Goal: Task Accomplishment & Management: Use online tool/utility

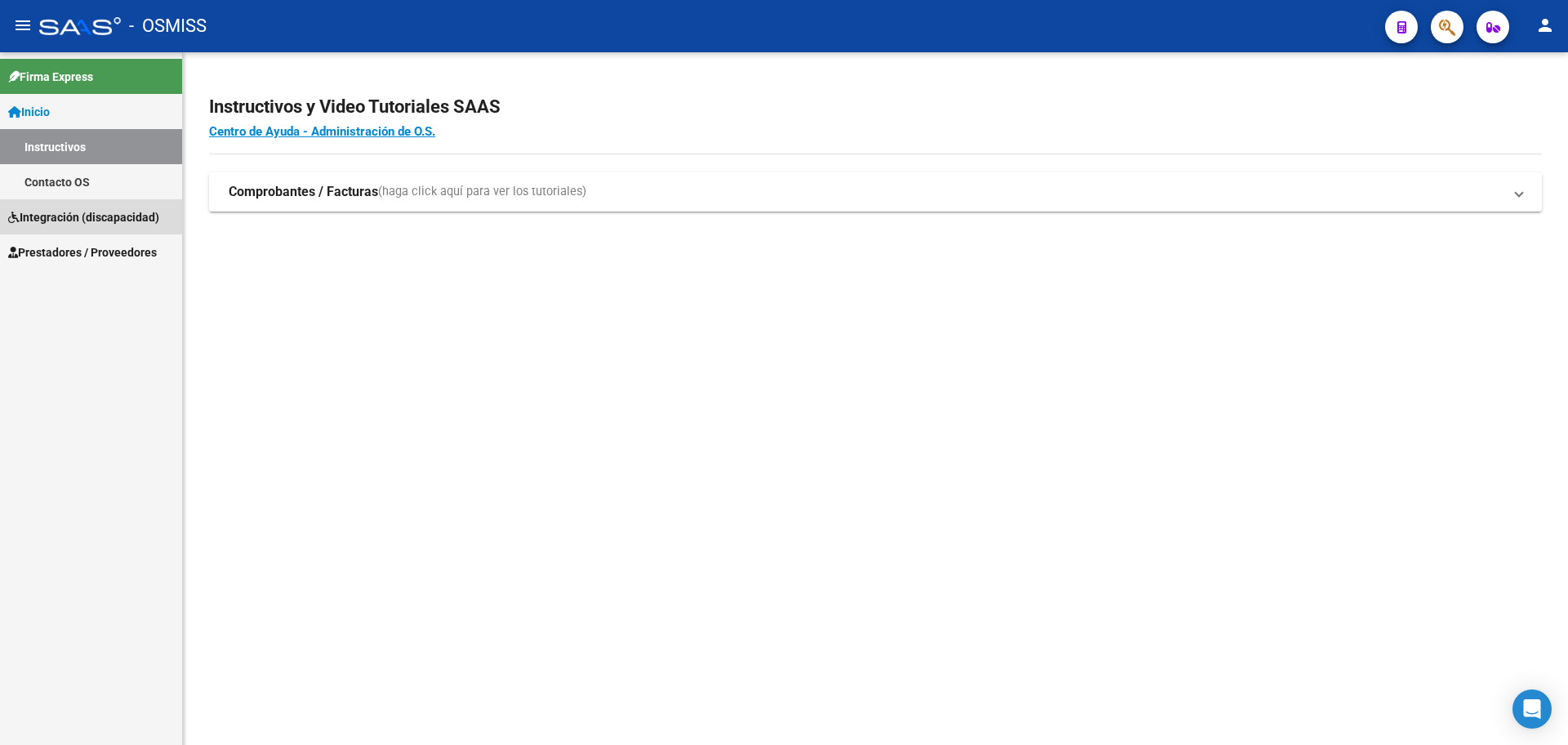
click at [63, 207] on link "Integración (discapacidad)" at bounding box center [90, 217] width 182 height 35
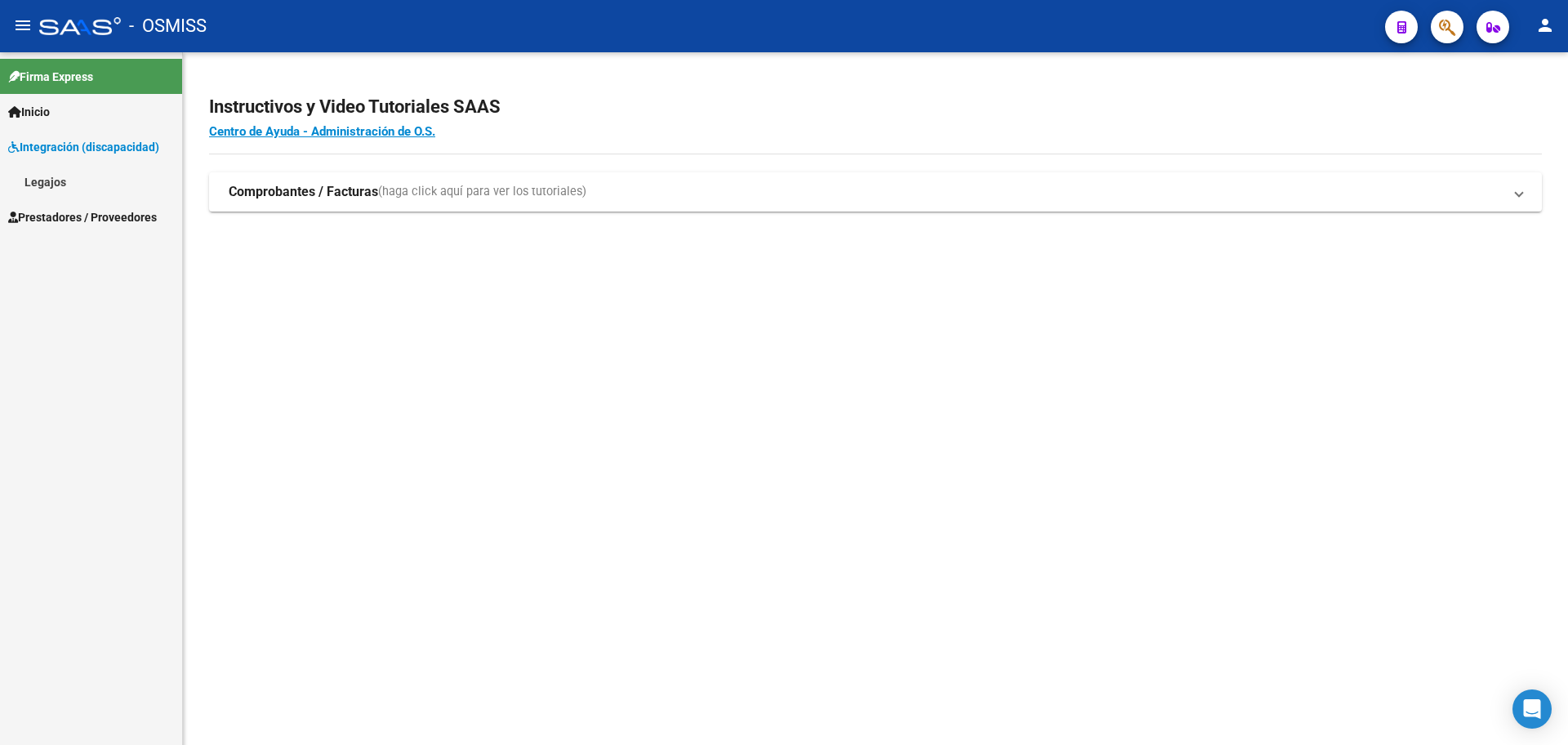
click at [59, 182] on link "Legajos" at bounding box center [90, 181] width 182 height 35
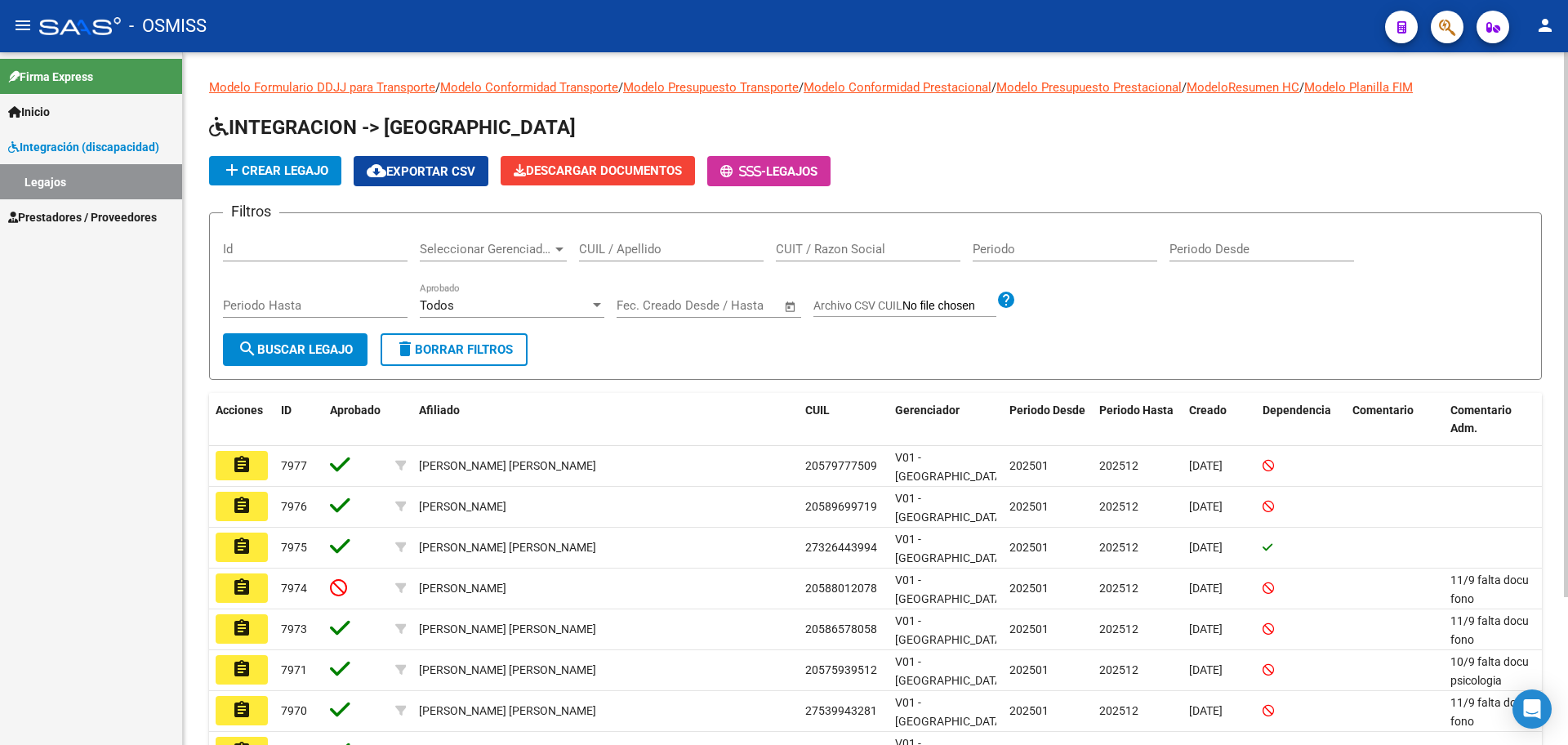
click at [293, 162] on button "add Crear Legajo" at bounding box center [275, 171] width 132 height 30
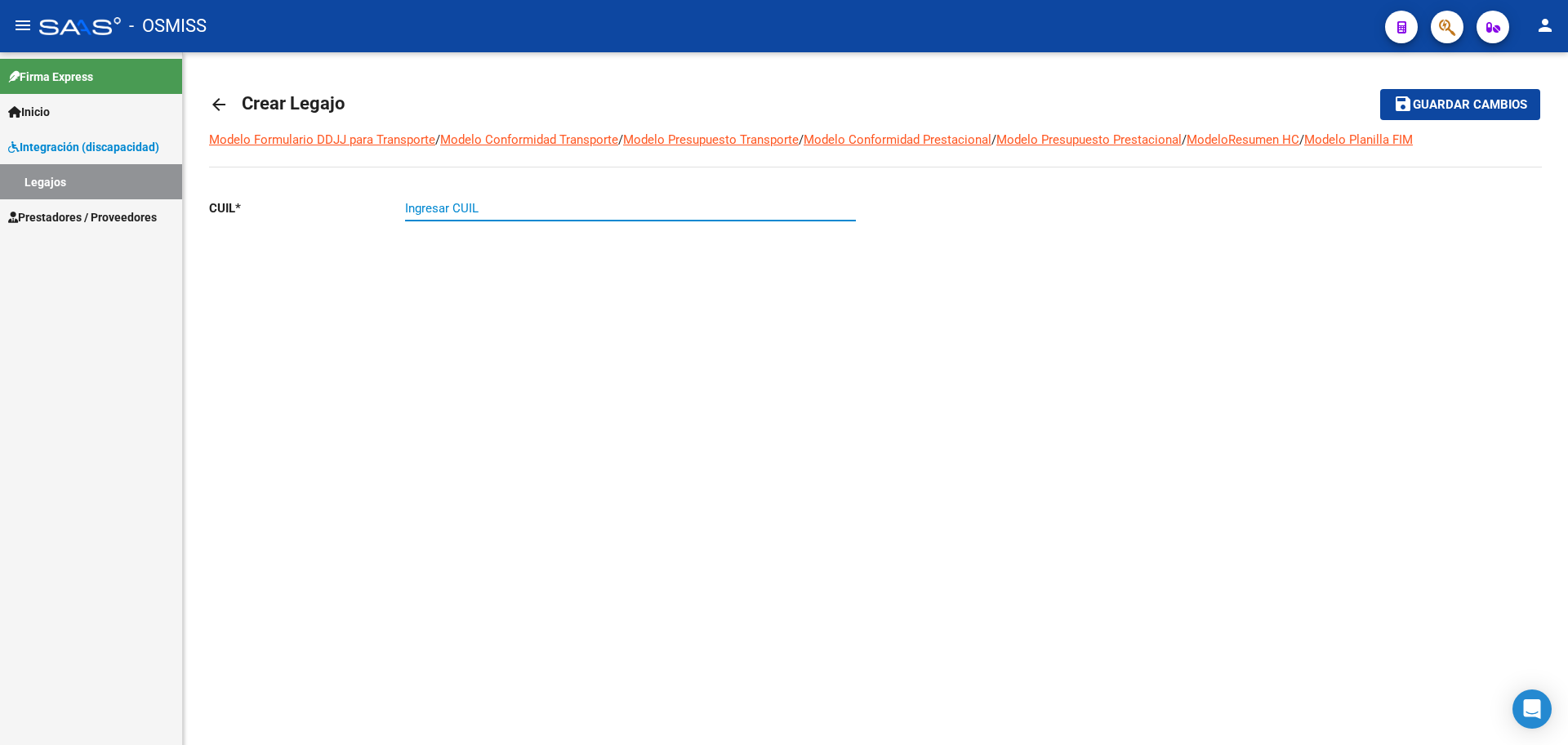
click at [463, 212] on input "Ingresar CUIL" at bounding box center [631, 208] width 451 height 15
paste input "-55324180"
type input "23-55324180-4"
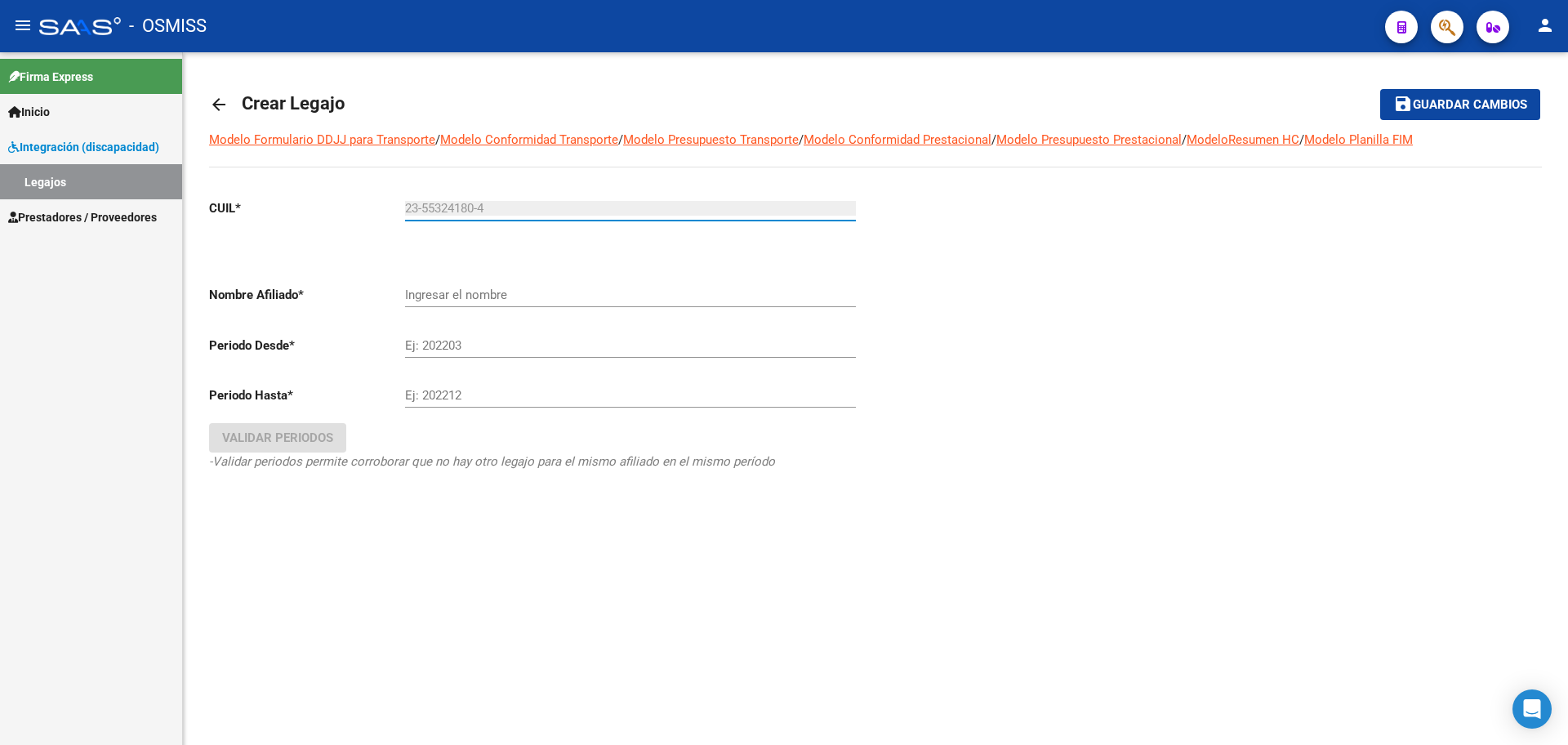
type input "[PERSON_NAME] [PERSON_NAME]"
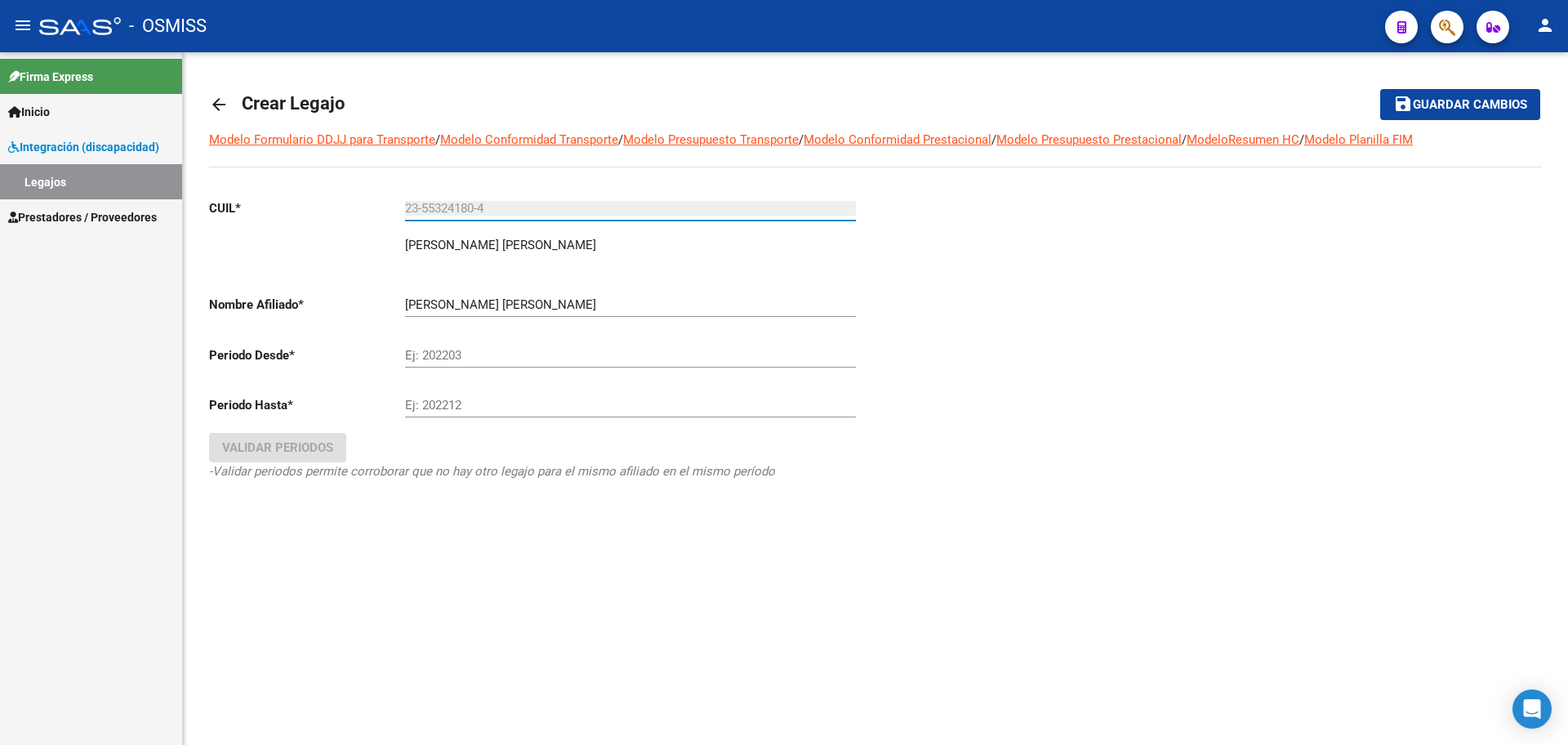
type input "23-55324180-4"
click at [488, 350] on input "Ej: 202203" at bounding box center [631, 355] width 451 height 15
type input "202501"
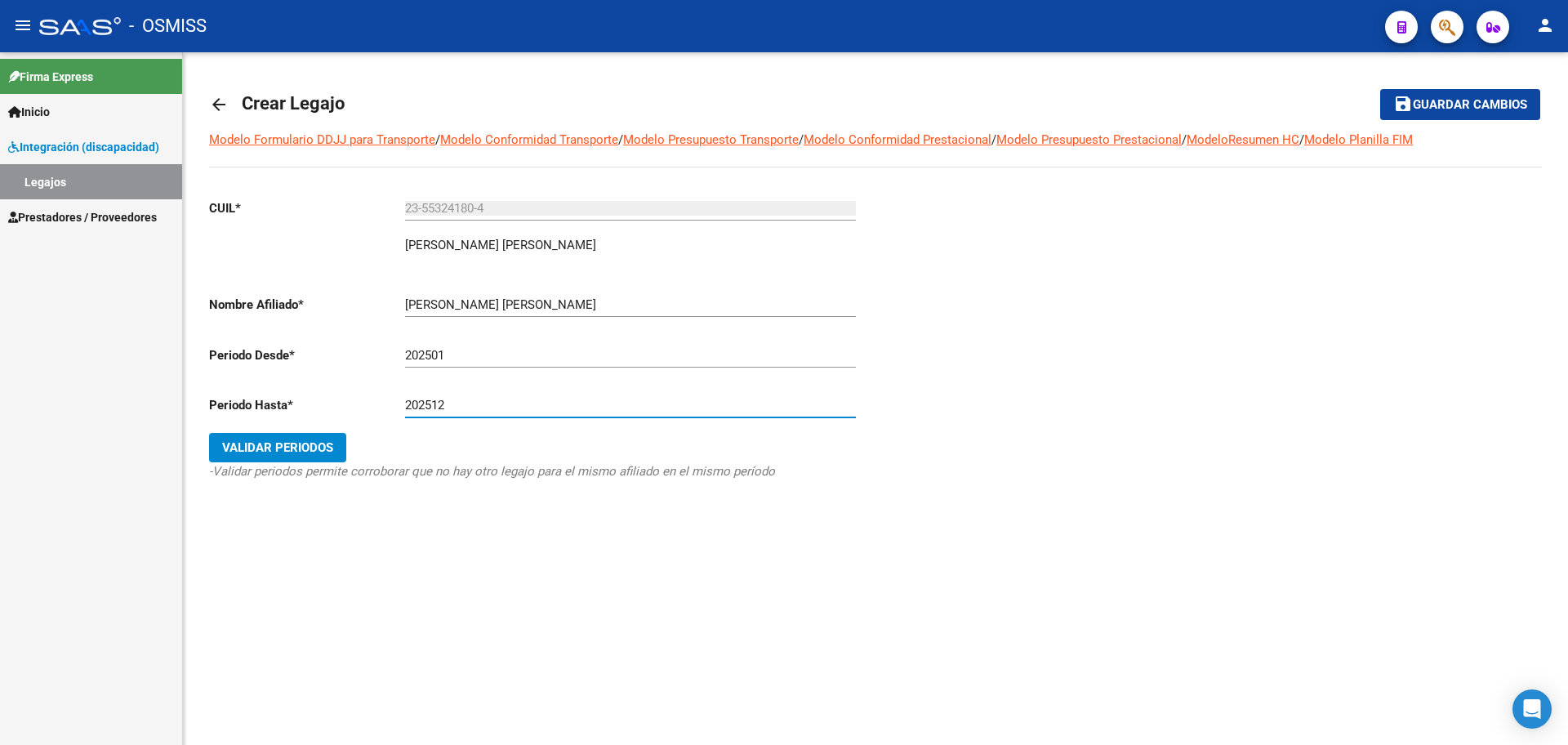
type input "202512"
click at [264, 459] on button "Validar Periodos" at bounding box center [278, 448] width 137 height 30
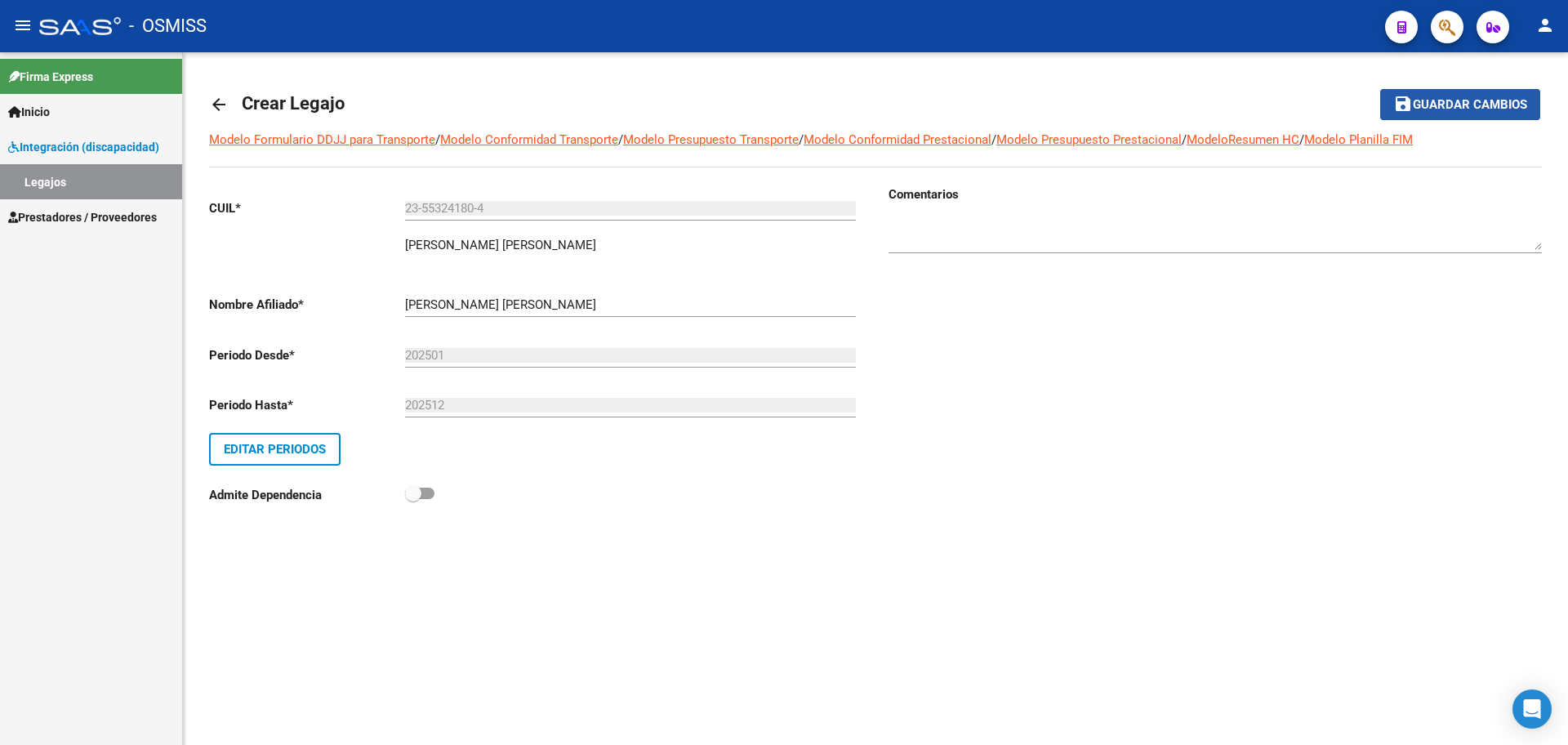
click at [1463, 107] on span "Guardar cambios" at bounding box center [1470, 105] width 114 height 15
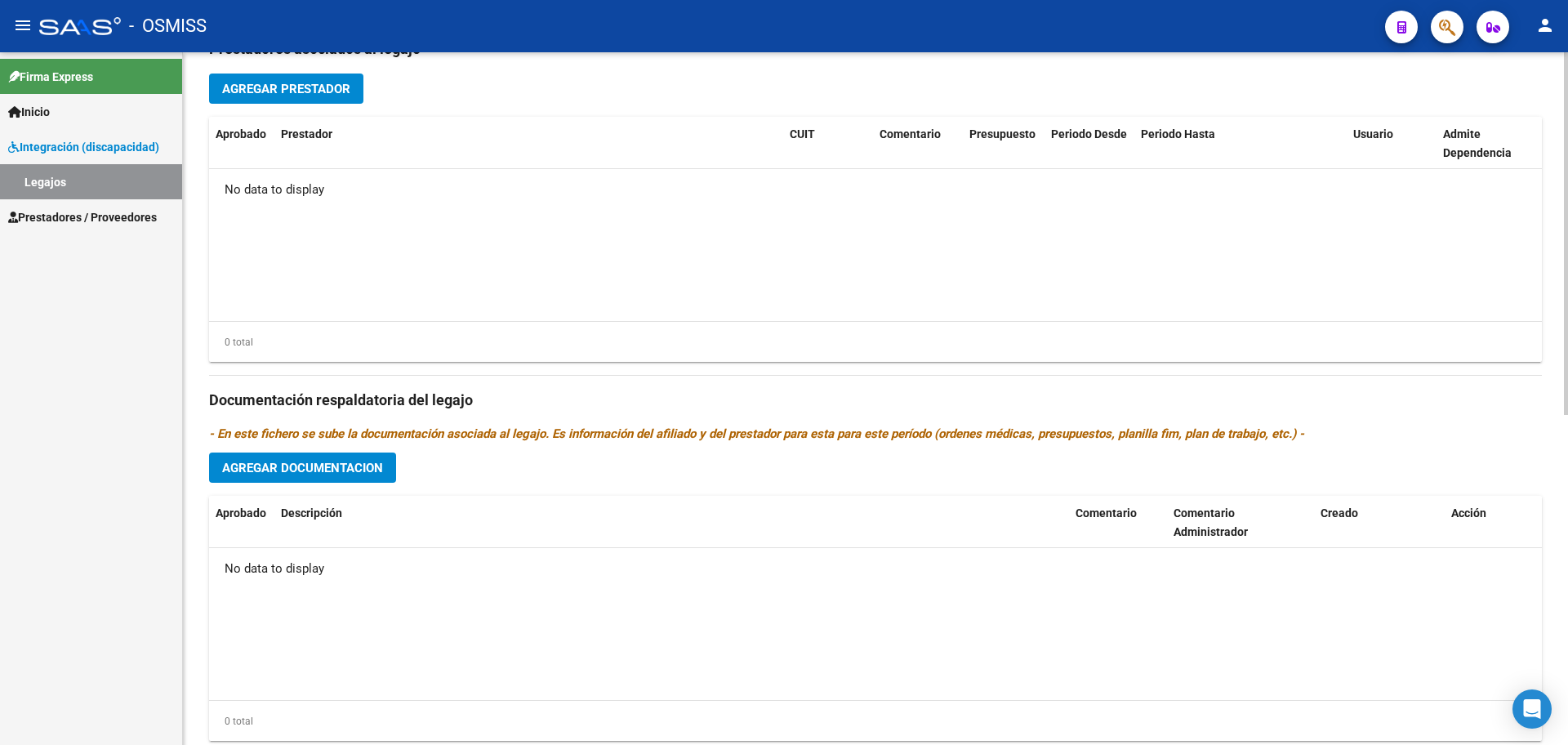
scroll to position [629, 0]
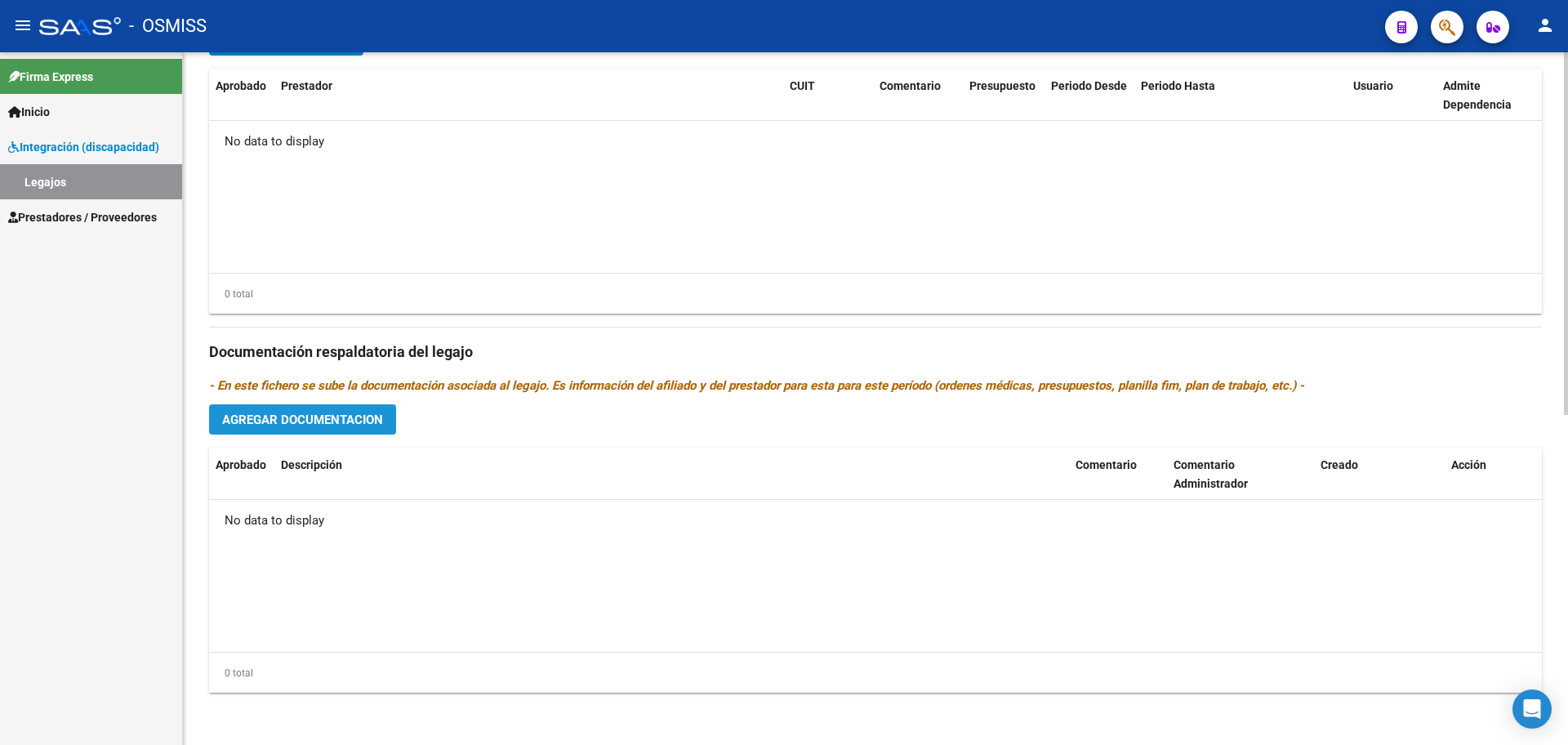
click at [317, 415] on span "Agregar Documentacion" at bounding box center [303, 419] width 161 height 15
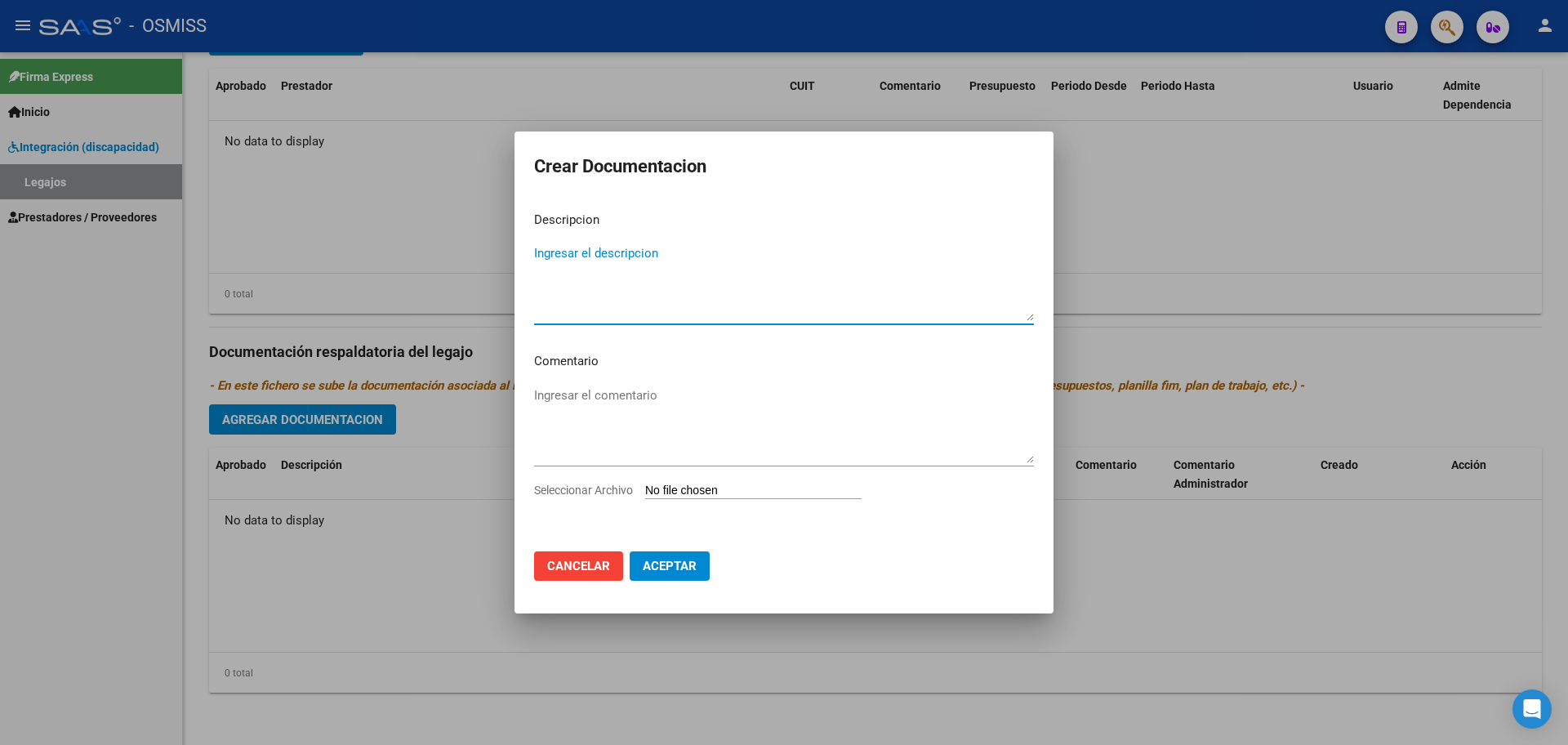
click at [703, 496] on input "Seleccionar Archivo" at bounding box center [754, 492] width 216 height 16
type input "C:\fakepath\.[PERSON_NAME] -MIS.pdf"
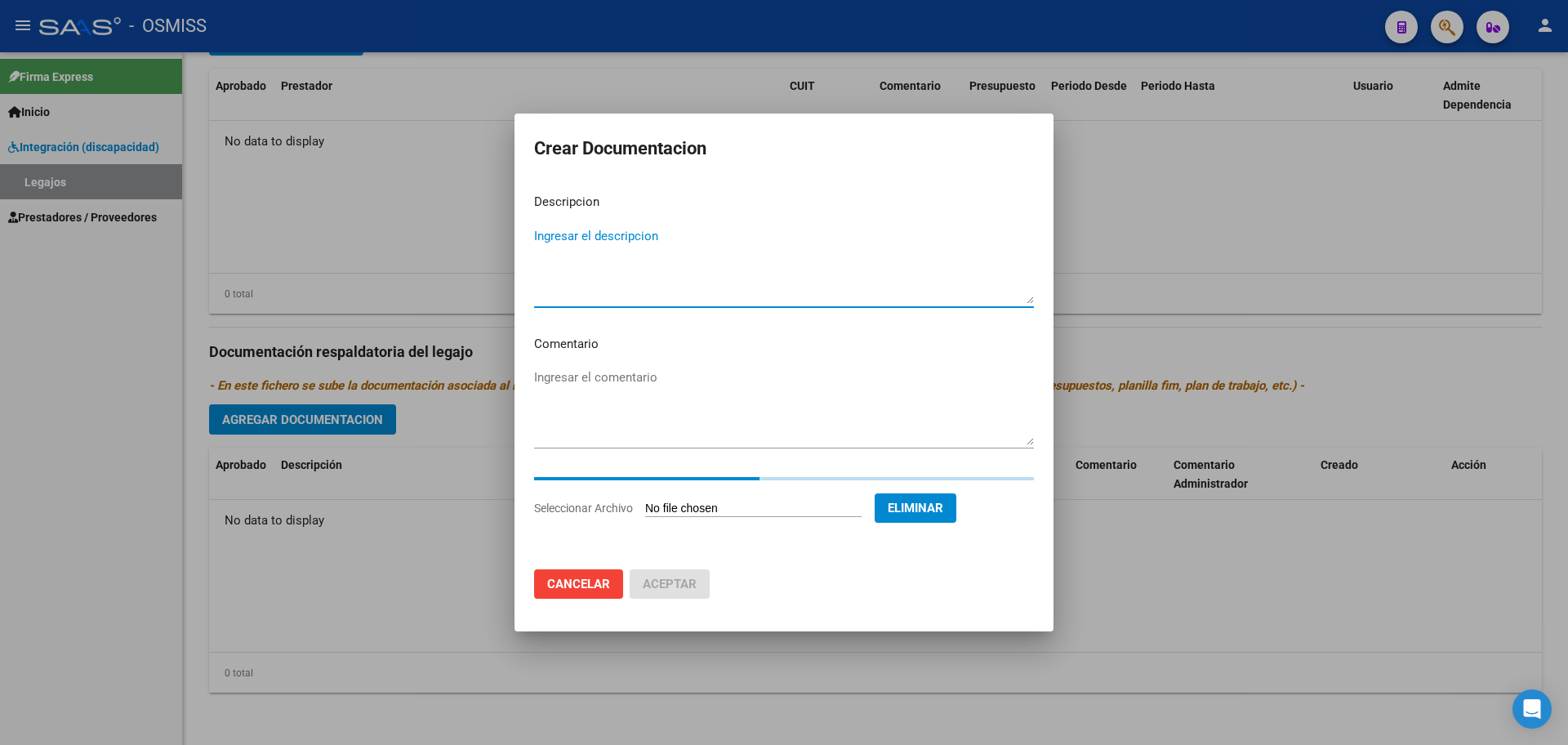
click at [572, 229] on textarea "Ingresar el descripcion" at bounding box center [784, 265] width 499 height 76
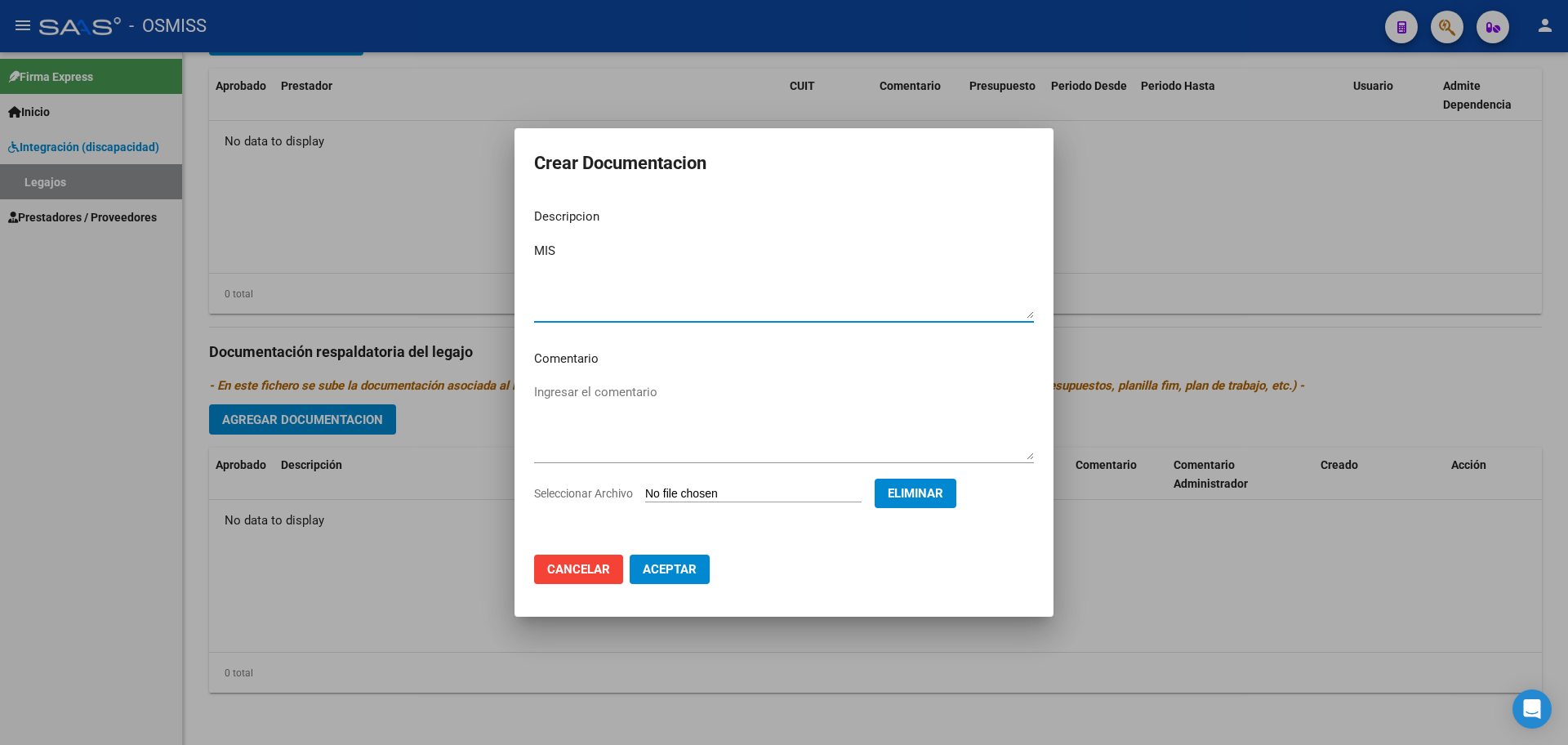
type textarea "MIS"
click at [651, 568] on span "Aceptar" at bounding box center [669, 569] width 54 height 15
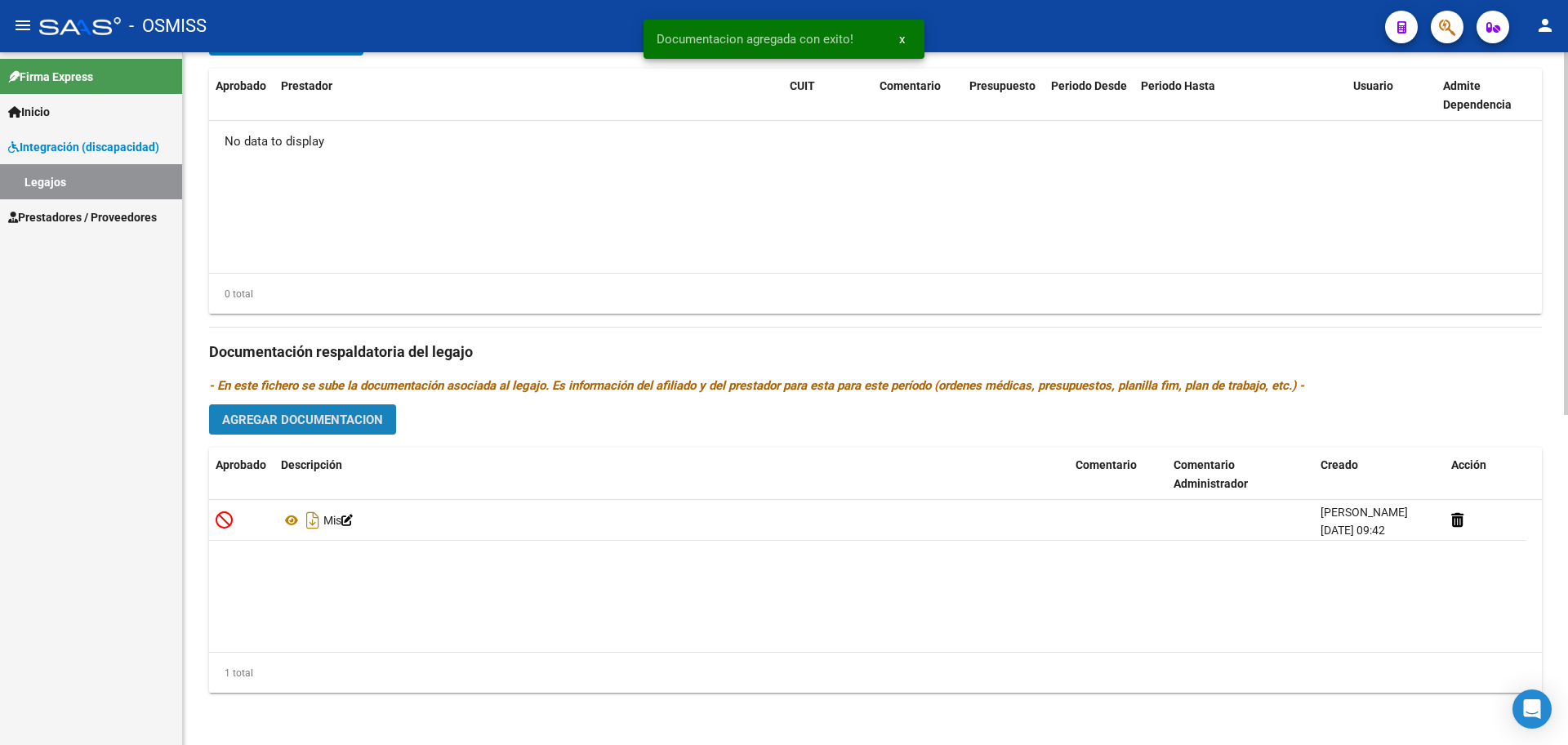
click at [333, 414] on span "Agregar Documentacion" at bounding box center [303, 419] width 161 height 15
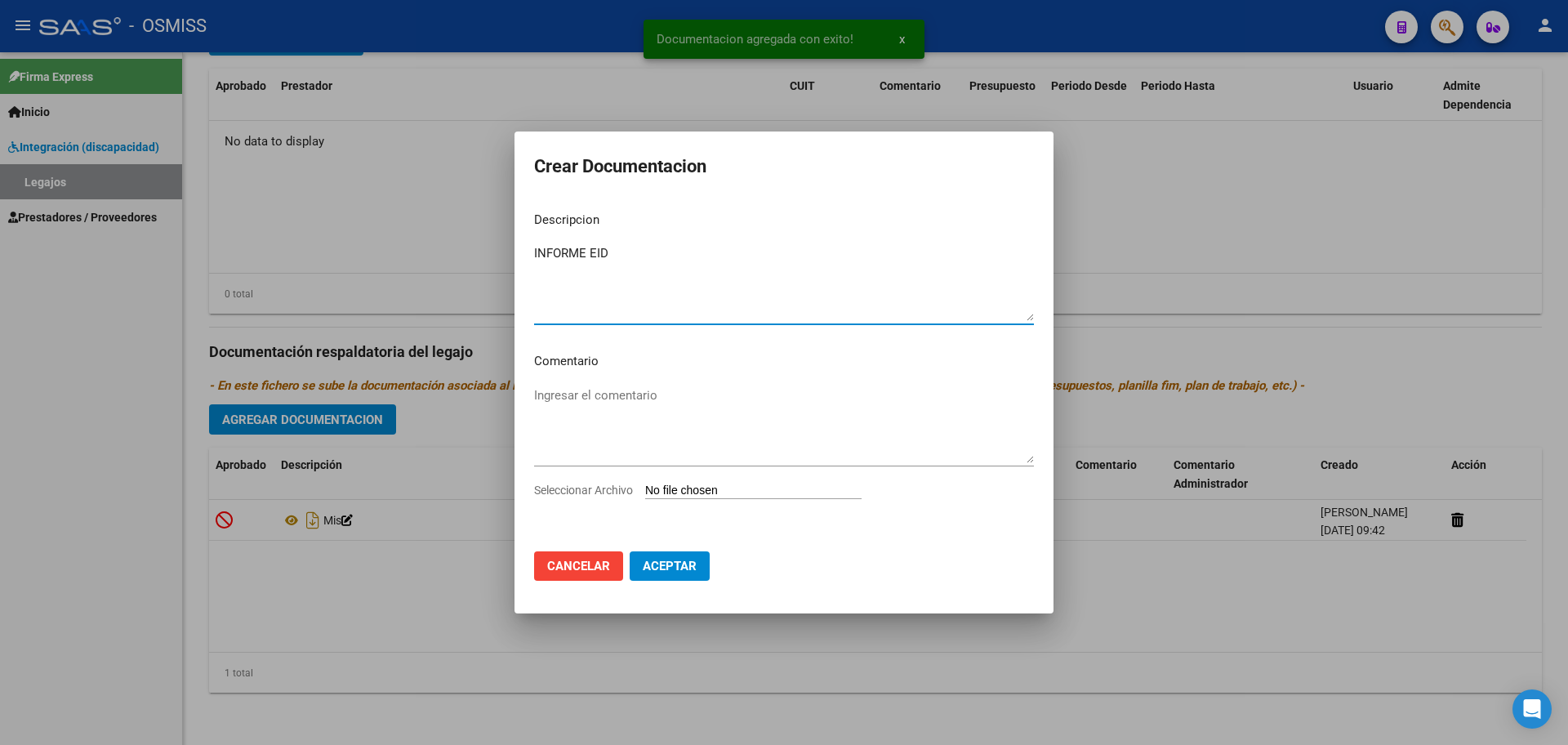
type textarea "INFORME EID"
click at [722, 488] on input "Seleccionar Archivo" at bounding box center [754, 492] width 216 height 16
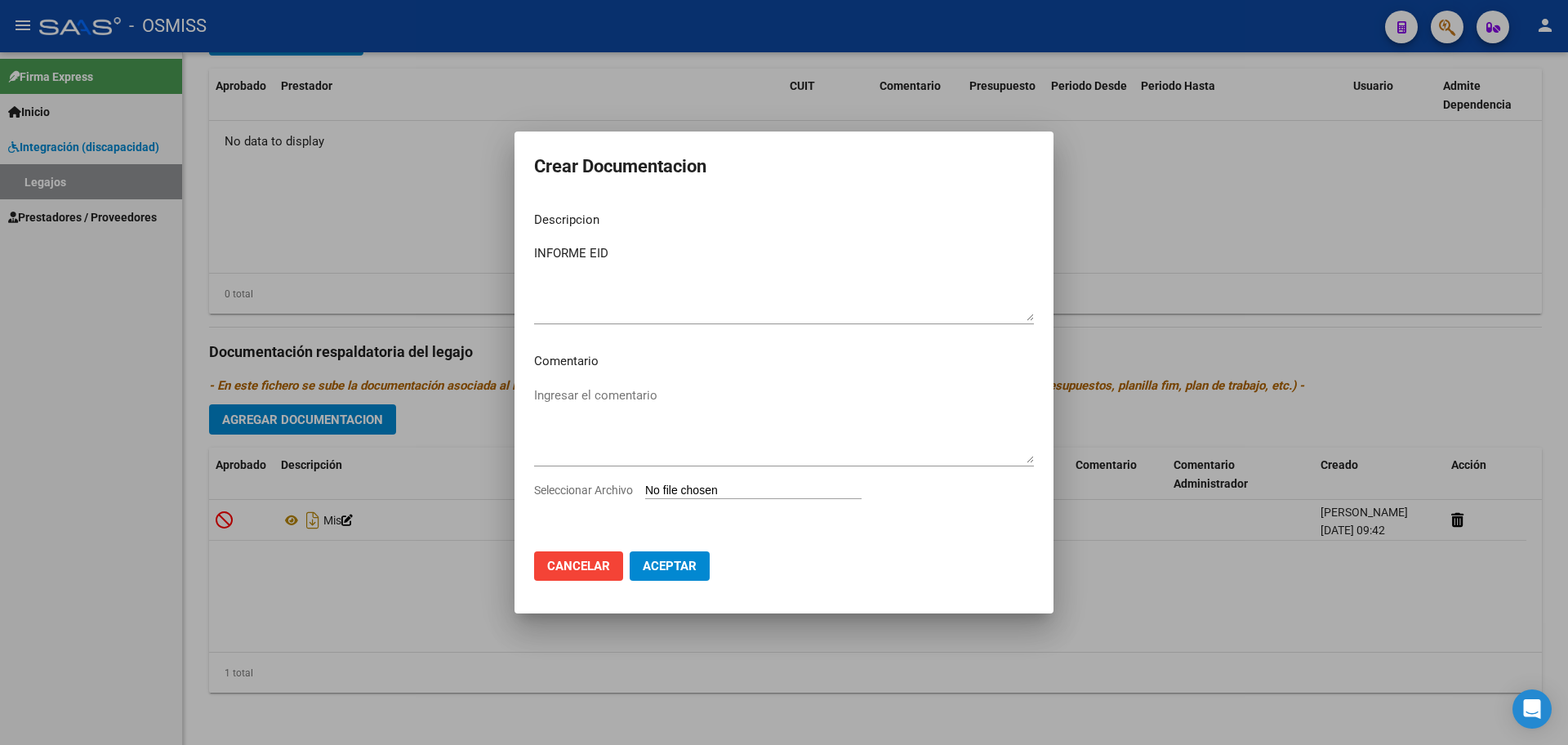
type input "C:\fakepath\[PERSON_NAME] ISABELLA1.pdf"
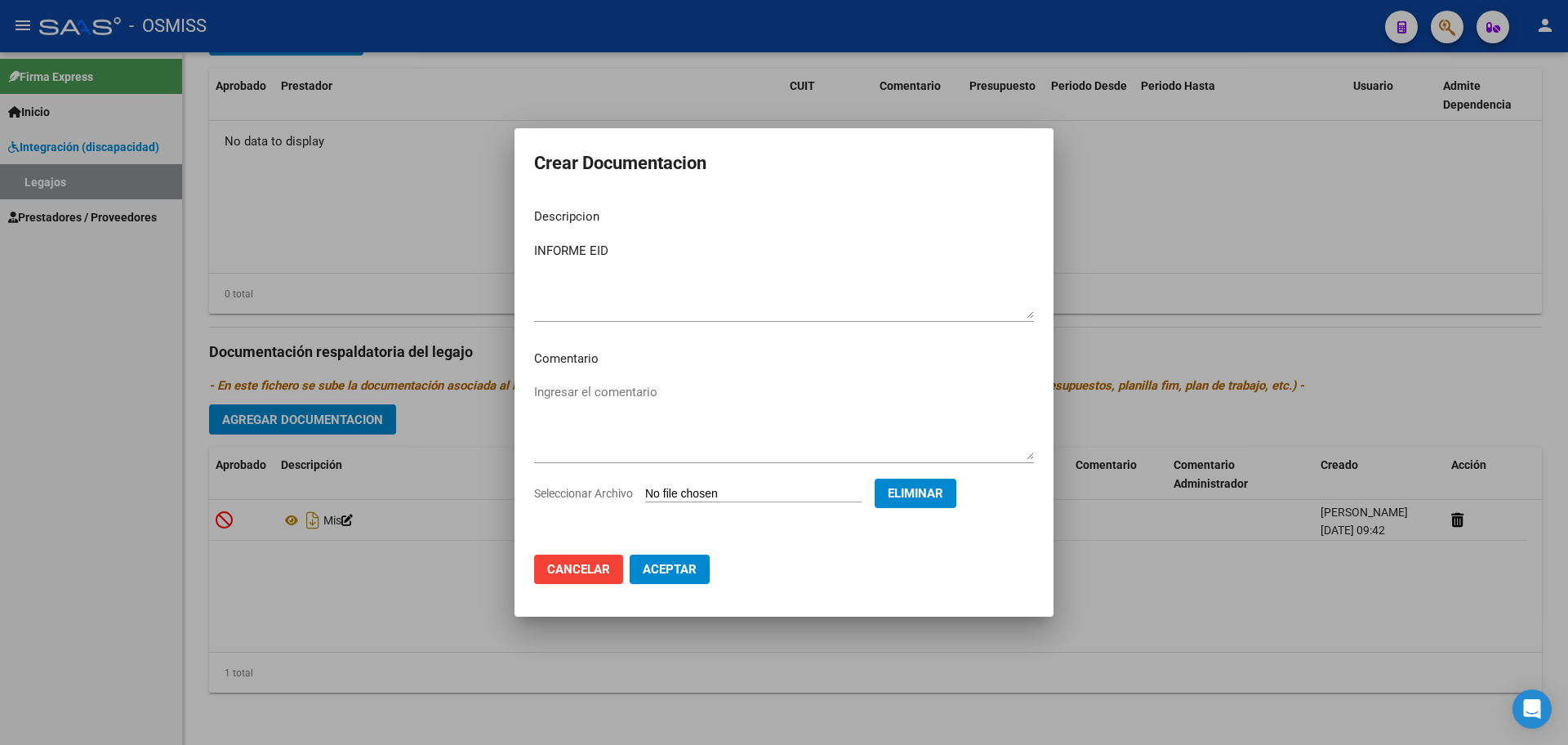
click at [682, 580] on button "Aceptar" at bounding box center [669, 570] width 80 height 30
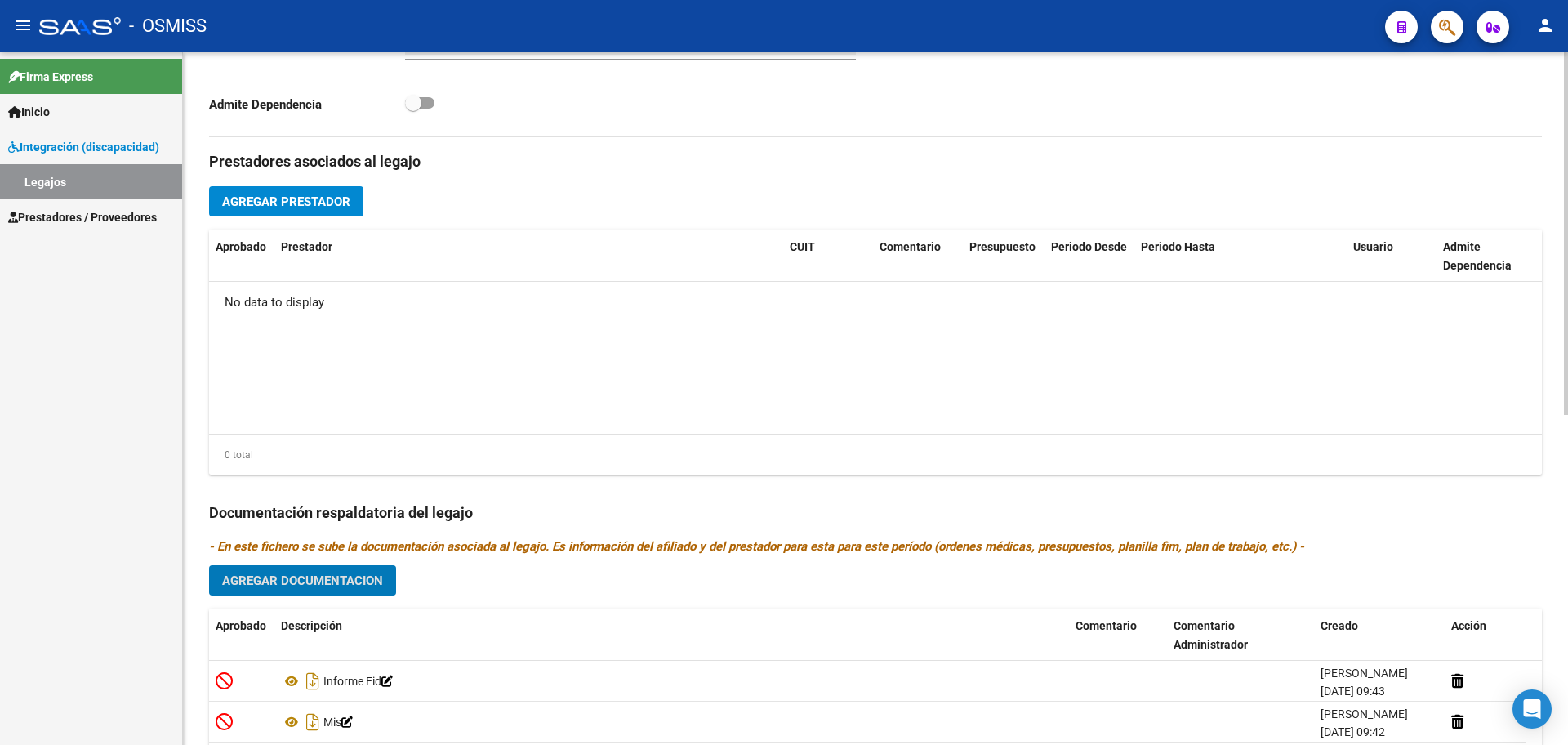
scroll to position [425, 0]
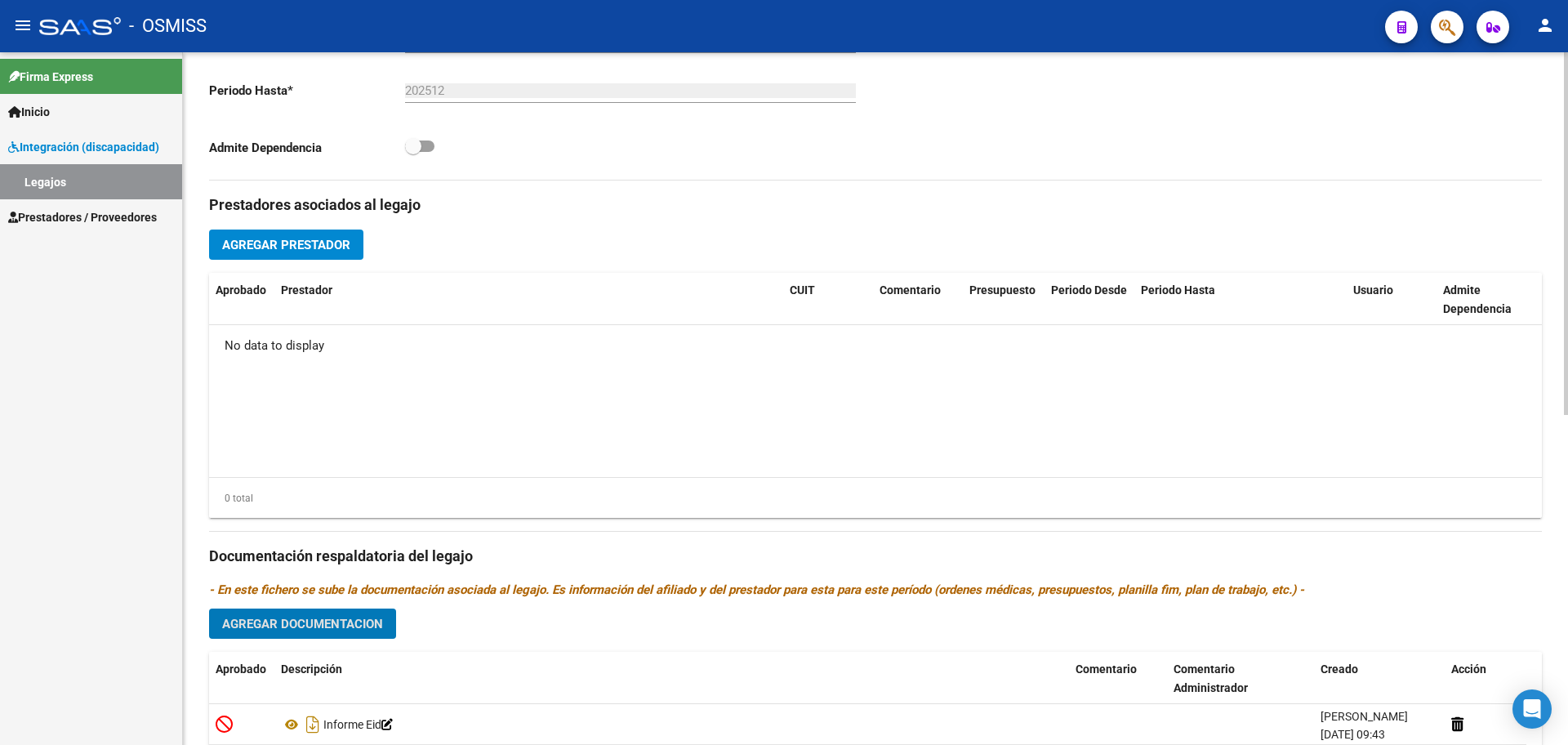
click at [267, 235] on button "Agregar Prestador" at bounding box center [286, 244] width 154 height 30
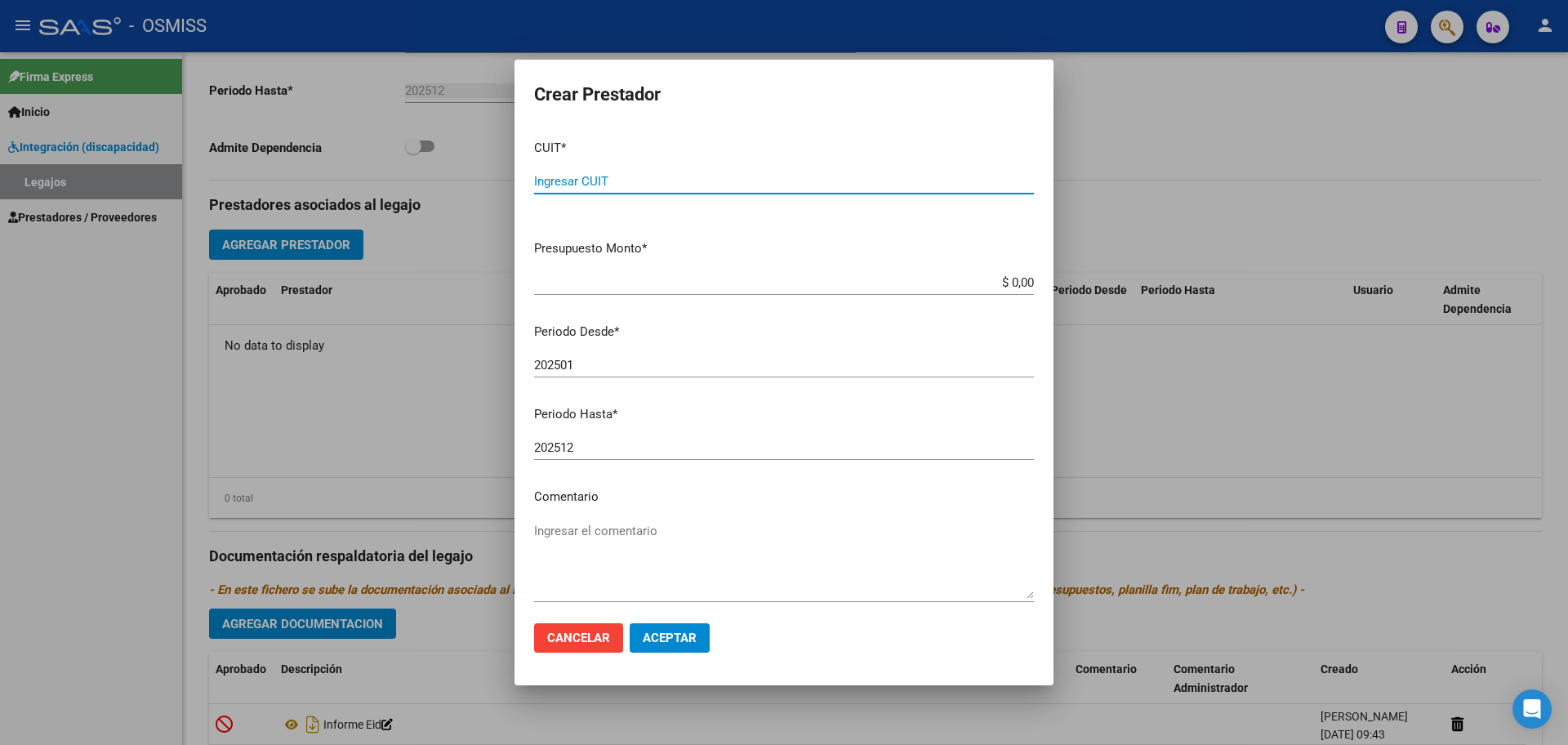
paste input "30-71507246-3"
type input "30-71507246-3"
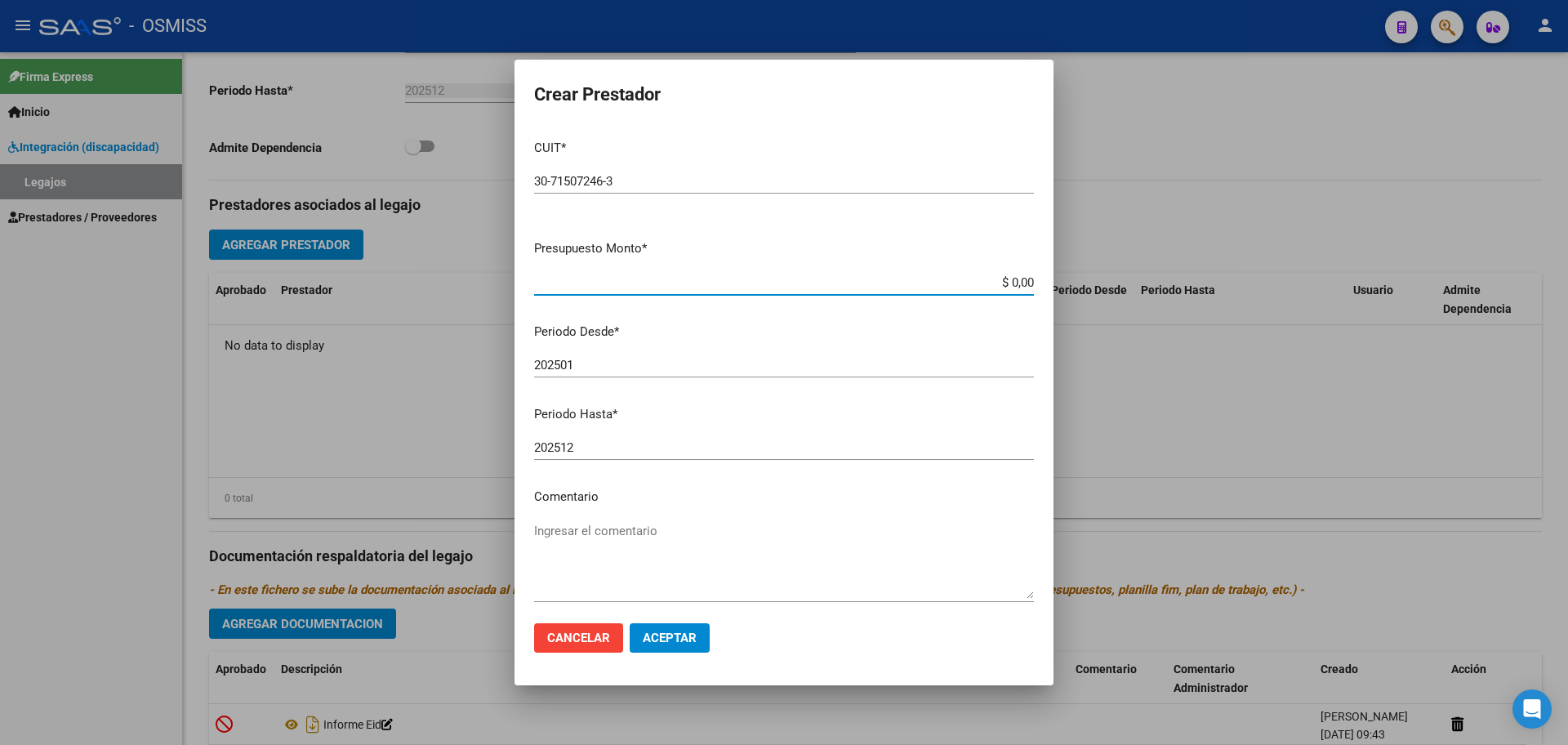
type input "$ 0,01"
type input "202508"
click at [662, 635] on span "Aceptar" at bounding box center [669, 638] width 54 height 15
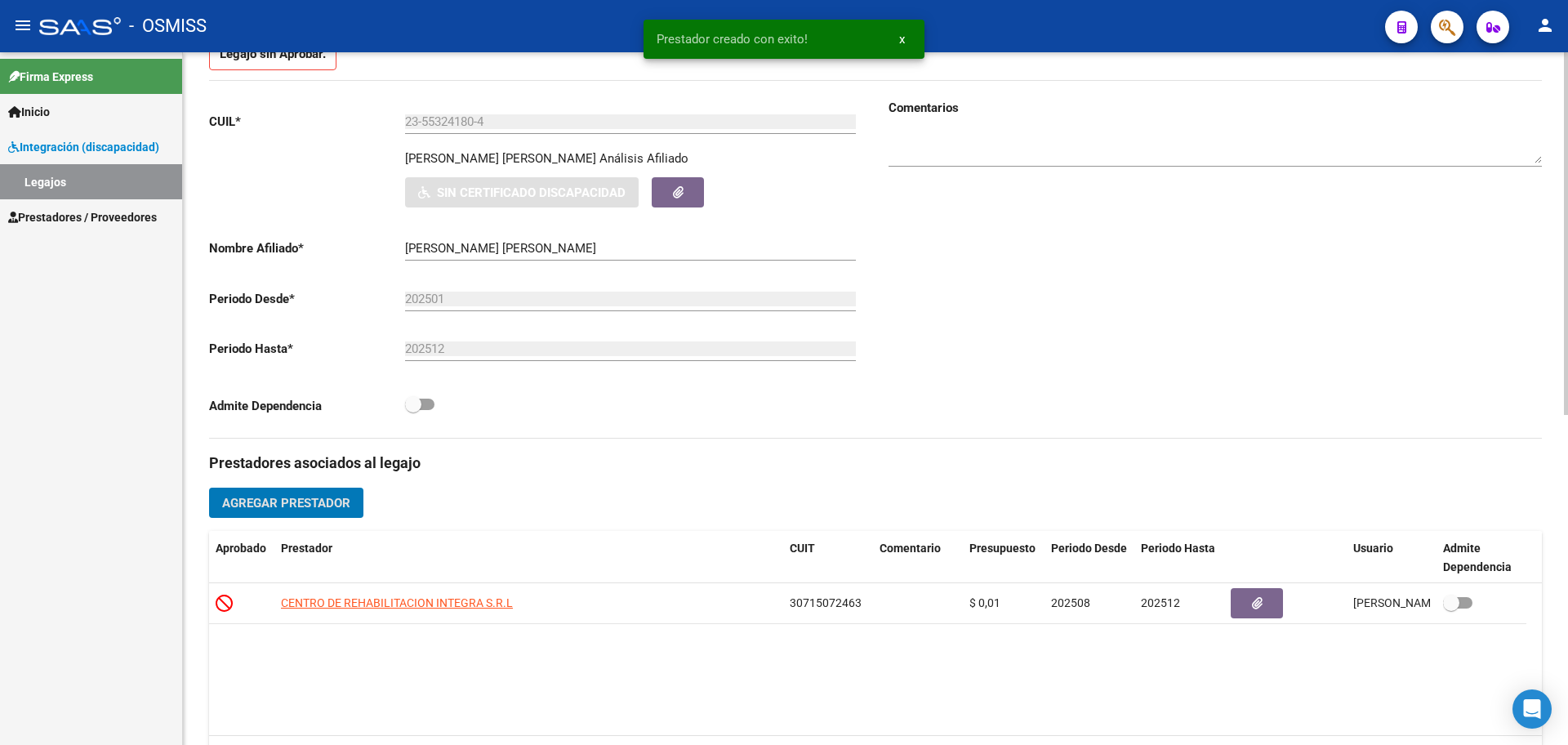
scroll to position [16, 0]
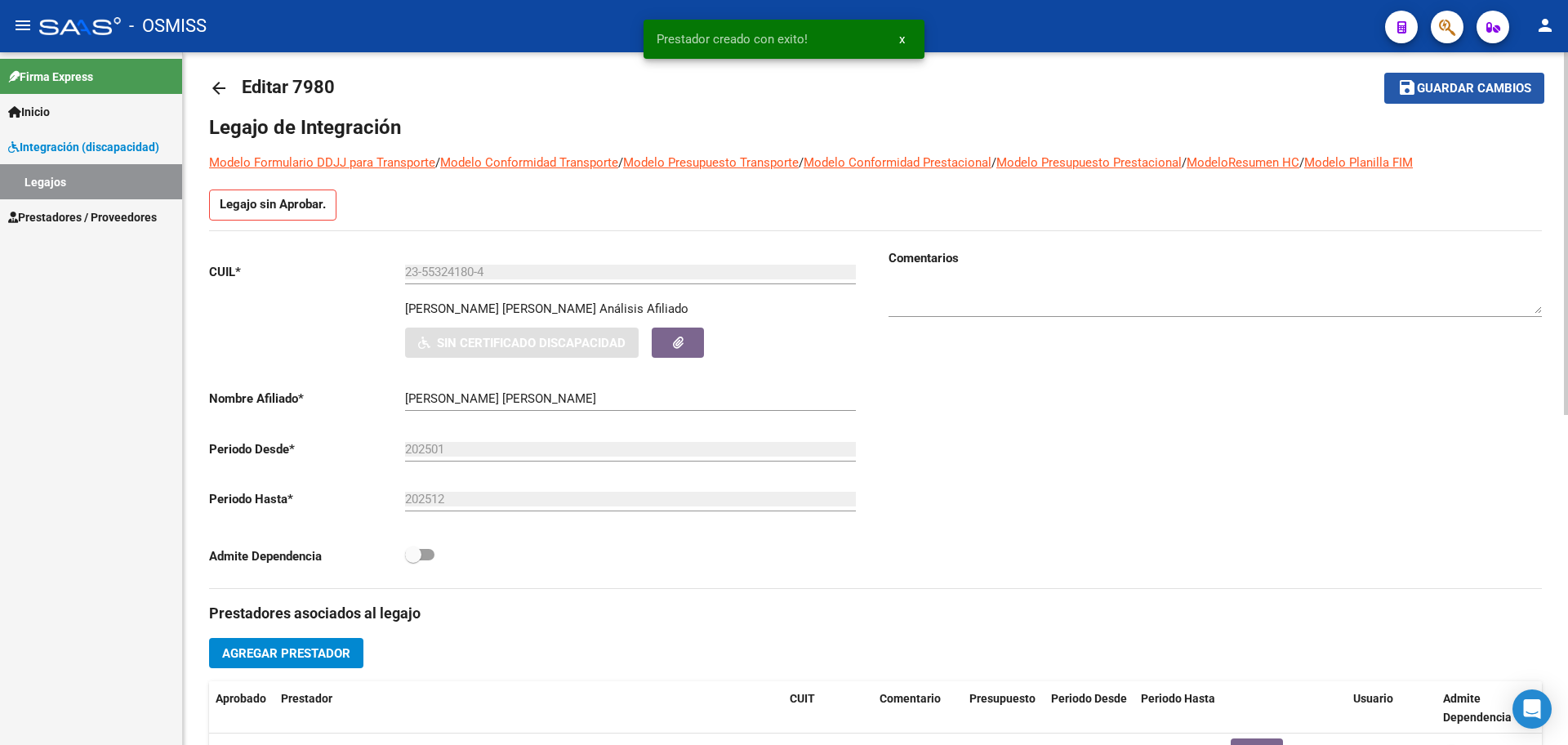
click at [1455, 95] on span "Guardar cambios" at bounding box center [1474, 88] width 114 height 15
click at [224, 89] on mat-icon "arrow_back" at bounding box center [219, 88] width 20 height 20
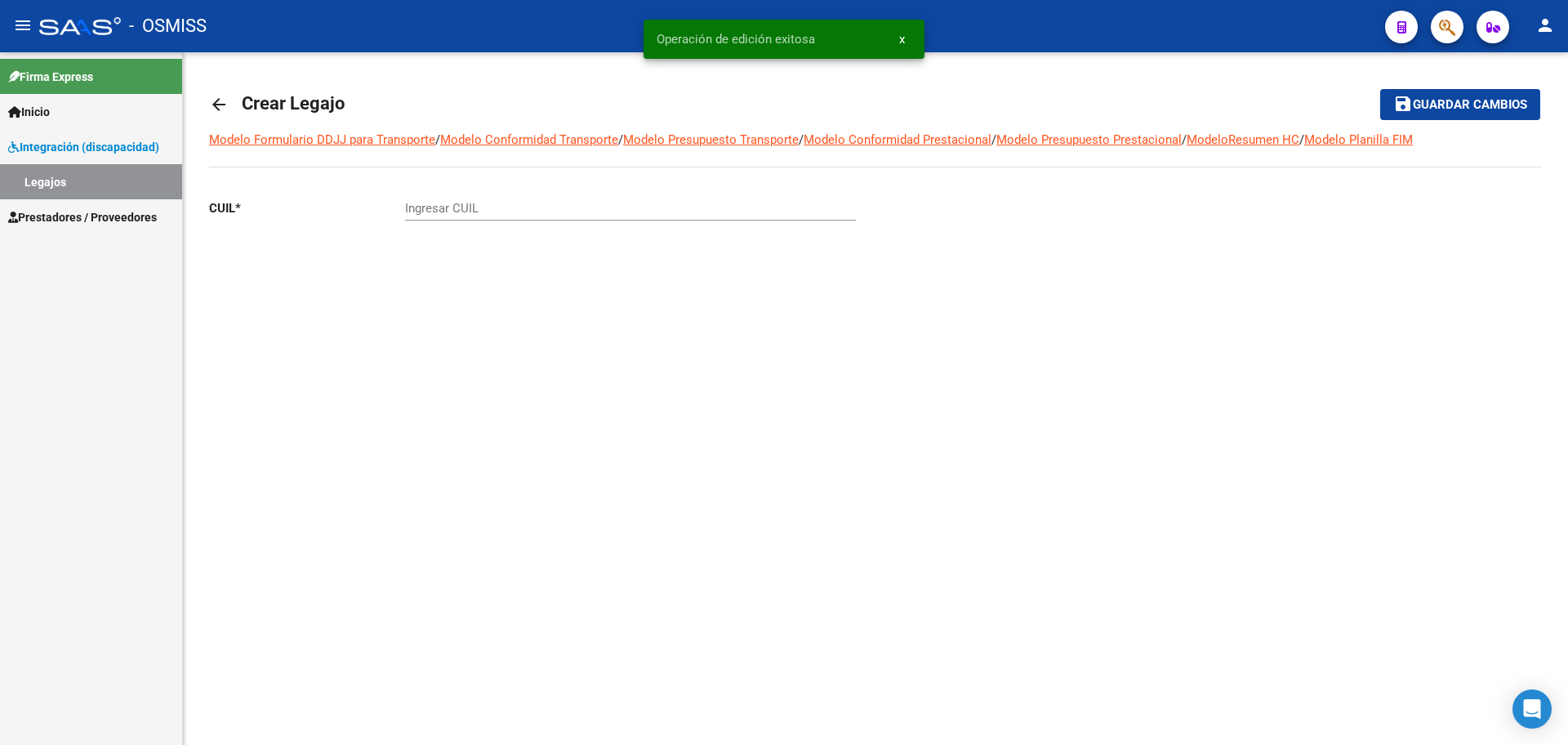
click at [224, 89] on link "arrow_back" at bounding box center [225, 104] width 33 height 39
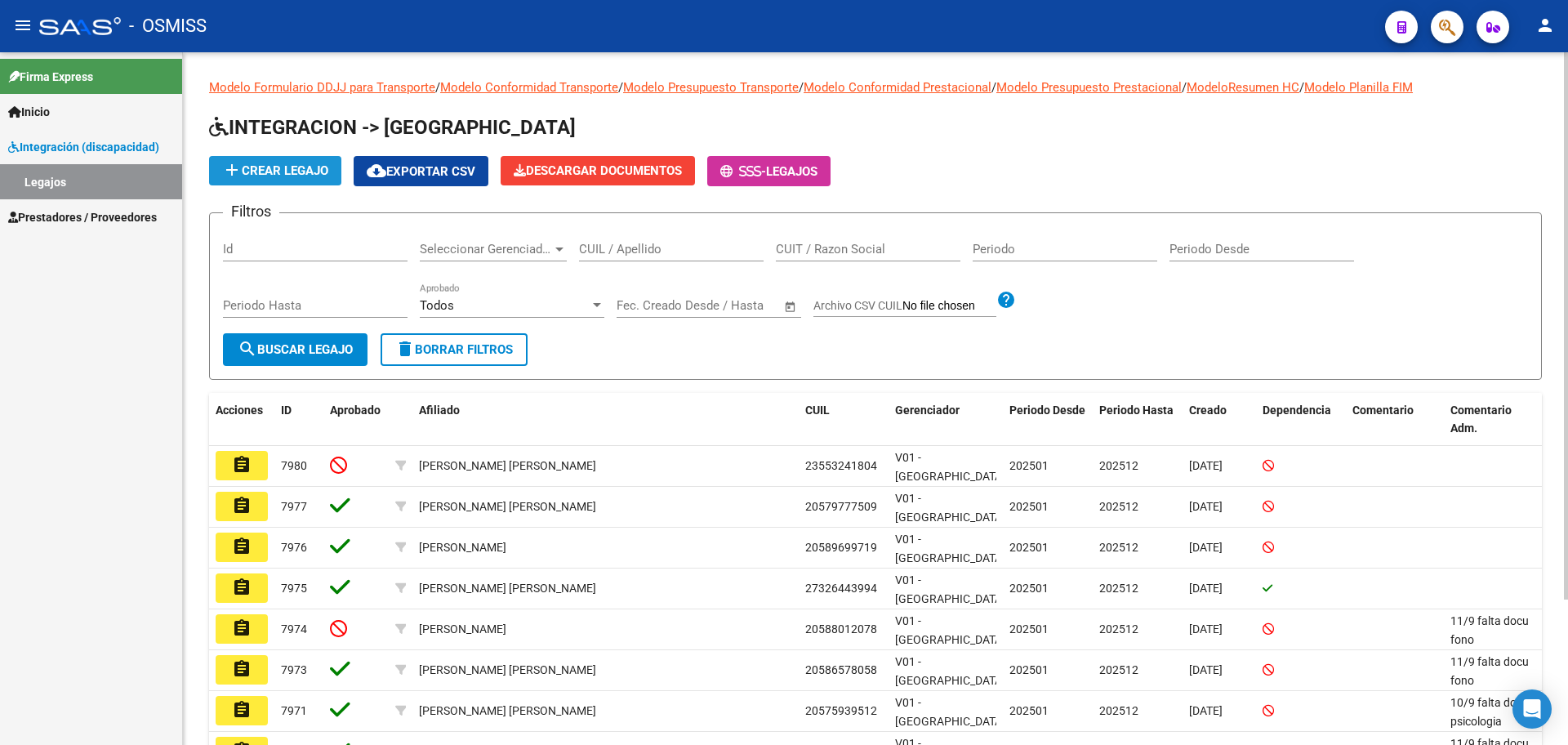
click at [261, 172] on span "add Crear Legajo" at bounding box center [275, 171] width 106 height 15
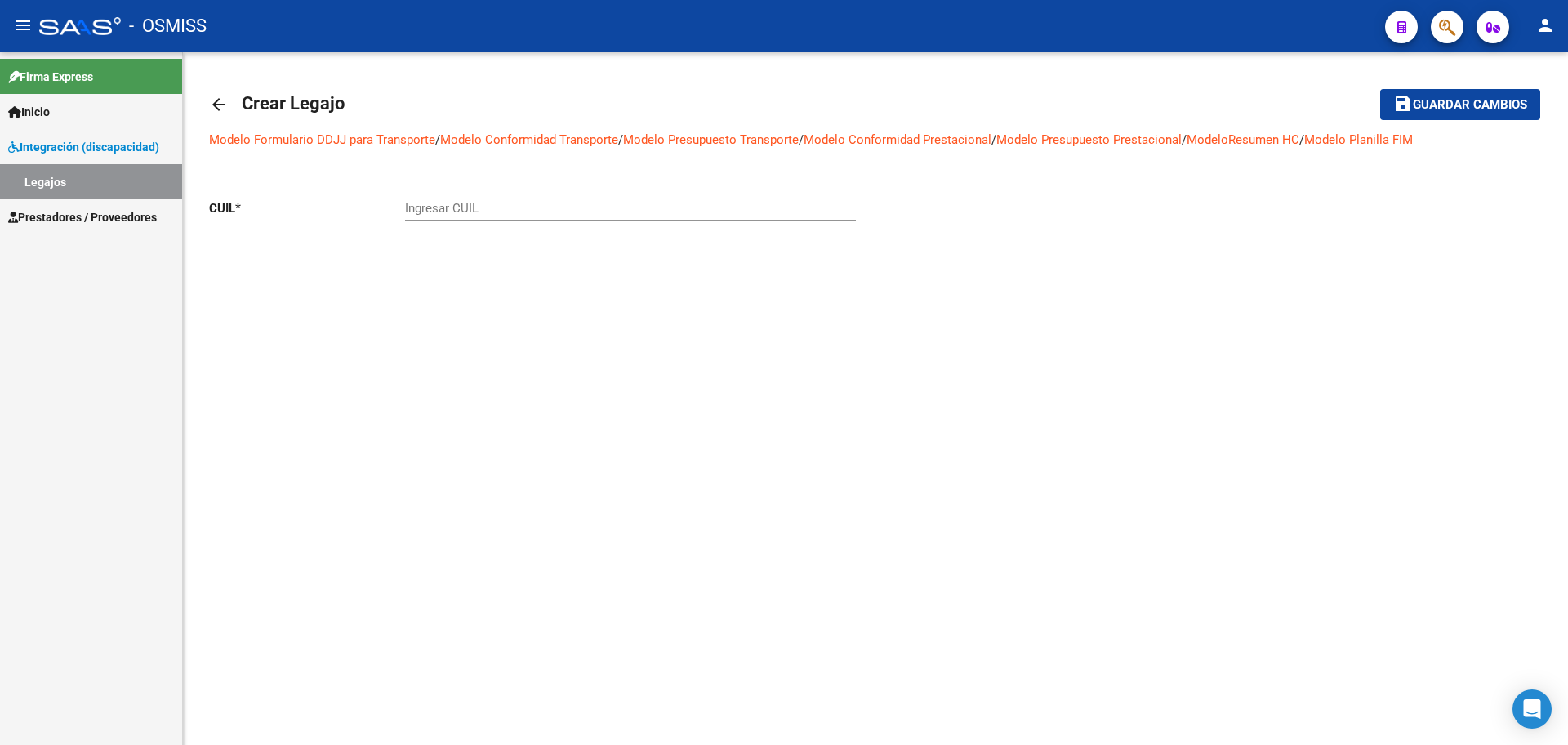
drag, startPoint x: 440, startPoint y: 220, endPoint x: 436, endPoint y: 207, distance: 13.6
click at [439, 218] on div "Ingresar CUIL" at bounding box center [631, 203] width 451 height 35
paste input "-59093881"
type input "27-59093881-0"
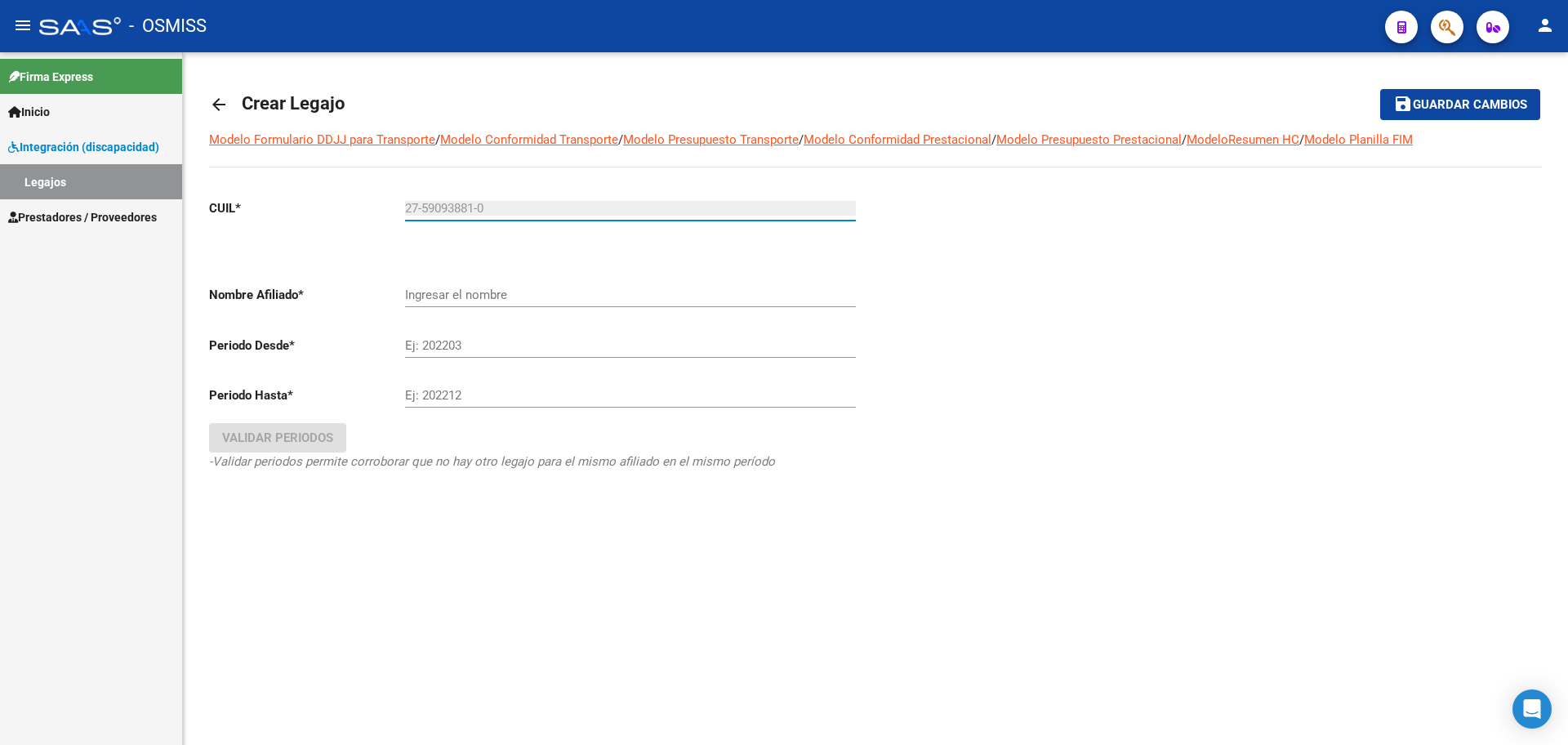
type input "[PERSON_NAME] [PERSON_NAME]"
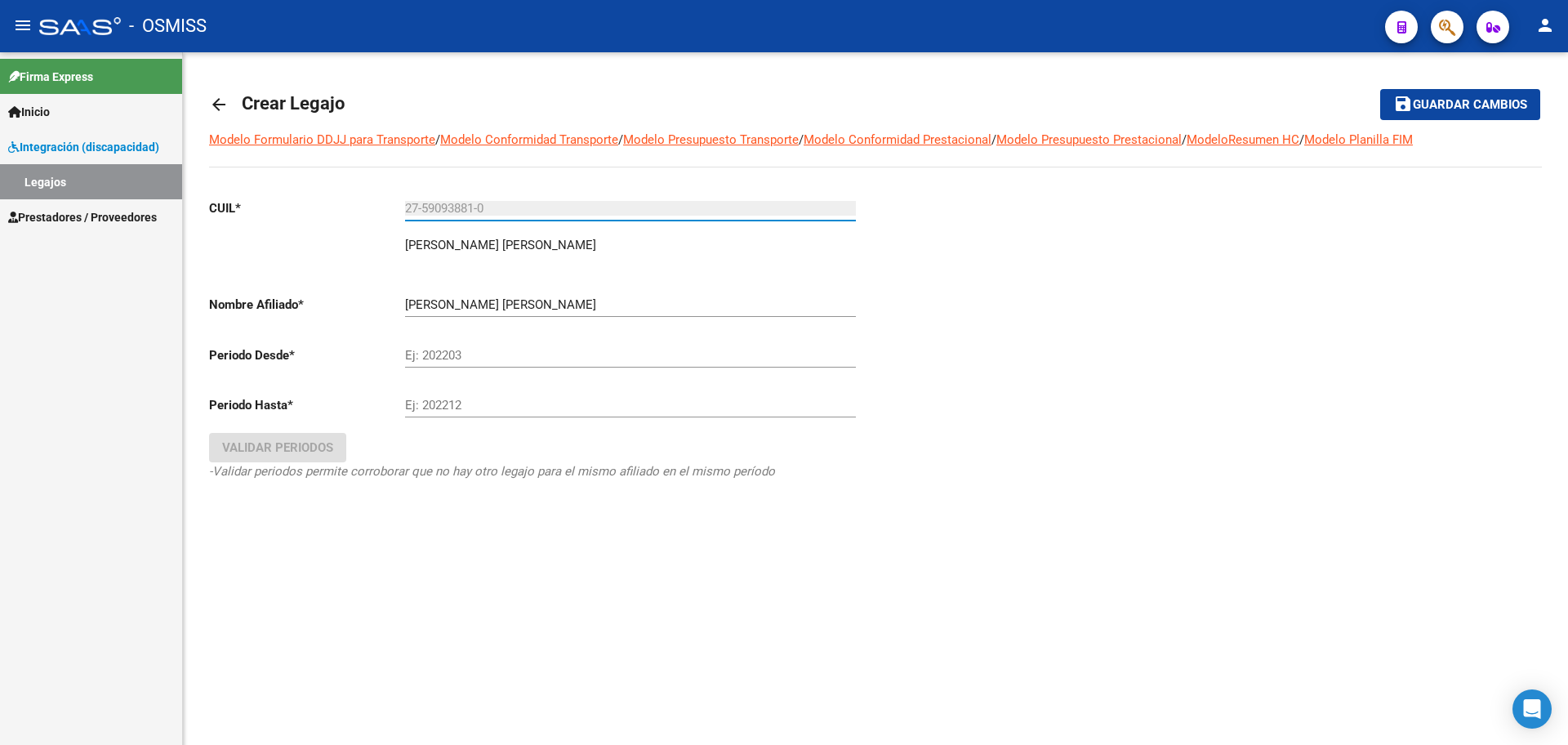
type input "27-59093881-0"
click at [463, 362] on input "Ej: 202203" at bounding box center [631, 355] width 451 height 15
type input "202501"
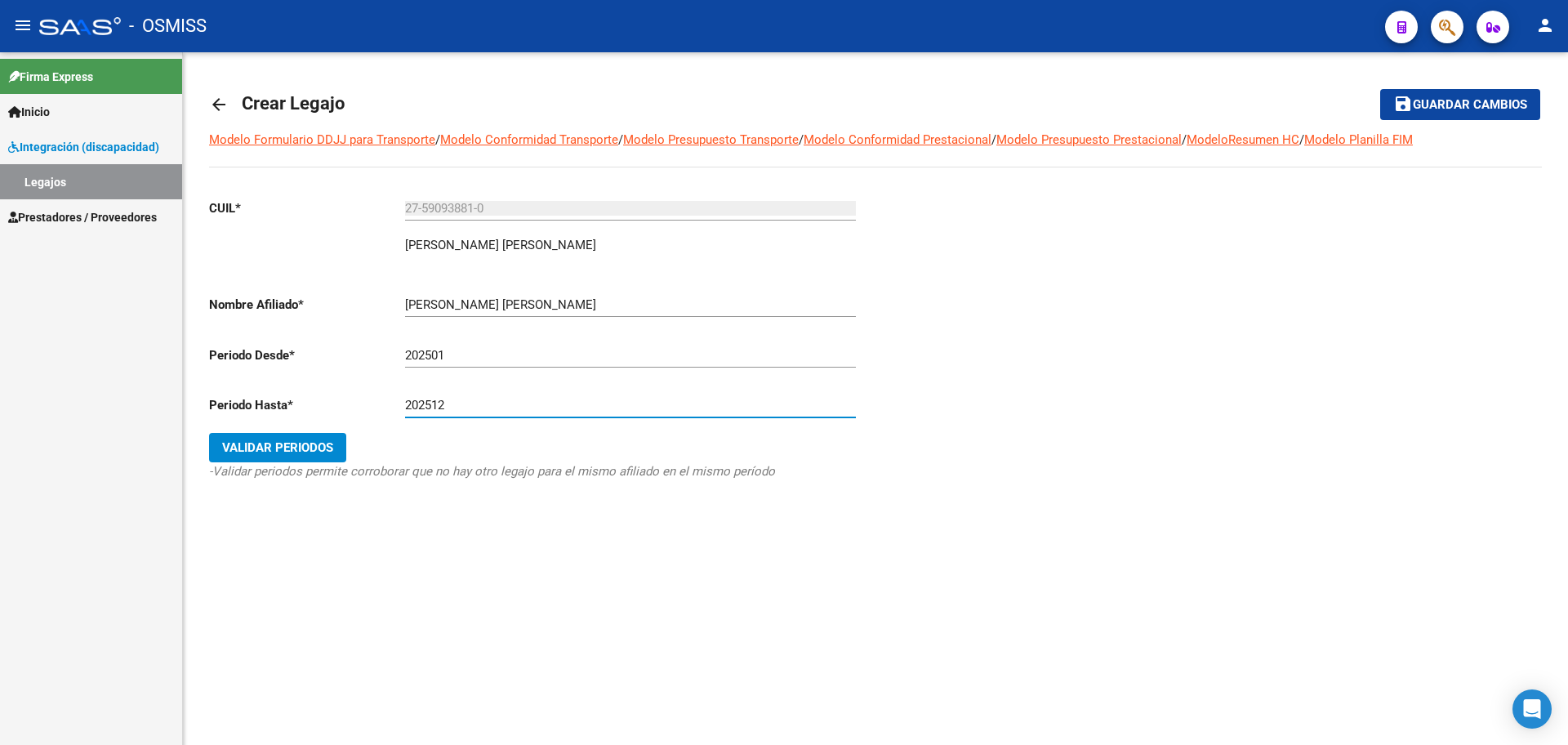
type input "202512"
click at [274, 439] on button "Validar Periodos" at bounding box center [278, 448] width 137 height 30
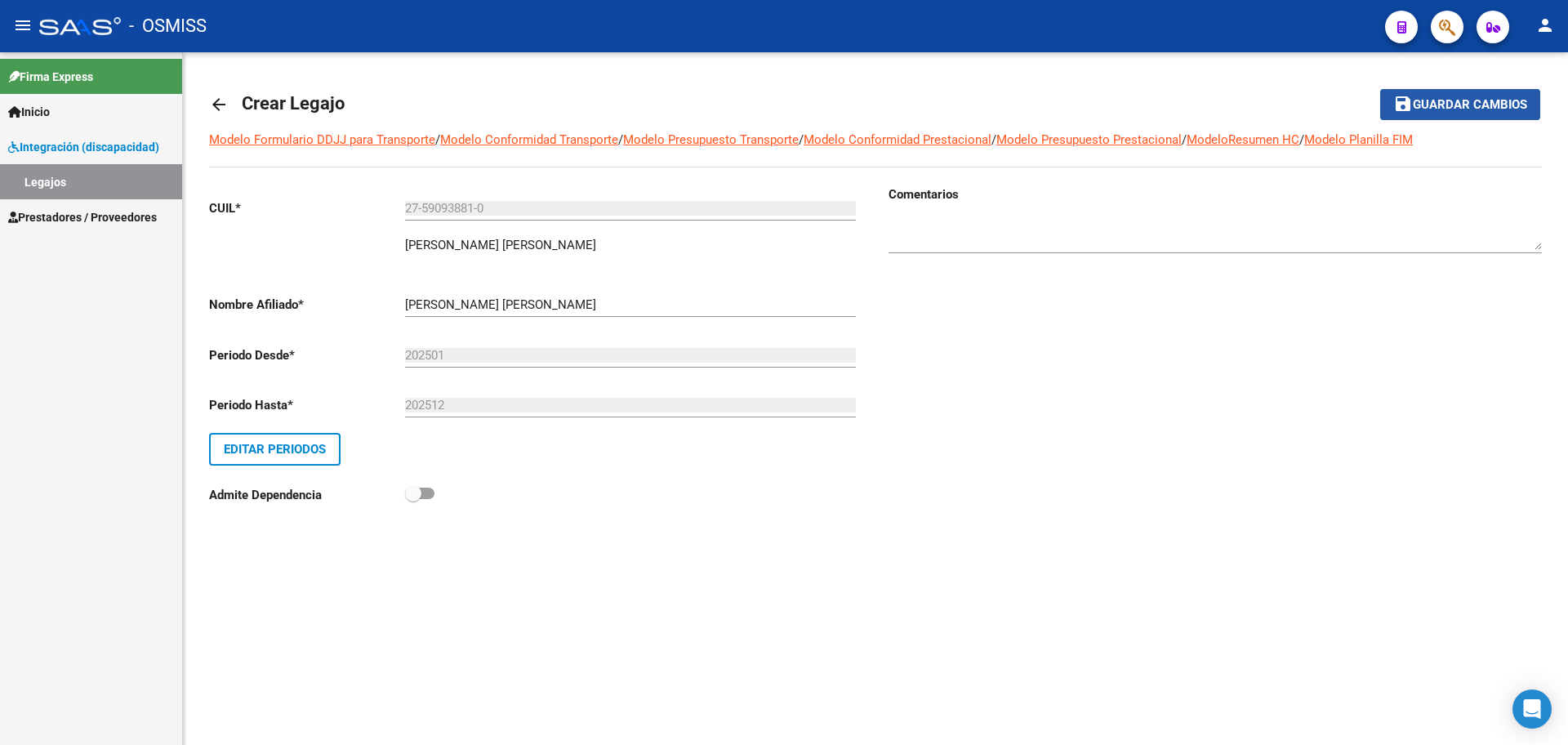
click at [1441, 104] on span "Guardar cambios" at bounding box center [1470, 105] width 114 height 15
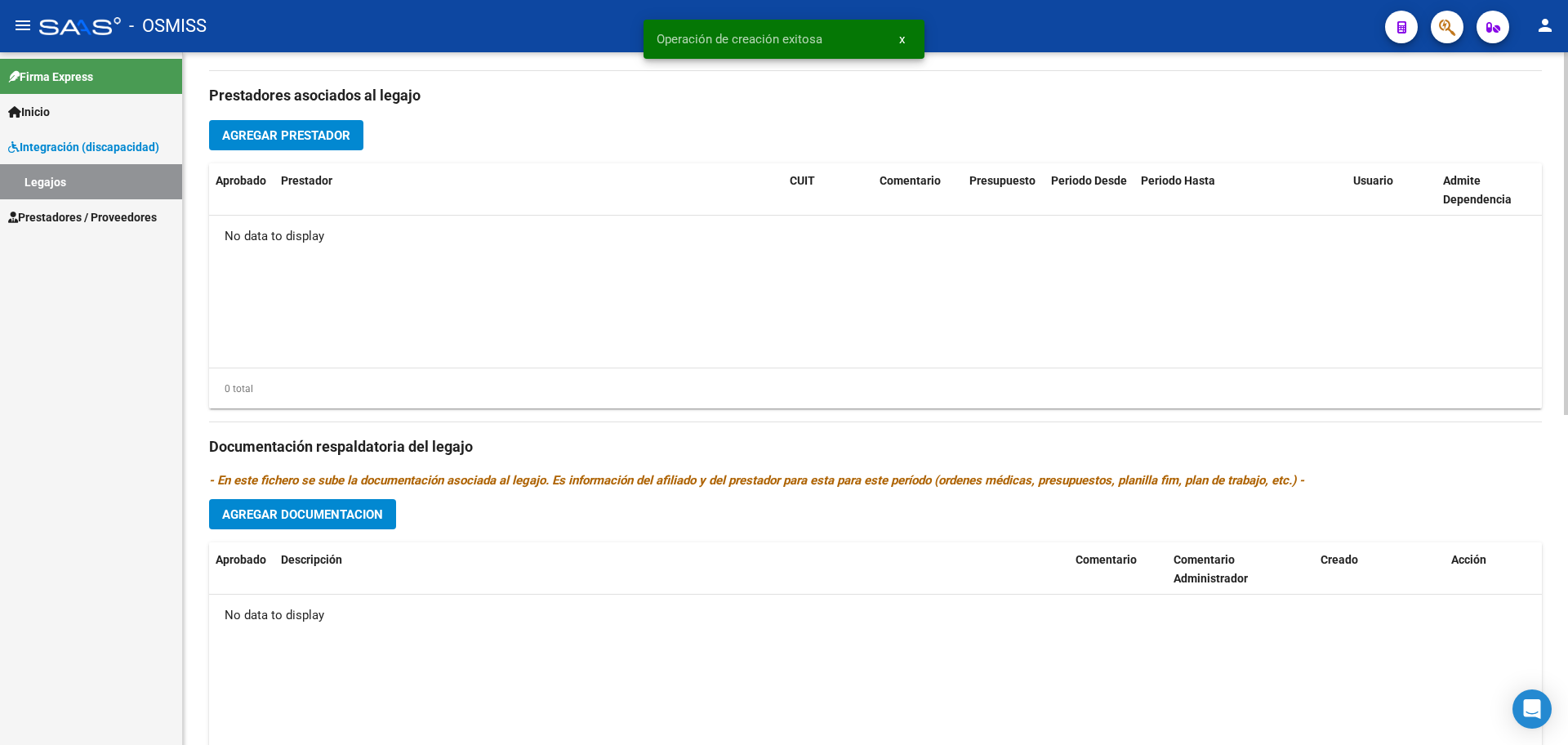
scroll to position [613, 0]
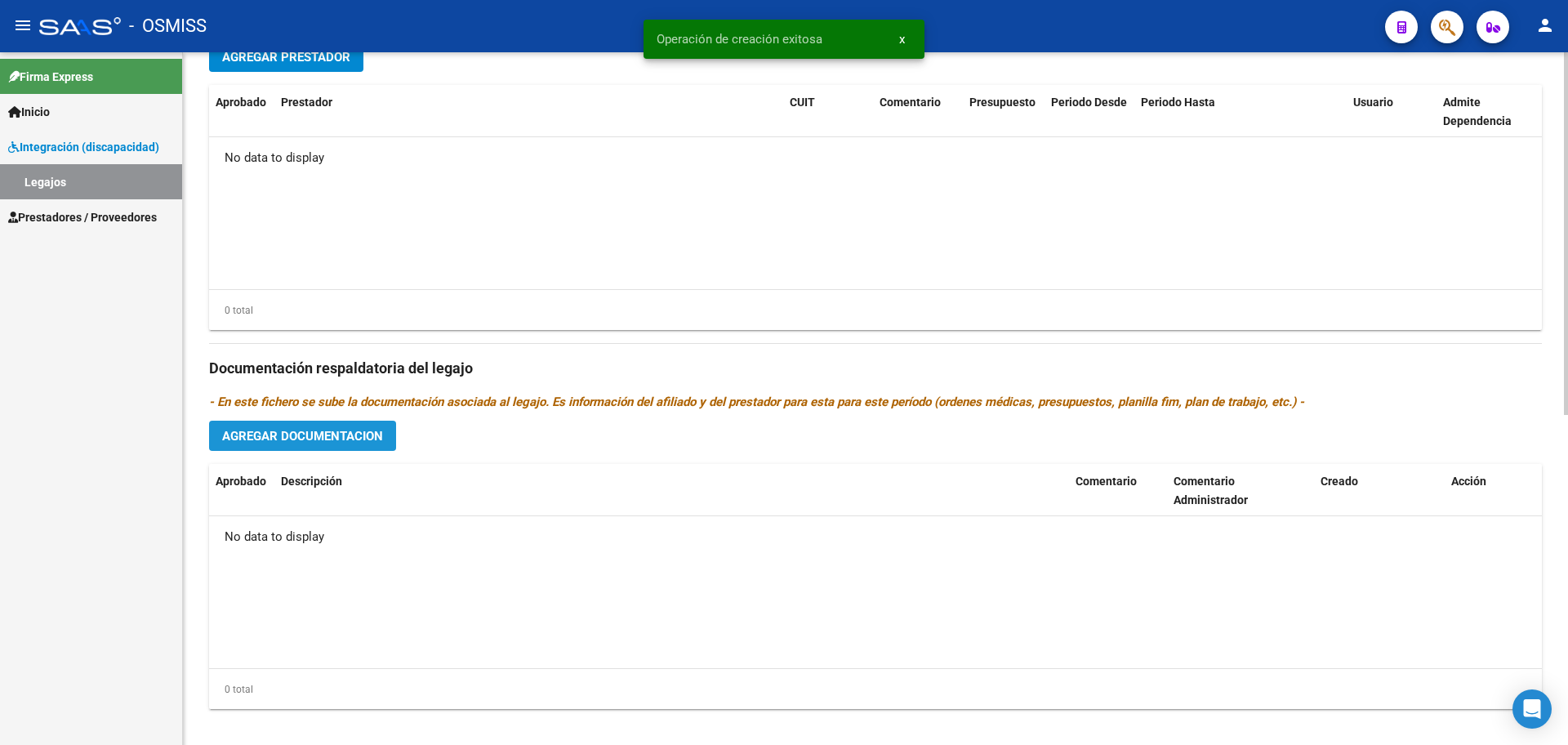
click at [359, 442] on span "Agregar Documentacion" at bounding box center [303, 436] width 161 height 15
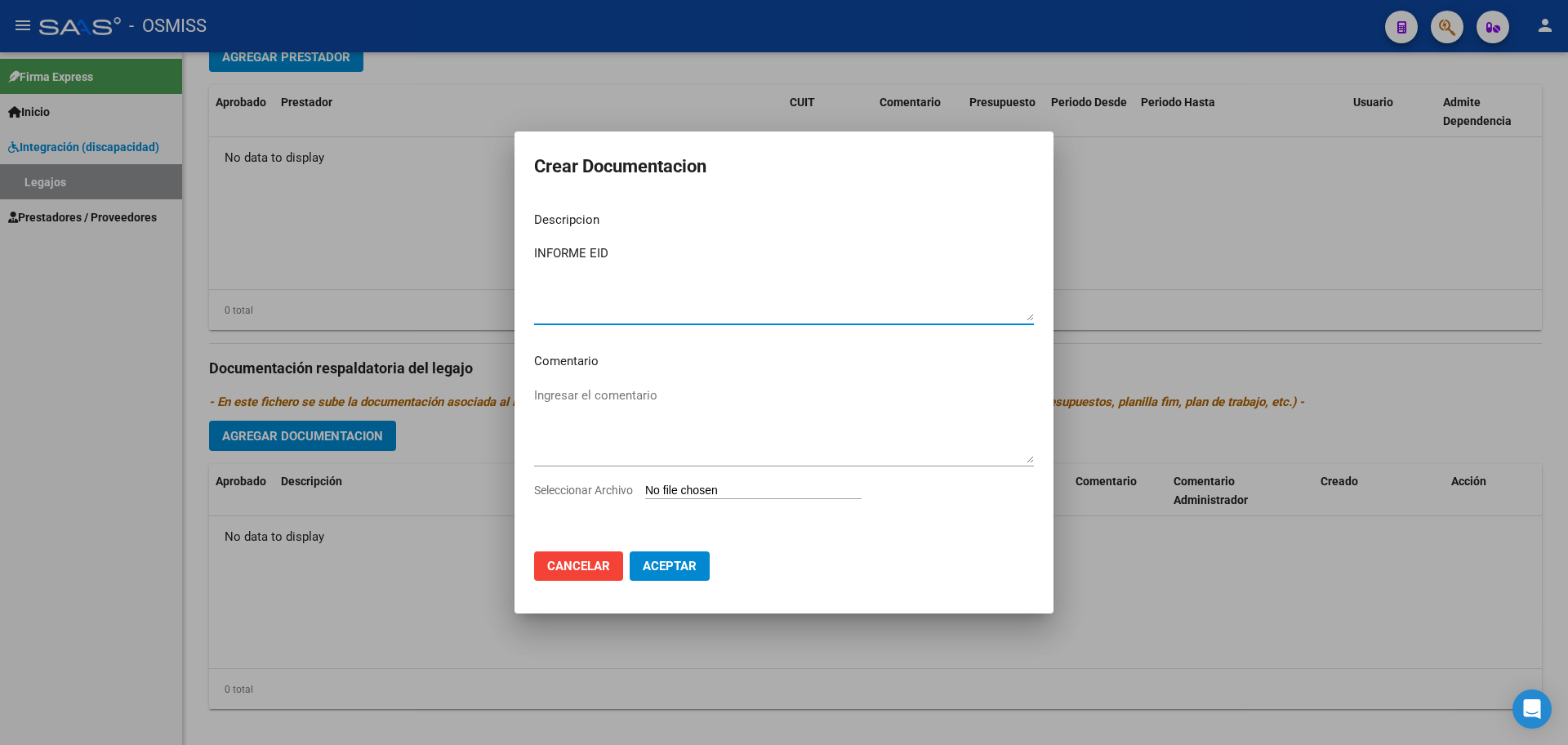
type textarea "INFORME EID"
click at [772, 483] on app-file-uploader "Seleccionar Archivo" at bounding box center [704, 490] width 341 height 15
click at [774, 491] on input "Seleccionar Archivo" at bounding box center [754, 492] width 216 height 16
type input "C:\fakepath\[PERSON_NAME] ROMA JAEL1.pdf"
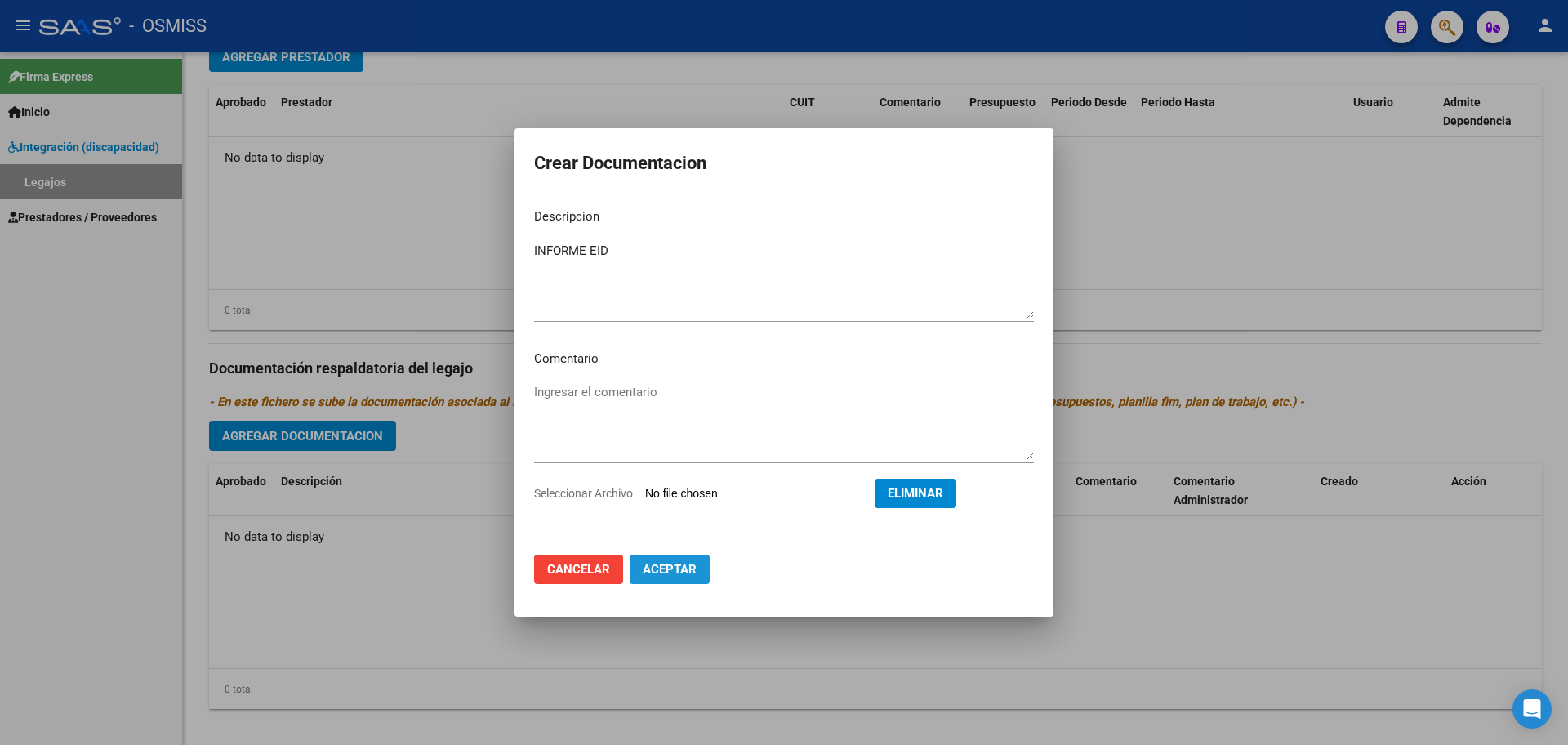
click at [679, 566] on span "Aceptar" at bounding box center [669, 569] width 54 height 15
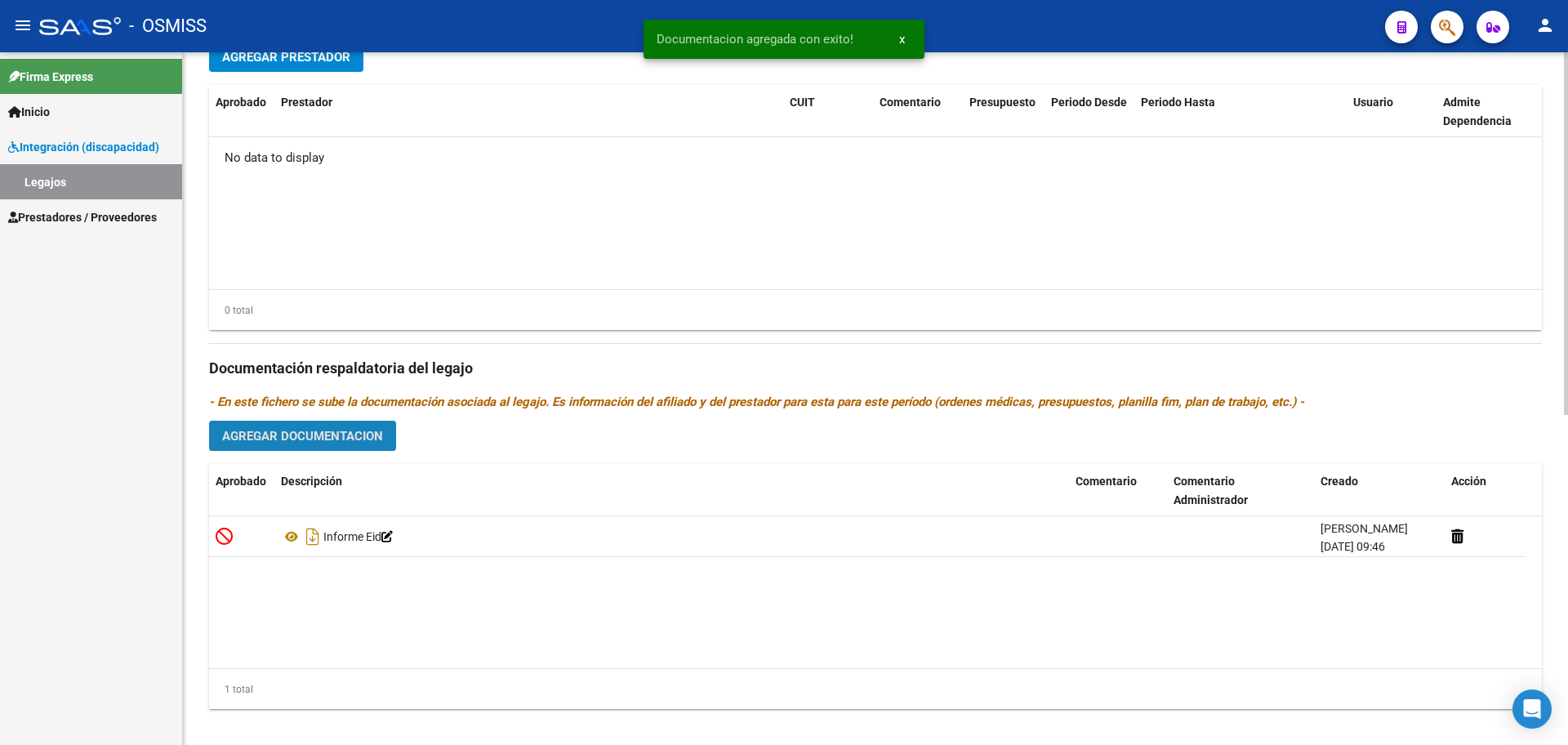
click at [336, 436] on span "Agregar Documentacion" at bounding box center [303, 436] width 161 height 15
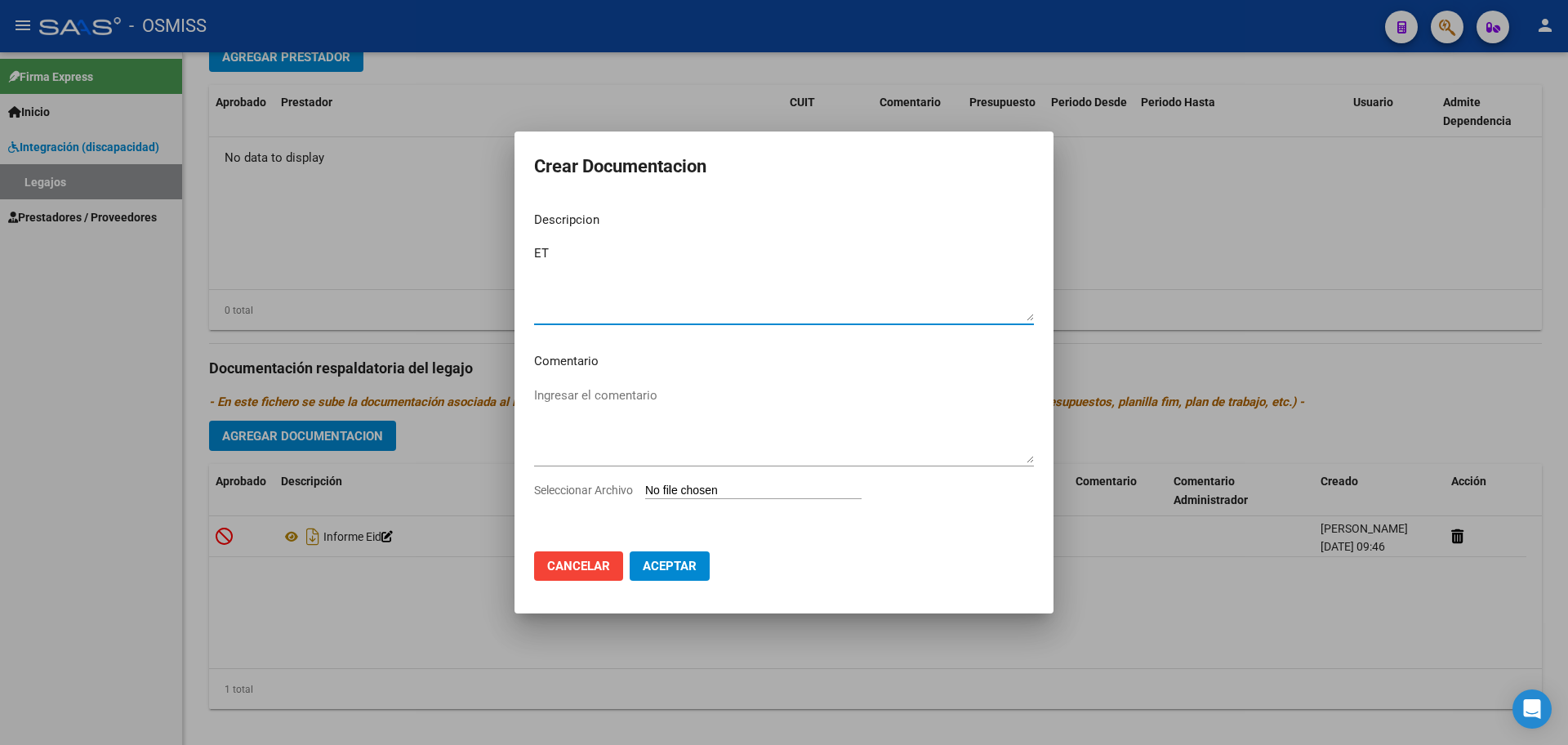
type textarea "ET"
click at [710, 490] on input "Seleccionar Archivo" at bounding box center [754, 492] width 216 height 16
type input "C:\fakepath\.[PERSON_NAME] [GEOGRAPHIC_DATA]- ESTIM TEMPRANA.pdf"
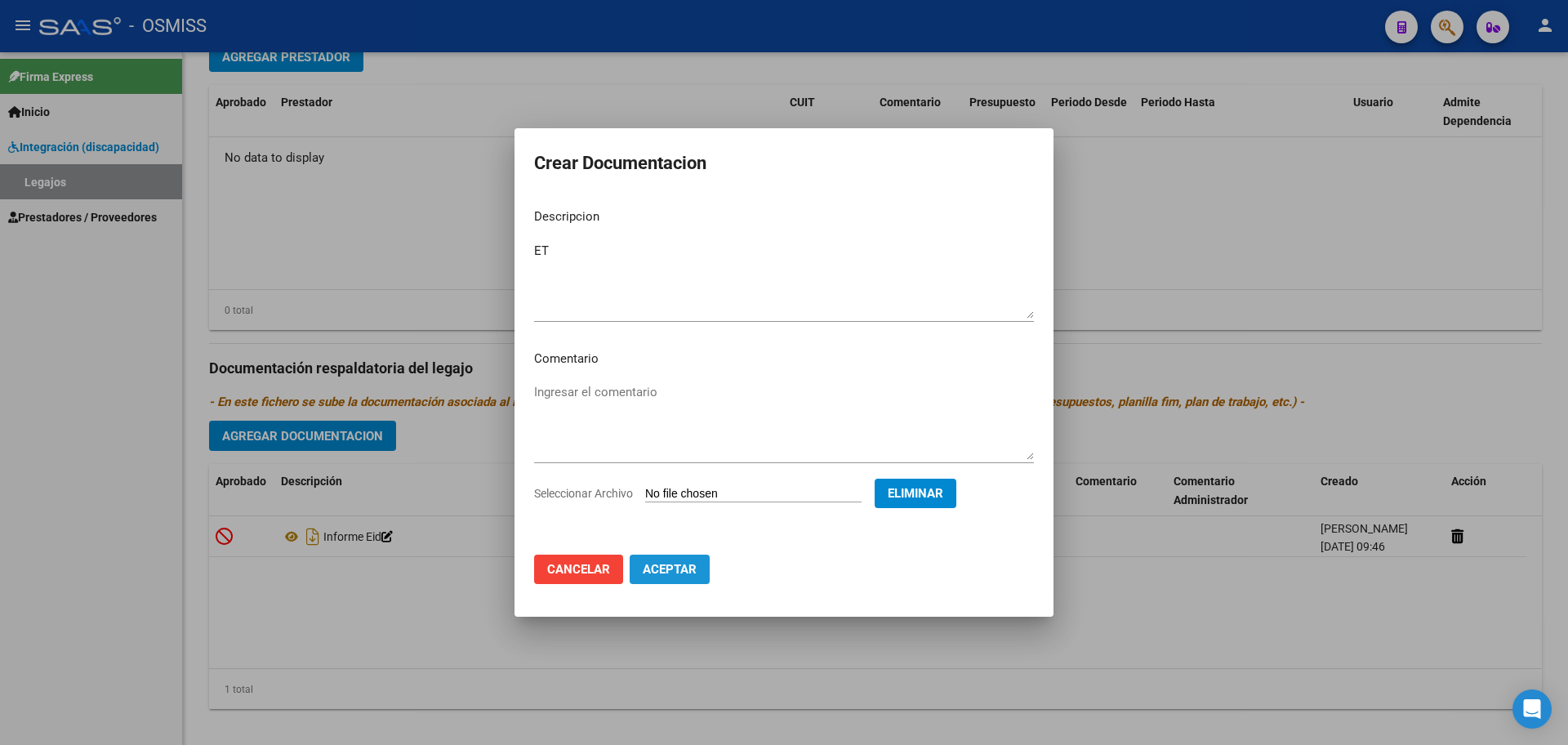
click at [657, 568] on span "Aceptar" at bounding box center [669, 569] width 54 height 15
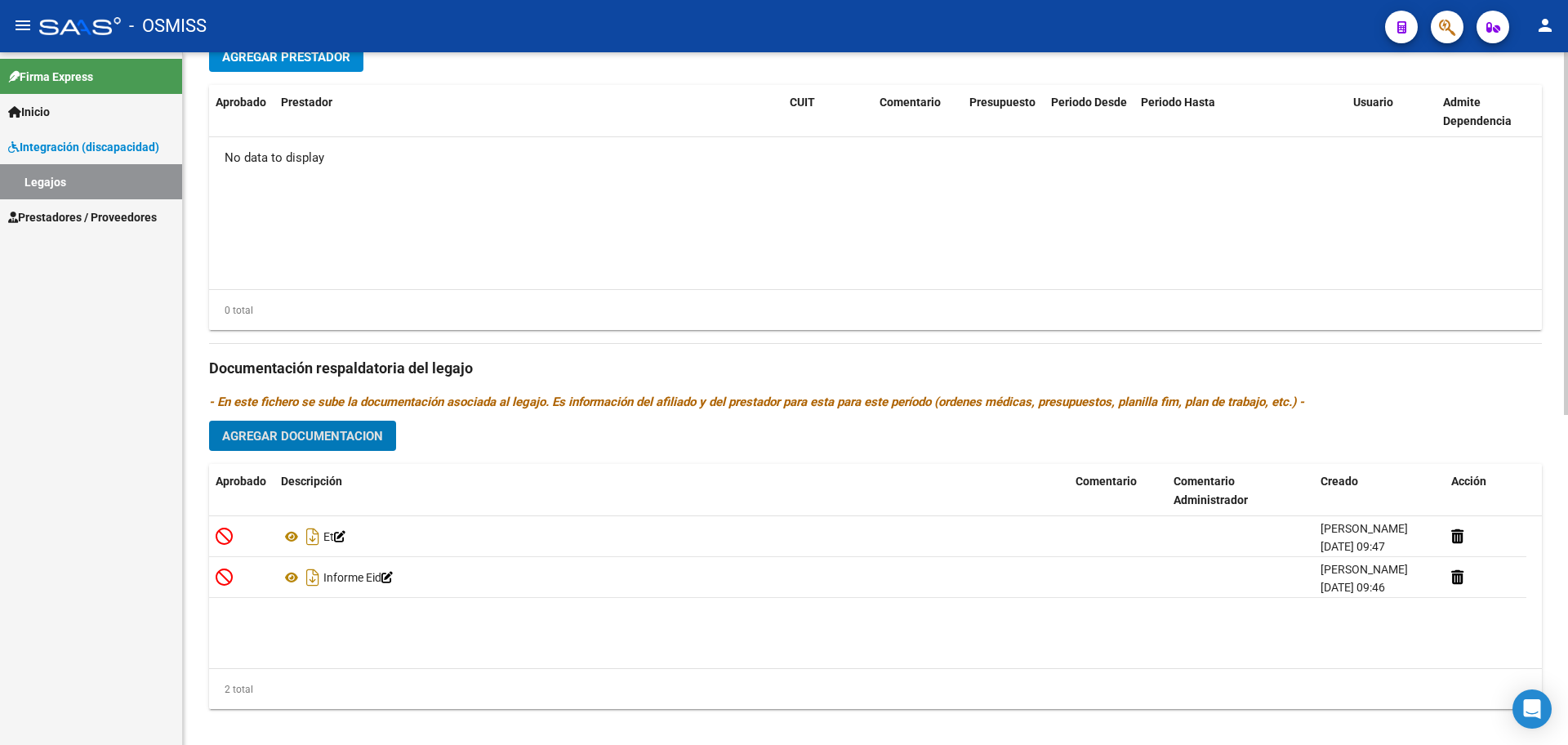
click at [328, 69] on button "Agregar Prestador" at bounding box center [286, 57] width 154 height 30
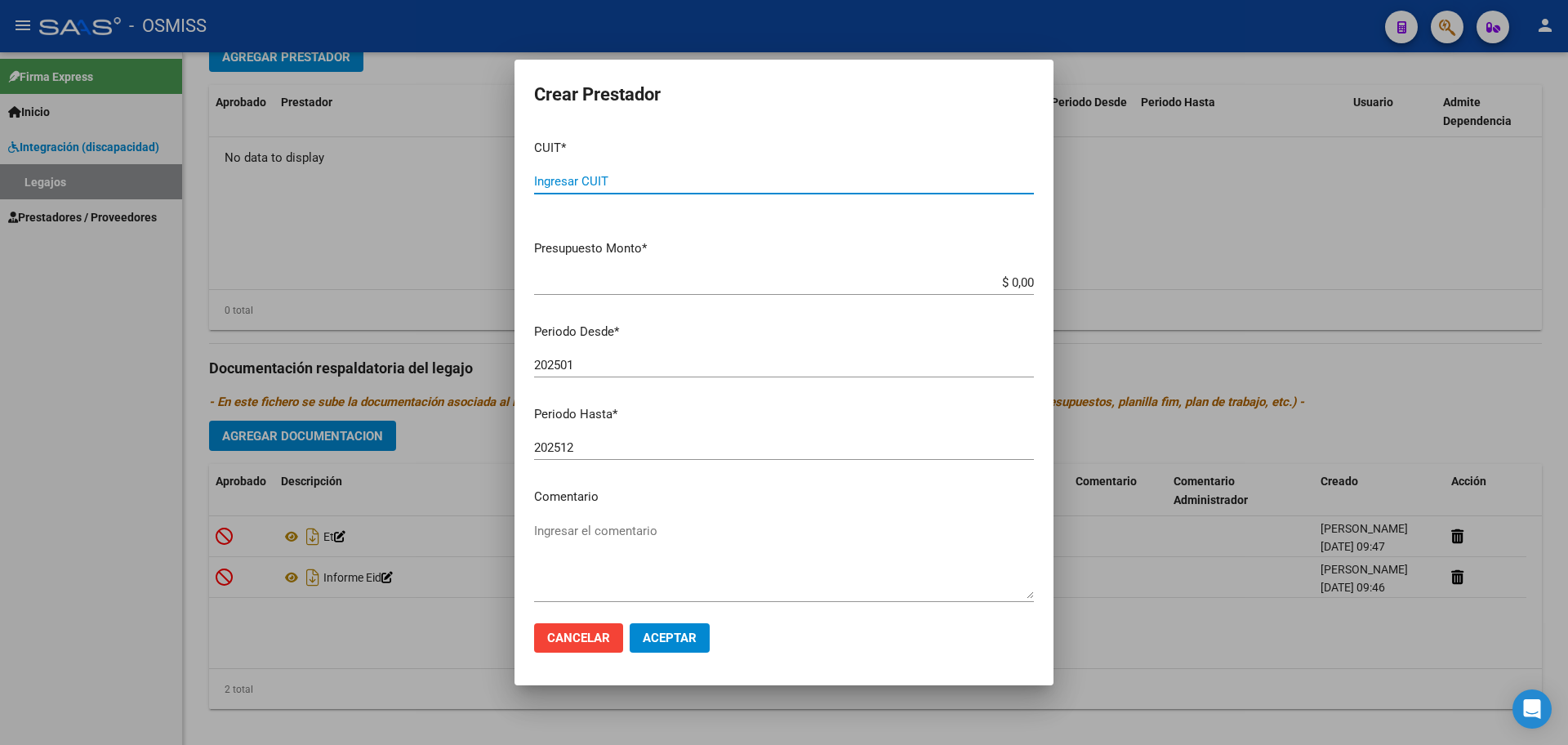
paste input "30-63746860-6"
type input "30-63746860-6"
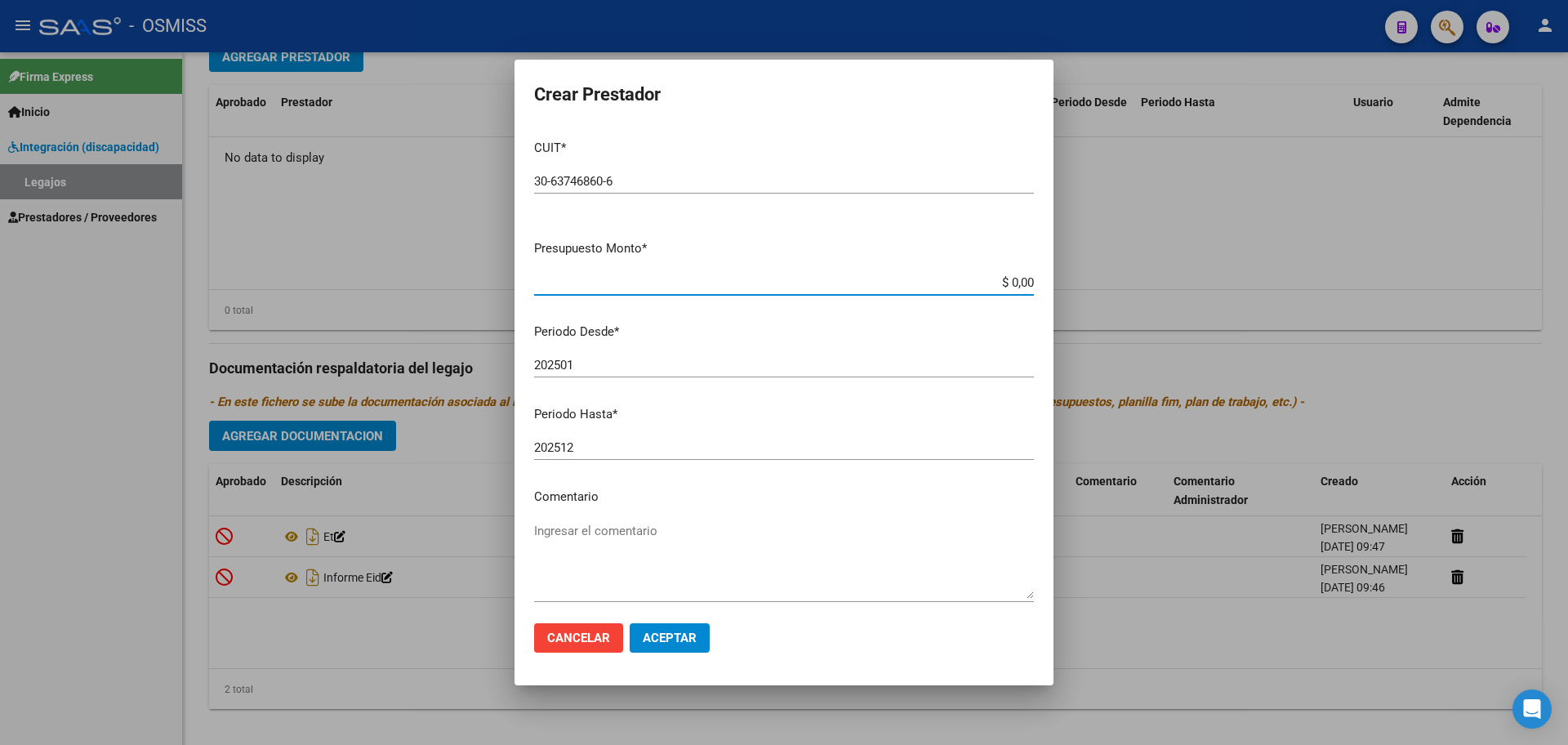
type input "$ 0,01"
type input "202508"
click at [684, 645] on span "Aceptar" at bounding box center [669, 638] width 54 height 15
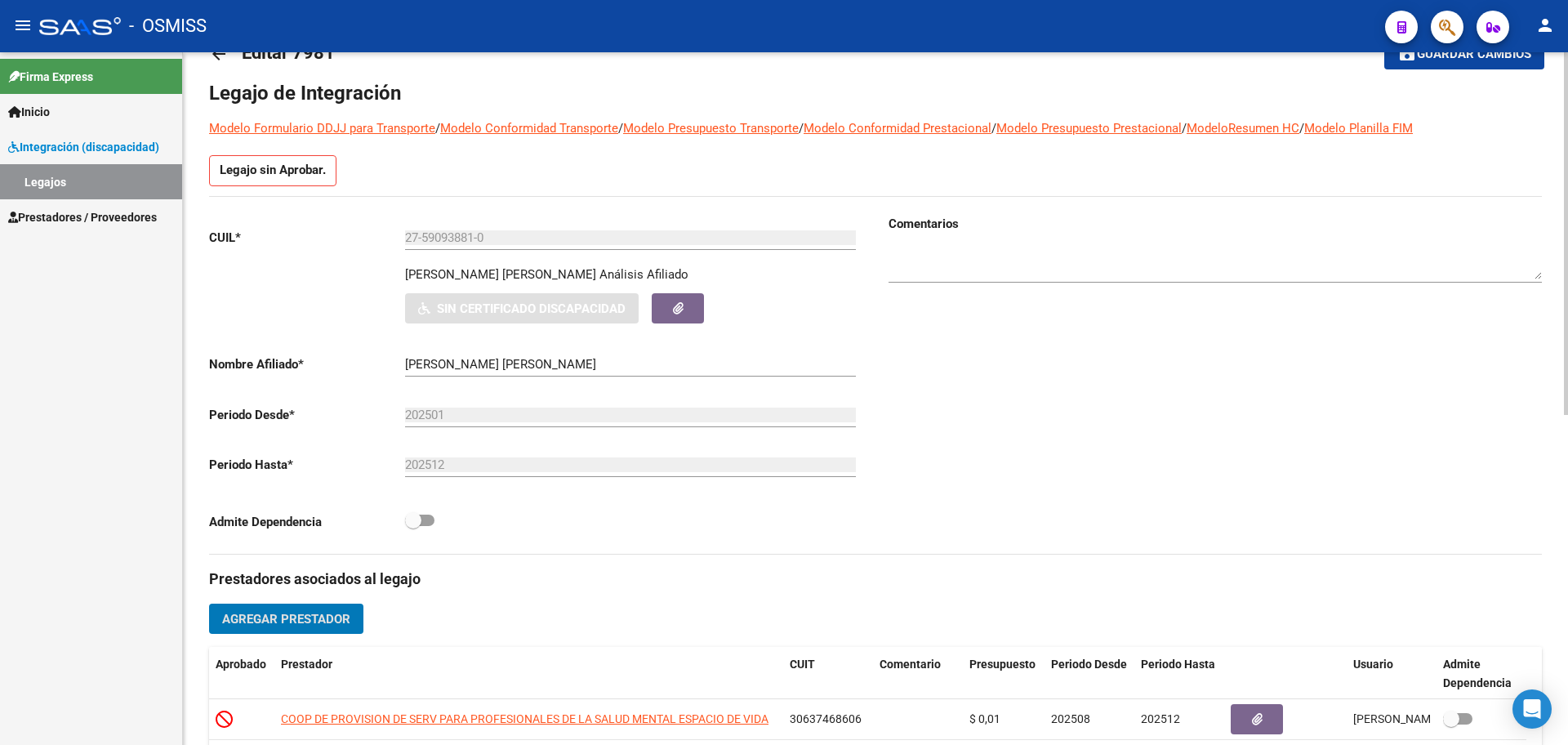
scroll to position [0, 0]
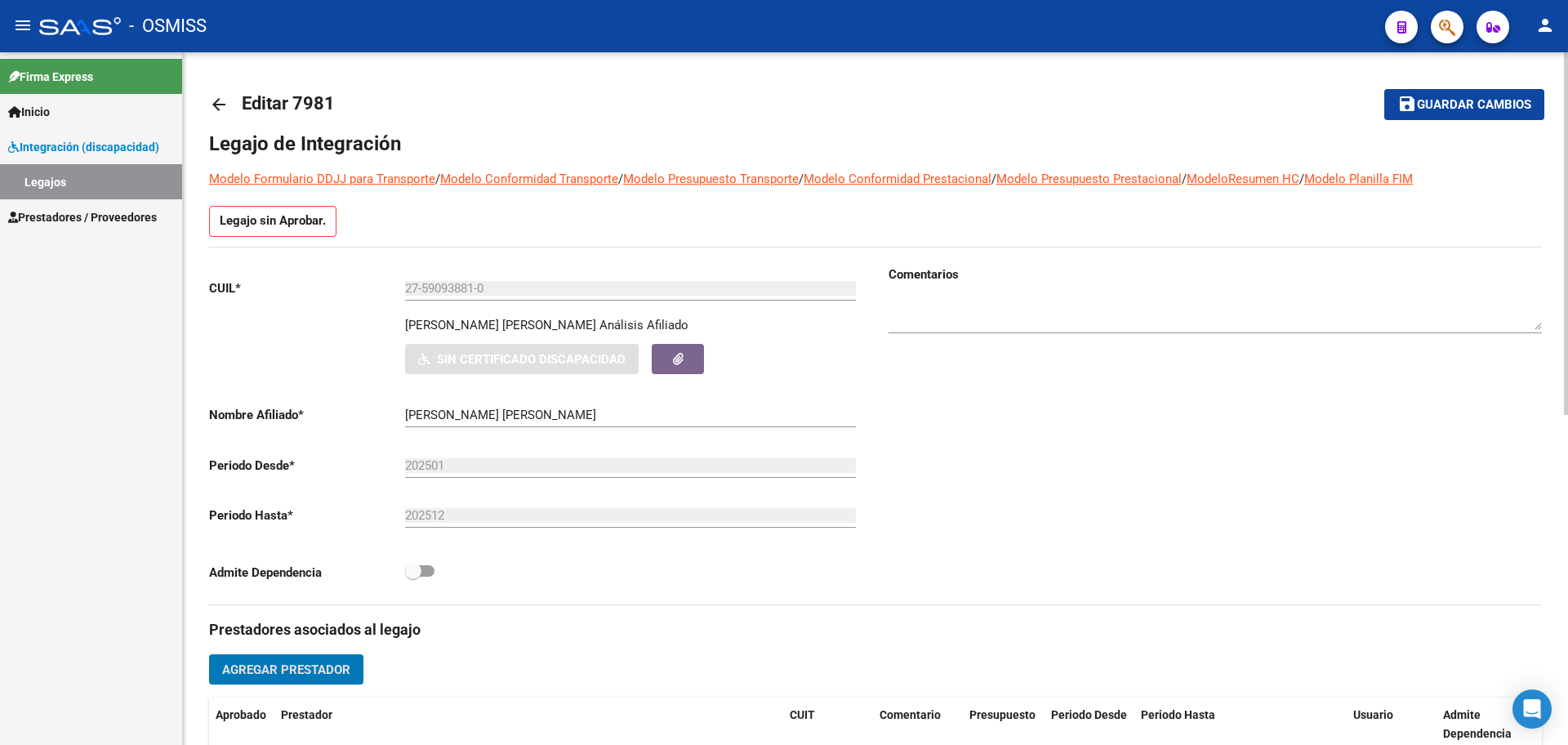
click at [214, 104] on mat-icon "arrow_back" at bounding box center [219, 104] width 20 height 20
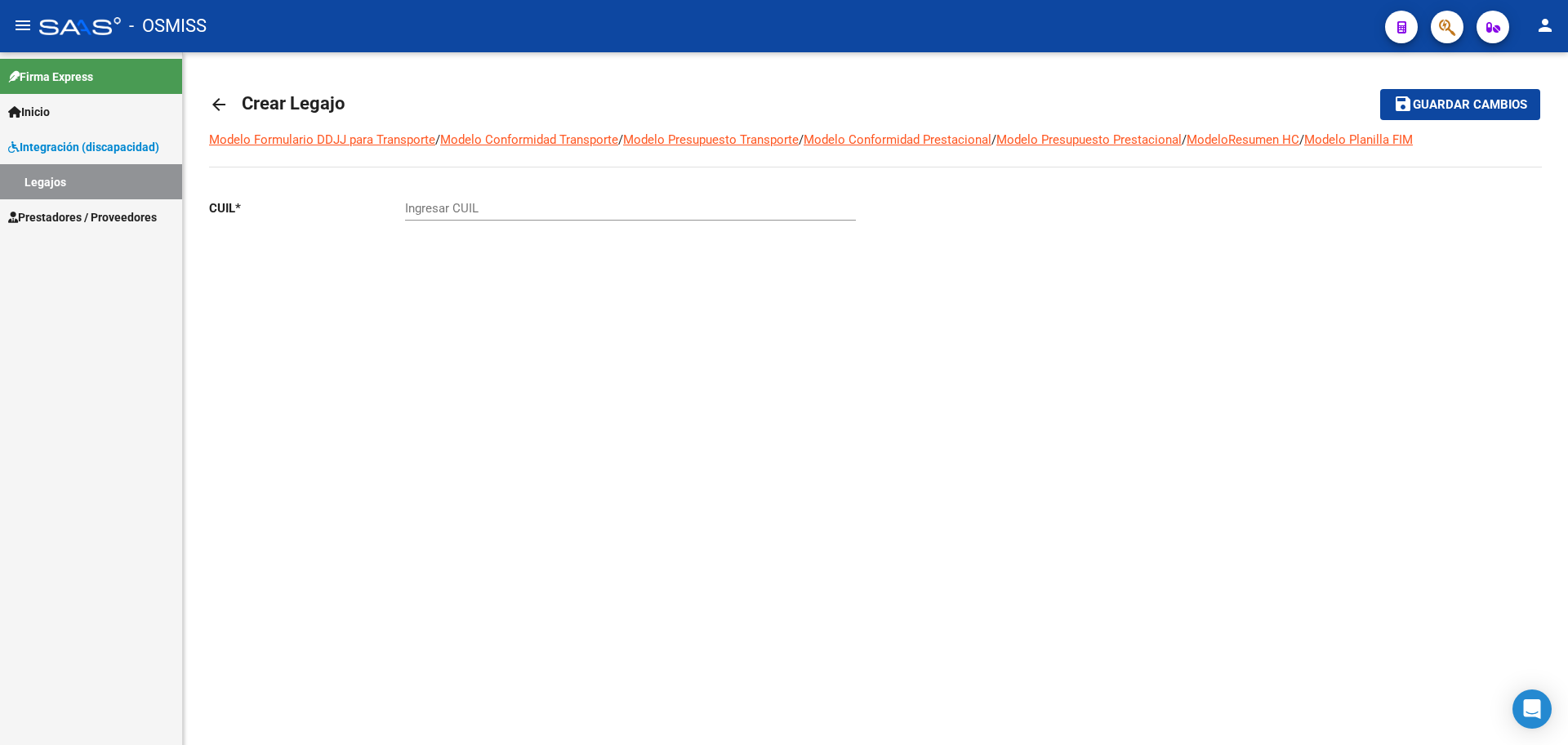
click at [214, 104] on mat-icon "arrow_back" at bounding box center [219, 104] width 20 height 20
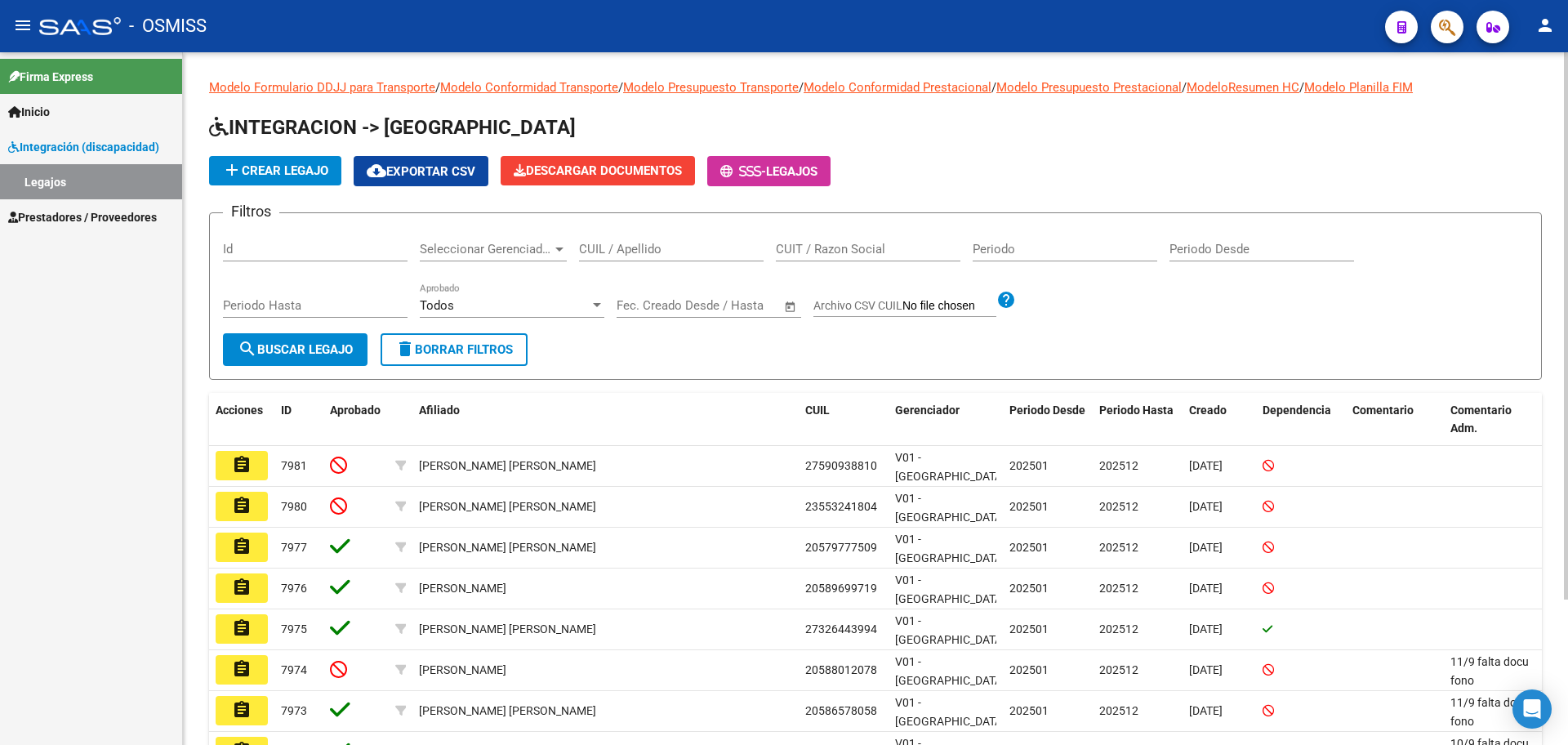
click at [251, 167] on span "add Crear Legajo" at bounding box center [275, 171] width 106 height 15
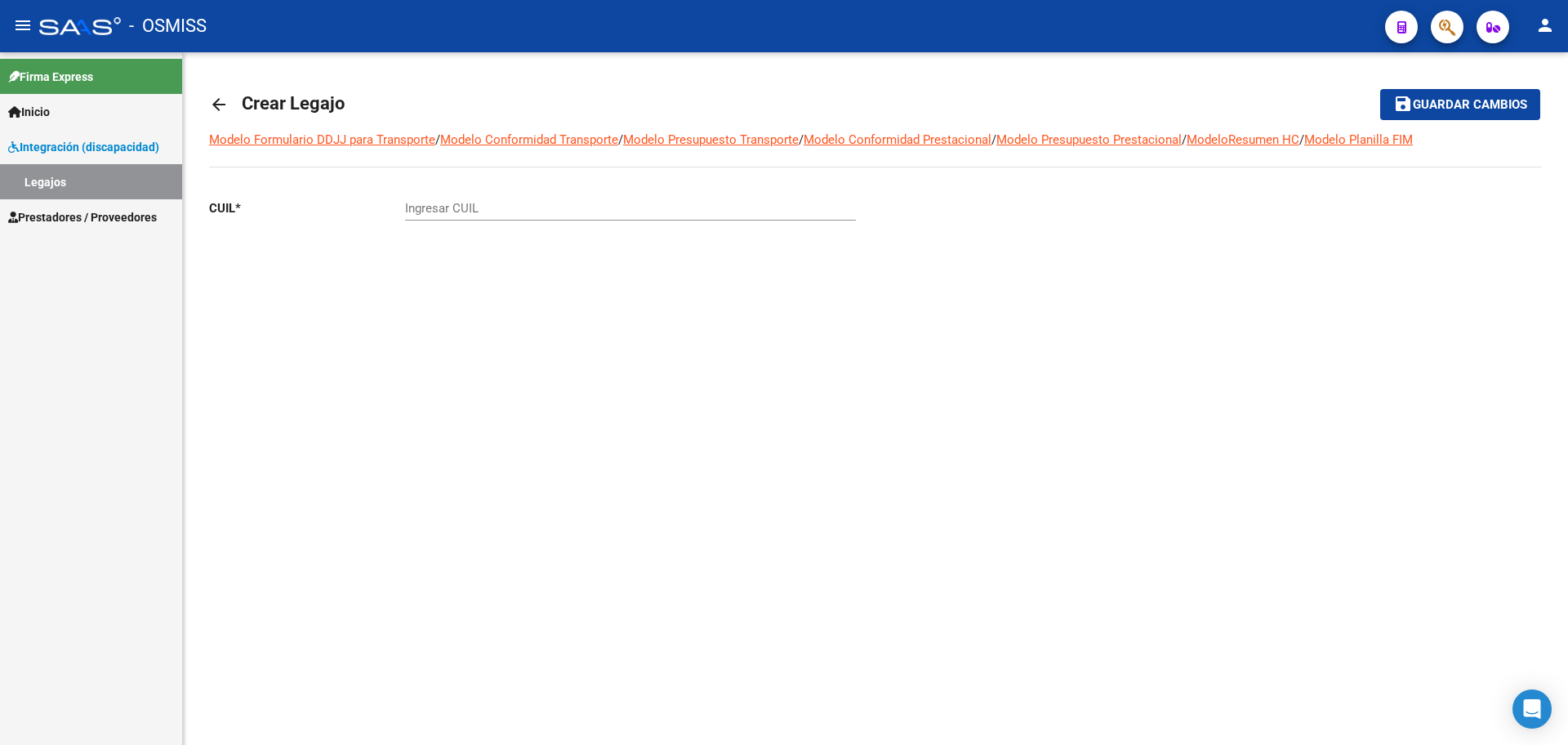
click at [431, 210] on input "Ingresar CUIL" at bounding box center [631, 208] width 451 height 15
paste input "-51064848"
type input "20-51064848-0"
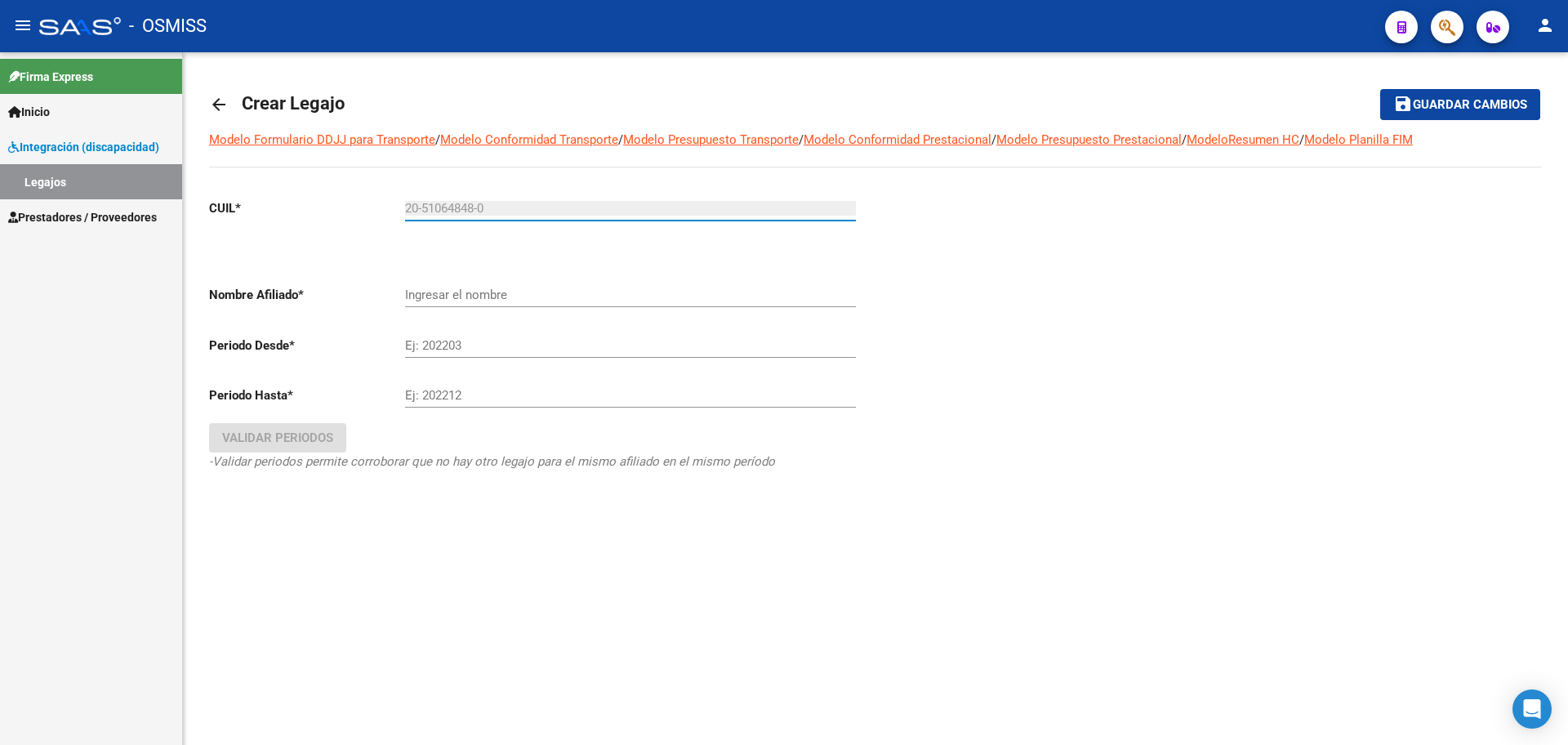
type input "[PERSON_NAME]"
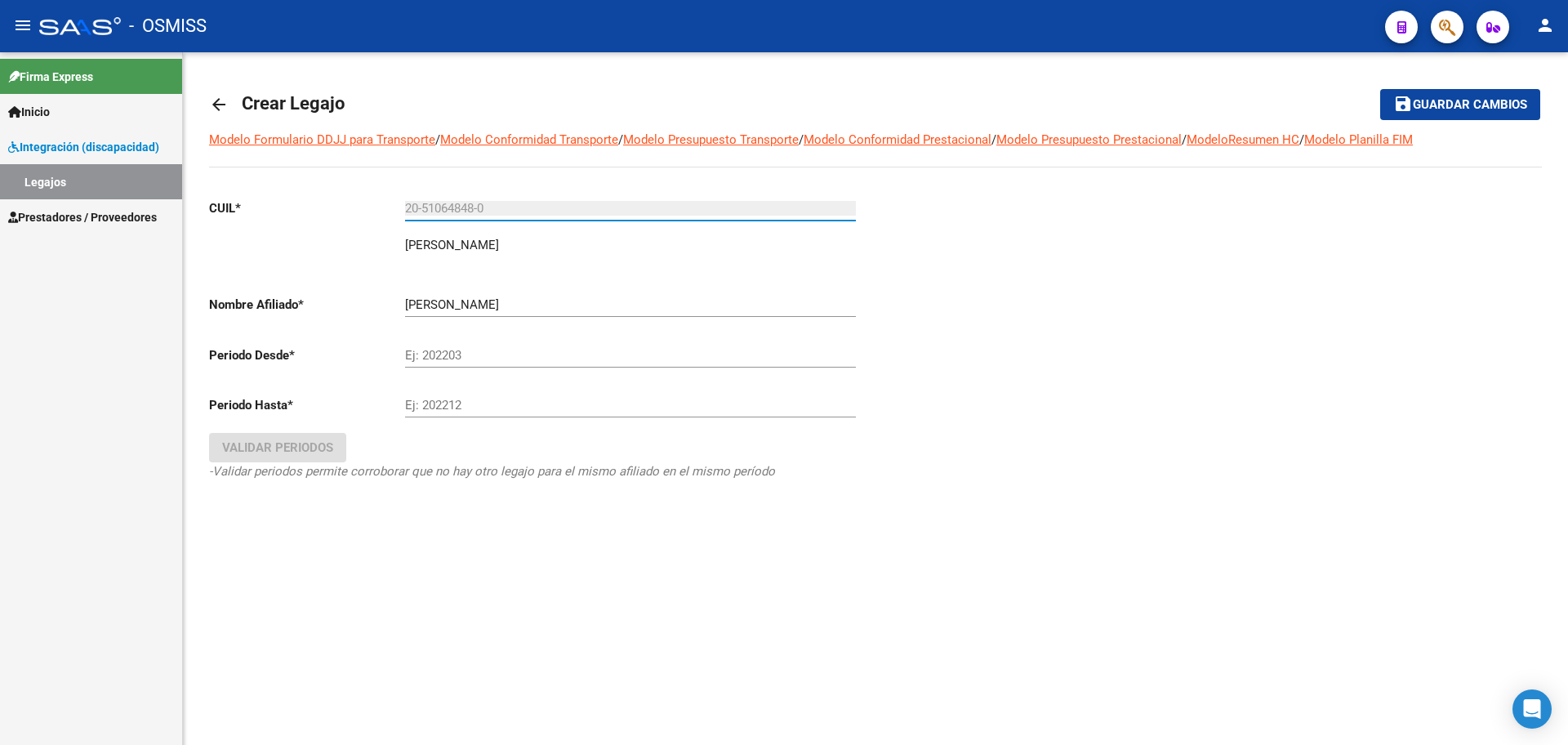
type input "20-51064848-0"
click at [453, 353] on input "Ej: 202203" at bounding box center [631, 355] width 451 height 15
click at [472, 362] on input "2025" at bounding box center [631, 355] width 451 height 15
type input "202501"
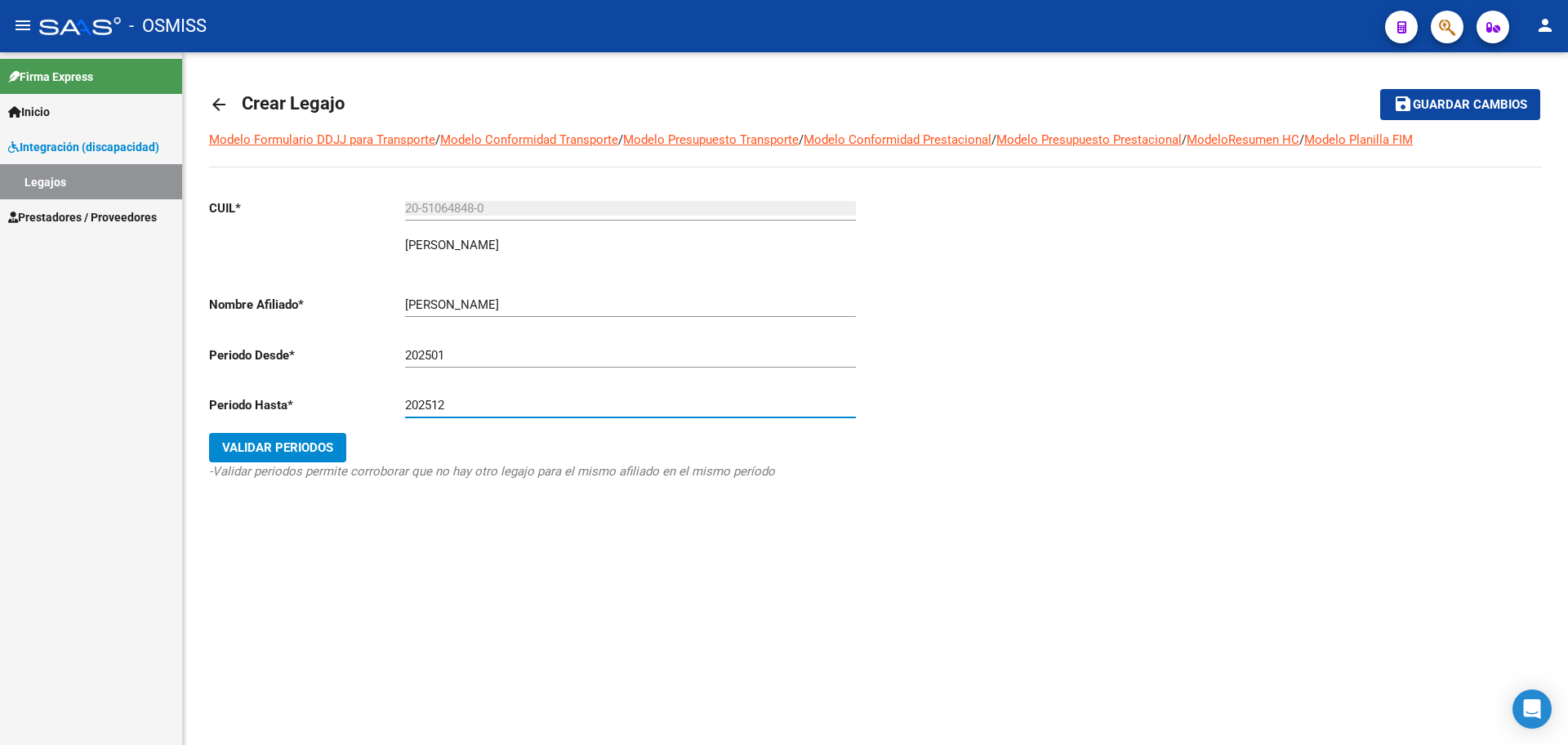
type input "202512"
click at [242, 452] on span "Validar Periodos" at bounding box center [278, 447] width 111 height 15
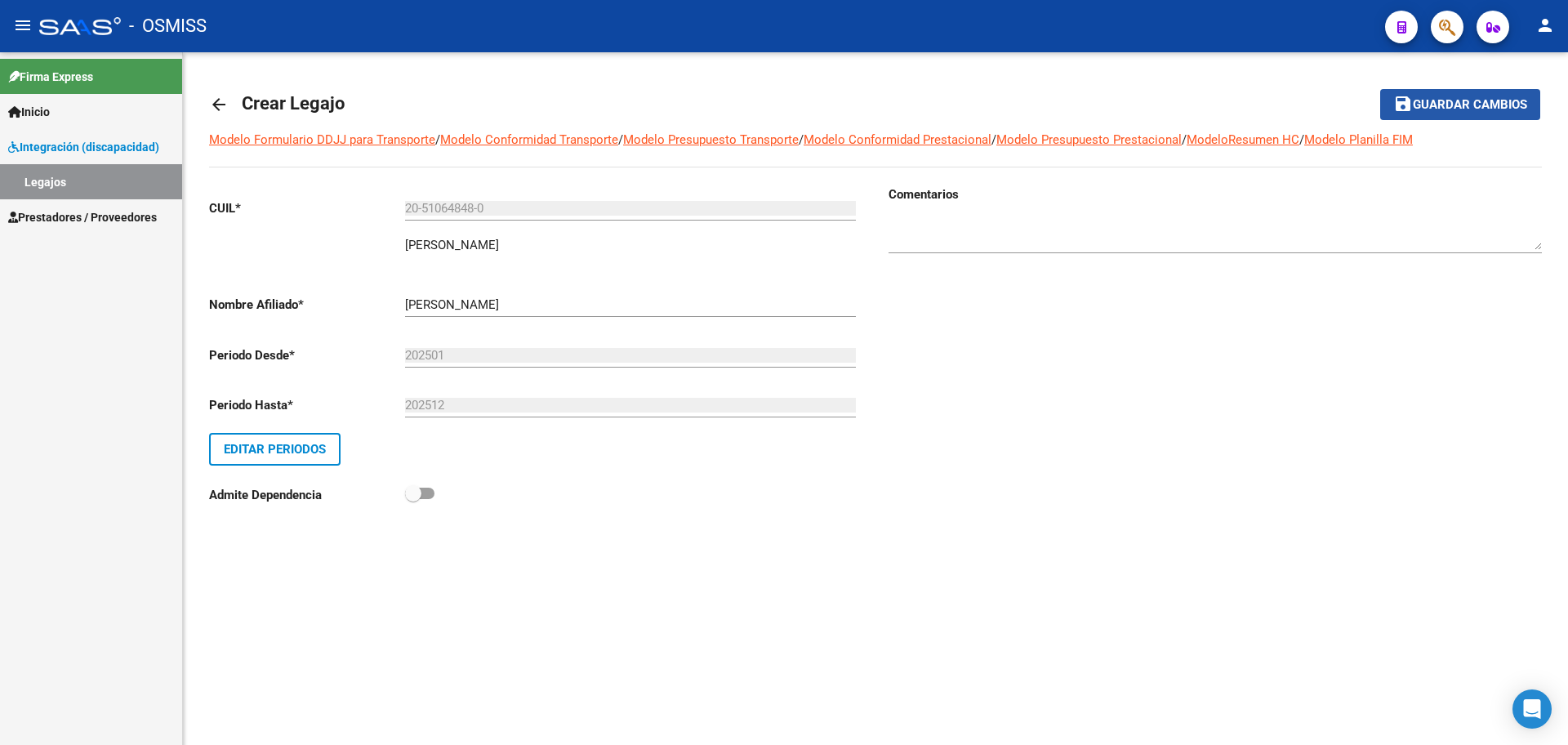
click at [1497, 98] on span "Guardar cambios" at bounding box center [1470, 105] width 114 height 15
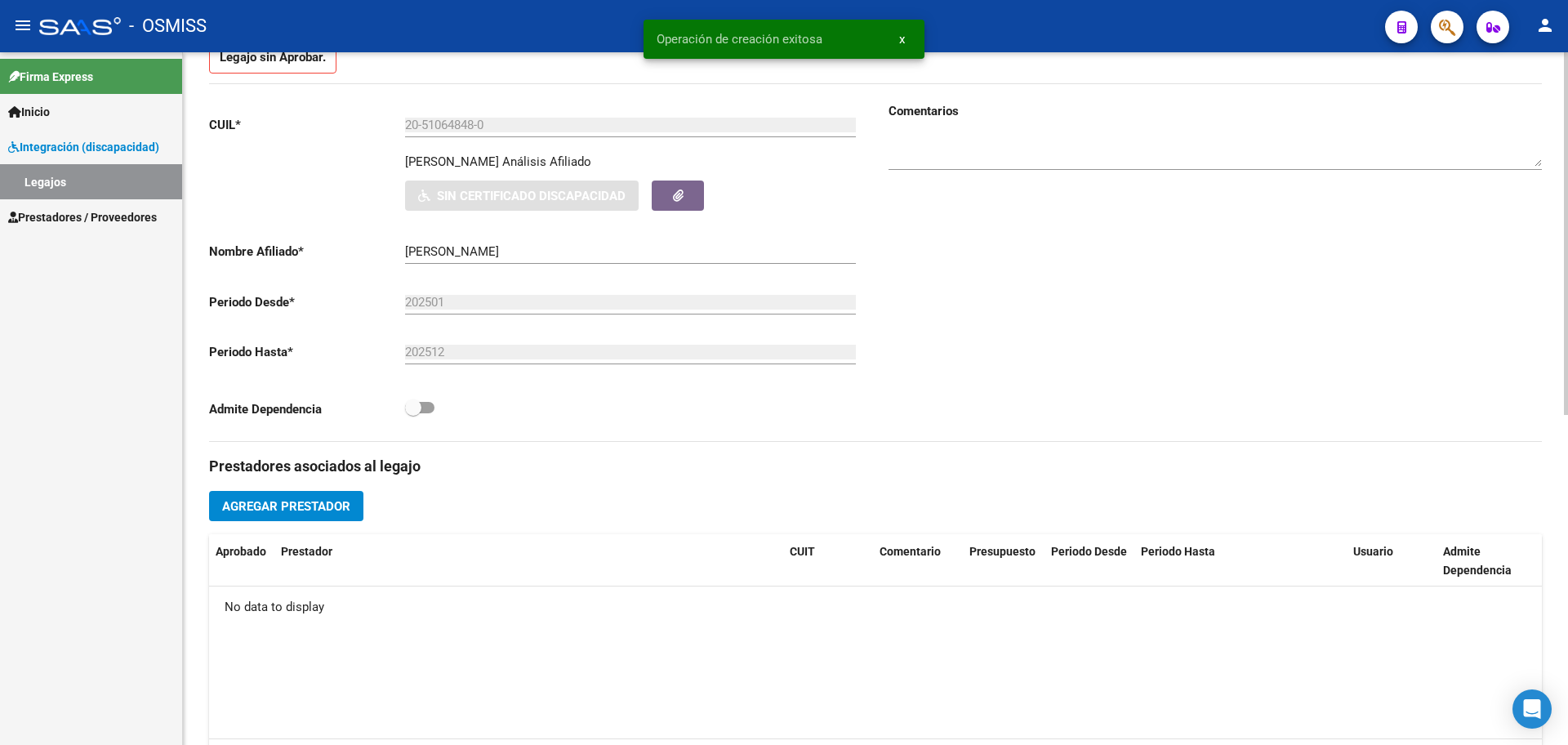
scroll to position [629, 0]
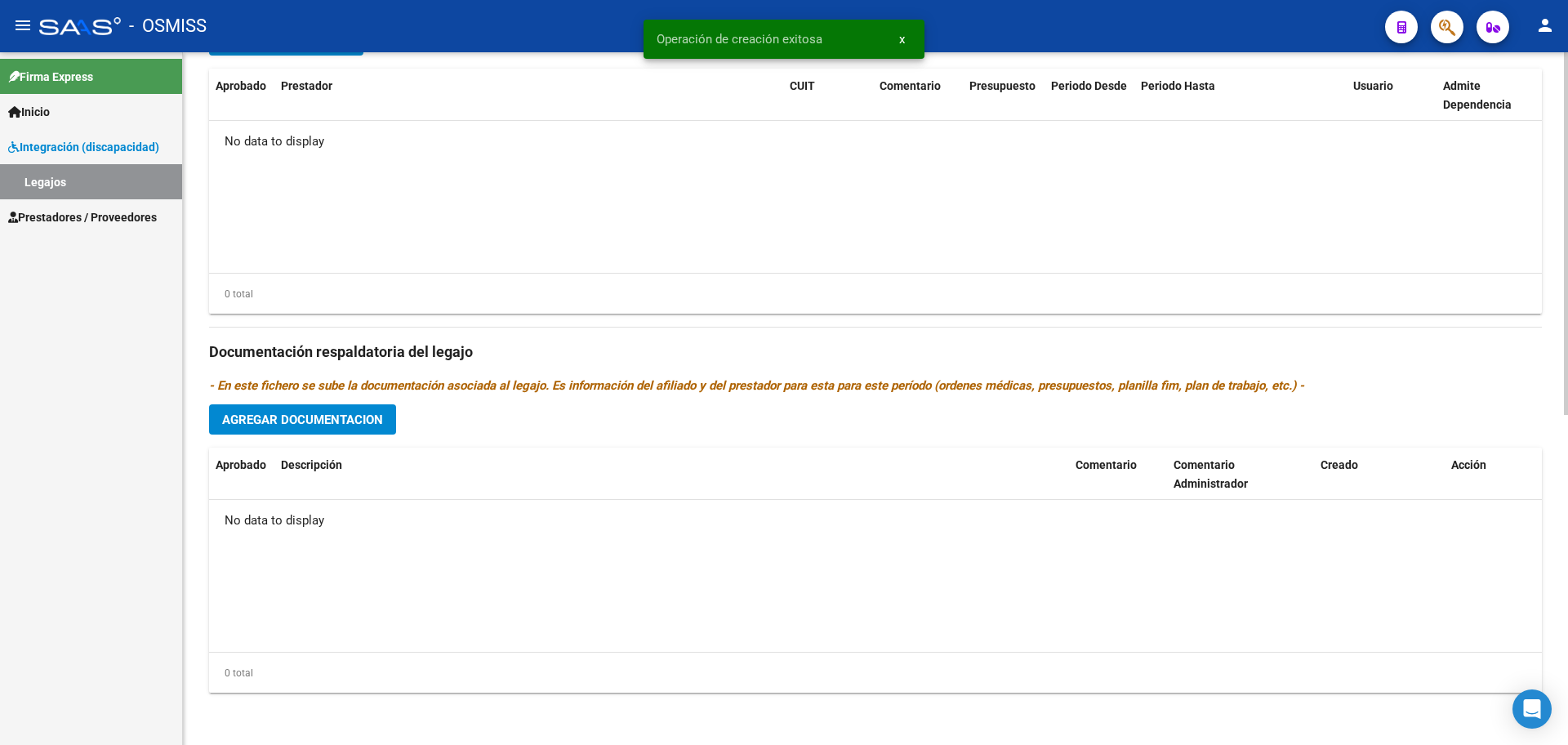
click at [364, 421] on span "Agregar Documentacion" at bounding box center [303, 419] width 161 height 15
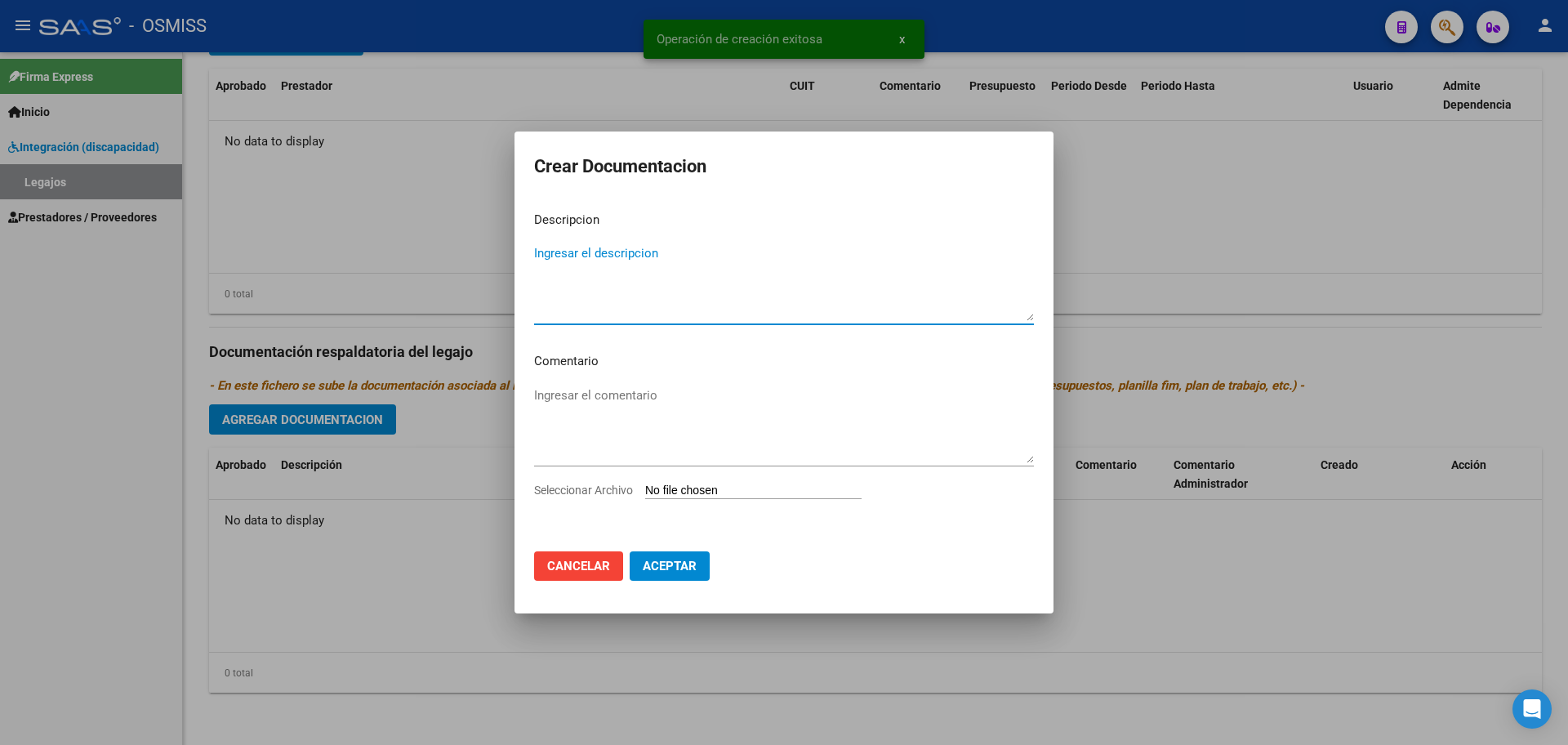
click at [689, 496] on input "Seleccionar Archivo" at bounding box center [754, 492] width 216 height 16
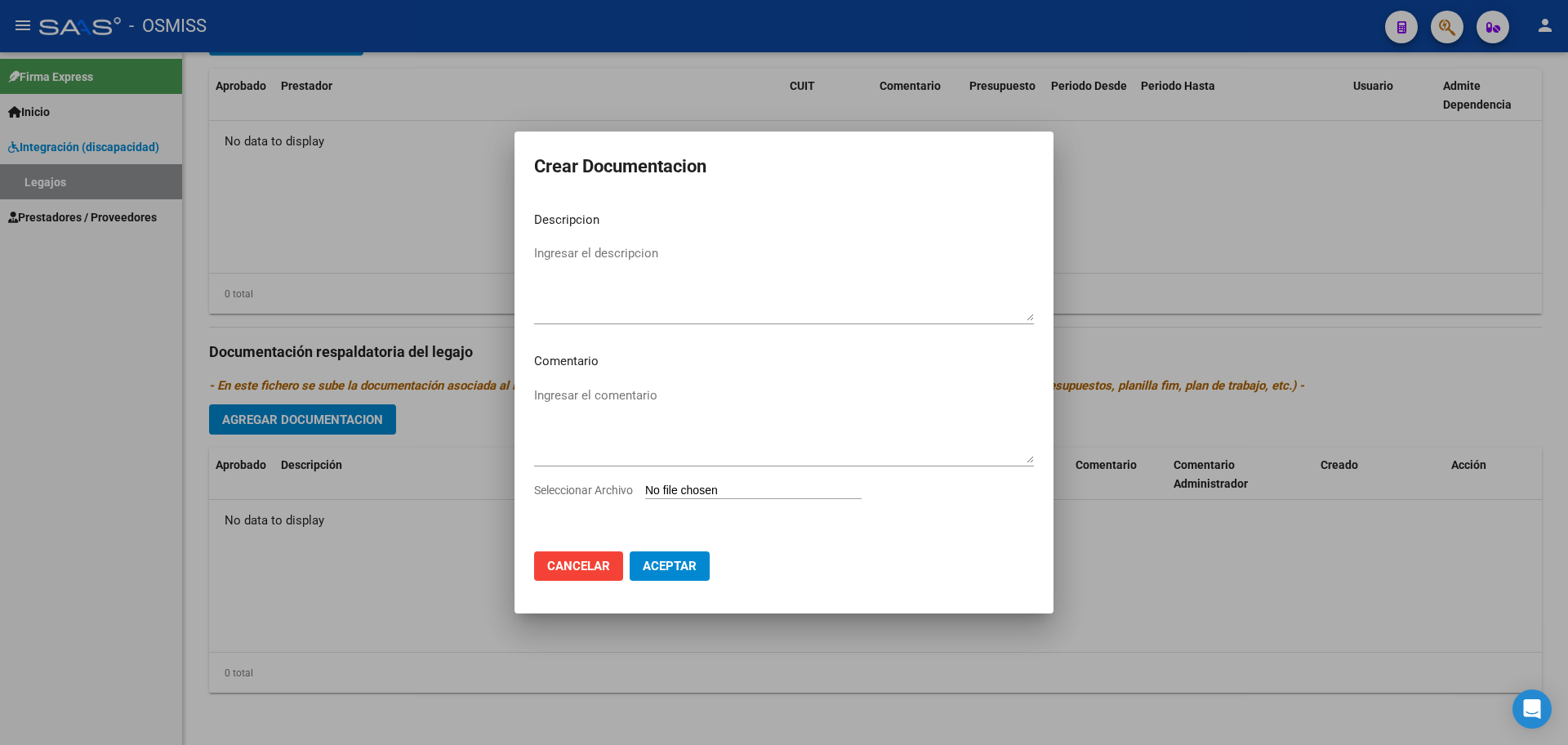
type input "C:\fakepath\.[PERSON_NAME]- ESCUELA.pdf"
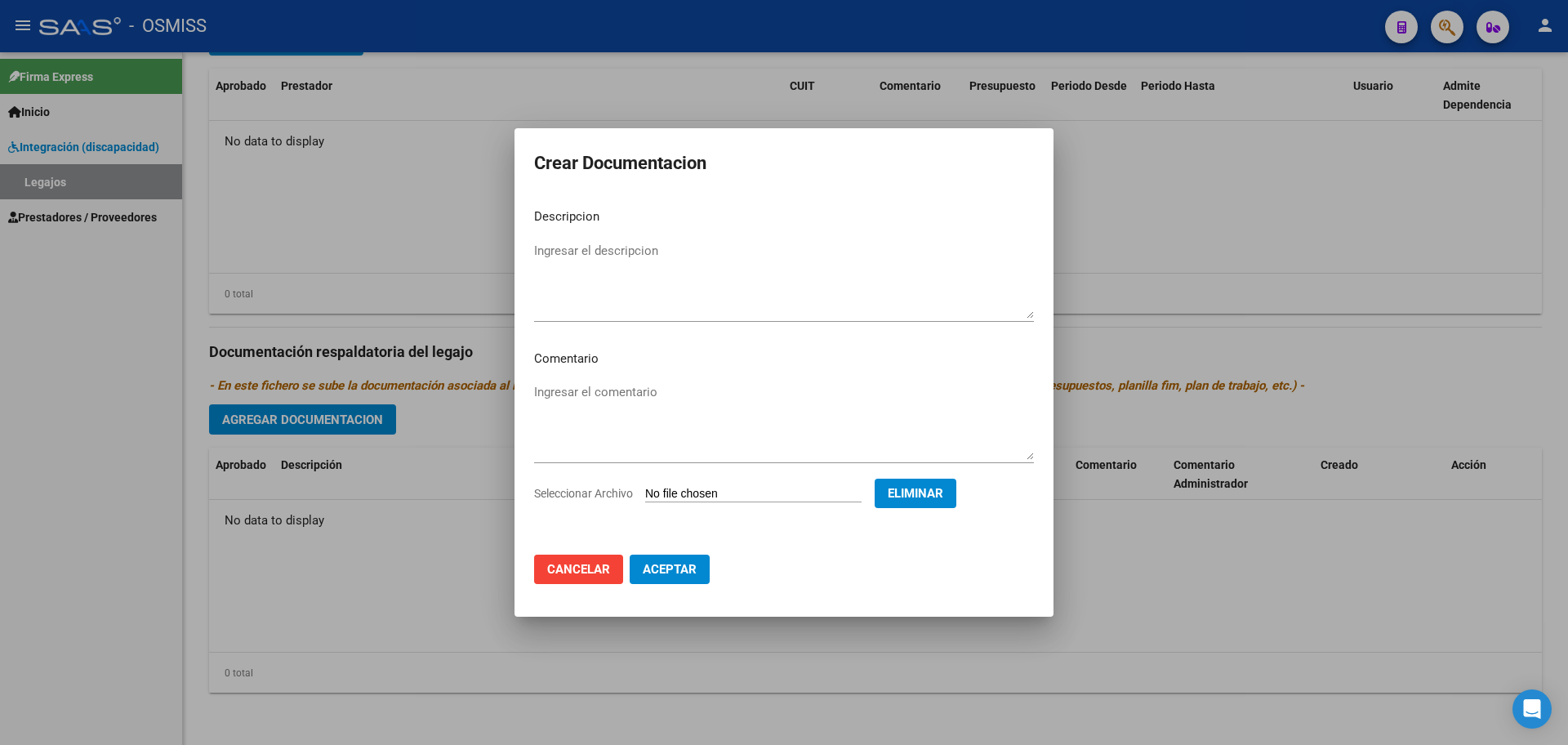
click at [603, 250] on textarea "Ingresar el descripcion" at bounding box center [784, 279] width 499 height 76
type textarea "ESCUELA"
click at [672, 563] on span "Aceptar" at bounding box center [669, 569] width 54 height 15
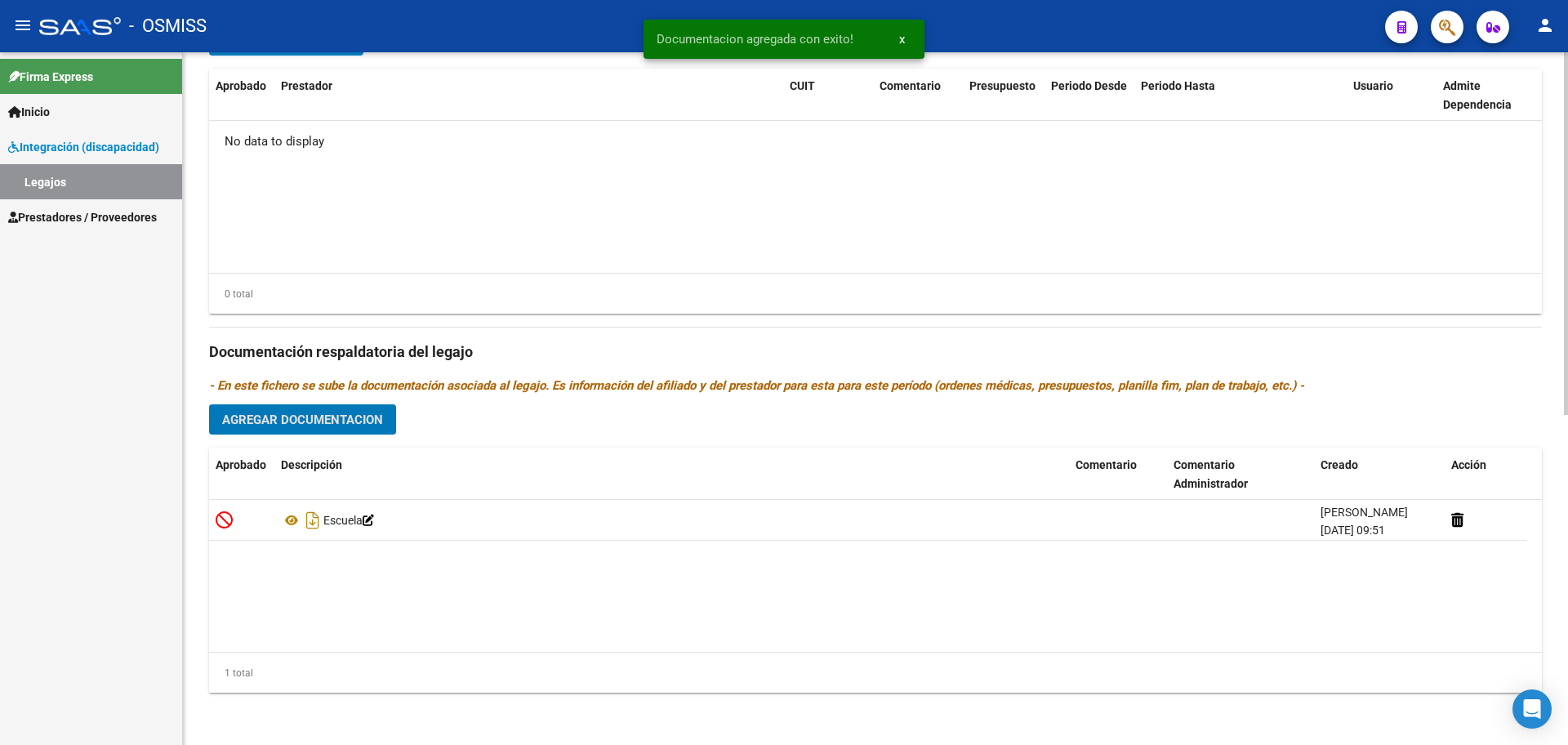
click at [317, 427] on button "Agregar Documentacion" at bounding box center [303, 419] width 187 height 30
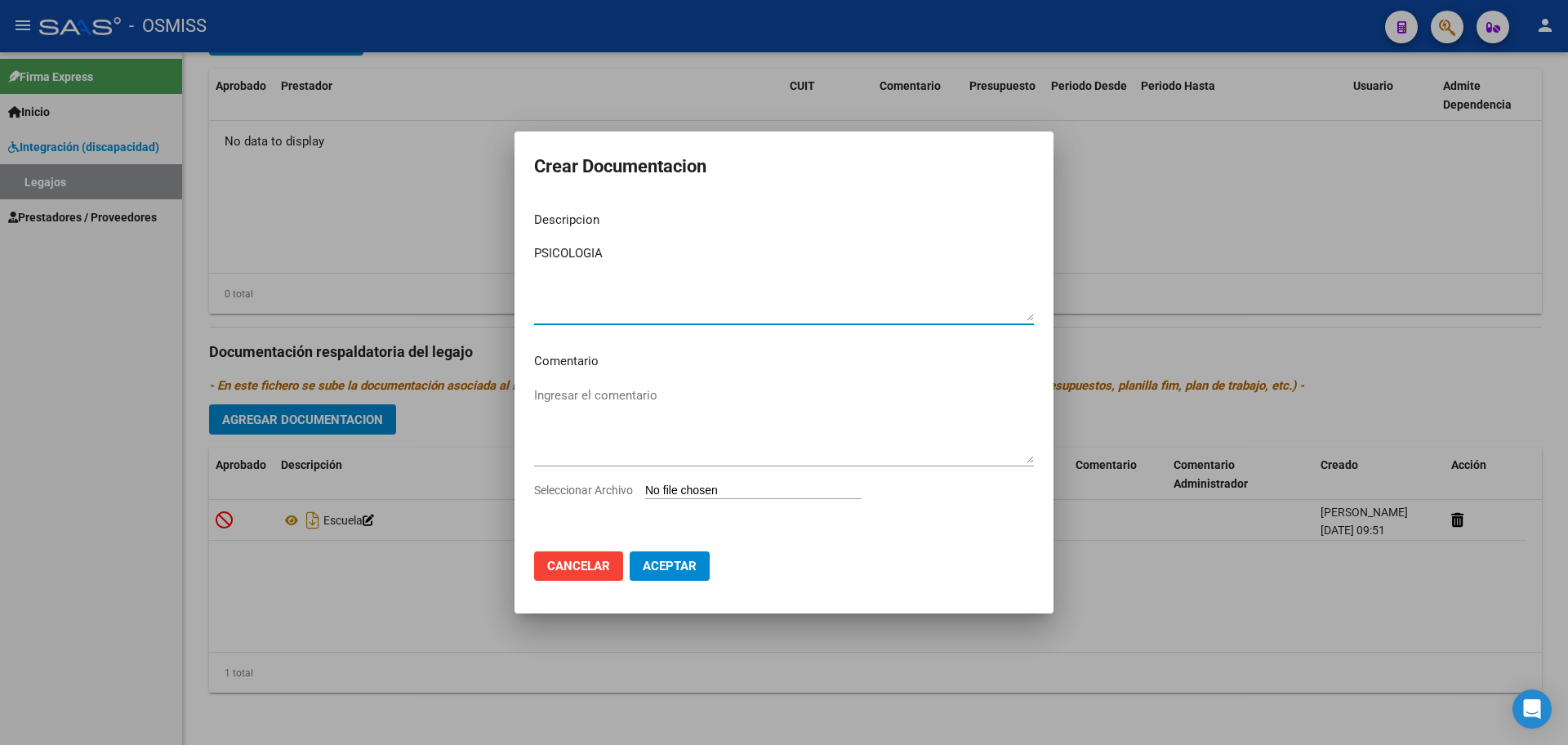
type textarea "PSICOLOGIA"
click at [741, 488] on input "Seleccionar Archivo" at bounding box center [754, 492] width 216 height 16
type input "C:\fakepath\.[PERSON_NAME]- PSICOLOGIA.pdf"
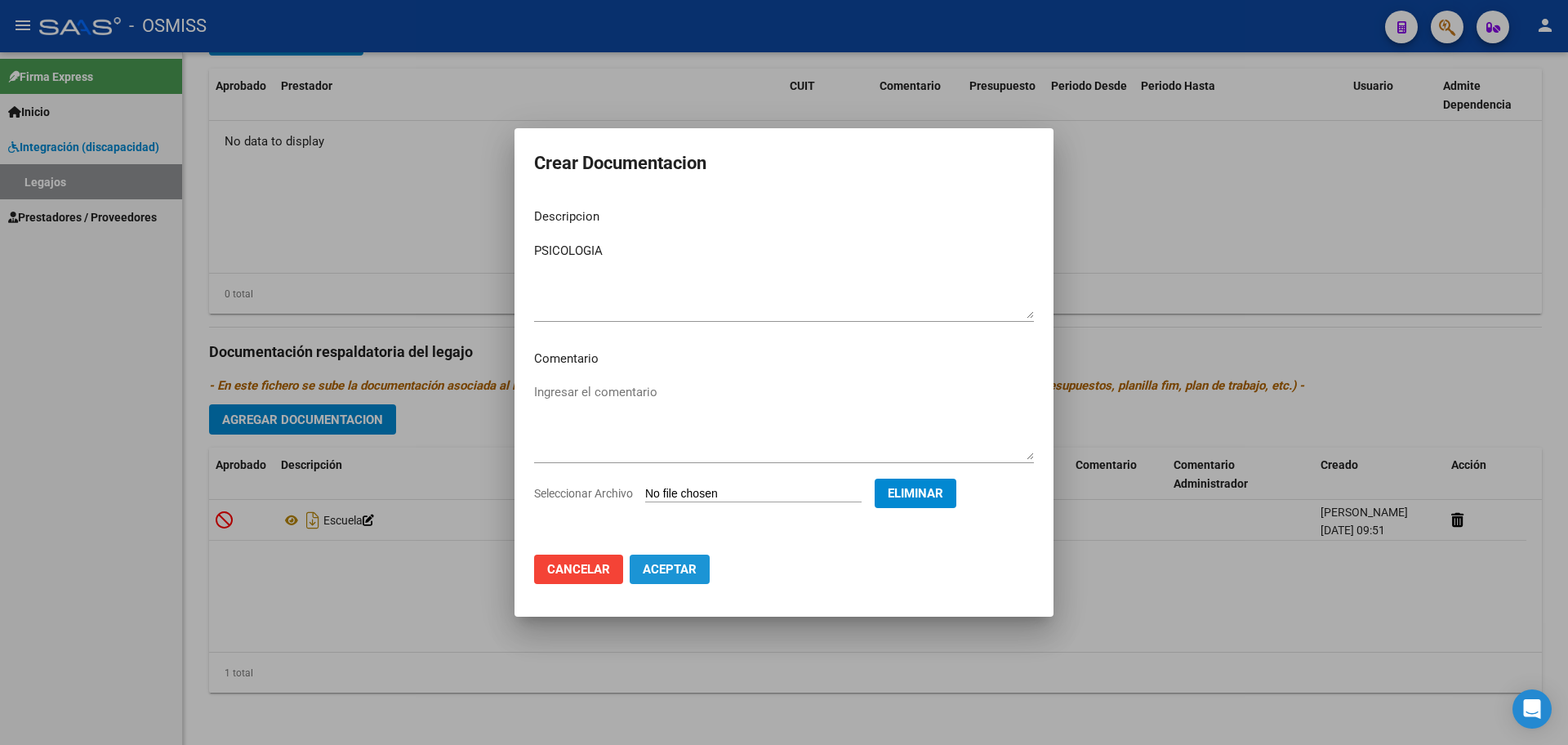
click at [668, 569] on span "Aceptar" at bounding box center [669, 569] width 54 height 15
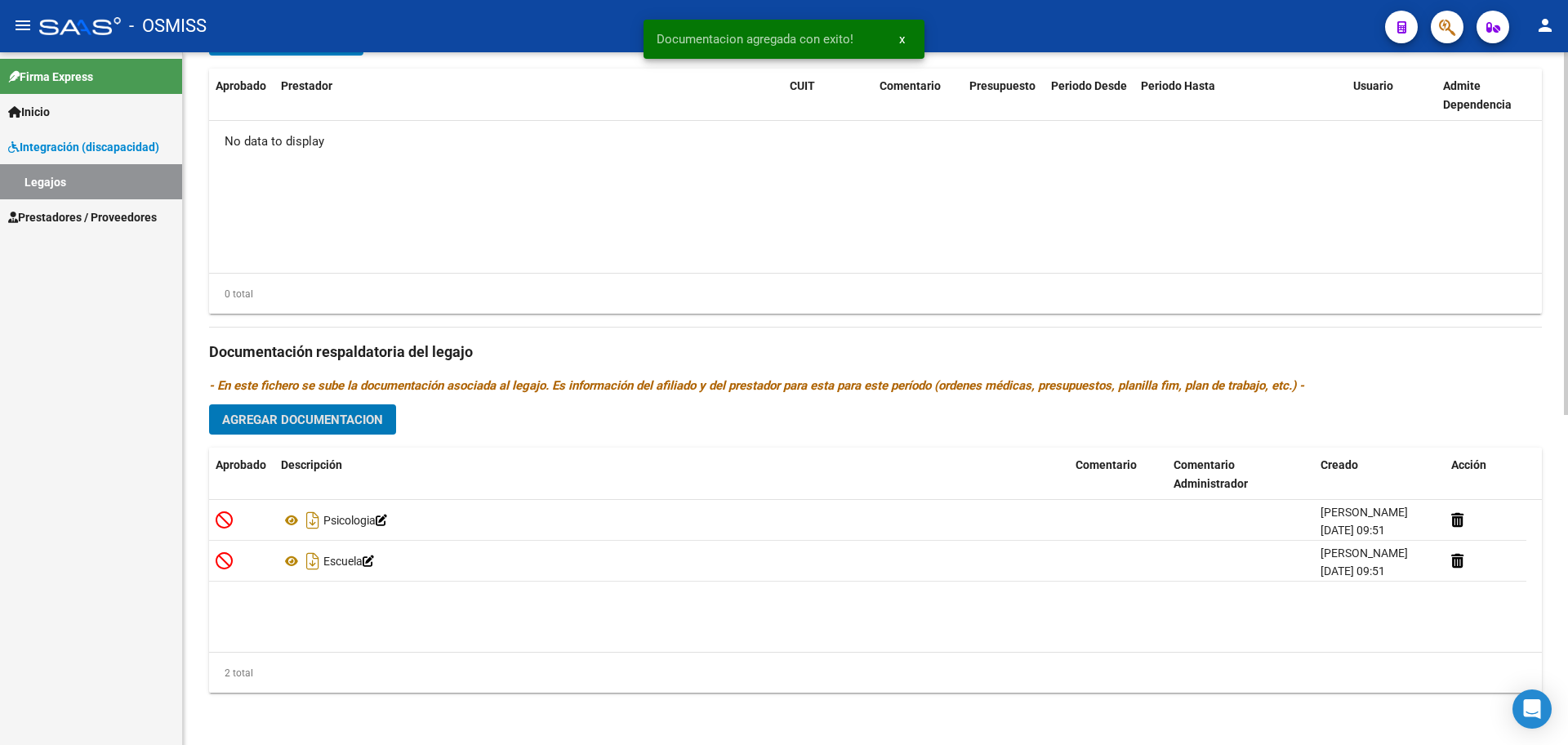
click at [296, 419] on span "Agregar Documentacion" at bounding box center [303, 419] width 161 height 15
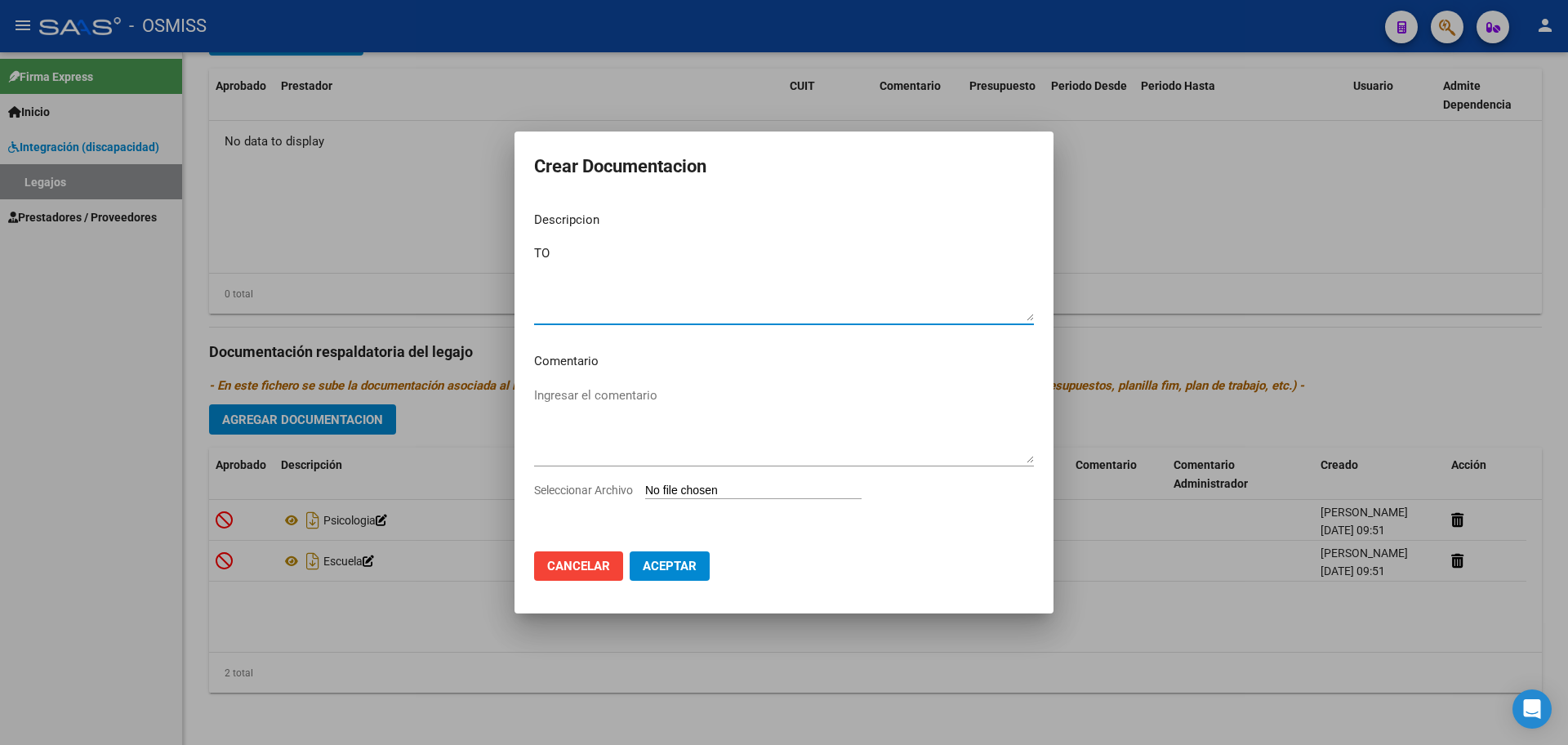
type textarea "TO"
click at [744, 498] on input "Seleccionar Archivo" at bounding box center [754, 492] width 216 height 16
type input "C:\fakepath\.[PERSON_NAME]- TO OSMISS.pdf"
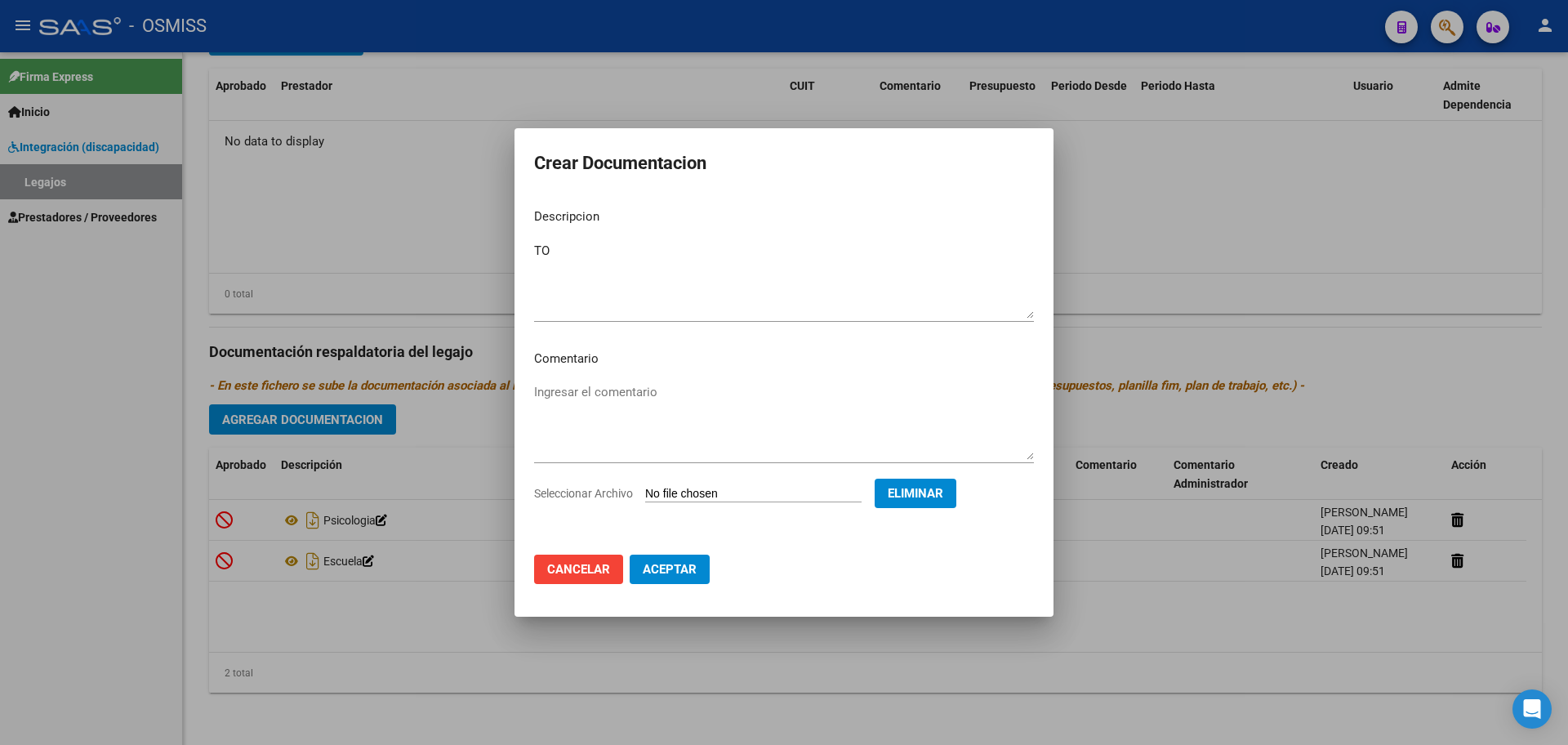
click at [691, 567] on span "Aceptar" at bounding box center [669, 569] width 54 height 15
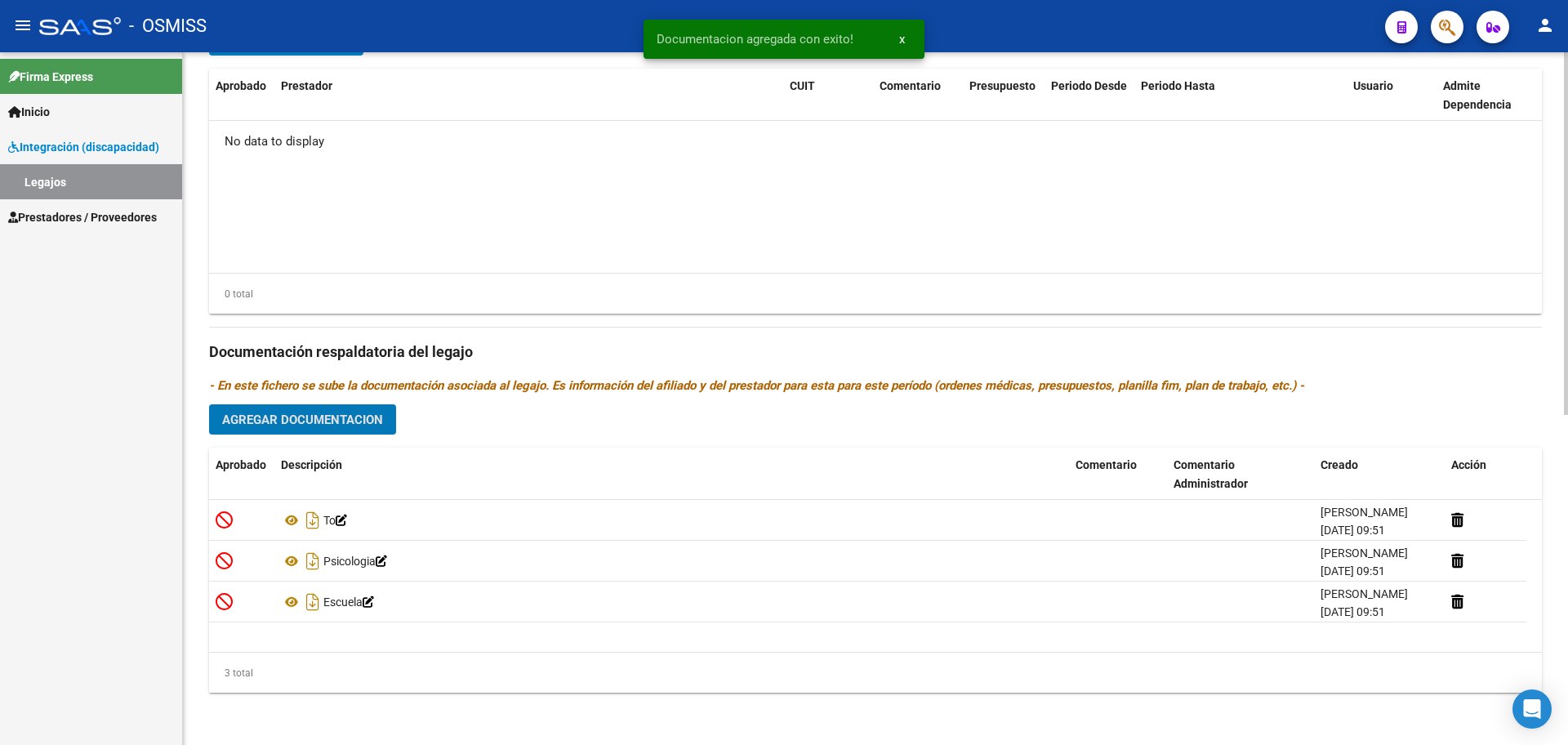
click at [353, 412] on span "Agregar Documentacion" at bounding box center [303, 419] width 161 height 15
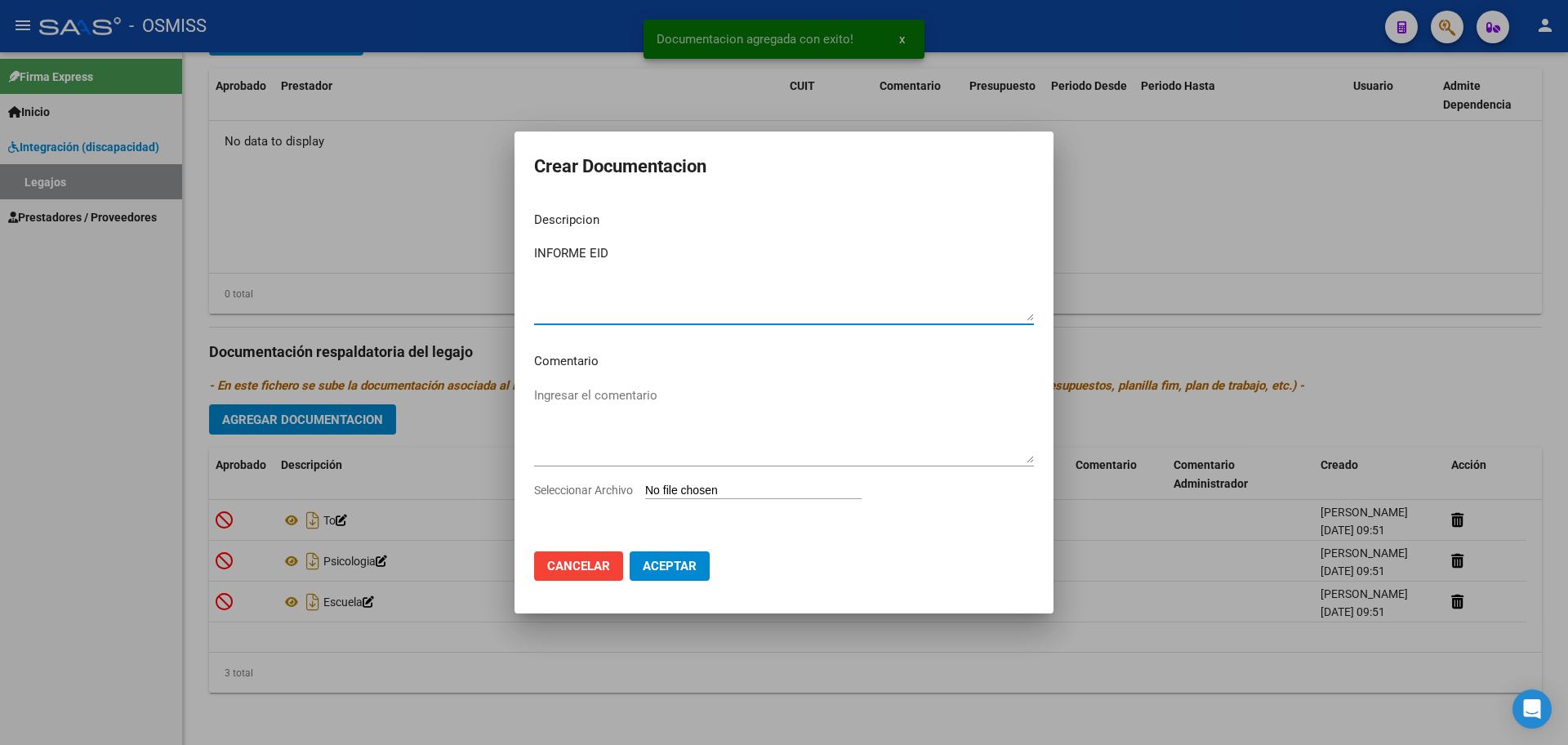
type textarea "INFORME EID"
click at [685, 486] on input "Seleccionar Archivo" at bounding box center [754, 492] width 216 height 16
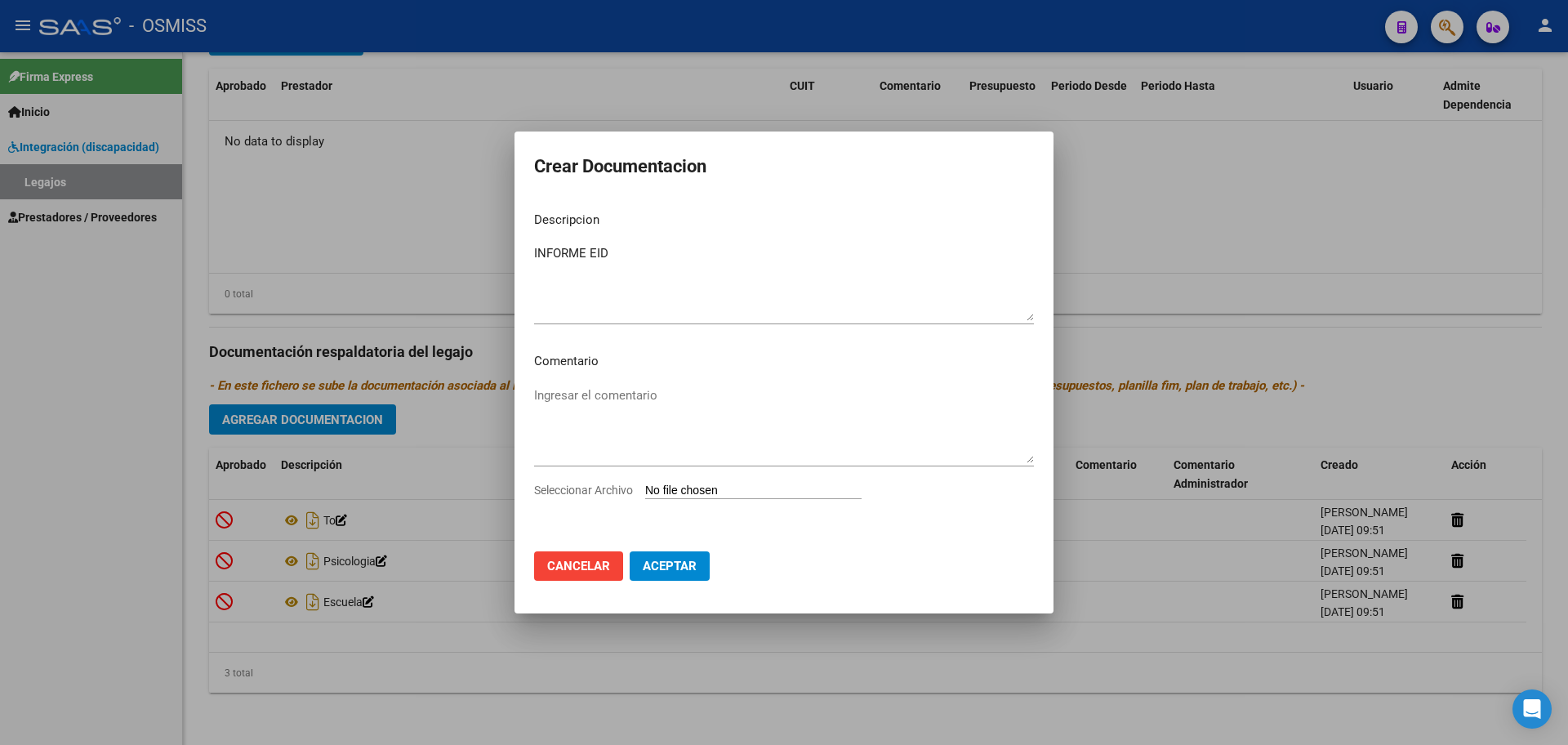
type input "C:\fakepath\[PERSON_NAME] TIZIANO2.pdf"
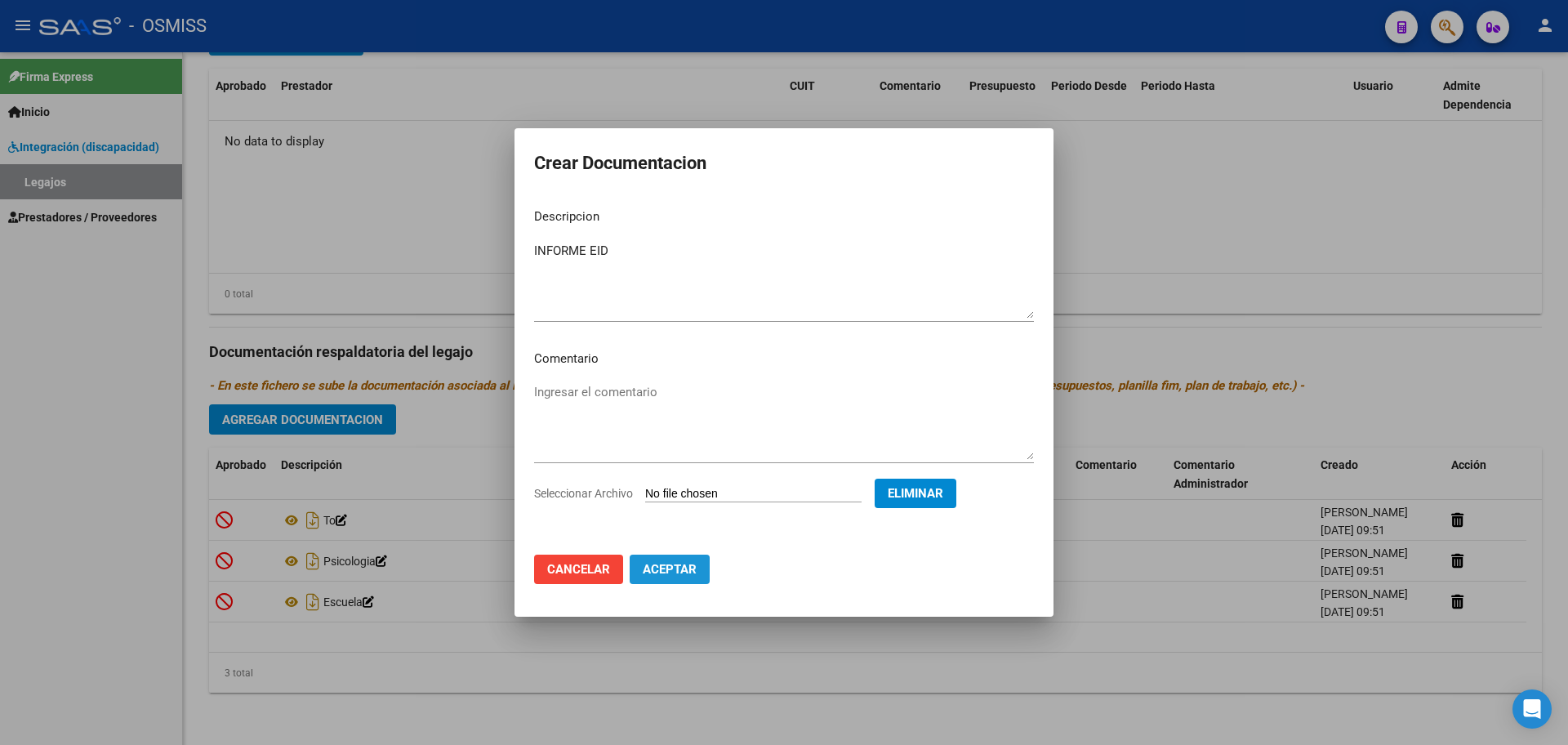
click at [708, 567] on button "Aceptar" at bounding box center [669, 570] width 80 height 30
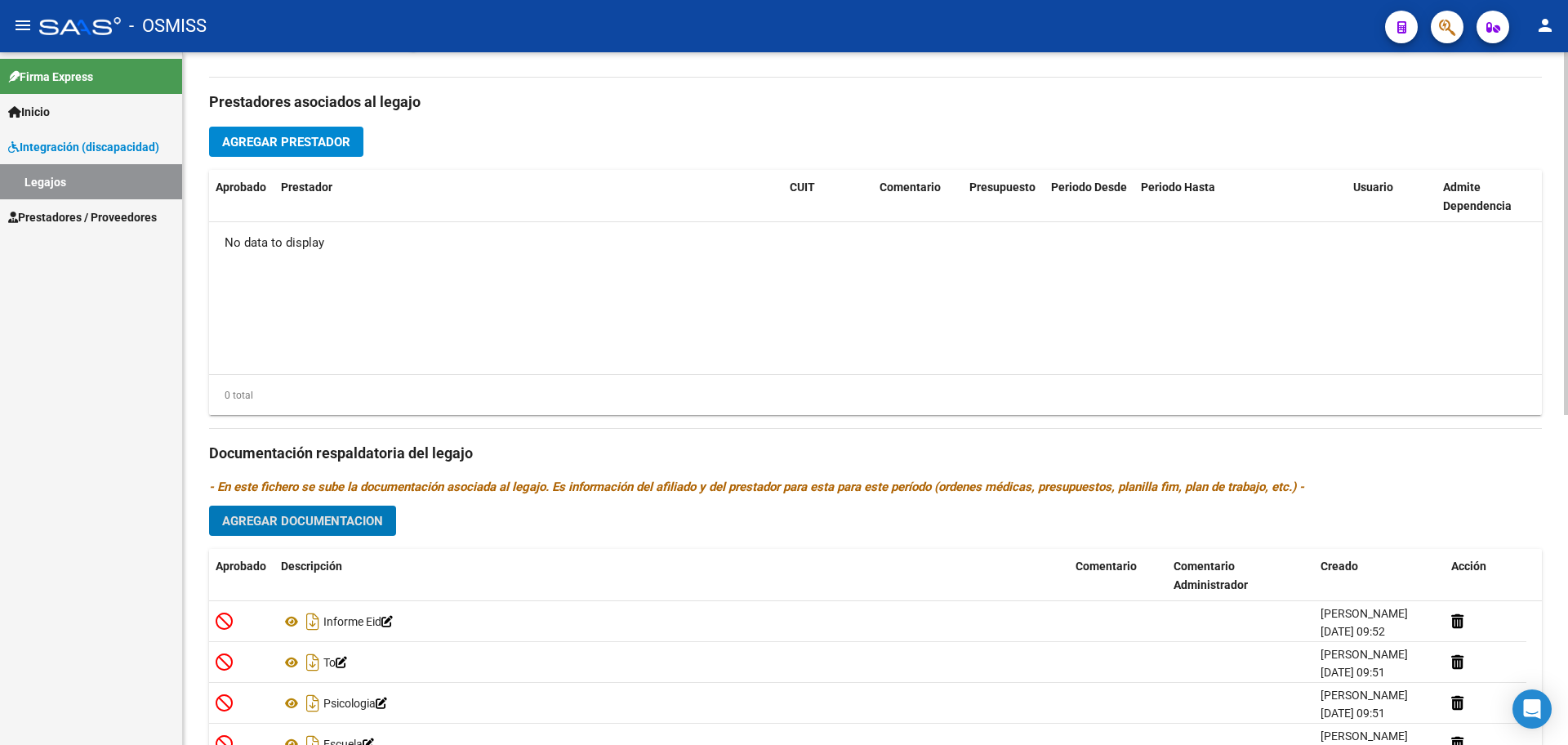
scroll to position [527, 0]
click at [276, 146] on span "Agregar Prestador" at bounding box center [286, 143] width 128 height 15
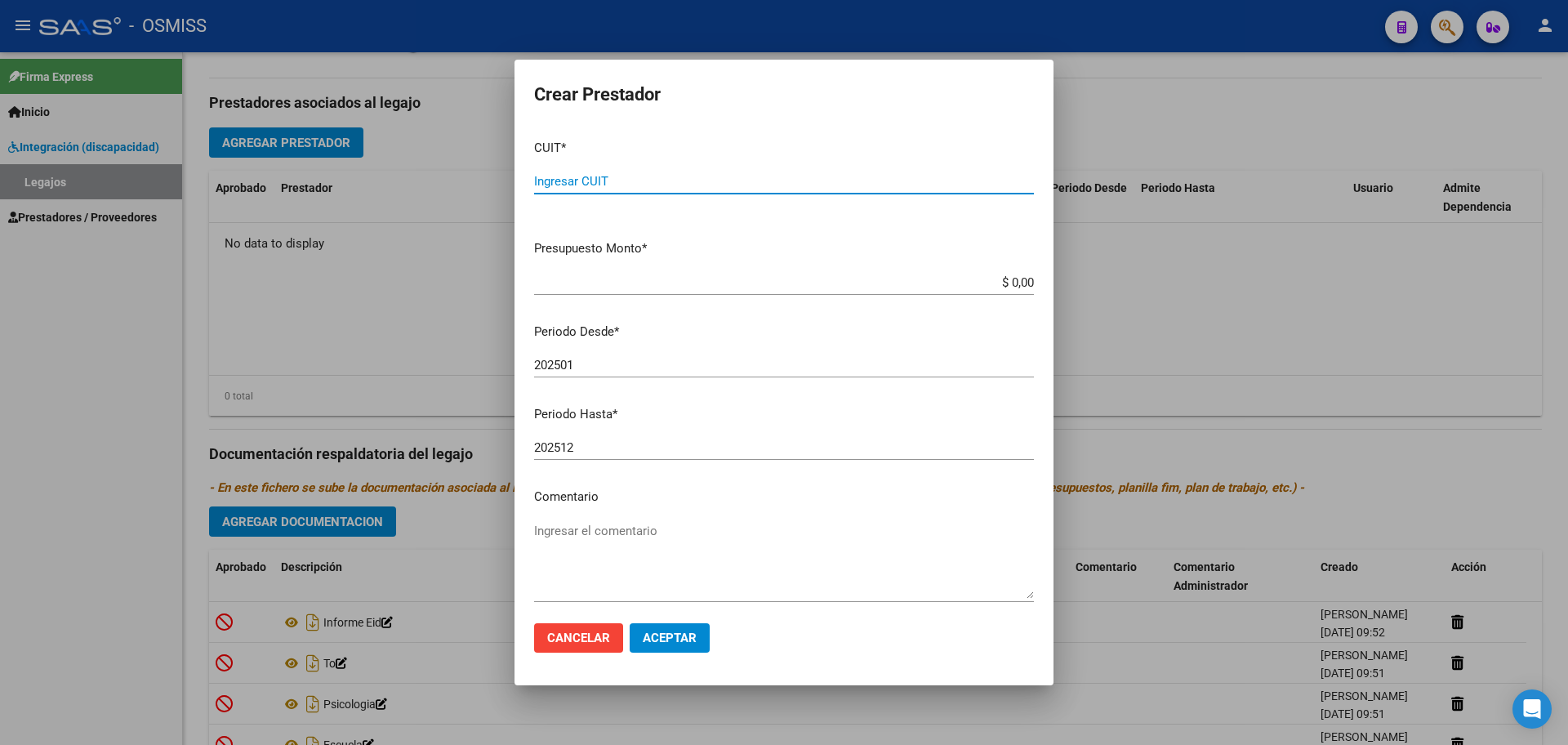
paste input "30-60990673-8"
type input "30-60990673-8"
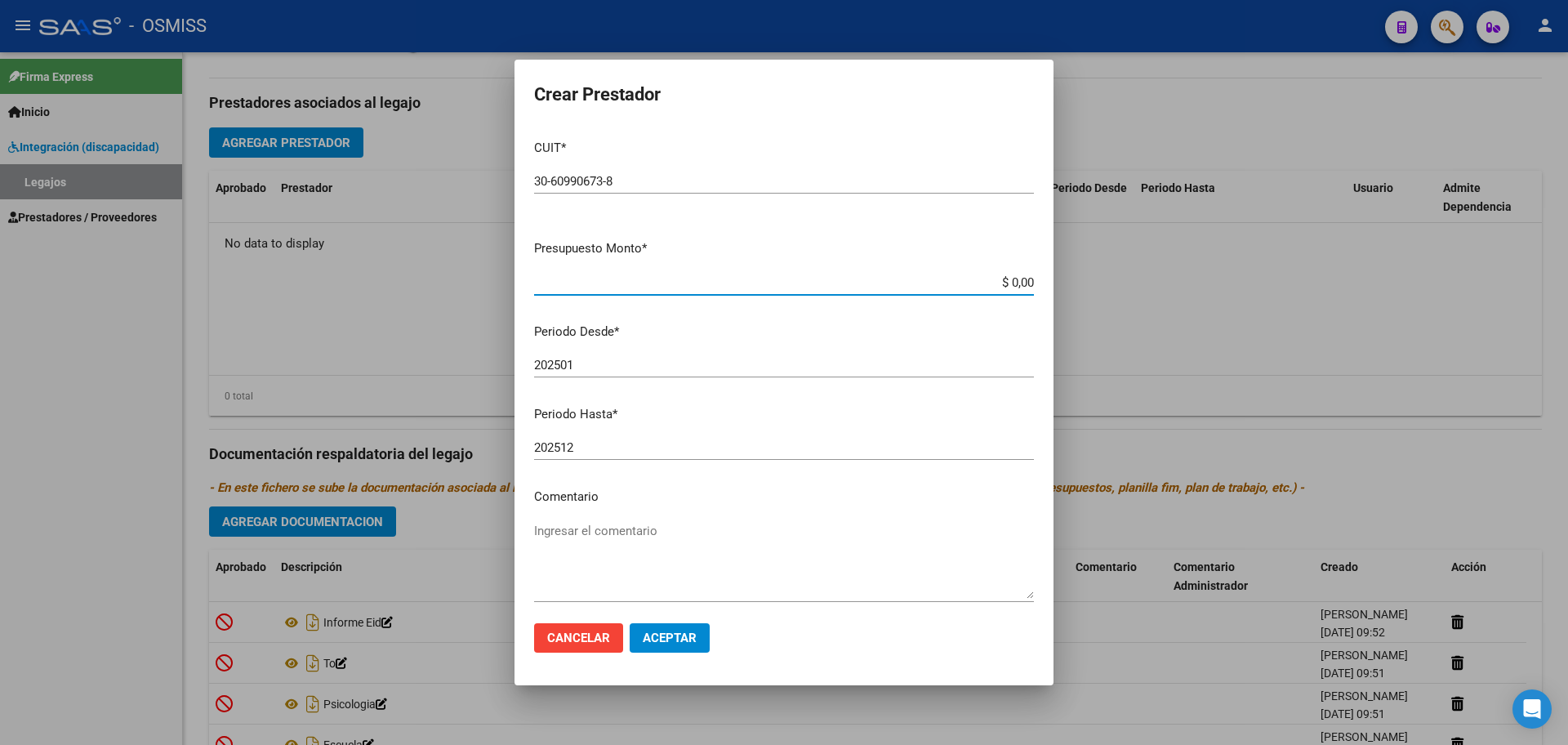
type input "$ 0,01"
type input "202508"
click at [682, 638] on span "Aceptar" at bounding box center [669, 638] width 54 height 15
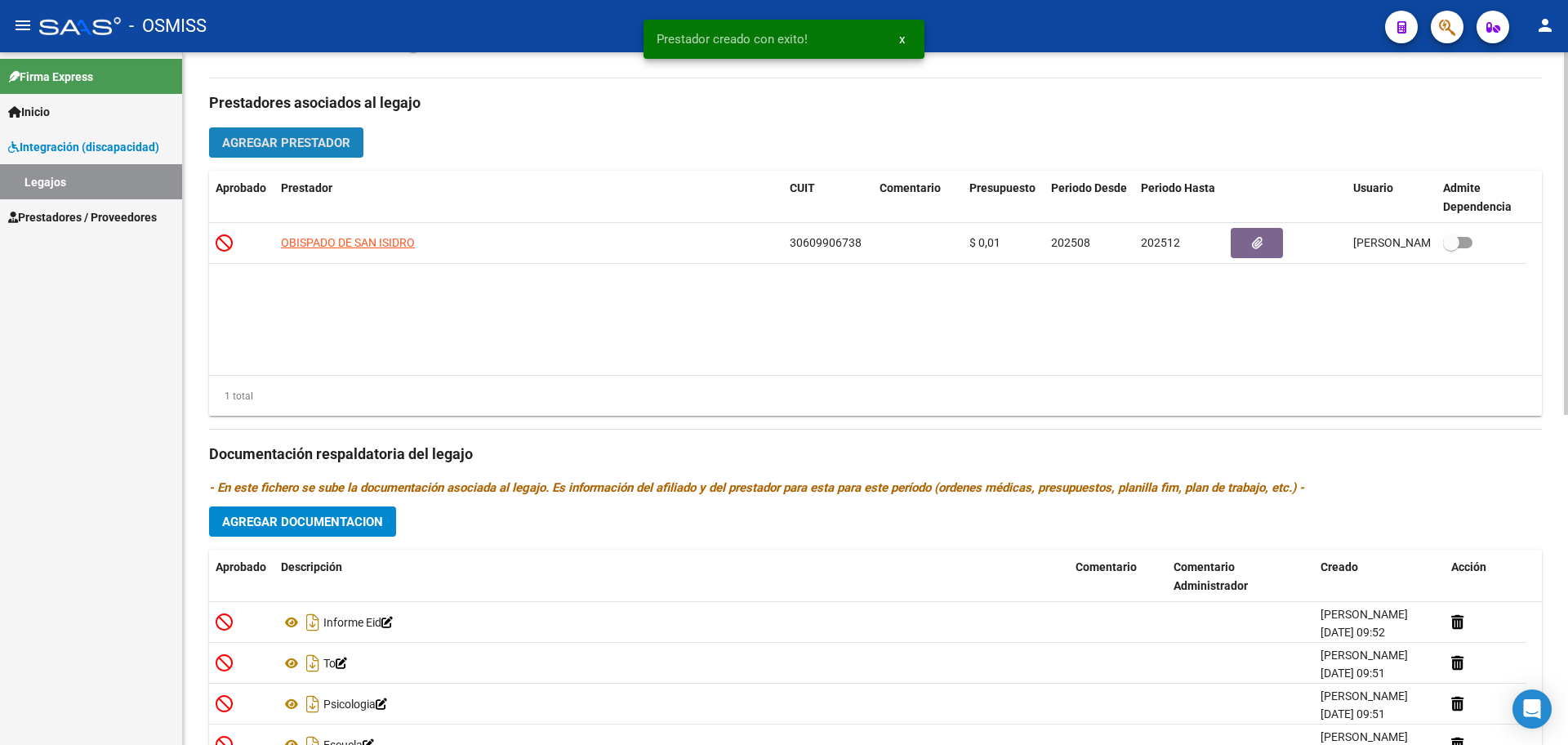
click at [348, 142] on span "Agregar Prestador" at bounding box center [286, 143] width 128 height 15
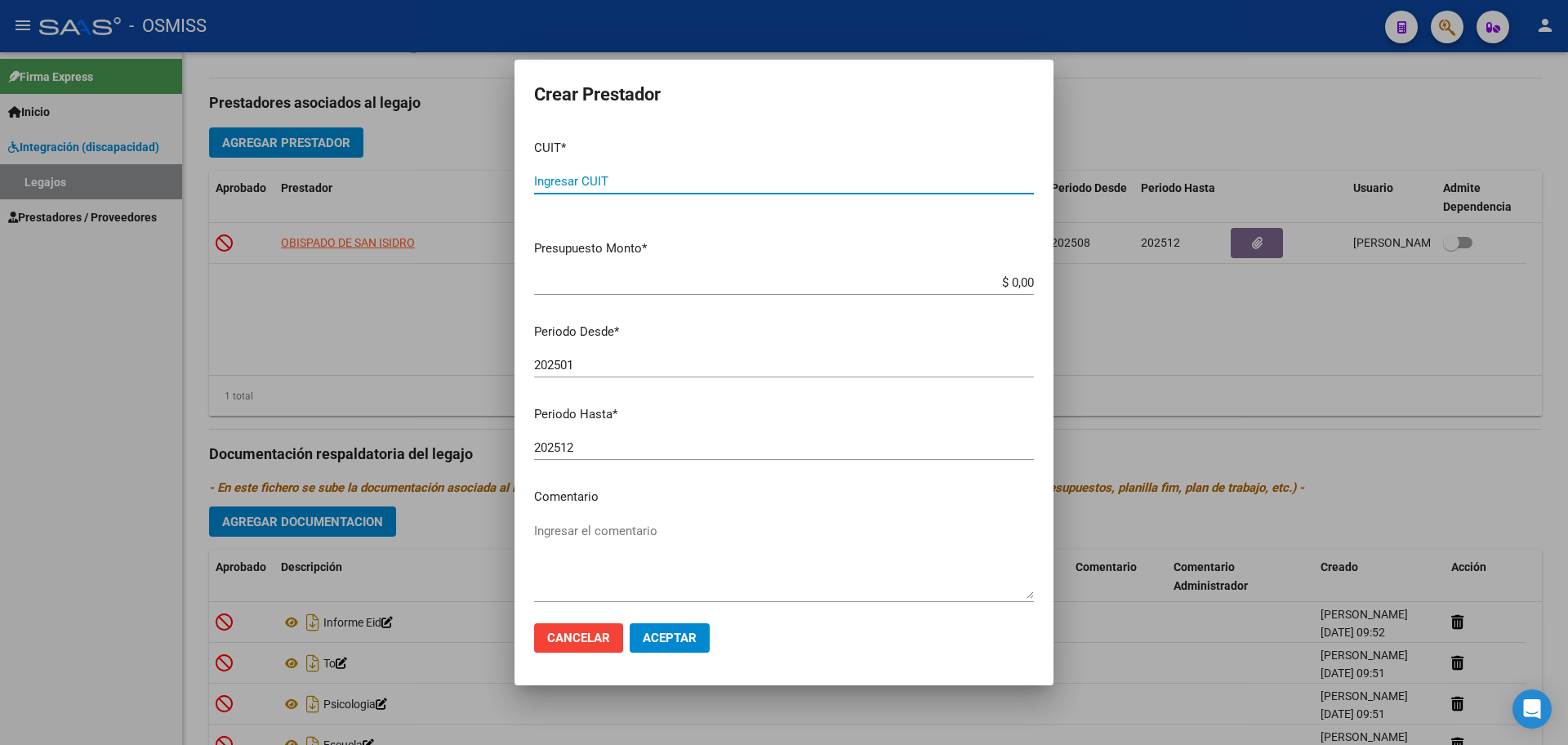
paste input "27-35985361-6"
type input "27-35985361-6"
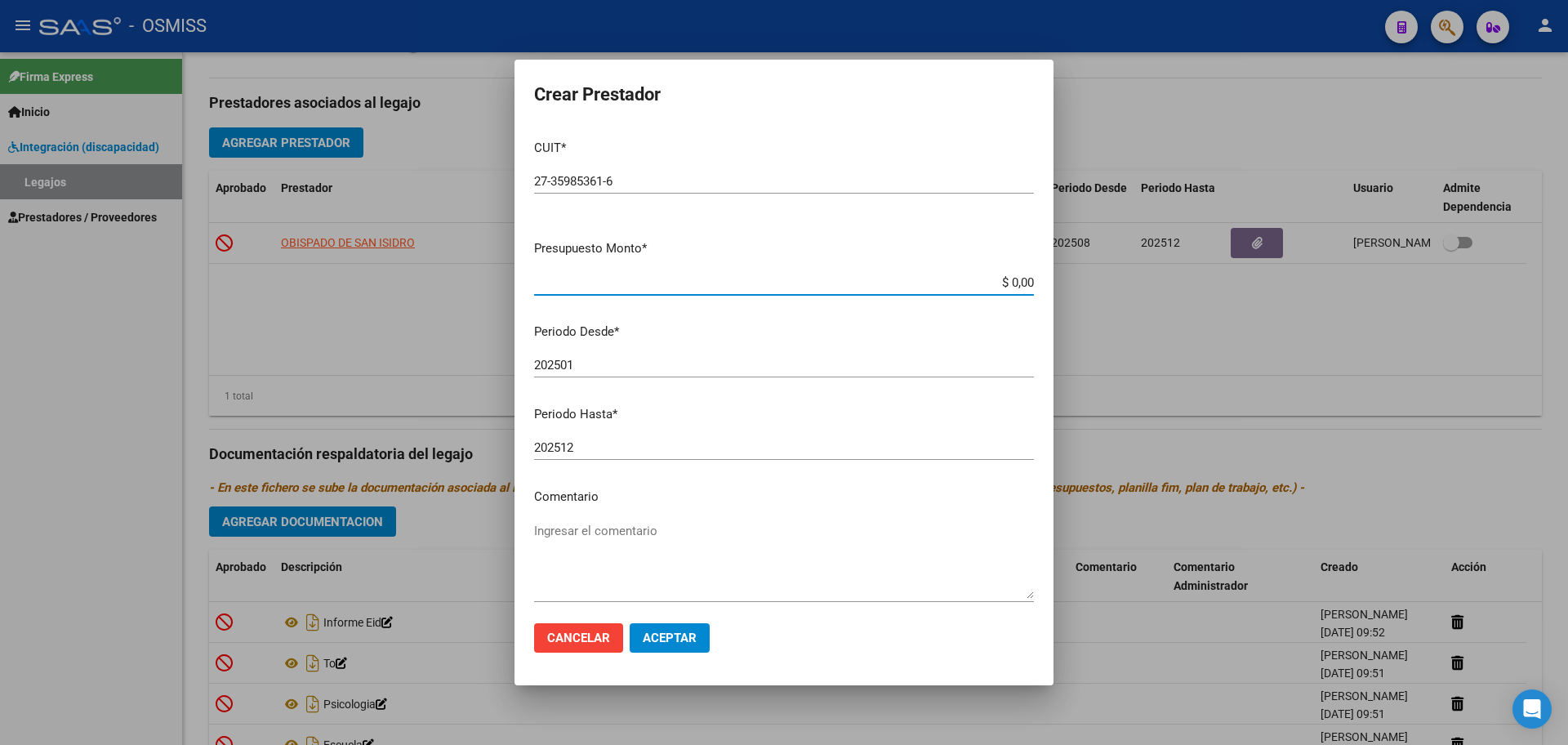
type input "$ 0,01"
type input "202508"
click at [688, 637] on span "Aceptar" at bounding box center [669, 638] width 54 height 15
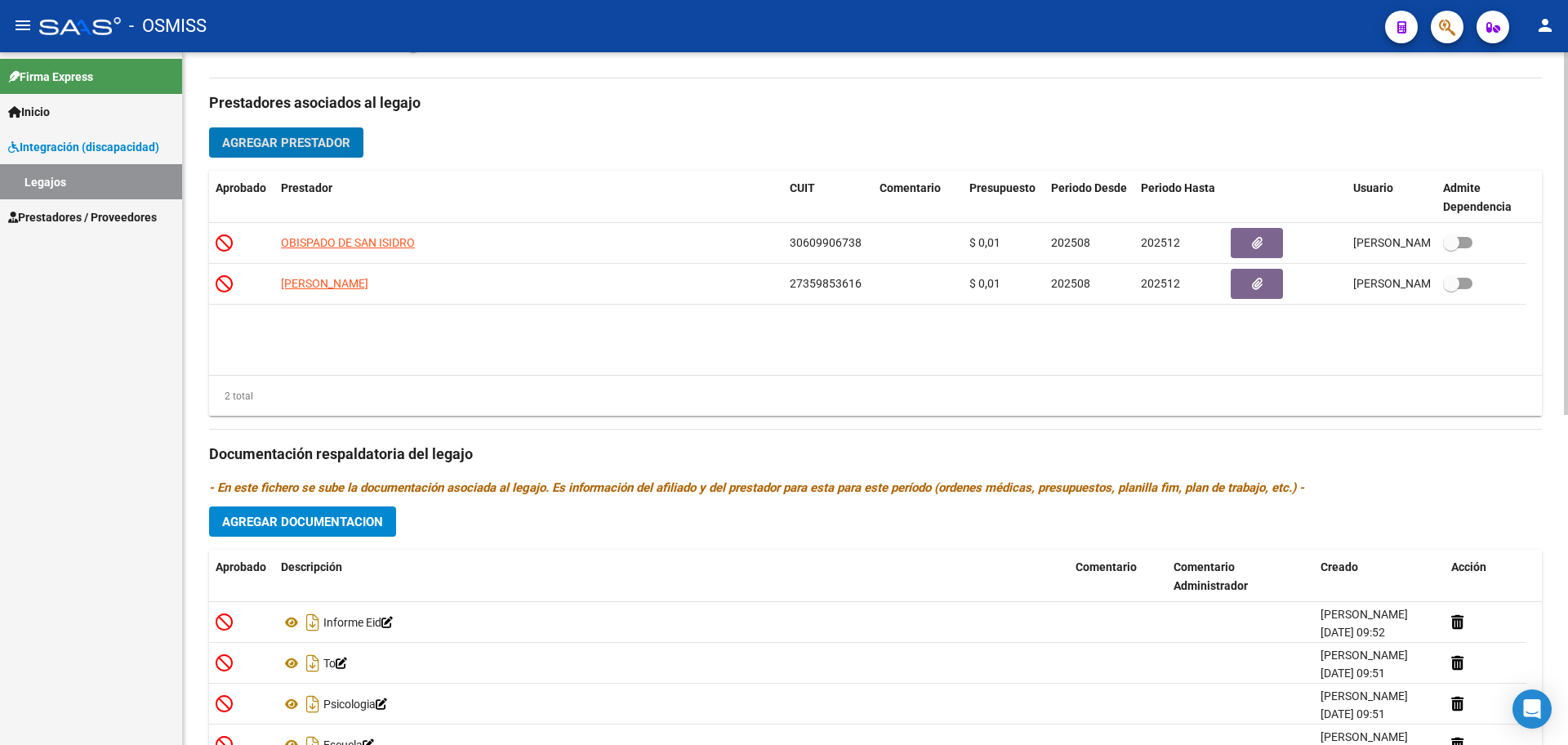
click at [353, 144] on button "Agregar Prestador" at bounding box center [286, 142] width 154 height 30
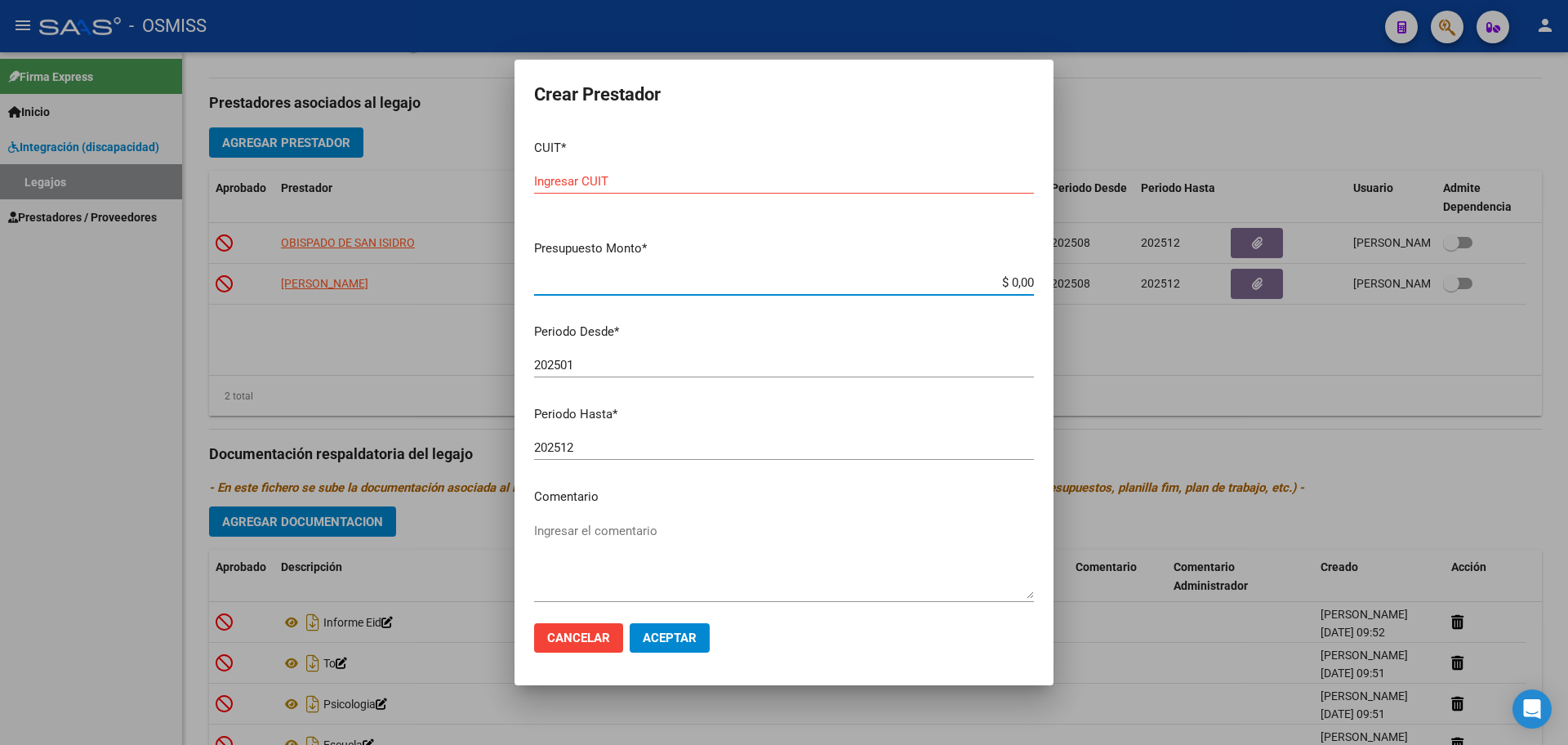
click at [548, 183] on input "Ingresar CUIT" at bounding box center [784, 181] width 499 height 15
paste input "27-39878384-6"
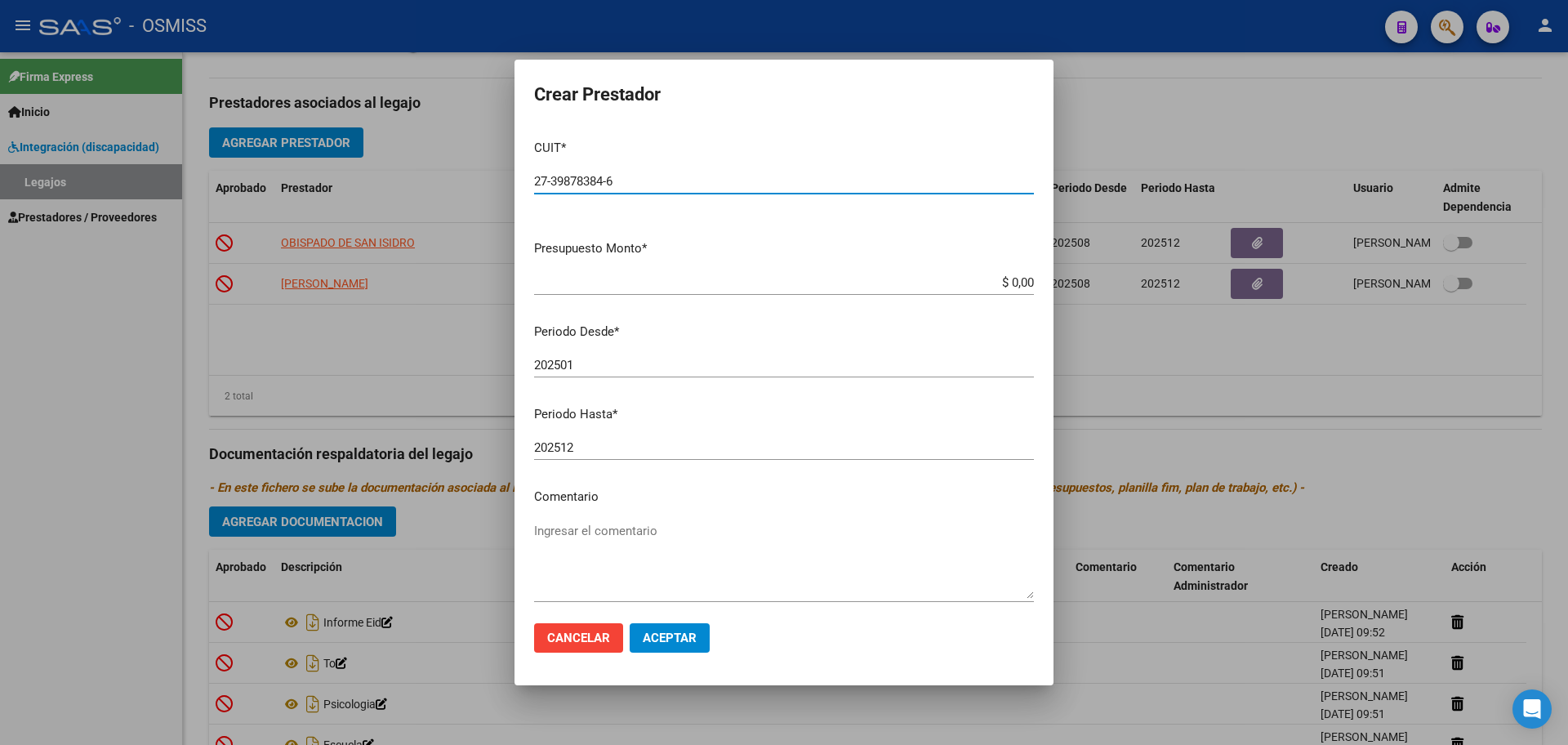
type input "27-39878384-6"
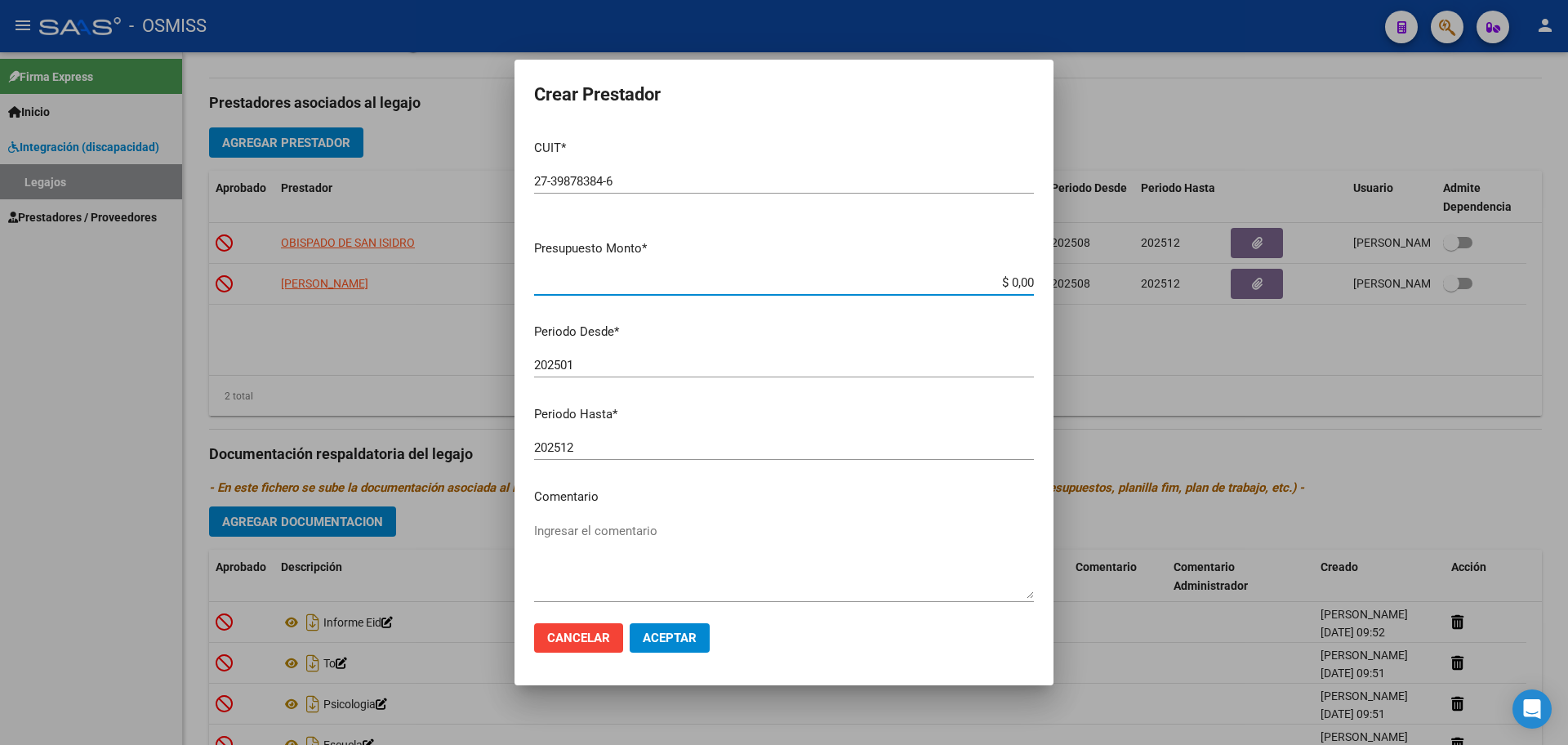
type input "$ 0,01"
type input "202508"
click at [695, 627] on button "Aceptar" at bounding box center [669, 639] width 80 height 30
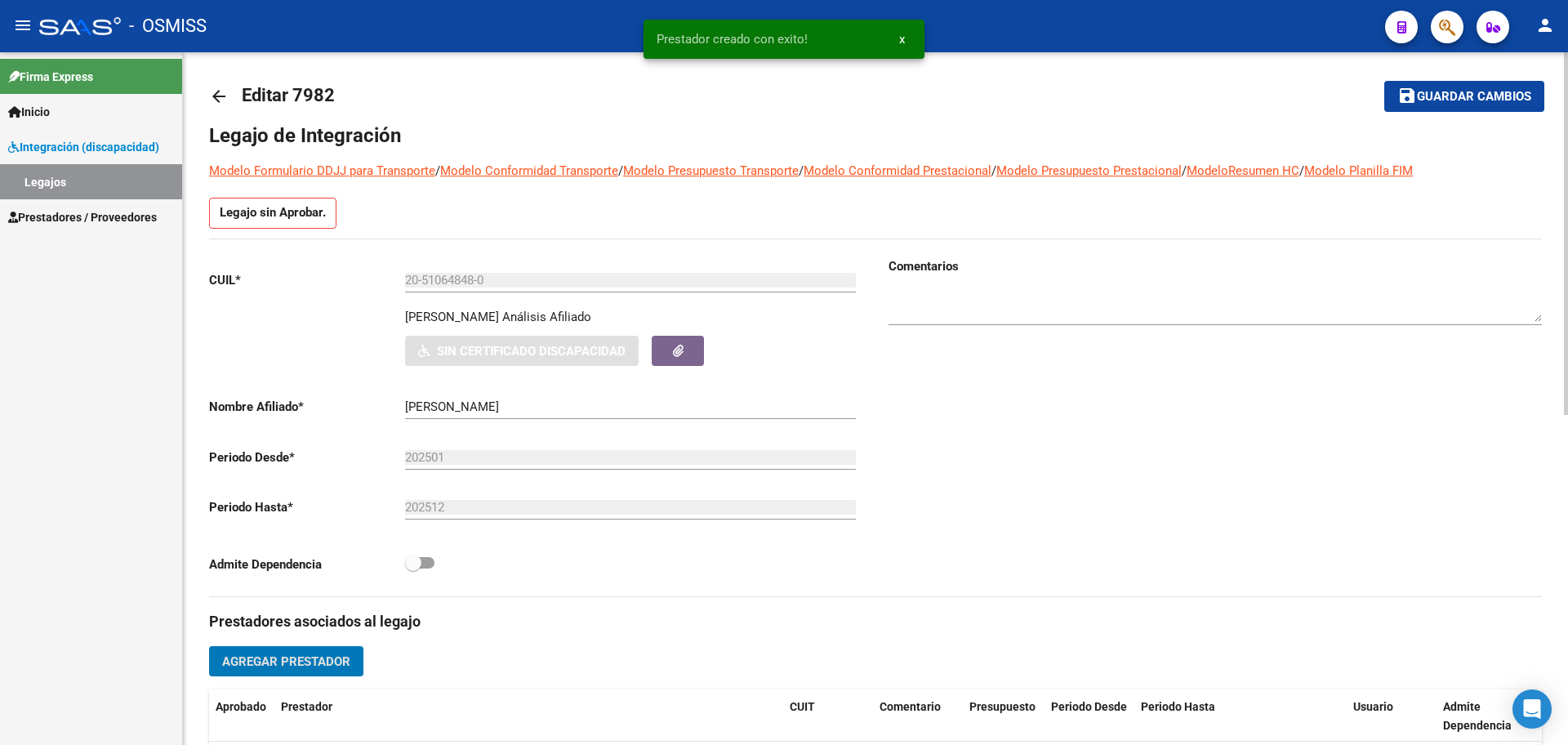
scroll to position [0, 0]
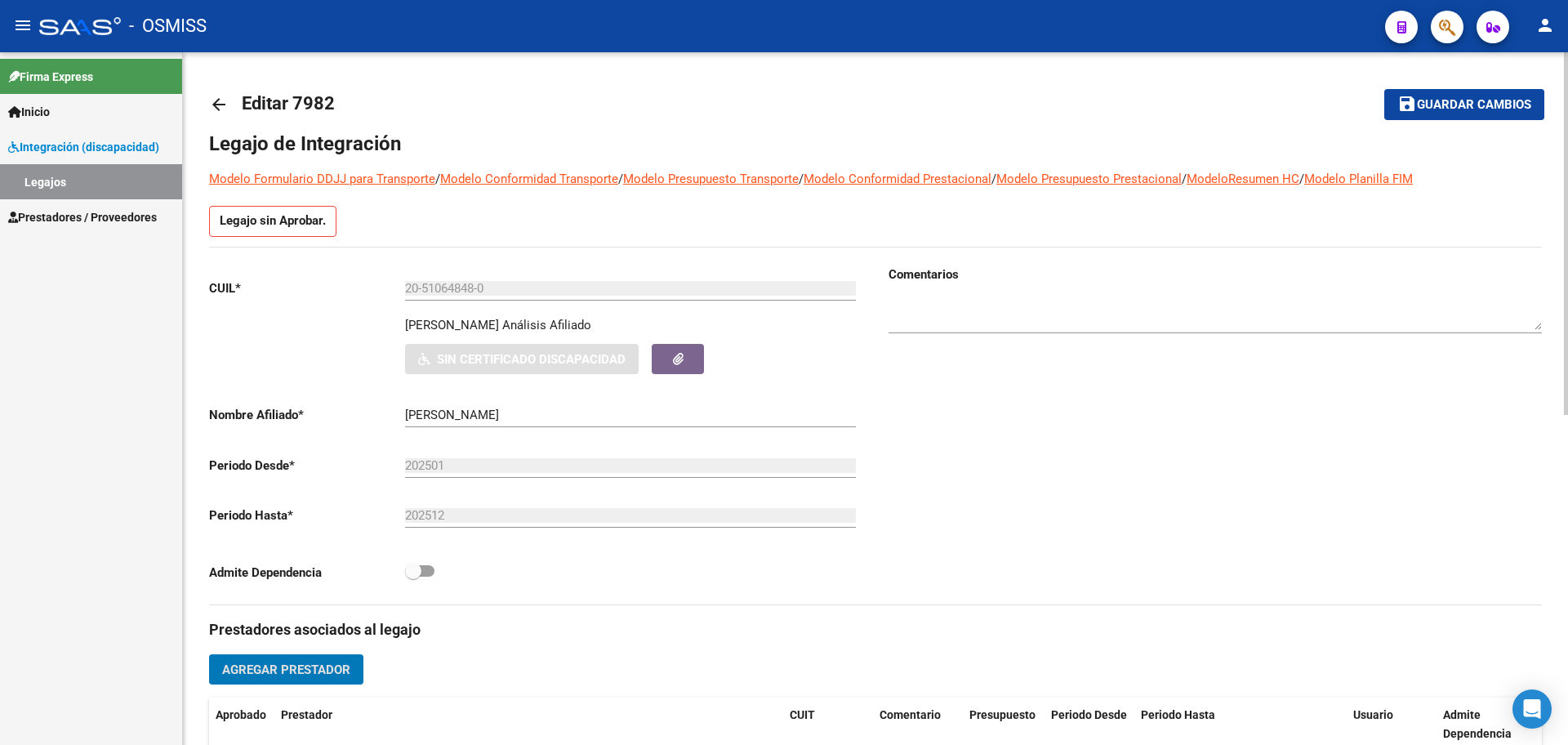
click at [1462, 103] on span "Guardar cambios" at bounding box center [1474, 105] width 114 height 15
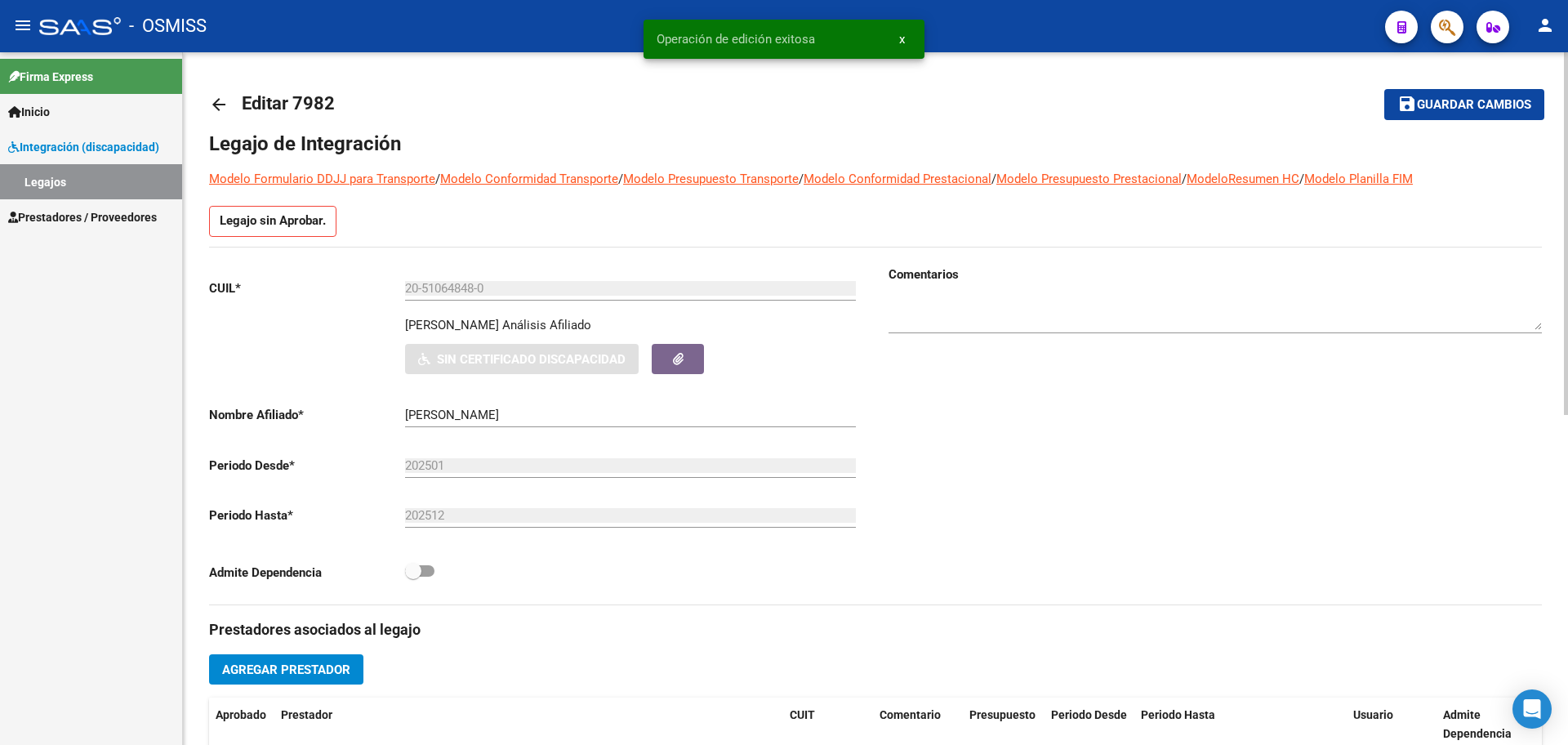
click at [214, 108] on mat-icon "arrow_back" at bounding box center [219, 104] width 20 height 20
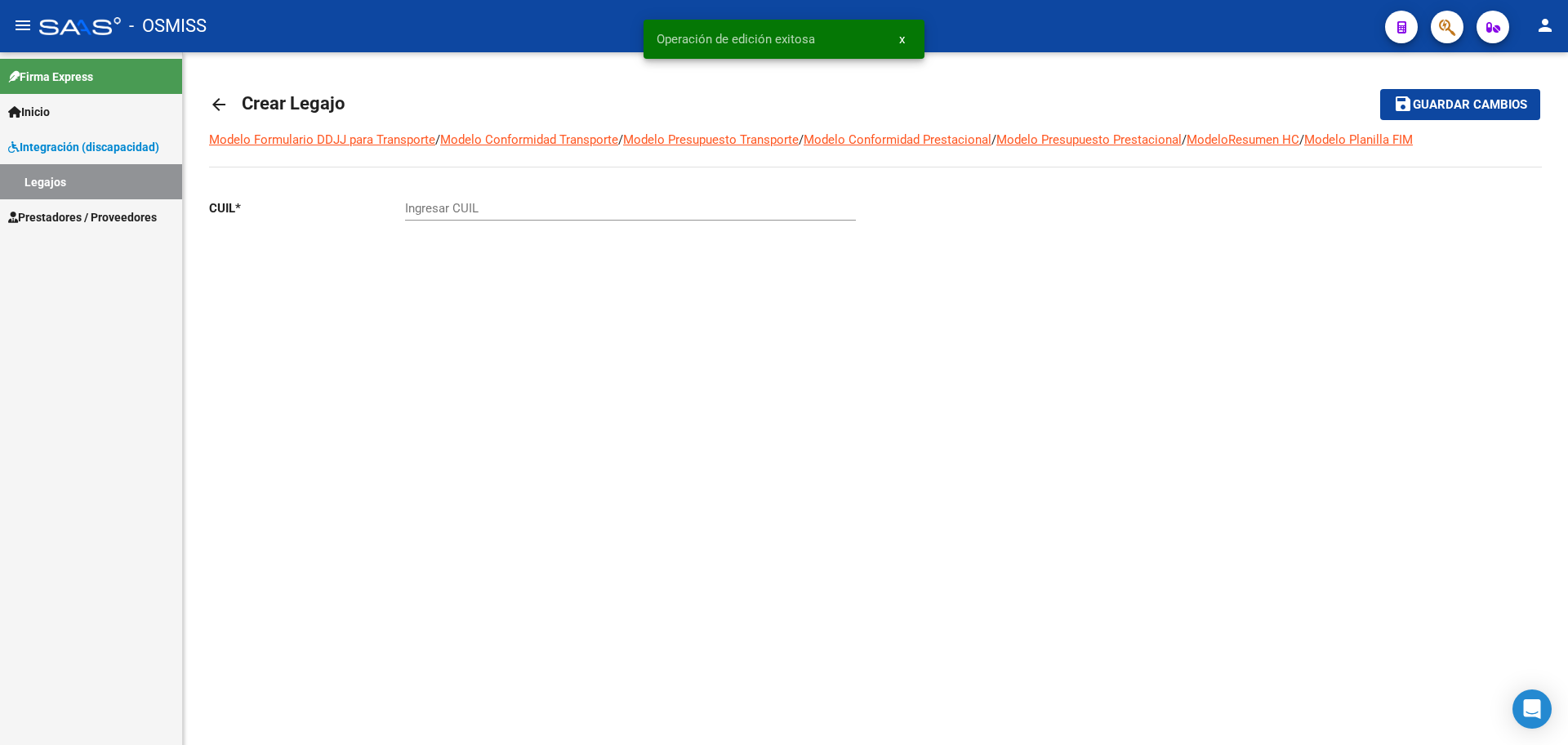
click at [214, 108] on mat-icon "arrow_back" at bounding box center [219, 104] width 20 height 20
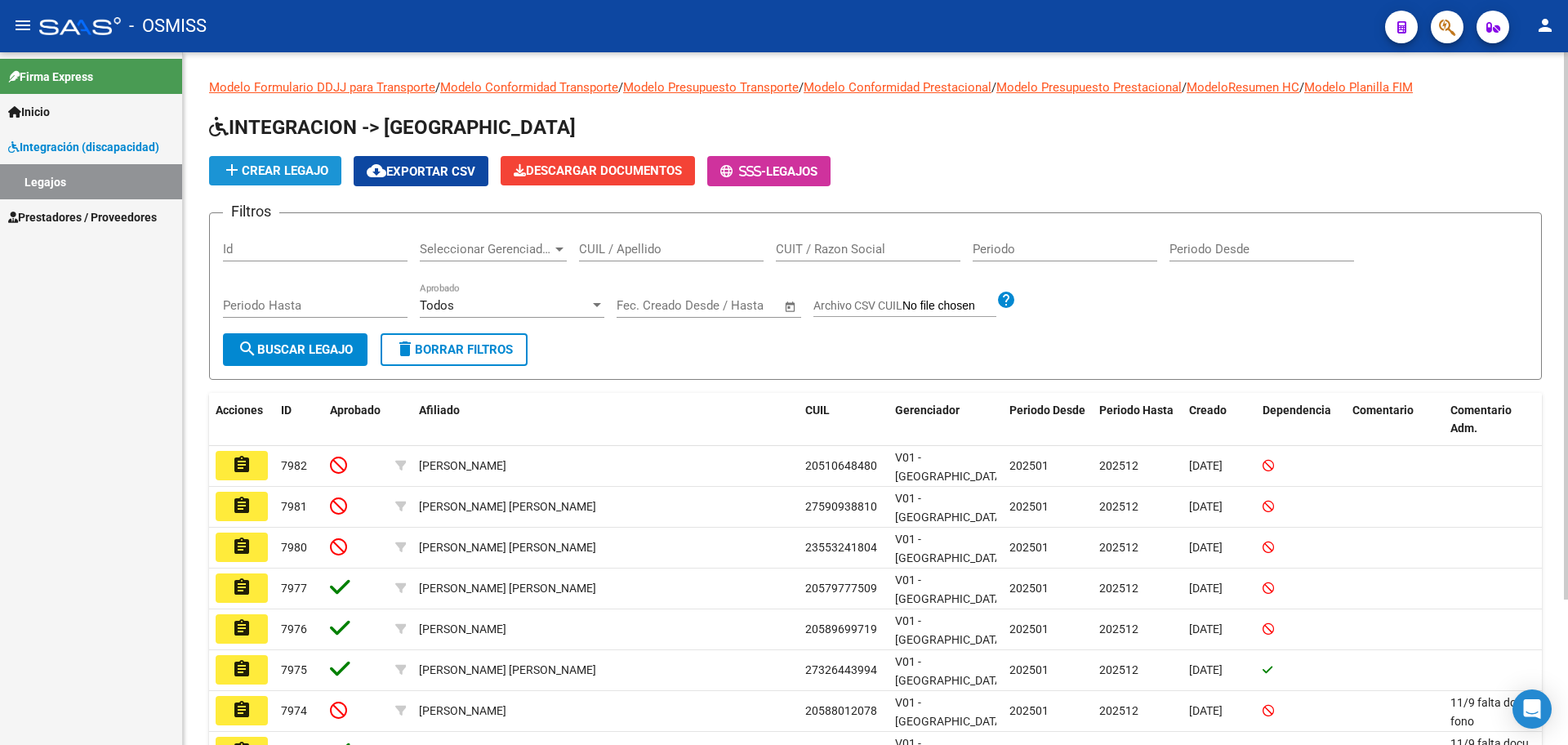
click at [328, 167] on span "add Crear Legajo" at bounding box center [275, 171] width 106 height 15
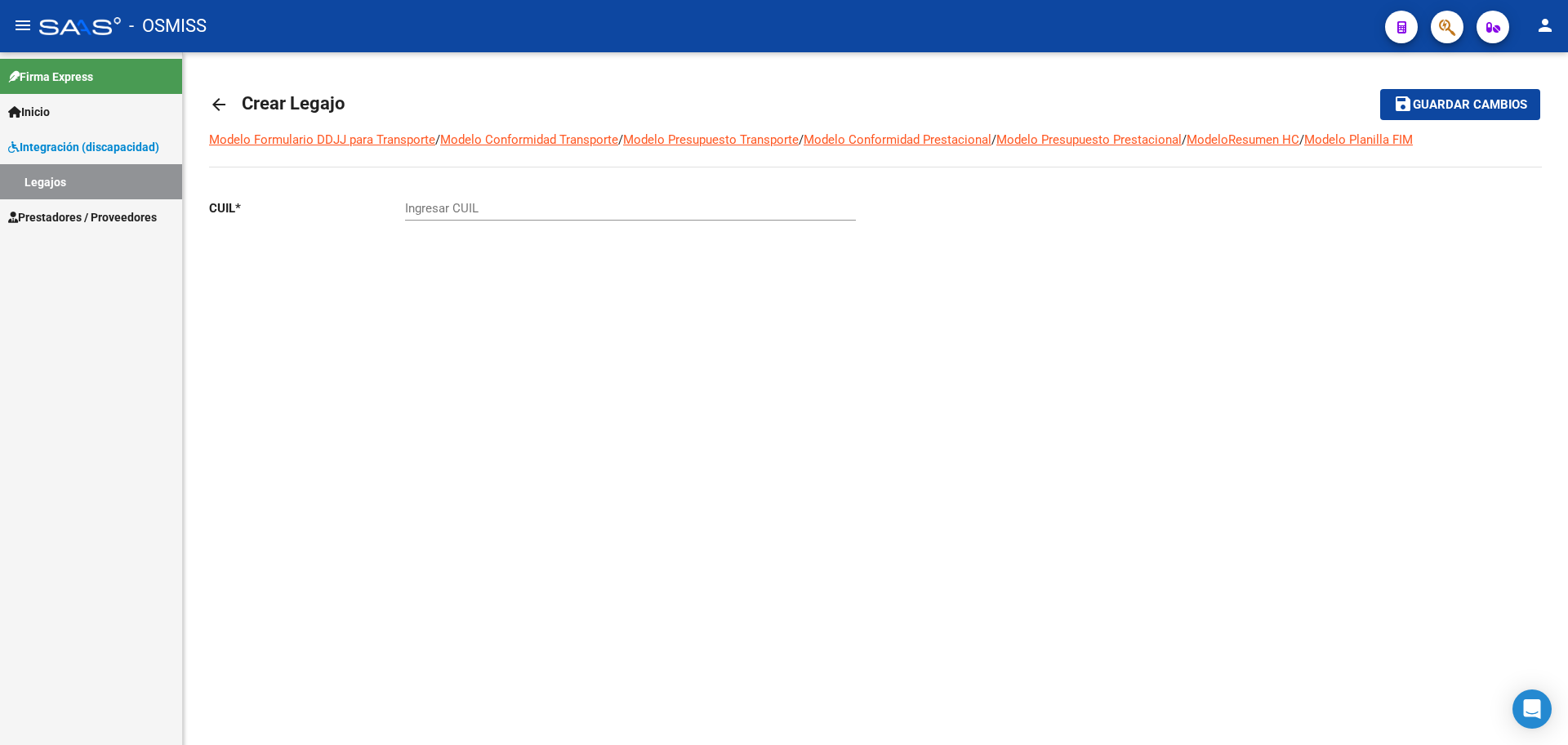
click at [540, 215] on input "Ingresar CUIL" at bounding box center [631, 208] width 451 height 15
paste input "-57473420"
type input "27-57473420-2"
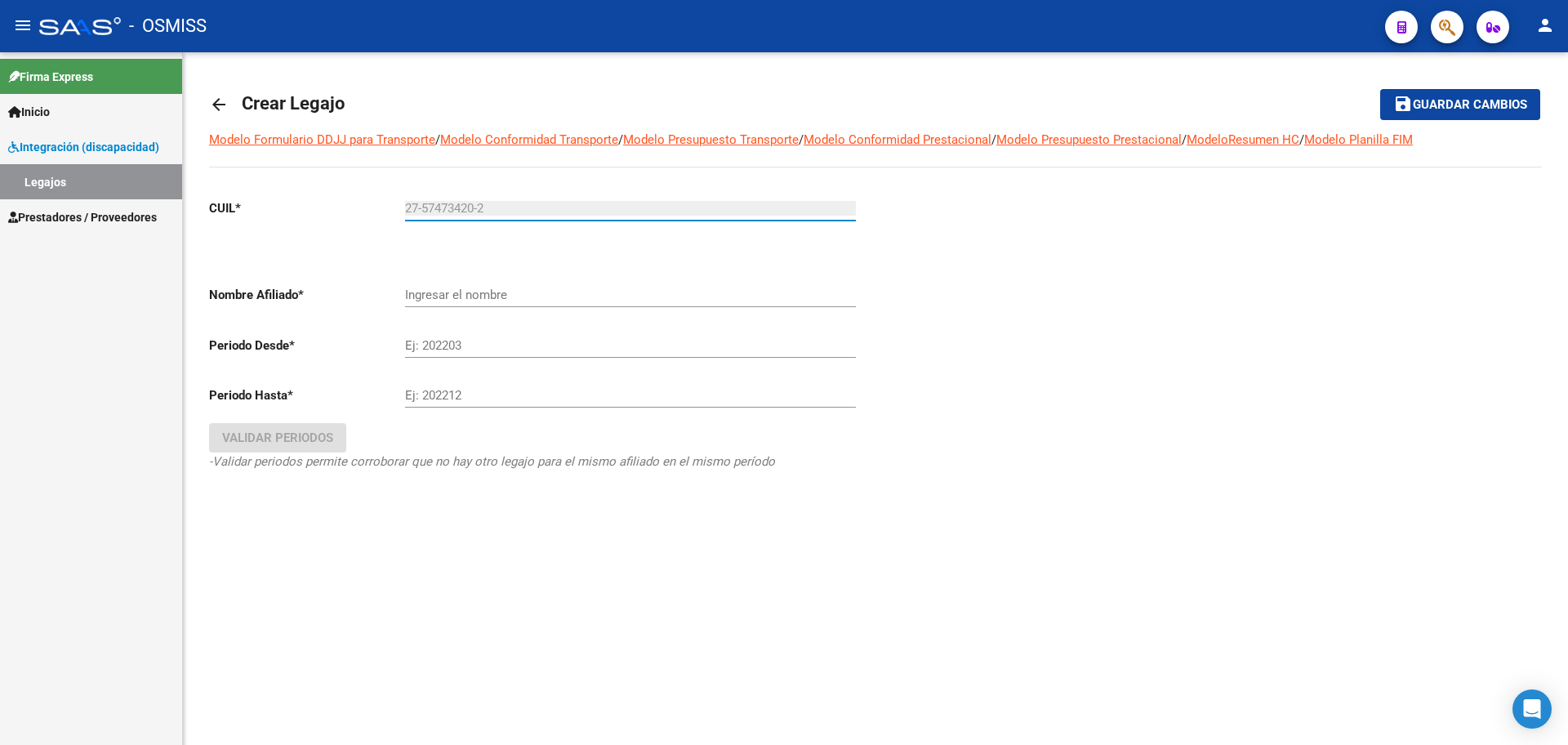
type input "[PERSON_NAME] [PERSON_NAME]"
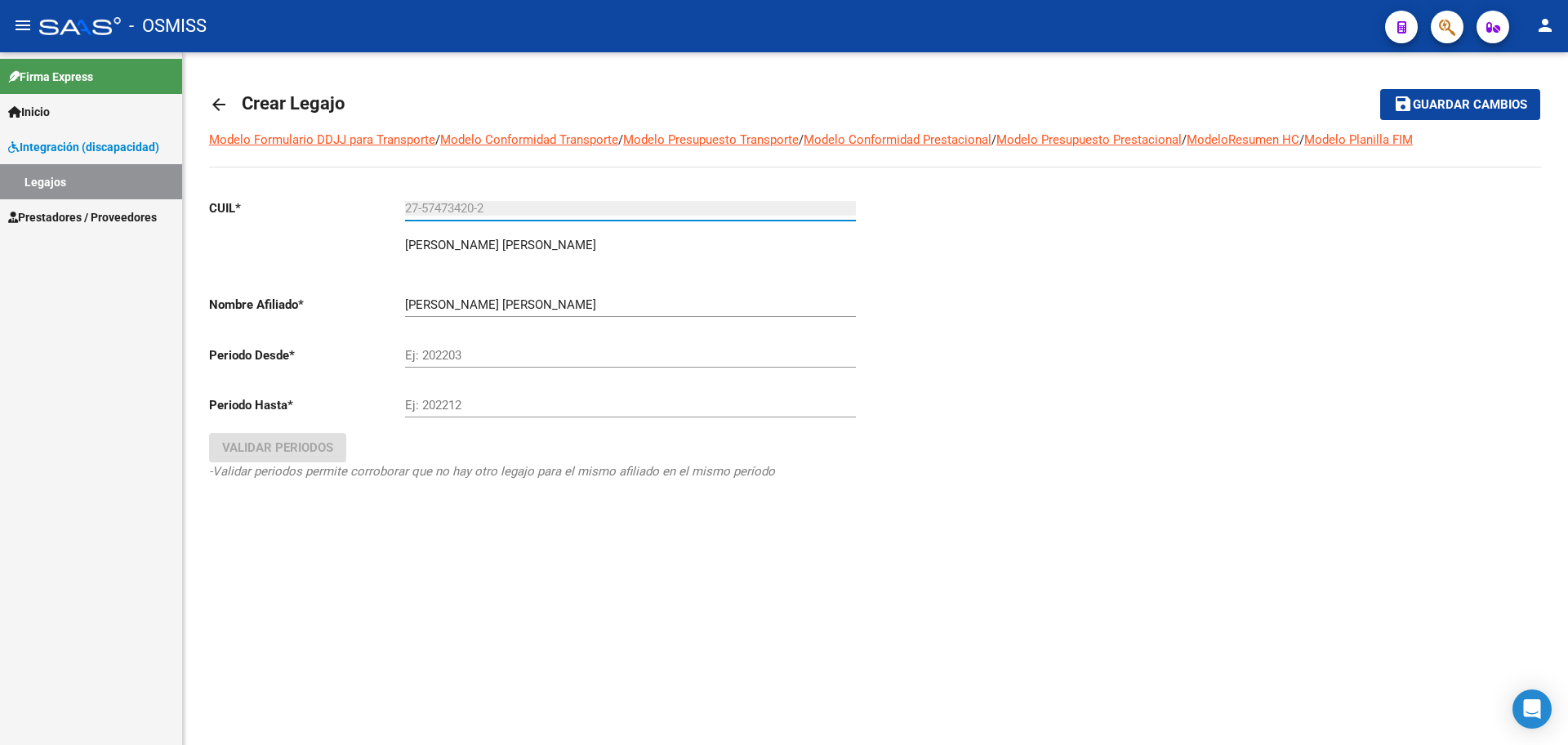
type input "27-57473420-2"
drag, startPoint x: 472, startPoint y: 354, endPoint x: 457, endPoint y: 340, distance: 20.5
click at [472, 353] on input "Ej: 202203" at bounding box center [631, 355] width 451 height 15
type input "202501"
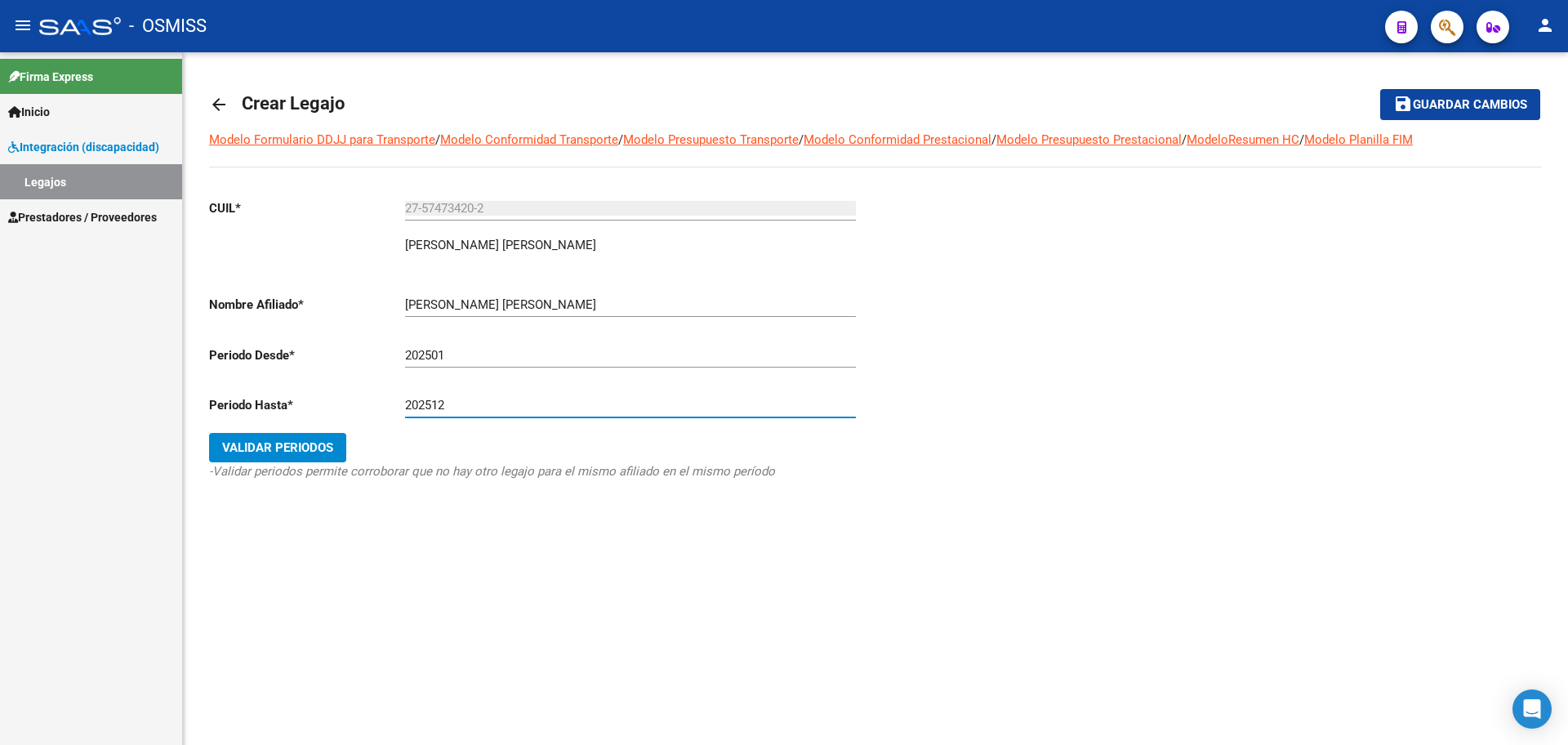
type input "202512"
click at [275, 444] on span "Validar Periodos" at bounding box center [278, 447] width 111 height 15
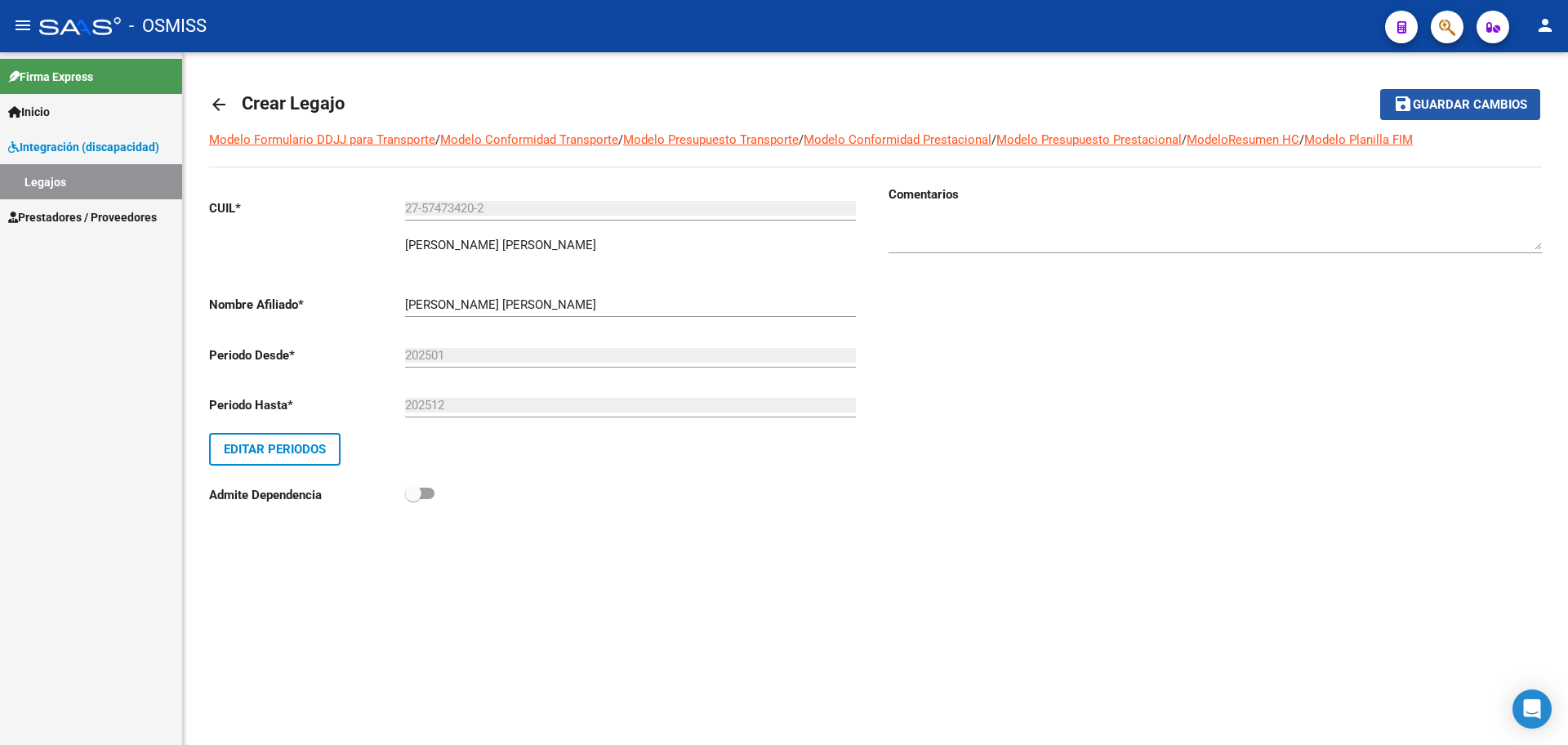
click at [1441, 114] on button "save Guardar cambios" at bounding box center [1460, 104] width 160 height 30
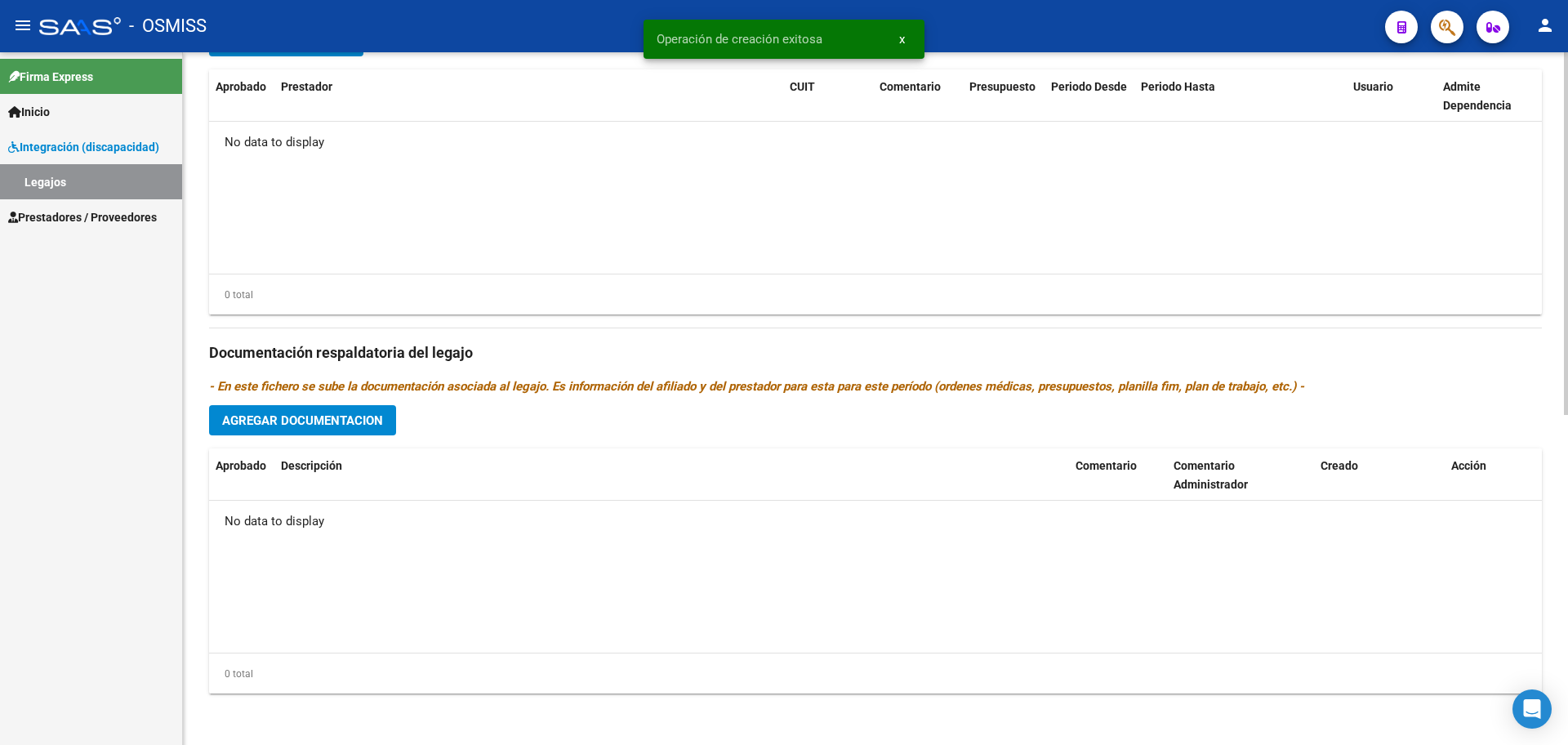
scroll to position [629, 0]
click at [368, 426] on span "Agregar Documentacion" at bounding box center [303, 419] width 161 height 15
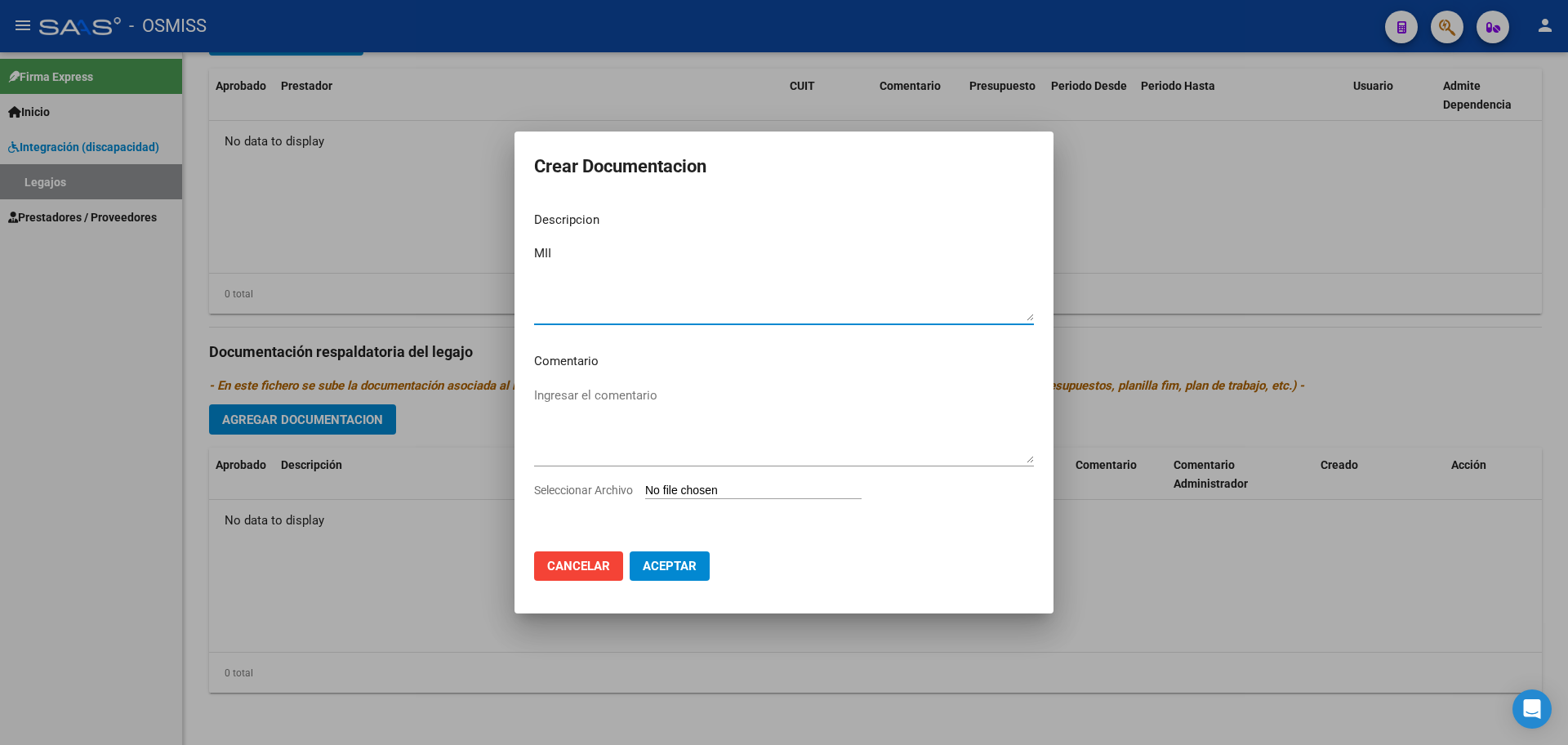
type textarea "MII"
click at [656, 489] on input "Seleccionar Archivo" at bounding box center [754, 492] width 216 height 16
type input "C:\fakepath\[PERSON_NAME] JAZMIN1.pdf"
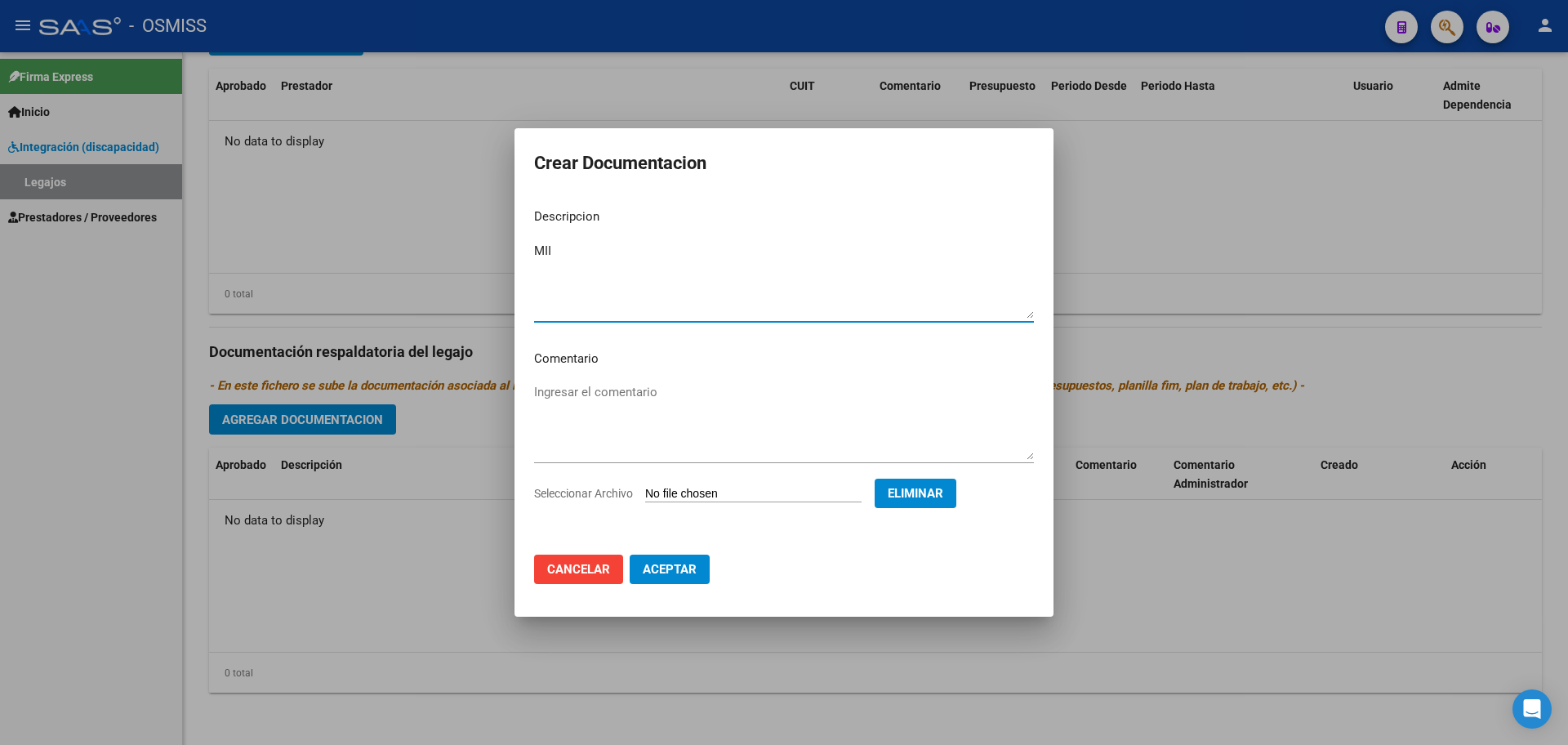
drag, startPoint x: 589, startPoint y: 247, endPoint x: 507, endPoint y: 246, distance: 82.0
click at [508, 246] on div "Crear Documentacion Descripcion MII Ingresar el descripcion Comentario Ingresar…" at bounding box center [784, 372] width 1568 height 745
type textarea "INFORME EID"
click at [709, 570] on button "Aceptar" at bounding box center [669, 570] width 80 height 30
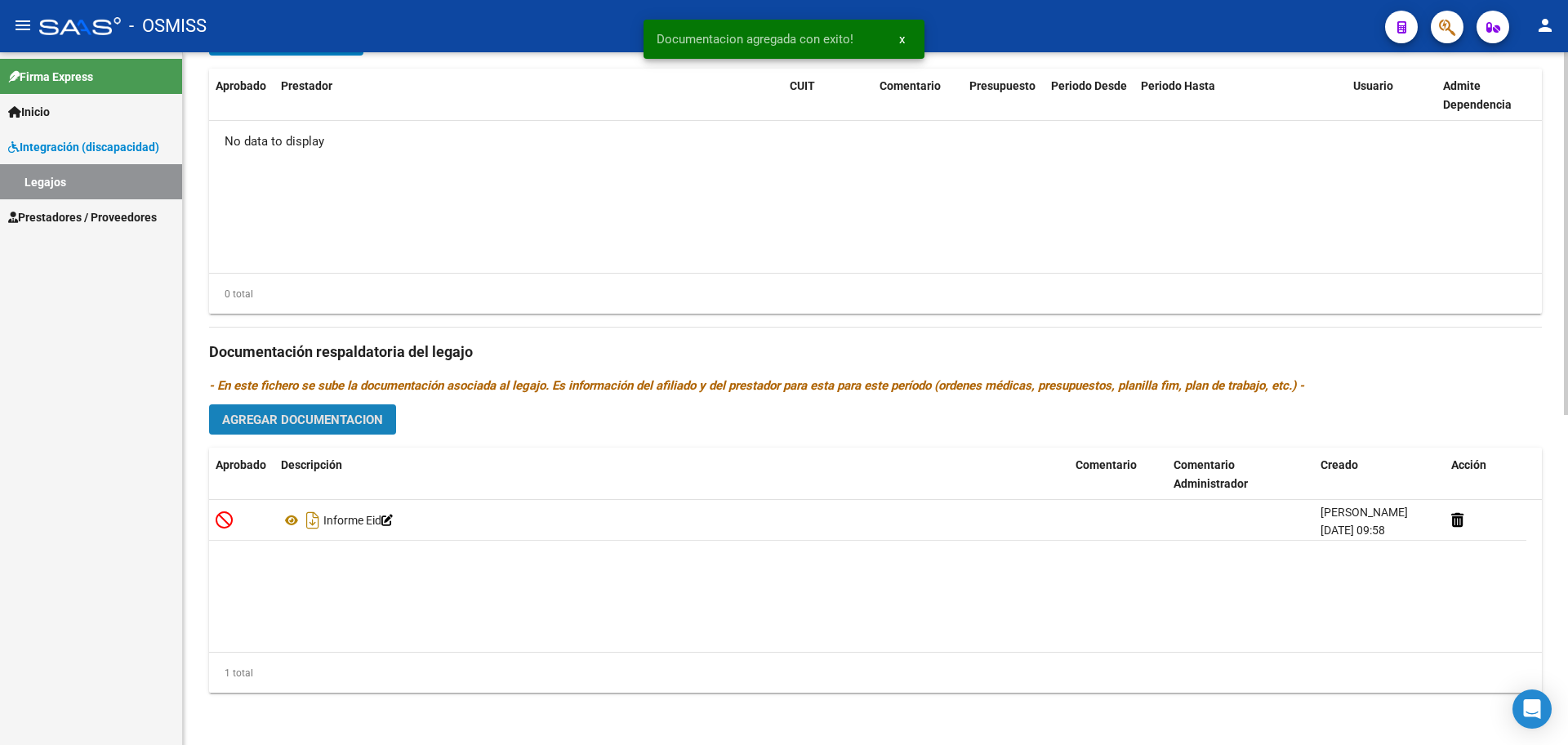
click at [274, 425] on span "Agregar Documentacion" at bounding box center [303, 419] width 161 height 15
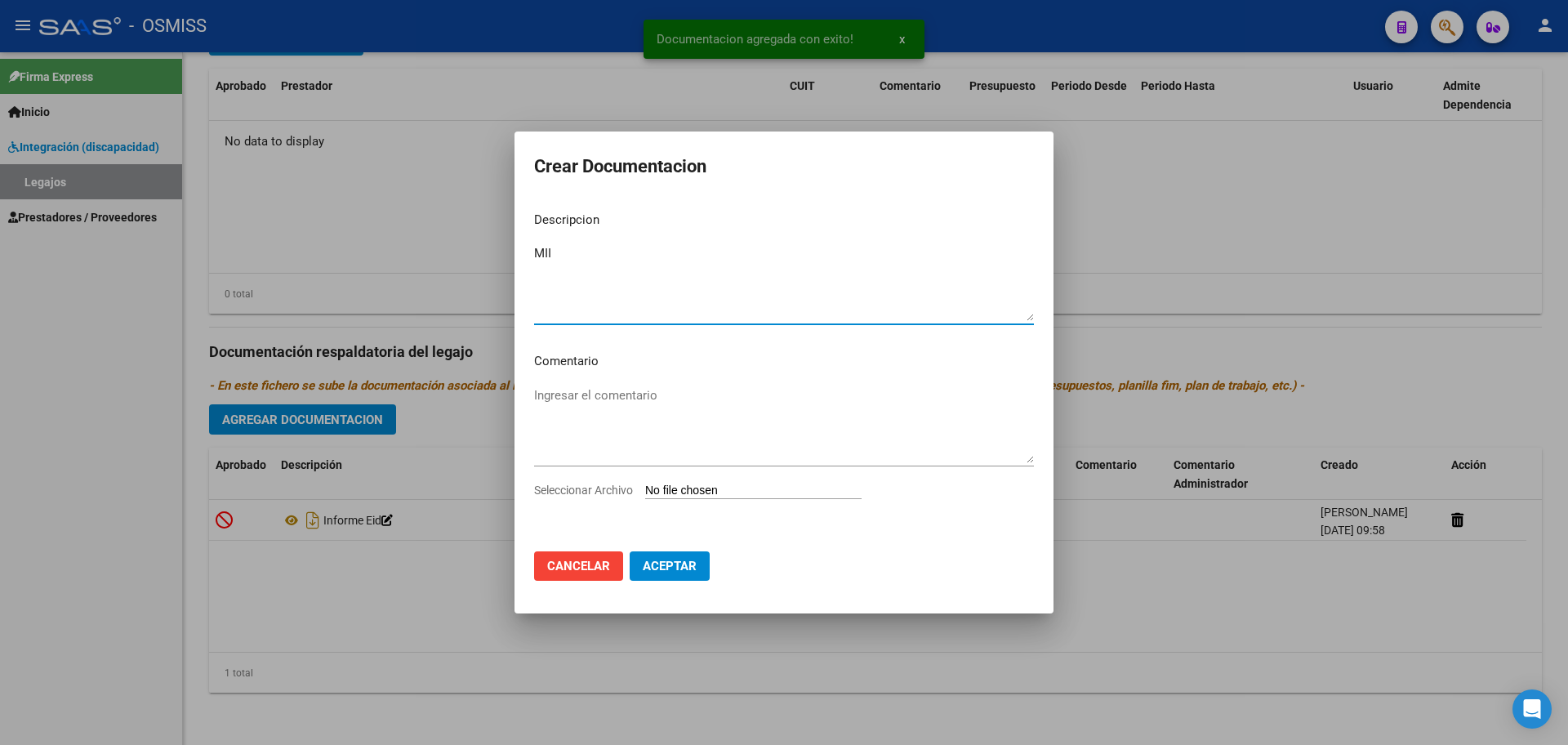
type textarea "MII"
click at [688, 492] on input "Seleccionar Archivo" at bounding box center [754, 492] width 216 height 16
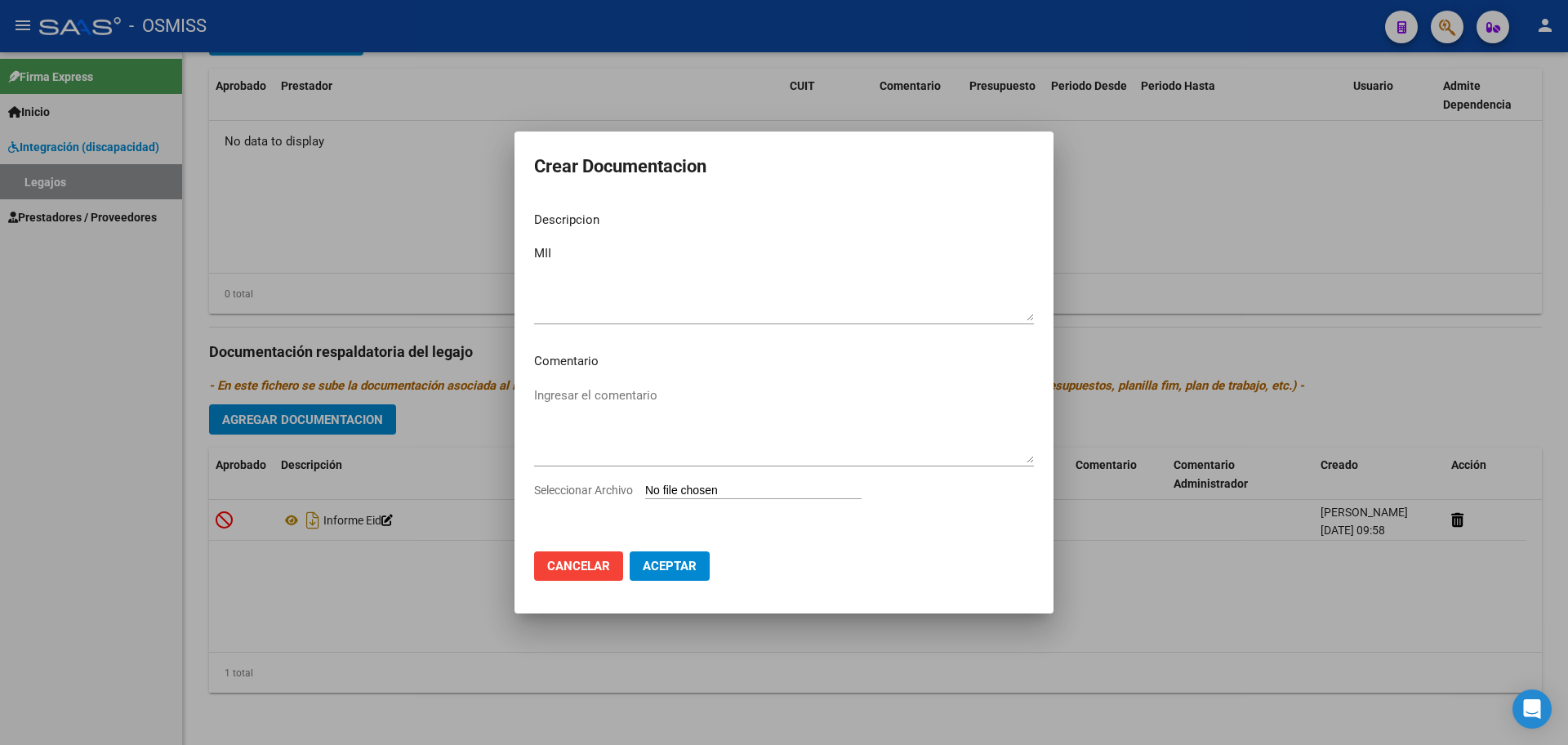
type input "C:\fakepath\.[PERSON_NAME].pdf"
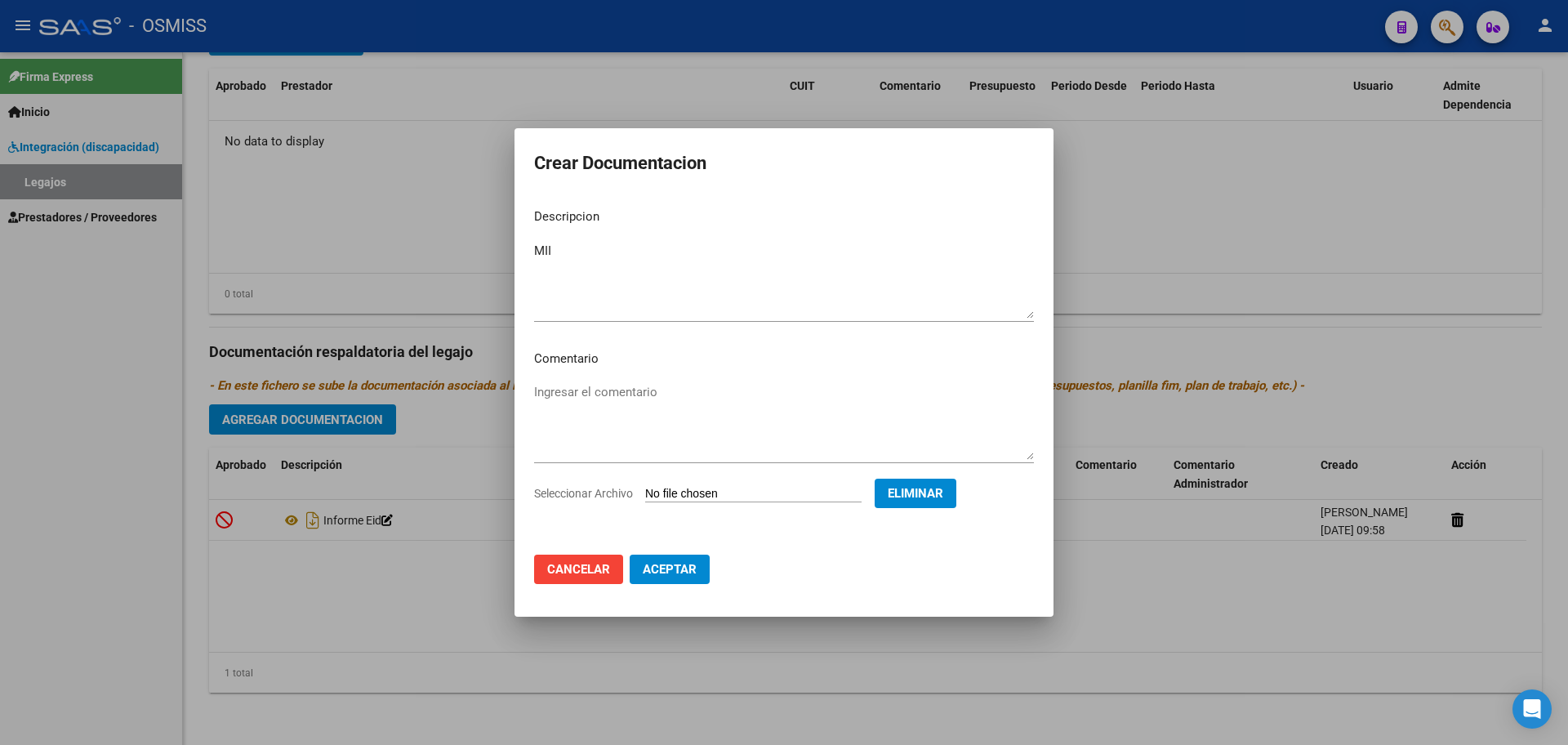
click at [670, 578] on button "Aceptar" at bounding box center [669, 570] width 80 height 30
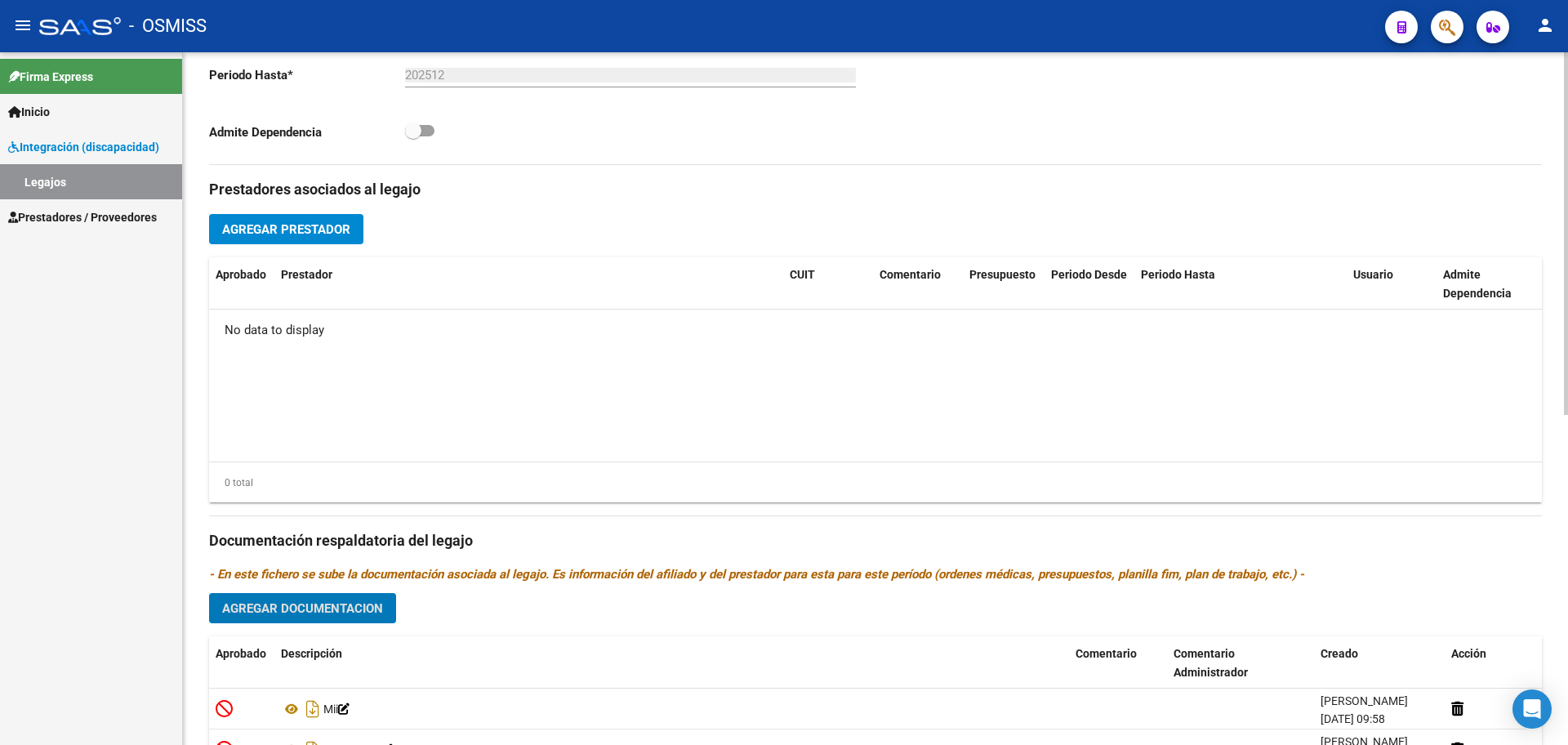
scroll to position [425, 0]
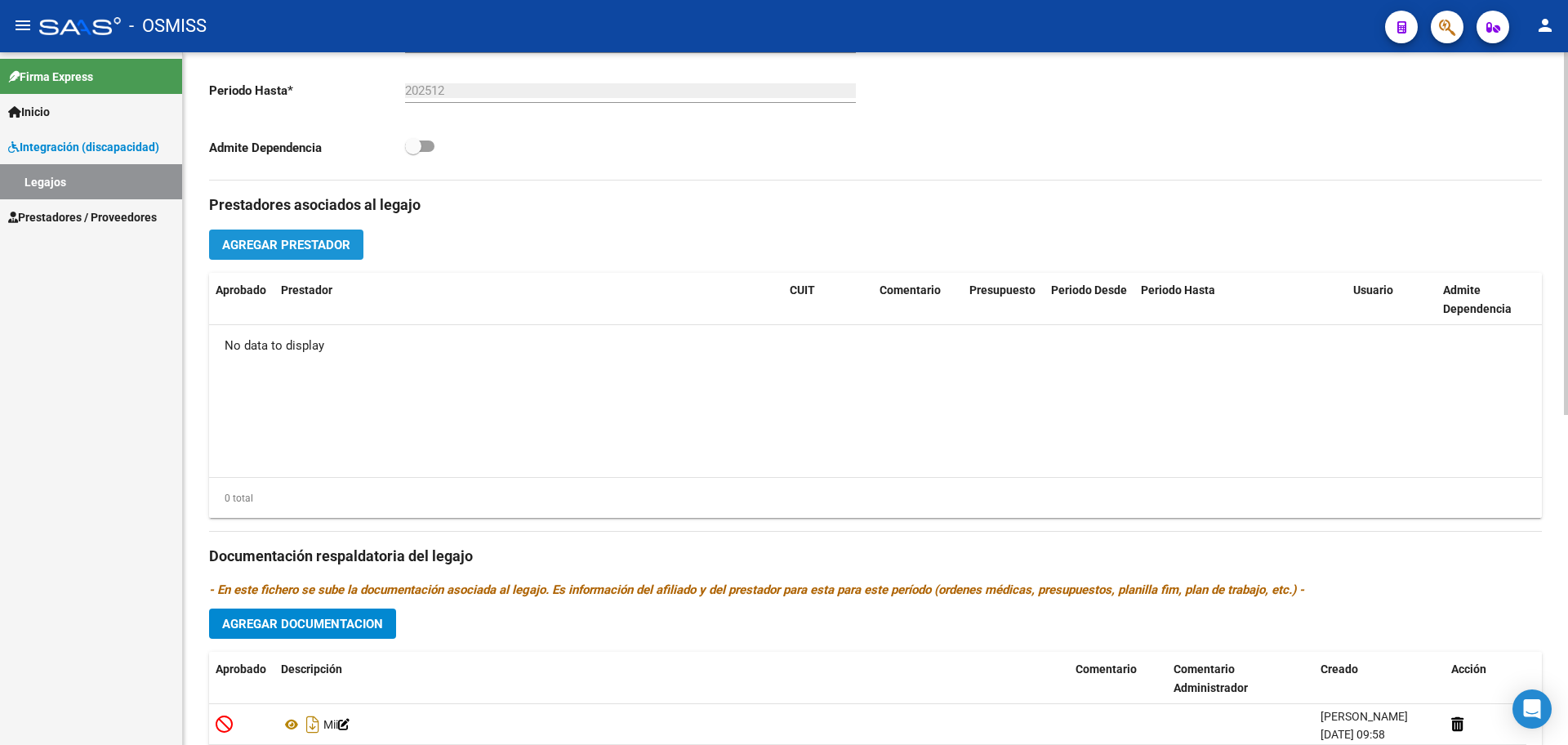
click at [276, 241] on span "Agregar Prestador" at bounding box center [286, 244] width 128 height 15
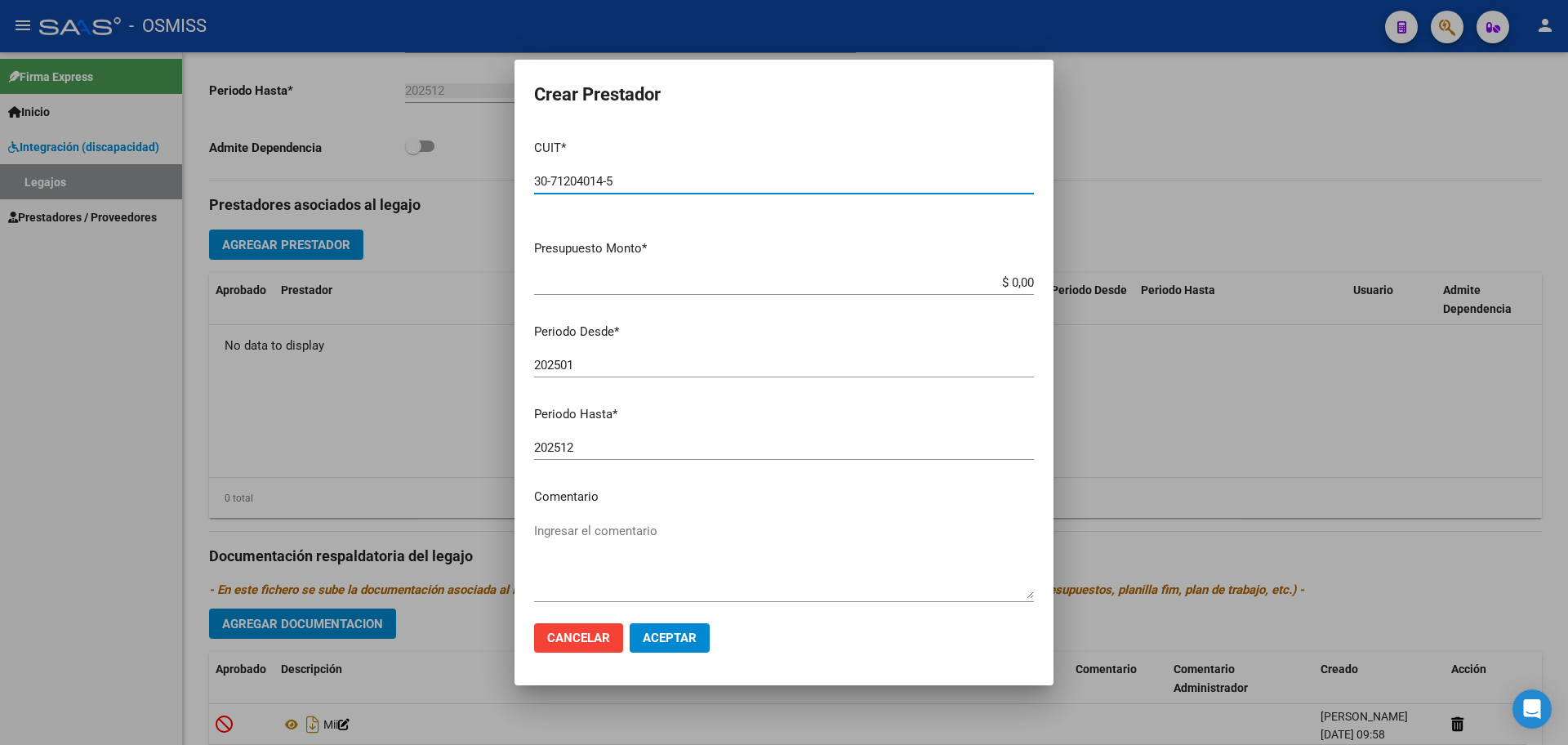
type input "30-71204014-5"
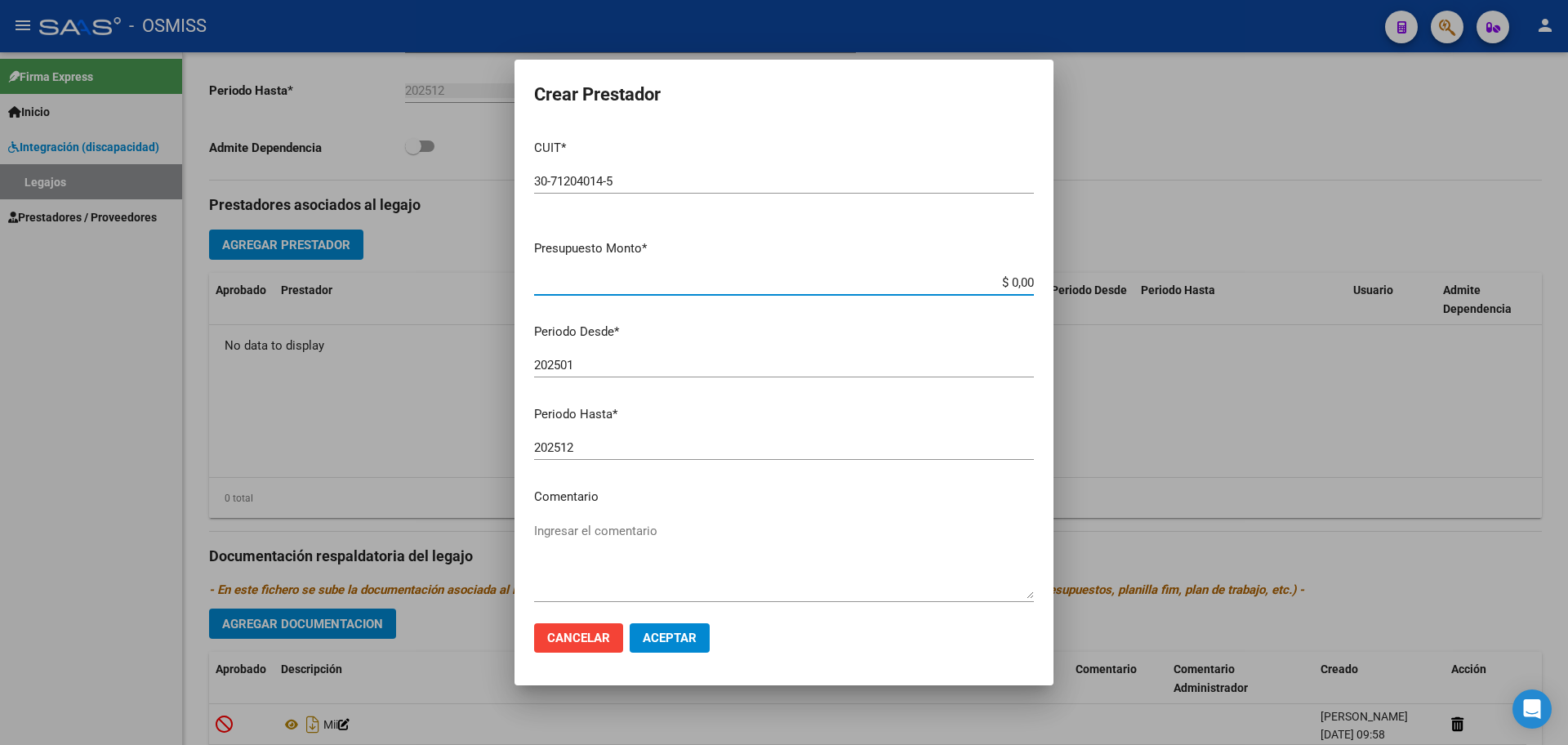
type input "$ 0,01"
type input "202508"
click at [683, 637] on span "Aceptar" at bounding box center [669, 638] width 54 height 15
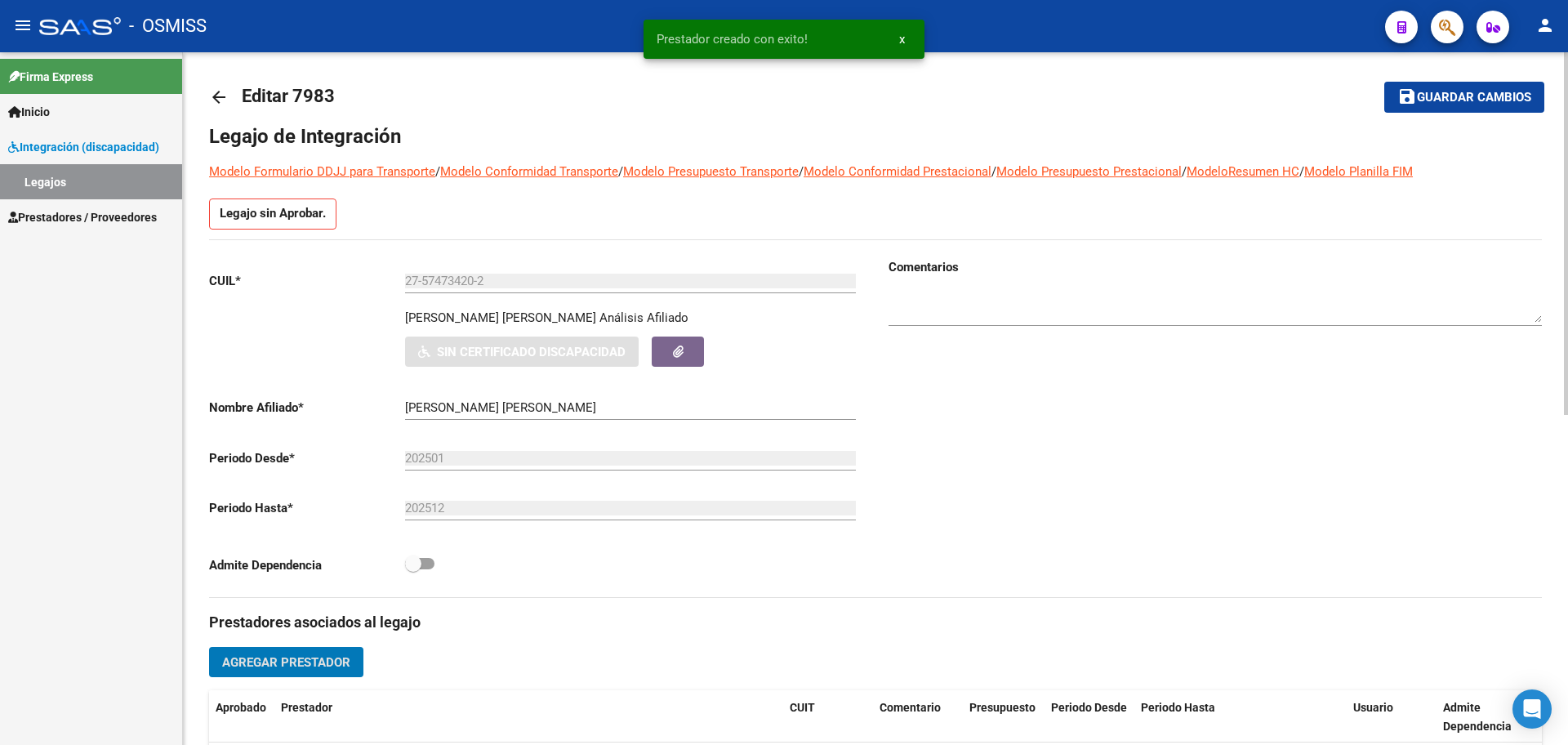
scroll to position [0, 0]
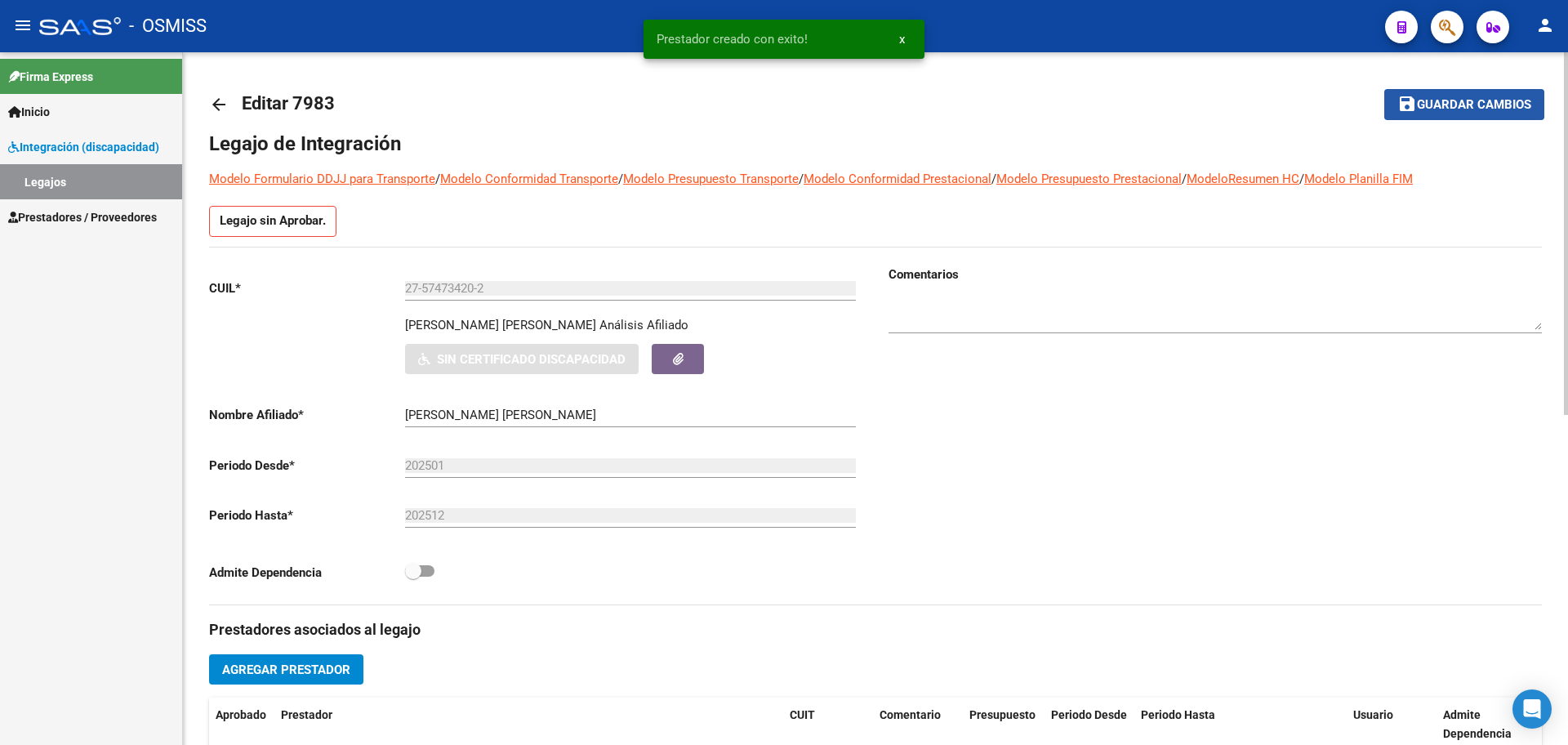
click at [1466, 105] on span "Guardar cambios" at bounding box center [1474, 105] width 114 height 15
click at [209, 108] on div "arrow_back Editar 7983 save Guardar cambios Legajo de Integración Modelo Formul…" at bounding box center [875, 713] width 1385 height 1322
click at [215, 103] on mat-icon "arrow_back" at bounding box center [219, 104] width 20 height 20
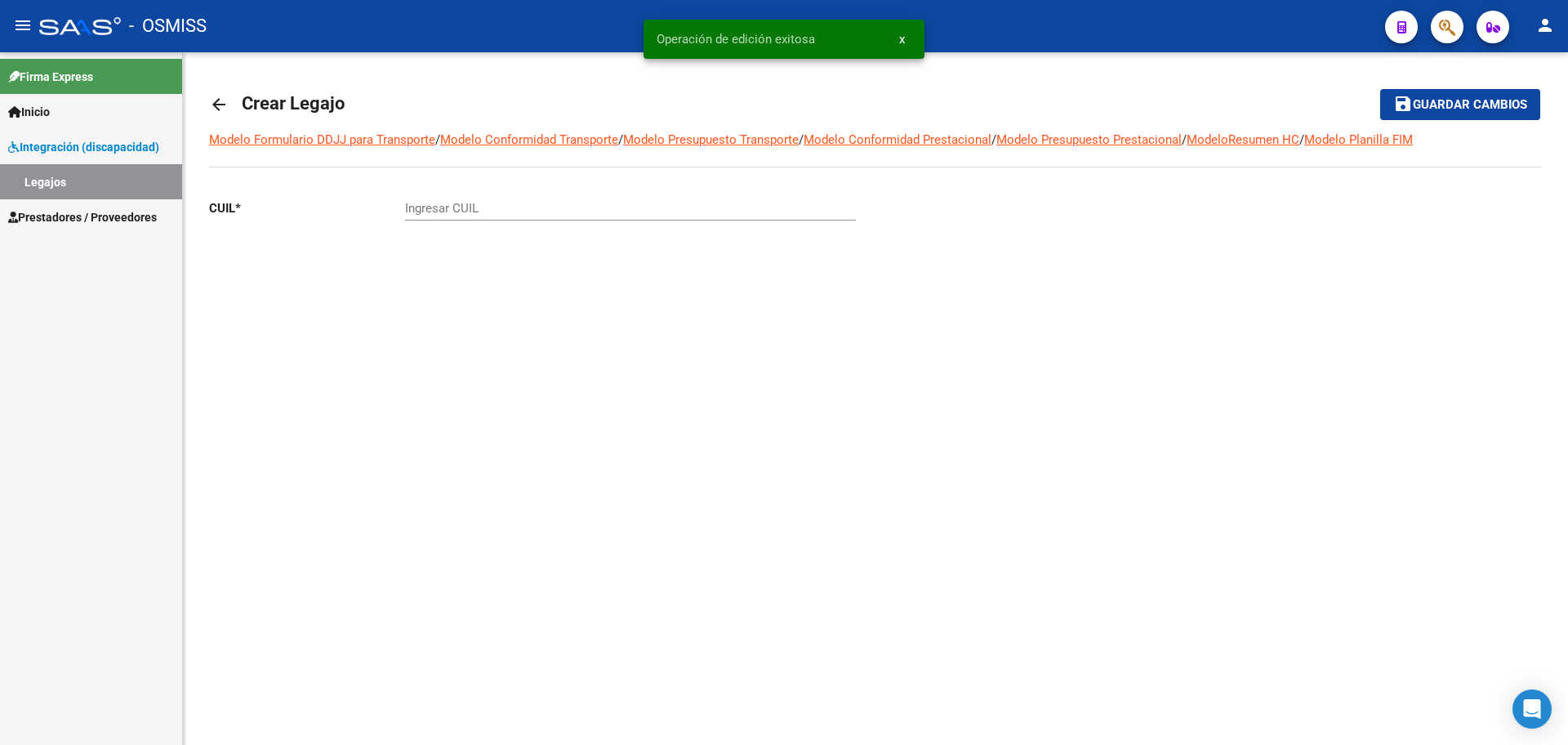
click at [210, 103] on mat-icon "arrow_back" at bounding box center [219, 104] width 20 height 20
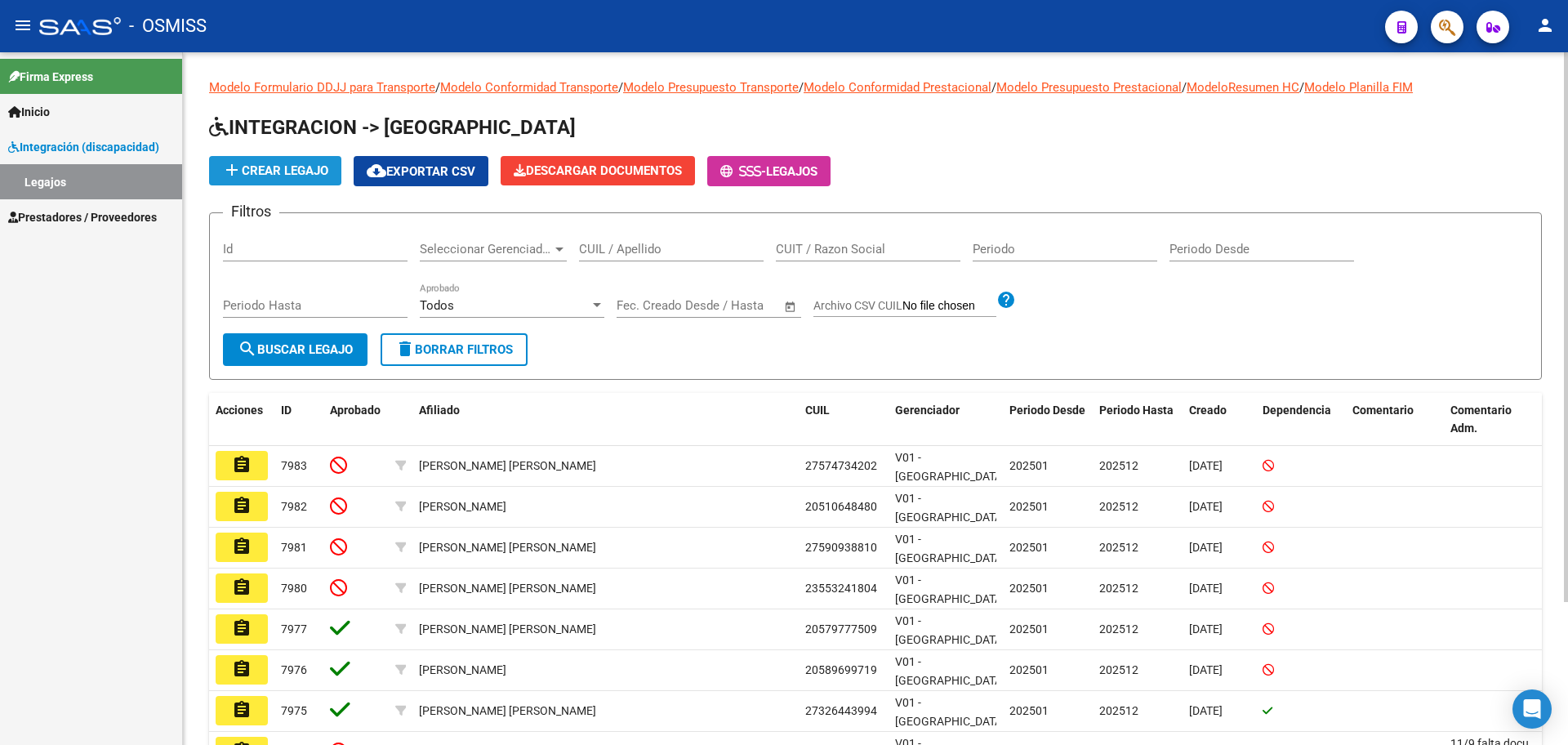
click at [294, 176] on span "add Crear Legajo" at bounding box center [275, 171] width 106 height 15
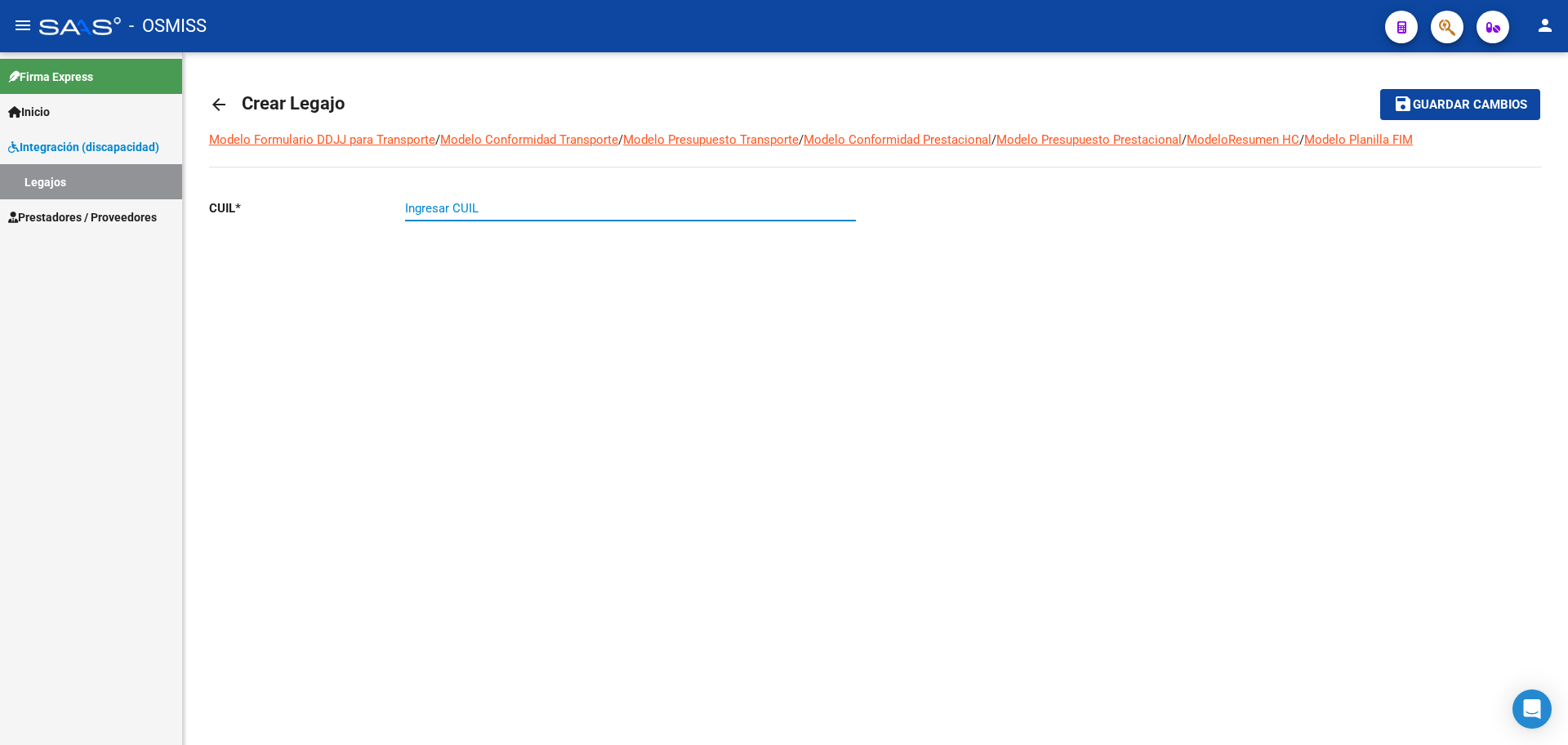
click at [522, 205] on input "Ingresar CUIL" at bounding box center [631, 208] width 451 height 15
paste input "-57840613"
type input "20-57840613-2"
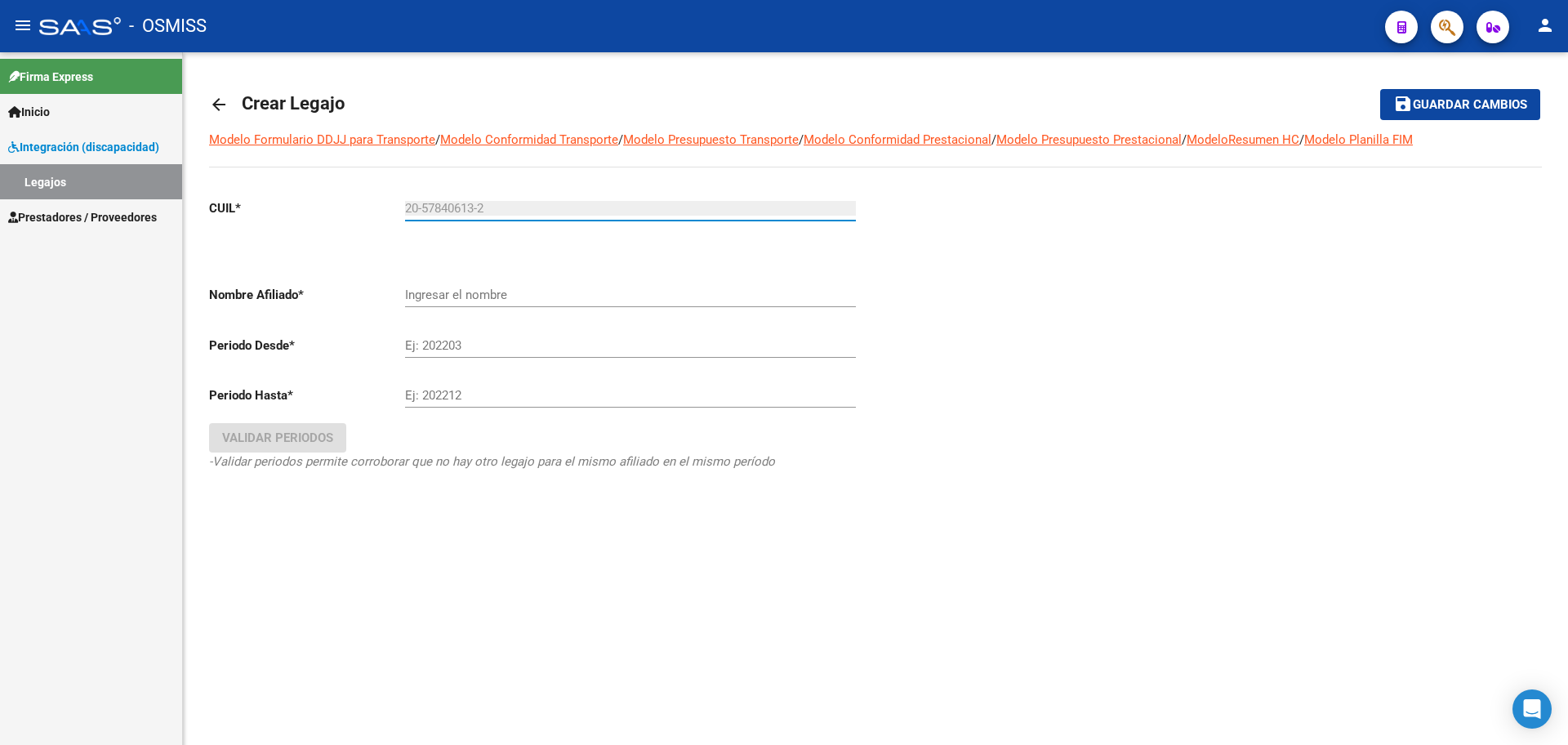
type input "FAMOSO [PERSON_NAME]"
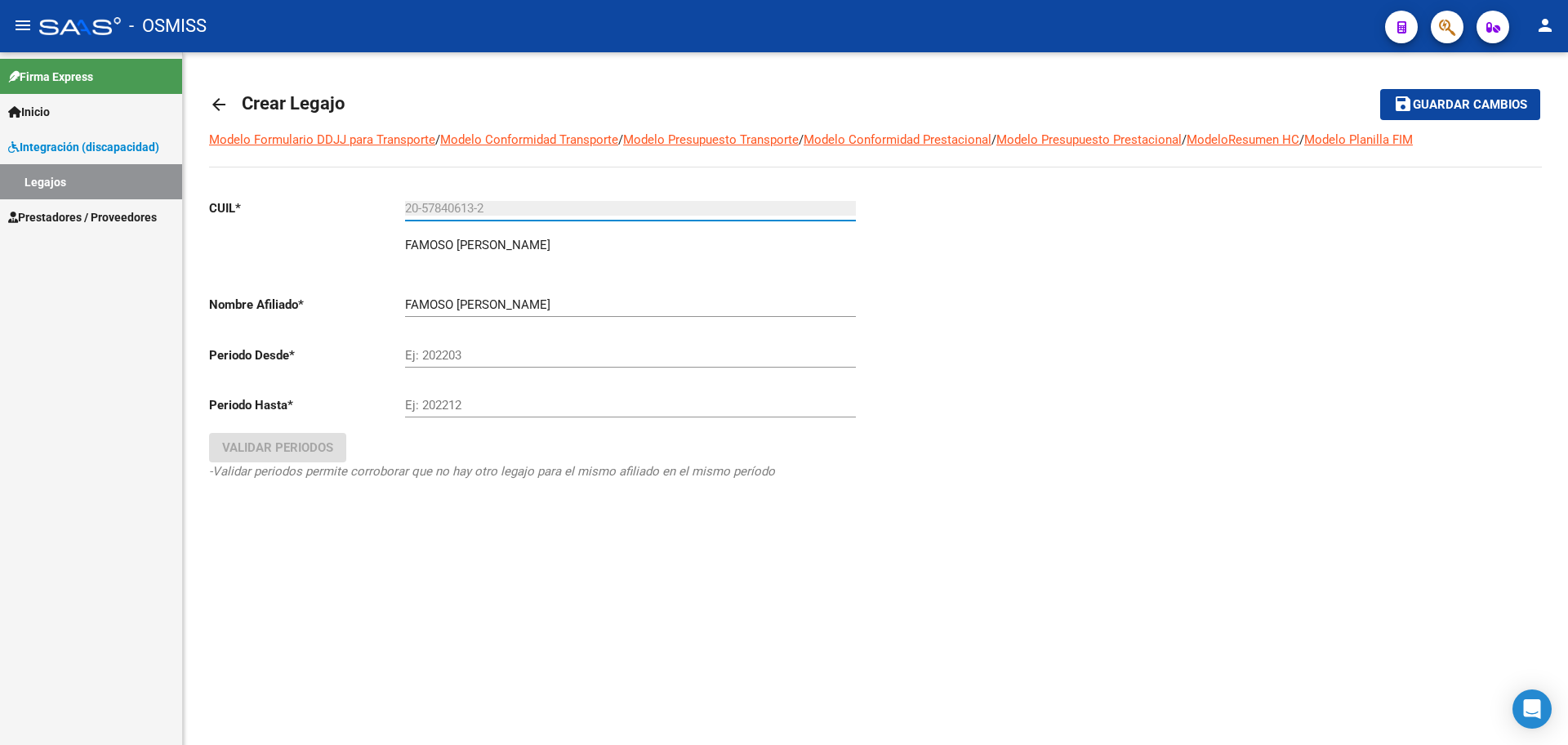
type input "20-57840613-2"
click at [456, 362] on input "Ej: 202203" at bounding box center [631, 355] width 451 height 15
type input "202501"
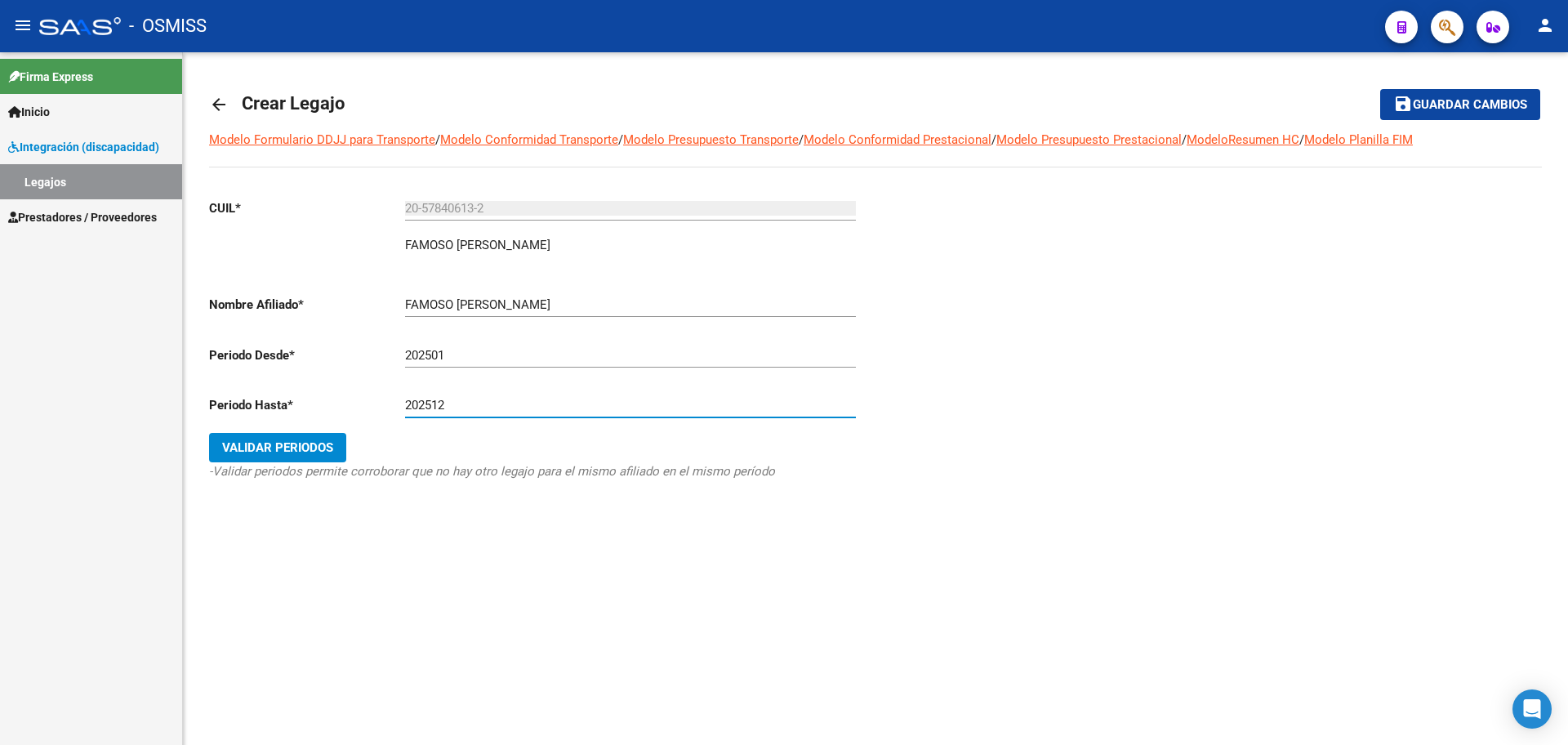
type input "202512"
click at [270, 449] on span "Validar Periodos" at bounding box center [278, 447] width 111 height 15
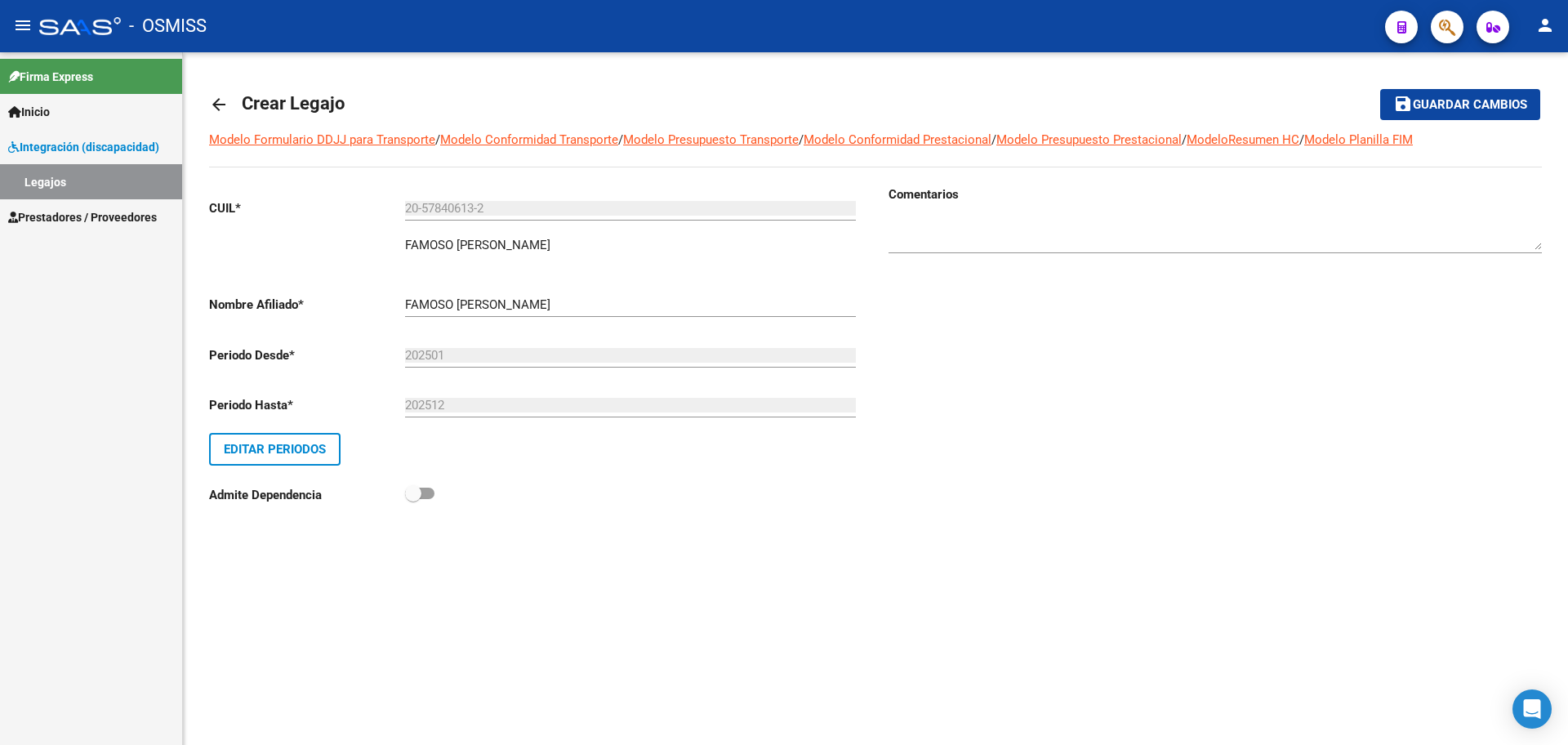
click at [1486, 117] on button "save Guardar cambios" at bounding box center [1460, 104] width 160 height 30
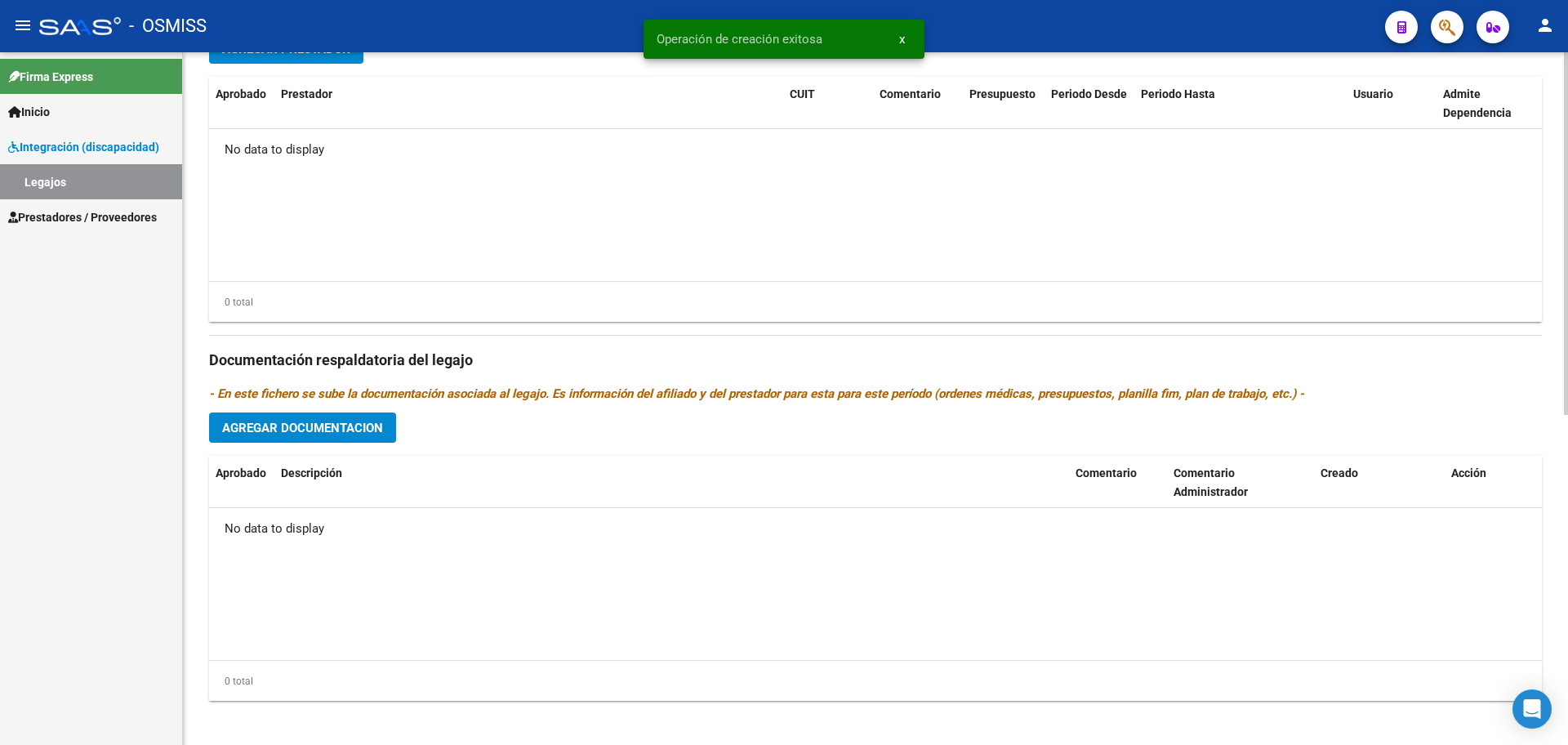
scroll to position [629, 0]
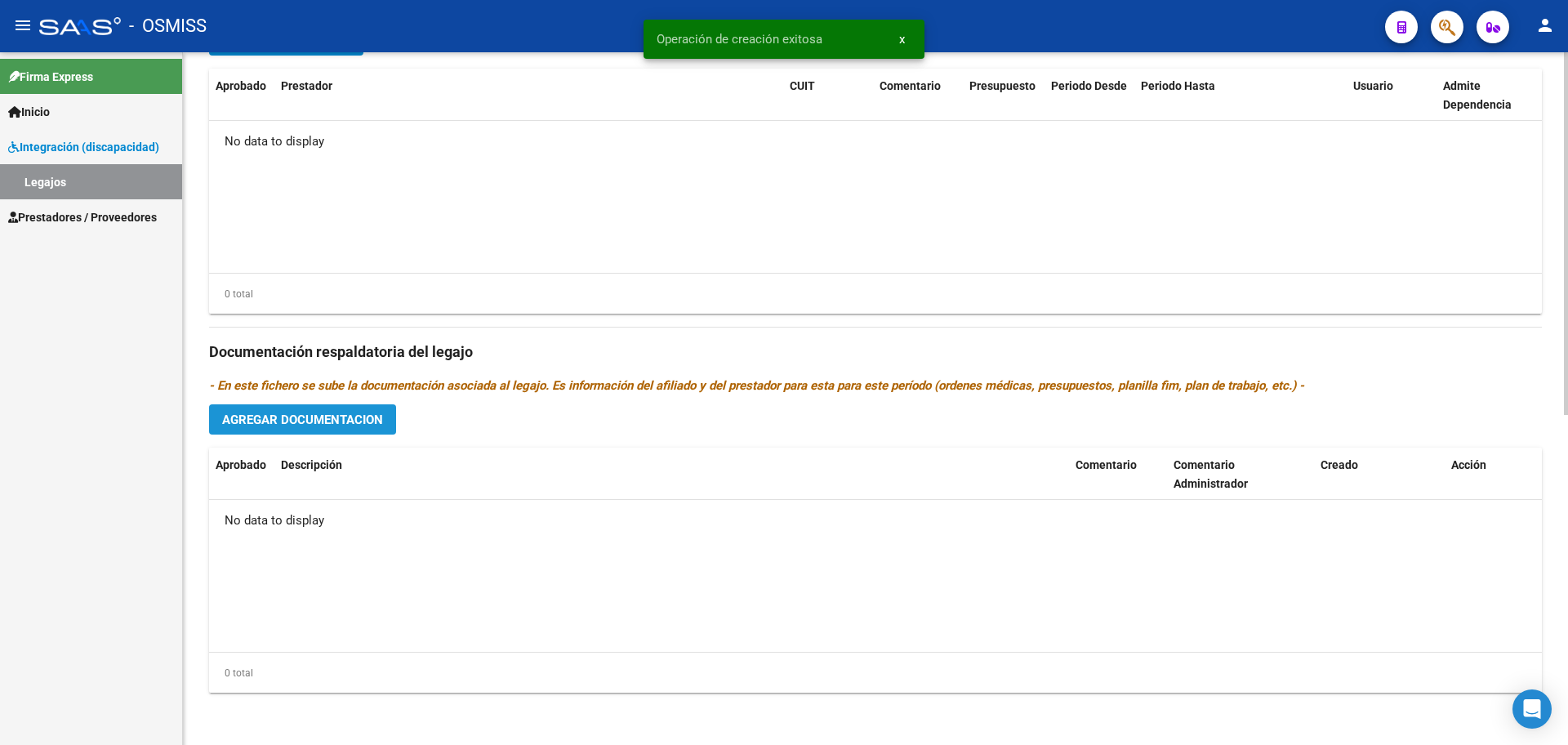
click at [354, 428] on button "Agregar Documentacion" at bounding box center [303, 419] width 187 height 30
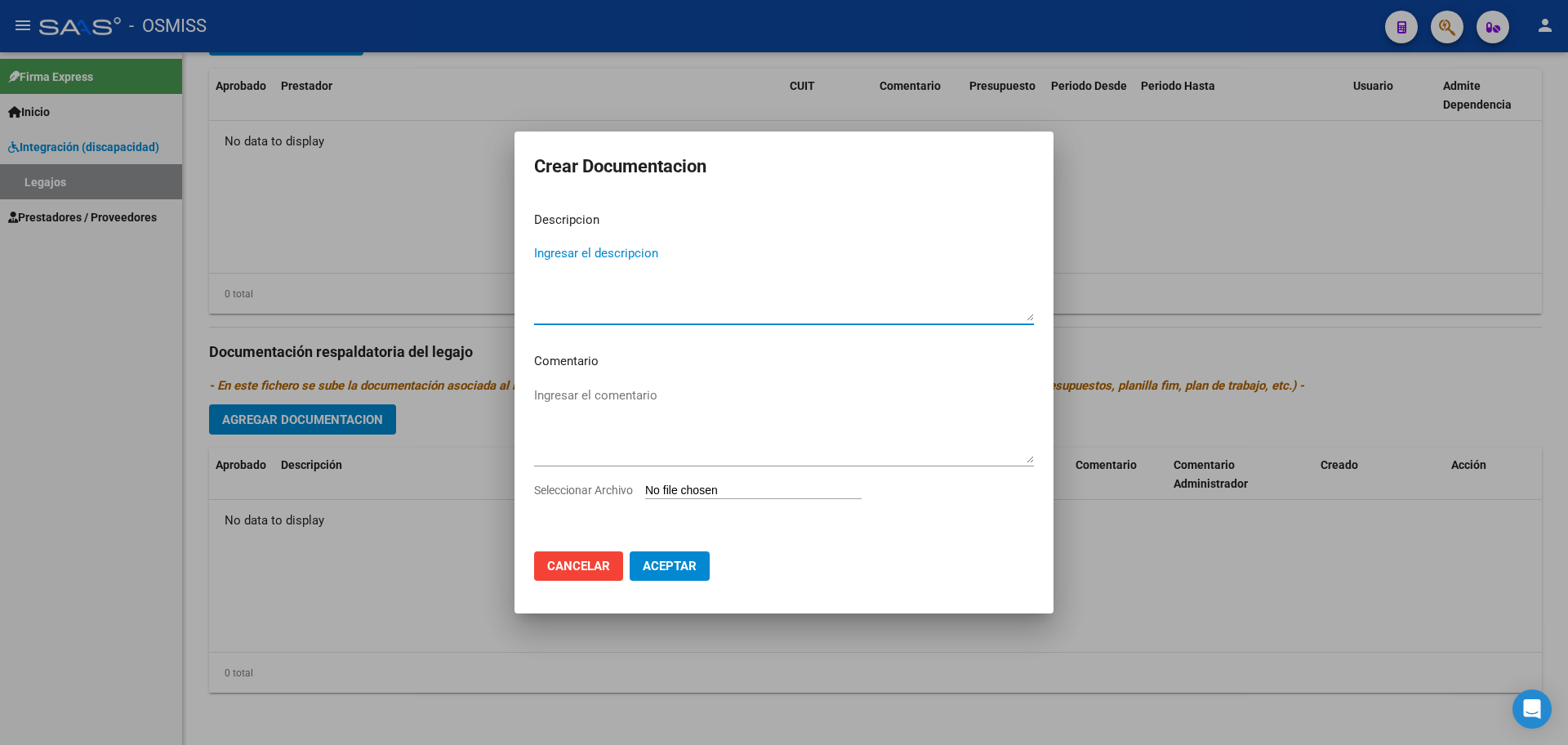
click at [634, 257] on textarea "Ingresar el descripcion" at bounding box center [784, 282] width 499 height 76
click at [702, 483] on app-file-uploader "Seleccionar Archivo" at bounding box center [704, 490] width 341 height 15
click at [716, 490] on input "Seleccionar Archivo" at bounding box center [754, 492] width 216 height 16
click at [576, 572] on span "Cancelar" at bounding box center [578, 566] width 63 height 15
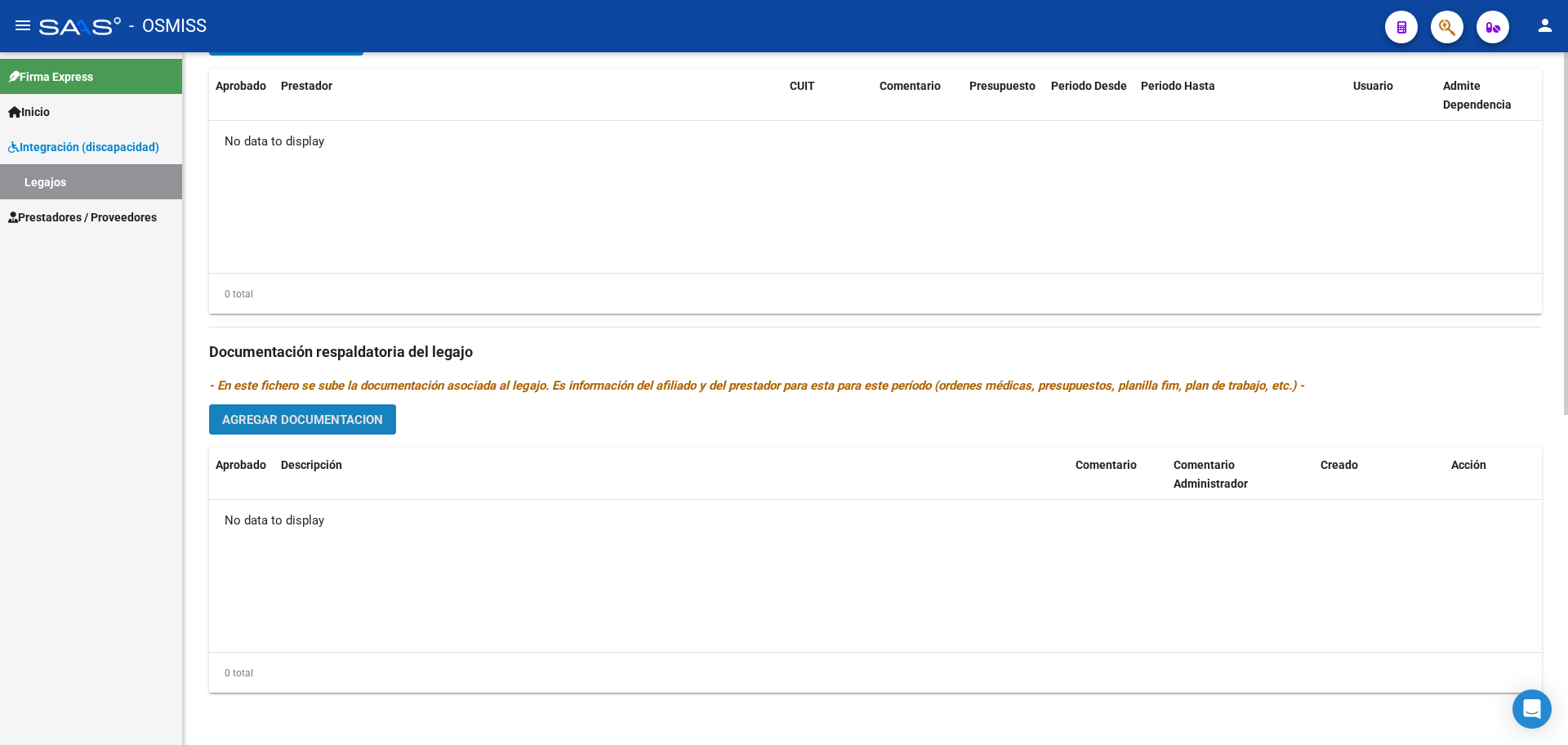
click at [363, 430] on button "Agregar Documentacion" at bounding box center [303, 419] width 187 height 30
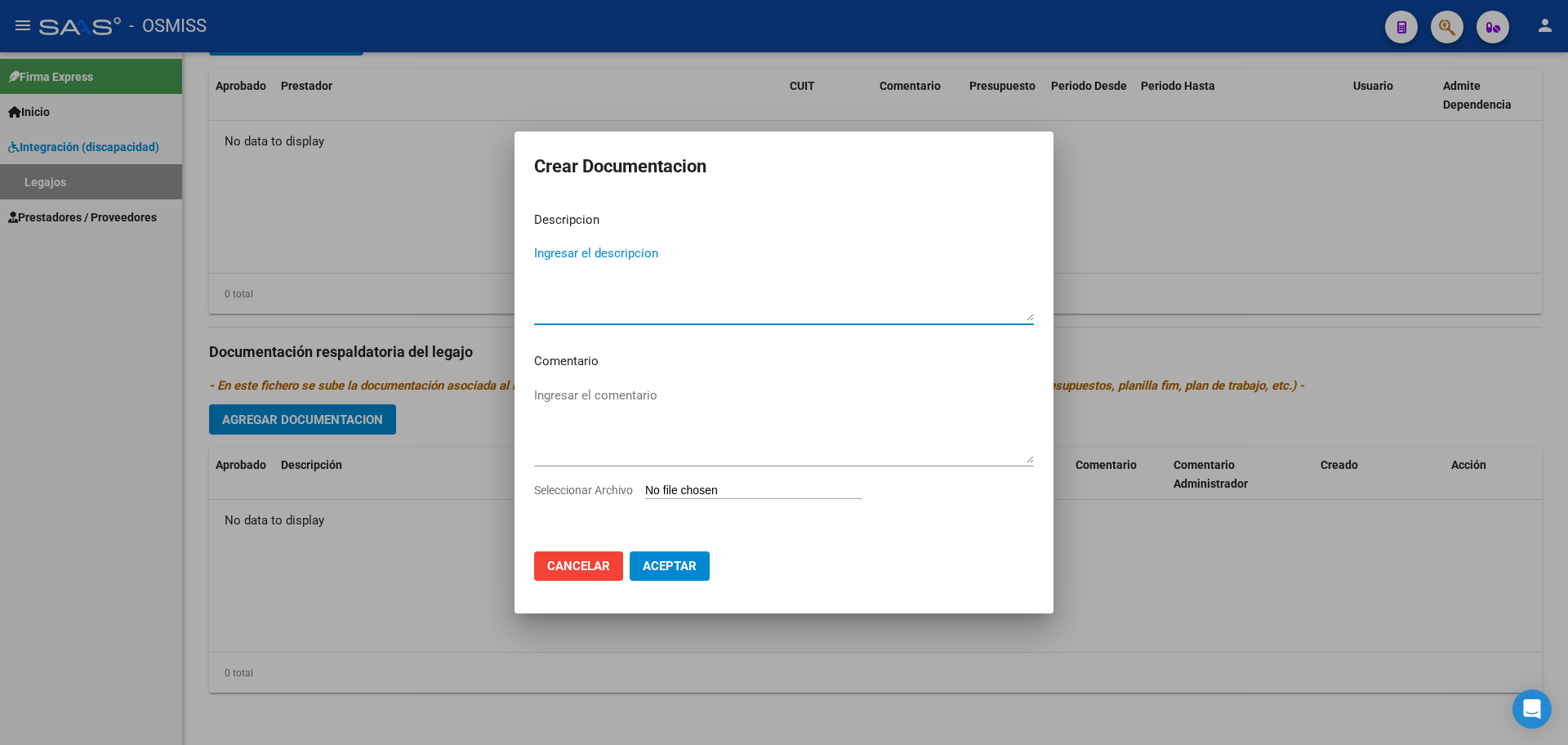
click at [665, 491] on input "Seleccionar Archivo" at bounding box center [754, 492] width 216 height 16
type input "C:\fakepath\.FAMOSO [PERSON_NAME]- [MEDICAL_DATA] [PERSON_NAME].pdf"
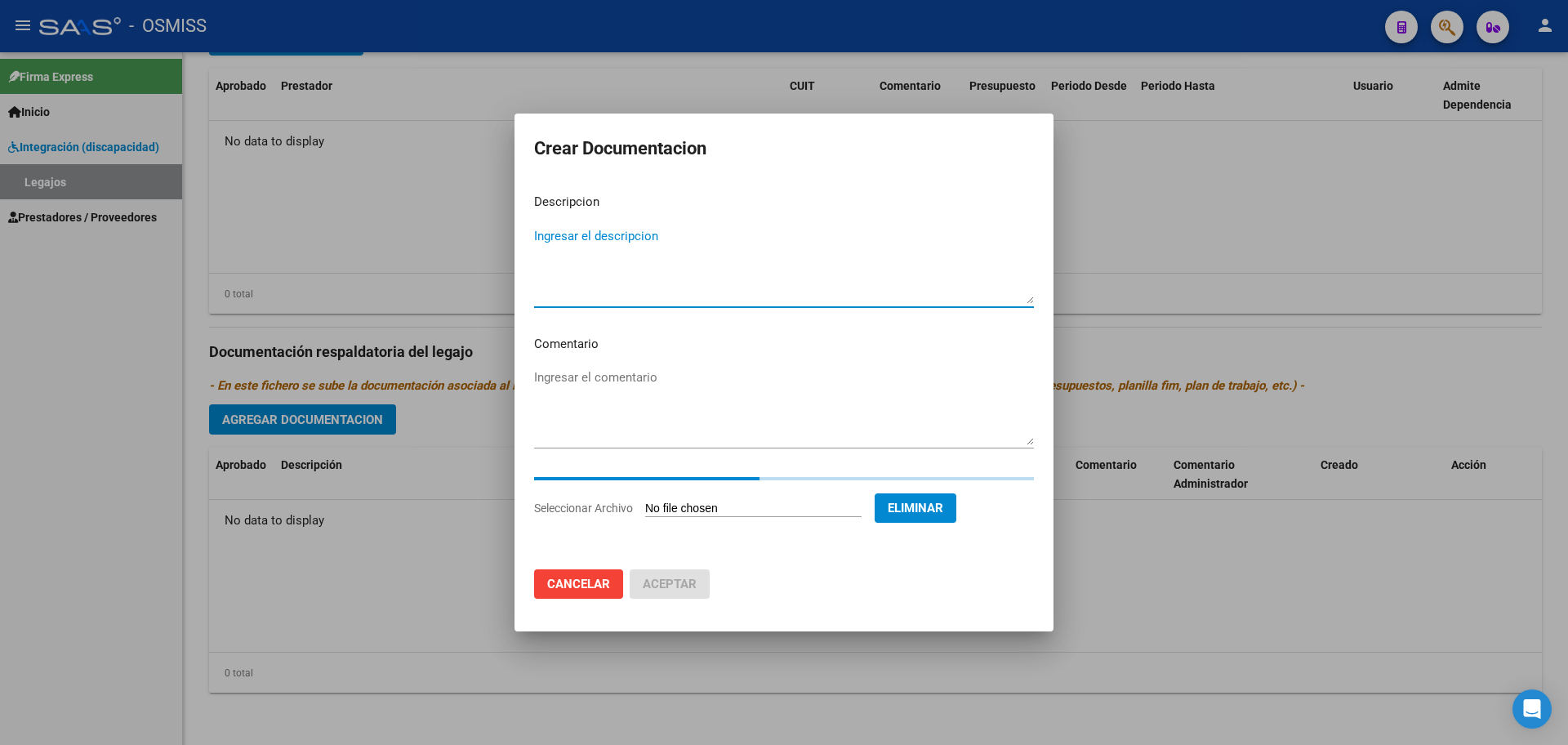
click at [594, 266] on textarea "Ingresar el descripcion" at bounding box center [784, 265] width 499 height 76
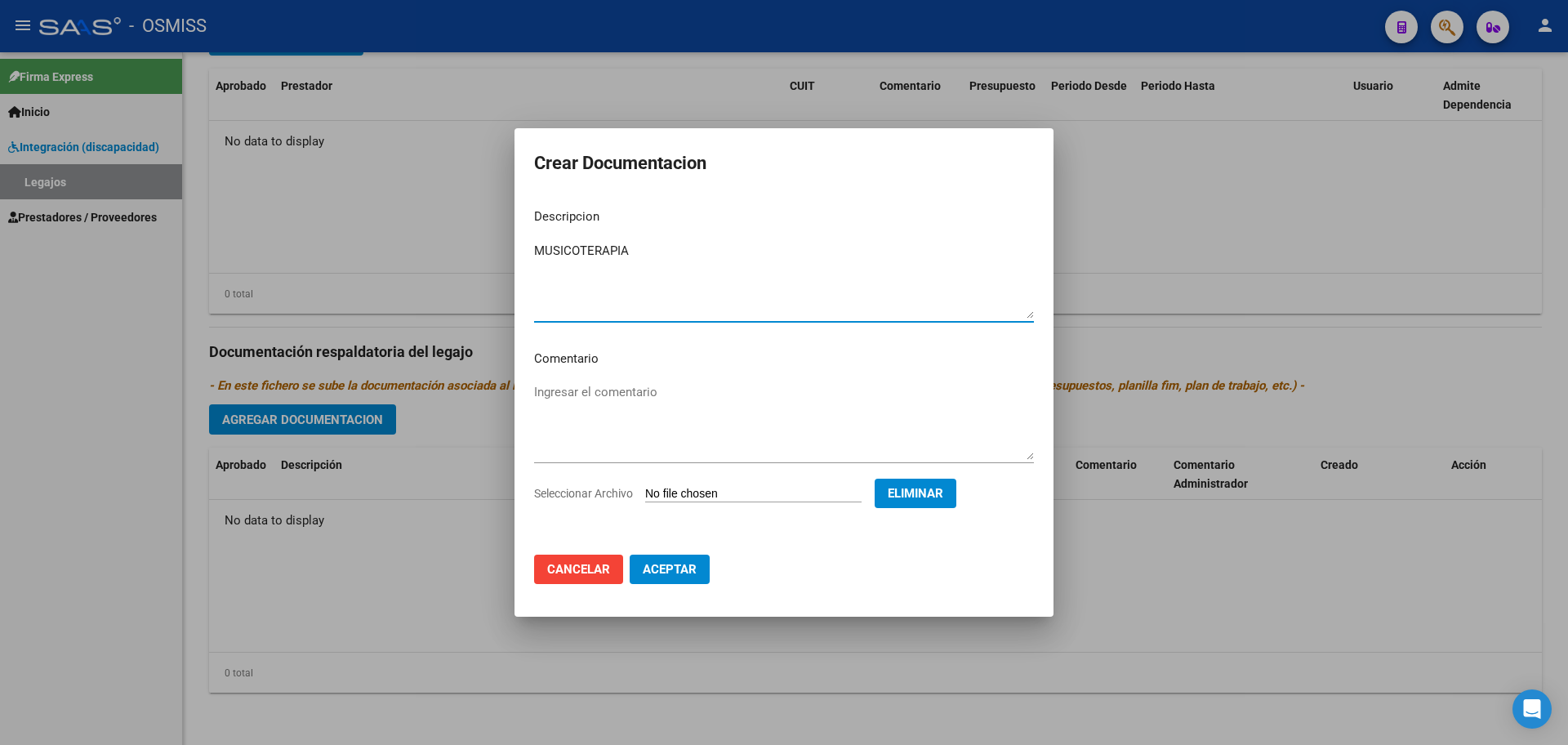
type textarea "MUSICOTERAPIA"
click at [702, 574] on button "Aceptar" at bounding box center [669, 570] width 80 height 30
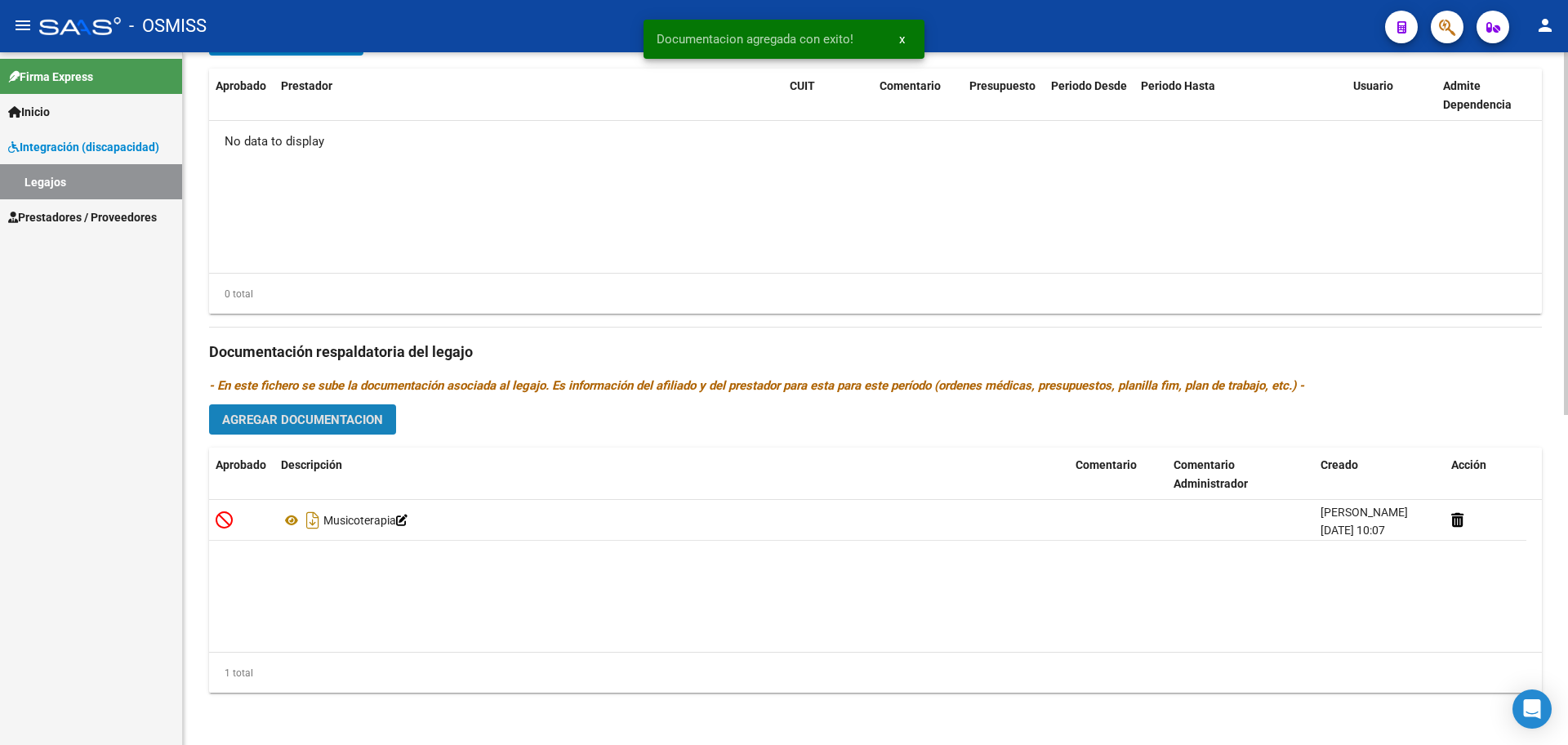
click at [293, 433] on button "Agregar Documentacion" at bounding box center [303, 419] width 187 height 30
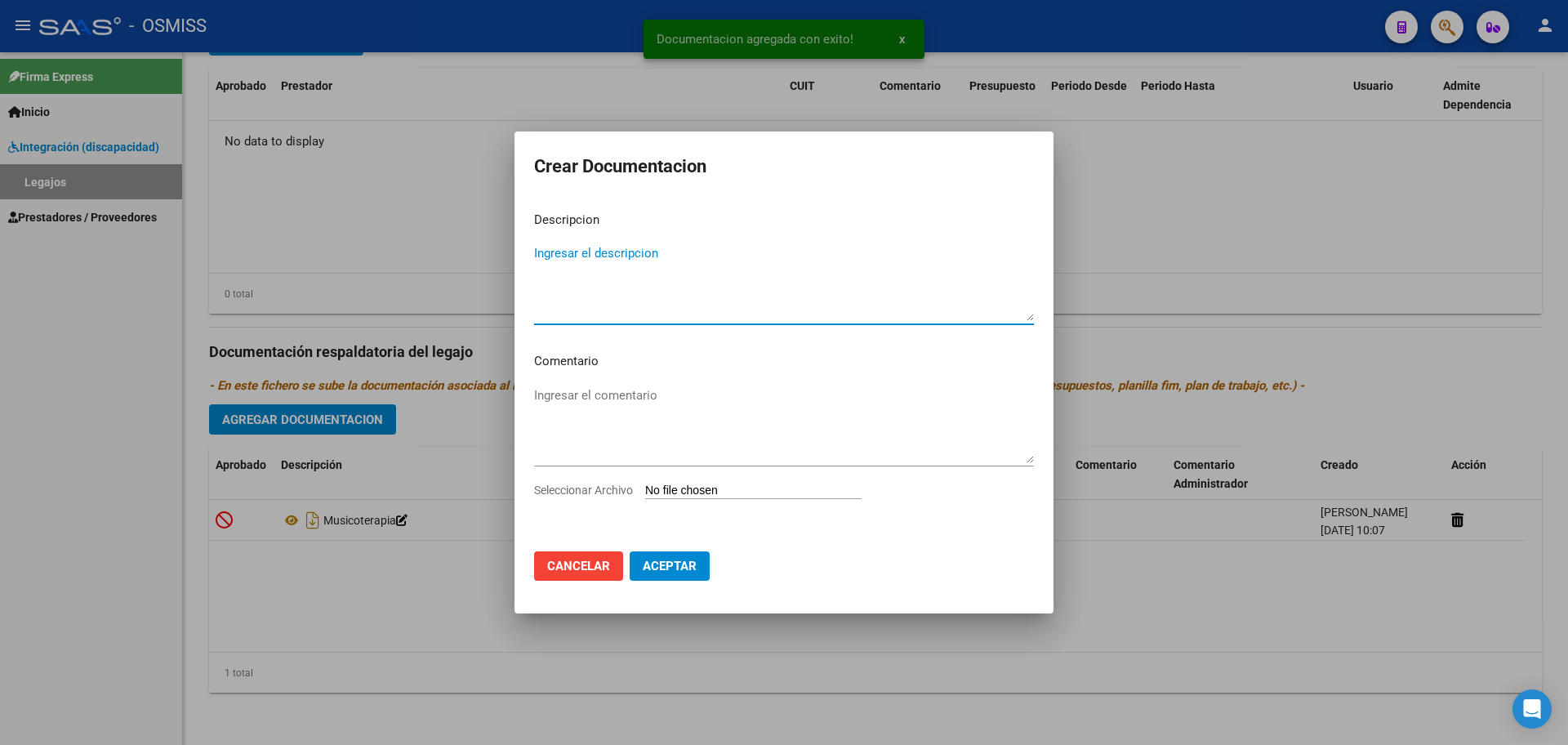
click at [746, 487] on input "Seleccionar Archivo" at bounding box center [754, 492] width 216 height 16
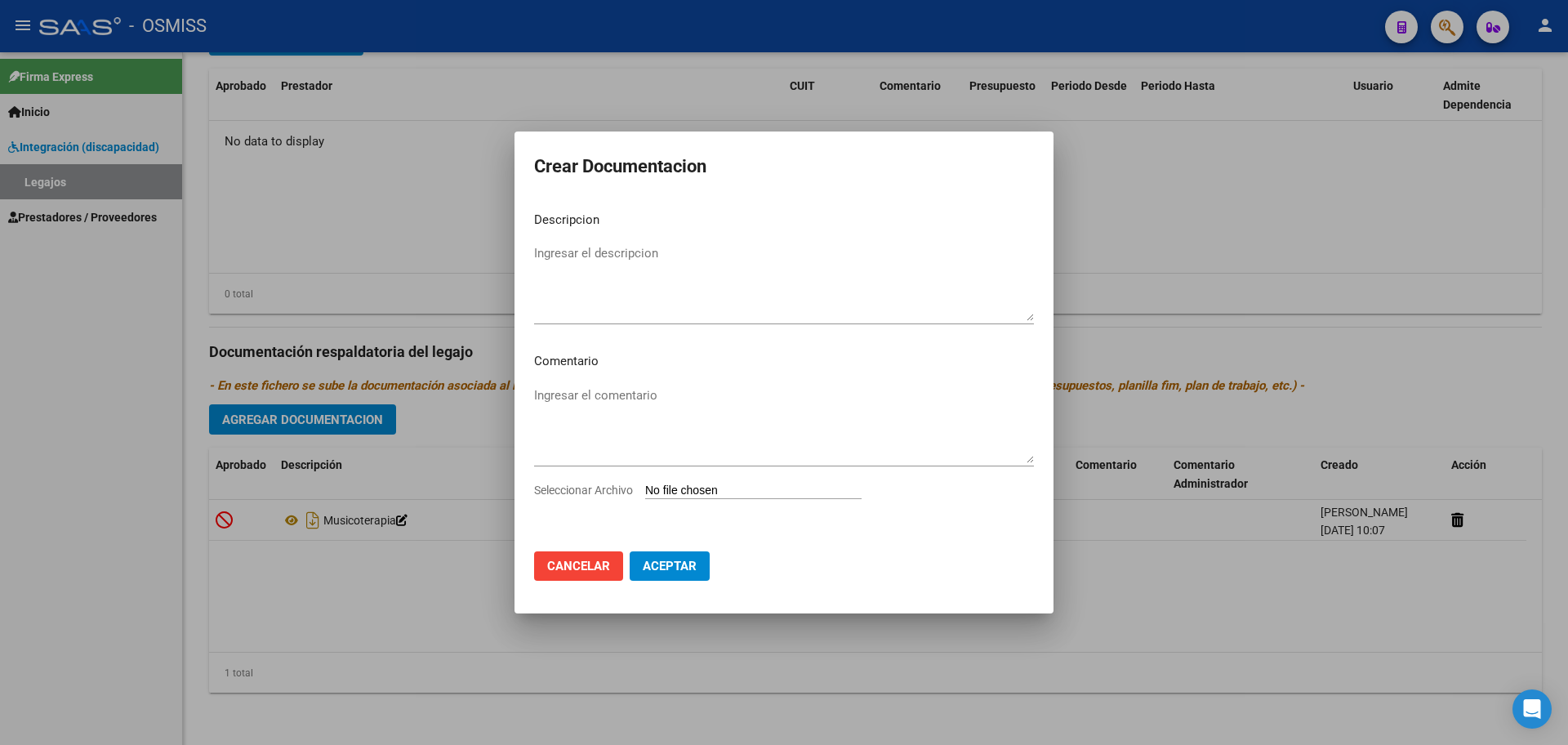
type input "C:\fakepath\.FAMOSO [PERSON_NAME]- [PERSON_NAME].pdf"
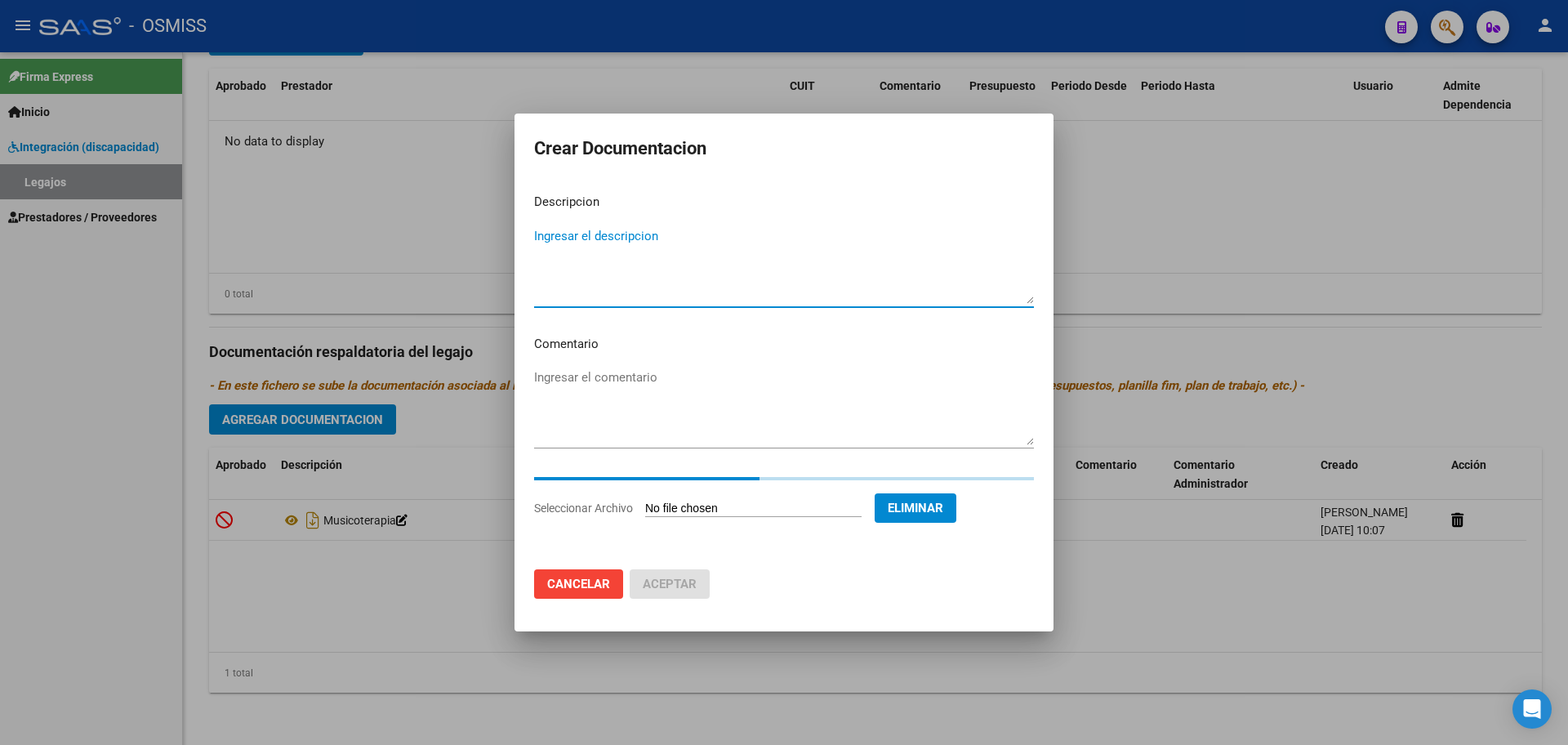
click at [613, 227] on textarea "Ingresar el descripcion" at bounding box center [784, 265] width 499 height 76
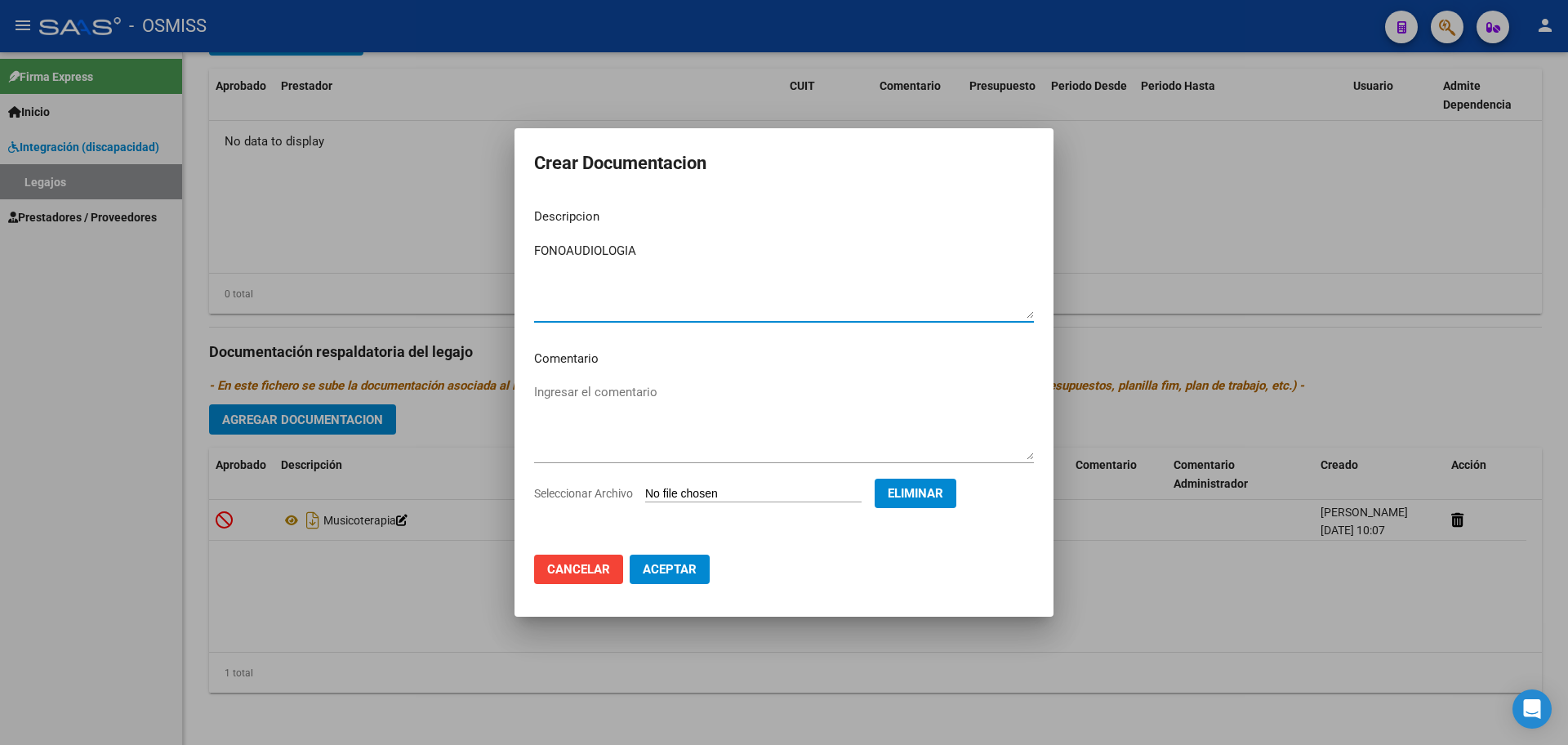
type textarea "FONOAUDIOLOGIA"
click at [648, 581] on button "Aceptar" at bounding box center [669, 570] width 80 height 30
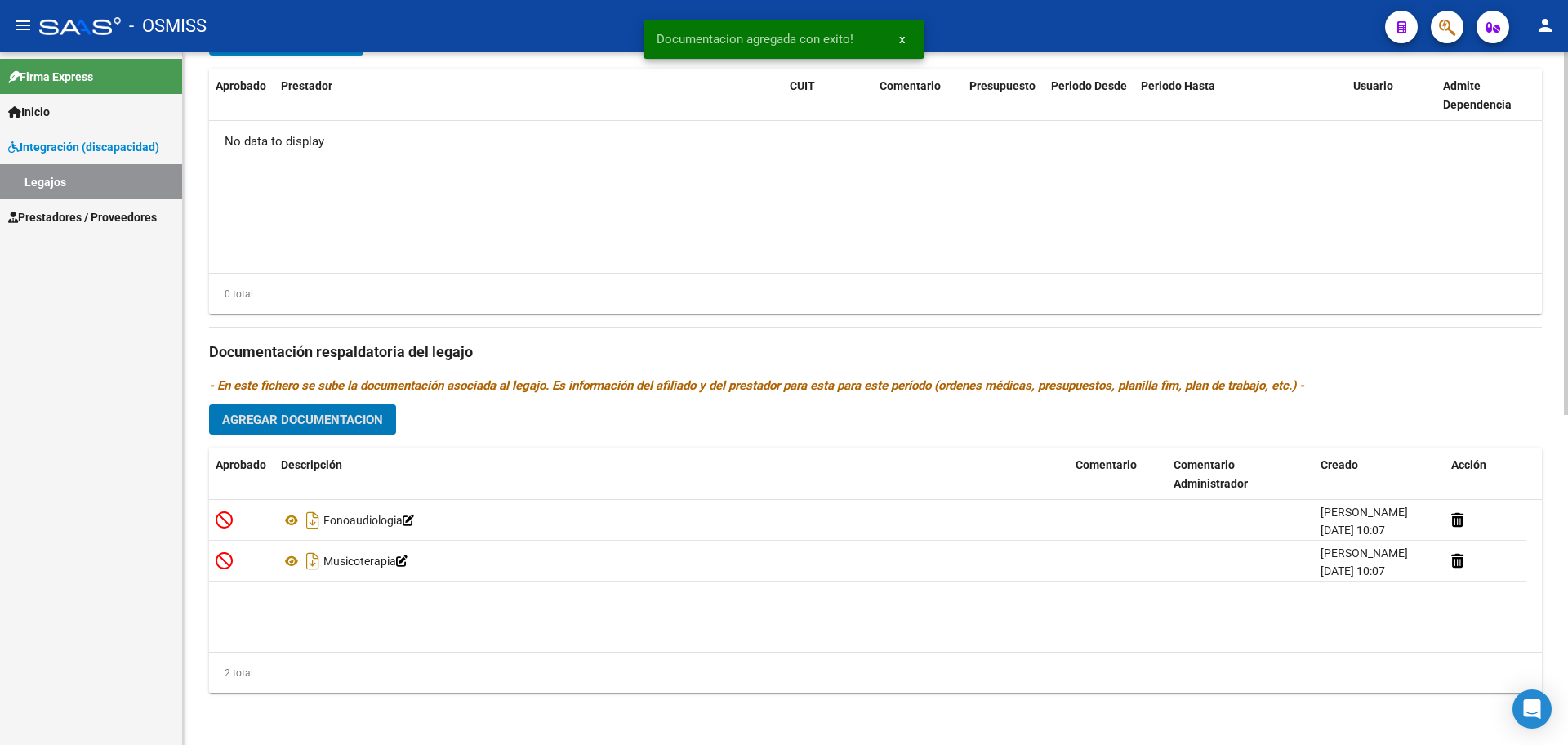
click at [302, 437] on div "Prestadores asociados al legajo Agregar Prestador Aprobado Prestador CUIT Comen…" at bounding box center [876, 341] width 1334 height 730
click at [303, 423] on span "Agregar Documentacion" at bounding box center [303, 419] width 161 height 15
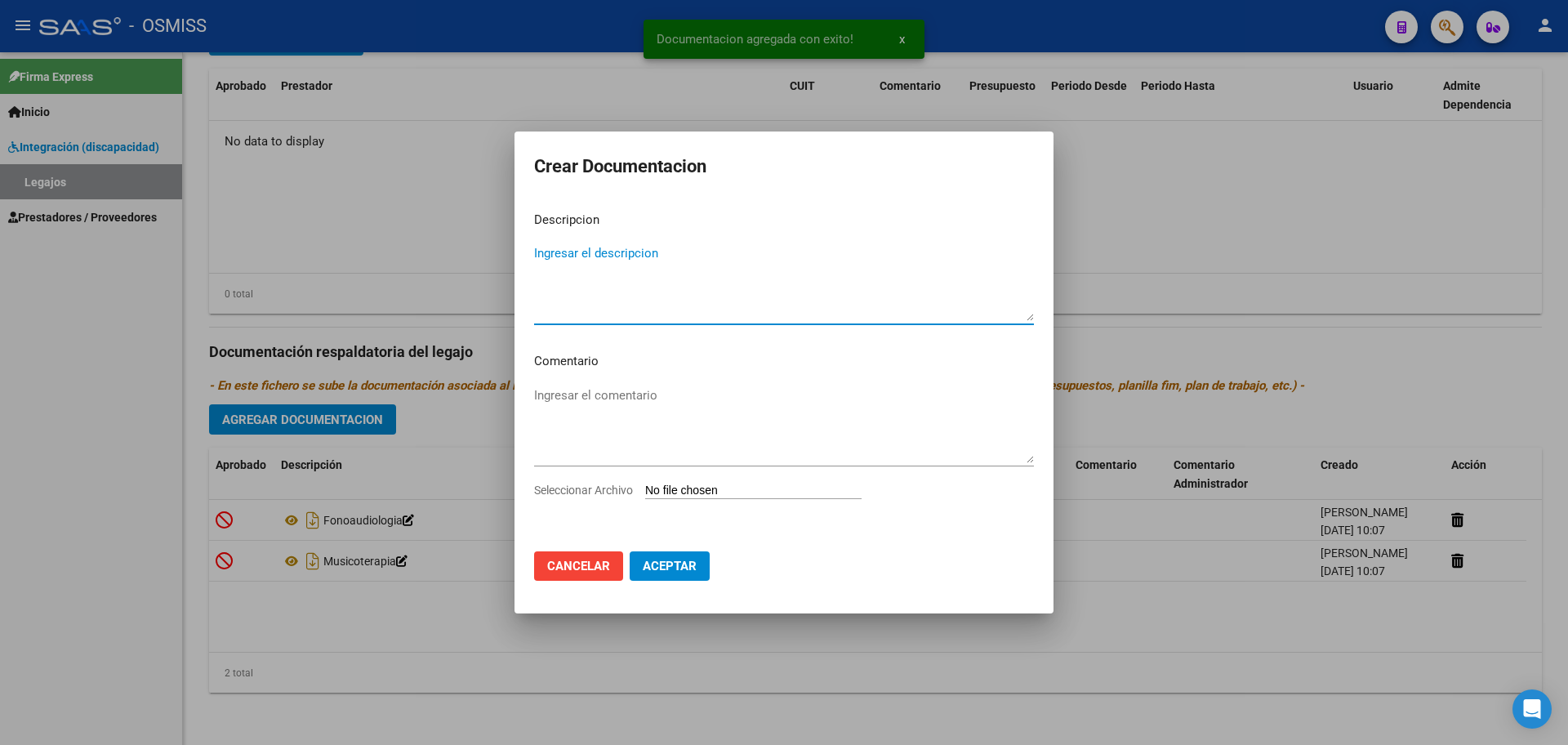
click at [749, 489] on input "Seleccionar Archivo" at bounding box center [754, 492] width 216 height 16
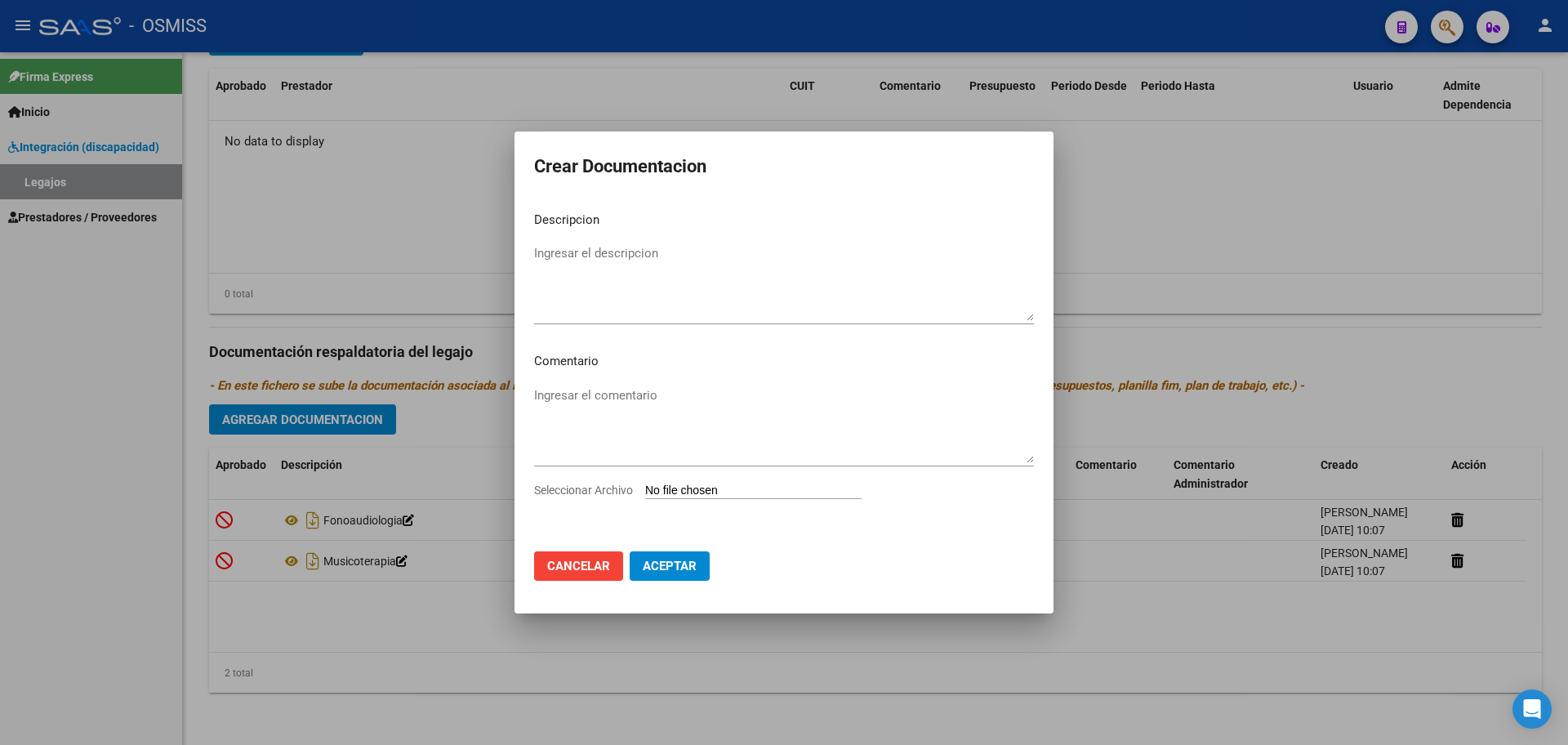
type input "C:\fakepath\.FAMOSO [PERSON_NAME]-PSICOLOGIA OSMISS.pdf"
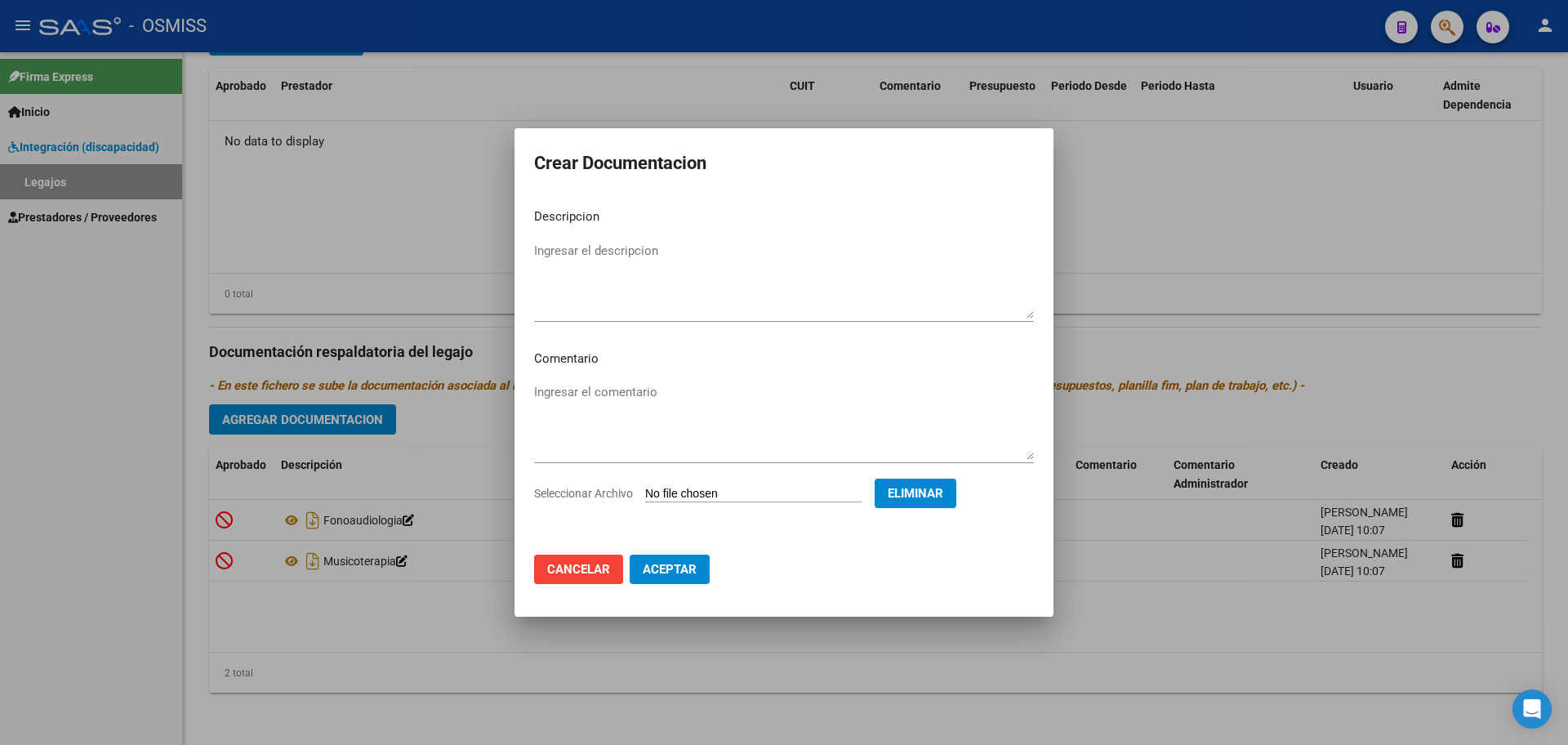
click at [628, 250] on textarea "Ingresar el descripcion" at bounding box center [784, 279] width 499 height 76
type textarea "PSICOLOGIA"
click at [696, 569] on span "Aceptar" at bounding box center [669, 569] width 54 height 15
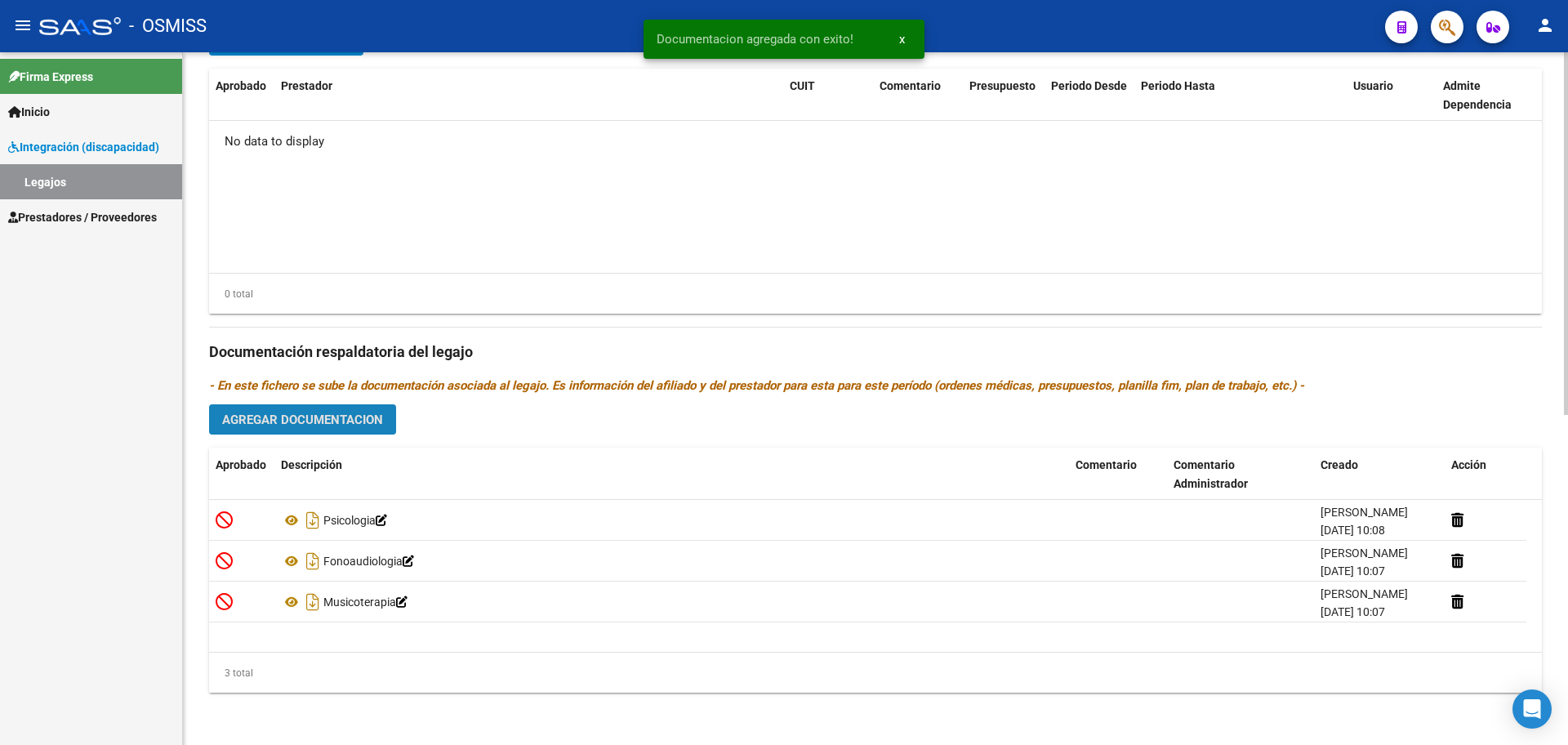
click at [353, 412] on span "Agregar Documentacion" at bounding box center [303, 419] width 161 height 15
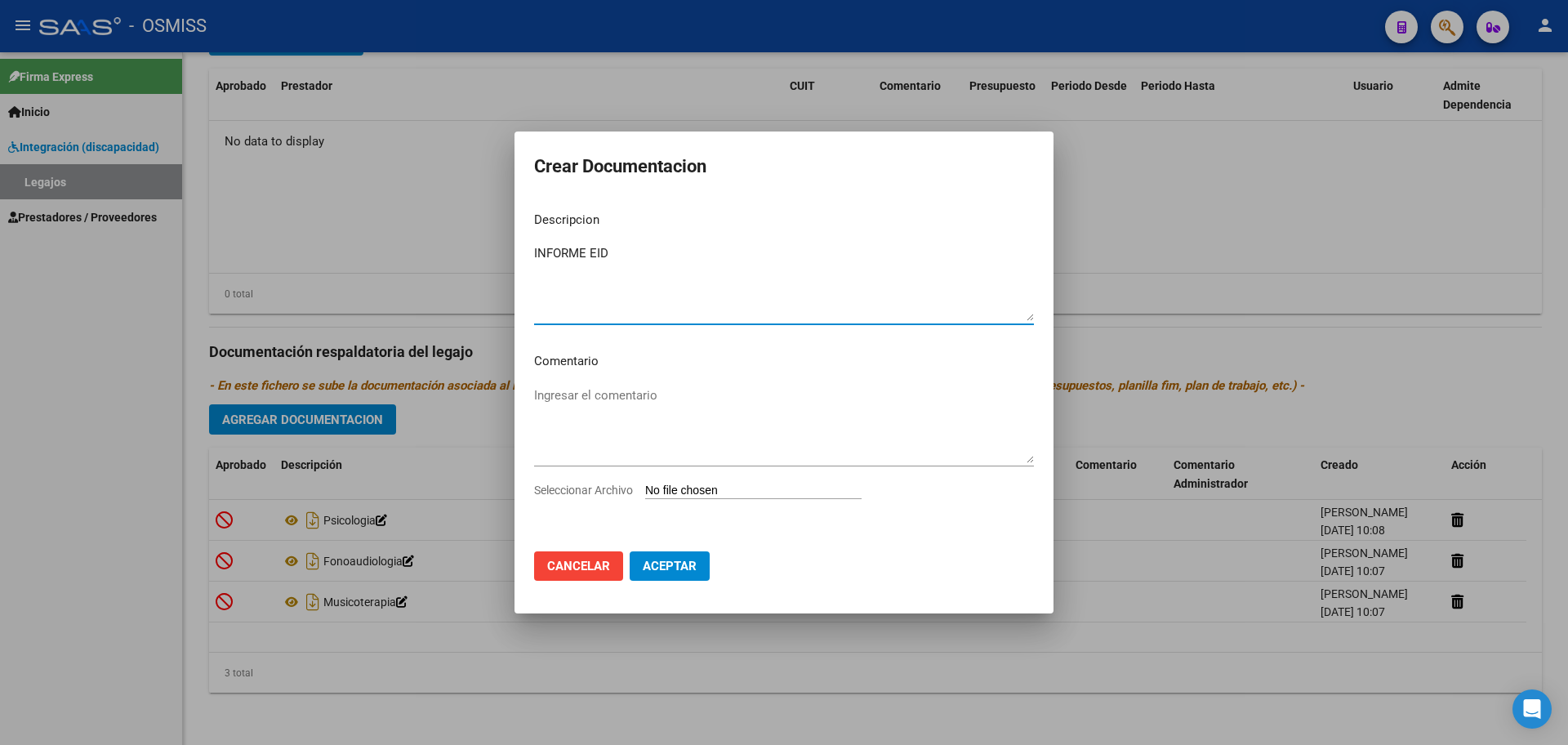
type textarea "INFORME EID"
click at [747, 492] on input "Seleccionar Archivo" at bounding box center [754, 492] width 216 height 16
type input "C:\fakepath\Famoso [PERSON_NAME].pdf"
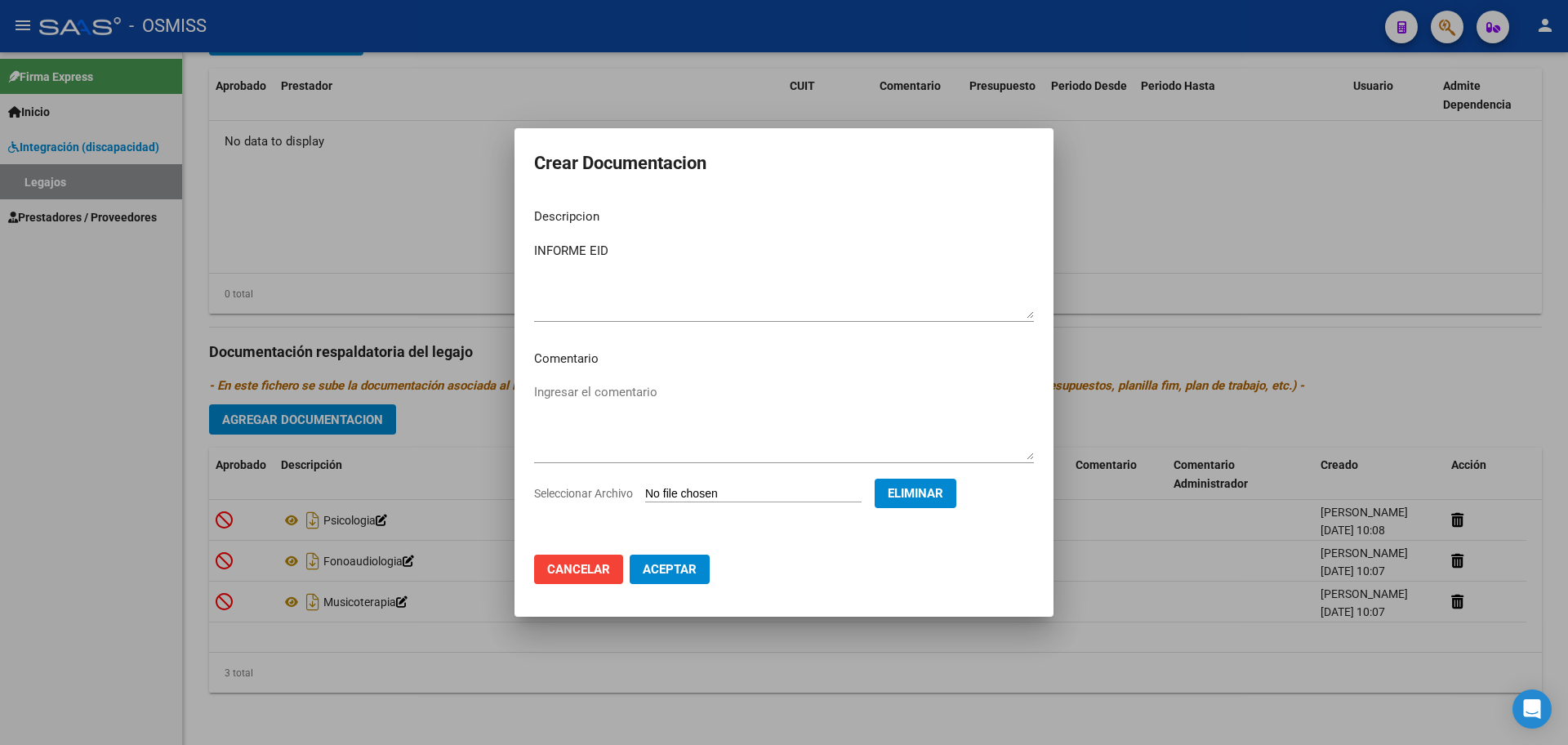
click at [693, 575] on span "Aceptar" at bounding box center [669, 569] width 54 height 15
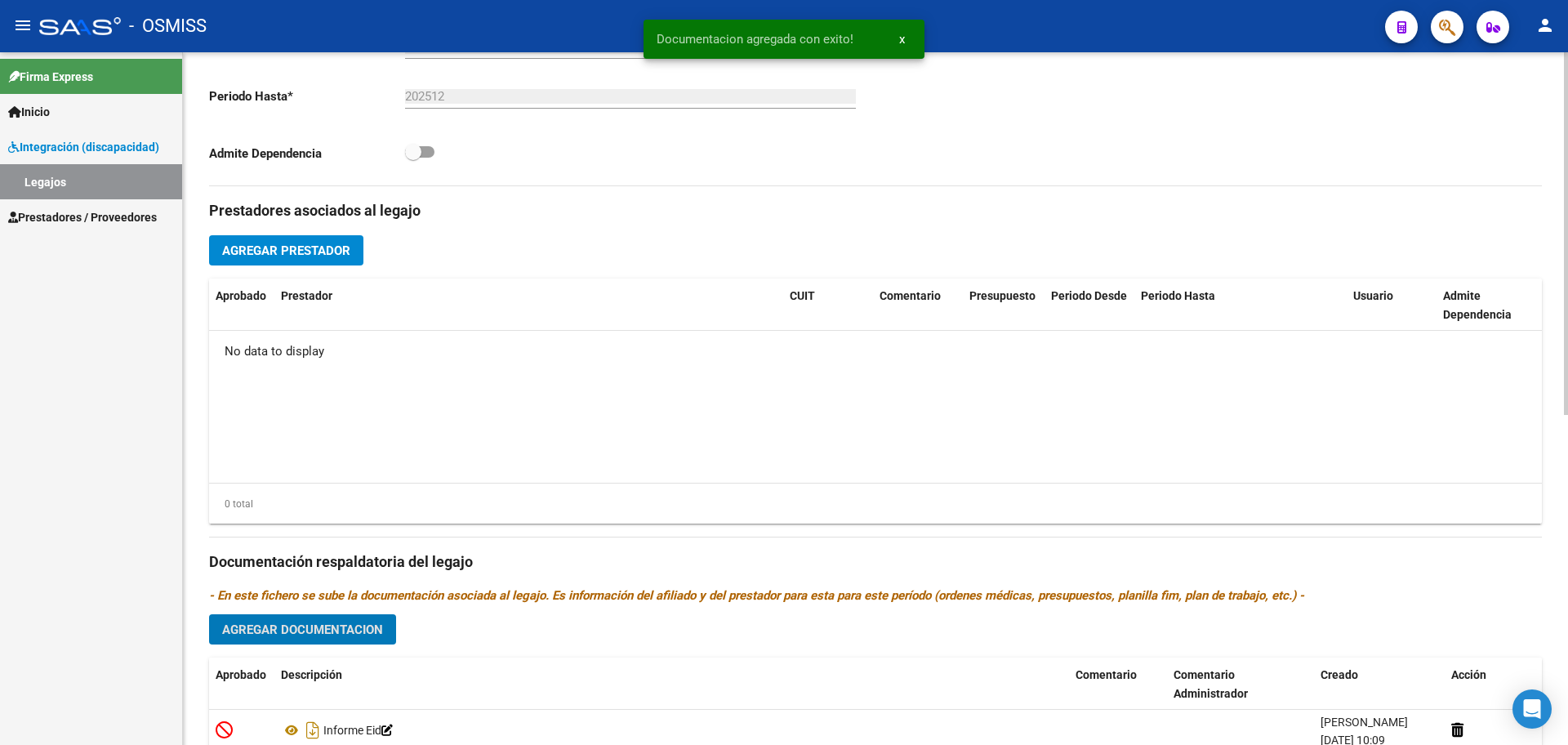
scroll to position [425, 0]
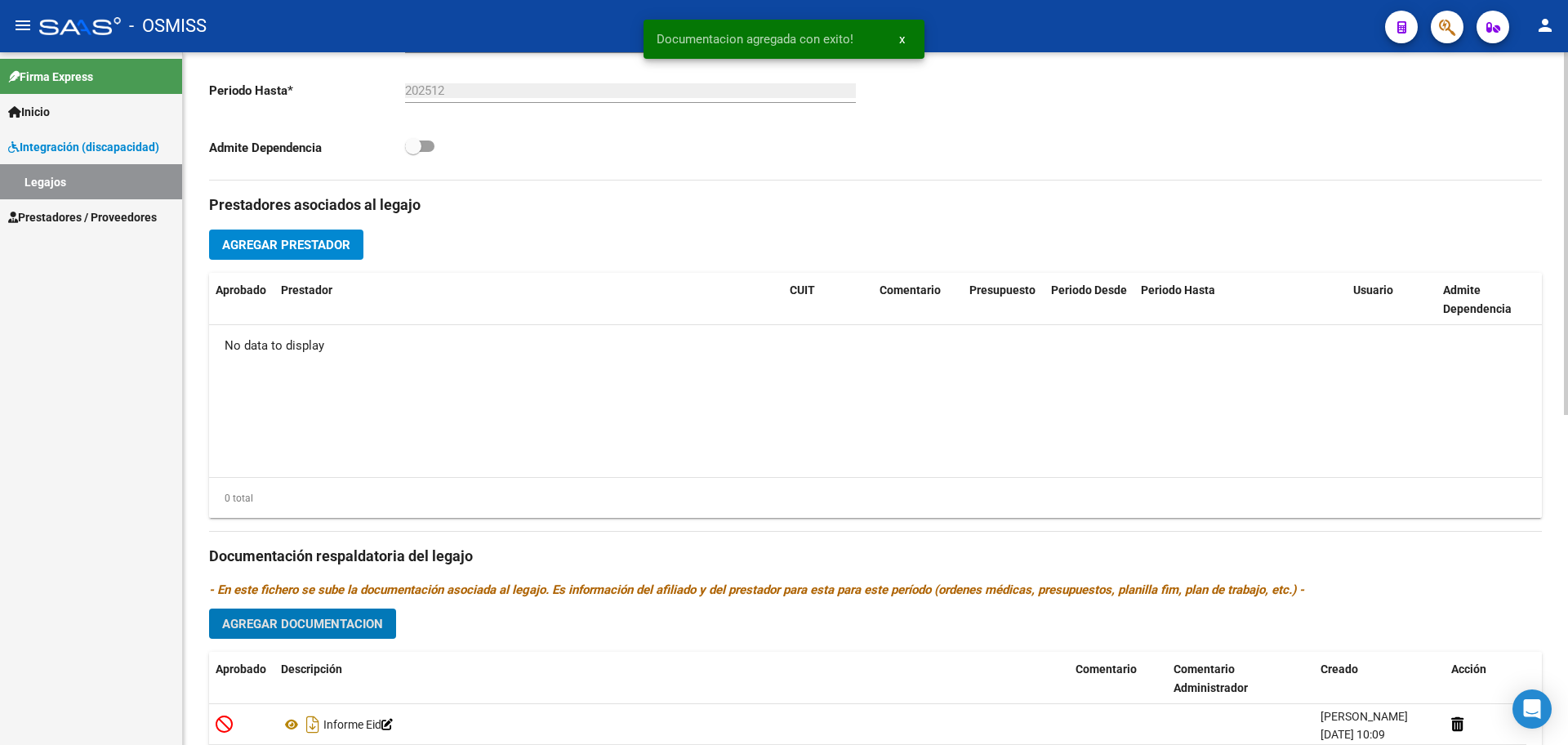
click at [250, 246] on span "Agregar Prestador" at bounding box center [286, 244] width 128 height 15
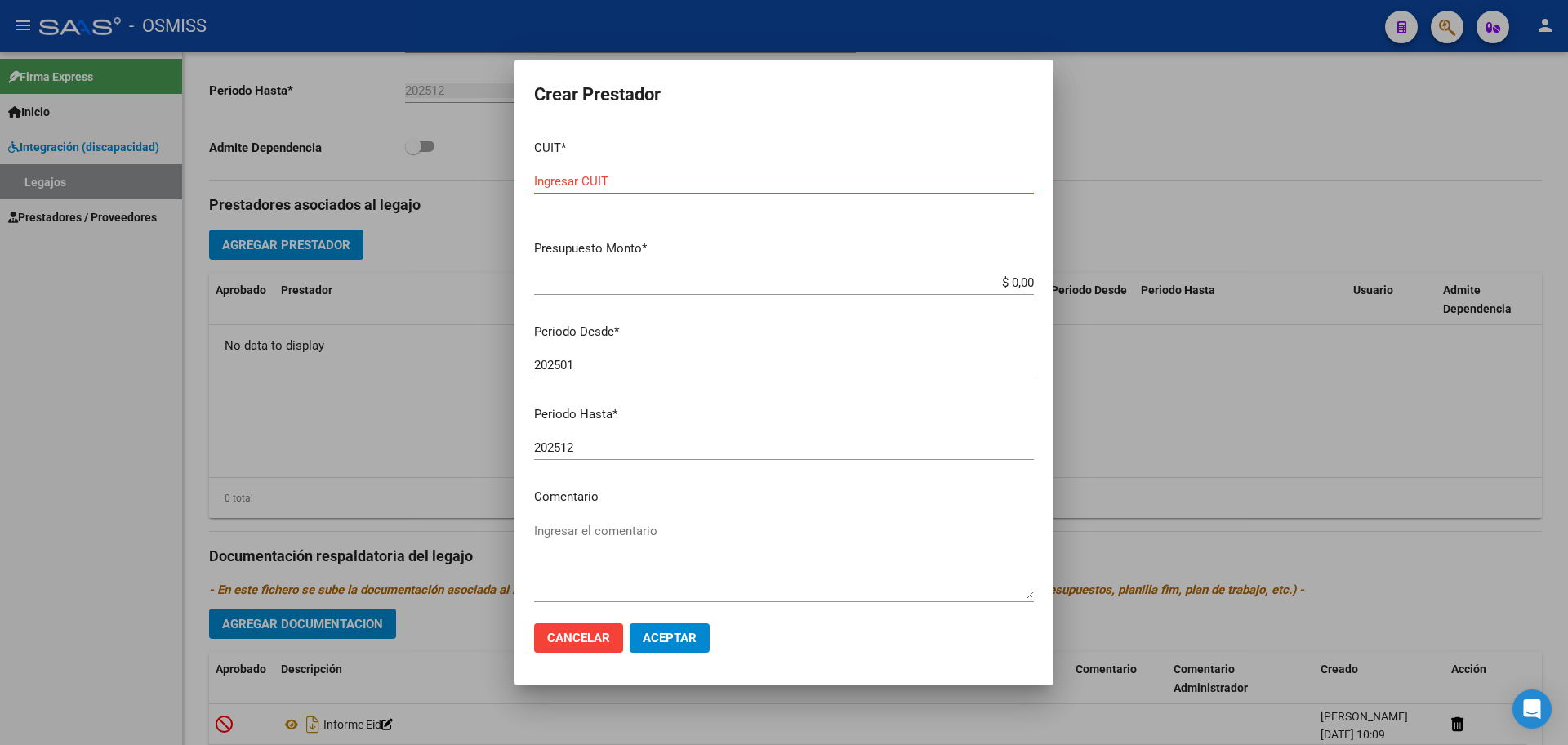
paste input "27-32993116-7"
type input "27-32993116-7"
type input "$ 0,01"
type input "202508"
click at [682, 648] on button "Aceptar" at bounding box center [669, 639] width 80 height 30
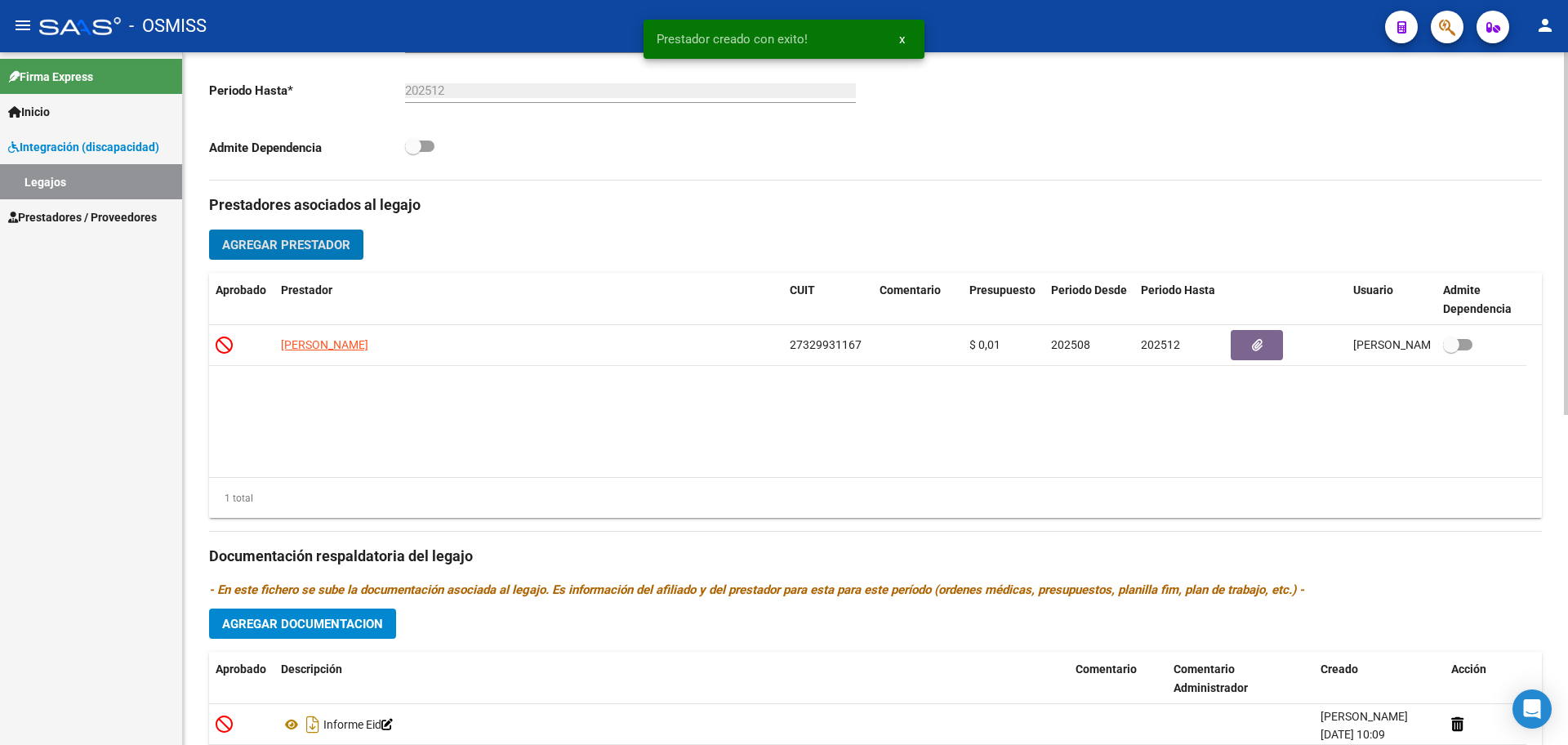
click at [339, 246] on span "Agregar Prestador" at bounding box center [286, 244] width 128 height 15
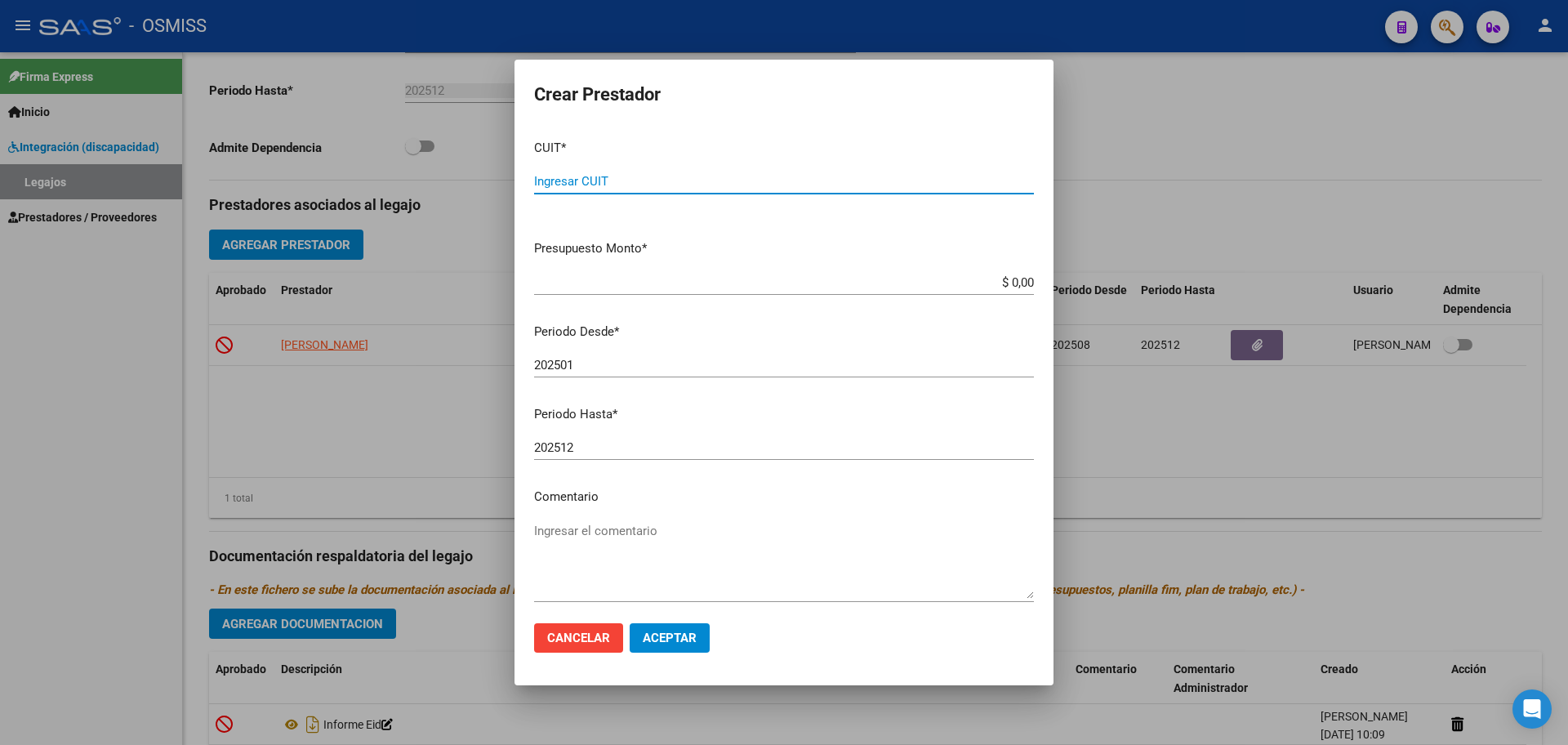
paste input "27-26765740-3"
type input "27-26765740-3"
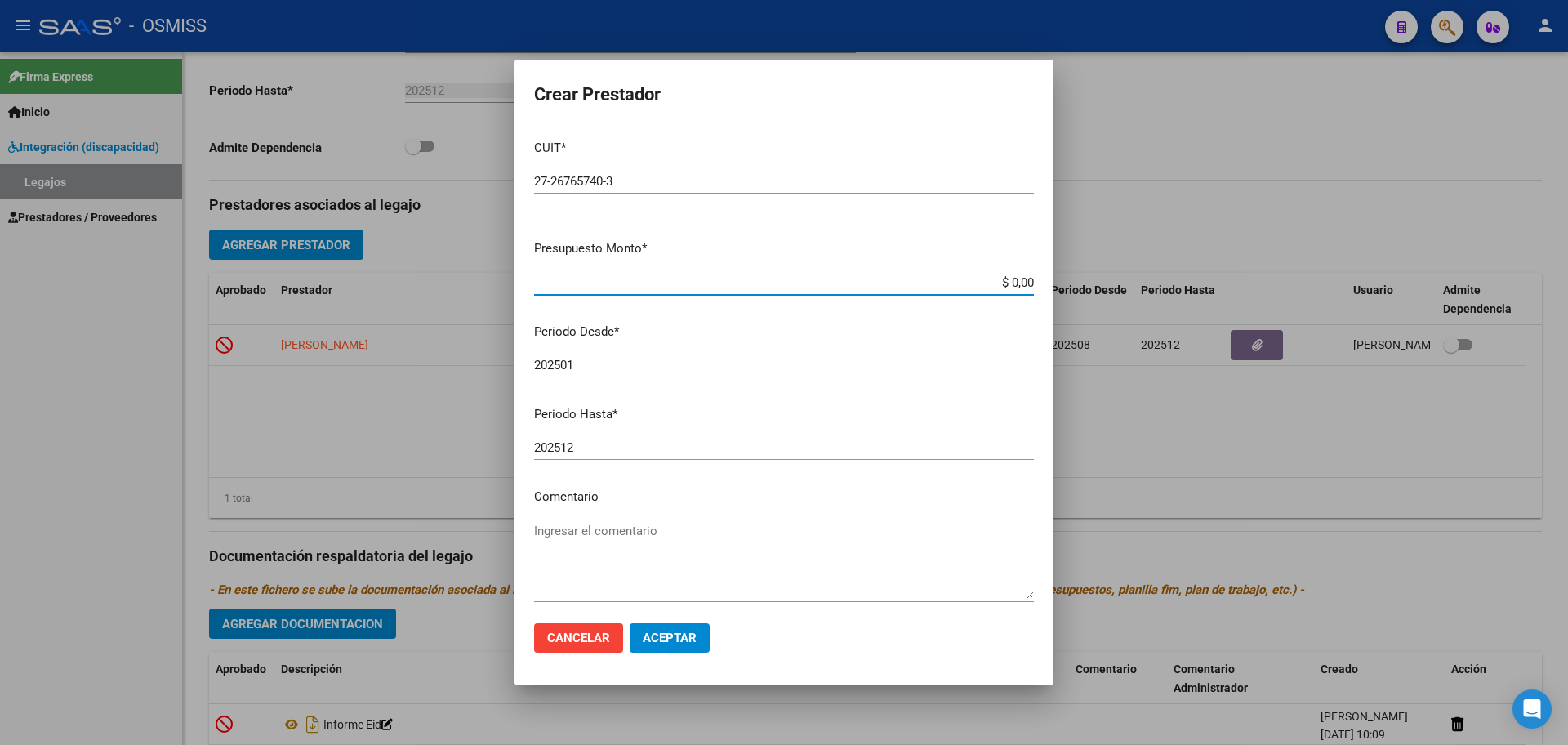
type input "$ 0,01"
type input "202508"
click at [656, 642] on span "Aceptar" at bounding box center [669, 638] width 54 height 15
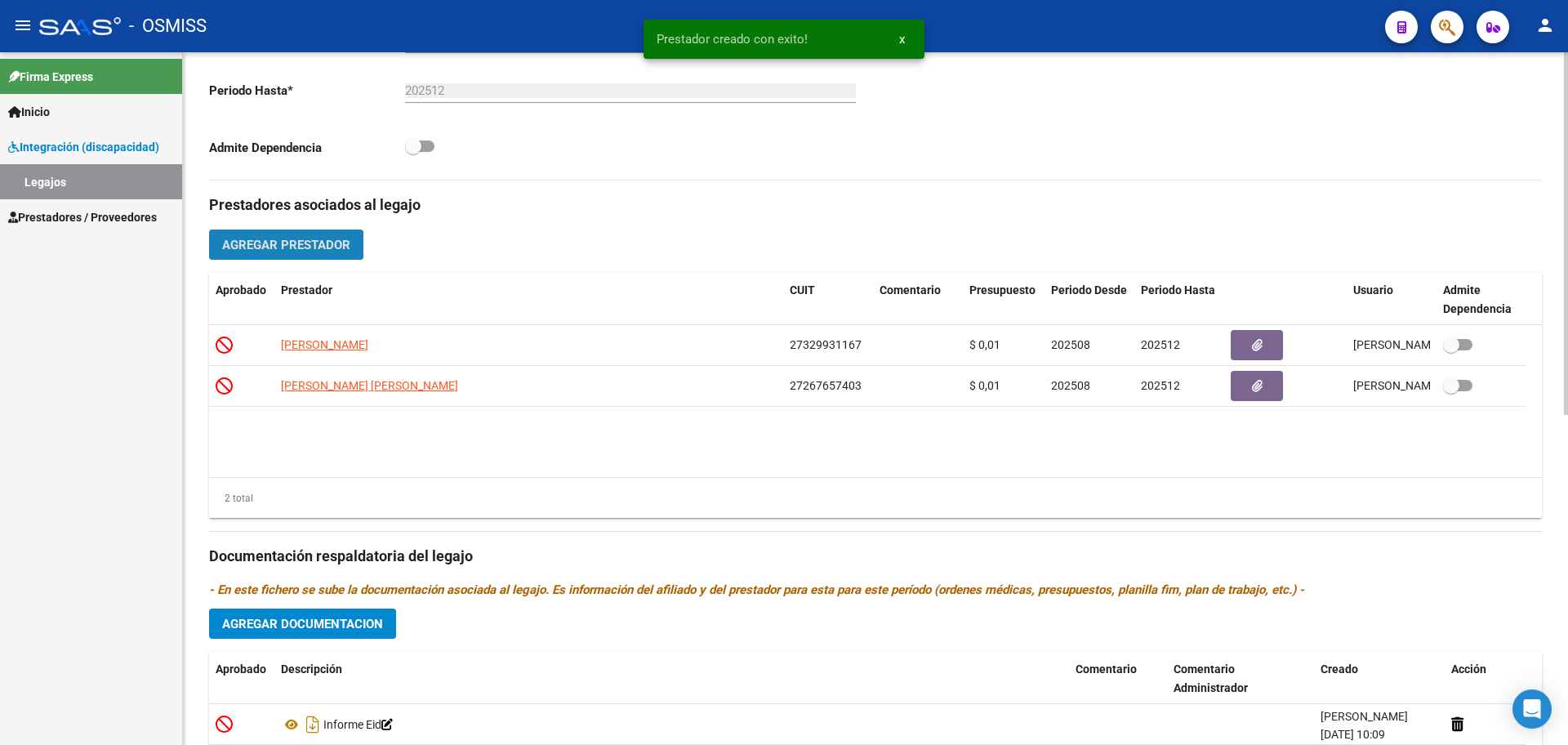
click at [310, 241] on span "Agregar Prestador" at bounding box center [286, 244] width 128 height 15
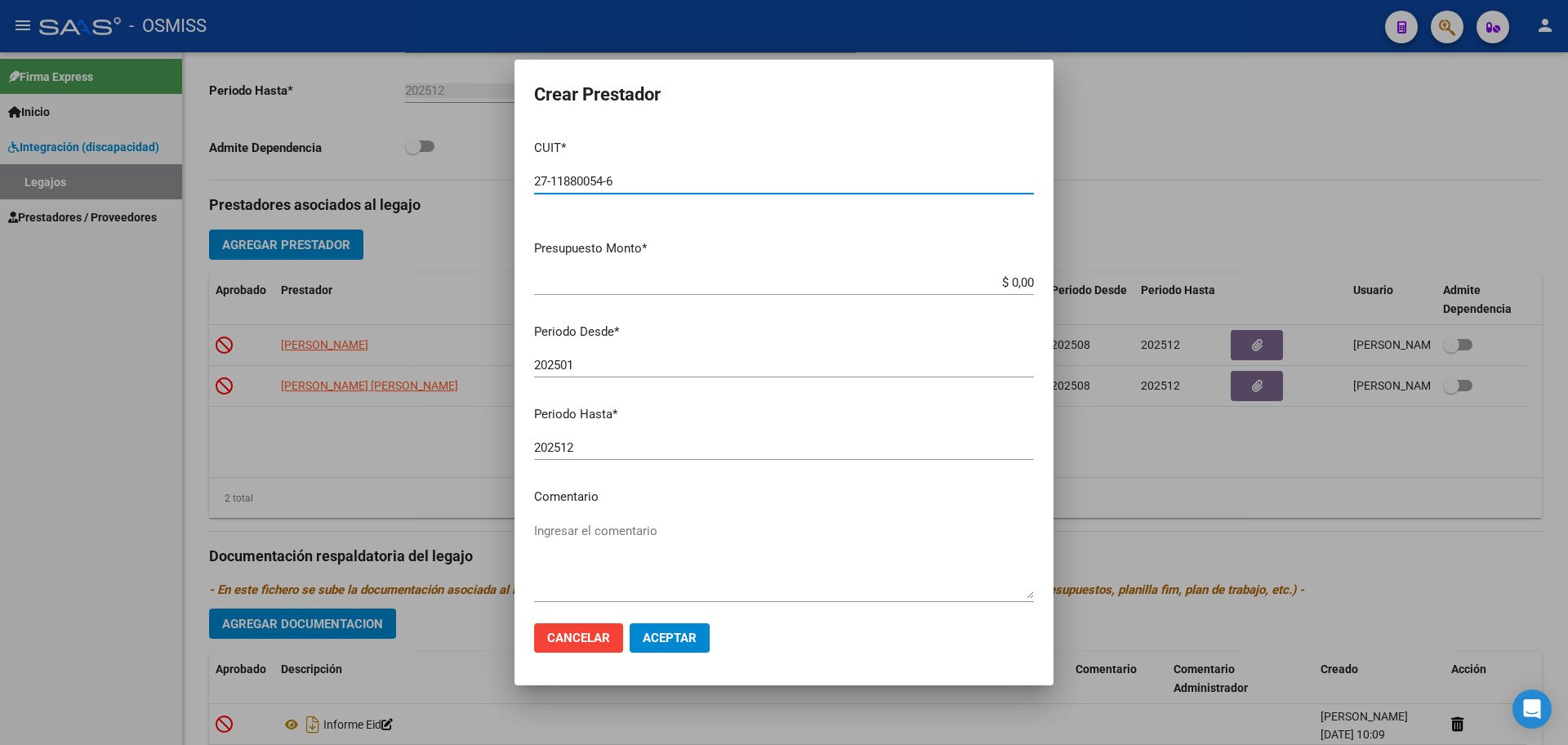
type input "27-11880054-6"
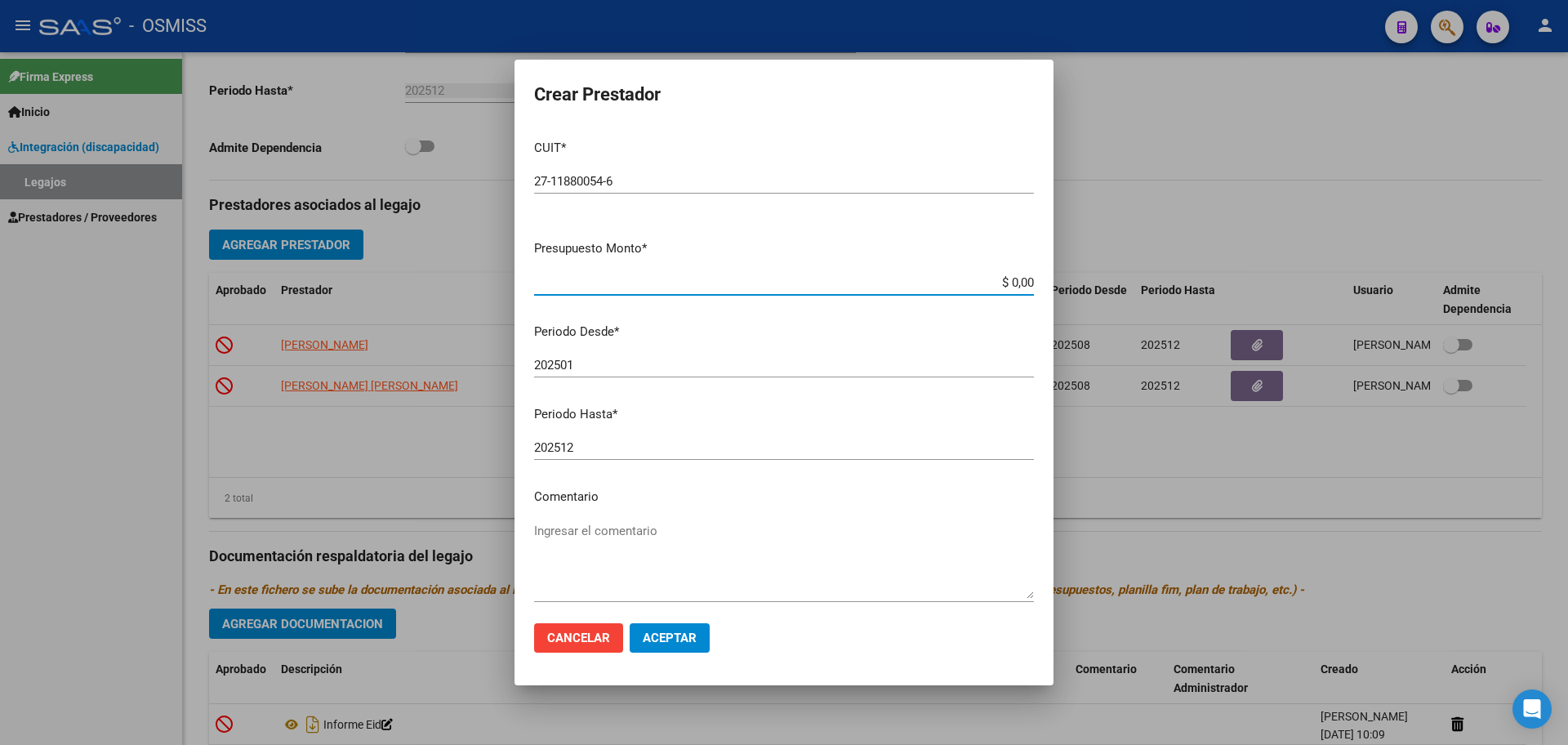
type input "$ 0,01"
type input "202508"
click at [671, 652] on button "Aceptar" at bounding box center [669, 639] width 80 height 30
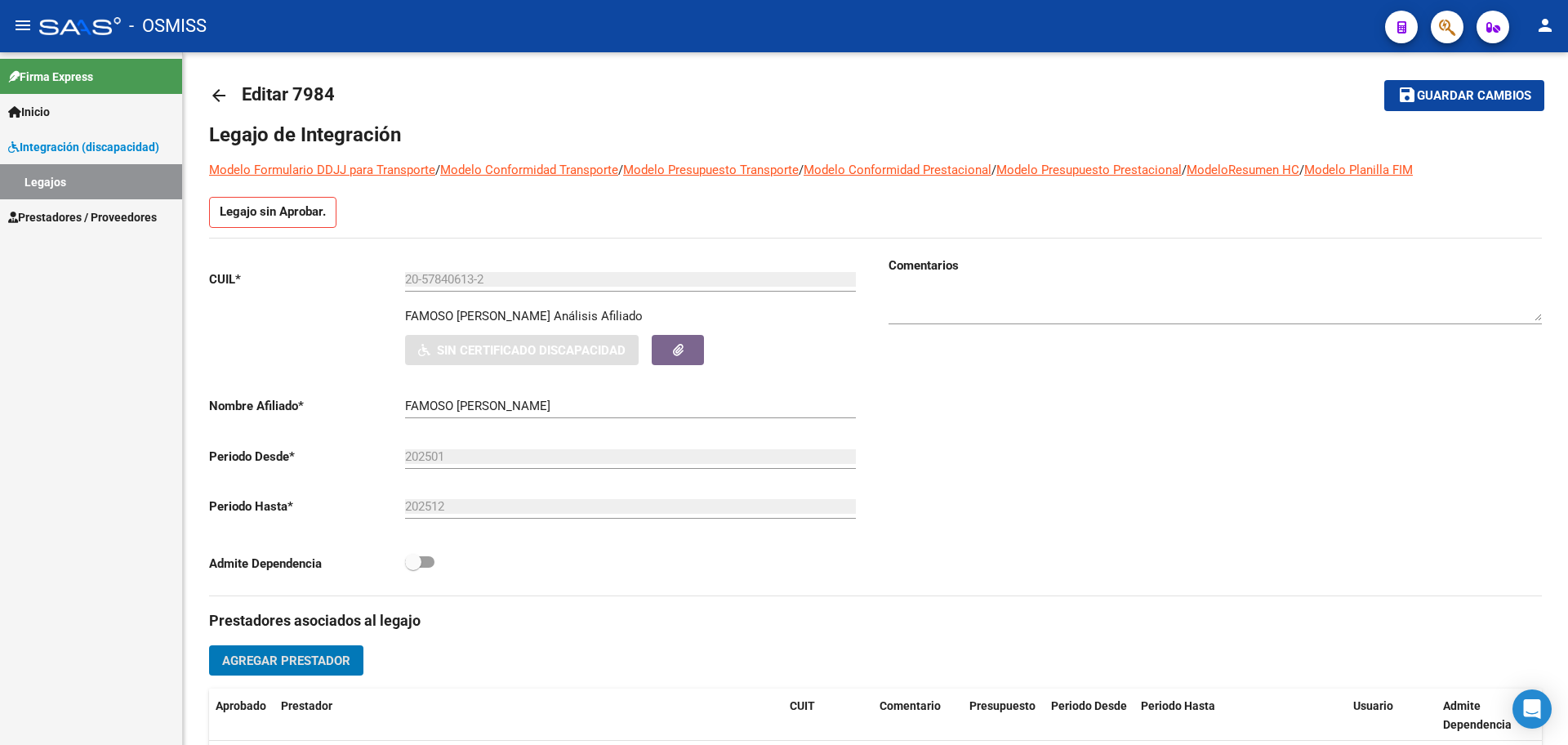
scroll to position [0, 0]
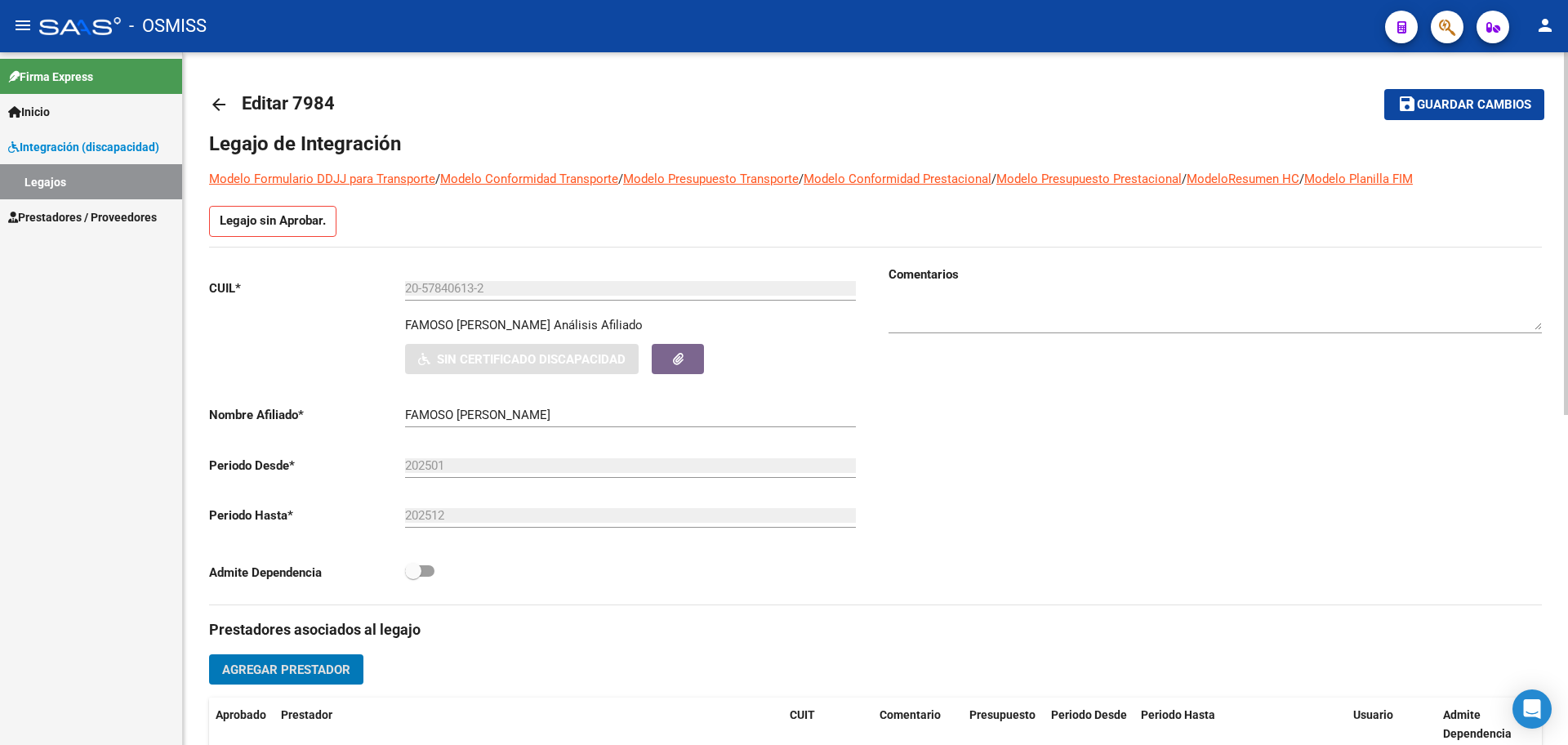
click at [1473, 108] on span "Guardar cambios" at bounding box center [1474, 105] width 114 height 15
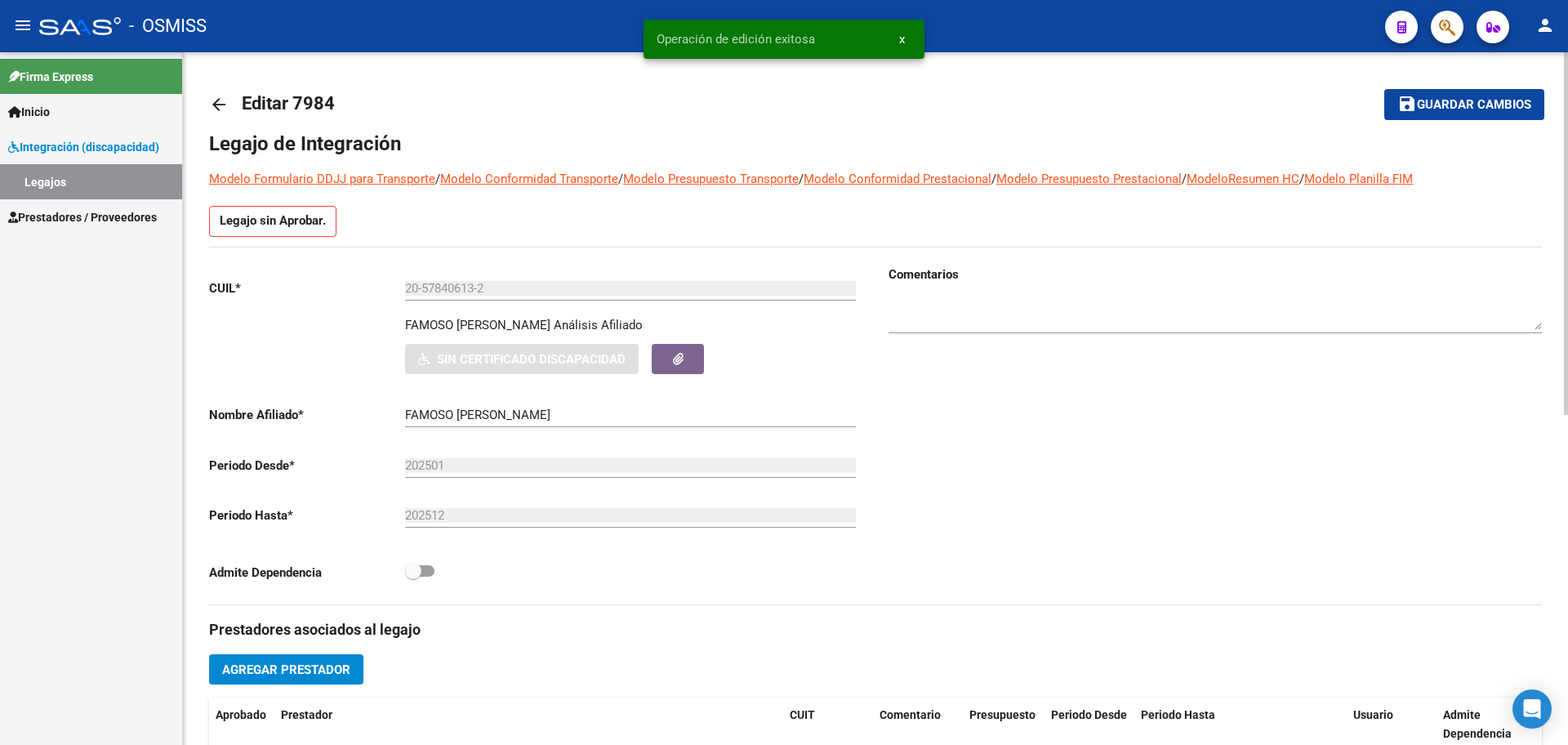
click at [215, 107] on mat-icon "arrow_back" at bounding box center [219, 104] width 20 height 20
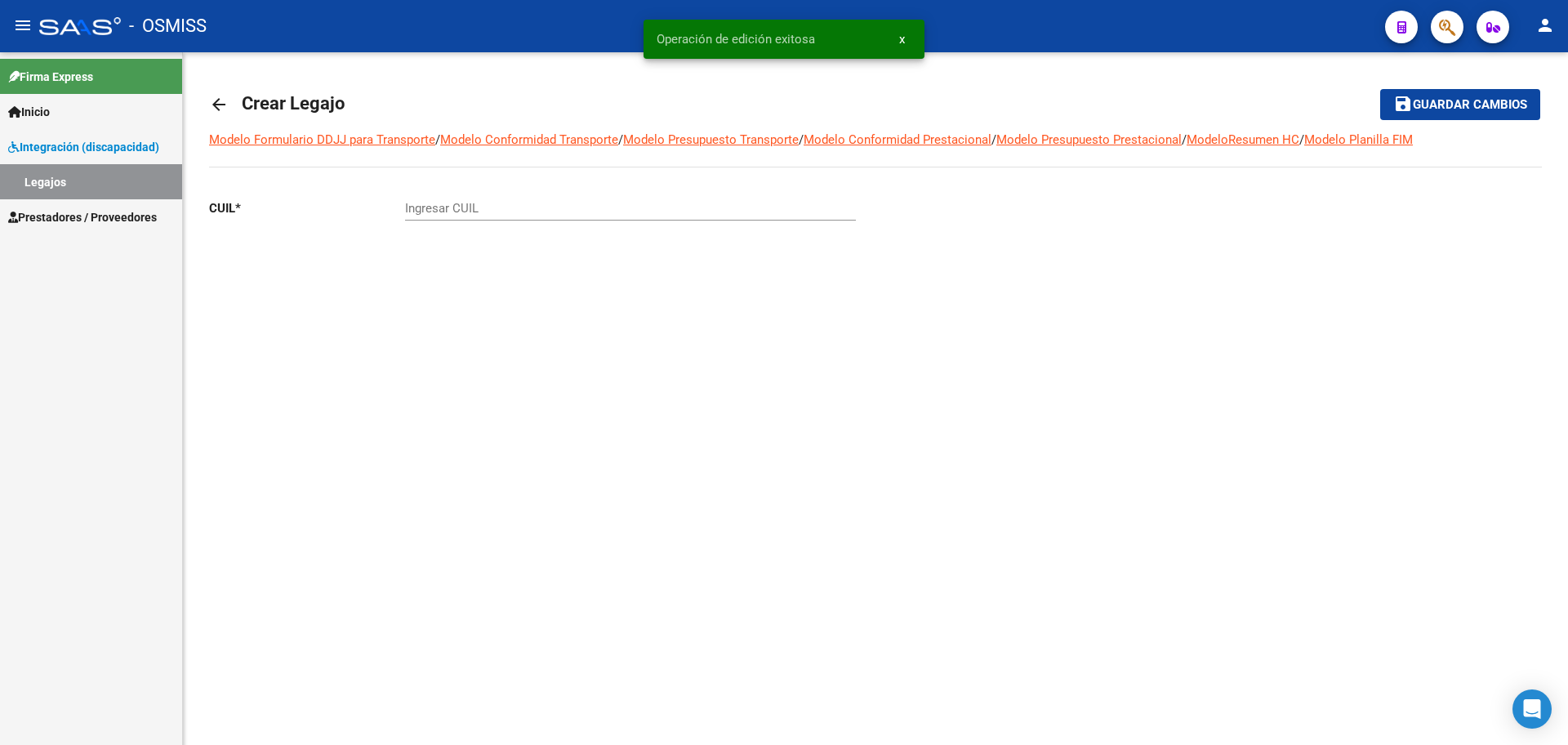
click at [216, 105] on mat-icon "arrow_back" at bounding box center [219, 104] width 20 height 20
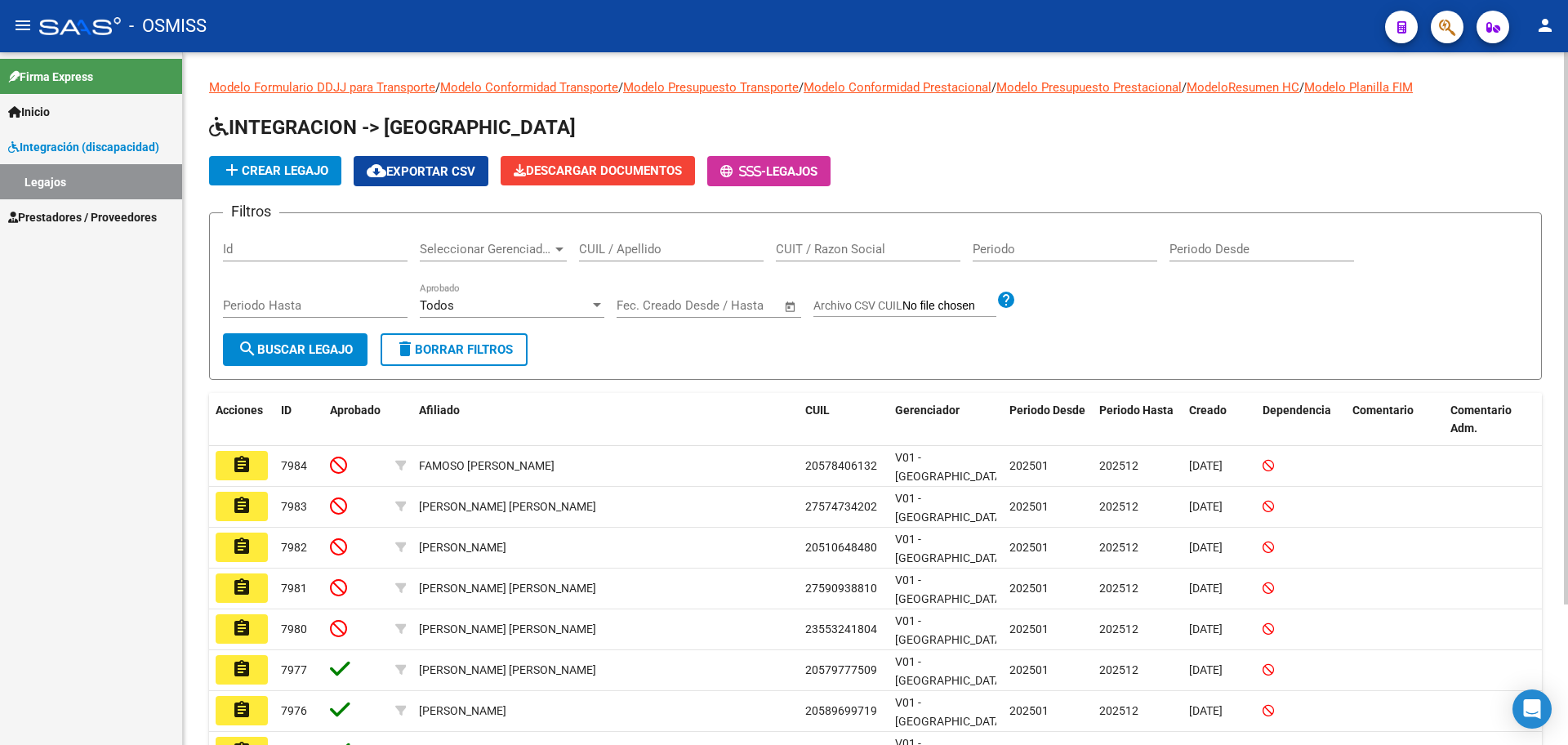
click at [297, 160] on button "add Crear Legajo" at bounding box center [275, 171] width 132 height 30
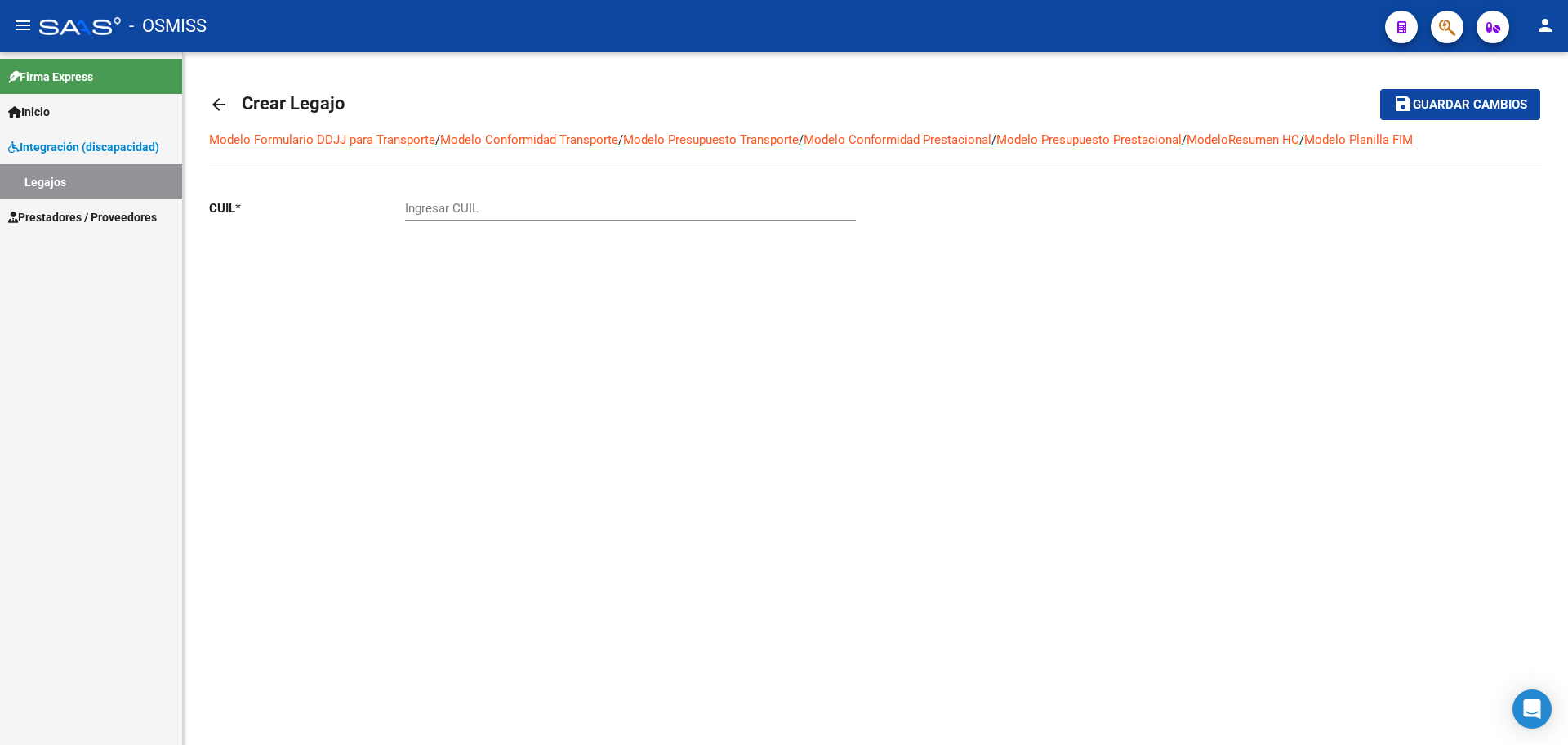
click at [481, 215] on input "Ingresar CUIL" at bounding box center [631, 208] width 451 height 15
paste input "-58807172"
type input "20-58807172-4"
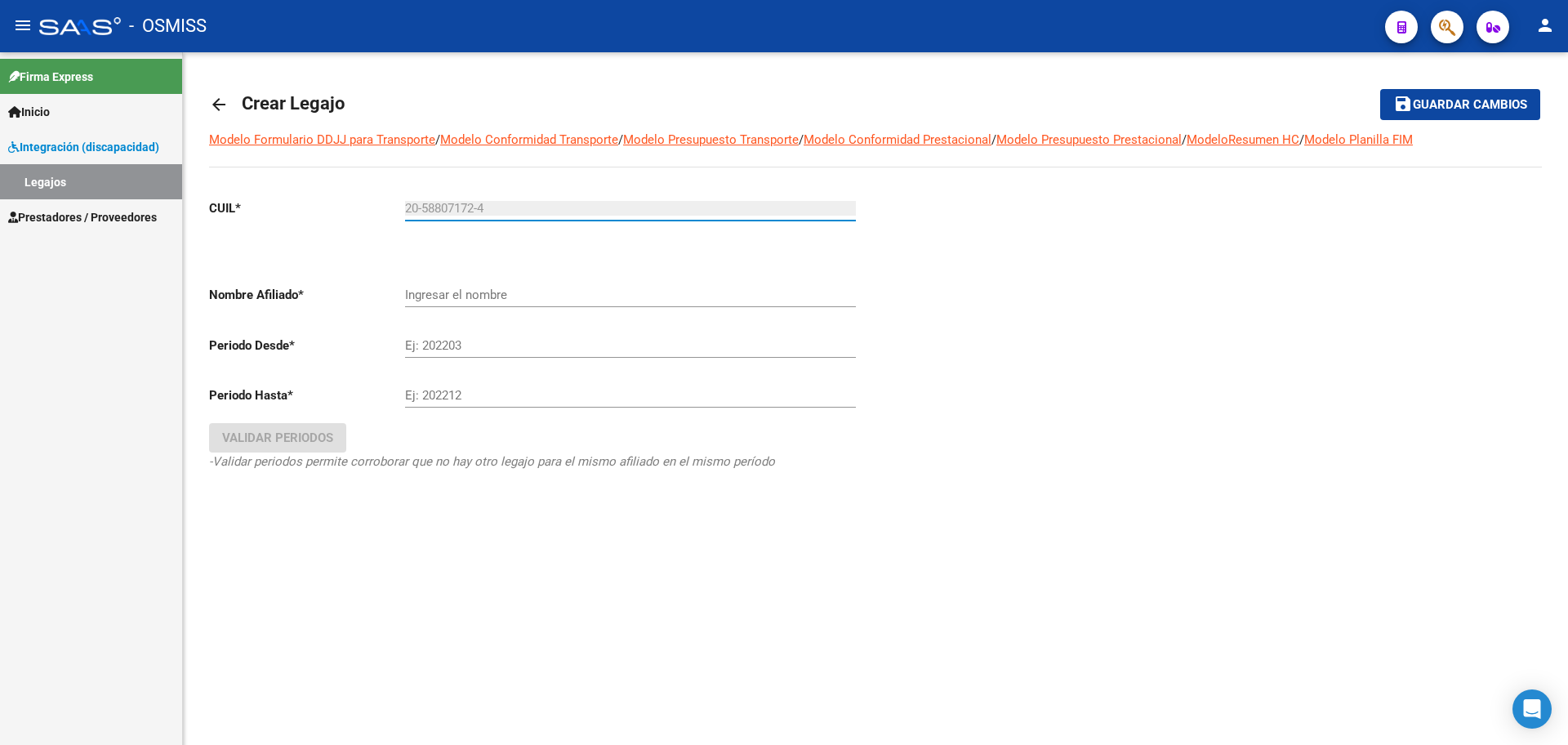
type input "[PERSON_NAME]"
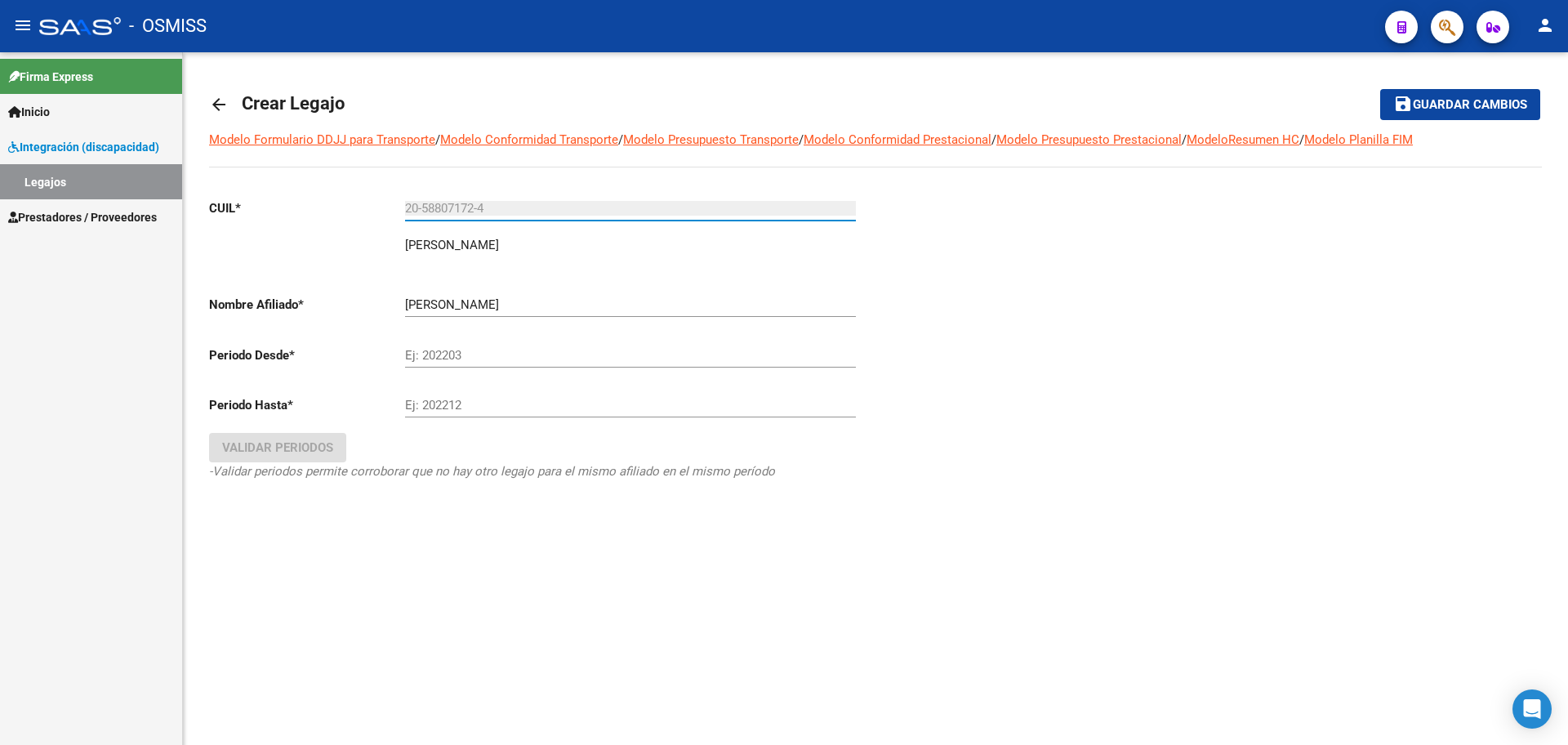
type input "20-58807172-4"
click at [480, 349] on input "Ej: 202203" at bounding box center [631, 355] width 451 height 15
type input "202501"
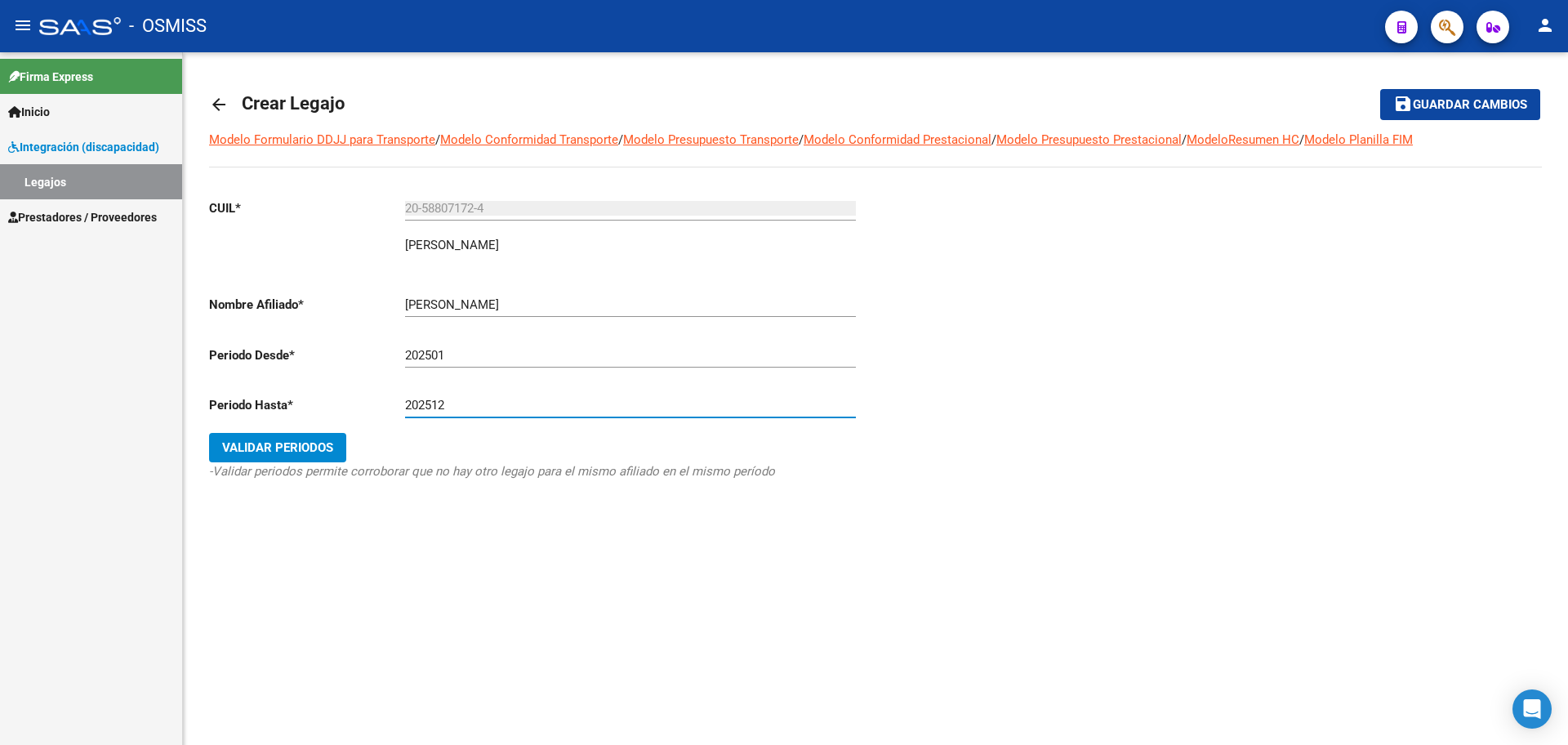
type input "202512"
click at [316, 439] on button "Validar Periodos" at bounding box center [278, 448] width 137 height 30
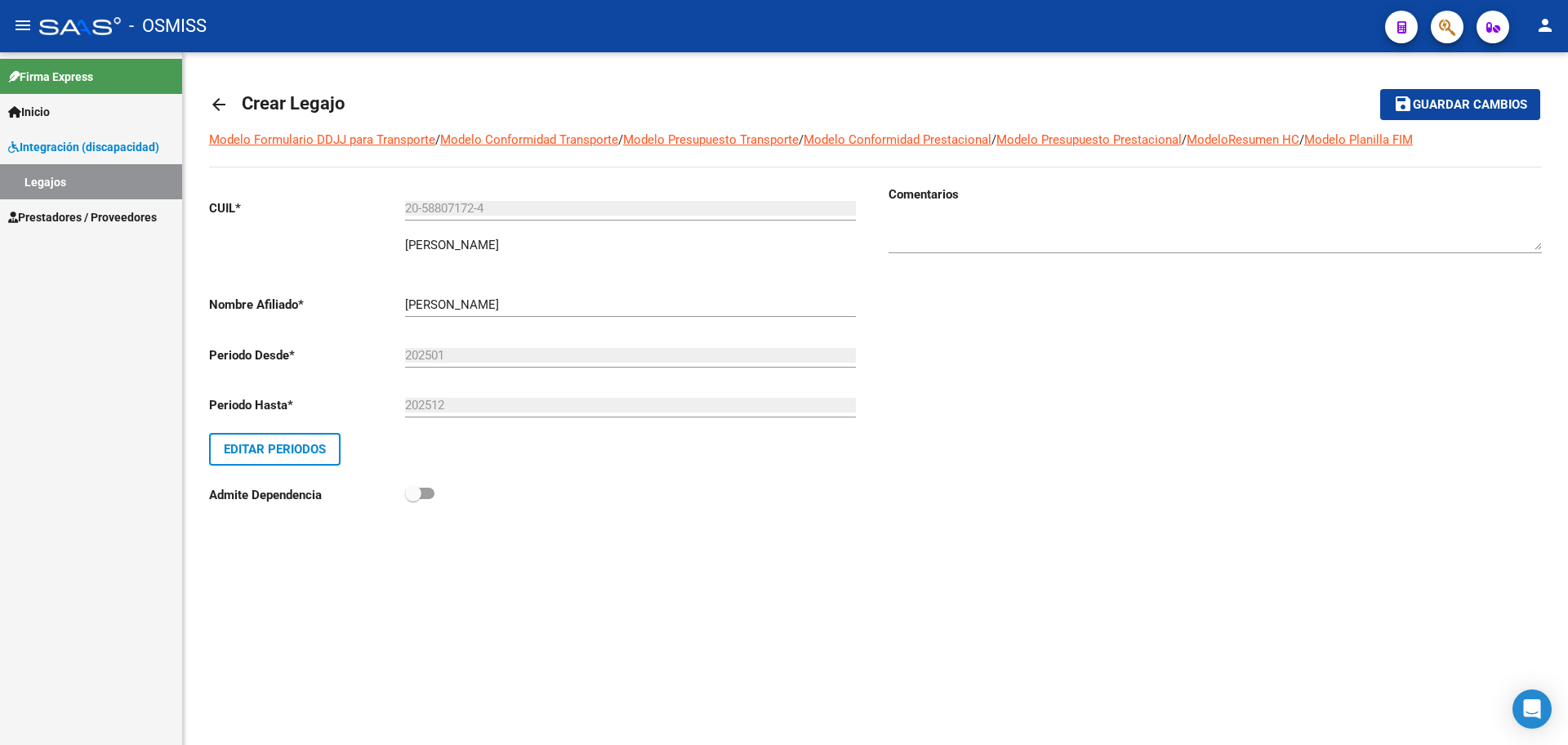
click at [1452, 108] on span "Guardar cambios" at bounding box center [1470, 105] width 114 height 15
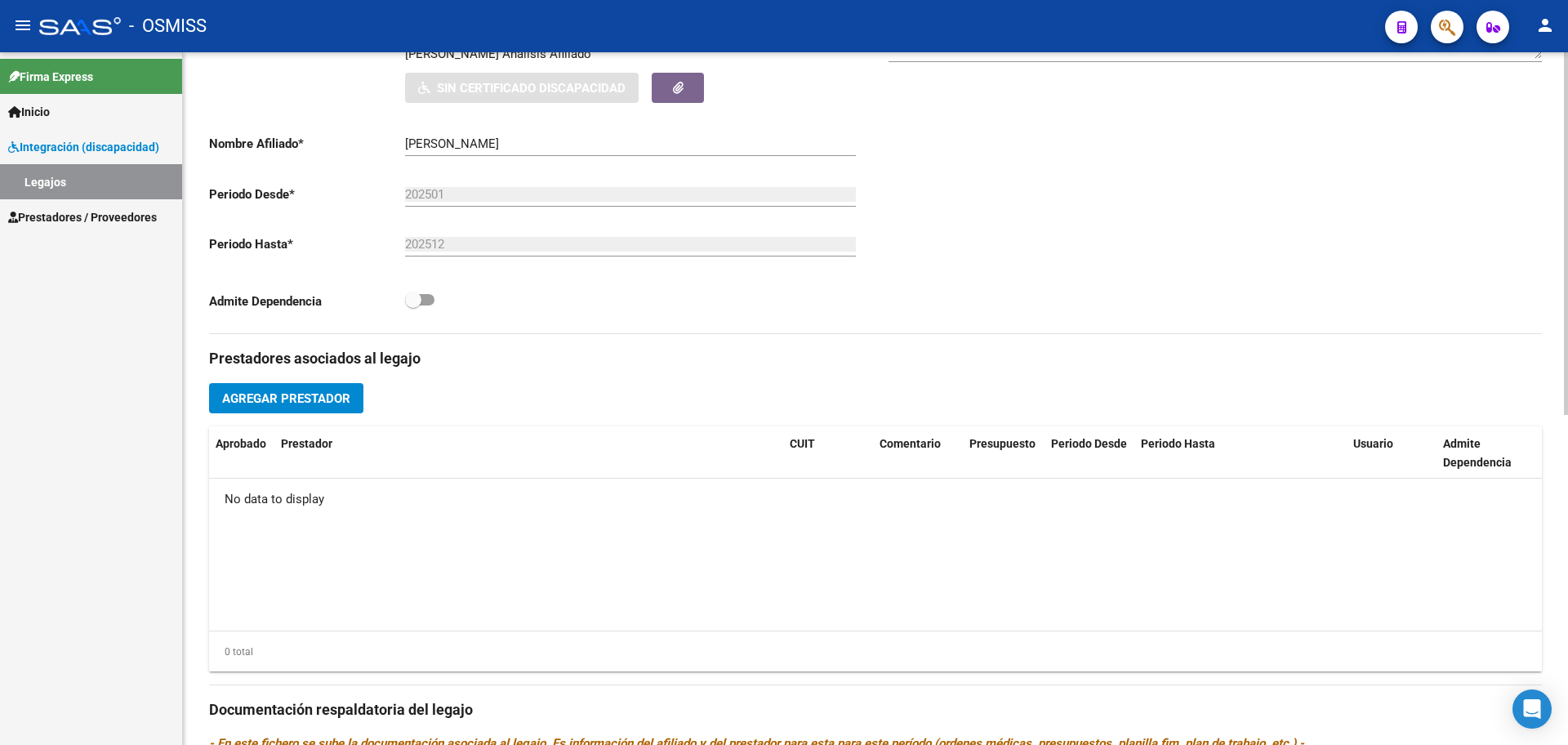
scroll to position [629, 0]
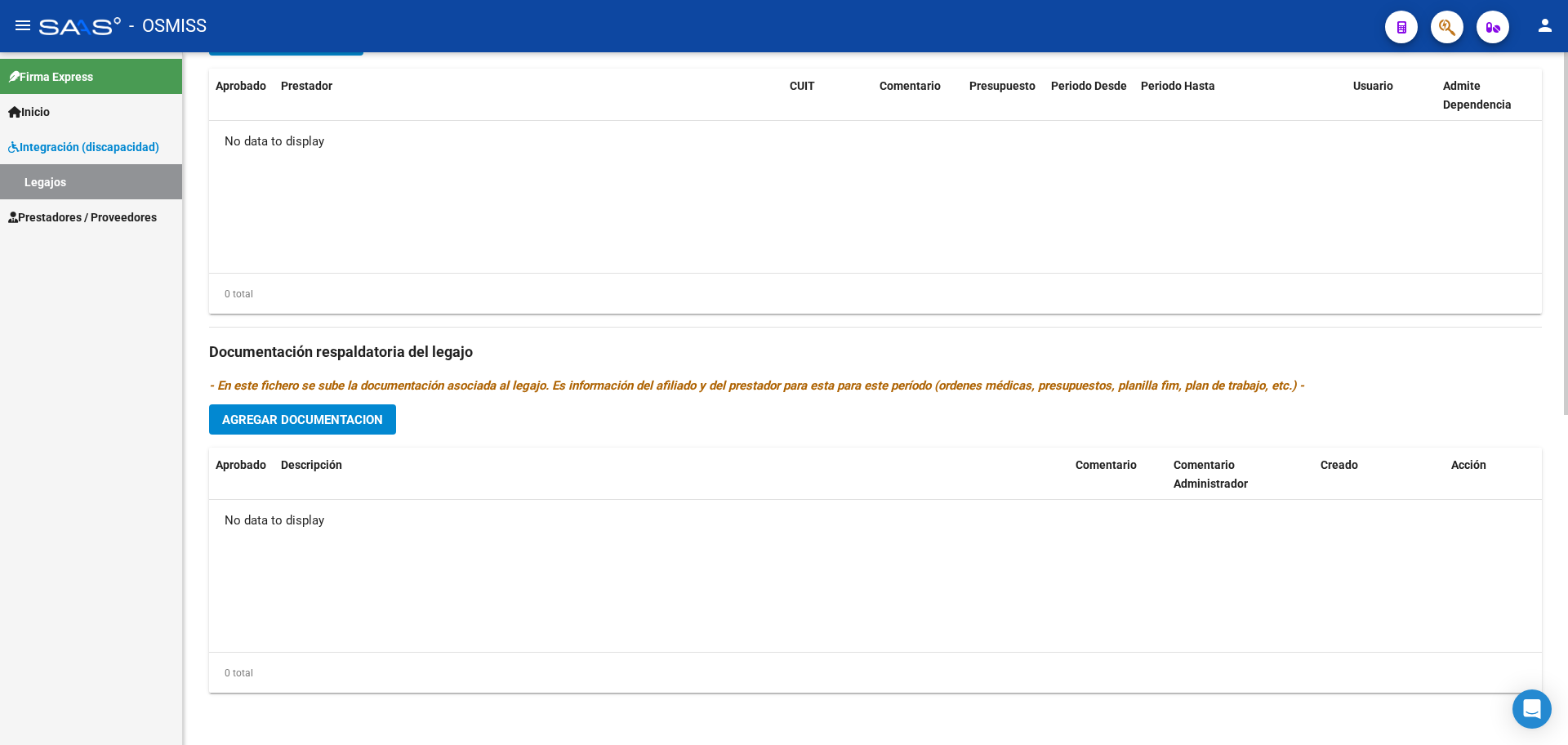
click at [343, 426] on span "Agregar Documentacion" at bounding box center [303, 419] width 161 height 15
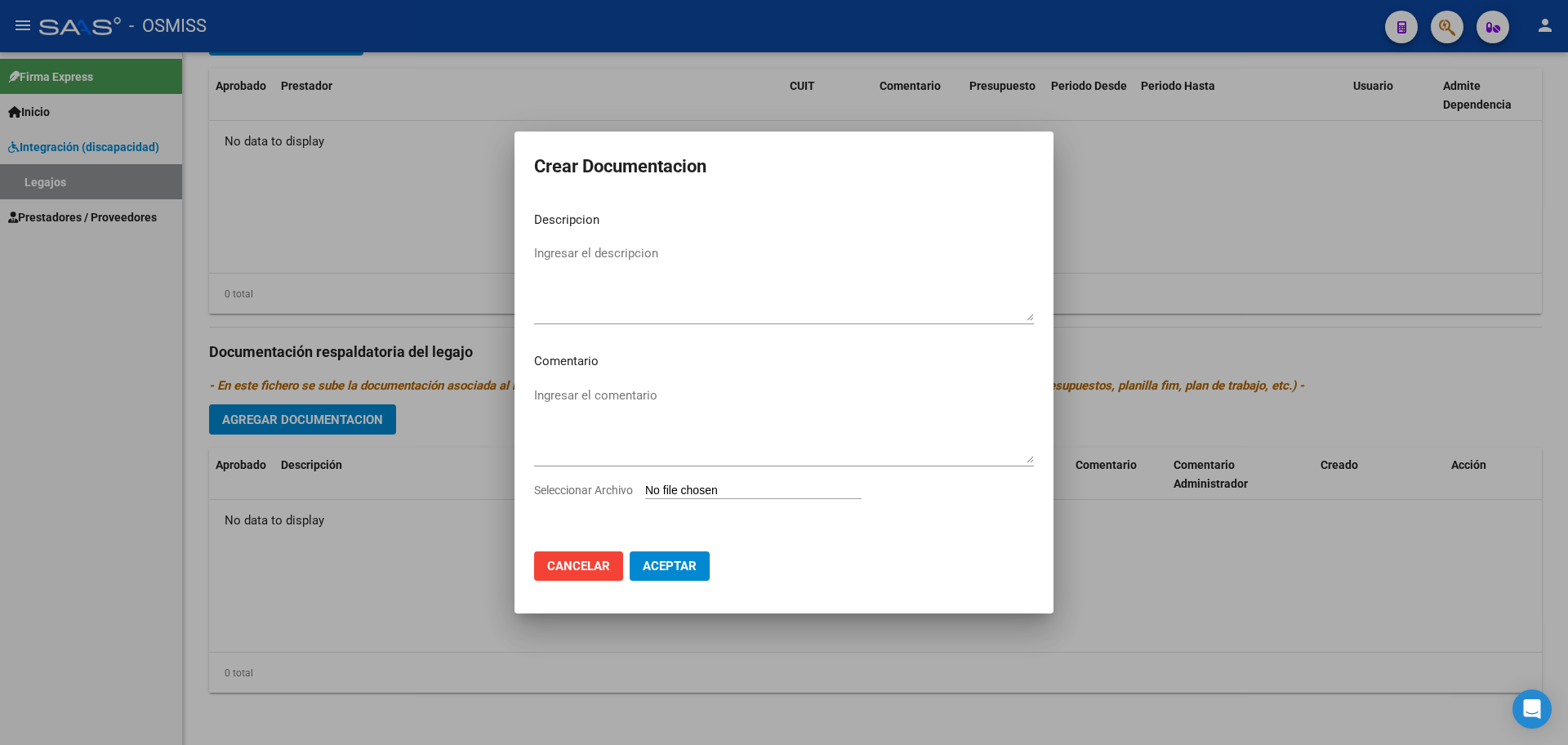
click at [687, 489] on input "Seleccionar Archivo" at bounding box center [754, 492] width 216 height 16
type input "C:\fakepath\[PERSON_NAME].pdf"
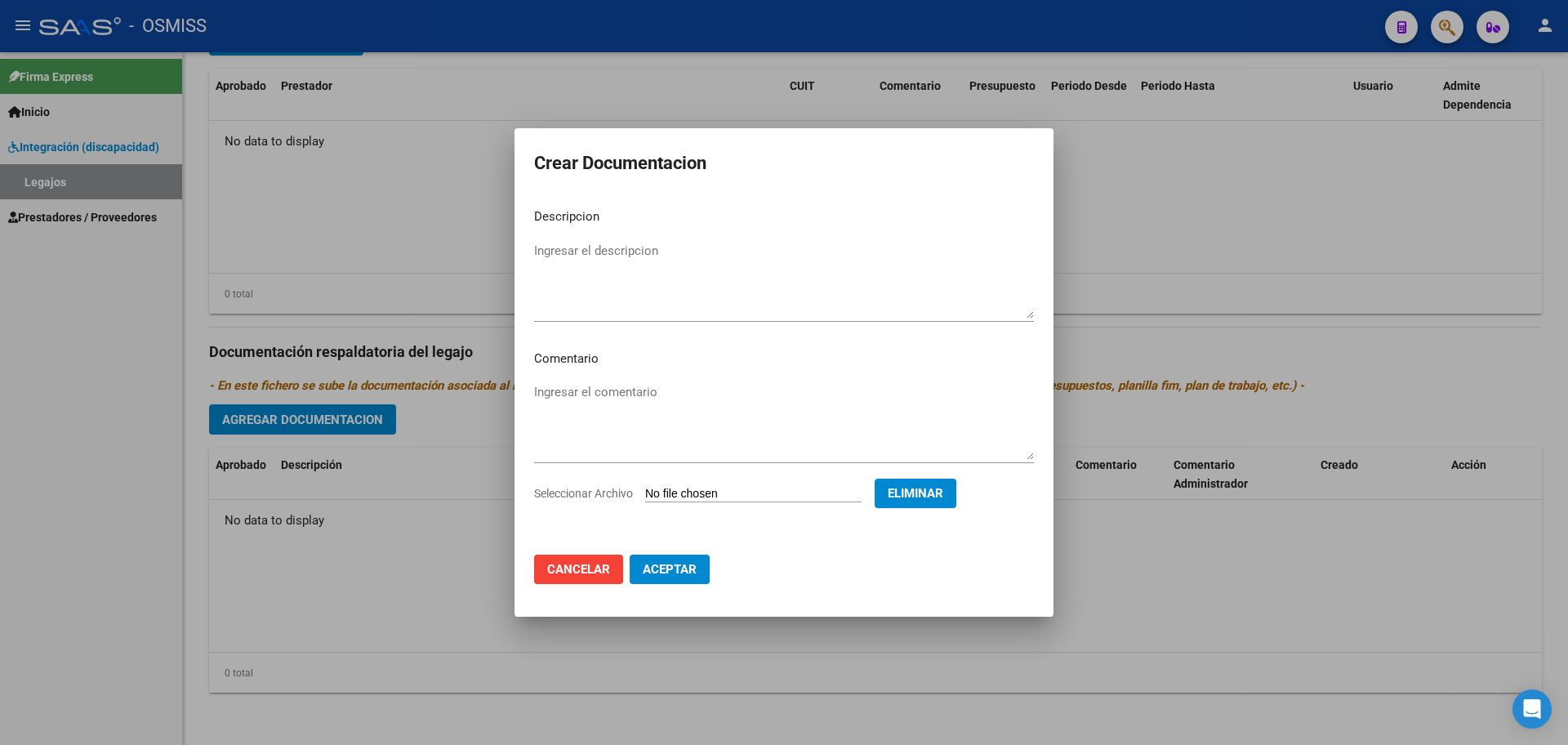
click at [581, 251] on textarea "Ingresar el descripcion" at bounding box center [784, 279] width 499 height 76
type textarea "INFORME EID"
click at [674, 573] on span "Aceptar" at bounding box center [669, 569] width 54 height 15
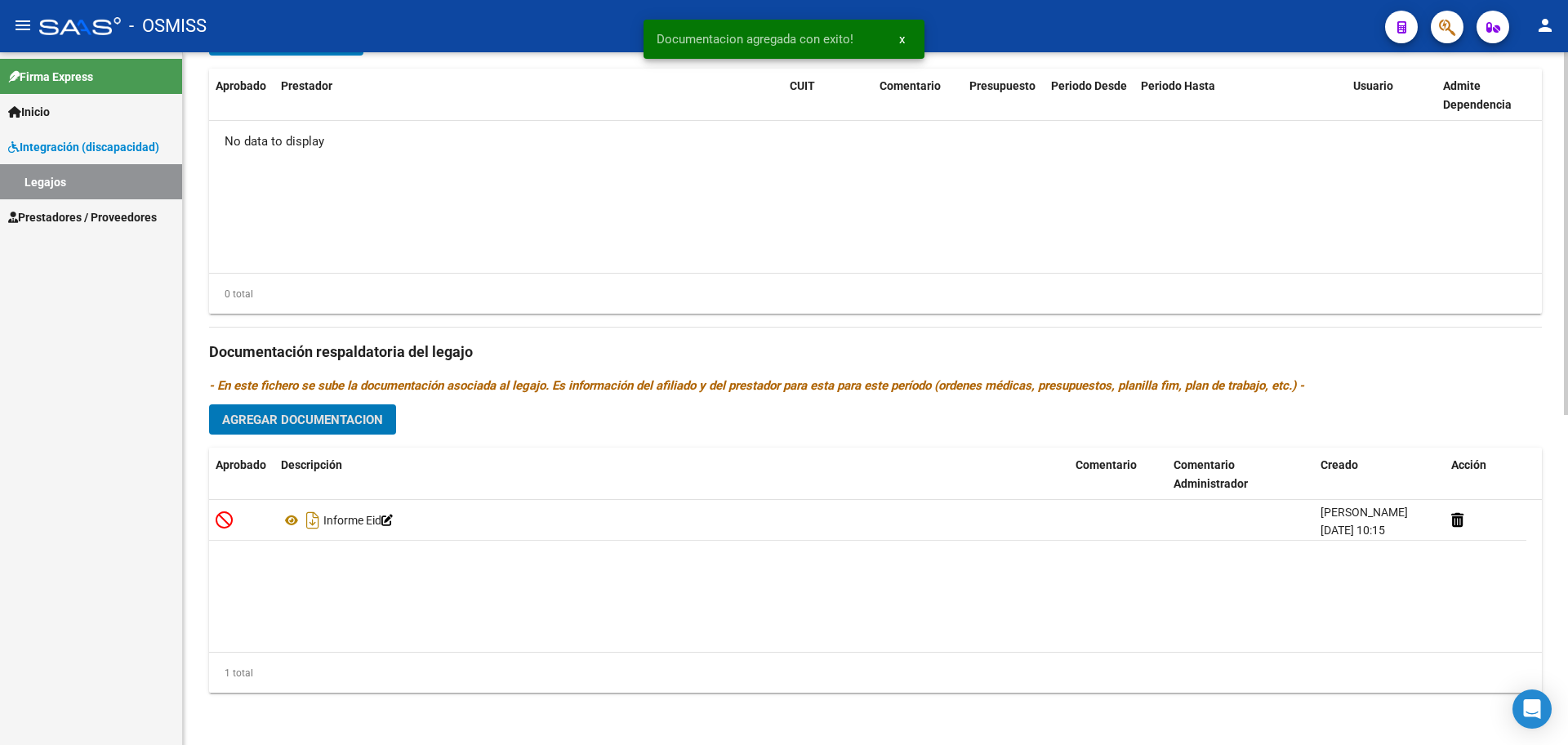
click at [316, 435] on div "Prestadores asociados al legajo Agregar Prestador Aprobado Prestador CUIT Comen…" at bounding box center [876, 341] width 1334 height 730
click at [272, 426] on span "Agregar Documentacion" at bounding box center [303, 419] width 161 height 15
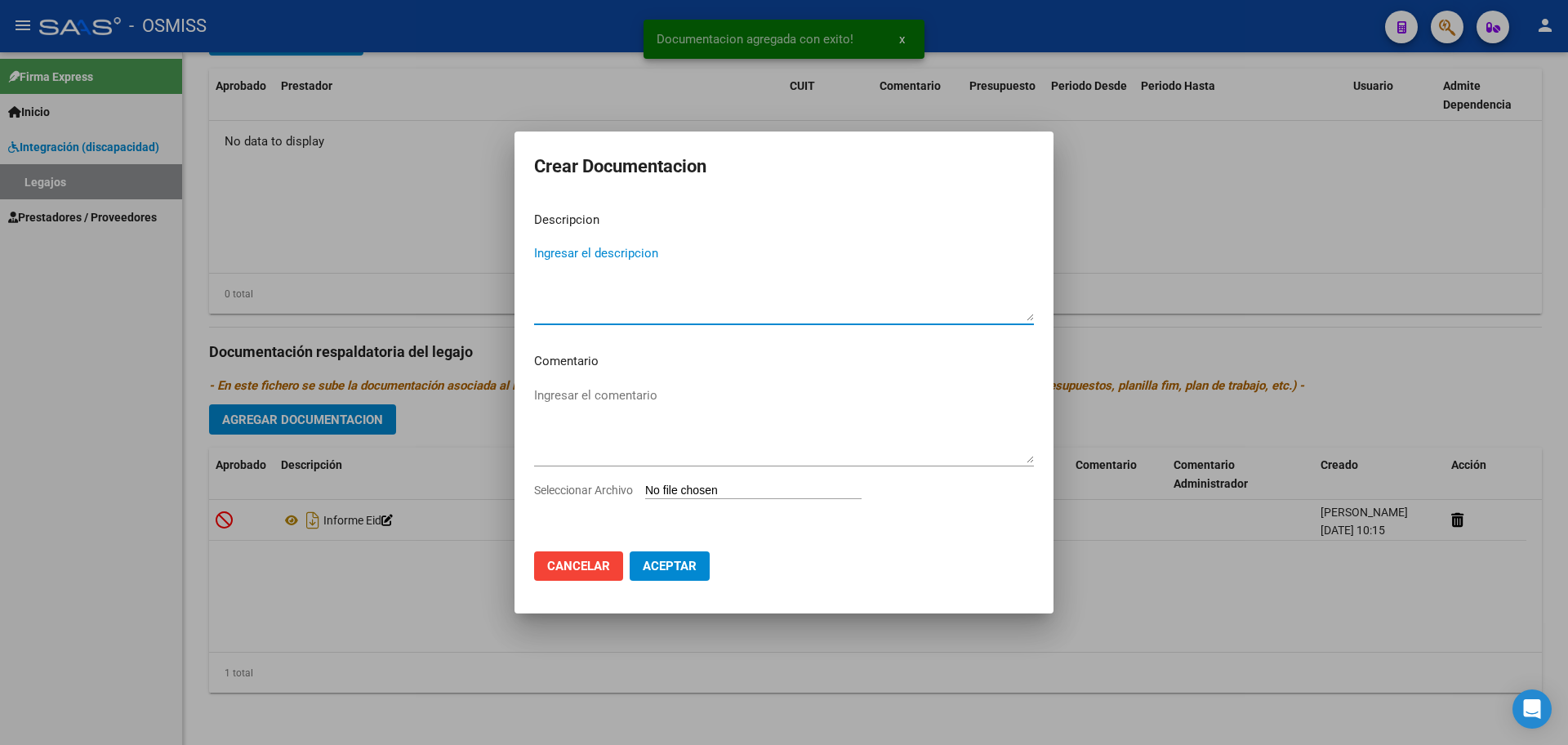
click at [735, 494] on input "Seleccionar Archivo" at bounding box center [754, 492] width 216 height 16
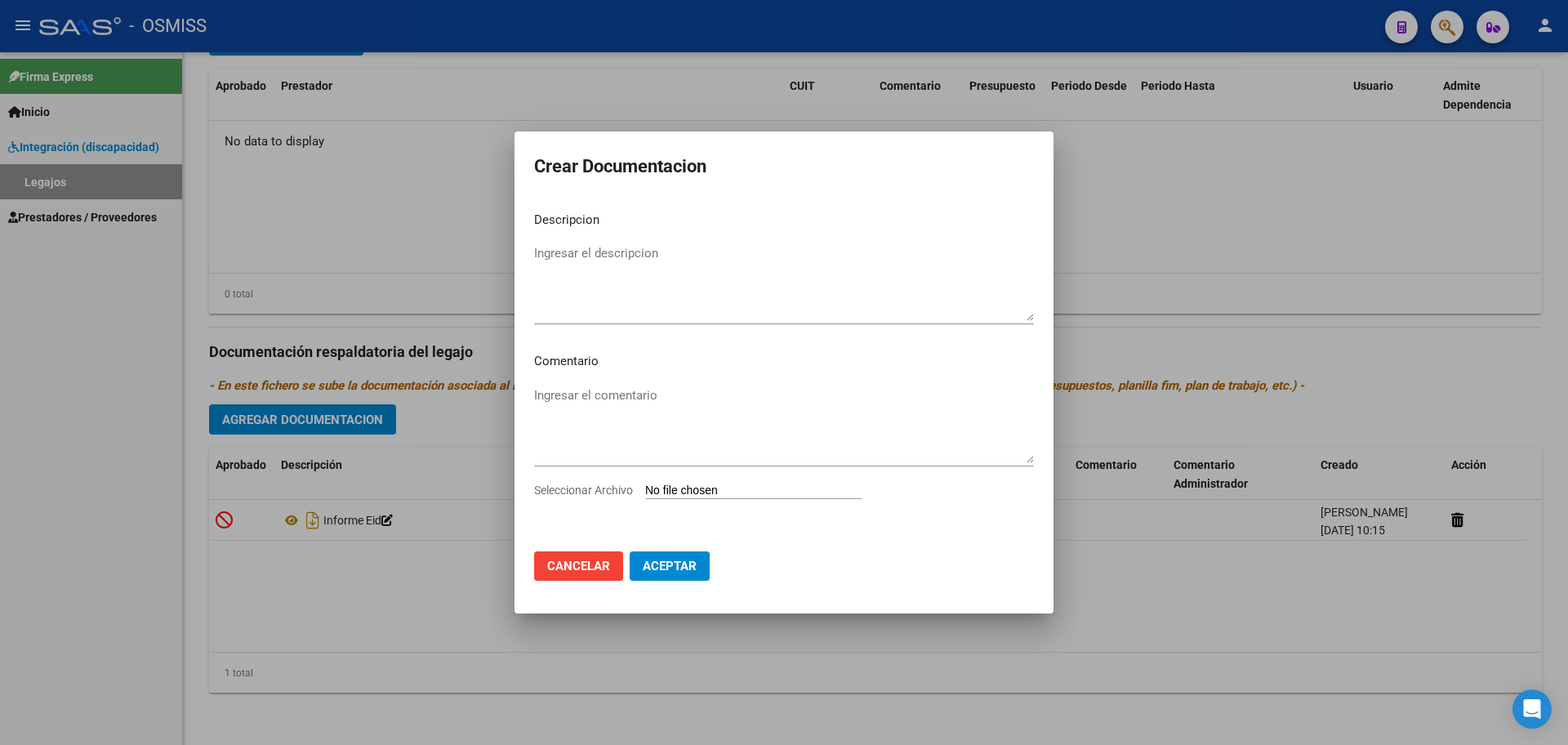
type input "C:\fakepath\.[PERSON_NAME].pdf"
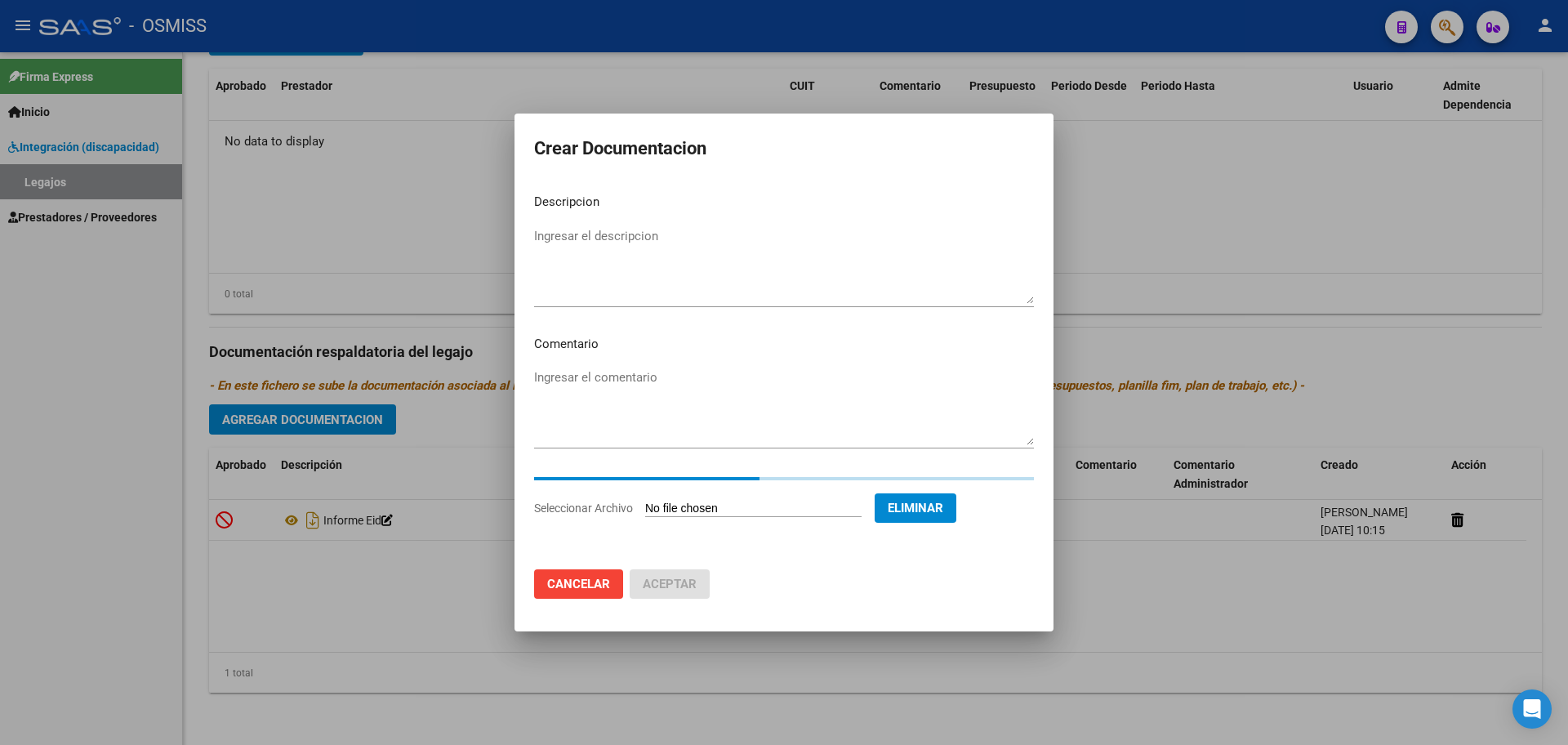
click at [634, 238] on textarea "Ingresar el descripcion" at bounding box center [784, 265] width 499 height 76
click at [632, 236] on textarea "MII" at bounding box center [784, 265] width 499 height 76
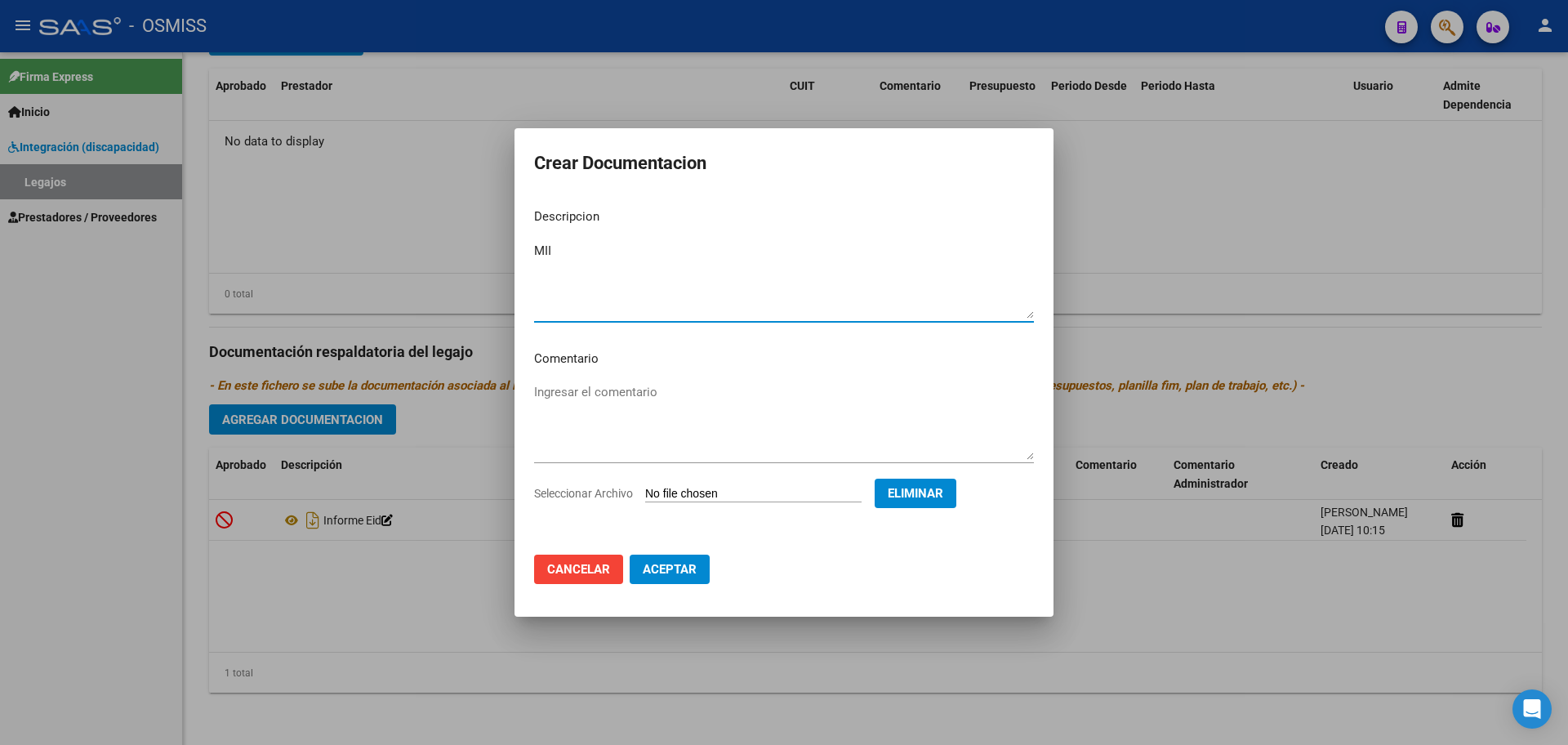
type textarea "MII"
click at [659, 564] on span "Aceptar" at bounding box center [669, 569] width 54 height 15
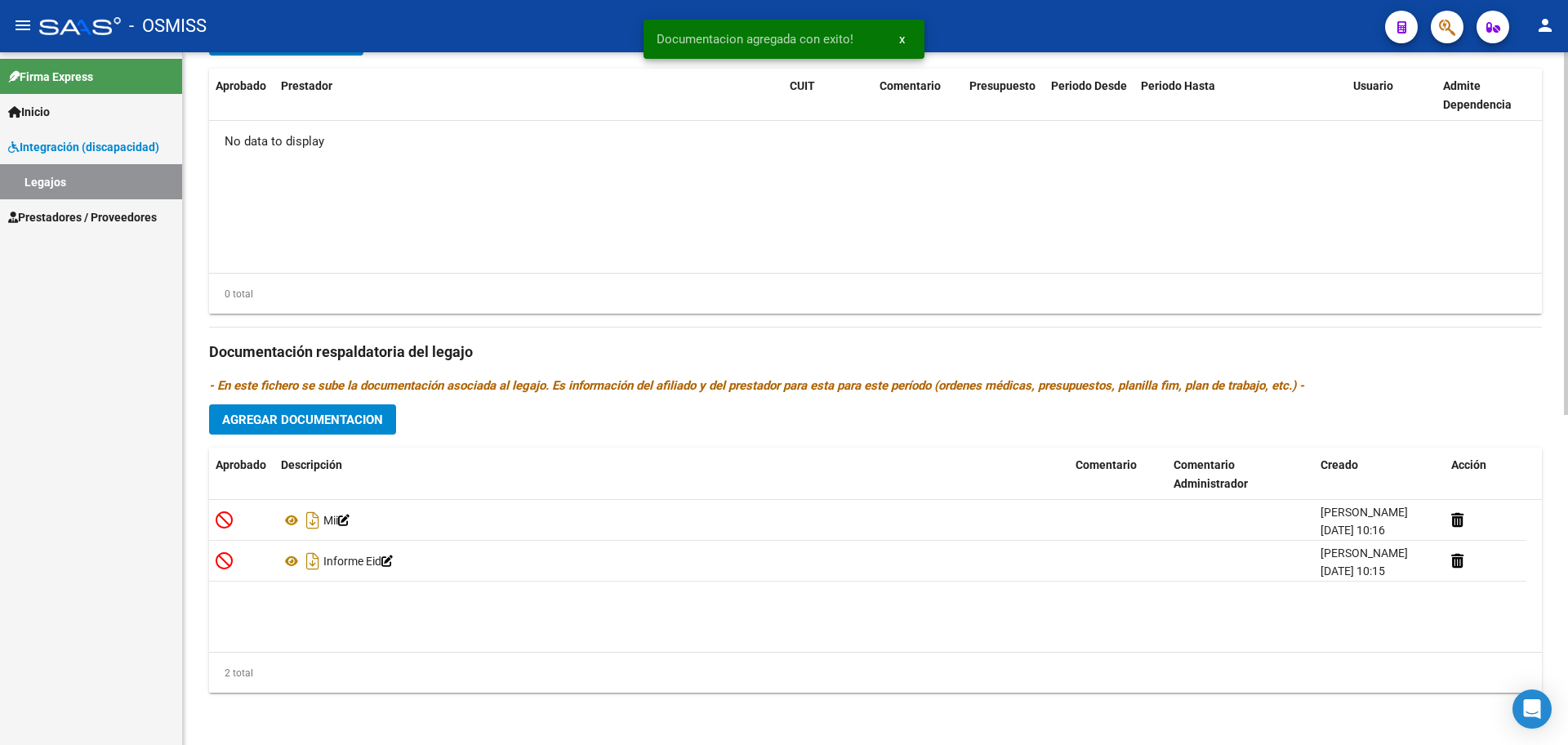
click at [325, 435] on div "Prestadores asociados al legajo Agregar Prestador Aprobado Prestador CUIT Comen…" at bounding box center [876, 341] width 1334 height 730
click at [305, 417] on span "Agregar Documentacion" at bounding box center [303, 419] width 161 height 15
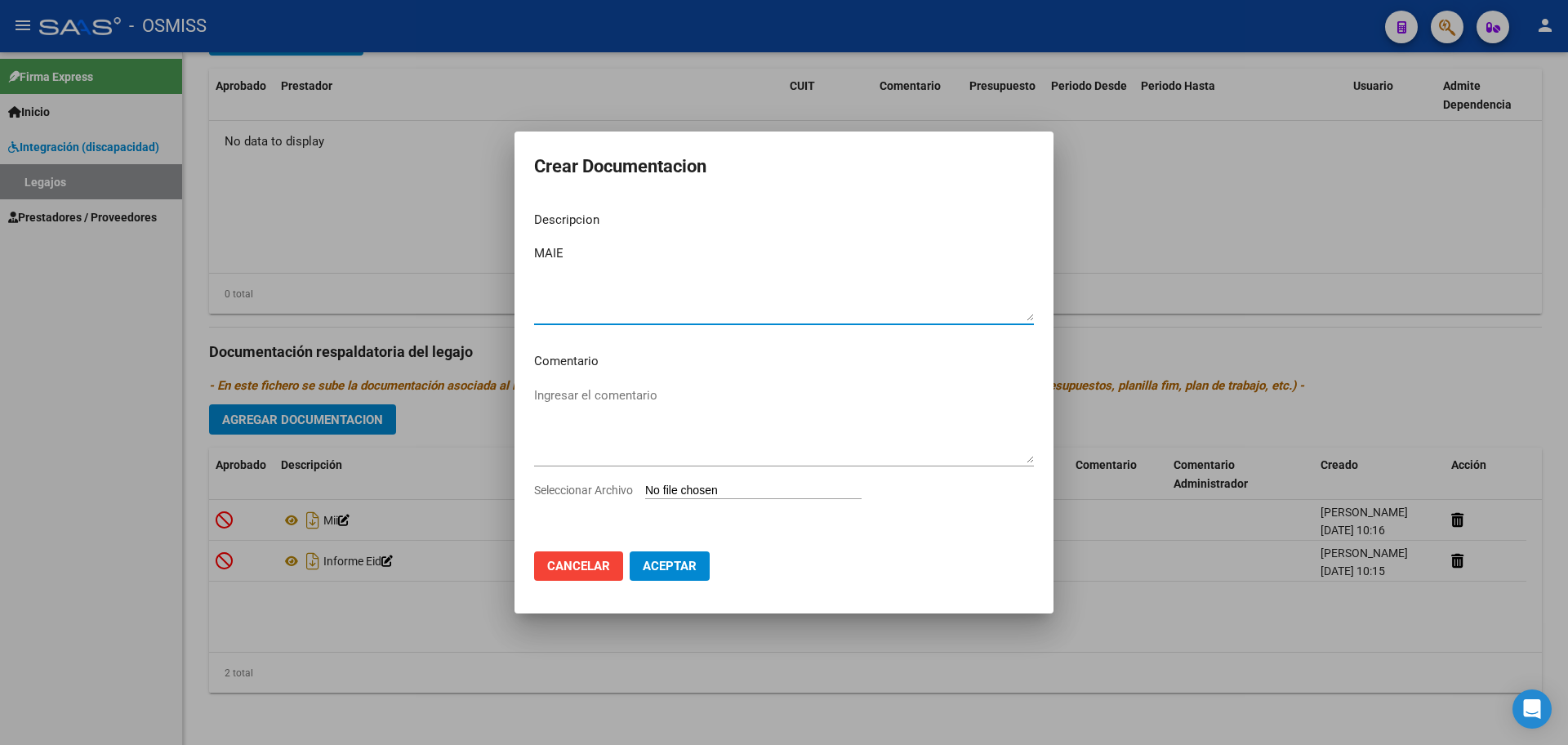
type textarea "MAIE"
click at [684, 490] on input "Seleccionar Archivo" at bounding box center [754, 492] width 216 height 16
type input "C:\fakepath\.[PERSON_NAME]- [PERSON_NAME].pdf"
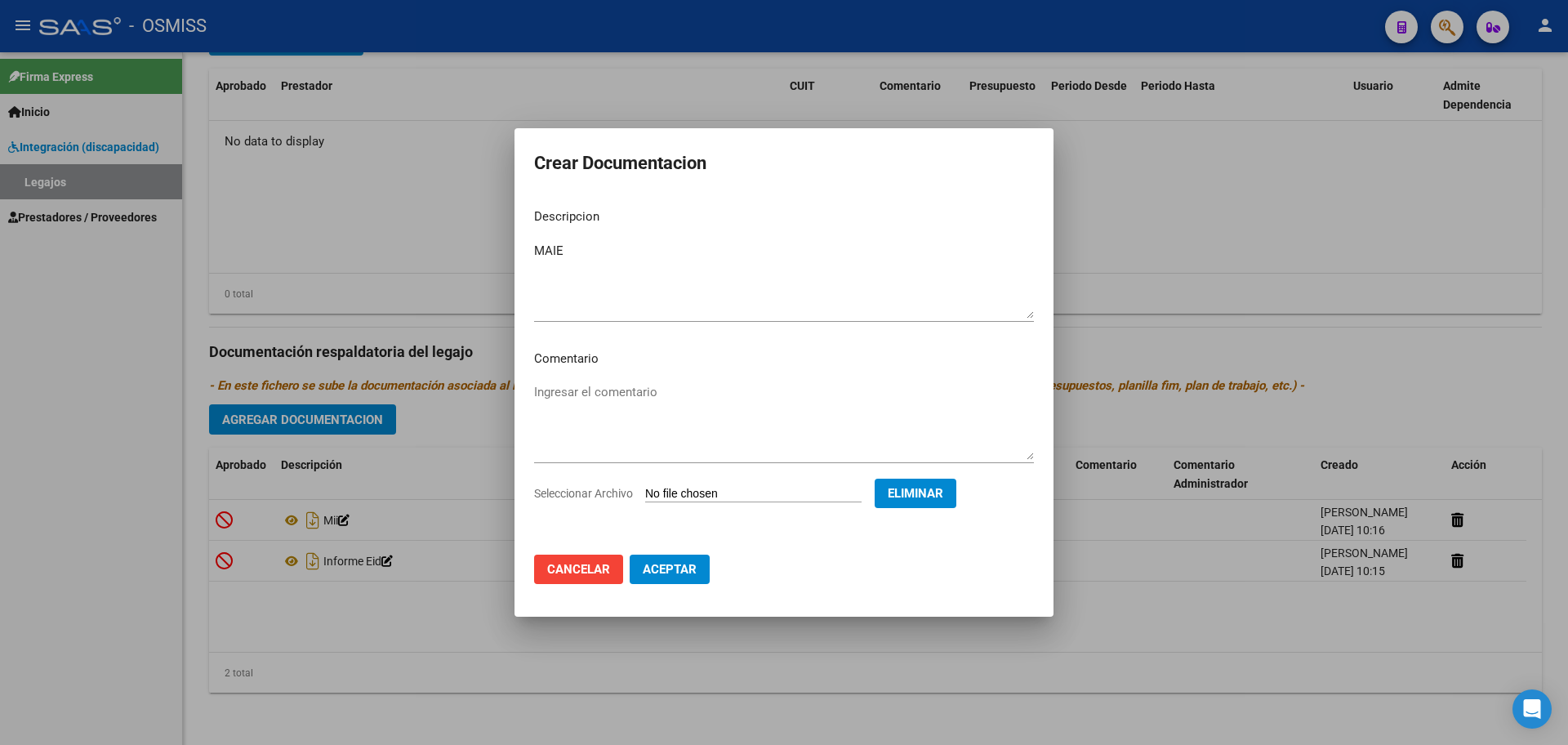
click at [679, 565] on span "Aceptar" at bounding box center [669, 569] width 54 height 15
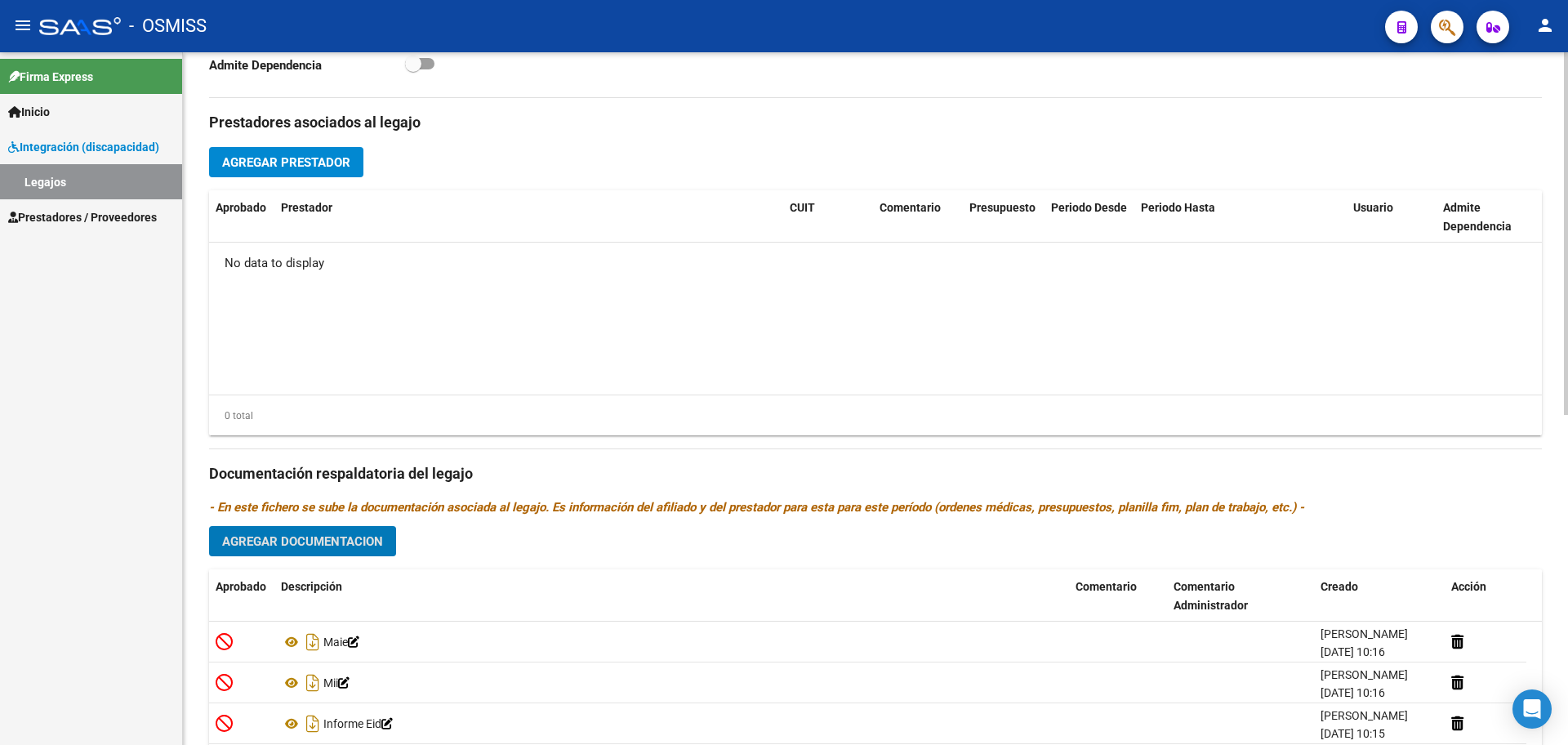
scroll to position [425, 0]
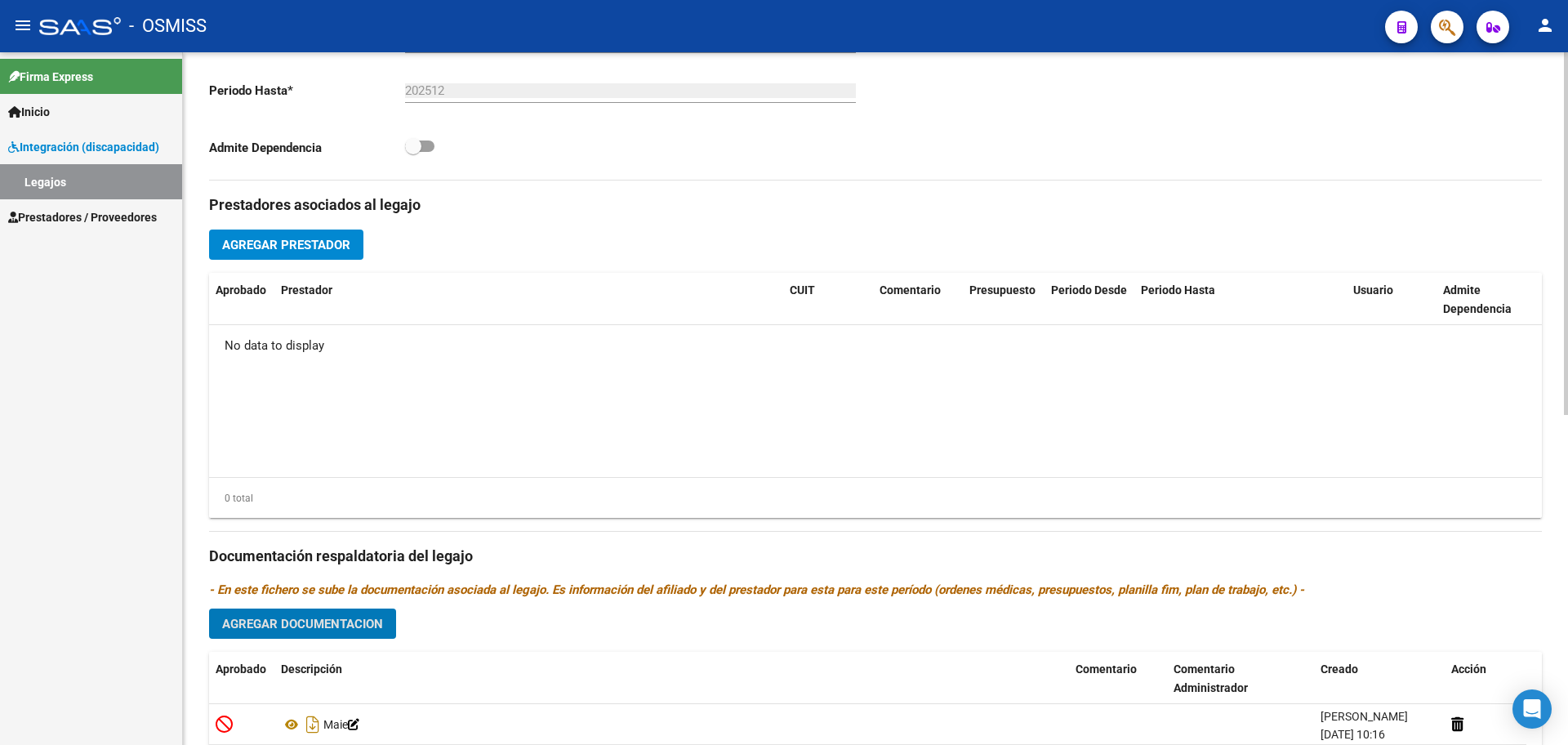
click at [267, 254] on button "Agregar Prestador" at bounding box center [286, 244] width 154 height 30
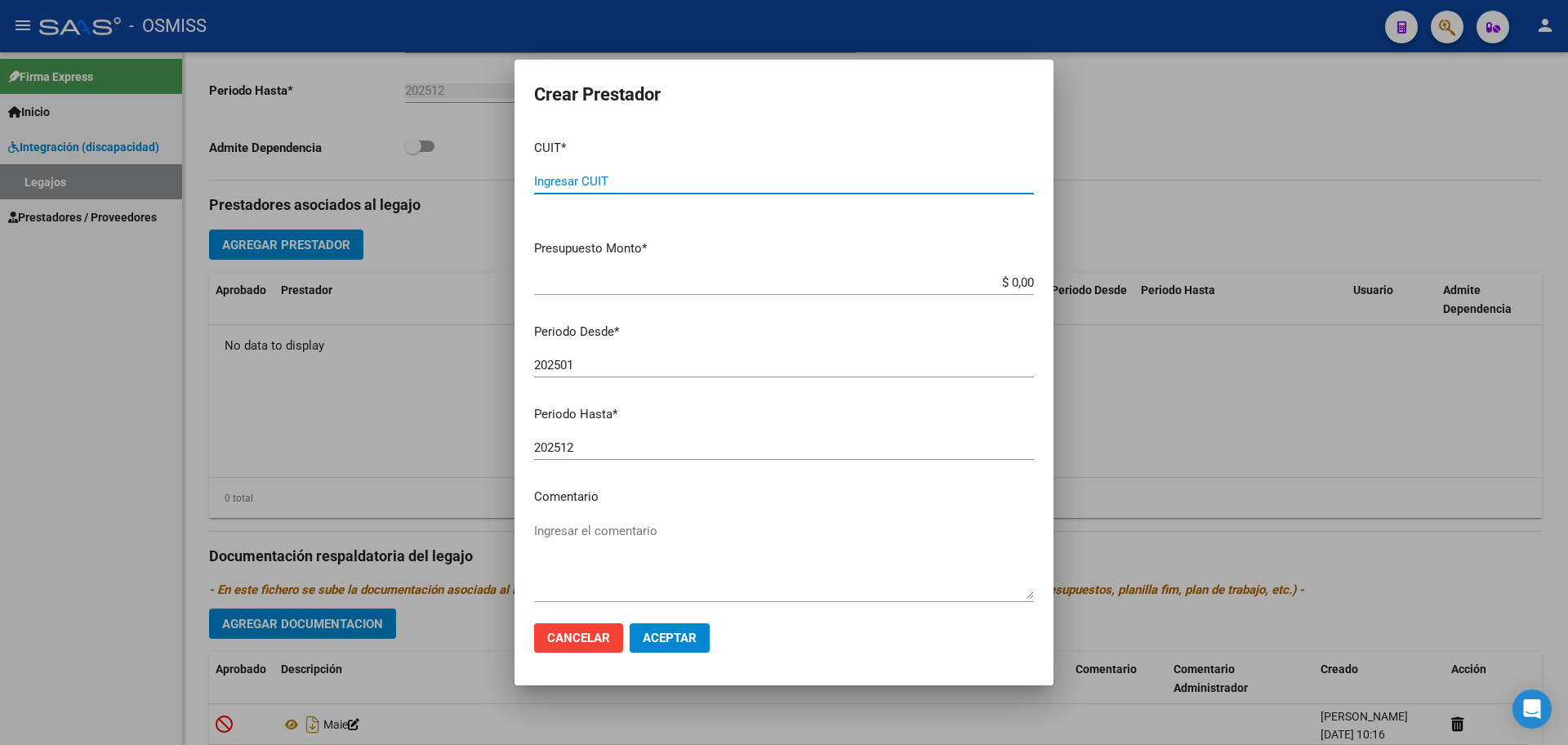
paste input "30-71515339-0"
type input "30-71515339-0"
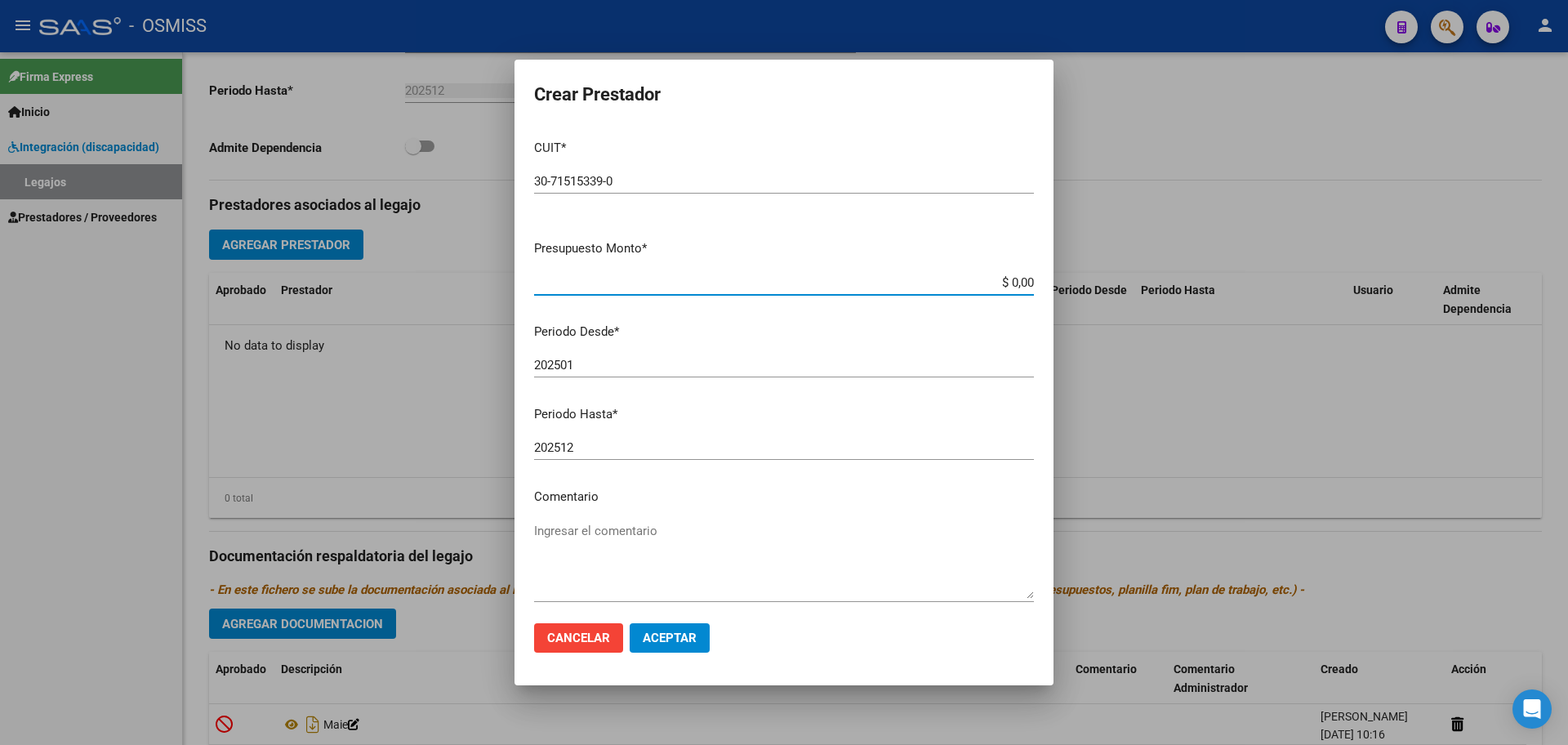
type input "$ 0,01"
type input "202508"
click at [661, 638] on span "Aceptar" at bounding box center [669, 638] width 54 height 15
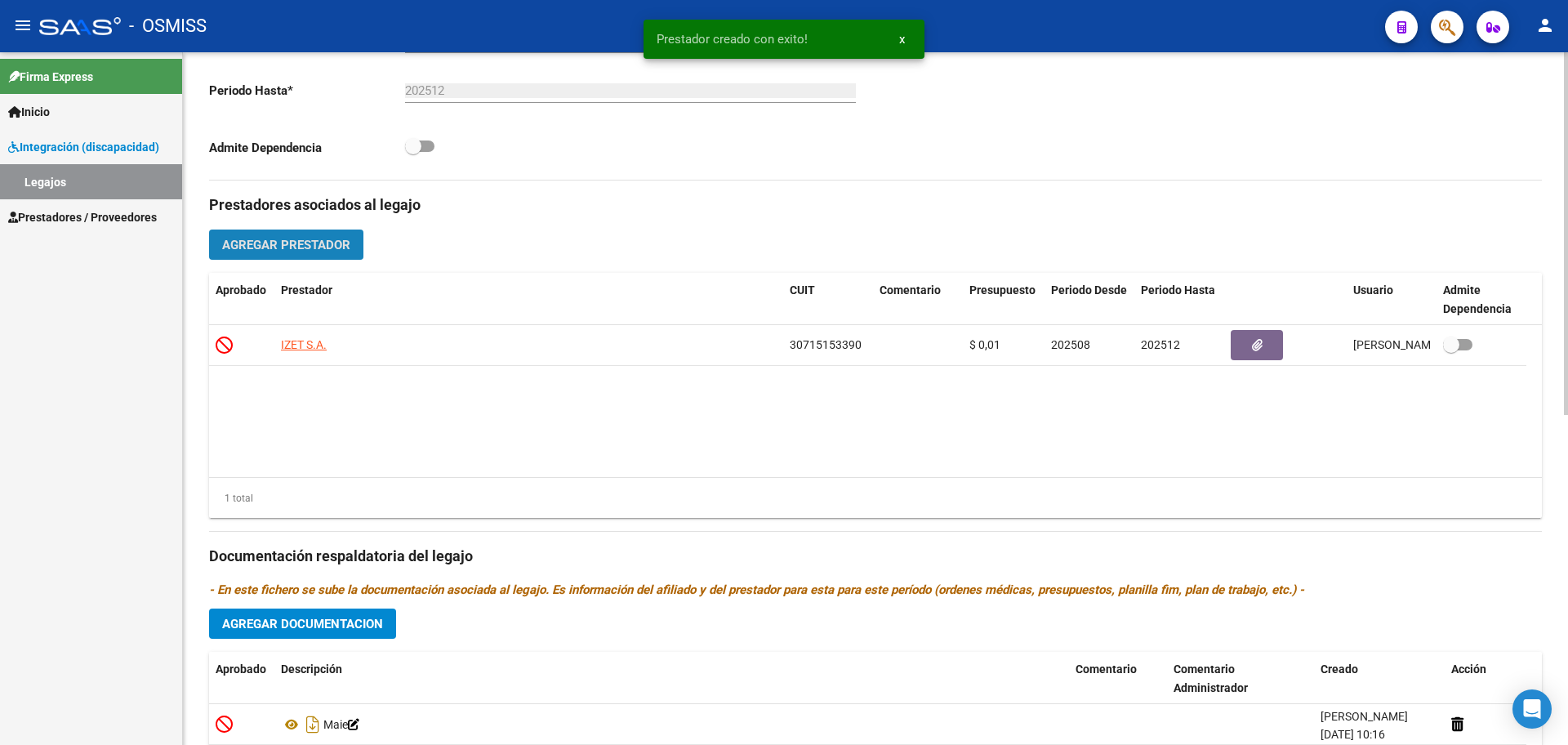
click at [283, 239] on span "Agregar Prestador" at bounding box center [286, 244] width 128 height 15
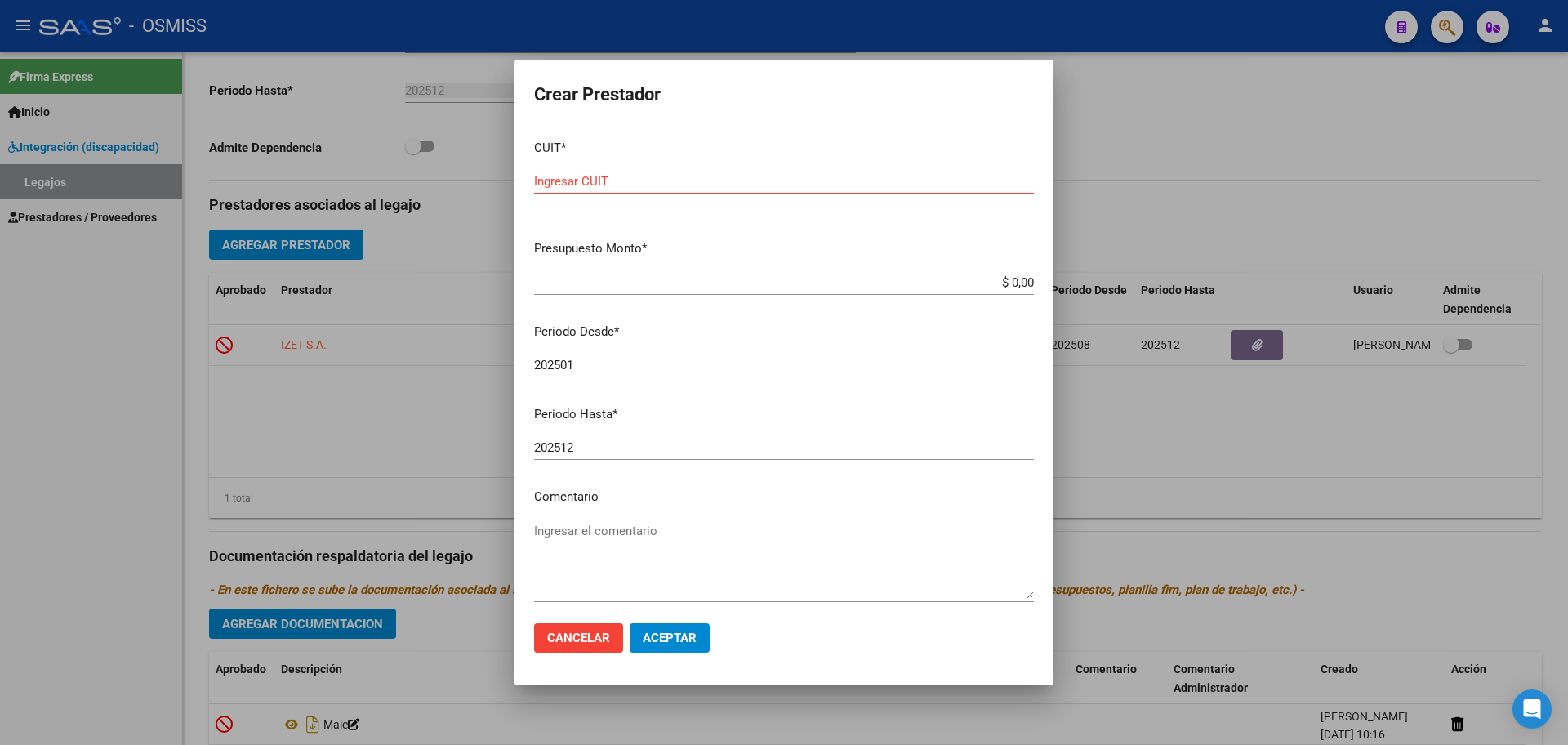
click at [577, 177] on input "Ingresar CUIT" at bounding box center [784, 181] width 499 height 15
paste input "27-23567609-0"
type input "27-23567609-0"
type input "$ 0,01"
type input "202509"
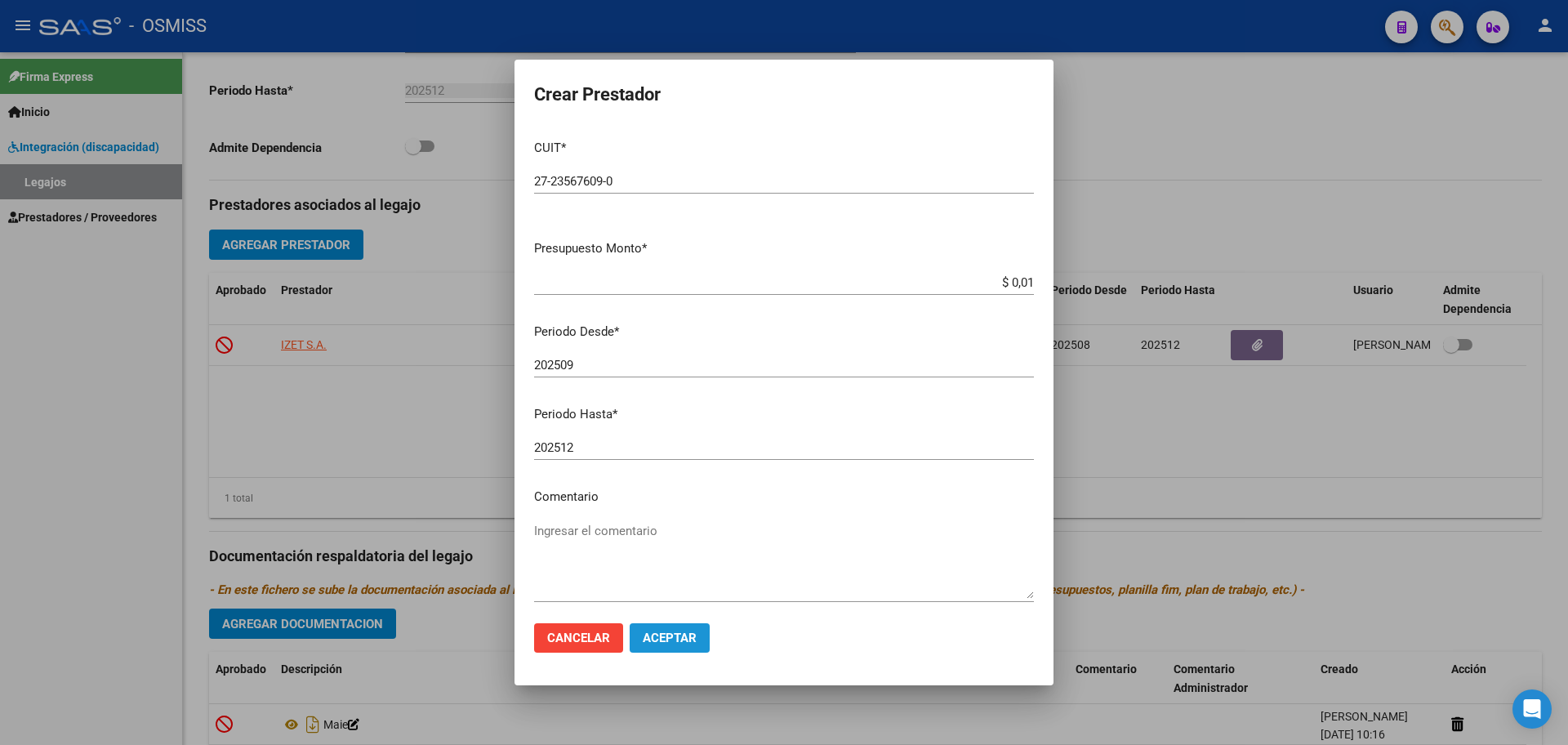
click at [679, 644] on span "Aceptar" at bounding box center [669, 638] width 54 height 15
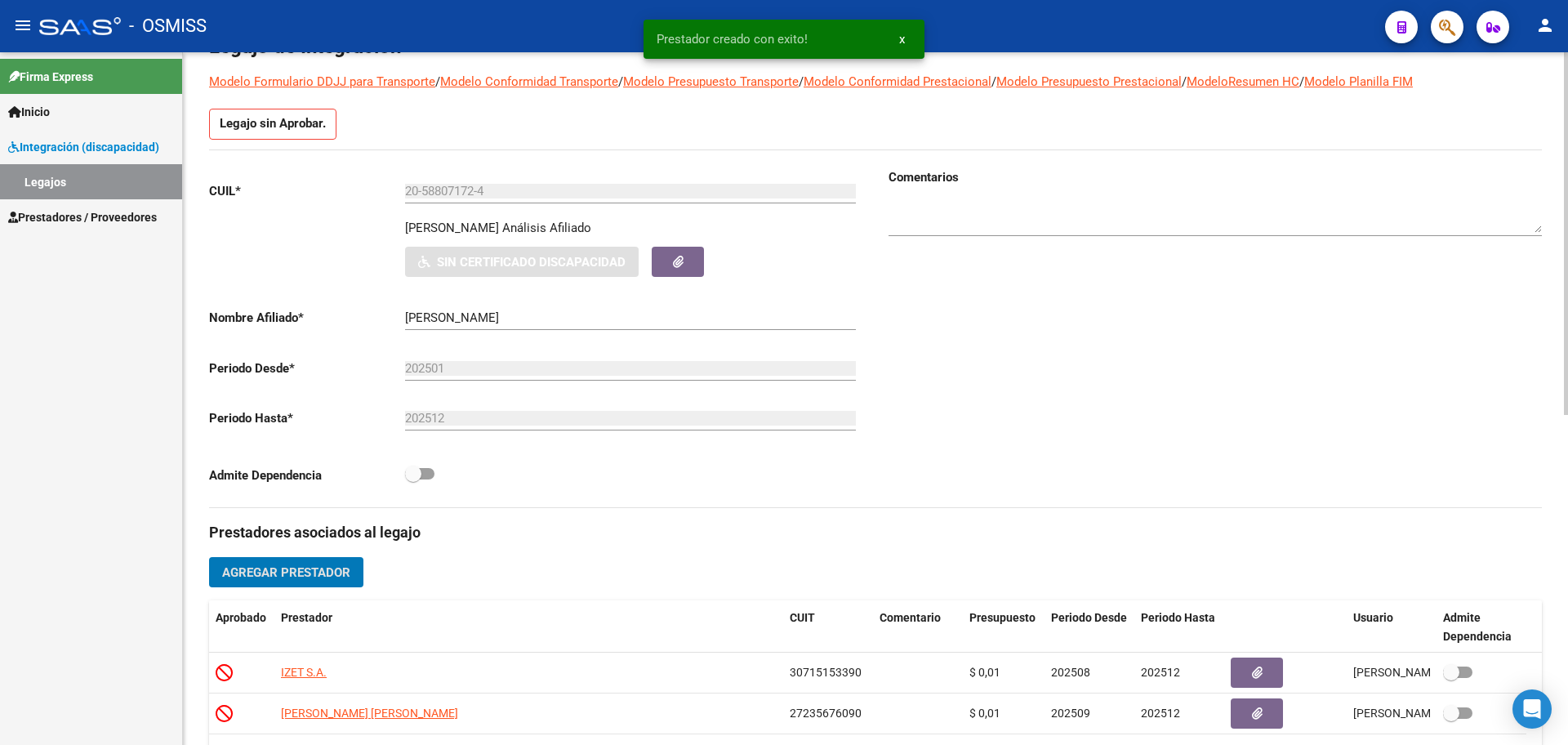
scroll to position [0, 0]
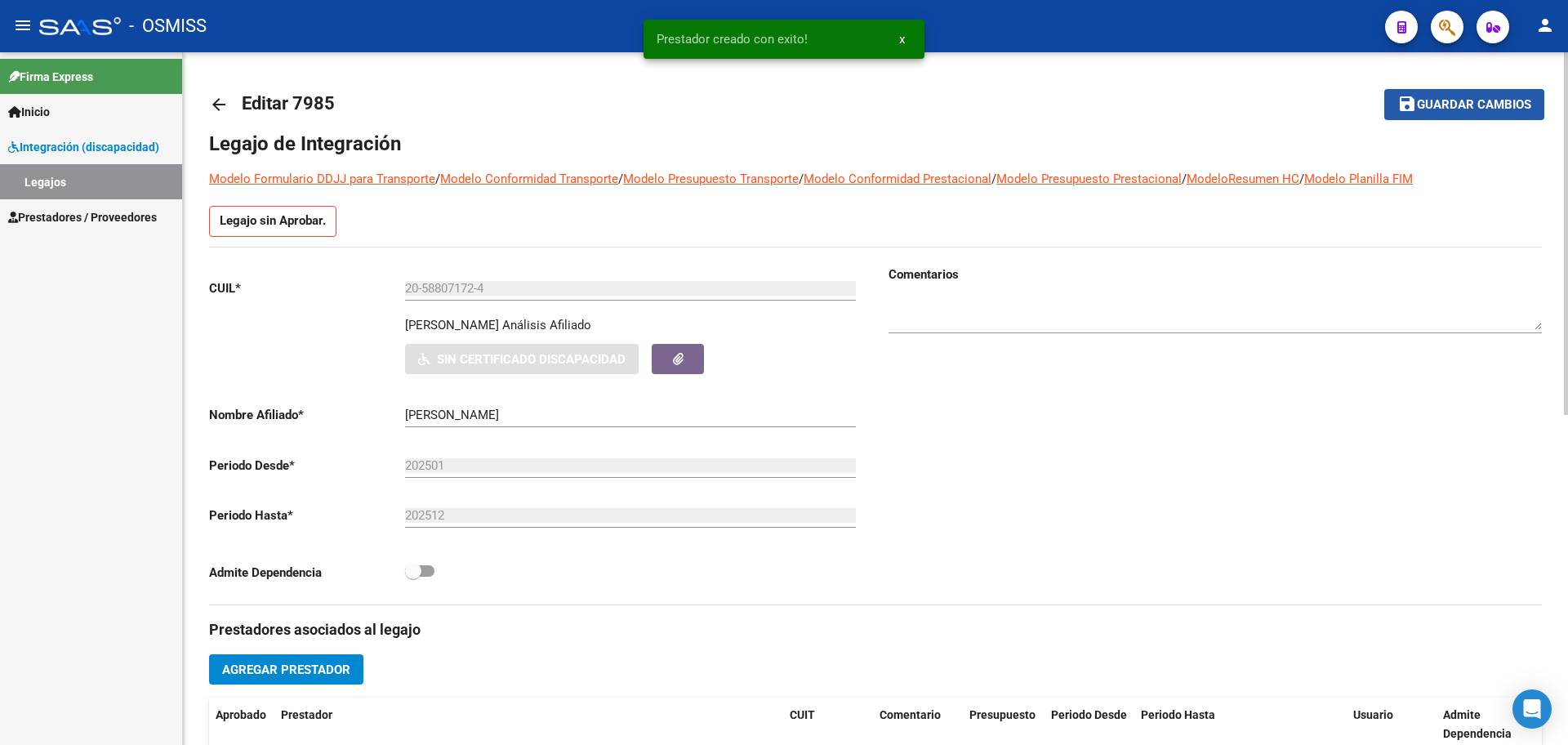
click at [1423, 115] on button "save Guardar cambios" at bounding box center [1464, 104] width 160 height 30
click at [208, 104] on div "arrow_back Editar 7985 save Guardar cambios Legajo de Integración Modelo Formul…" at bounding box center [875, 713] width 1385 height 1322
click at [213, 104] on mat-icon "arrow_back" at bounding box center [219, 104] width 20 height 20
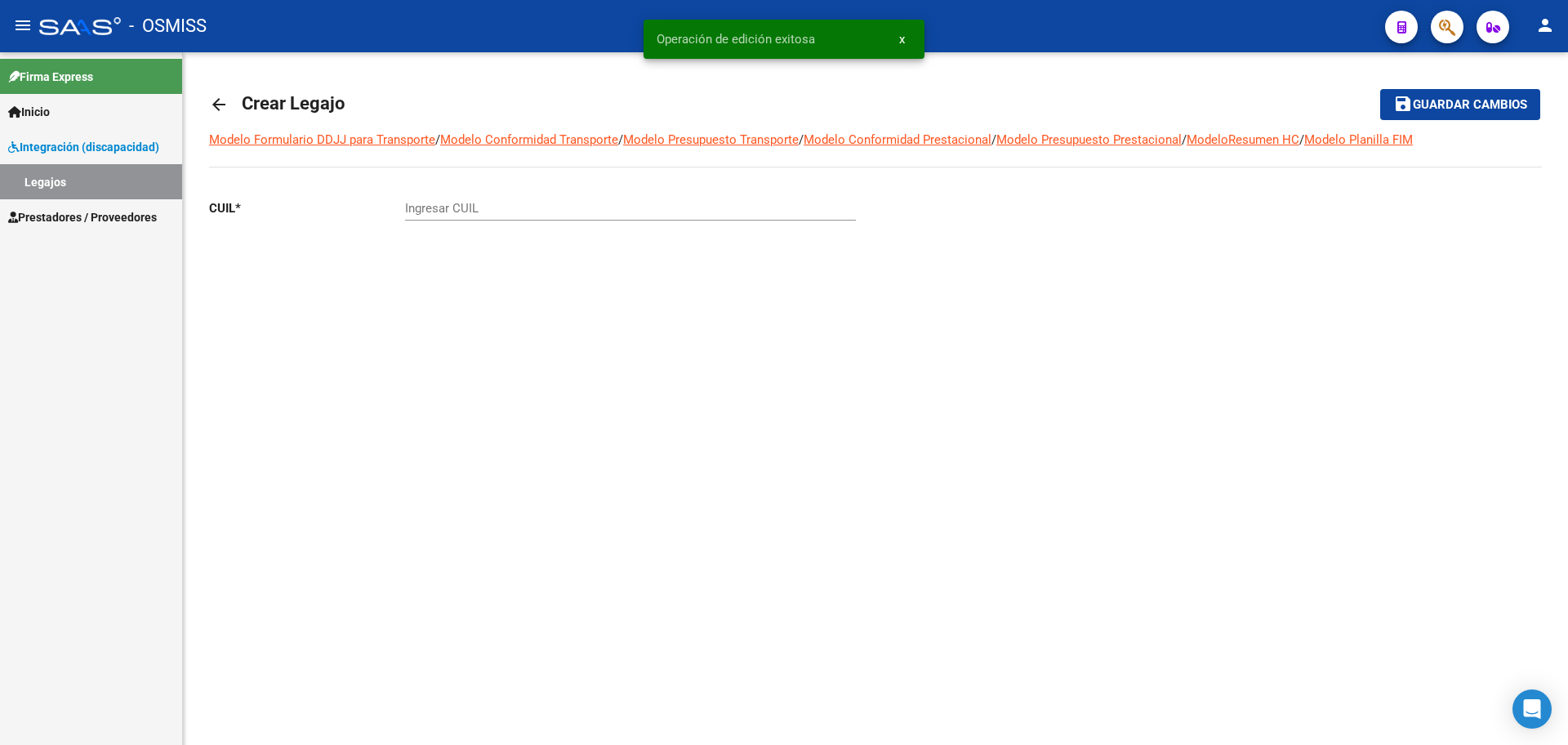
click at [213, 104] on mat-icon "arrow_back" at bounding box center [219, 104] width 20 height 20
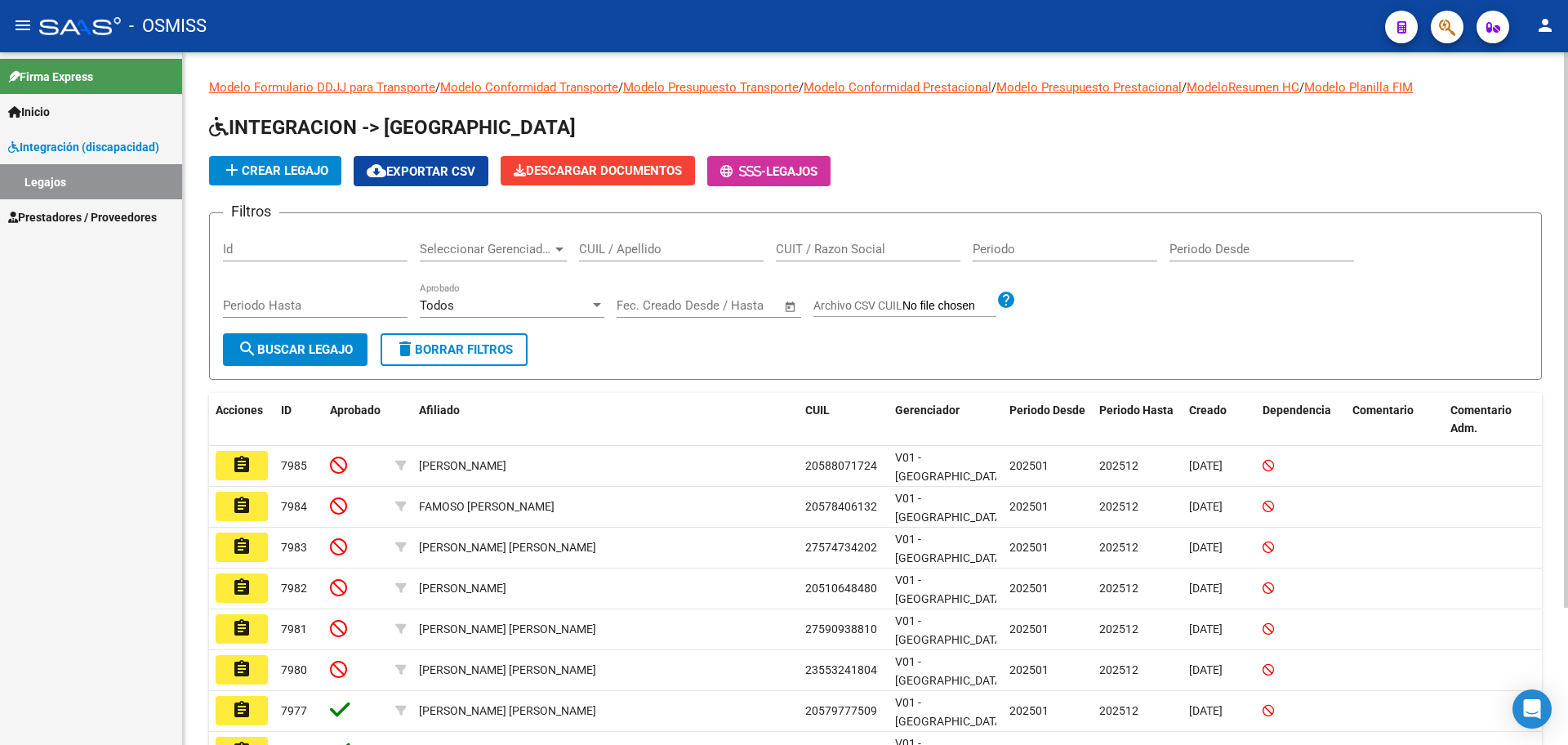
click at [289, 164] on span "add Crear Legajo" at bounding box center [275, 171] width 106 height 15
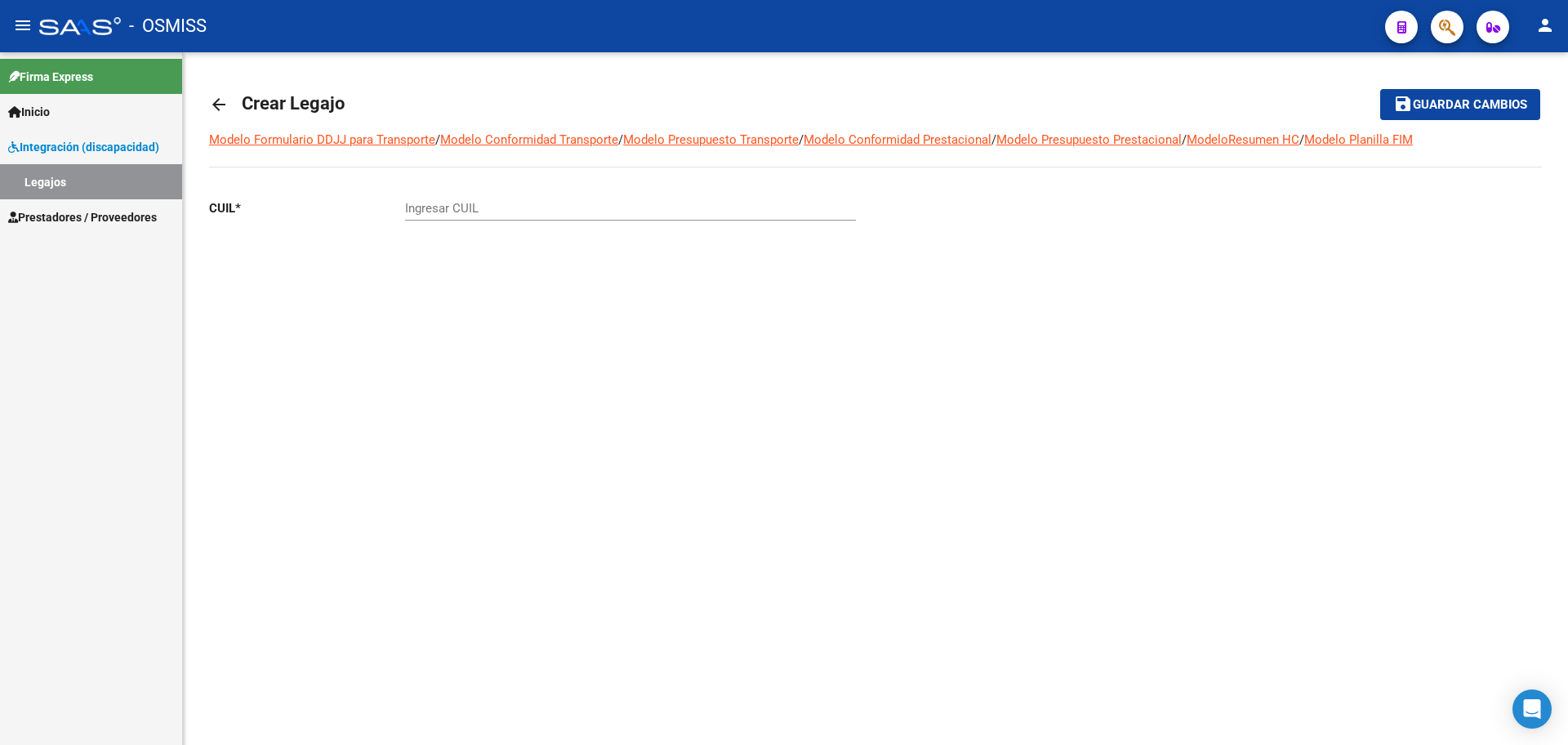
click at [476, 210] on input "Ingresar CUIL" at bounding box center [631, 208] width 451 height 15
paste input "-57180537"
type input "20-57180537-6"
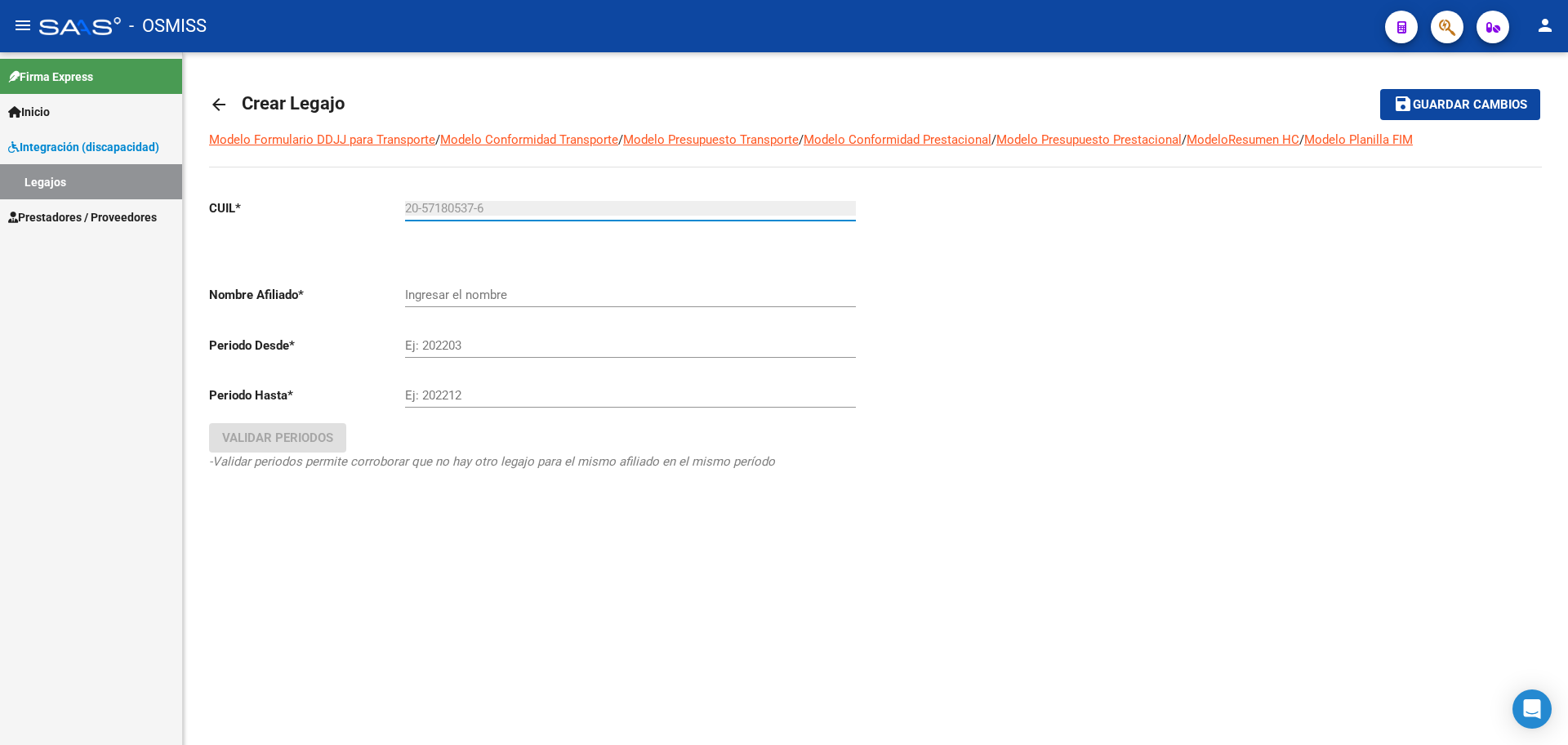
type input "[PERSON_NAME] [PERSON_NAME]"
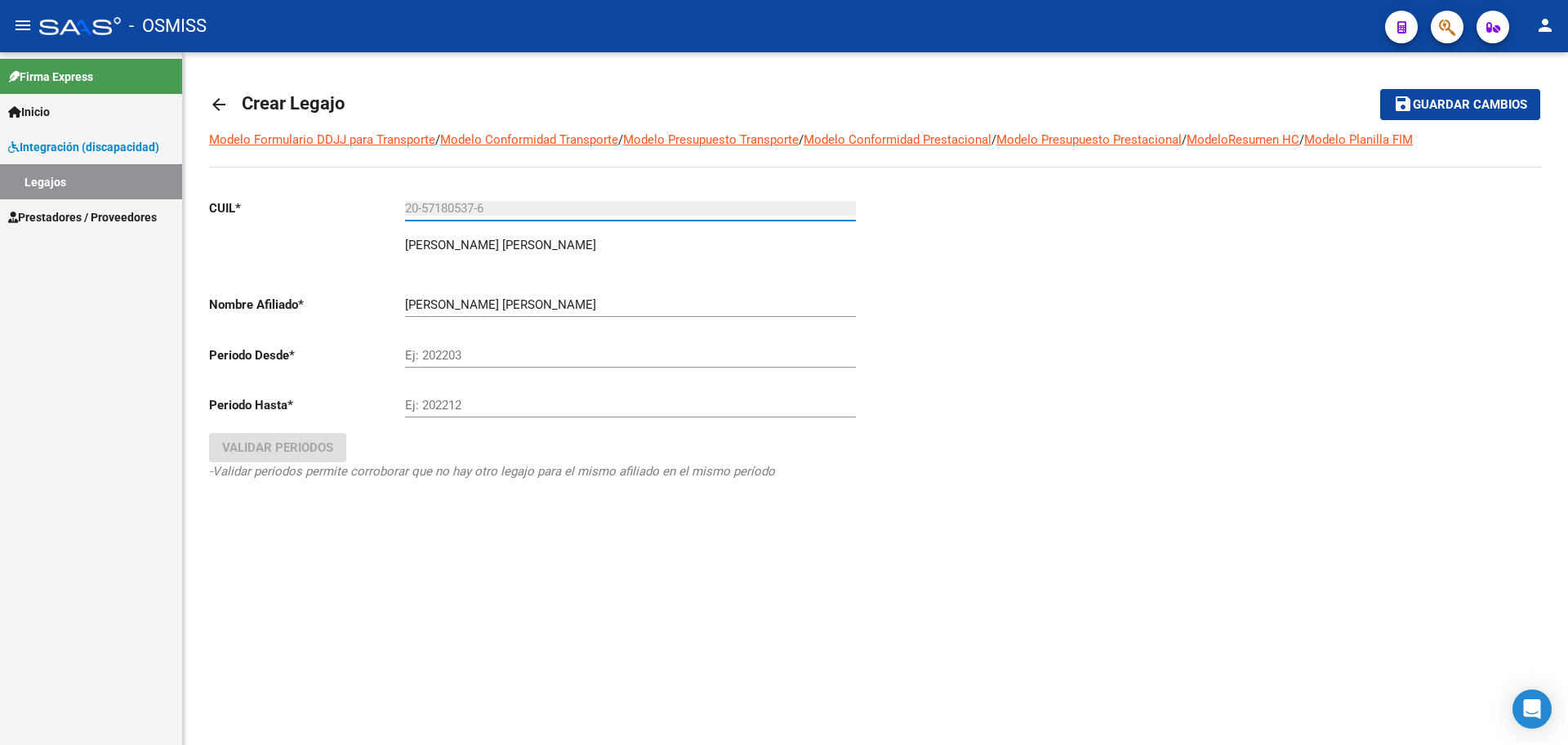
type input "20-57180537-6"
click at [500, 362] on input "Ej: 202203" at bounding box center [631, 355] width 451 height 15
type input "202501"
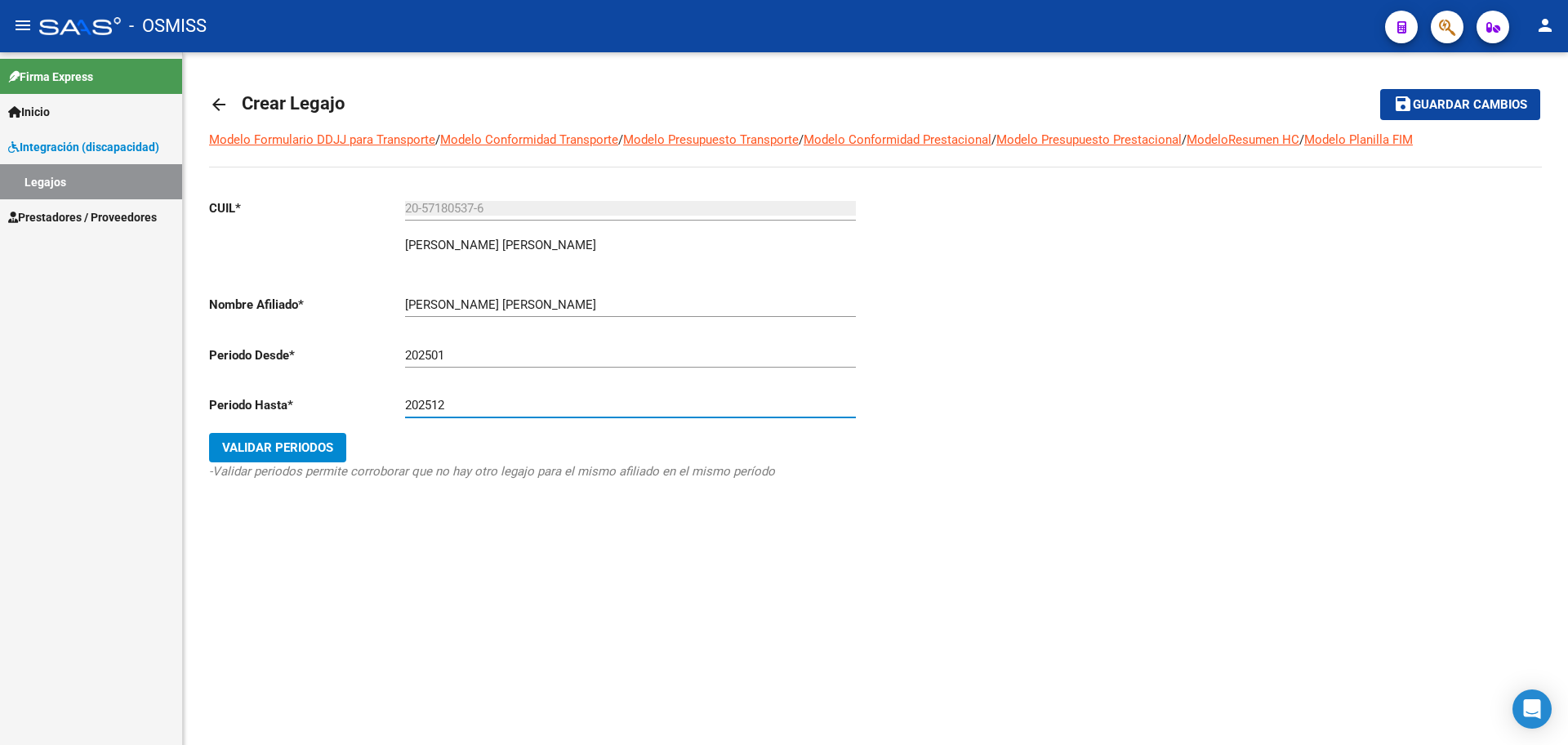
type input "202512"
click at [285, 449] on span "Validar Periodos" at bounding box center [278, 447] width 111 height 15
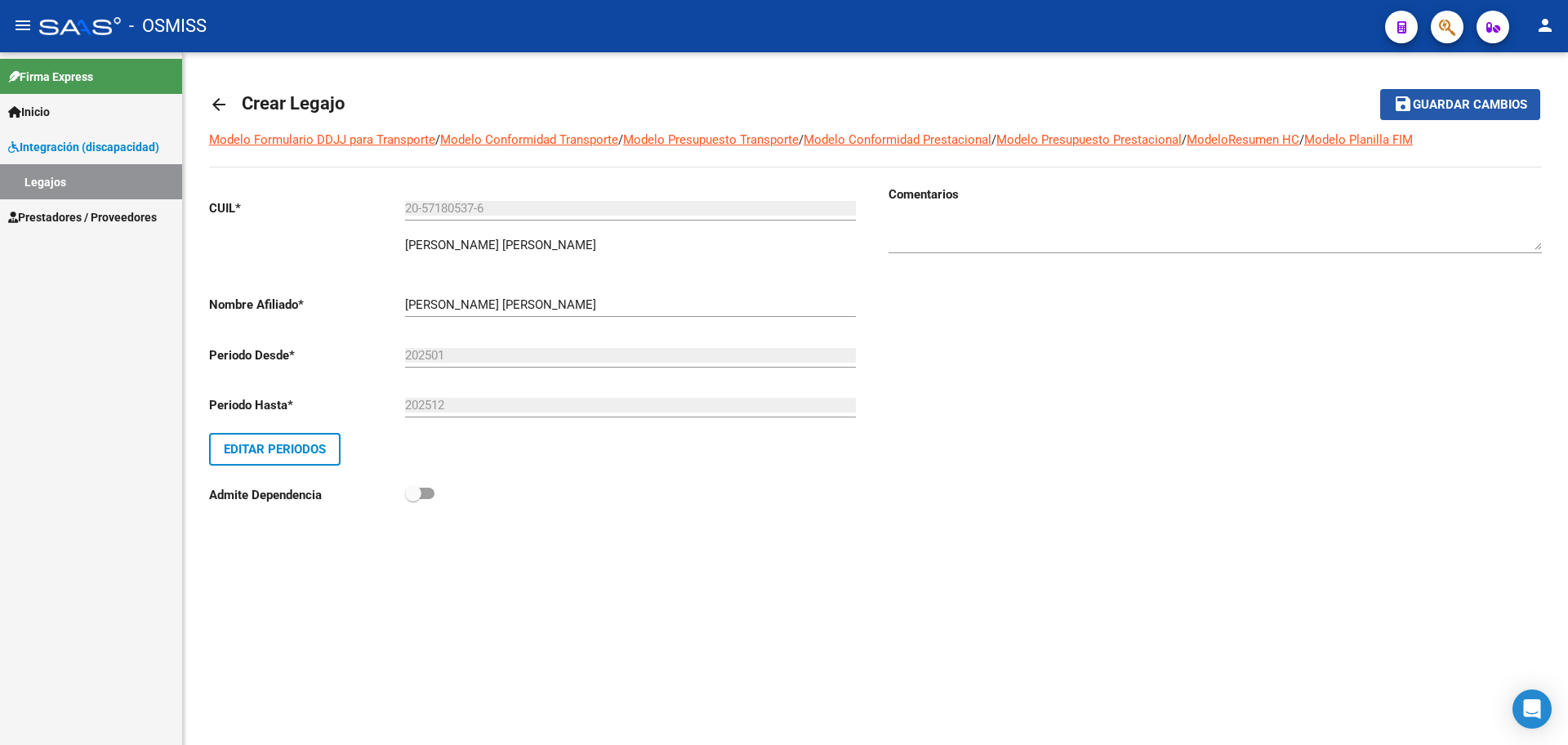
click at [1483, 103] on span "Guardar cambios" at bounding box center [1470, 105] width 114 height 15
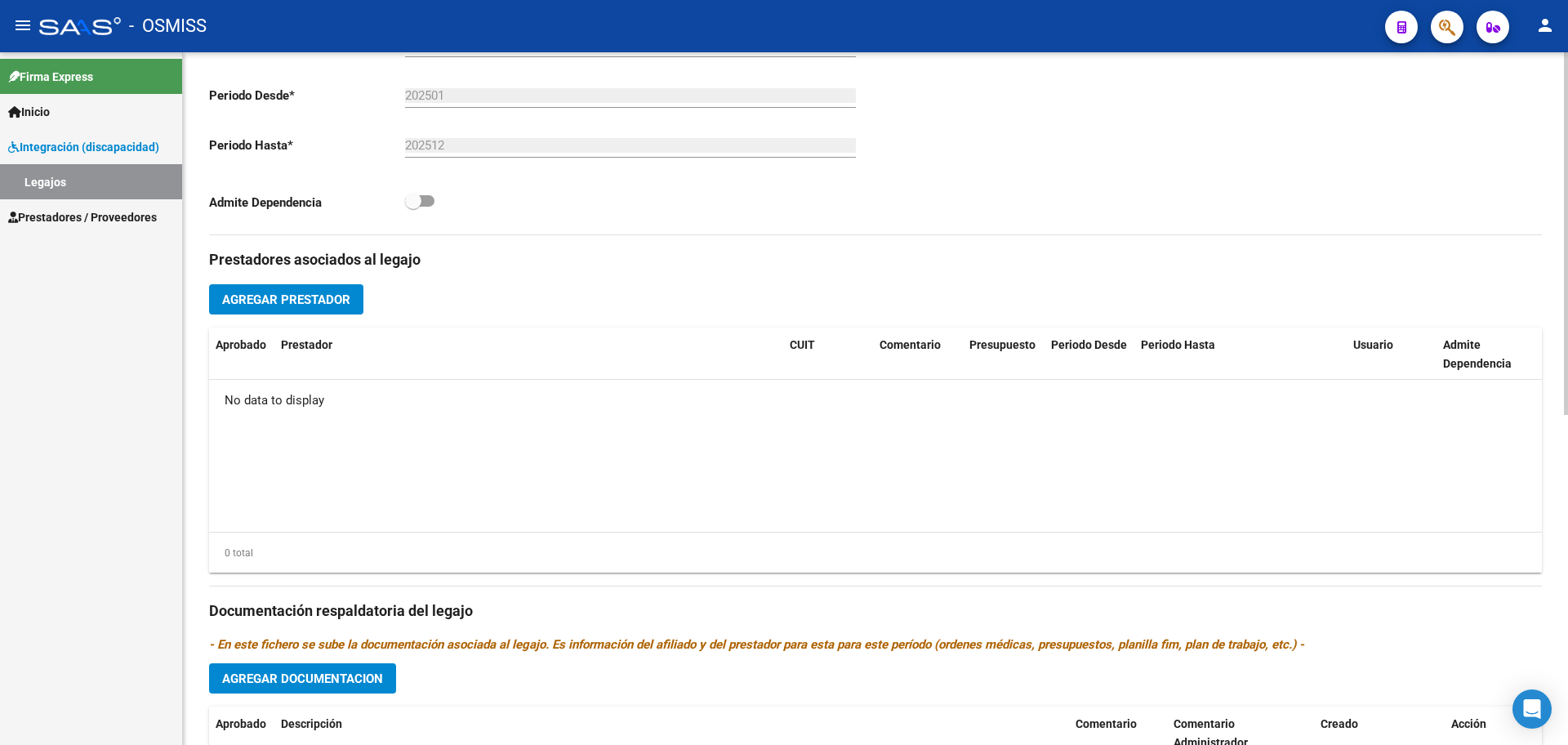
scroll to position [613, 0]
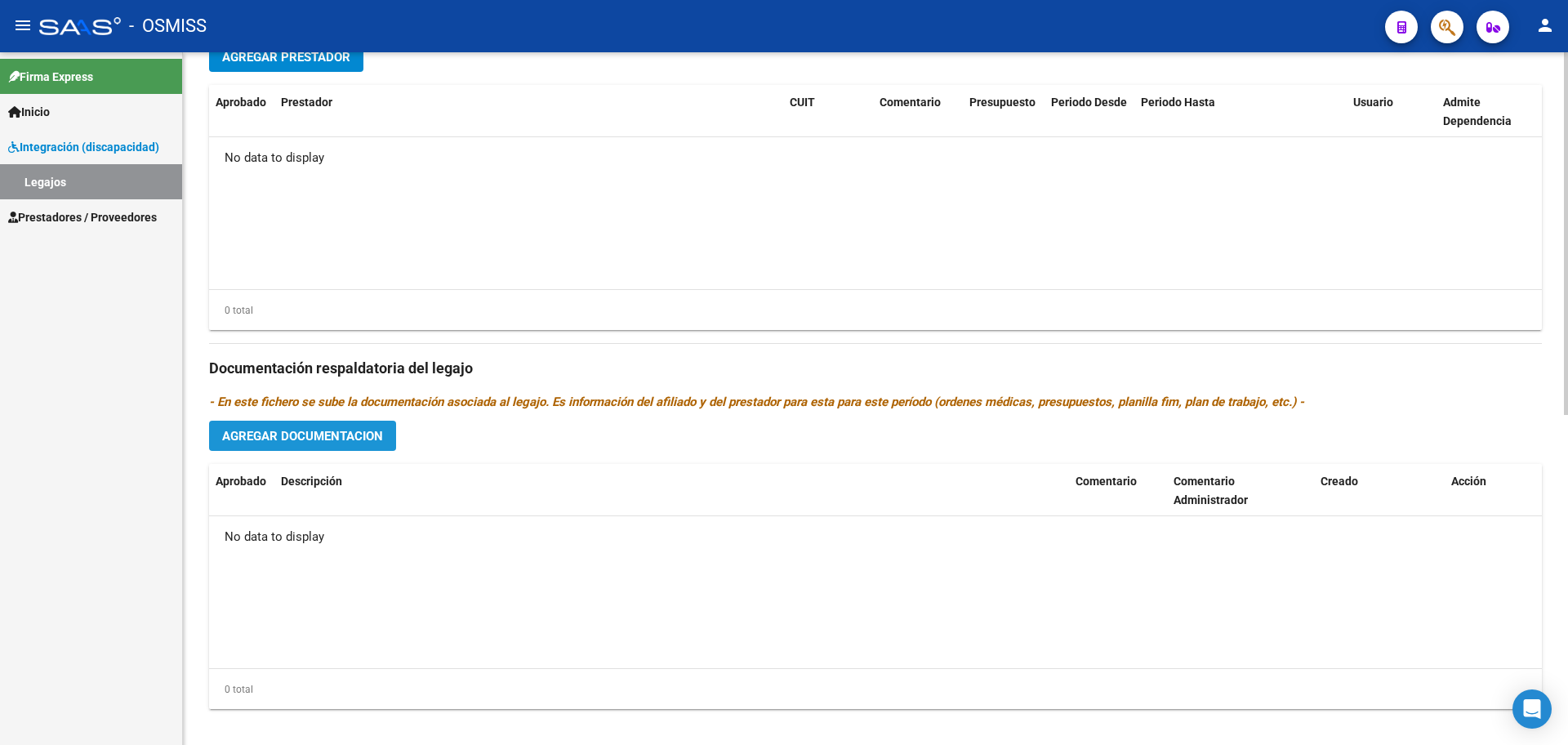
click at [330, 423] on button "Agregar Documentacion" at bounding box center [303, 436] width 187 height 30
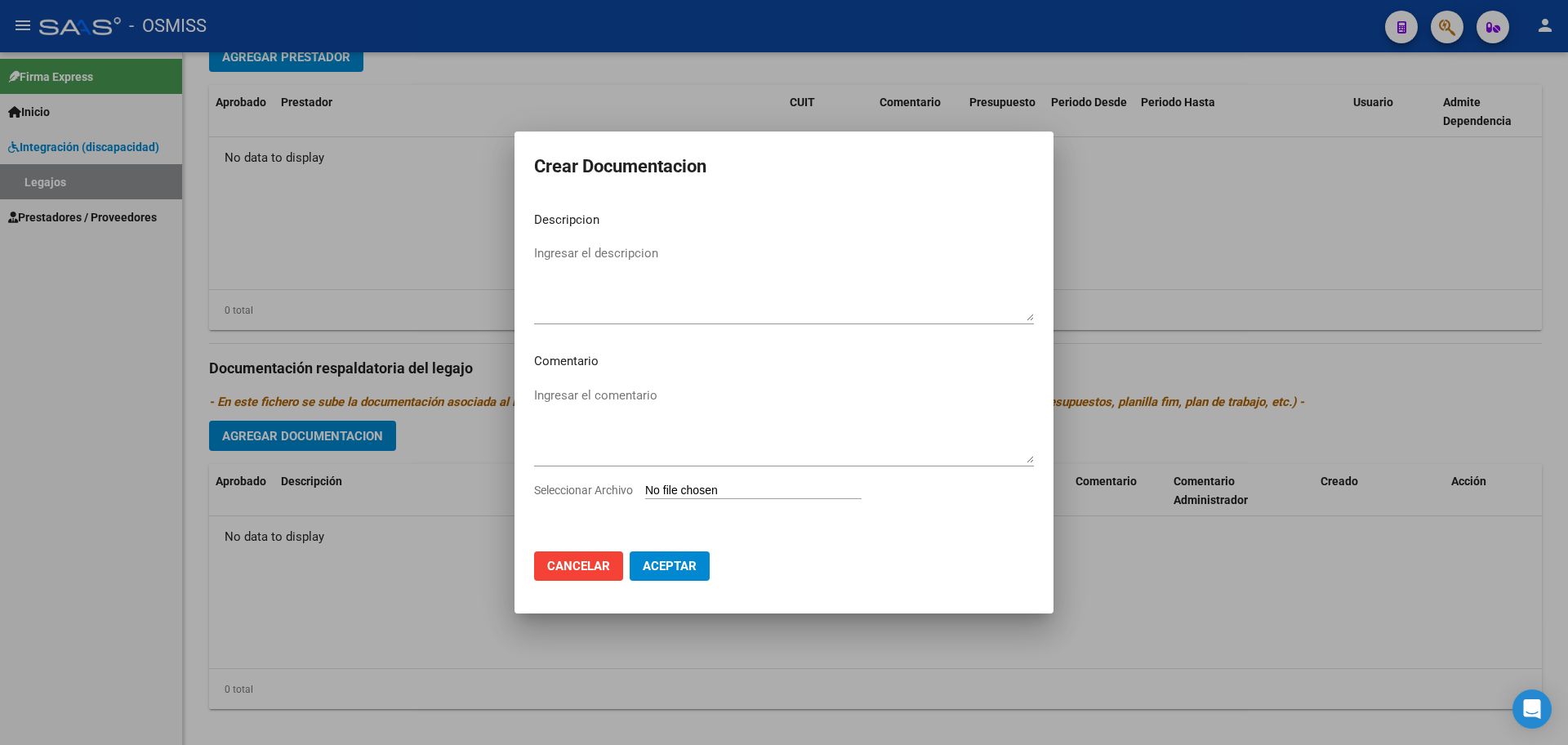
click at [692, 491] on input "Seleccionar Archivo" at bounding box center [754, 492] width 216 height 16
type input "C:\fakepath\.[PERSON_NAME].pdf"
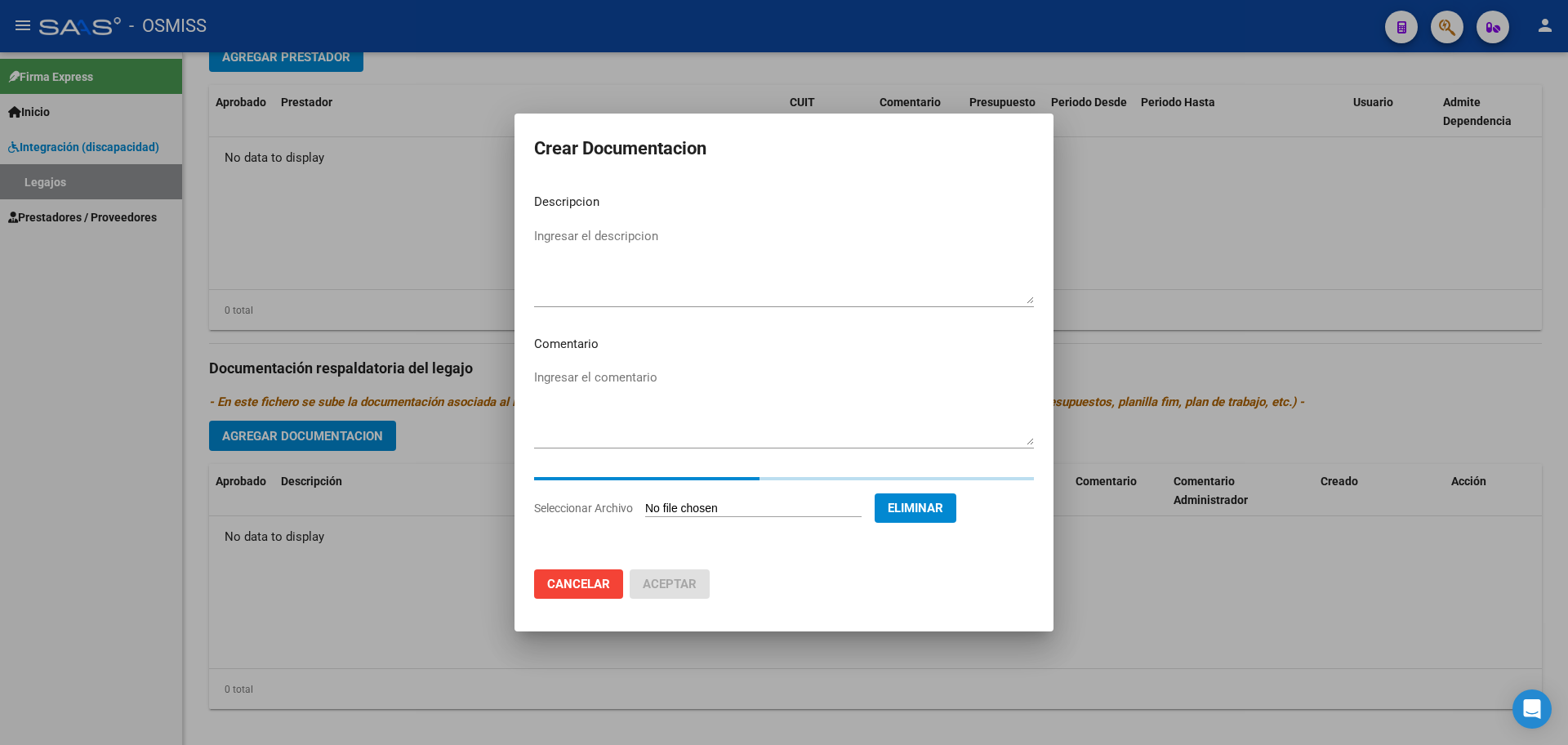
click at [556, 220] on mat-dialog-content "Descripcion Ingresar el descripcion Comentario Ingresar el comentario Seleccion…" at bounding box center [784, 369] width 539 height 375
click at [556, 233] on textarea "Ingresar el descripcion" at bounding box center [784, 265] width 499 height 76
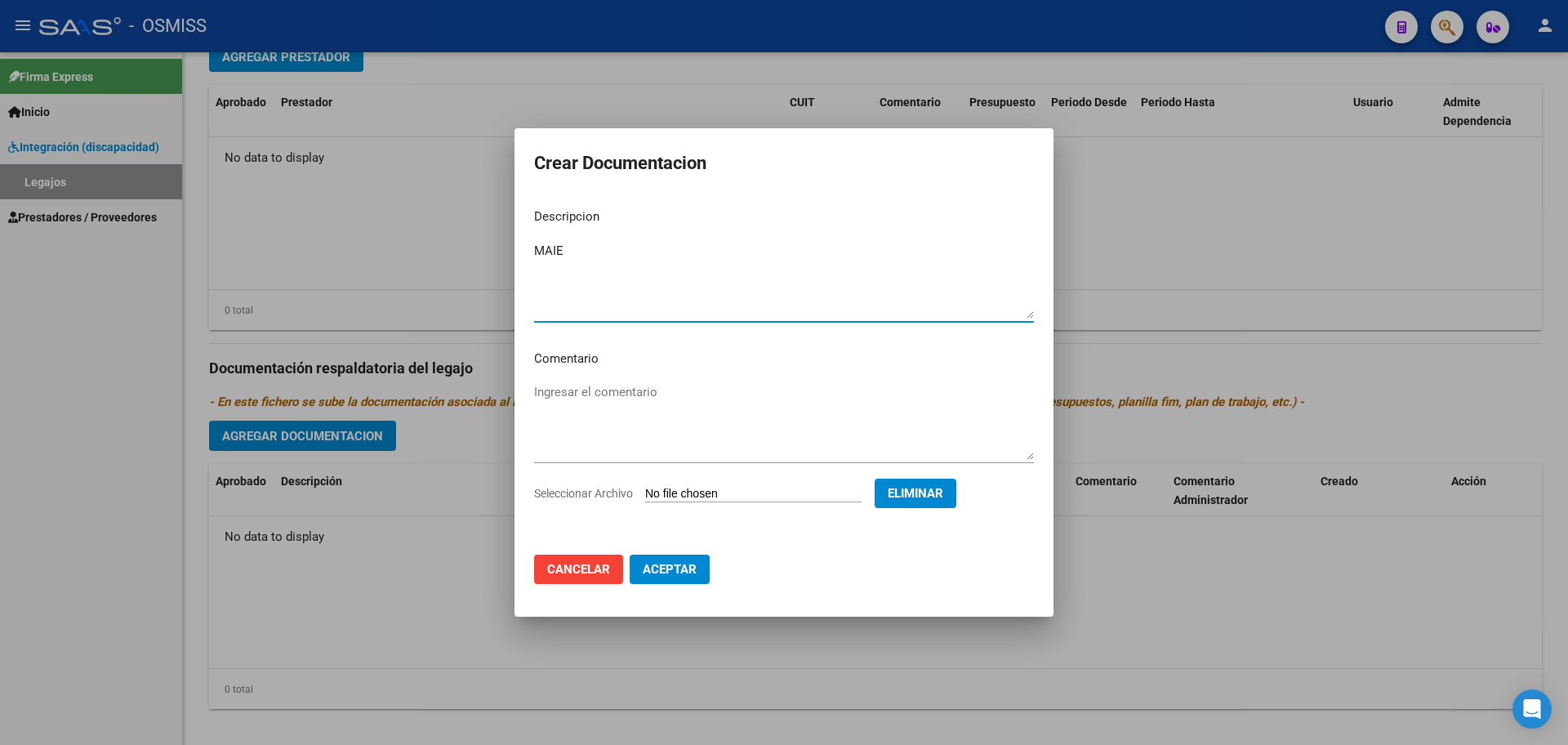
type textarea "MAIE"
click at [674, 584] on mat-dialog-actions "Cancelar Aceptar" at bounding box center [784, 569] width 499 height 56
click at [684, 571] on span "Aceptar" at bounding box center [669, 569] width 54 height 15
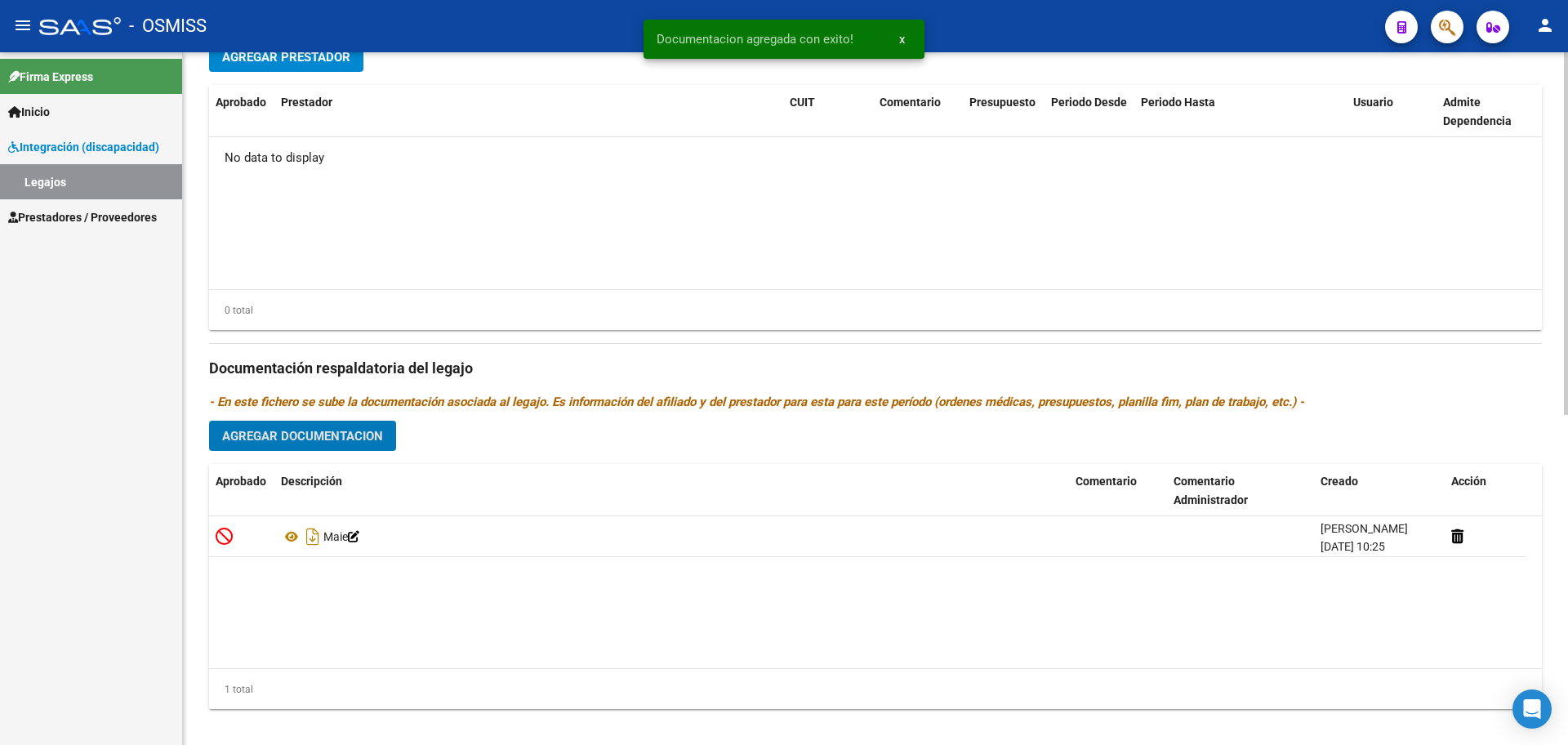
click at [306, 437] on span "Agregar Documentacion" at bounding box center [303, 436] width 161 height 15
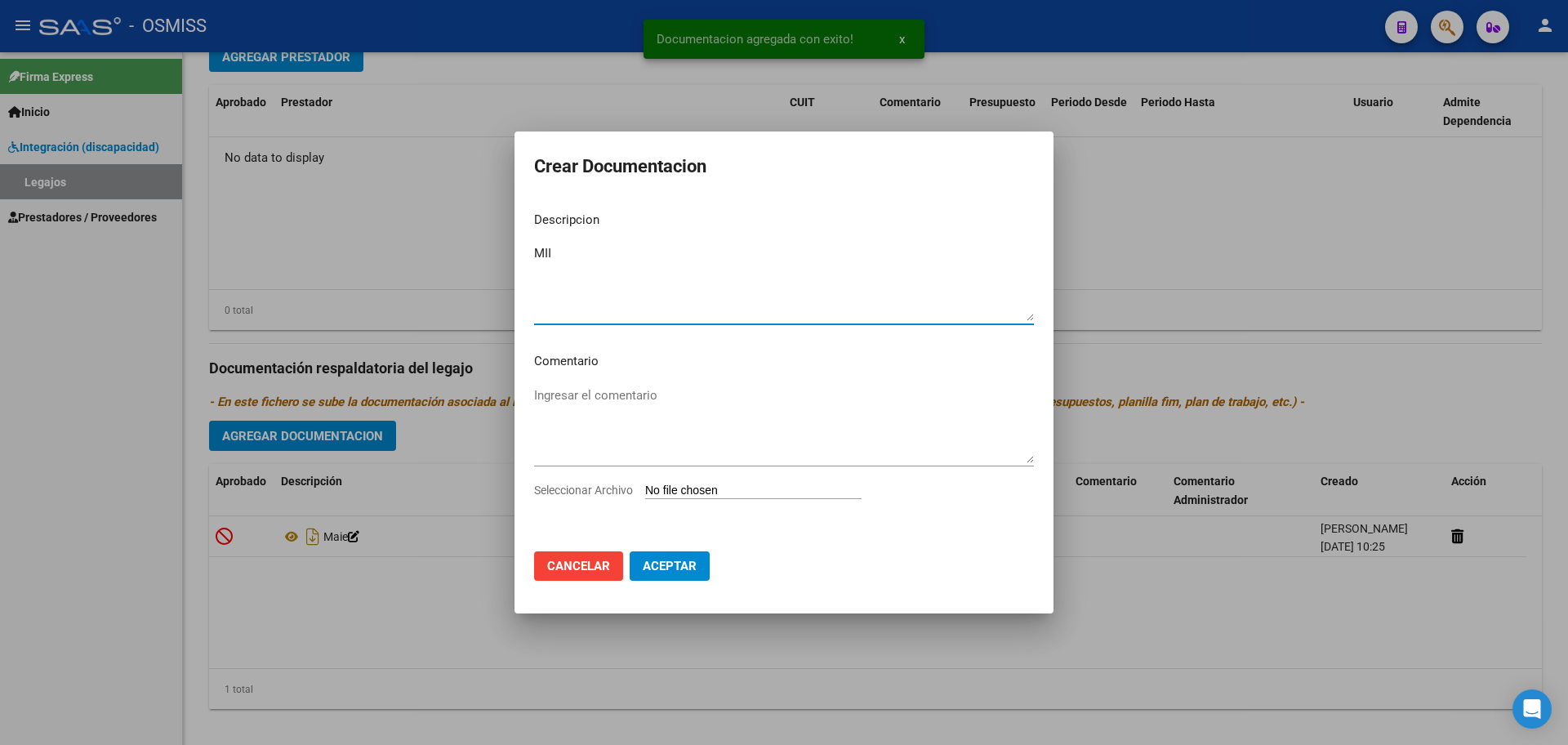
type textarea "MII"
click at [668, 494] on input "Seleccionar Archivo" at bounding box center [754, 492] width 216 height 16
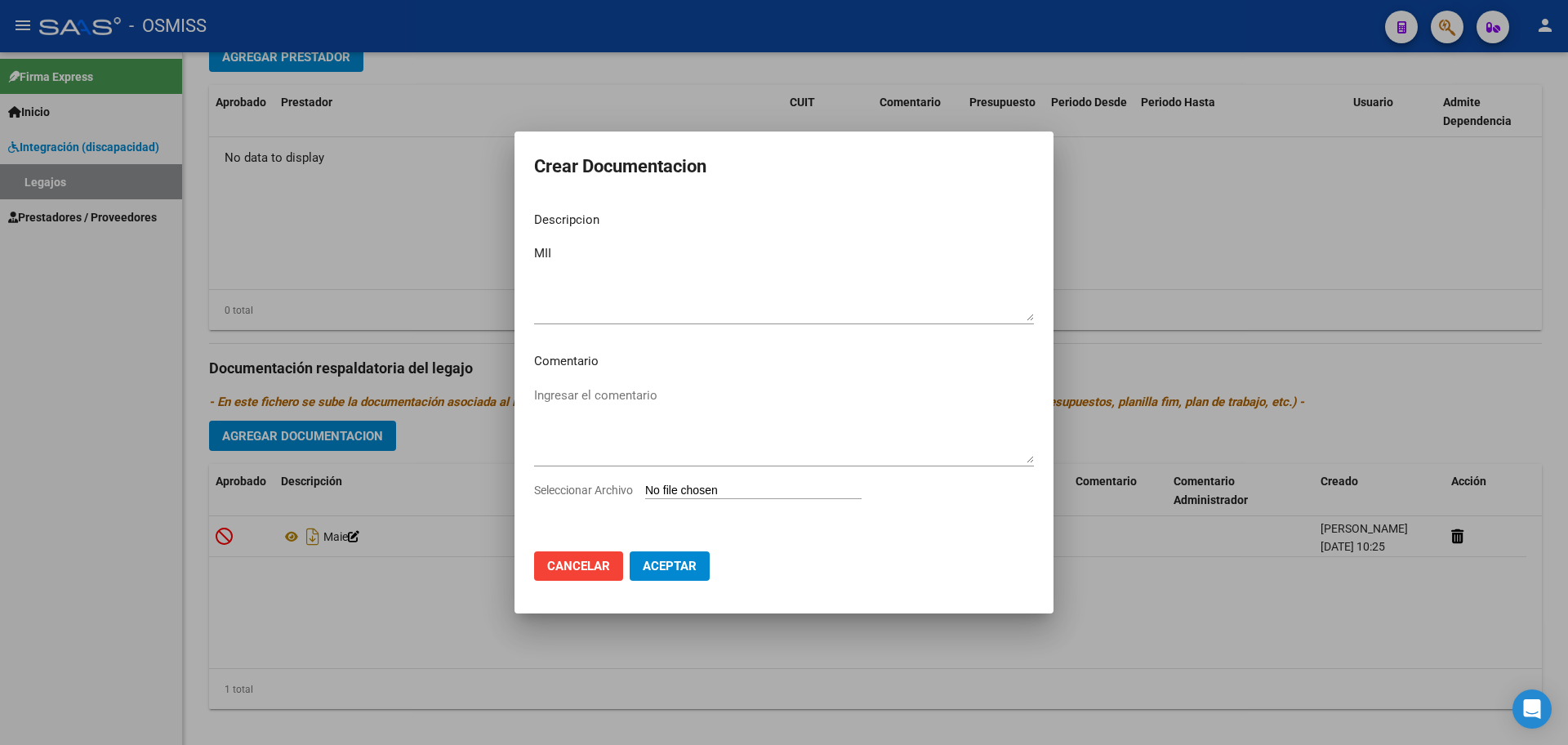
type input "C:\fakepath\.[PERSON_NAME].pdf"
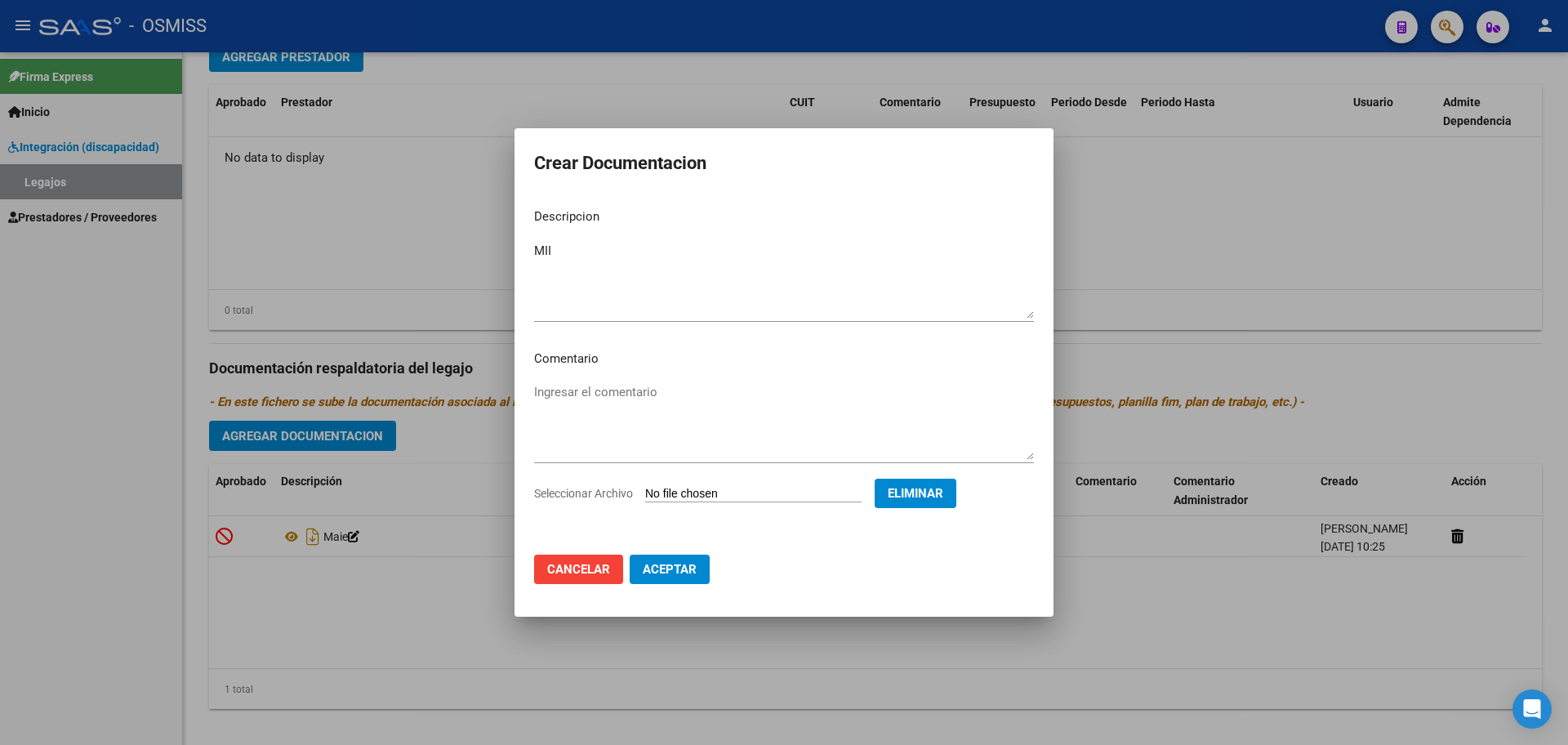
click at [663, 565] on span "Aceptar" at bounding box center [669, 569] width 54 height 15
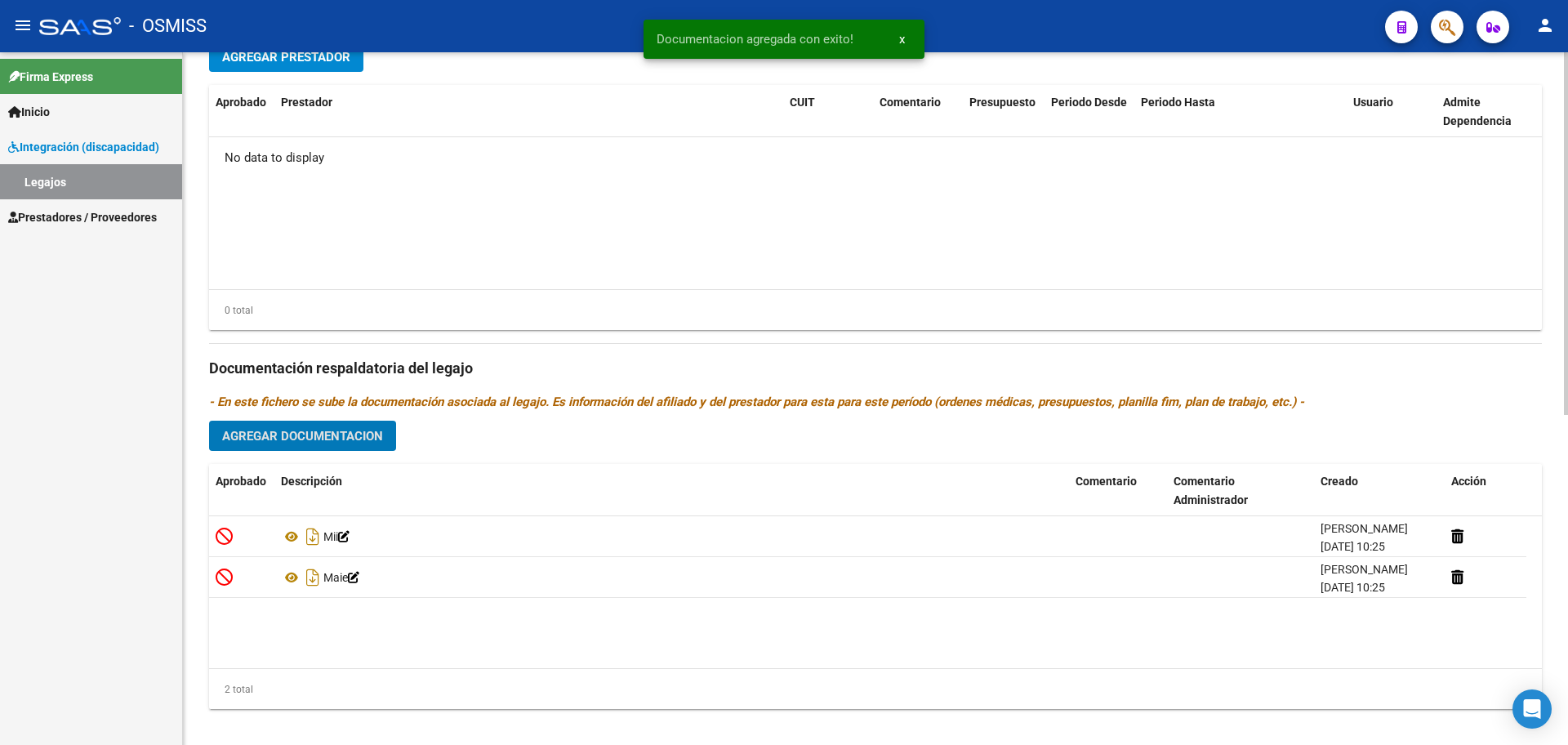
click at [297, 435] on span "Agregar Documentacion" at bounding box center [303, 436] width 161 height 15
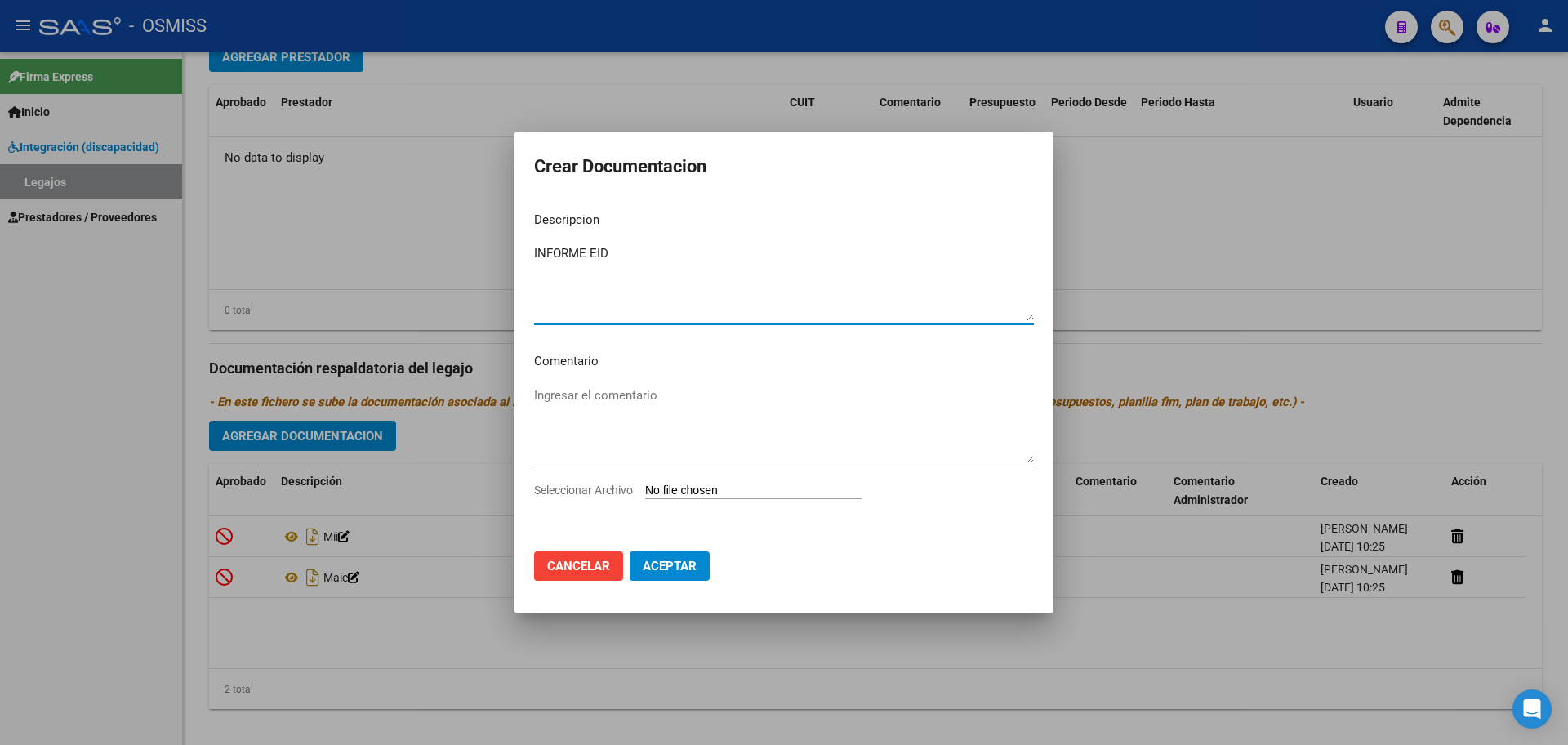
type textarea "INFORME EID"
click at [755, 490] on input "Seleccionar Archivo" at bounding box center [754, 492] width 216 height 16
type input "C:\fakepath\[PERSON_NAME] LUIS2.pdf"
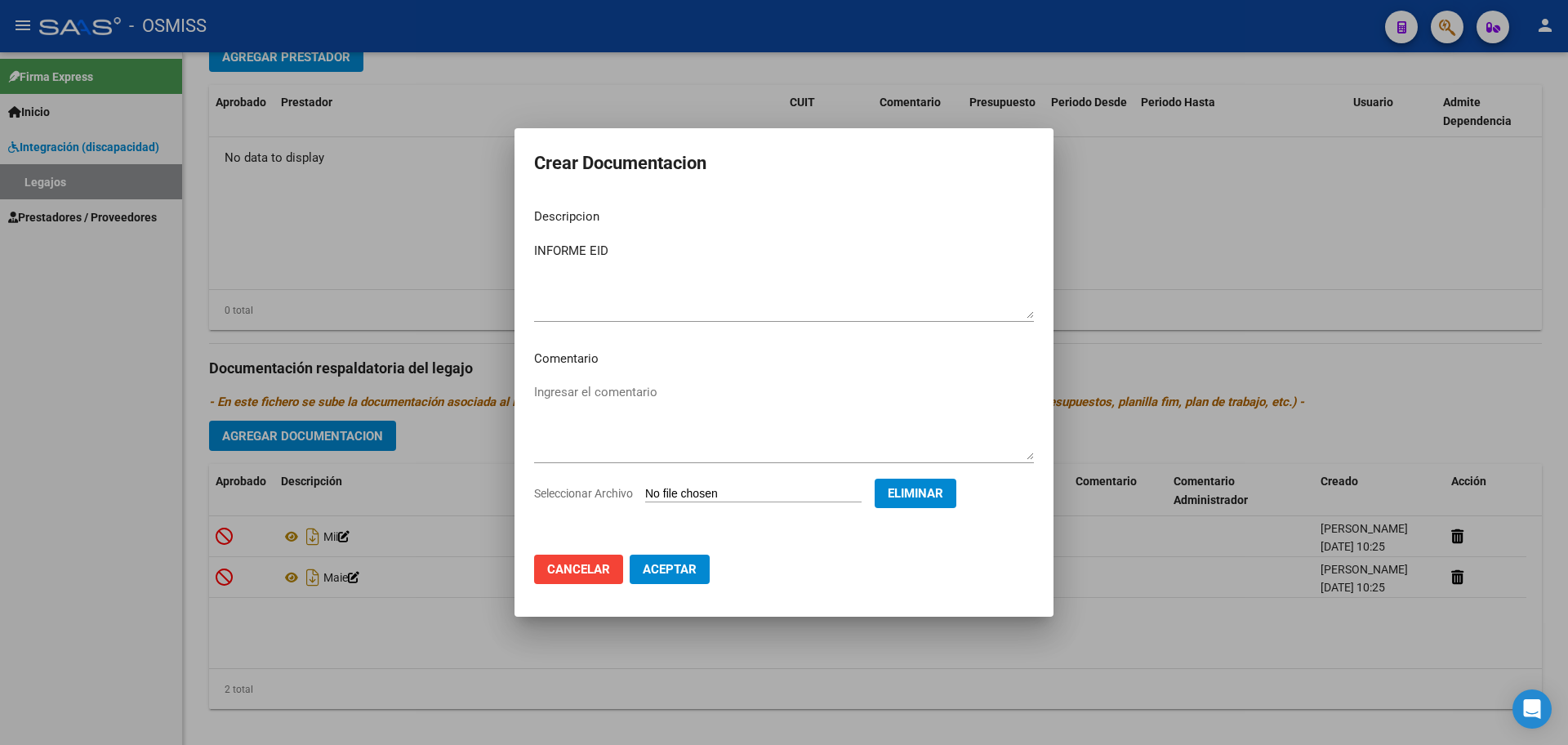
click at [683, 573] on span "Aceptar" at bounding box center [669, 569] width 54 height 15
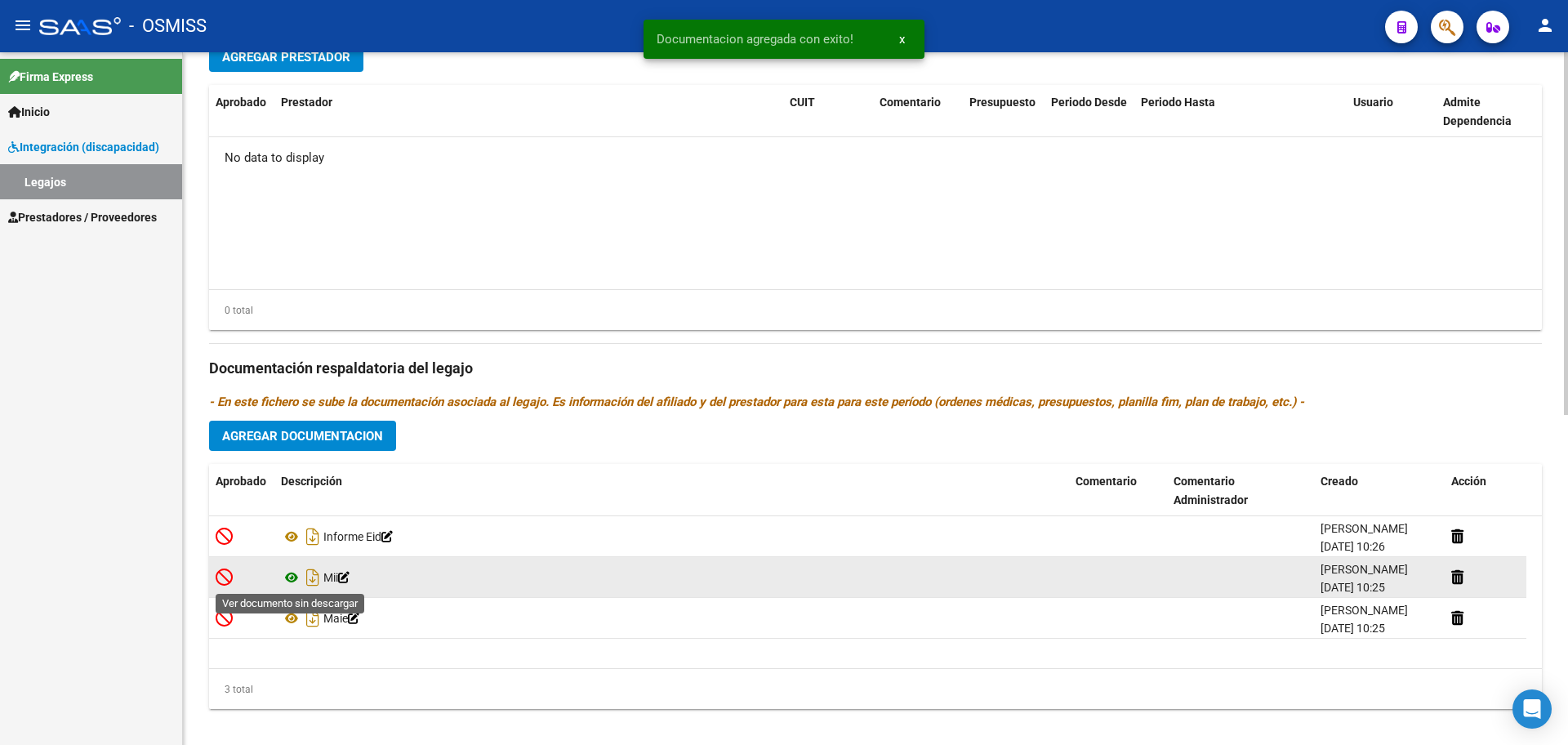
click at [291, 574] on icon at bounding box center [291, 578] width 21 height 20
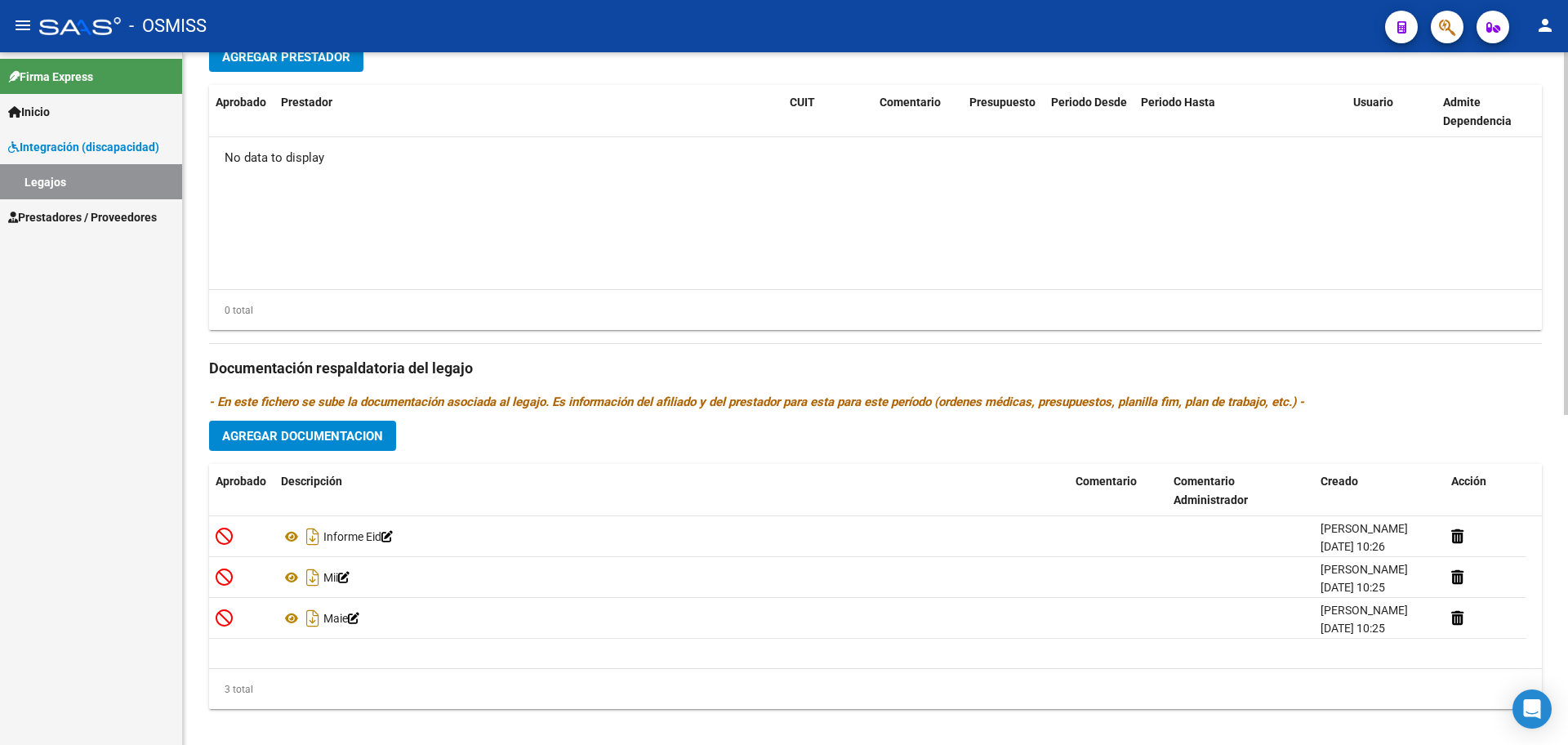
scroll to position [511, 0]
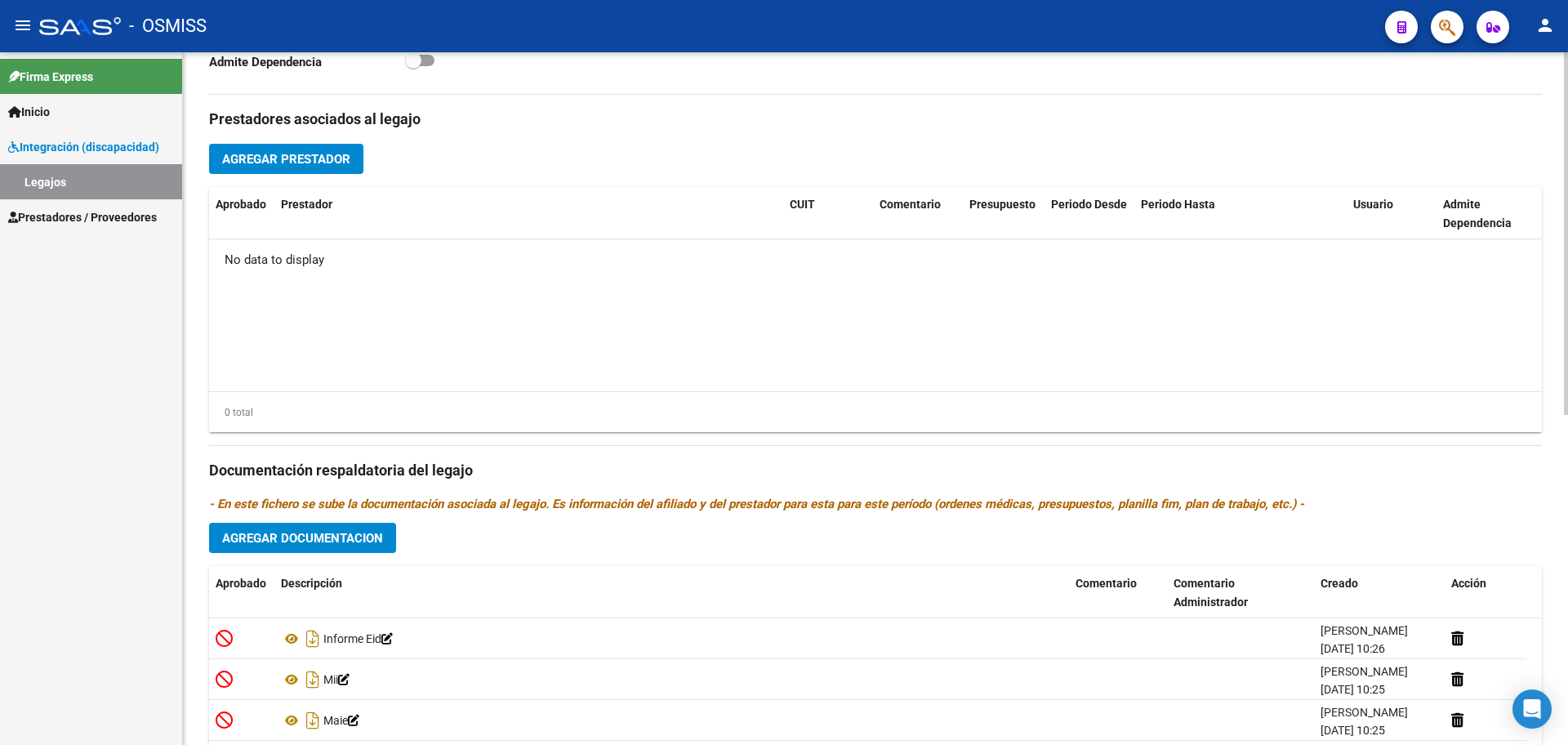
click at [291, 140] on div "Prestadores asociados al legajo Agregar Prestador Aprobado Prestador CUIT Comen…" at bounding box center [876, 459] width 1334 height 730
click at [292, 153] on span "Agregar Prestador" at bounding box center [286, 159] width 128 height 15
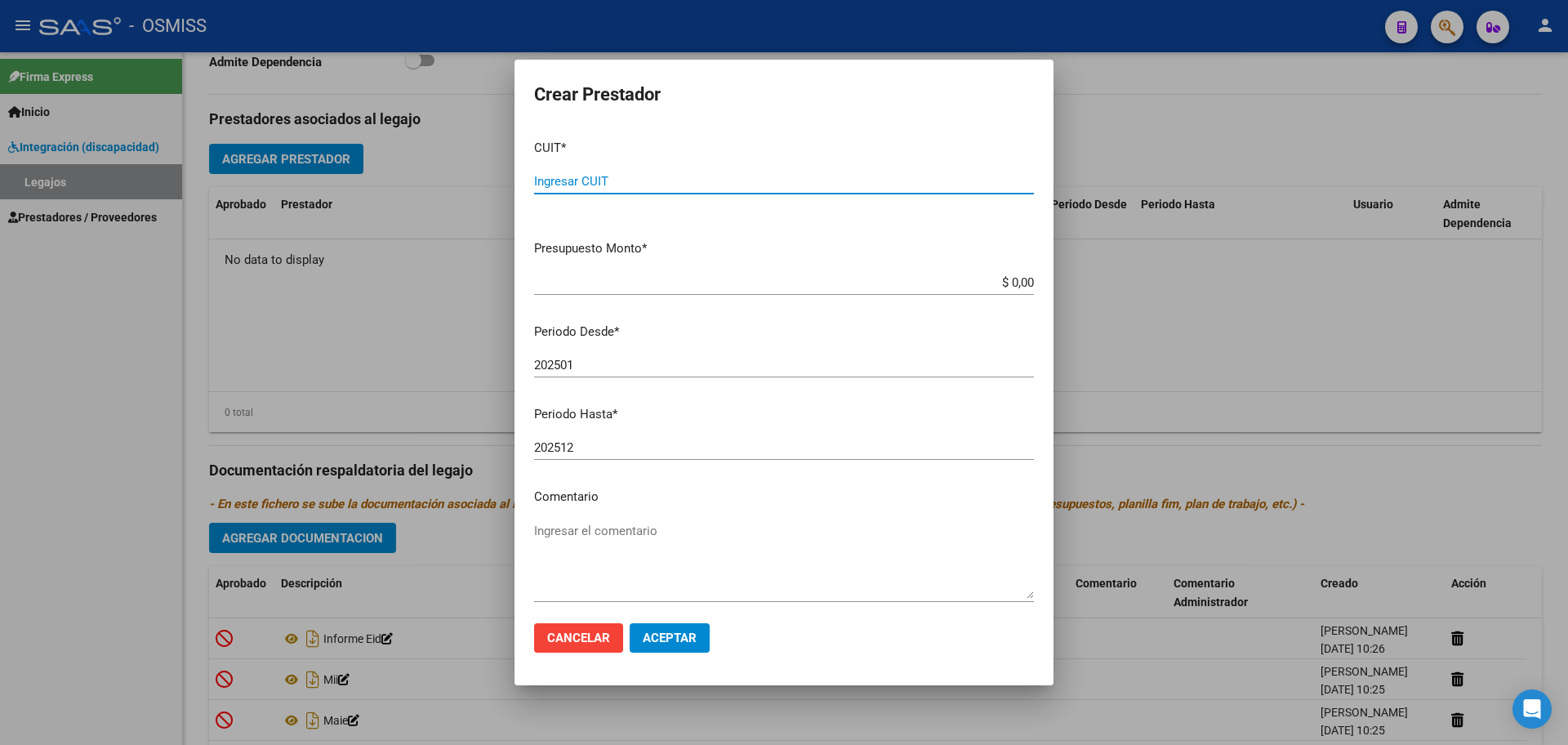
paste input "27-23567609-0"
type input "27-23567609-0"
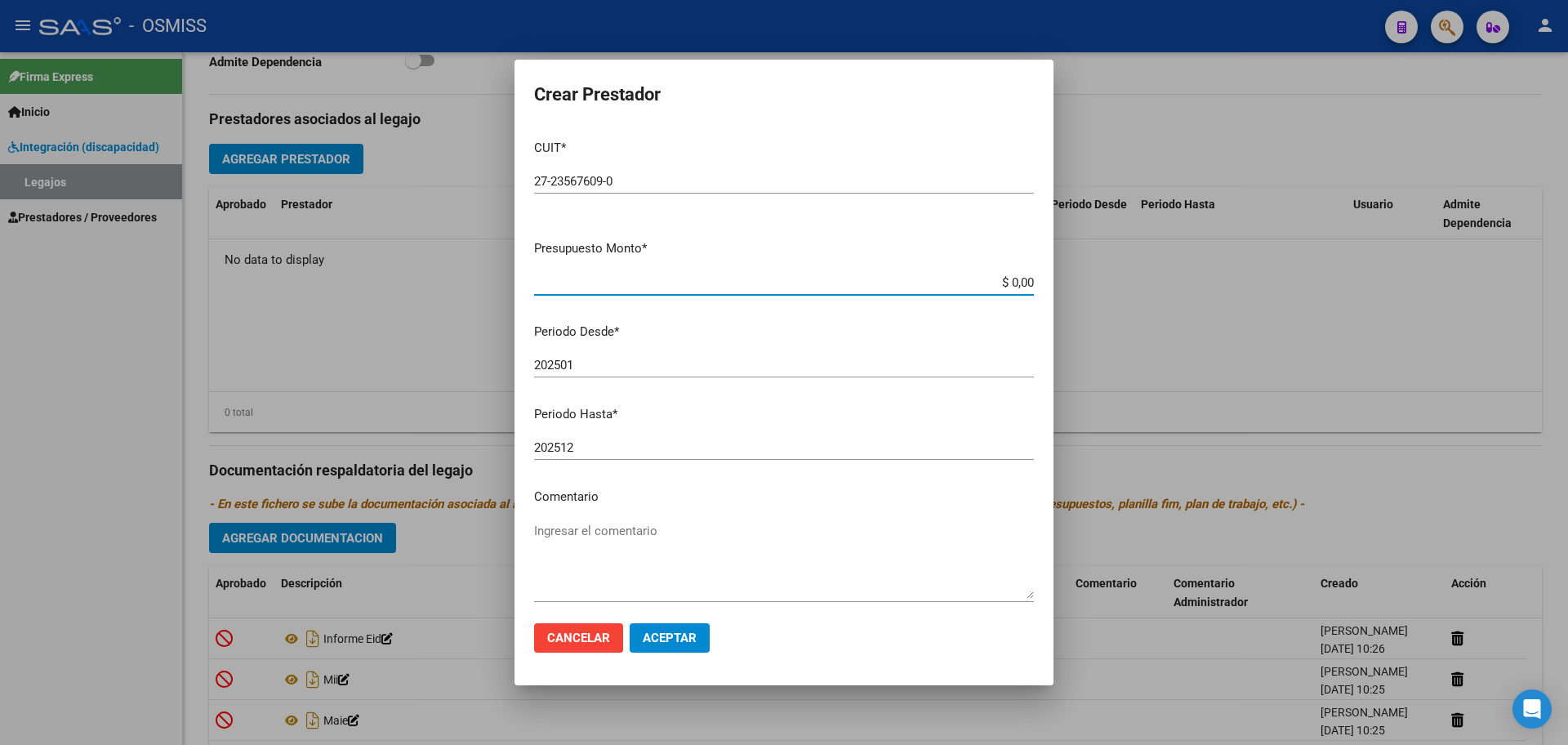
type input "$ 0,01"
type input "202508"
click at [680, 639] on span "Aceptar" at bounding box center [669, 638] width 54 height 15
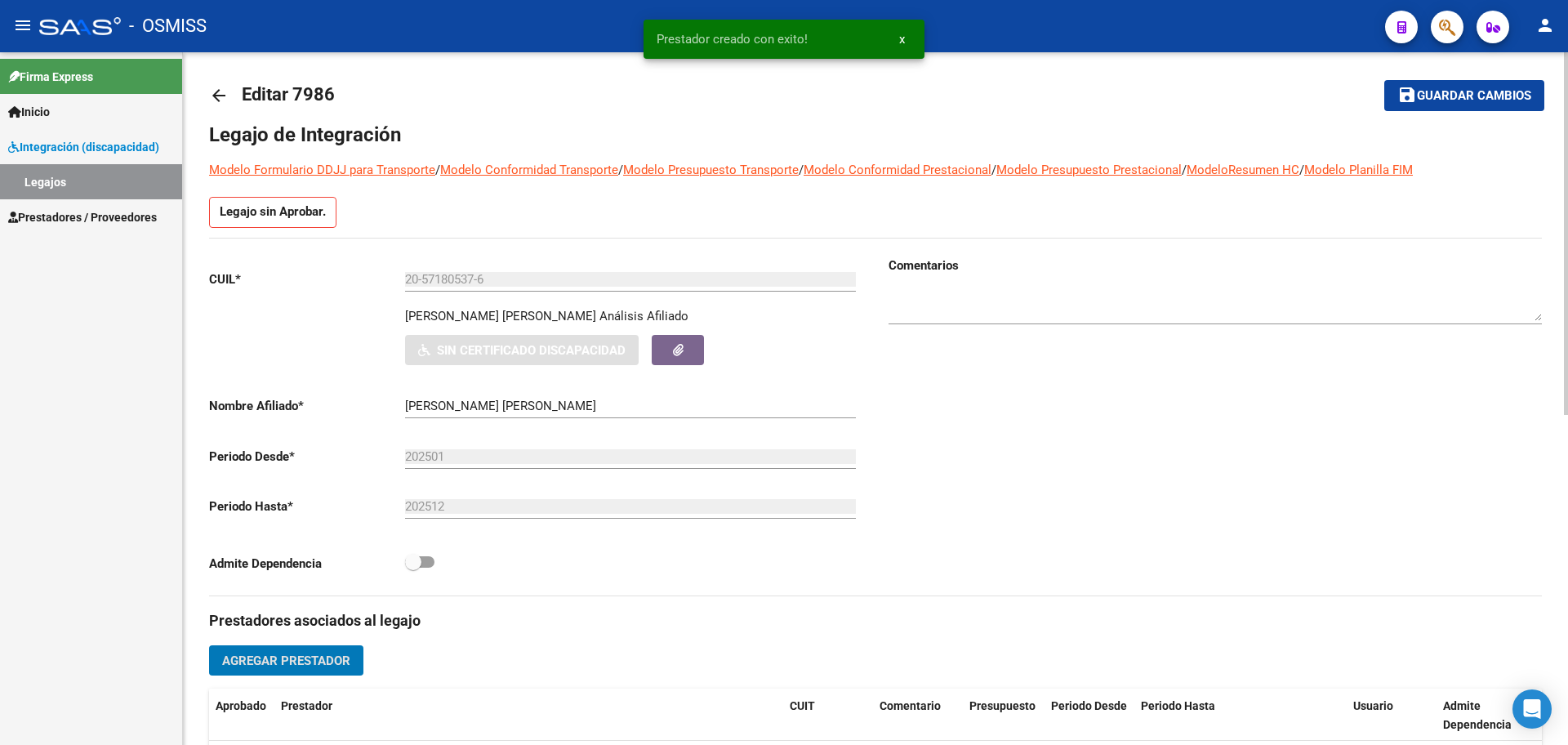
scroll to position [0, 0]
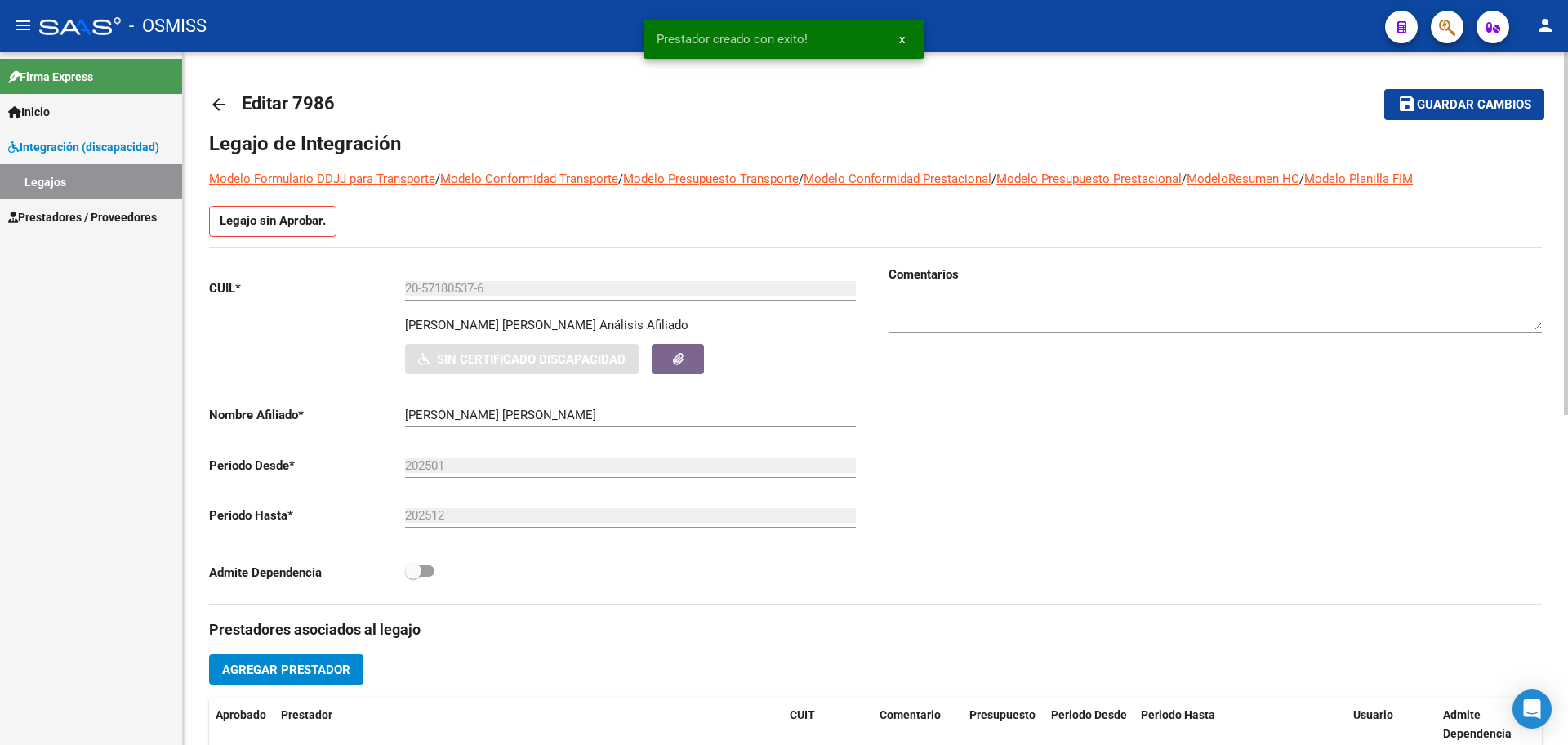
click at [1442, 78] on mat-toolbar-row "save Guardar cambios" at bounding box center [1406, 104] width 278 height 53
click at [1442, 103] on span "Guardar cambios" at bounding box center [1474, 105] width 114 height 15
click at [217, 103] on mat-icon "arrow_back" at bounding box center [219, 104] width 20 height 20
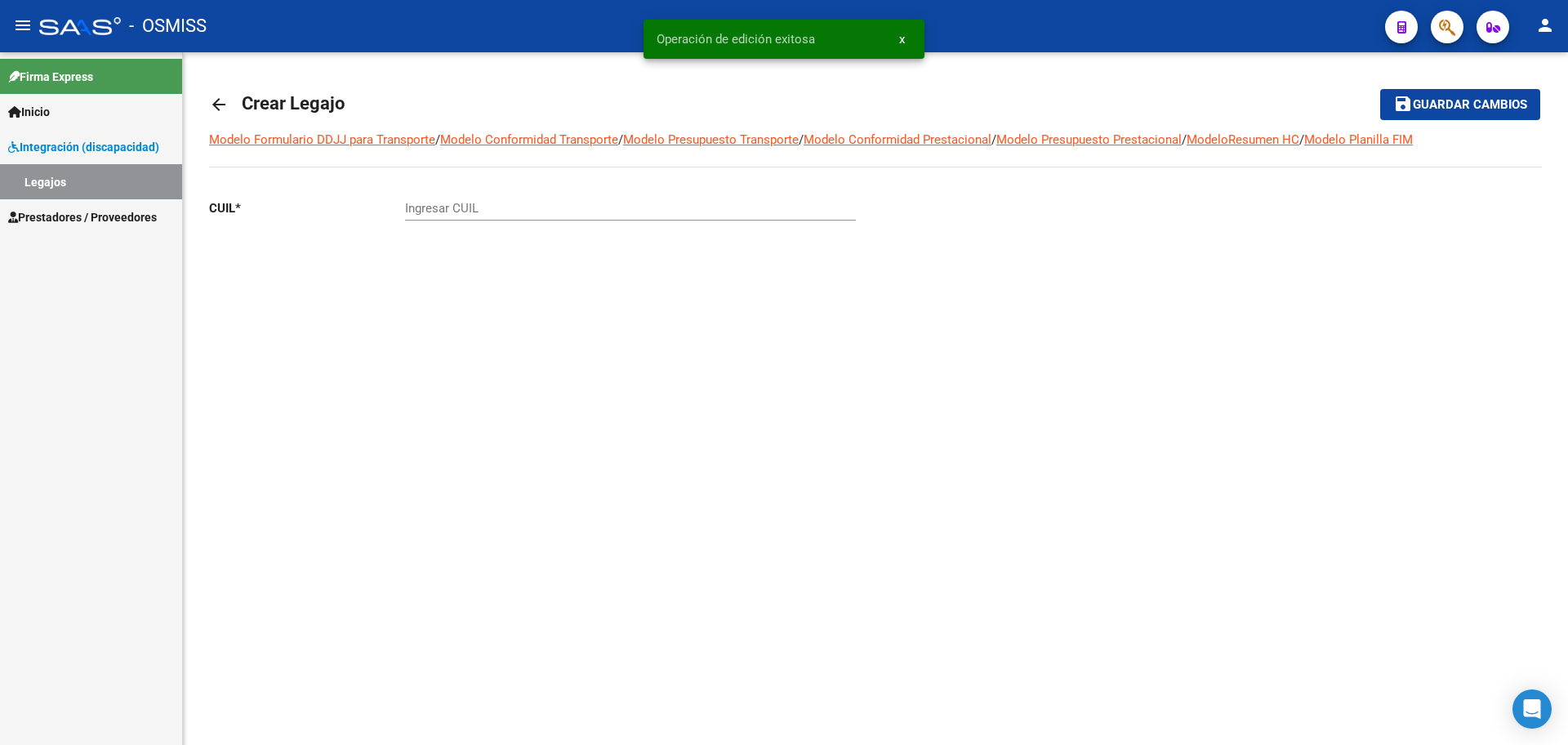
click at [217, 103] on mat-icon "arrow_back" at bounding box center [219, 104] width 20 height 20
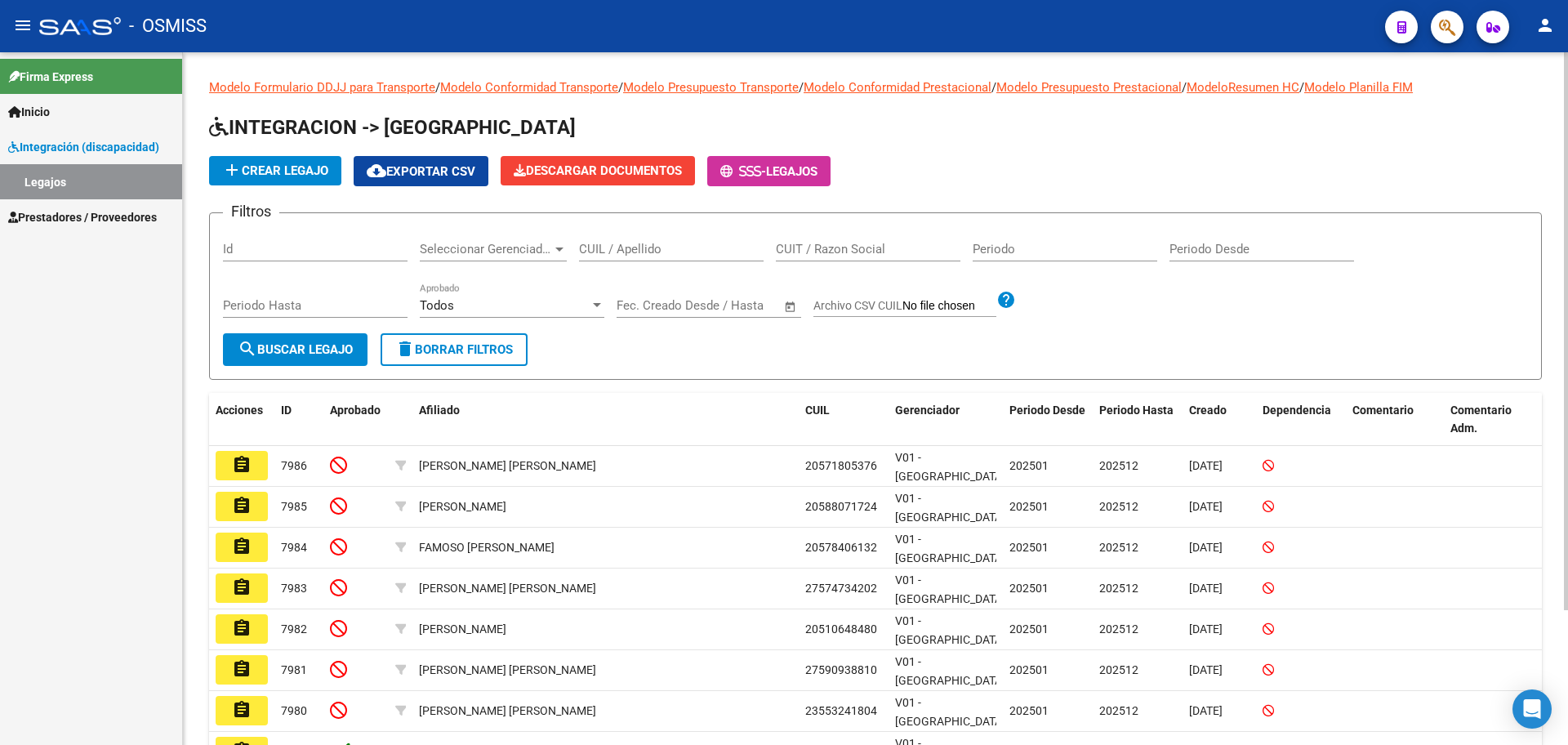
click at [319, 164] on span "add Crear Legajo" at bounding box center [275, 171] width 106 height 15
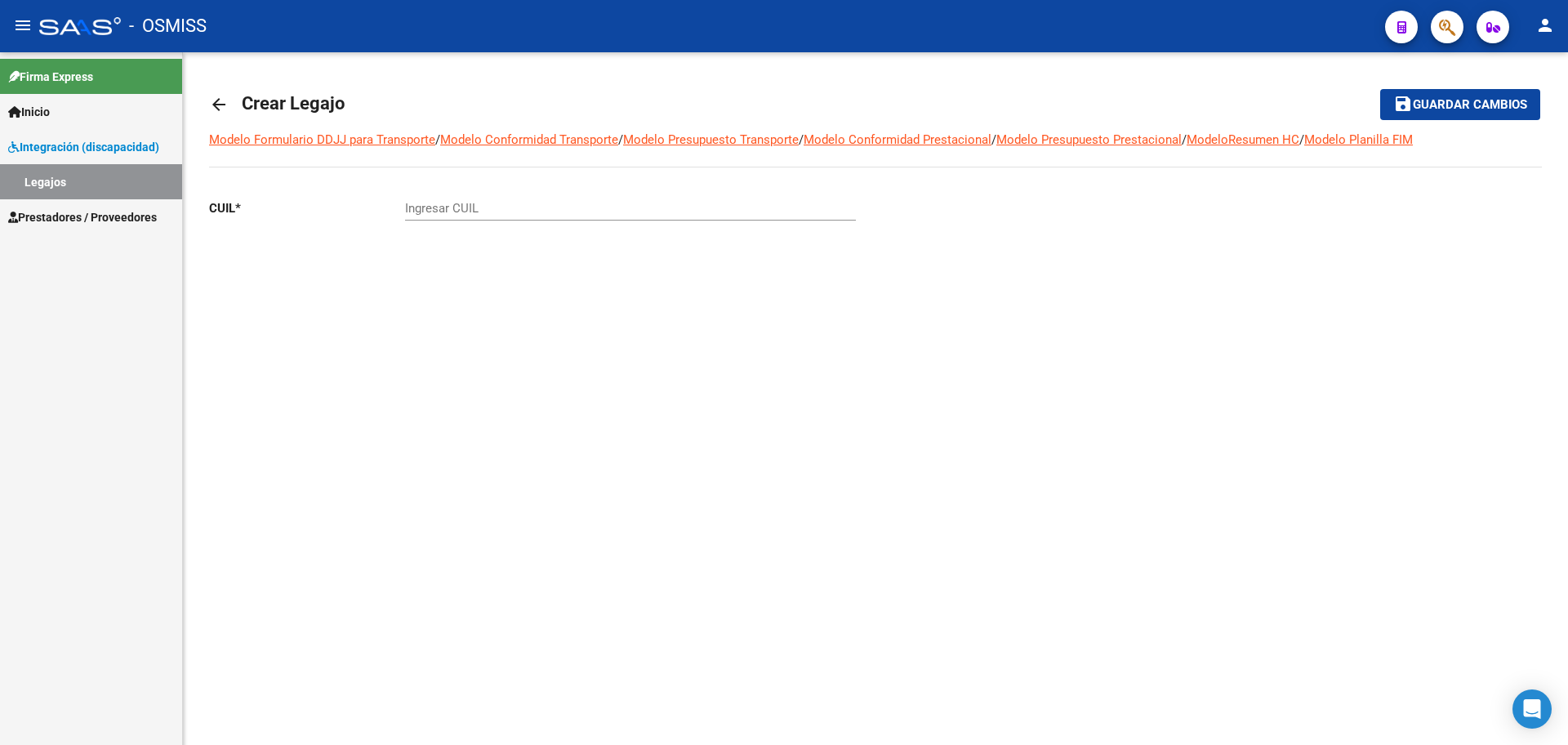
click at [460, 211] on input "Ingresar CUIL" at bounding box center [631, 208] width 451 height 15
paste input "-55737086"
type input "27-55737086-8"
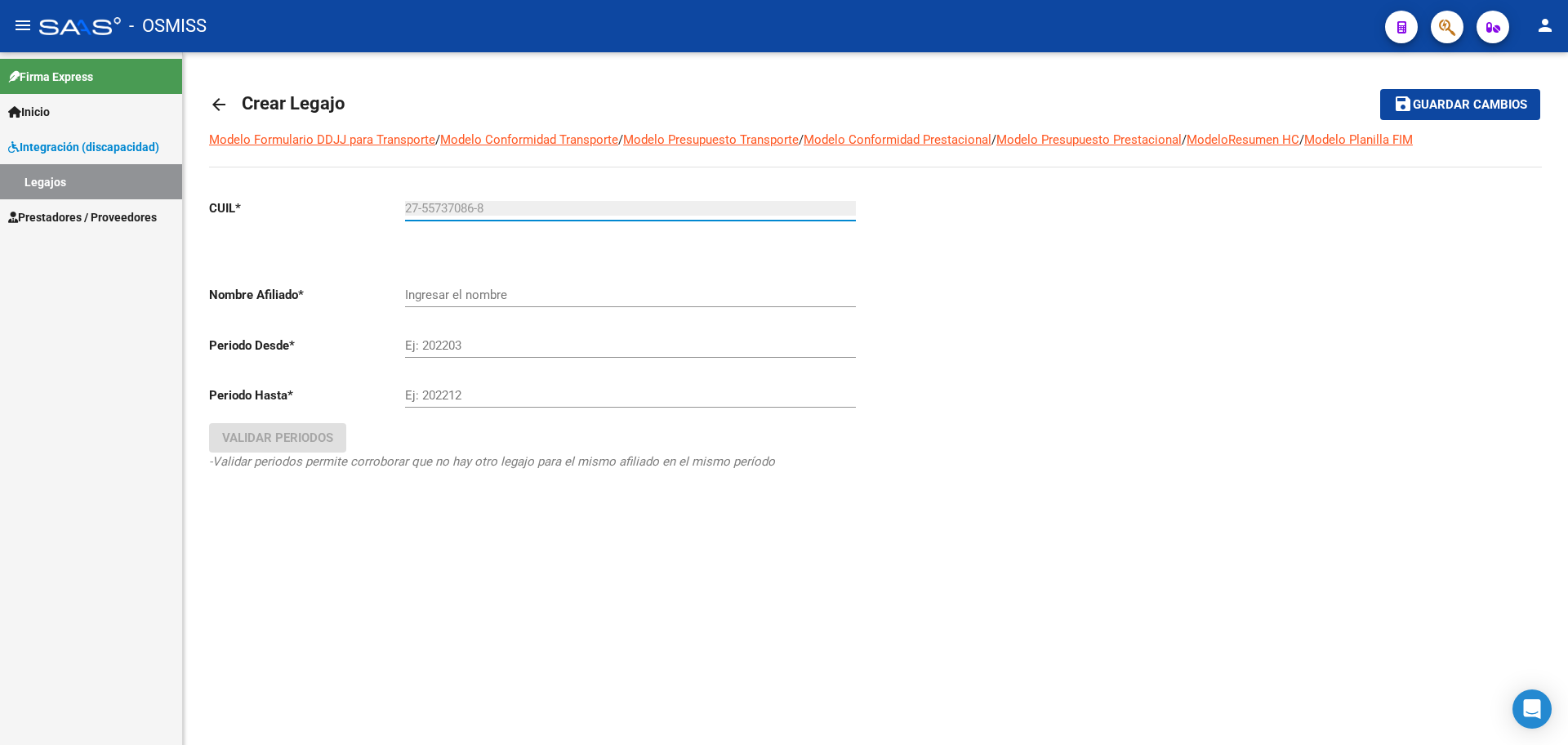
type input "[PERSON_NAME]"
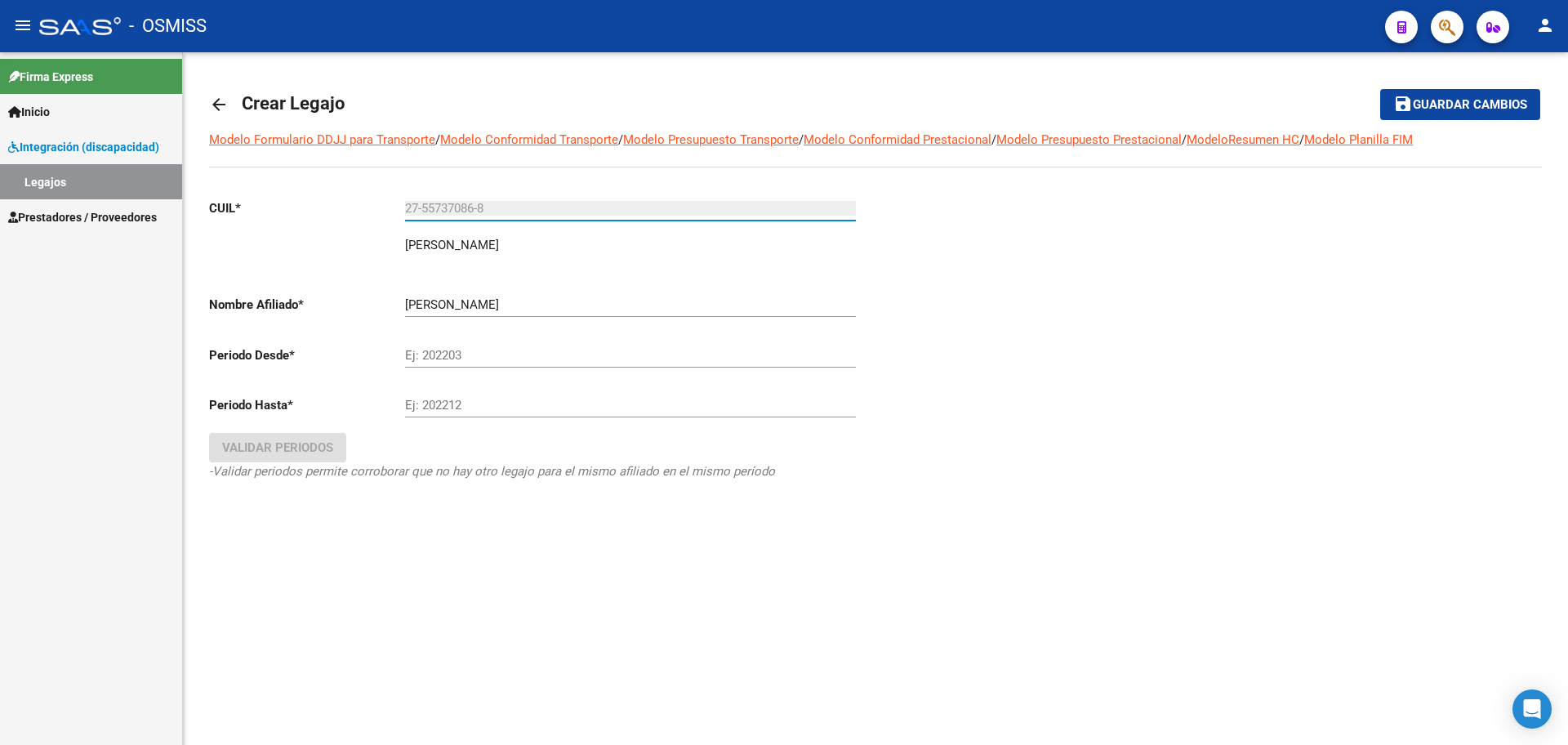
type input "27-55737086-8"
click at [464, 363] on div "Ej: 202203" at bounding box center [631, 350] width 451 height 35
click at [463, 356] on input "Ej: 202203" at bounding box center [631, 355] width 451 height 15
type input "202501"
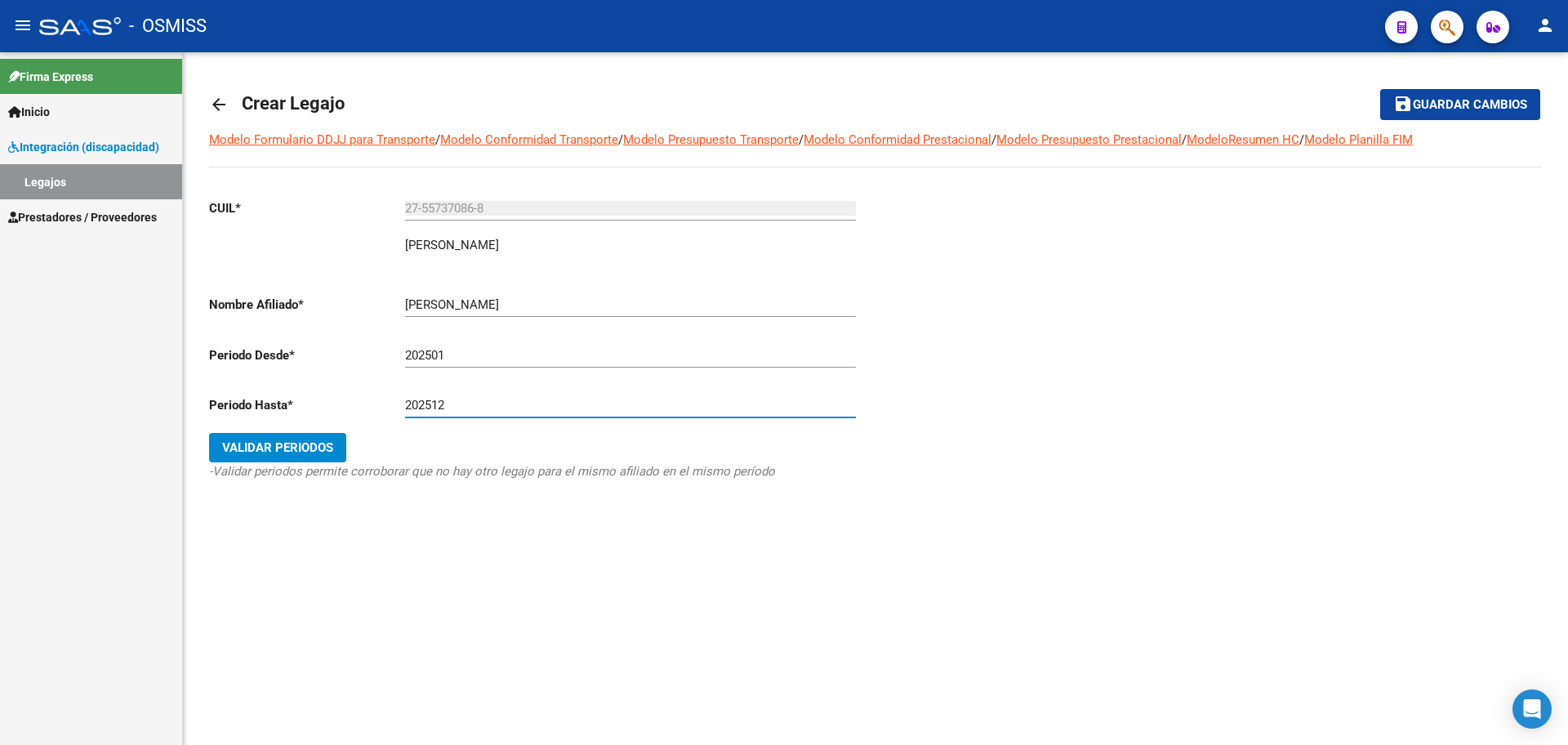
type input "202512"
click at [295, 453] on span "Validar Periodos" at bounding box center [278, 447] width 111 height 15
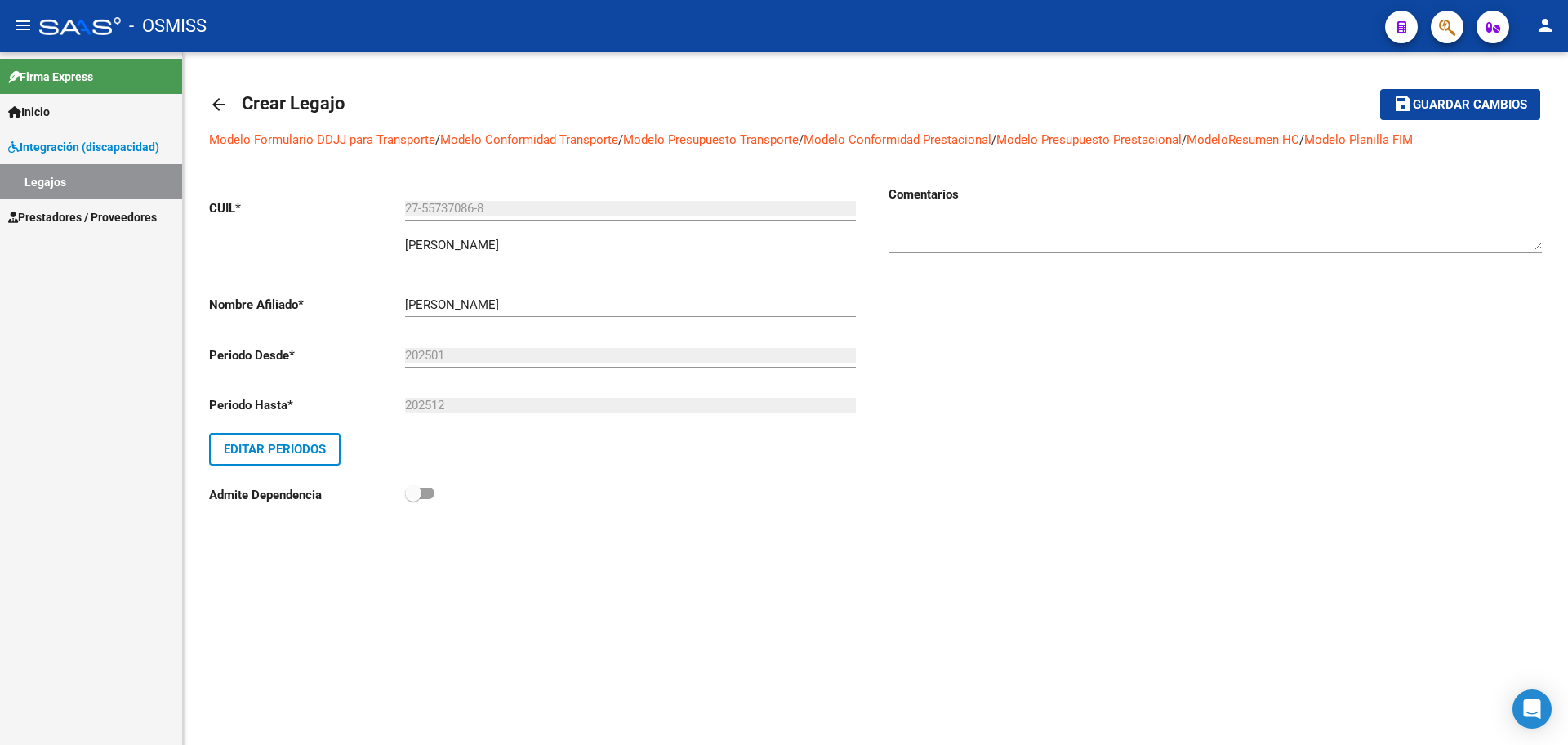
click at [1483, 103] on span "Guardar cambios" at bounding box center [1470, 105] width 114 height 15
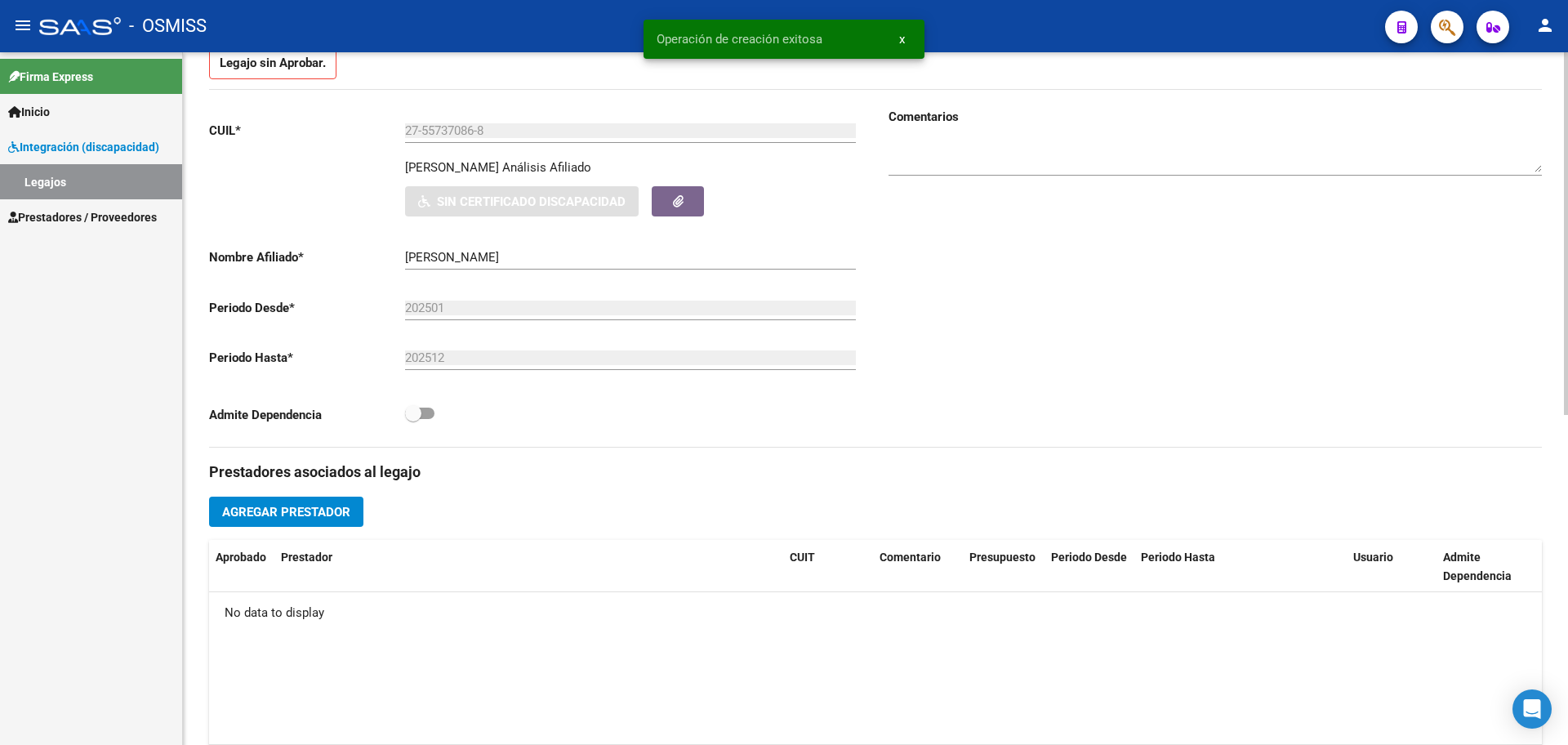
scroll to position [629, 0]
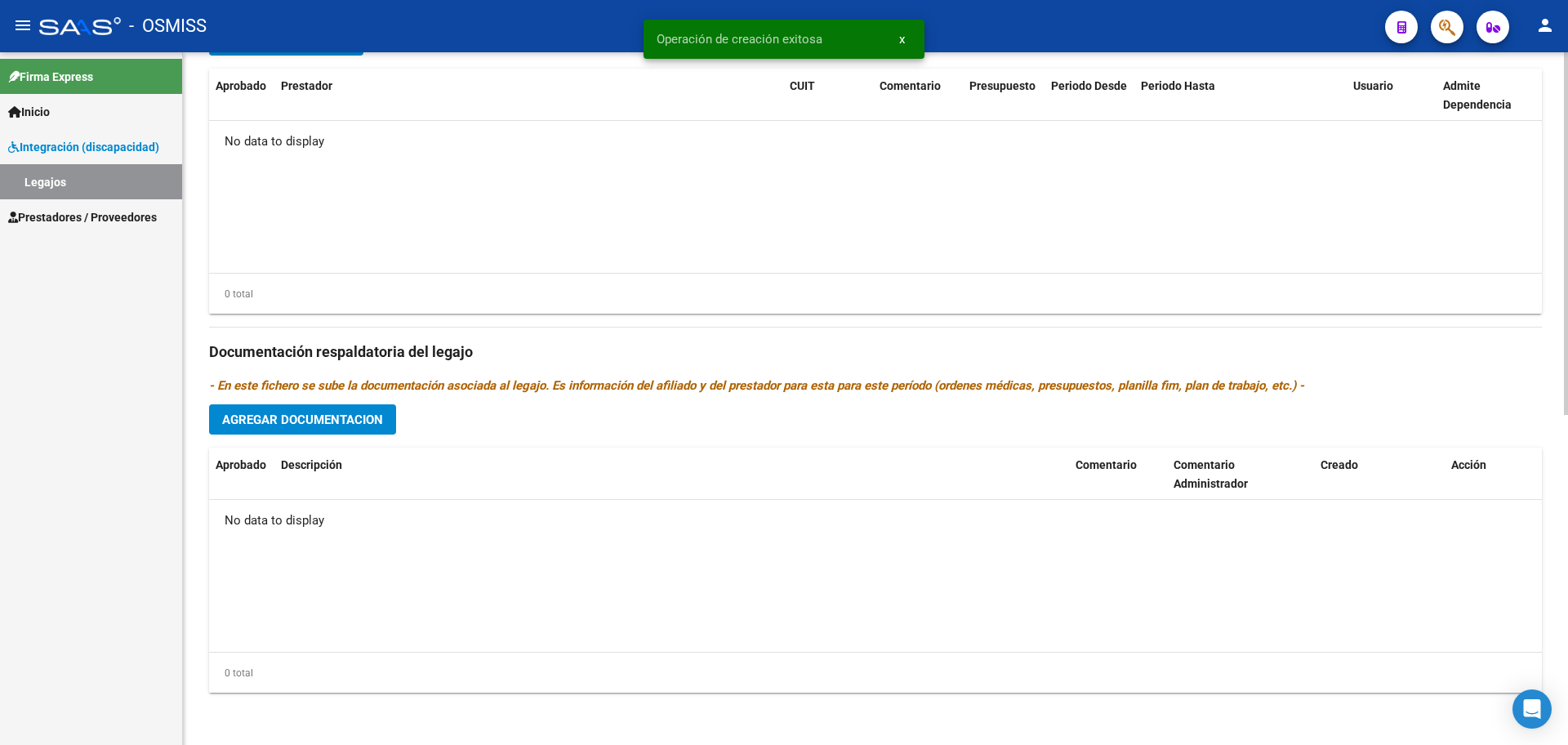
click at [297, 418] on span "Agregar Documentacion" at bounding box center [303, 419] width 161 height 15
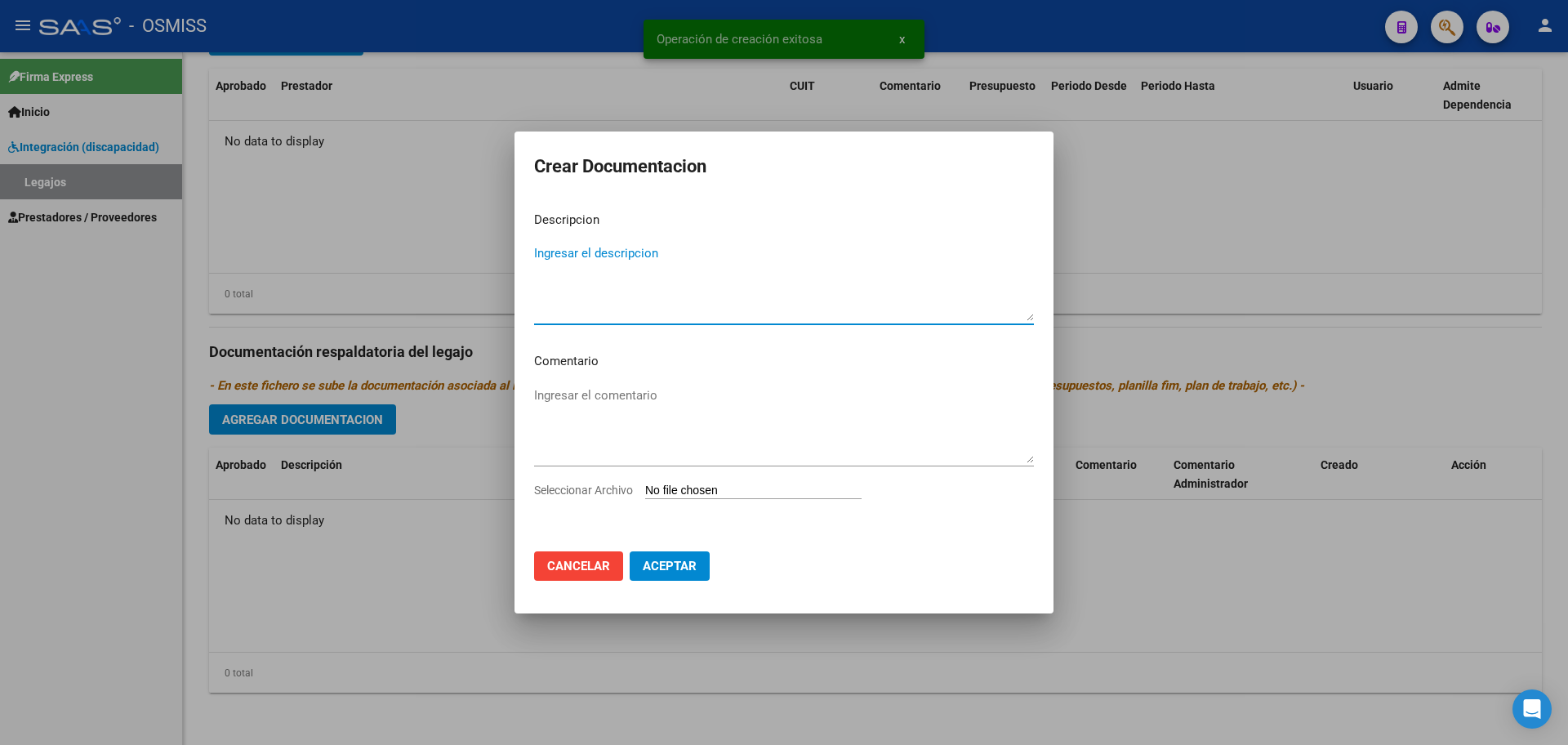
click at [713, 494] on input "Seleccionar Archivo" at bounding box center [754, 492] width 216 height 16
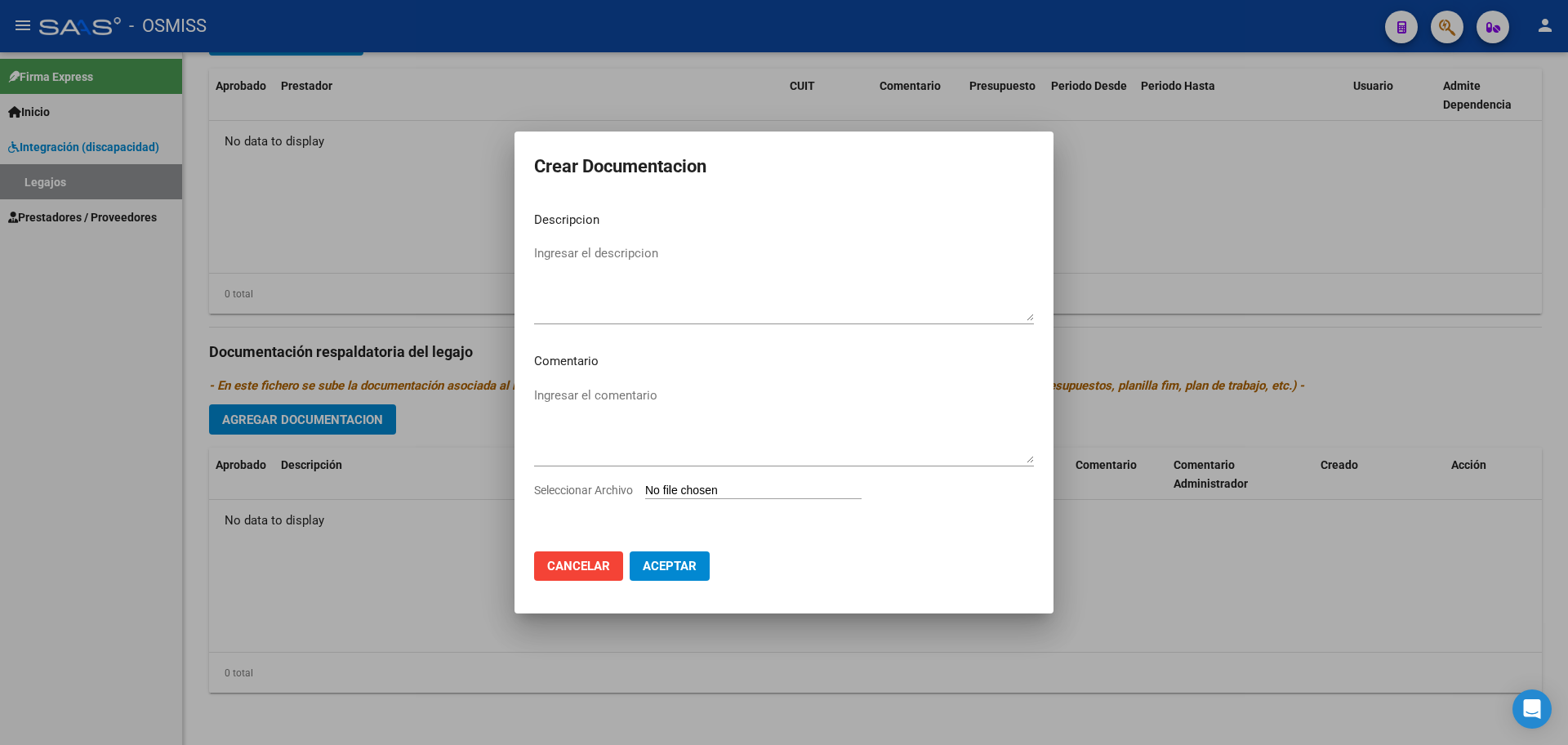
type input "C:\fakepath\[PERSON_NAME] Abigail2.pdf"
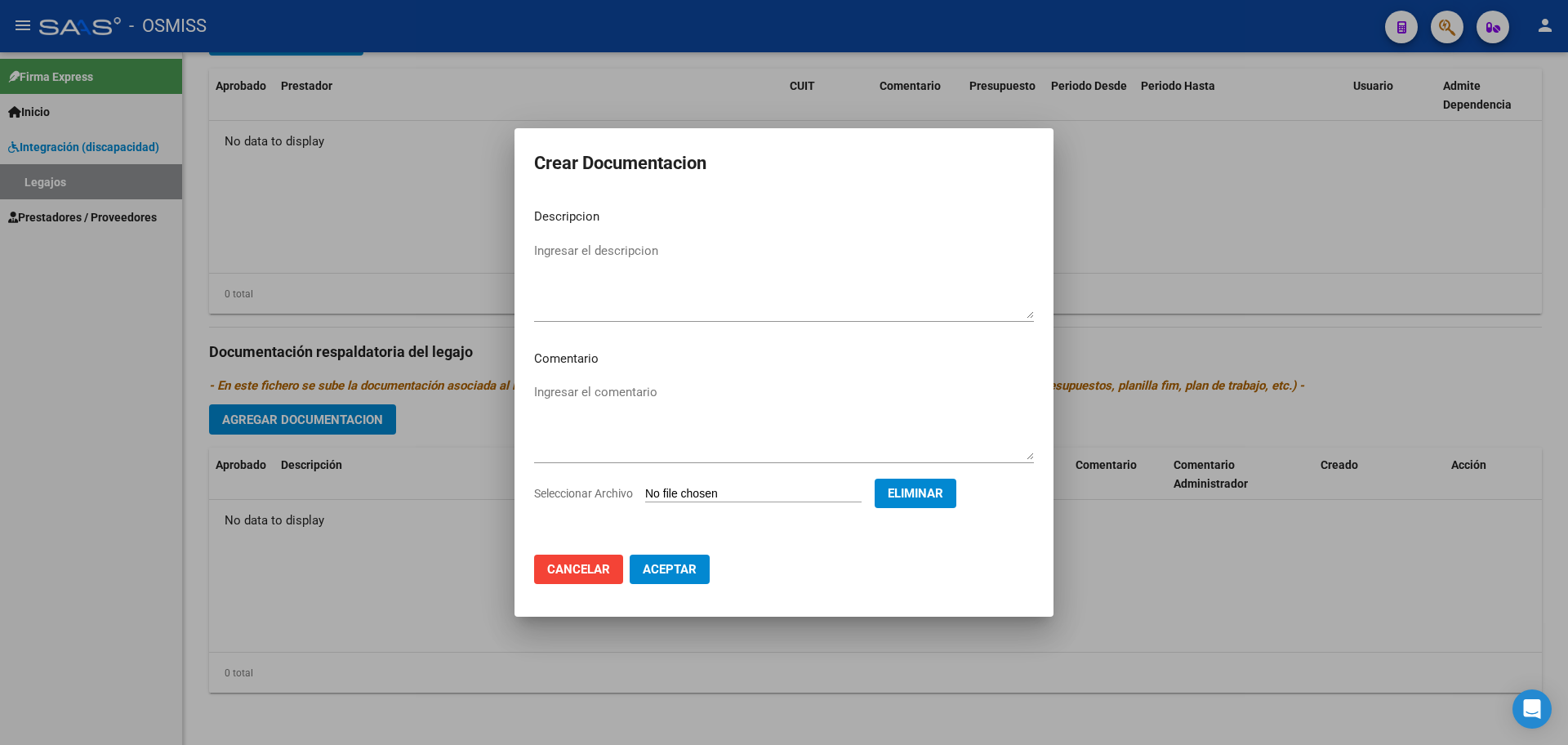
click at [559, 236] on mat-dialog-content "Descripcion Ingresar el descripcion Comentario Ingresar el comentario Seleccion…" at bounding box center [784, 369] width 539 height 347
click at [563, 249] on textarea "Ingresar el descripcion" at bounding box center [784, 279] width 499 height 76
type textarea "INFORME EID"
click at [668, 571] on span "Aceptar" at bounding box center [669, 569] width 54 height 15
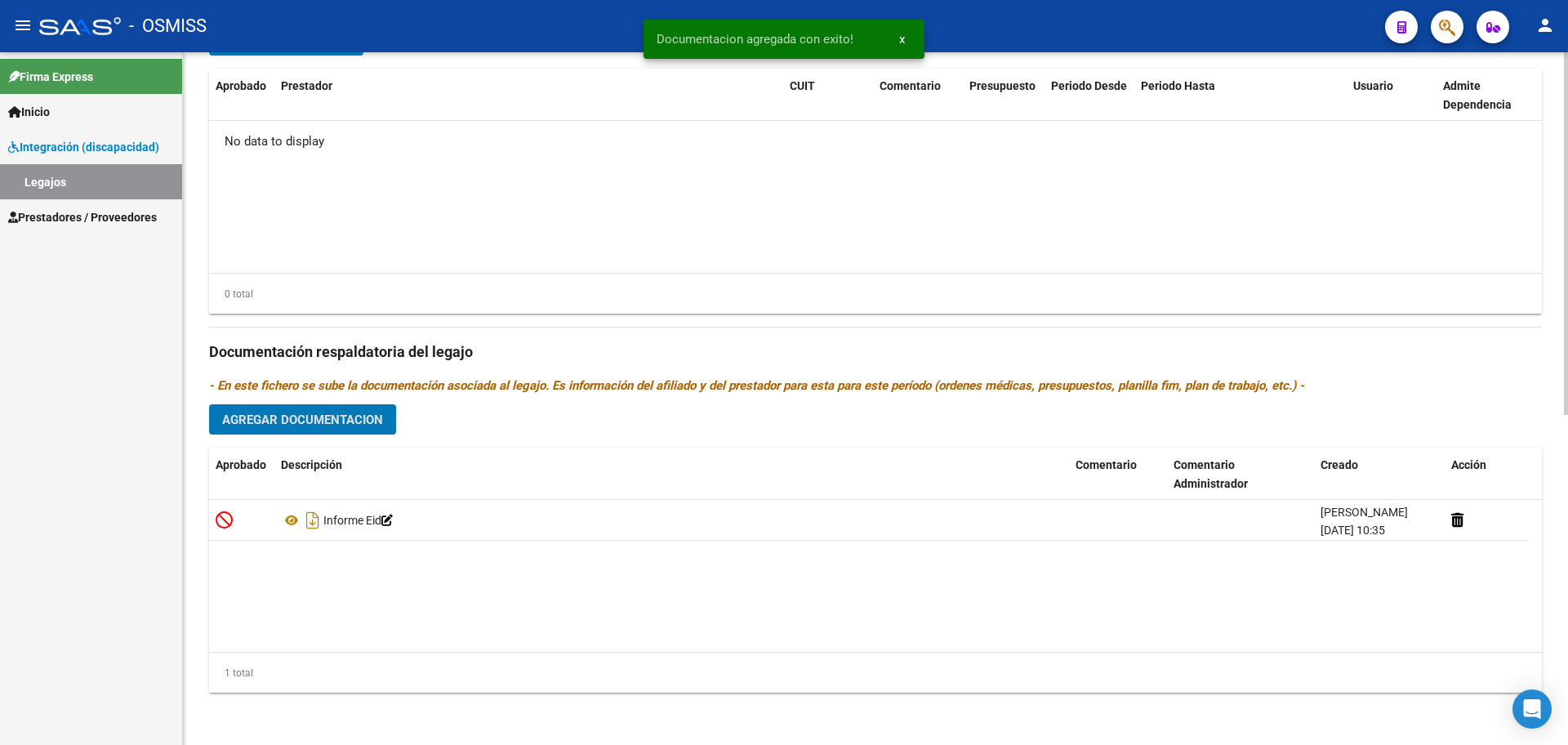
click at [357, 421] on span "Agregar Documentacion" at bounding box center [303, 419] width 161 height 15
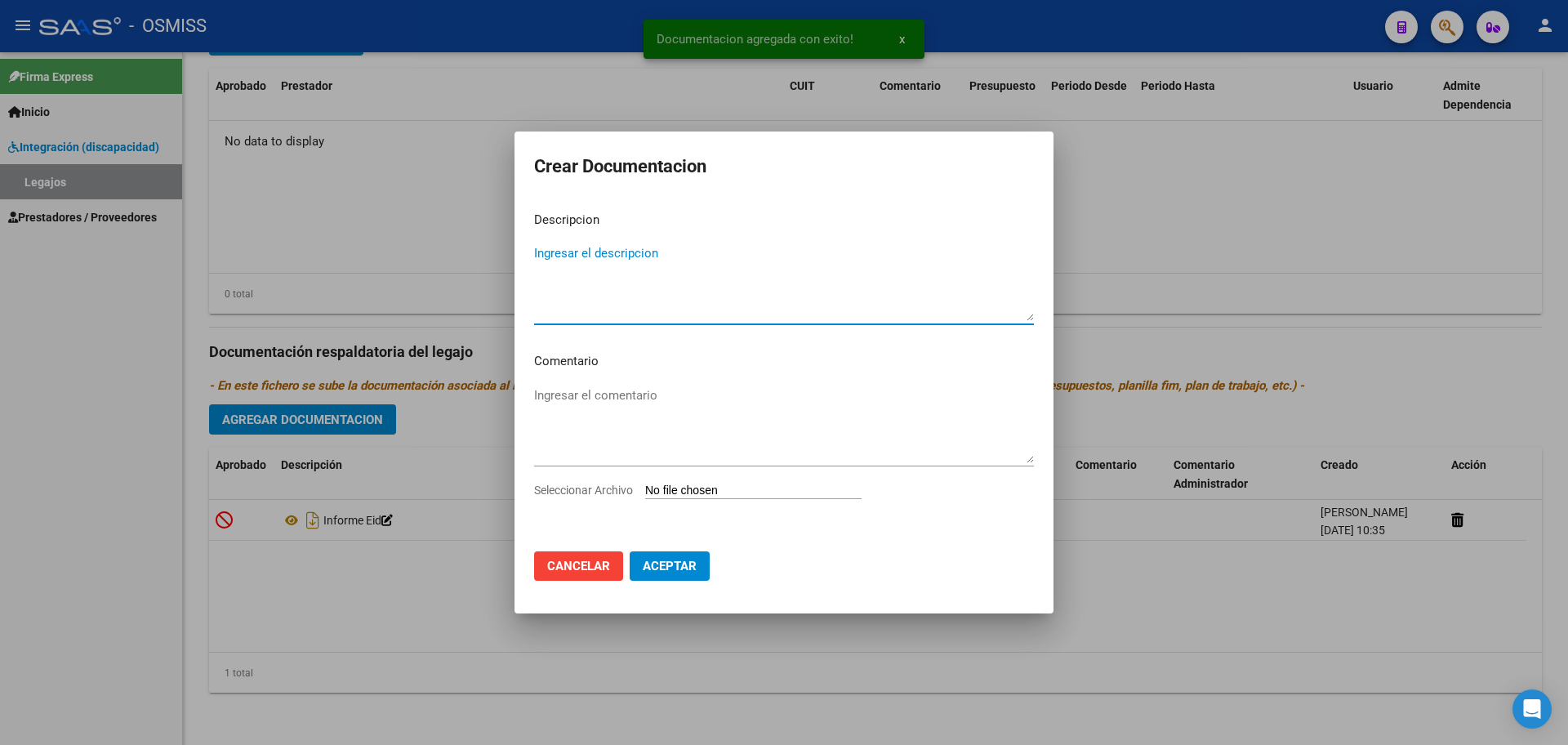
click at [723, 497] on input "Seleccionar Archivo" at bounding box center [754, 492] width 216 height 16
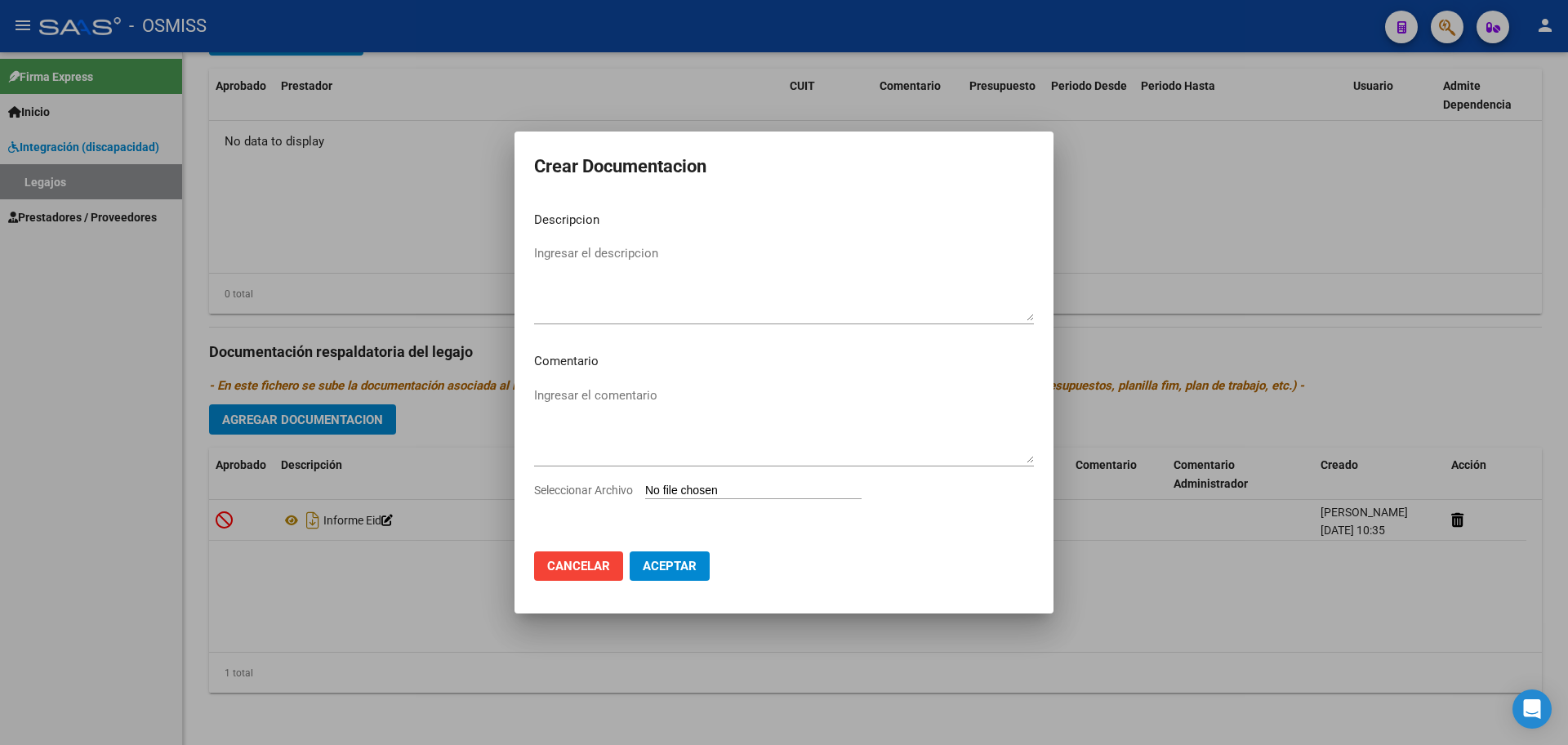
type input "C:\fakepath\.[PERSON_NAME]- PSICOLOGIA OSMISS-DESDE AGOSTO OK.pdf"
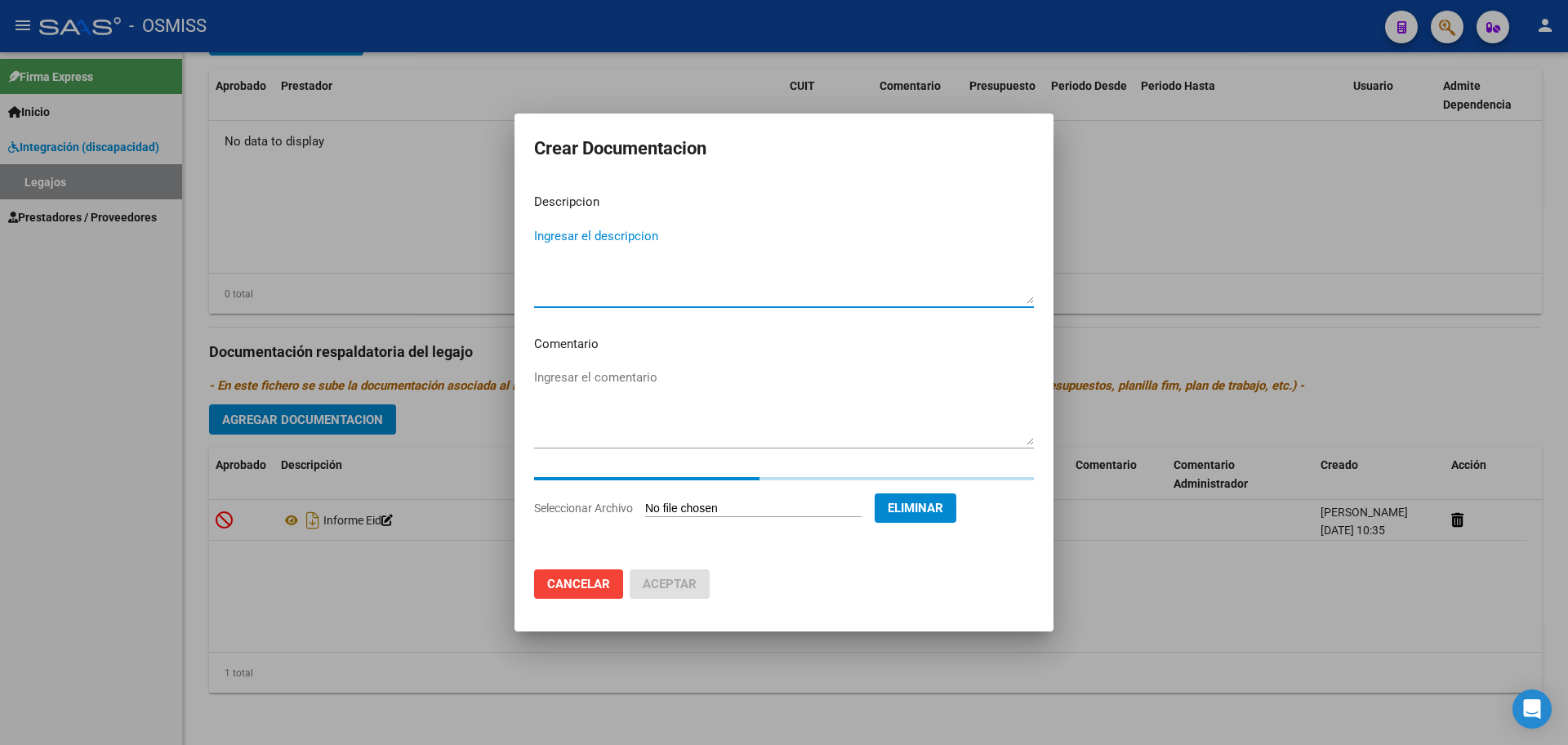
click at [620, 238] on textarea "Ingresar el descripcion" at bounding box center [784, 265] width 499 height 76
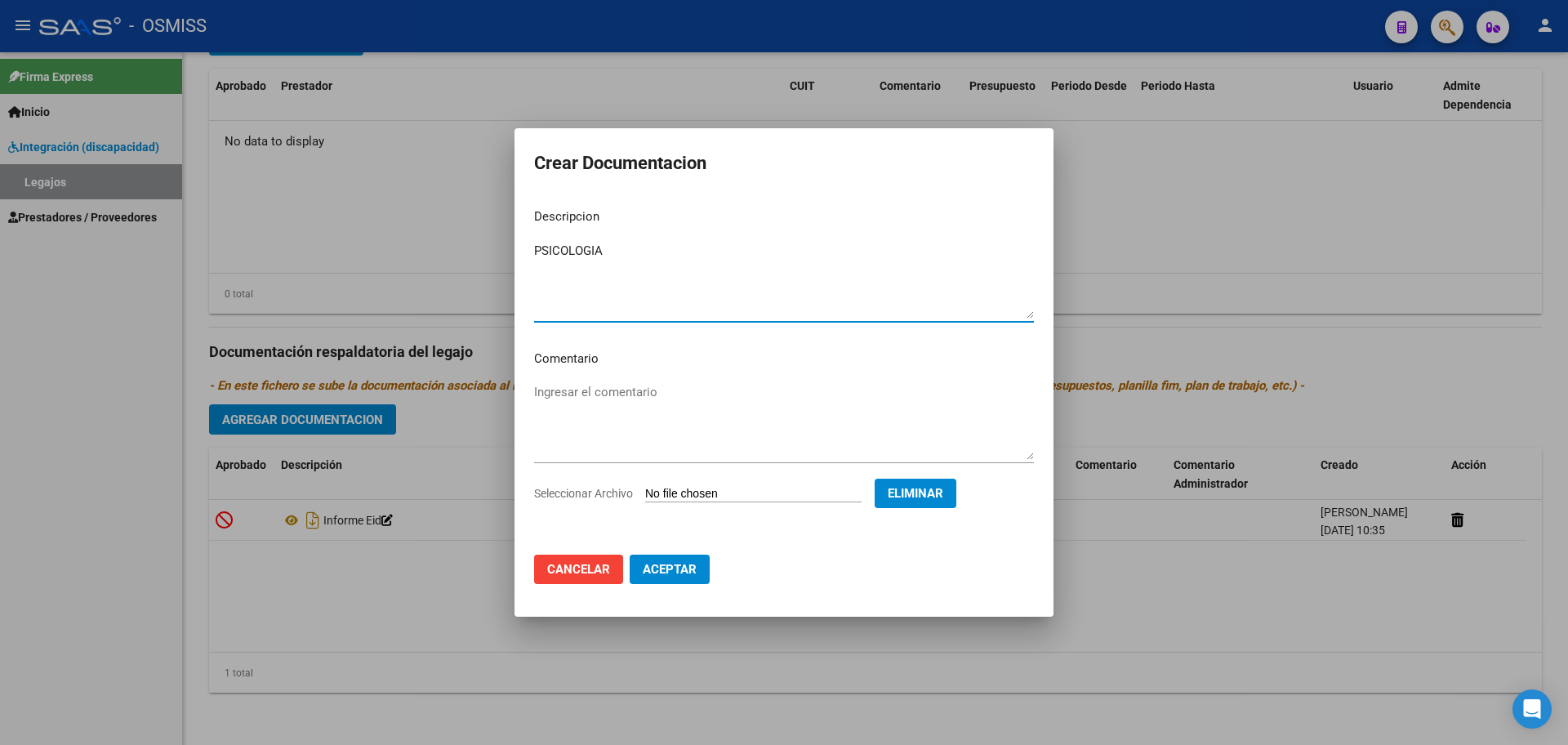
type textarea "PSICOLOGIA"
click at [641, 576] on button "Aceptar" at bounding box center [669, 570] width 80 height 30
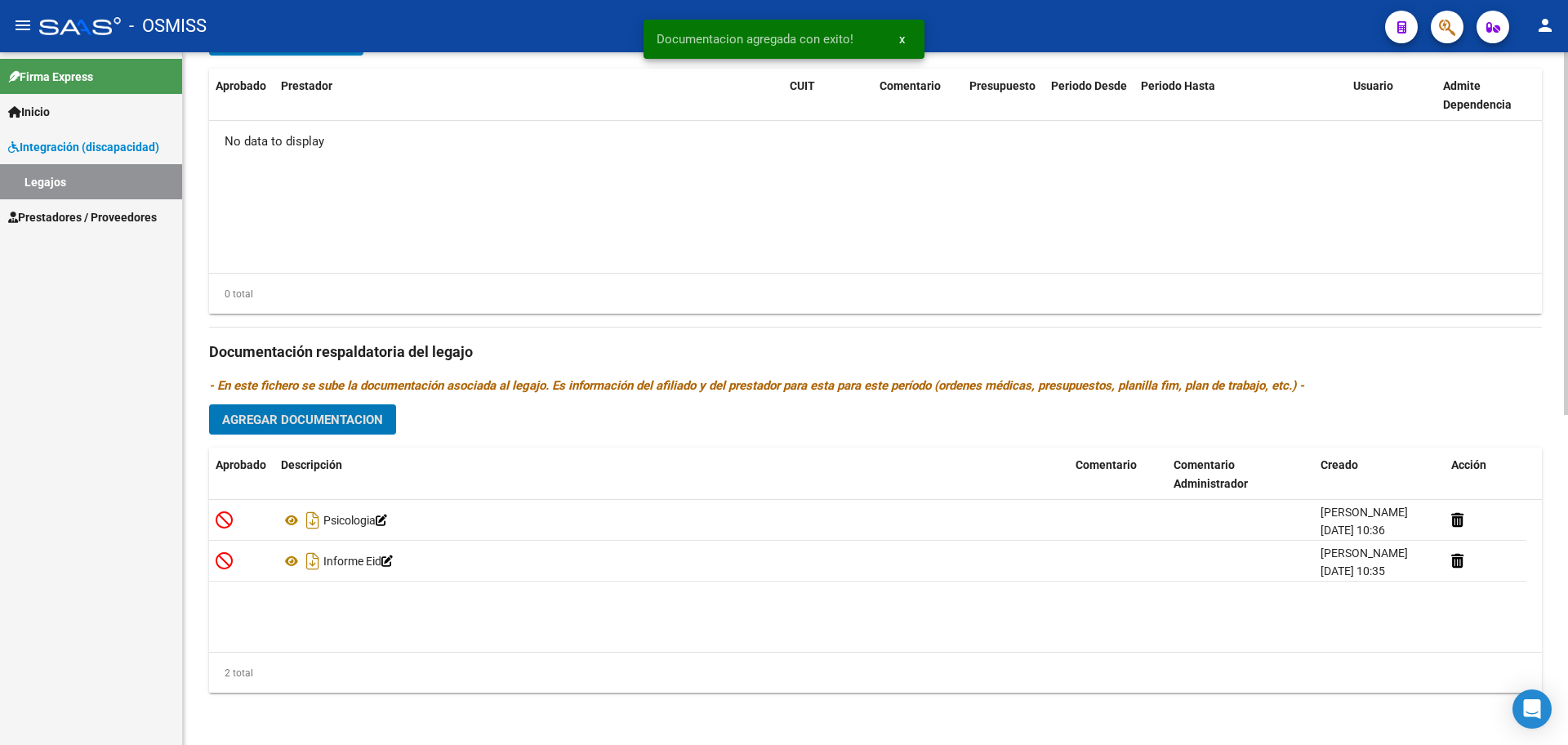
click at [304, 426] on span "Agregar Documentacion" at bounding box center [303, 419] width 161 height 15
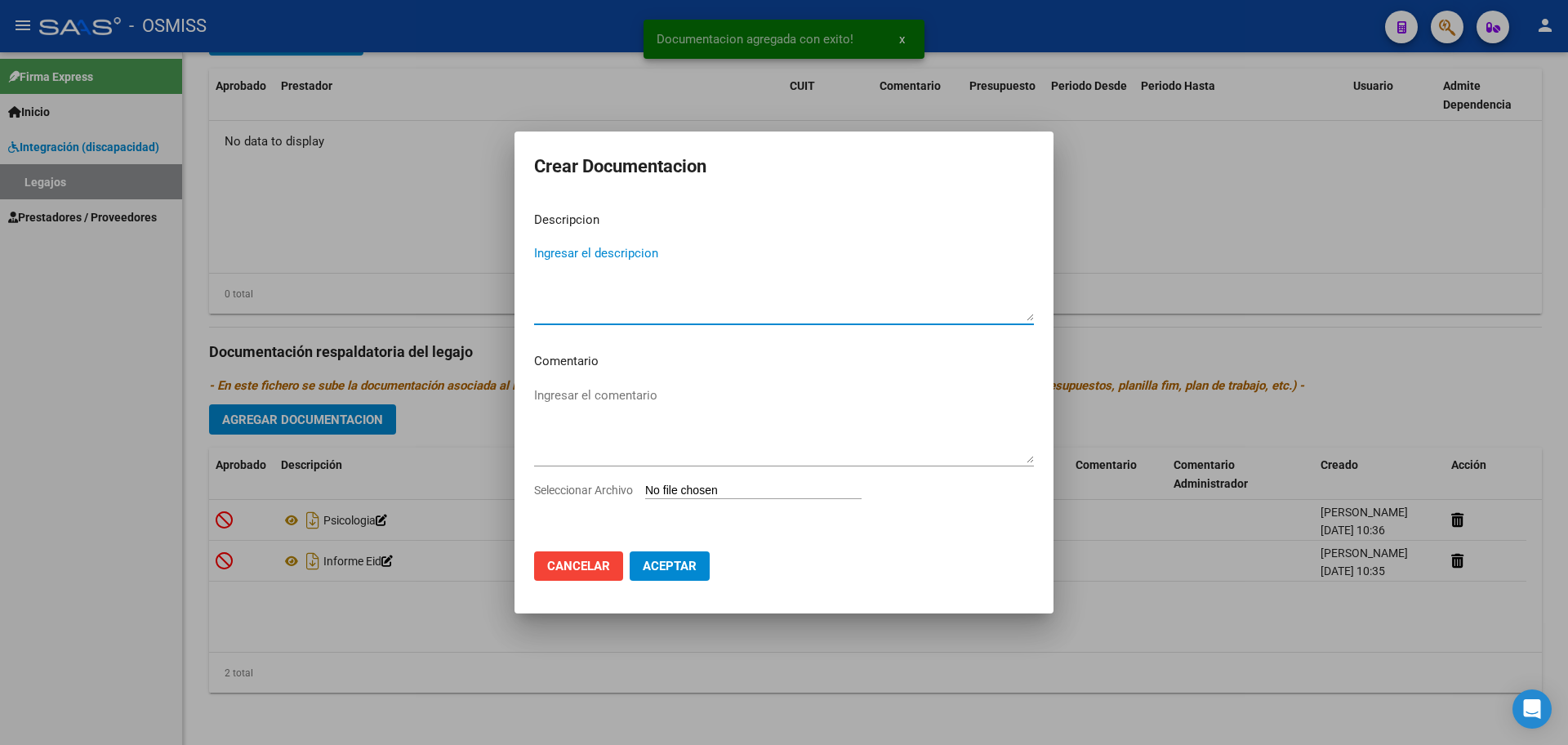
click at [717, 491] on input "Seleccionar Archivo" at bounding box center [754, 492] width 216 height 16
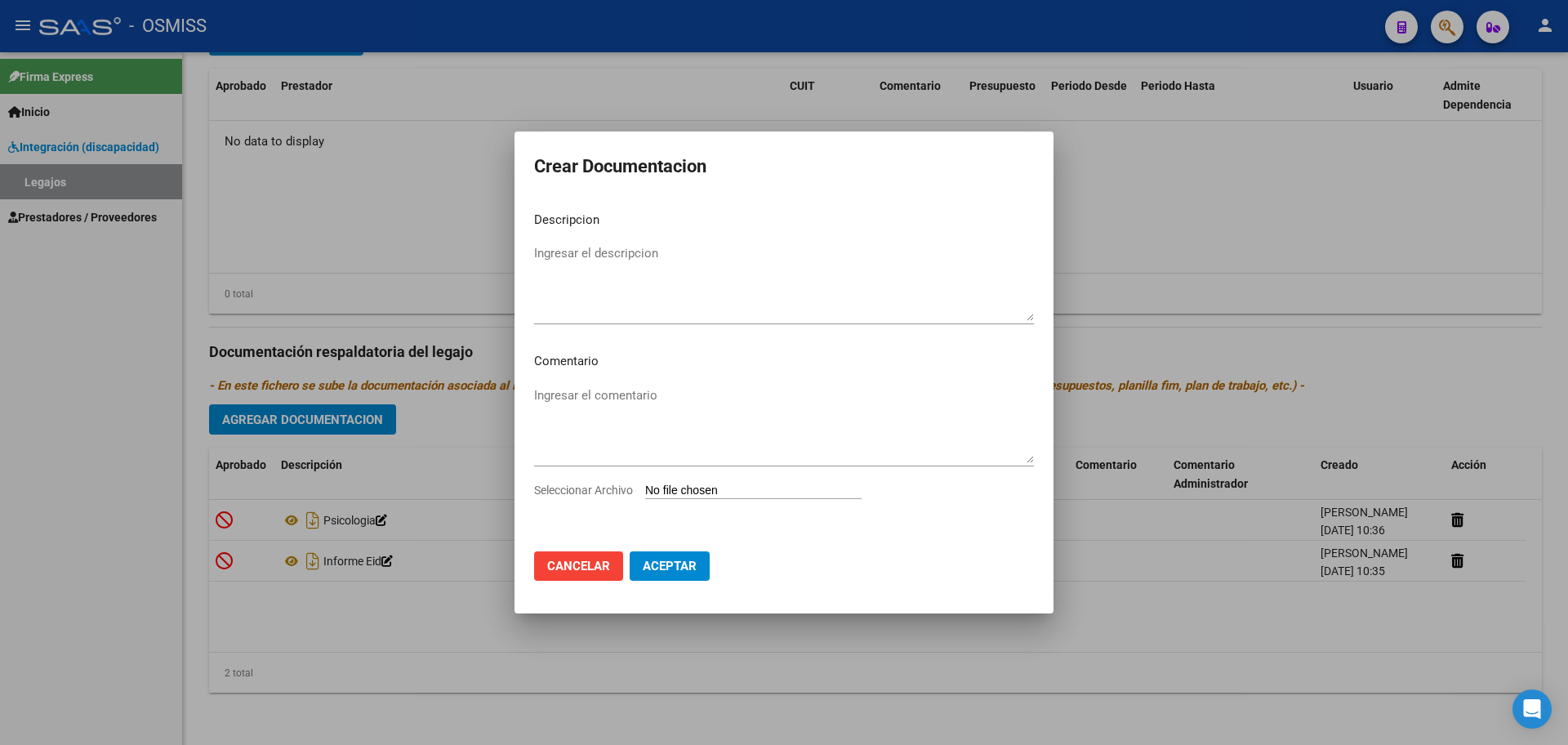
type input "C:\fakepath\.[PERSON_NAME]- PSICOPEDAGOGIA OSMISS.pdf"
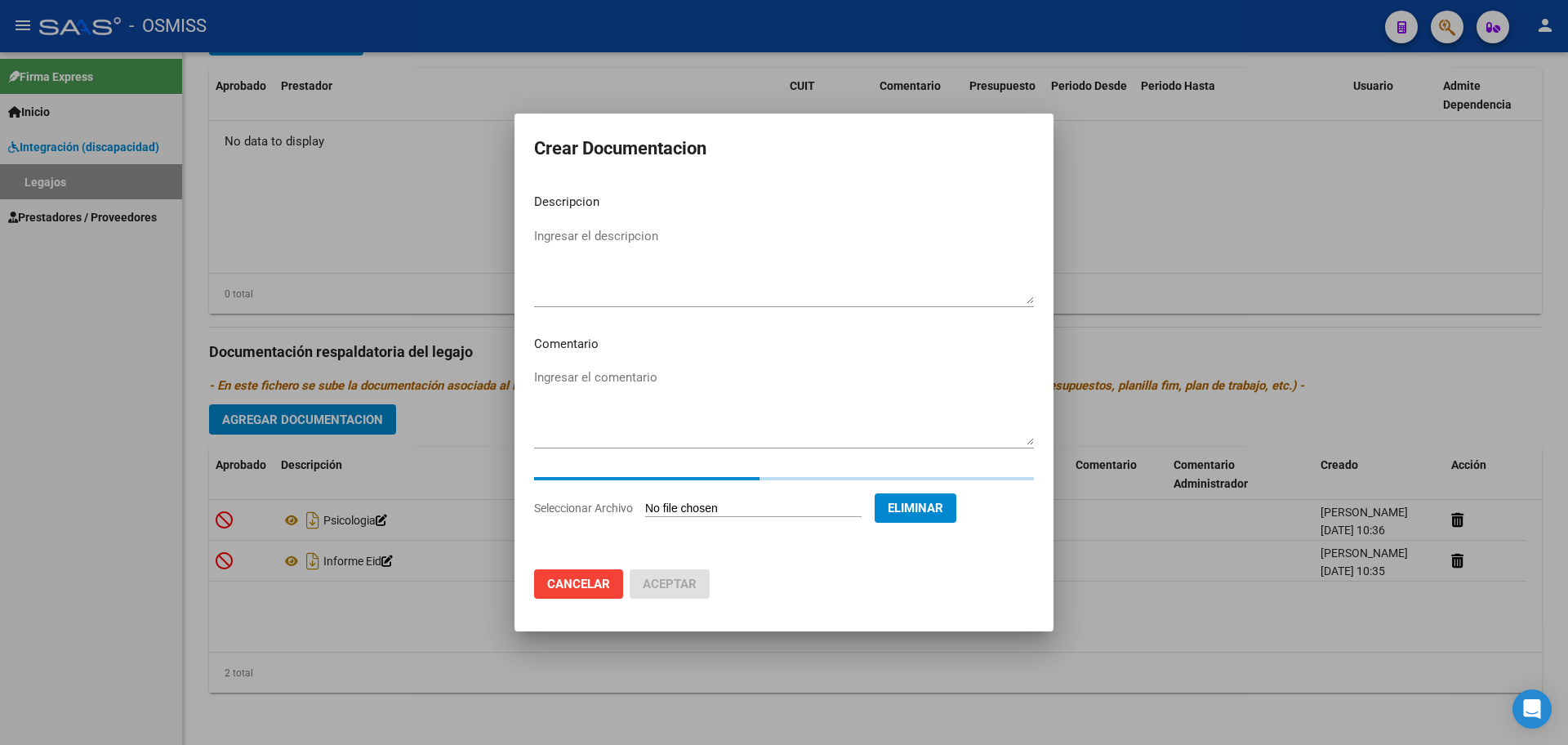
click at [597, 235] on textarea "Ingresar el descripcion" at bounding box center [784, 265] width 499 height 76
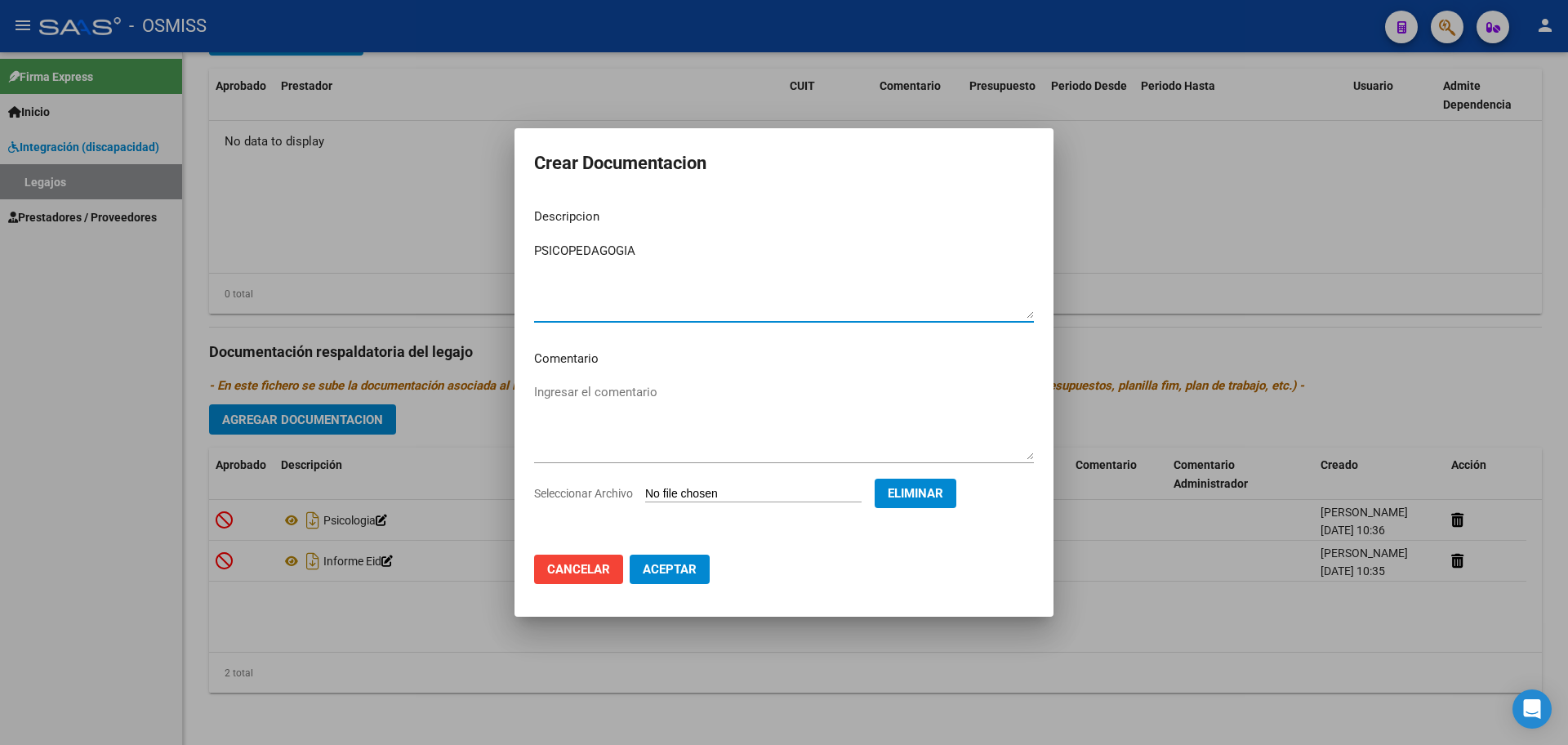
type textarea "PSICOPEDAGOGIA"
click at [681, 574] on span "Aceptar" at bounding box center [669, 569] width 54 height 15
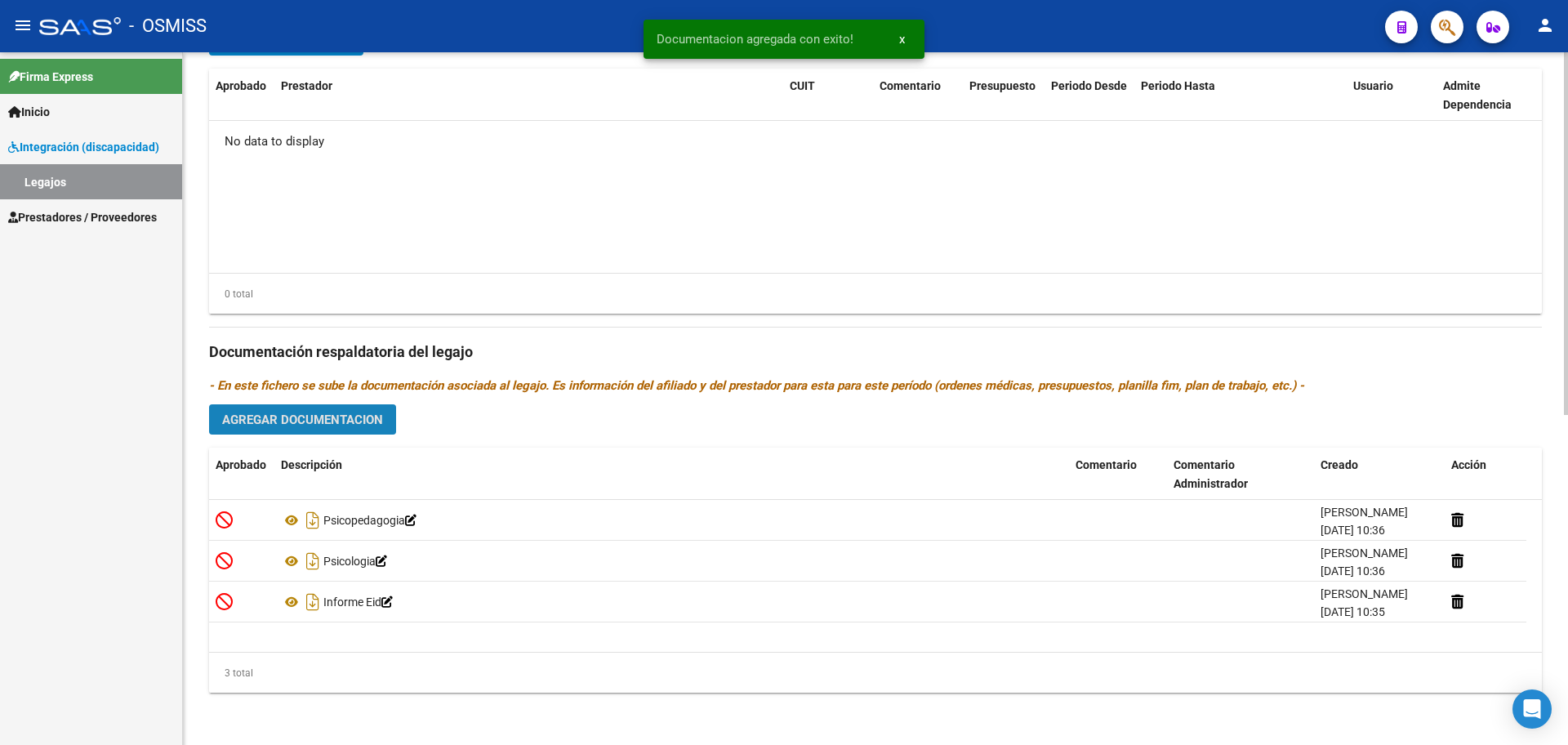
click at [335, 426] on span "Agregar Documentacion" at bounding box center [303, 419] width 161 height 15
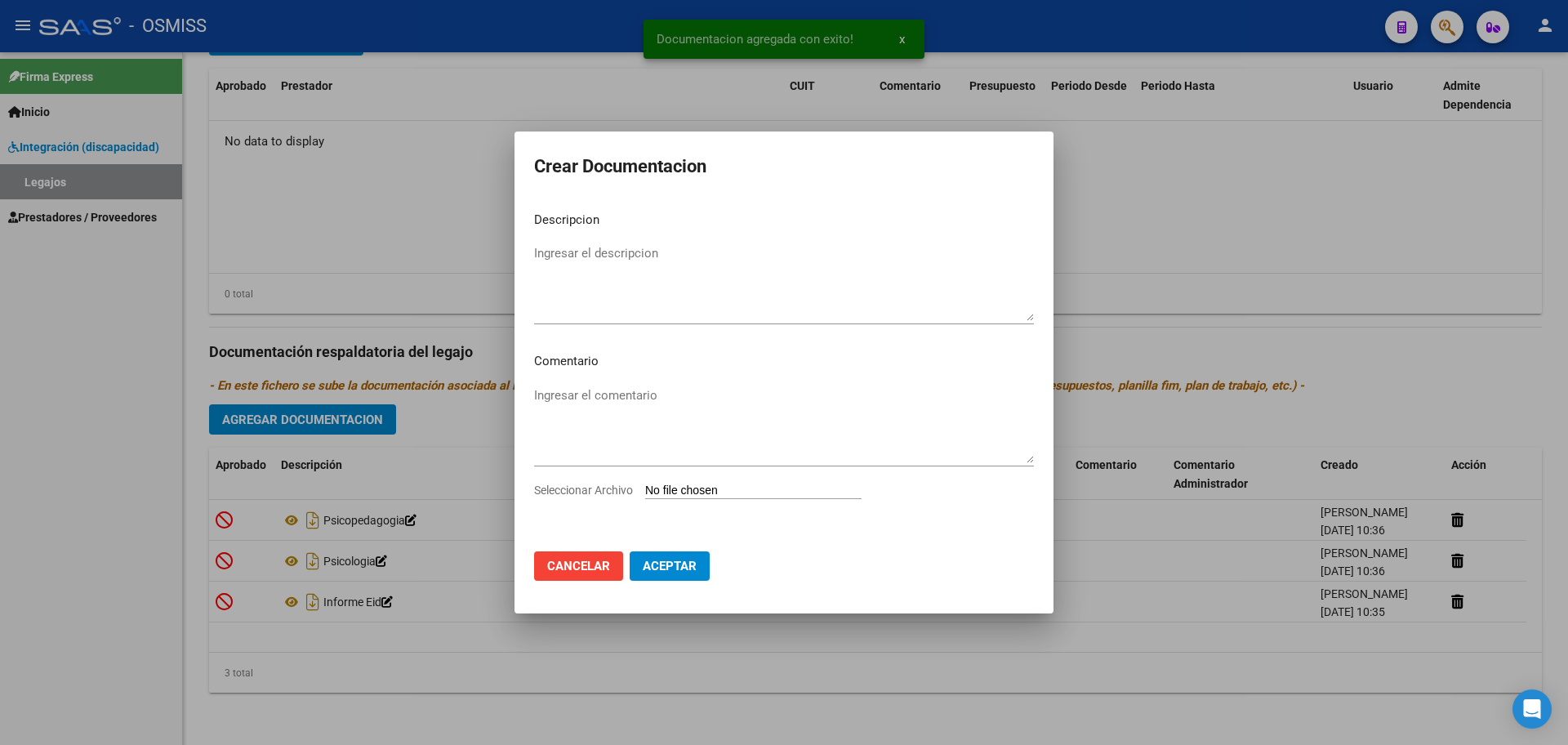
click at [661, 497] on input "Seleccionar Archivo" at bounding box center [754, 492] width 216 height 16
type input "C:\fakepath\.[PERSON_NAME]- TO NUEVA DESDE SEPT.pdf"
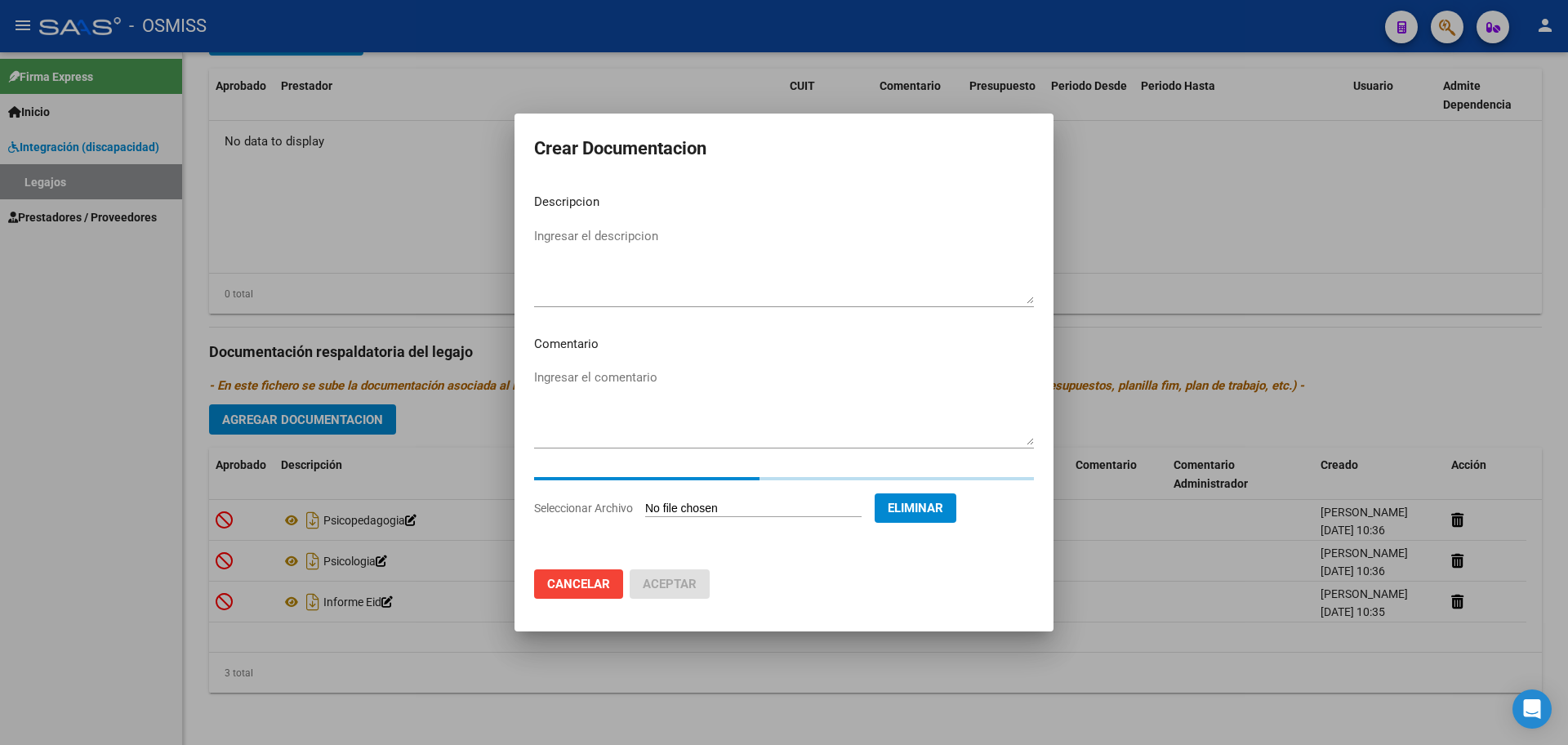
click at [584, 243] on textarea "Ingresar el descripcion" at bounding box center [784, 265] width 499 height 76
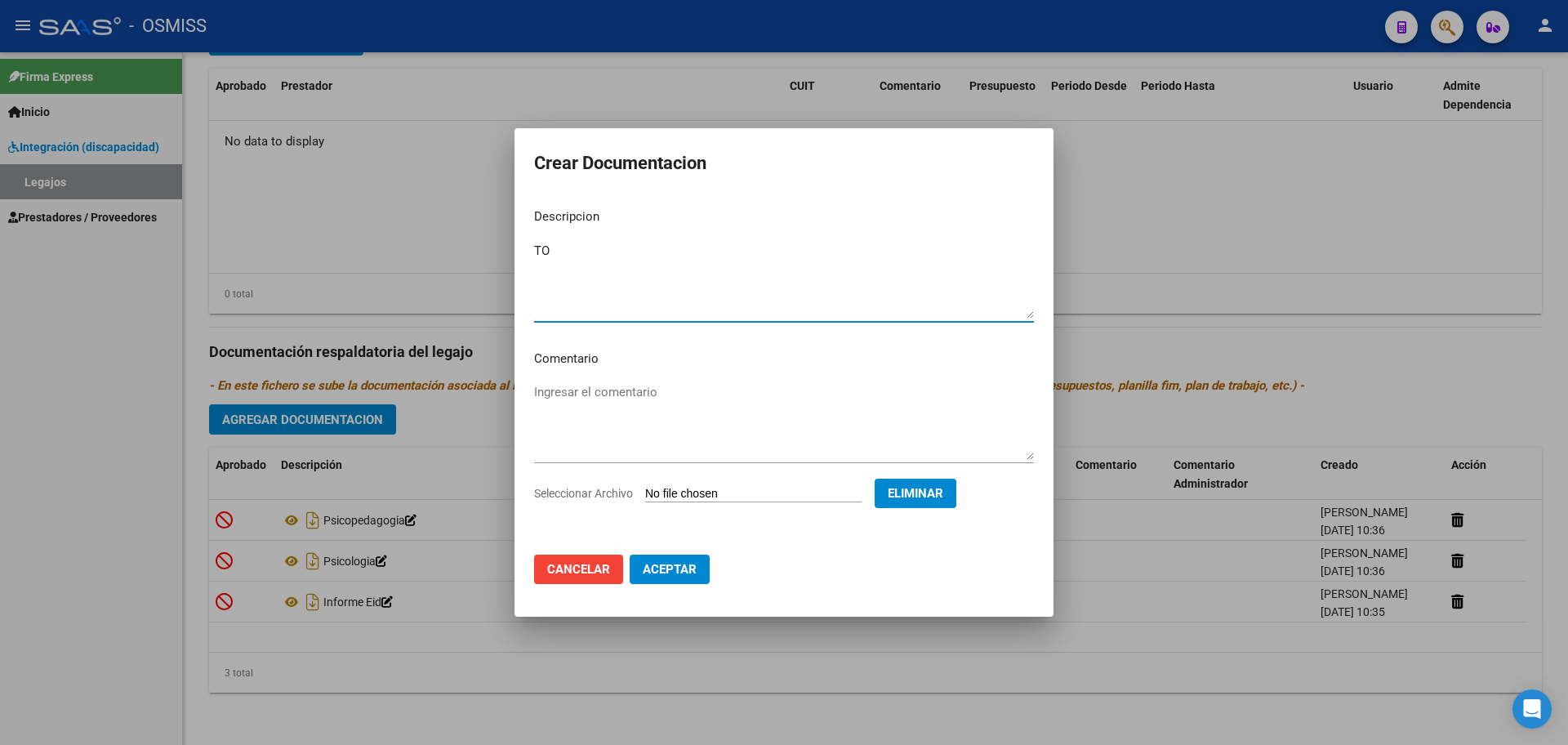
type textarea "TO"
click at [682, 574] on span "Aceptar" at bounding box center [669, 569] width 54 height 15
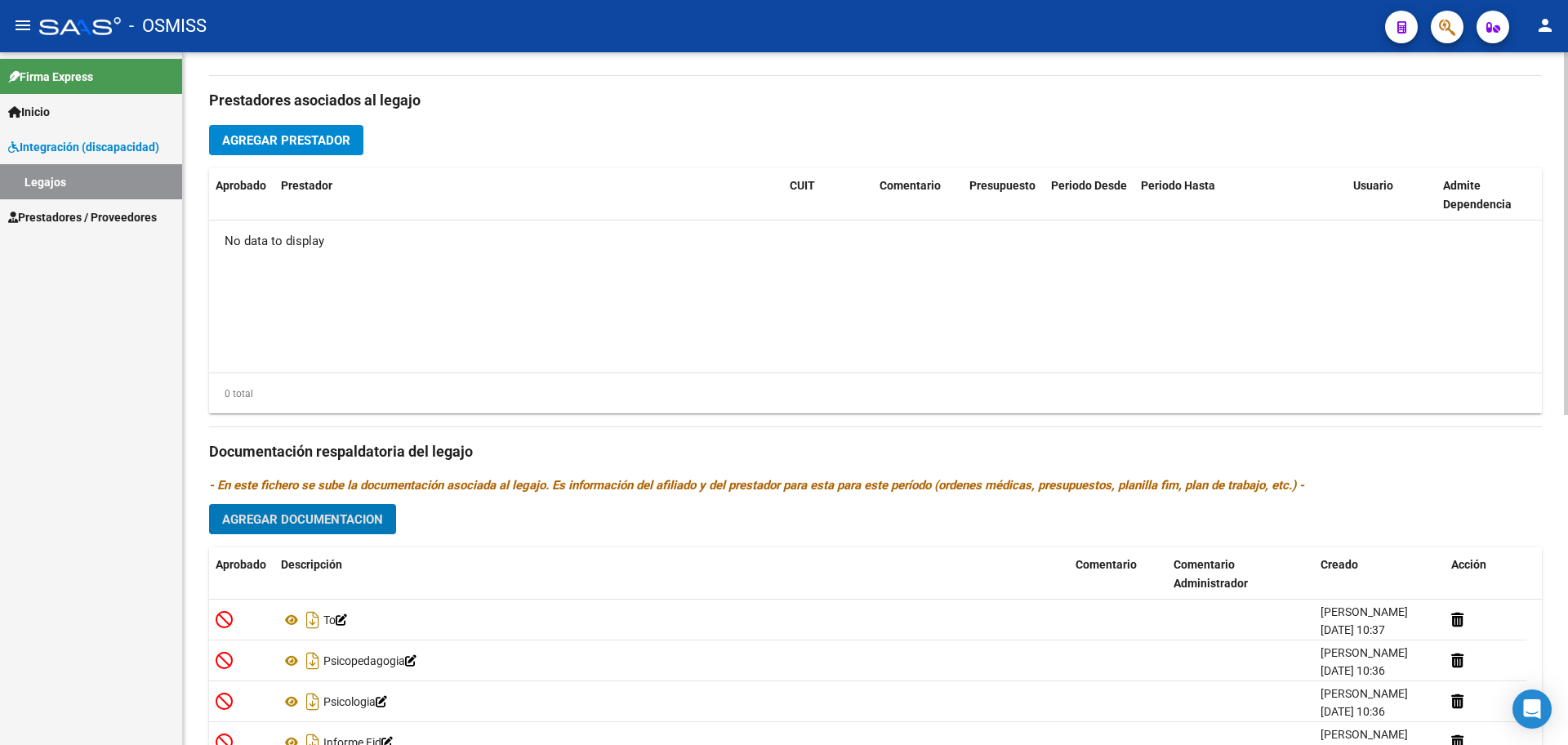
scroll to position [527, 0]
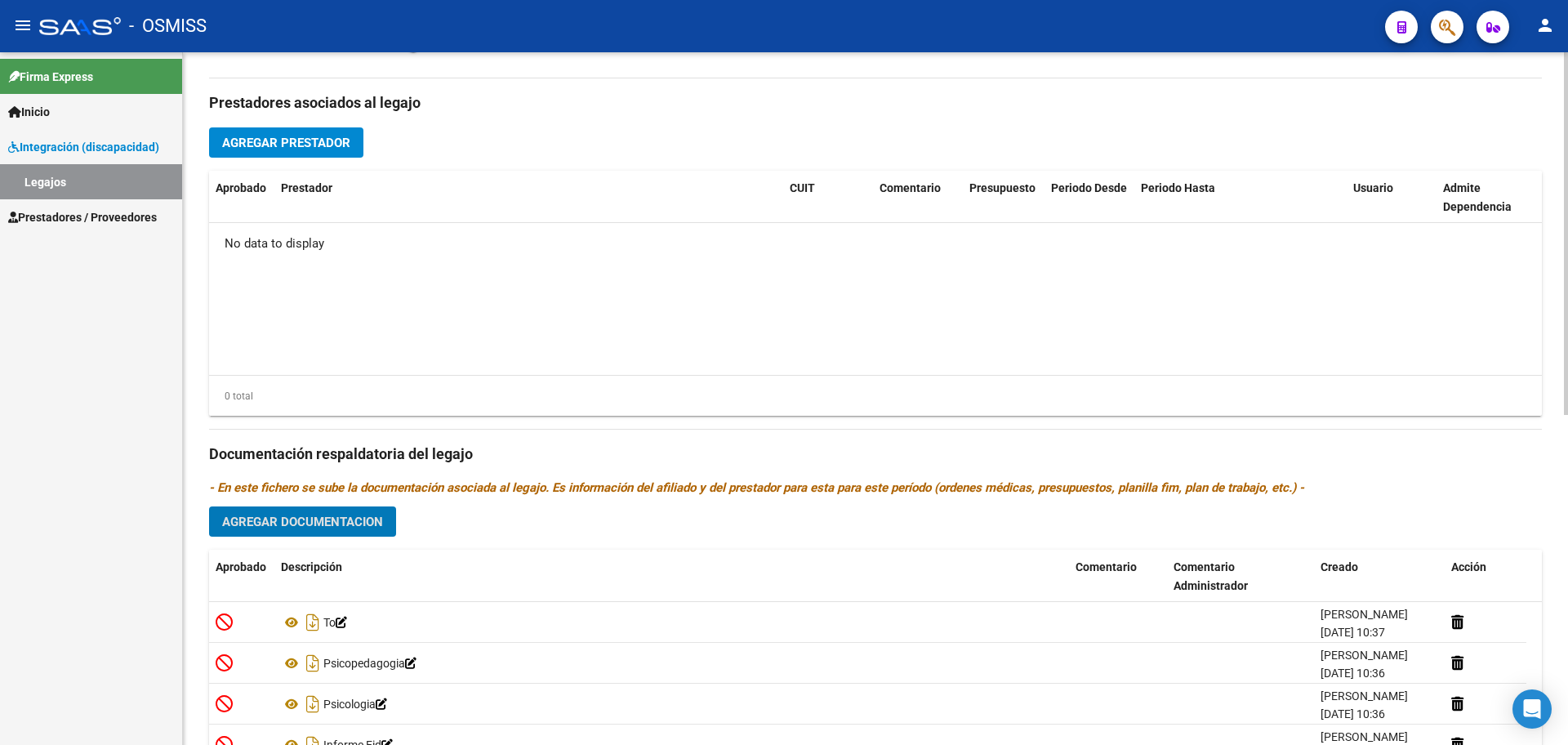
click at [294, 145] on span "Agregar Prestador" at bounding box center [286, 143] width 128 height 15
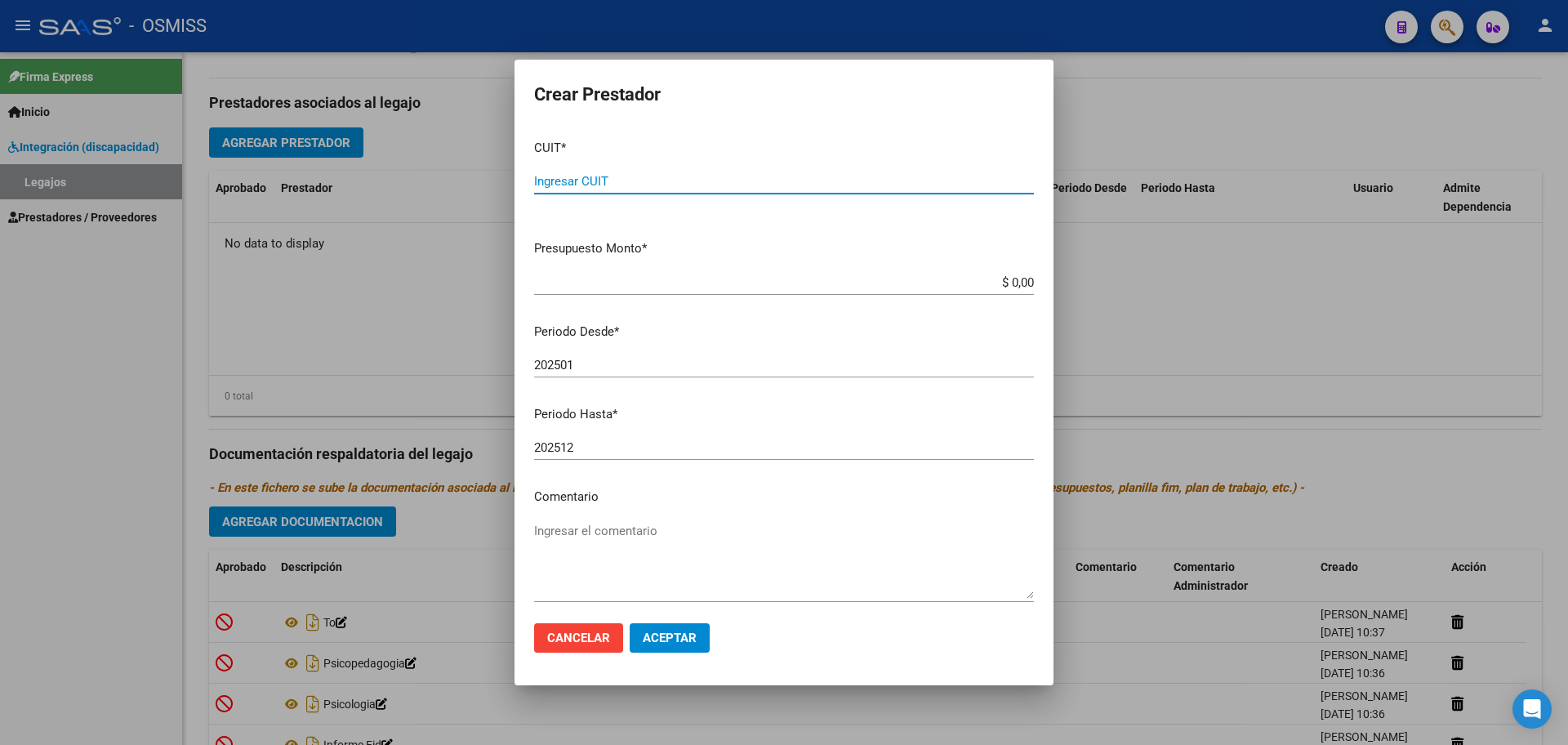
paste input "27-30527504-8"
type input "27-30527504-8"
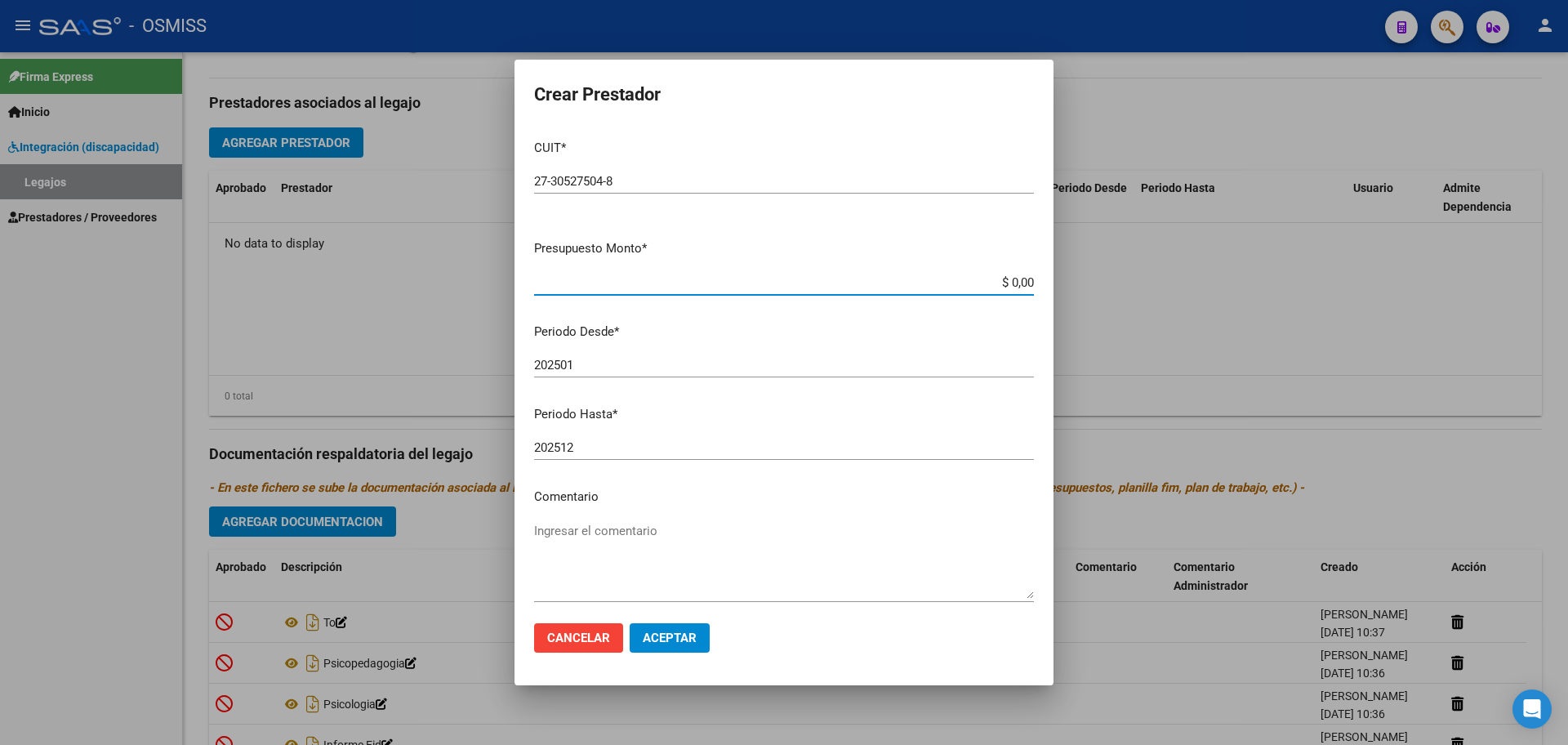
type input "$ 0,01"
type input "202508"
click at [676, 636] on span "Aceptar" at bounding box center [669, 638] width 54 height 15
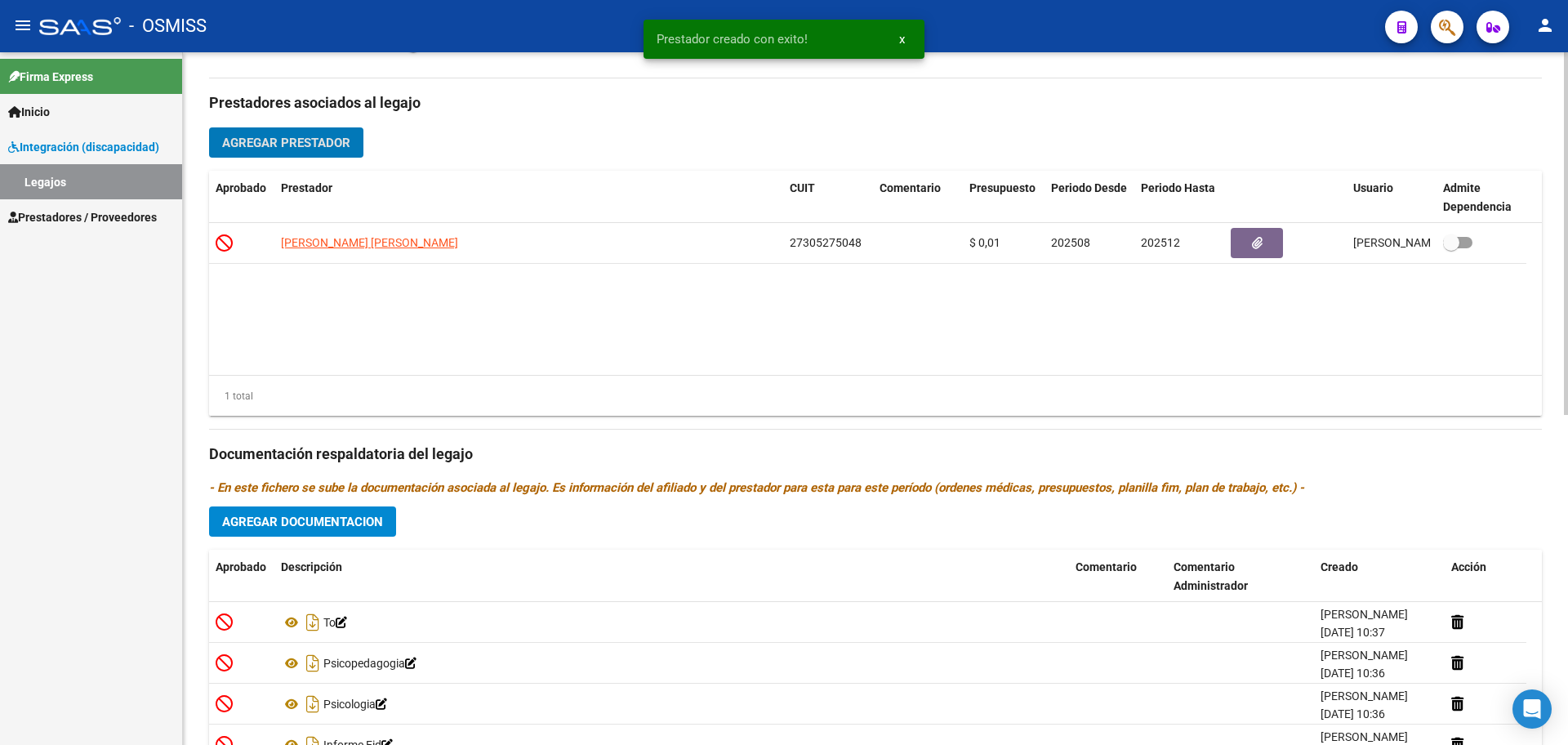
click at [310, 142] on span "Agregar Prestador" at bounding box center [286, 143] width 128 height 15
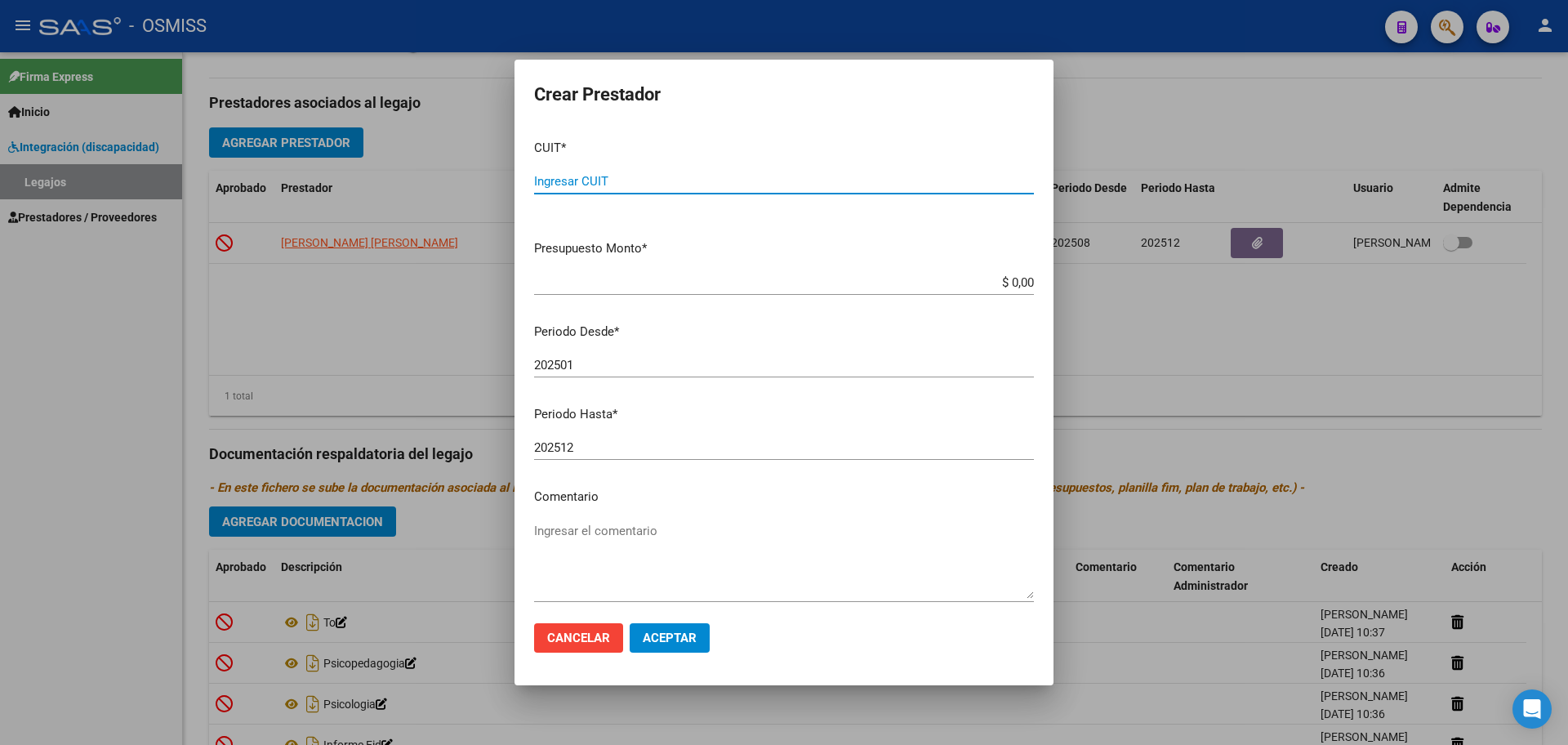
paste input "27-42352685-3"
type input "27-42352685-3"
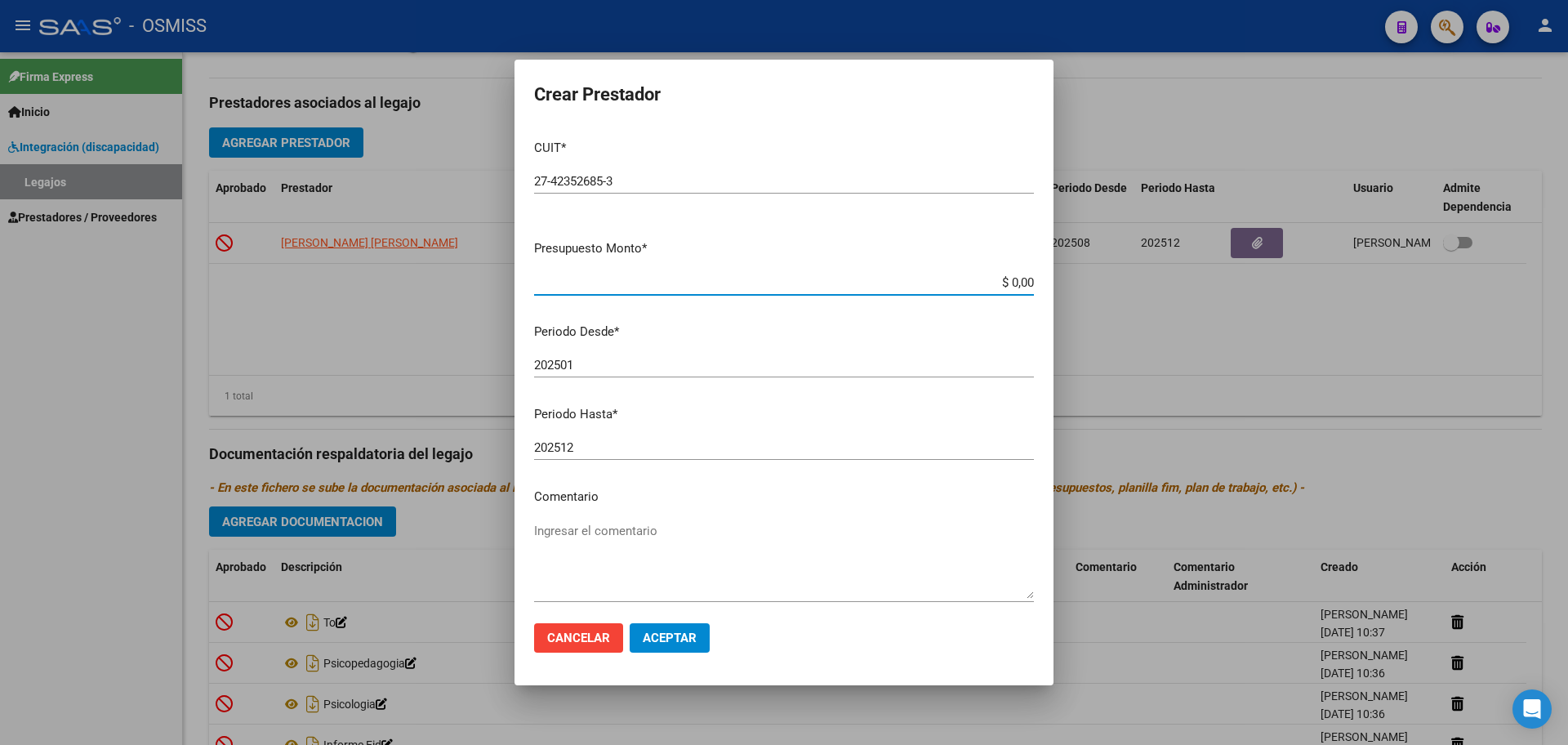
type input "$ 0,01"
type input "202508"
click at [669, 632] on span "Aceptar" at bounding box center [669, 638] width 54 height 15
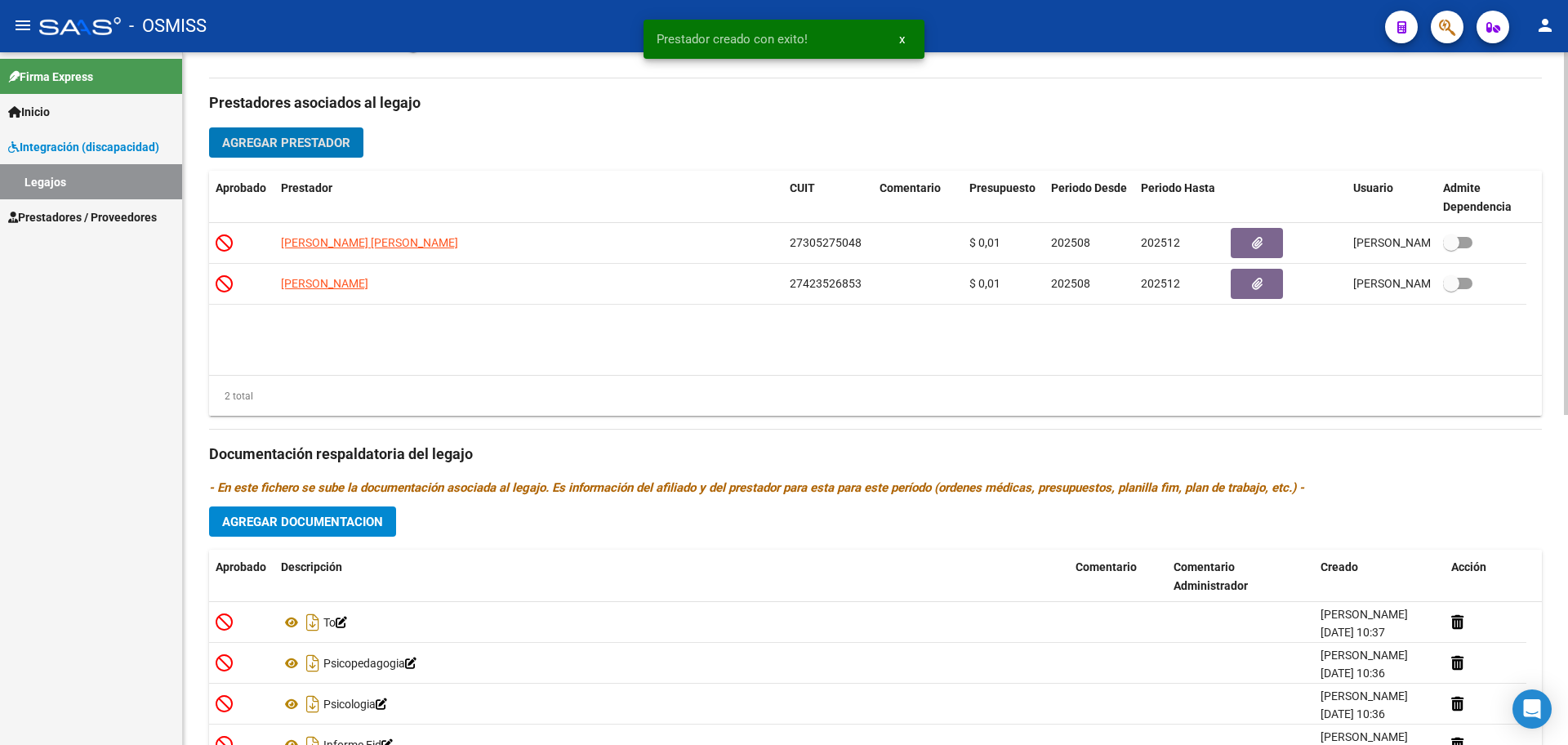
click at [268, 140] on span "Agregar Prestador" at bounding box center [286, 143] width 128 height 15
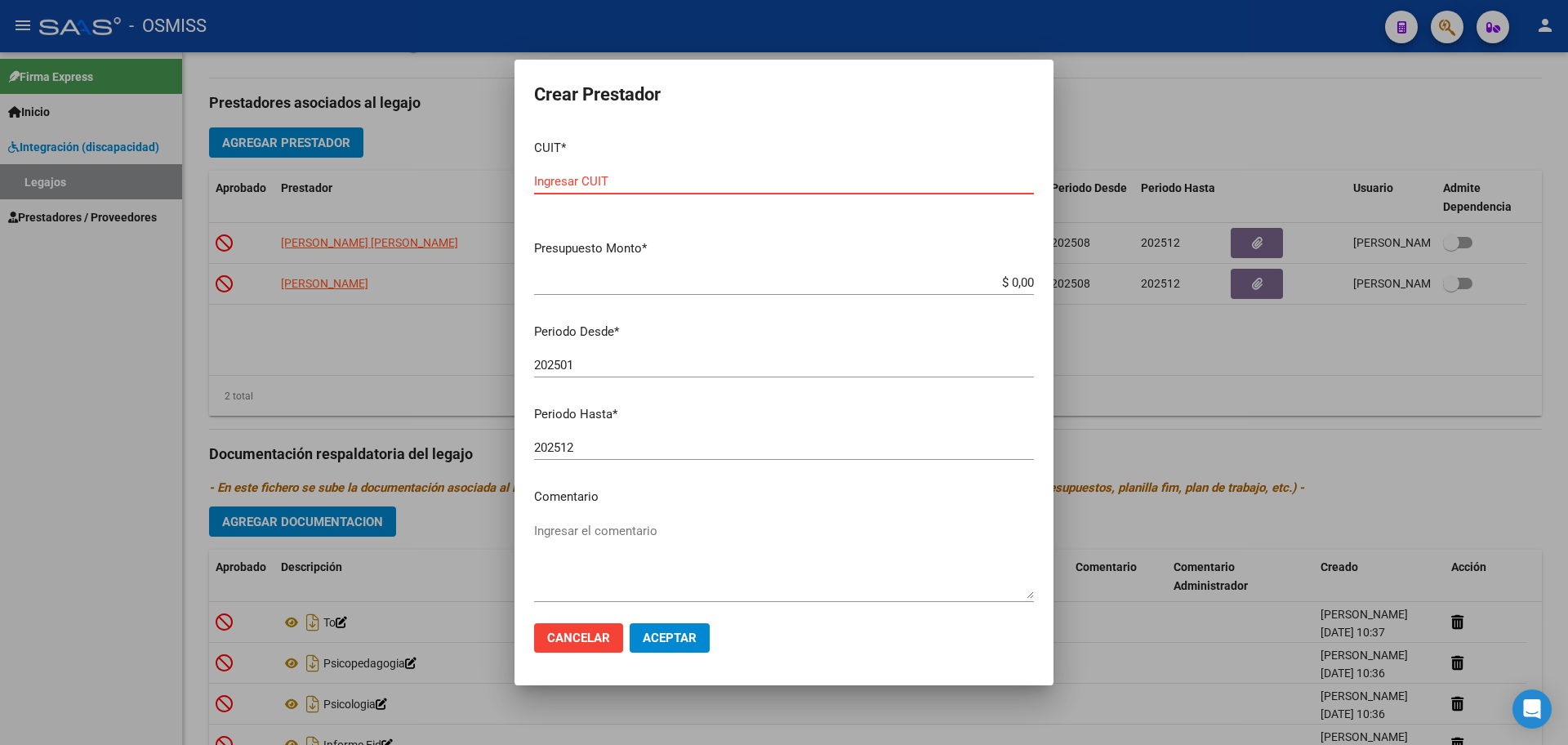
paste input "27-31937139-2"
type input "27-31937139-2"
type input "$ 0,01"
type input "202508"
click at [673, 643] on span "Aceptar" at bounding box center [669, 638] width 54 height 15
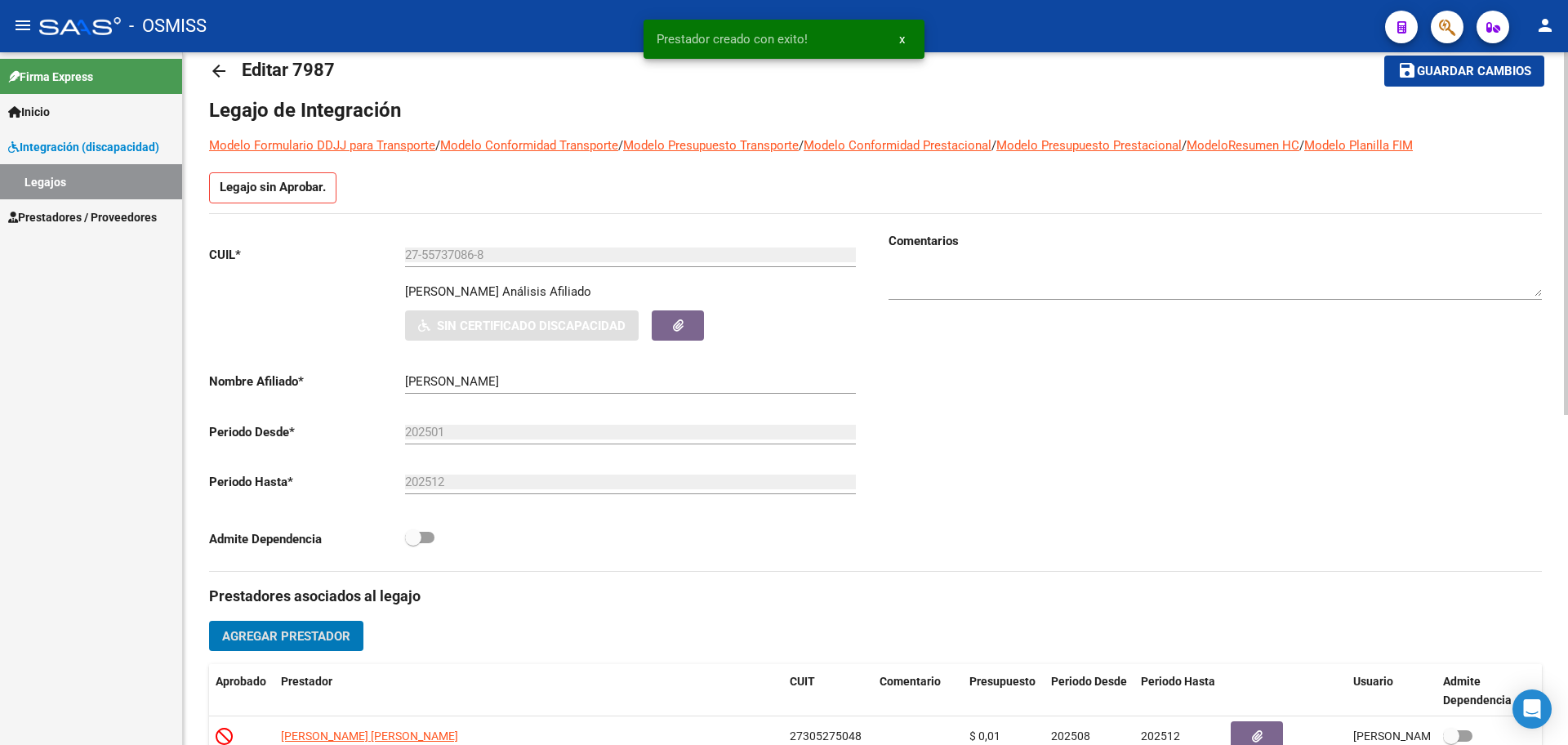
scroll to position [0, 0]
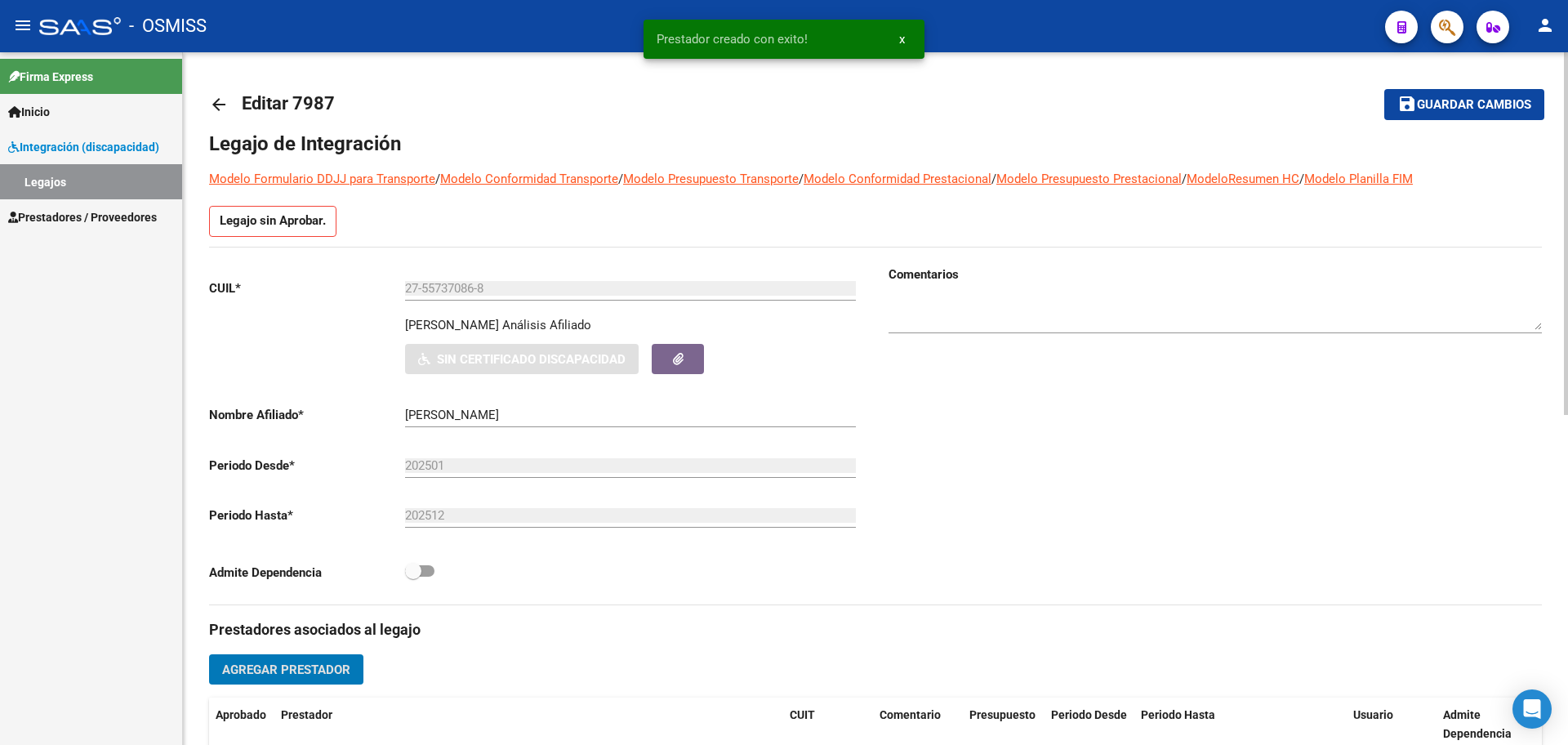
drag, startPoint x: 1413, startPoint y: 123, endPoint x: 1410, endPoint y: 115, distance: 8.5
click at [1414, 123] on mat-toolbar-row "save Guardar cambios" at bounding box center [1406, 104] width 278 height 53
click at [1407, 104] on mat-icon "save" at bounding box center [1407, 104] width 20 height 20
click at [223, 99] on mat-icon "arrow_back" at bounding box center [219, 104] width 20 height 20
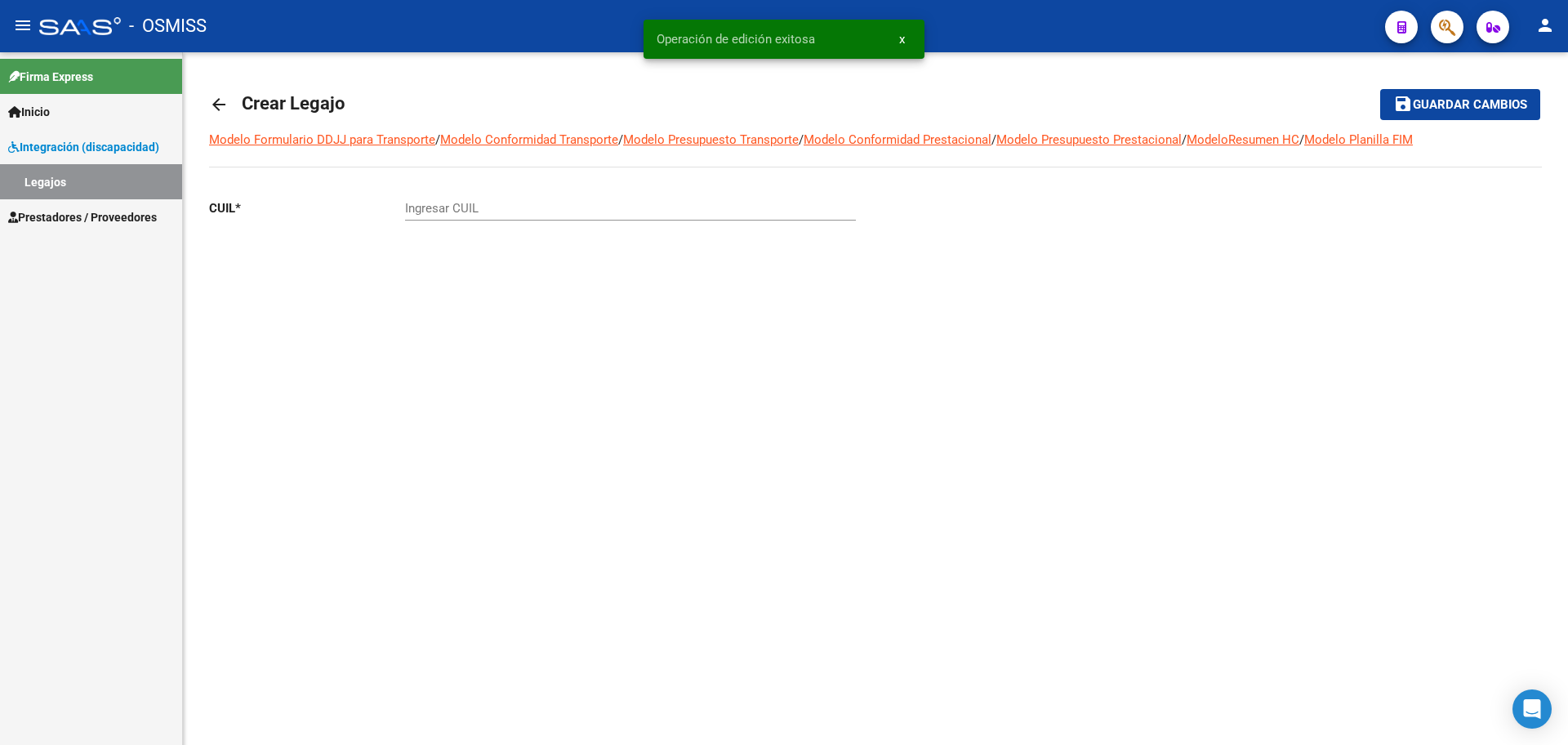
click at [221, 99] on mat-icon "arrow_back" at bounding box center [219, 104] width 20 height 20
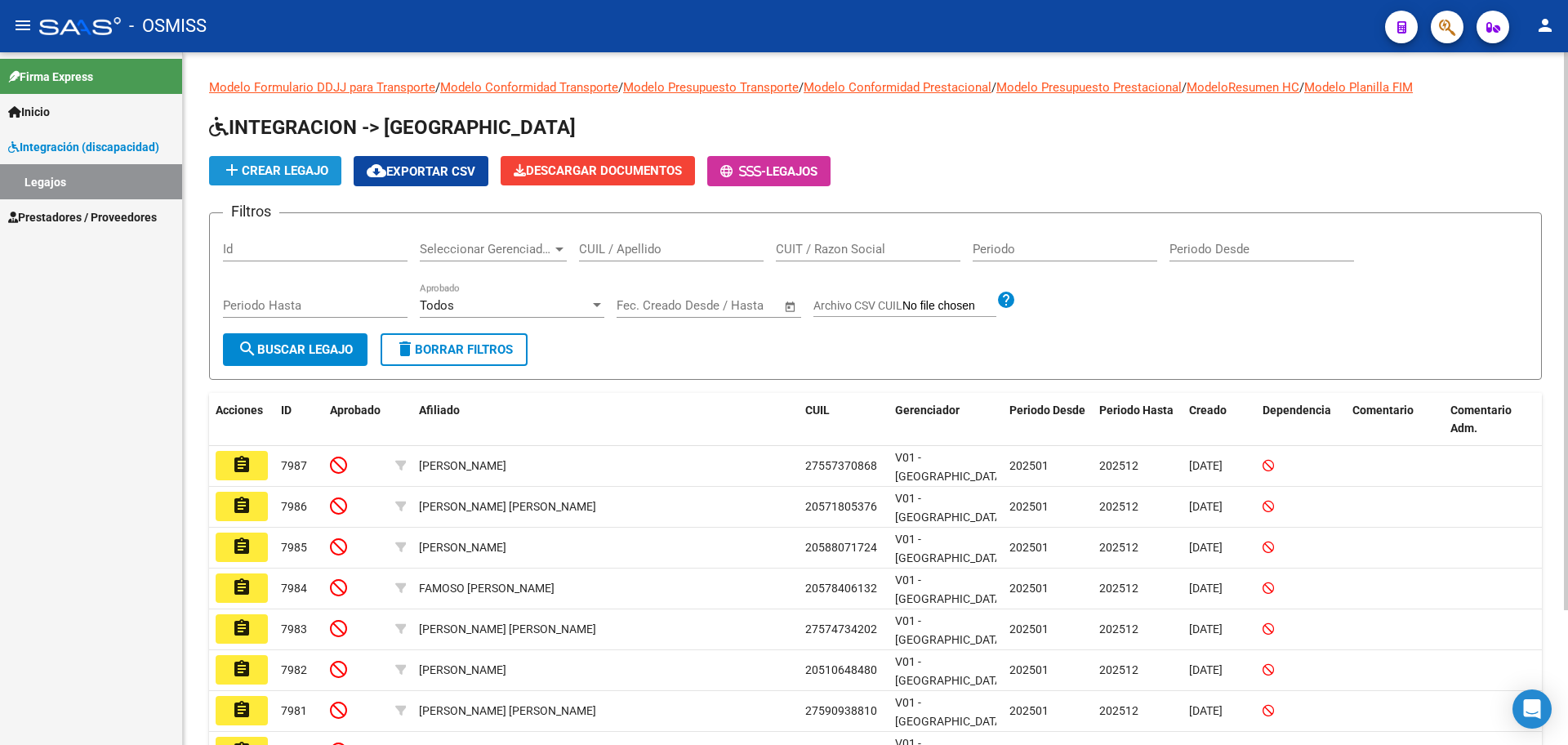
click at [284, 165] on span "add Crear Legajo" at bounding box center [275, 171] width 106 height 15
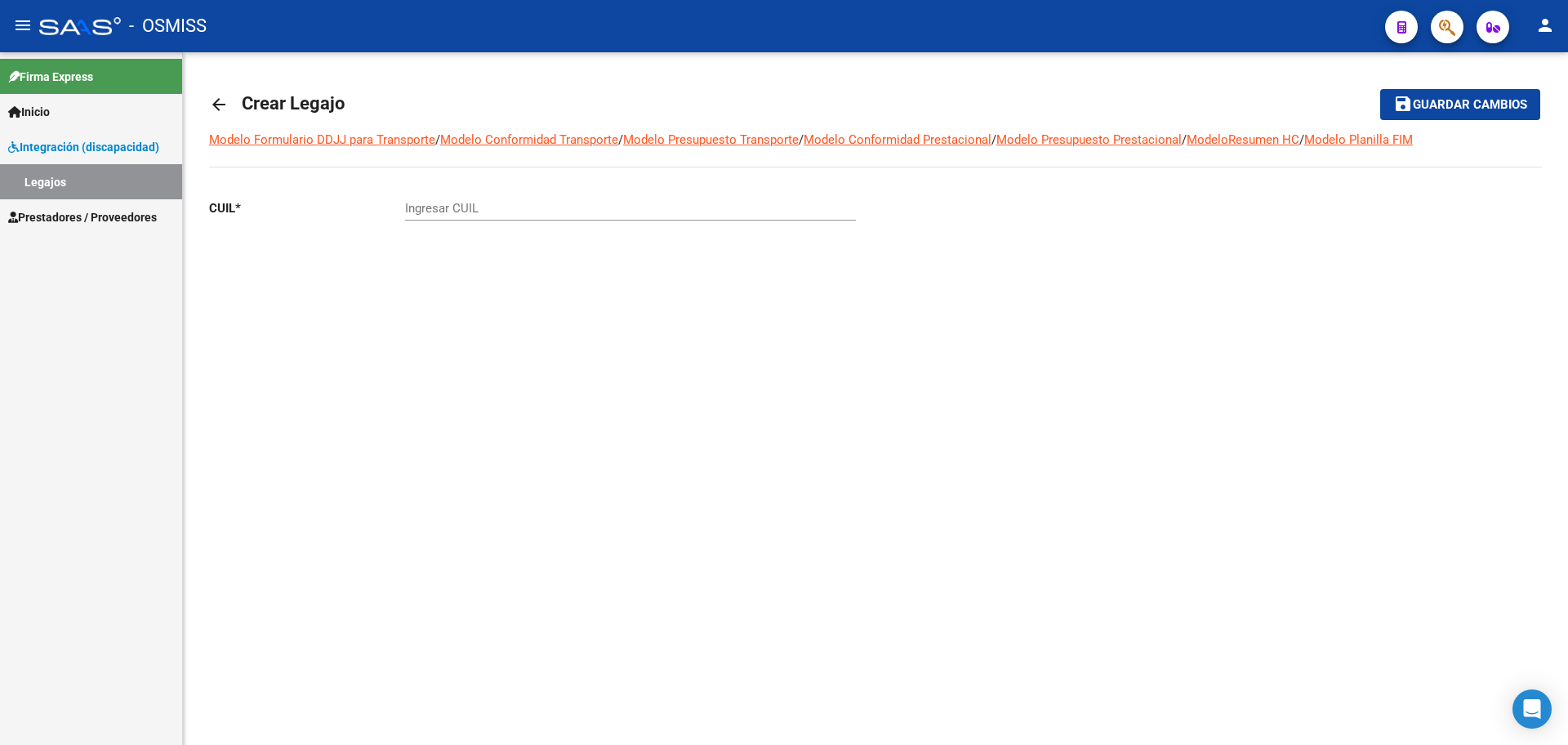
click at [439, 214] on input "Ingresar CUIL" at bounding box center [631, 208] width 451 height 15
paste input "-56949928"
type input "27-56949928-9"
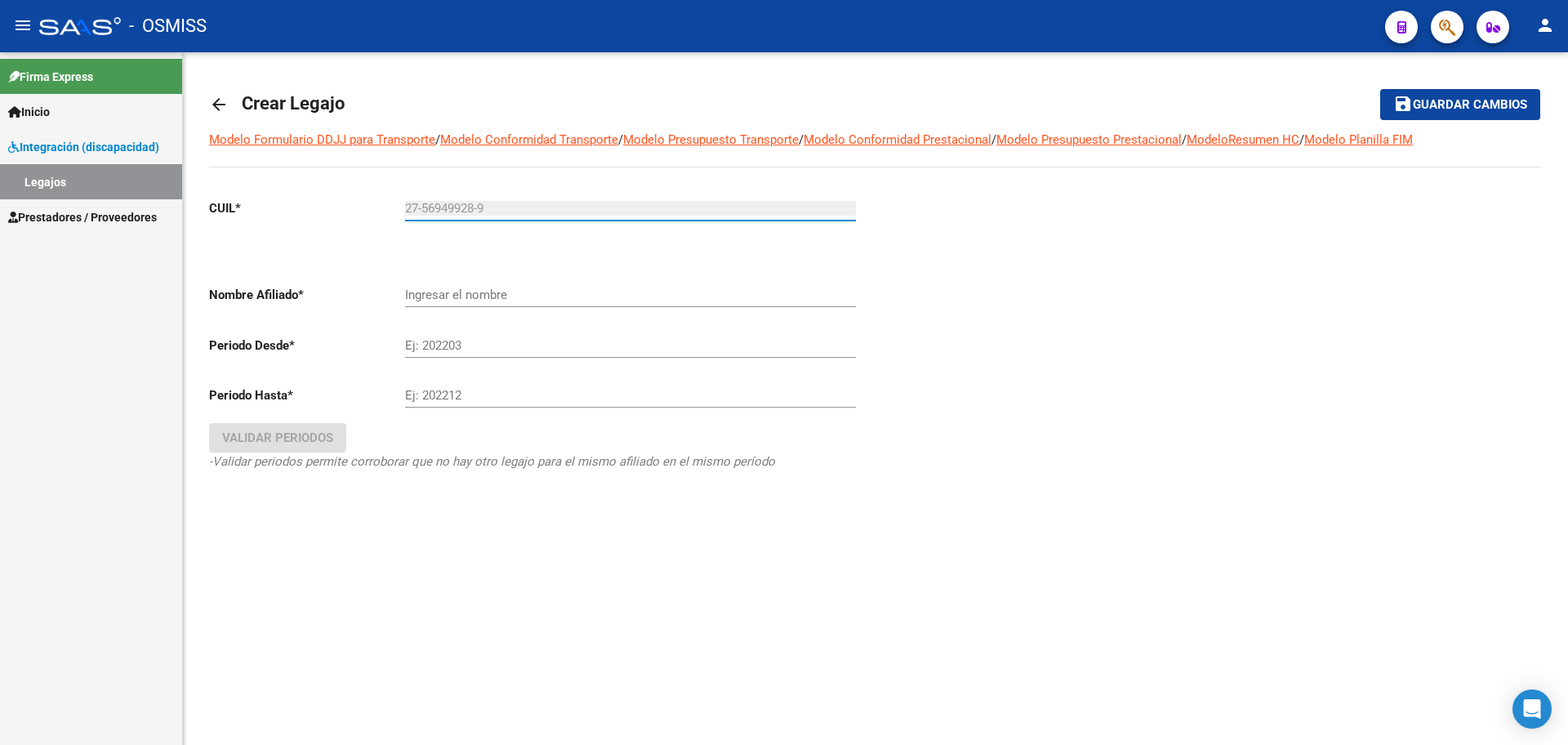
type input "[PERSON_NAME] LIMA [PERSON_NAME]"
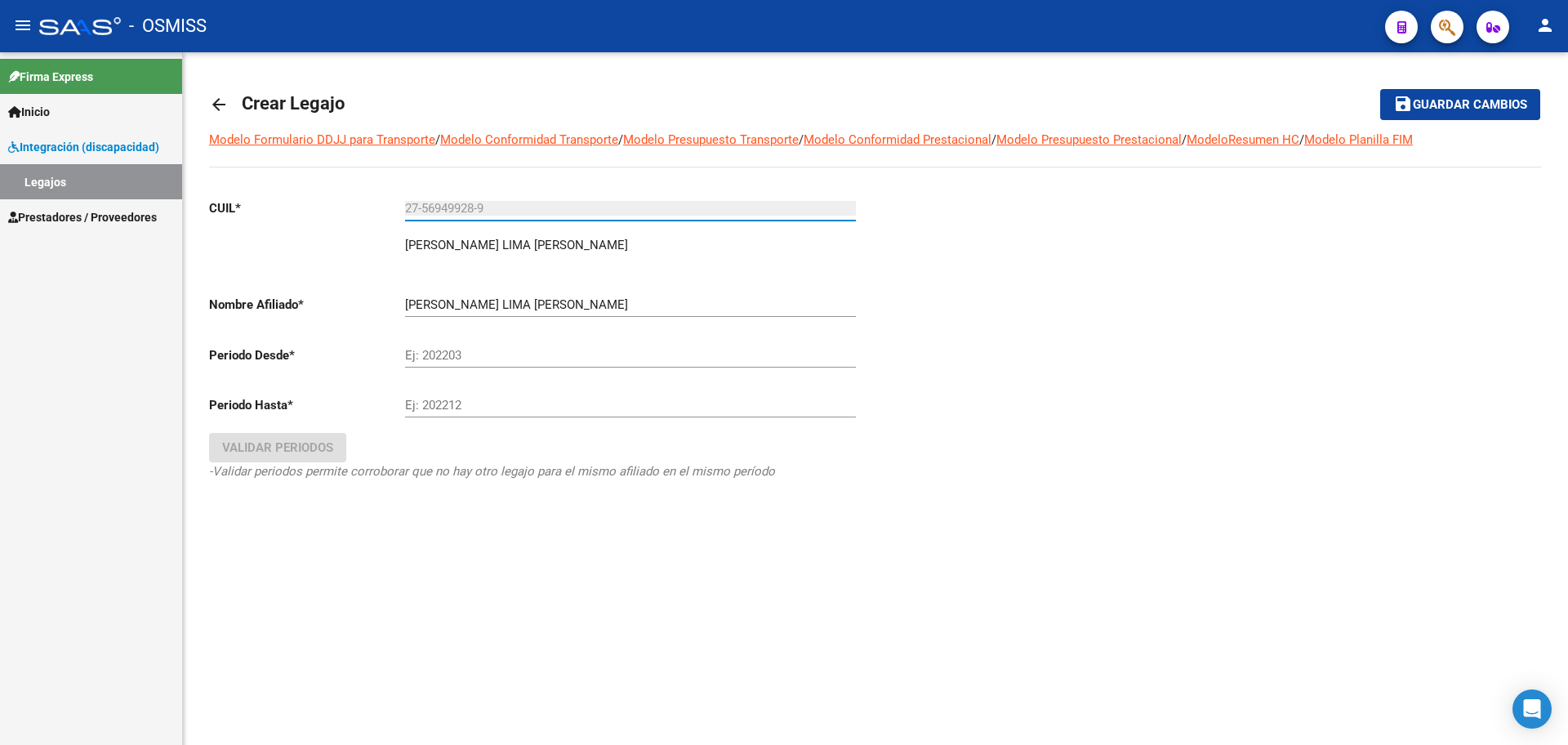
type input "27-56949928-9"
click at [496, 355] on input "Ej: 202203" at bounding box center [631, 355] width 451 height 15
type input "202501"
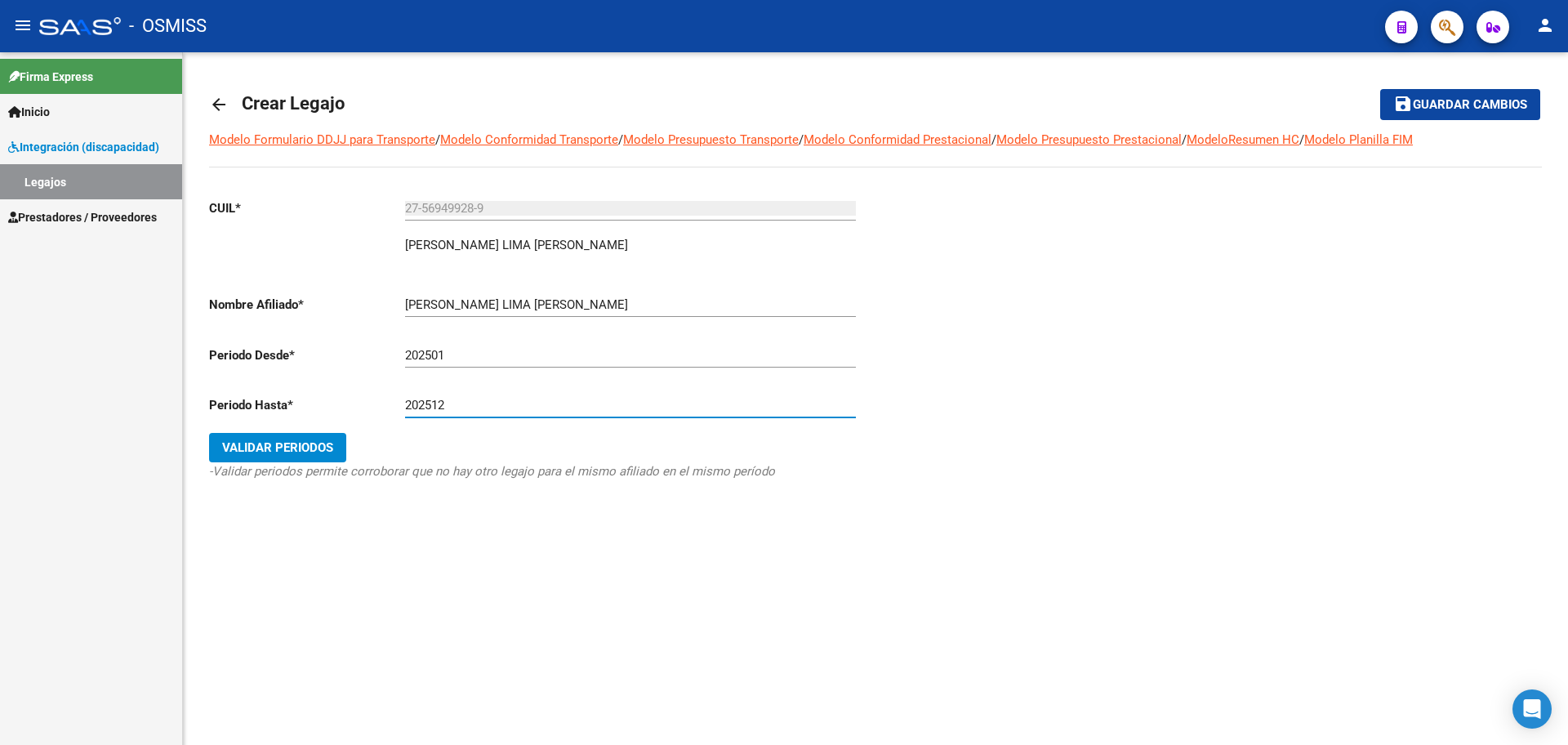
type input "202512"
click at [323, 447] on span "Validar Periodos" at bounding box center [278, 447] width 111 height 15
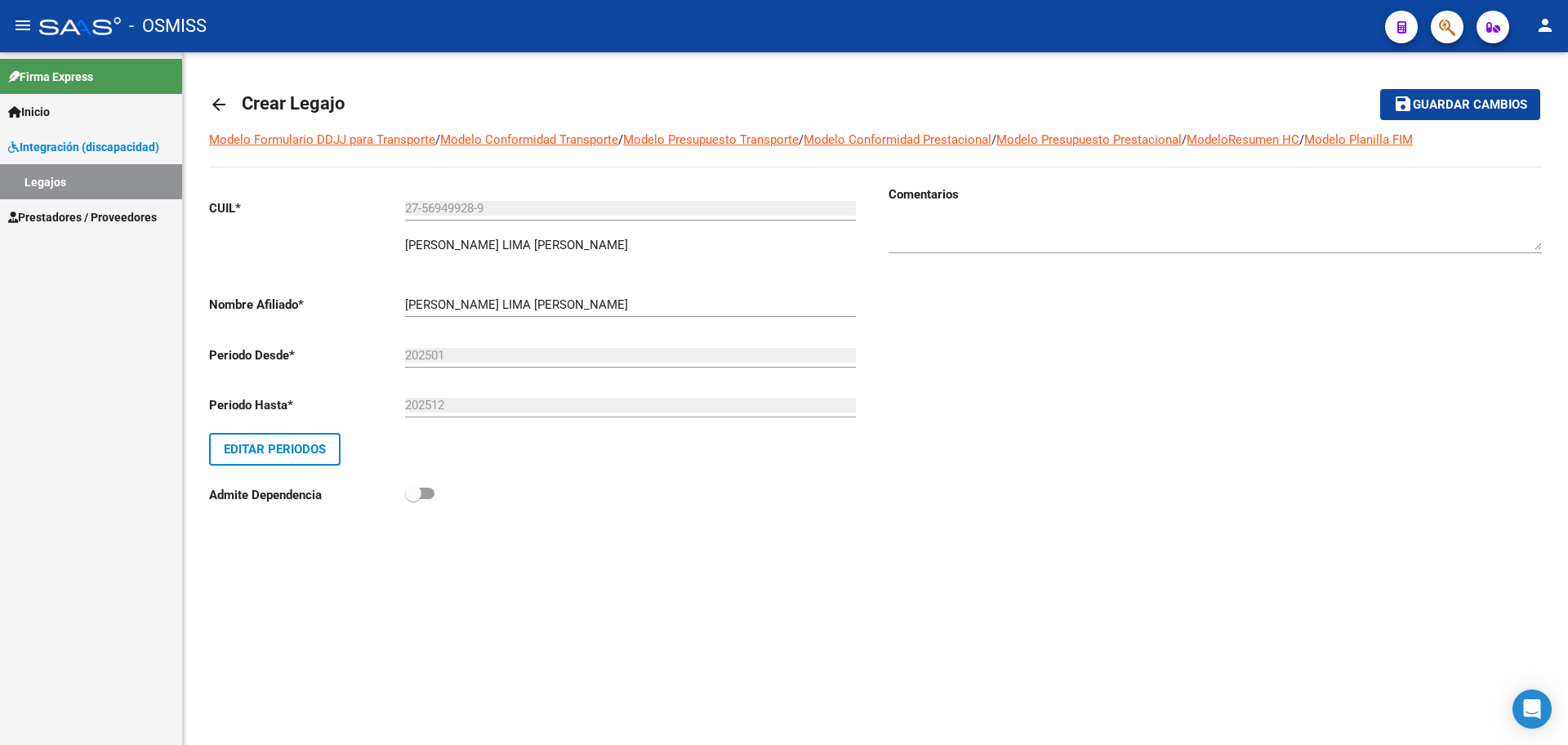
click at [1481, 120] on mat-toolbar-row "save Guardar cambios" at bounding box center [1402, 104] width 277 height 53
drag, startPoint x: 1484, startPoint y: 113, endPoint x: 1474, endPoint y: 95, distance: 20.6
click at [1477, 104] on span "Guardar cambios" at bounding box center [1470, 105] width 114 height 15
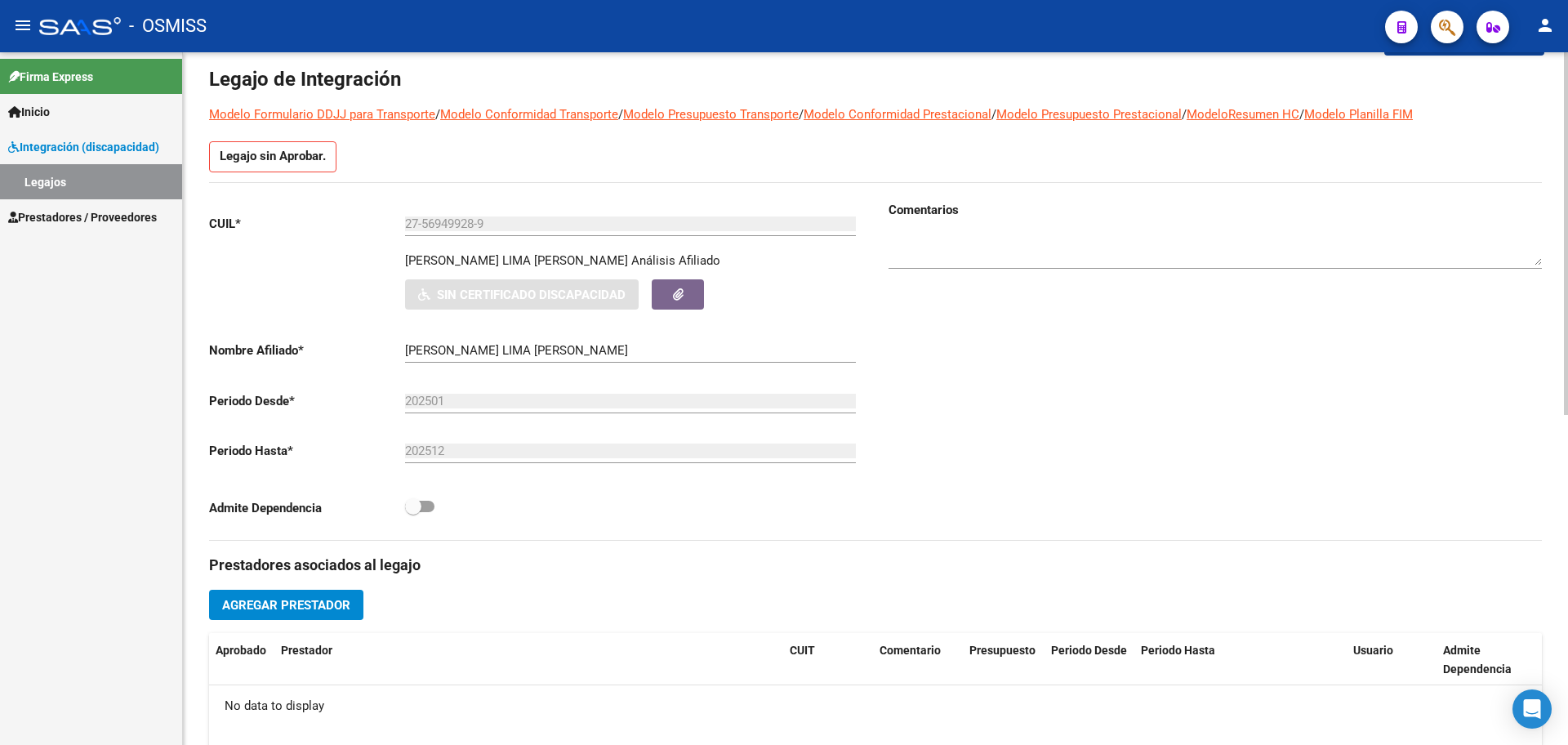
scroll to position [613, 0]
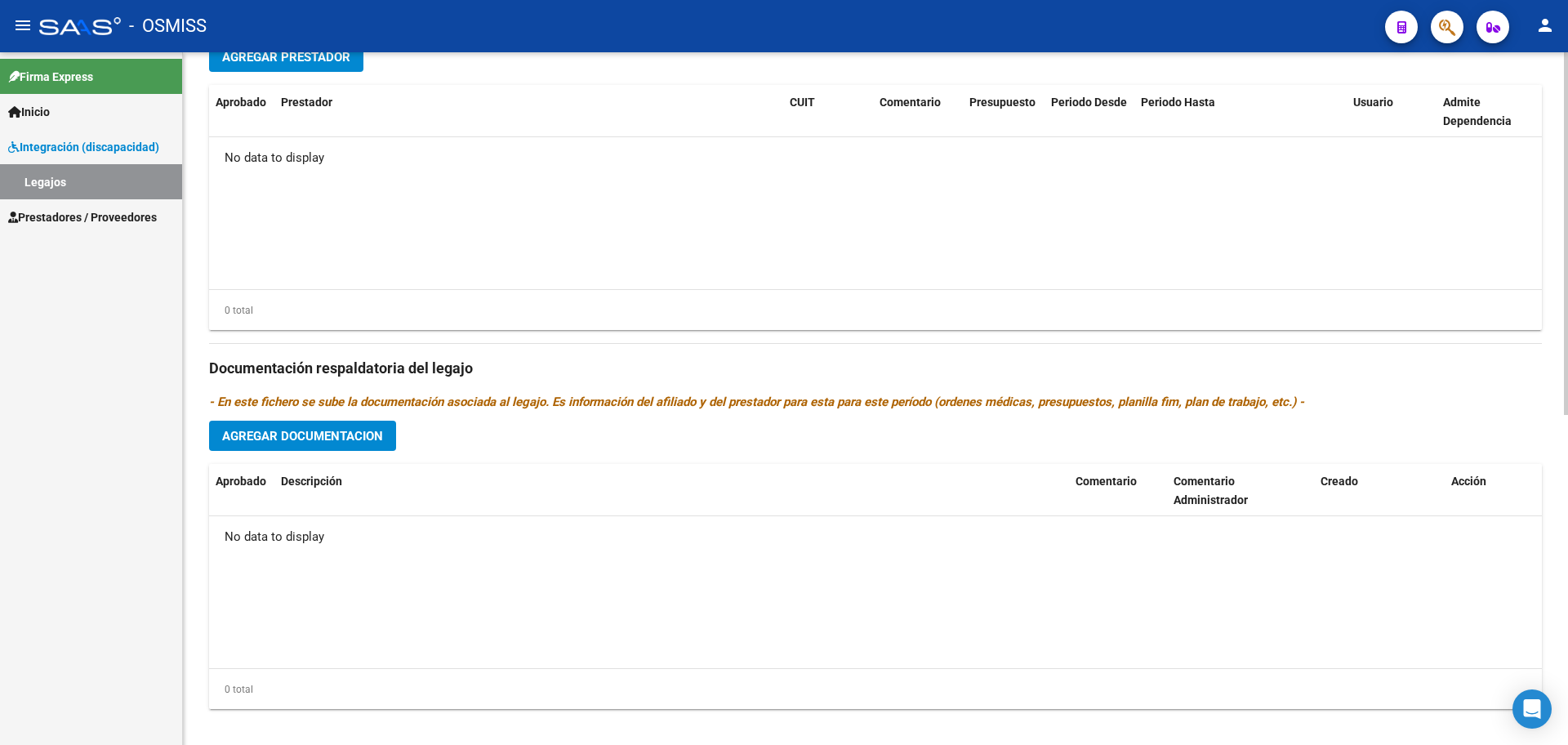
click at [286, 441] on span "Agregar Documentacion" at bounding box center [303, 436] width 161 height 15
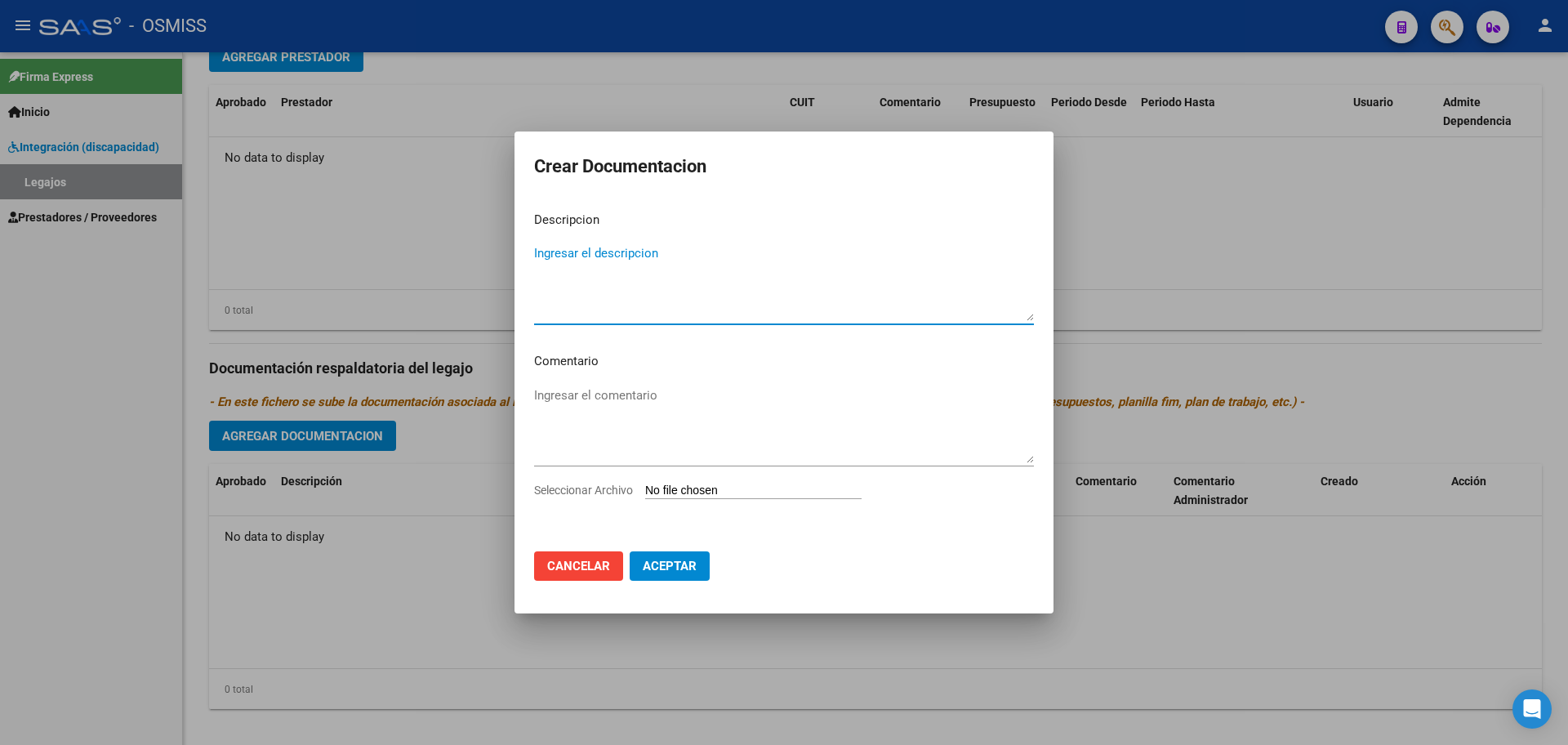
click at [702, 491] on input "Seleccionar Archivo" at bounding box center [754, 492] width 216 height 16
type input "C:\fakepath\.[PERSON_NAME] LIMA [PERSON_NAME]- MAIE OSMISS.pdf"
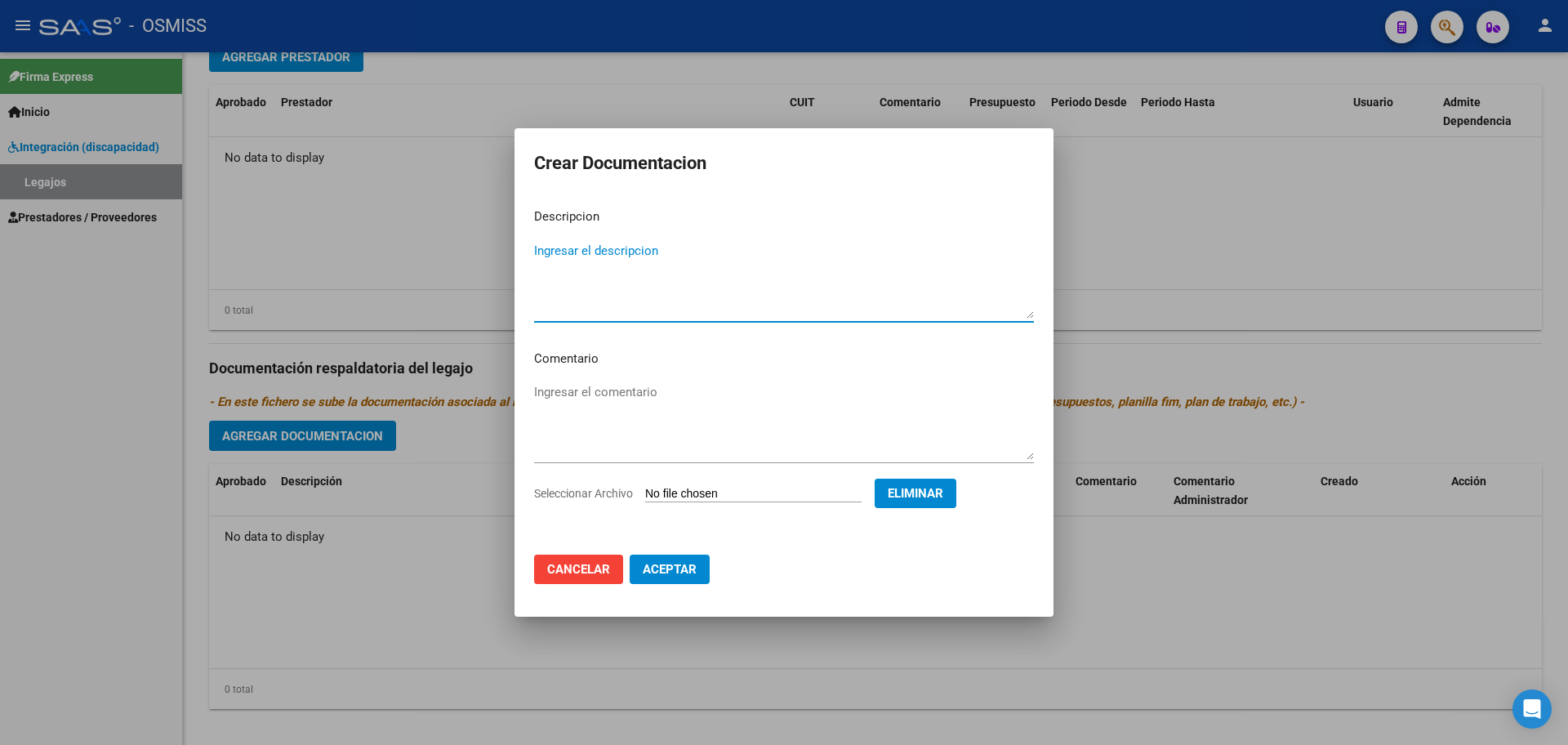
click at [585, 248] on textarea "Ingresar el descripcion" at bounding box center [784, 279] width 499 height 76
type textarea "m"
type textarea "MAIE"
click at [668, 560] on button "Aceptar" at bounding box center [669, 570] width 80 height 30
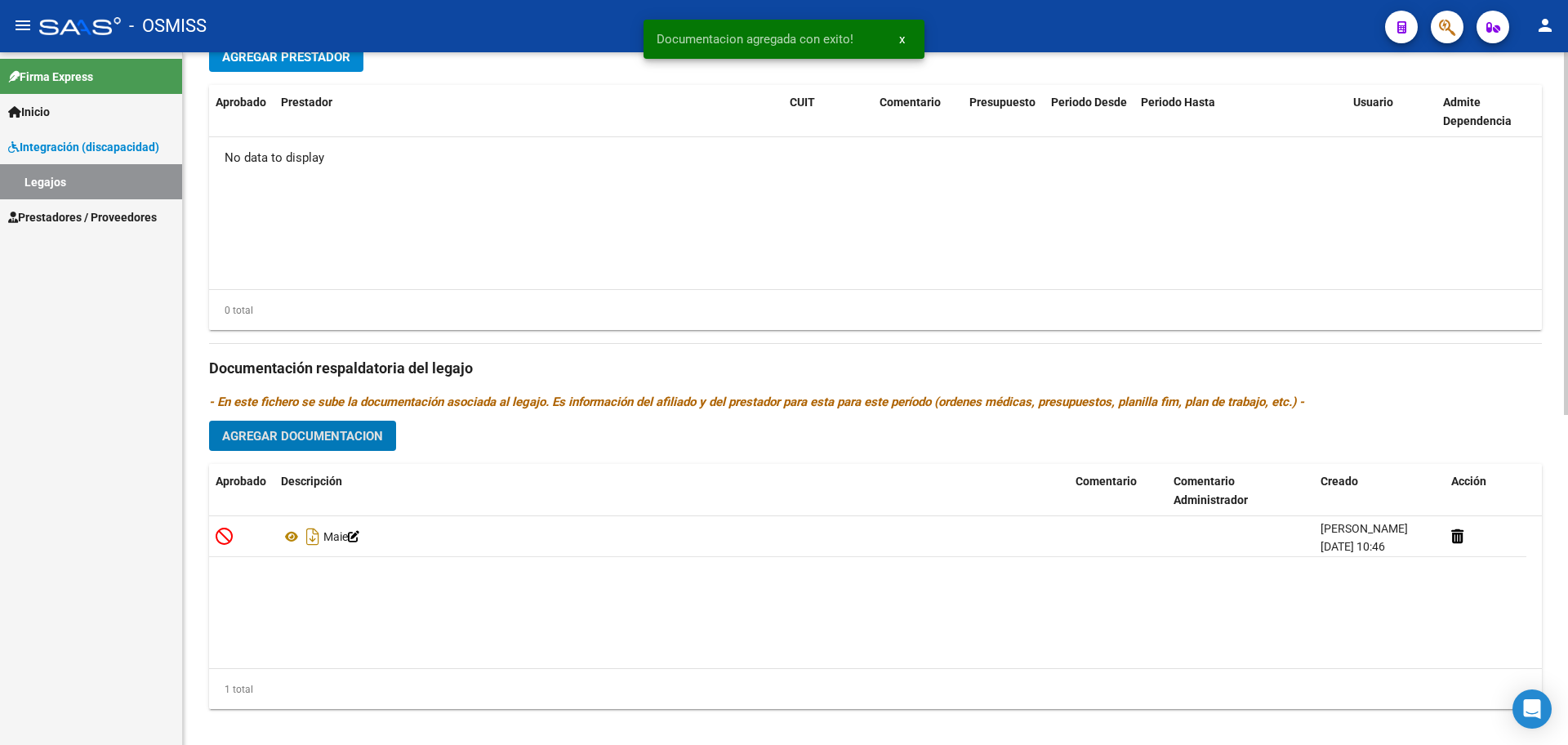
click at [340, 448] on button "Agregar Documentacion" at bounding box center [303, 436] width 187 height 30
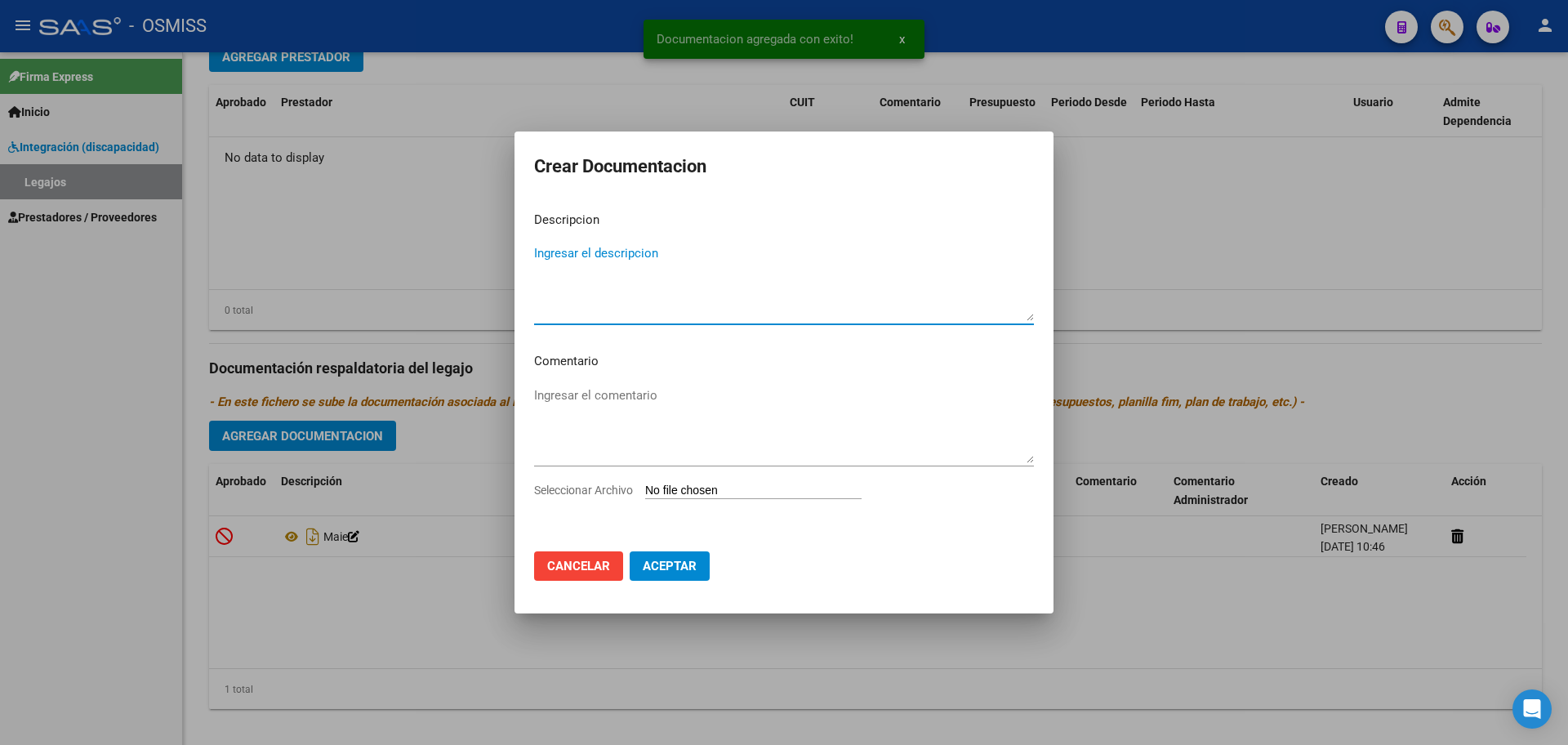
click at [722, 489] on input "Seleccionar Archivo" at bounding box center [754, 492] width 216 height 16
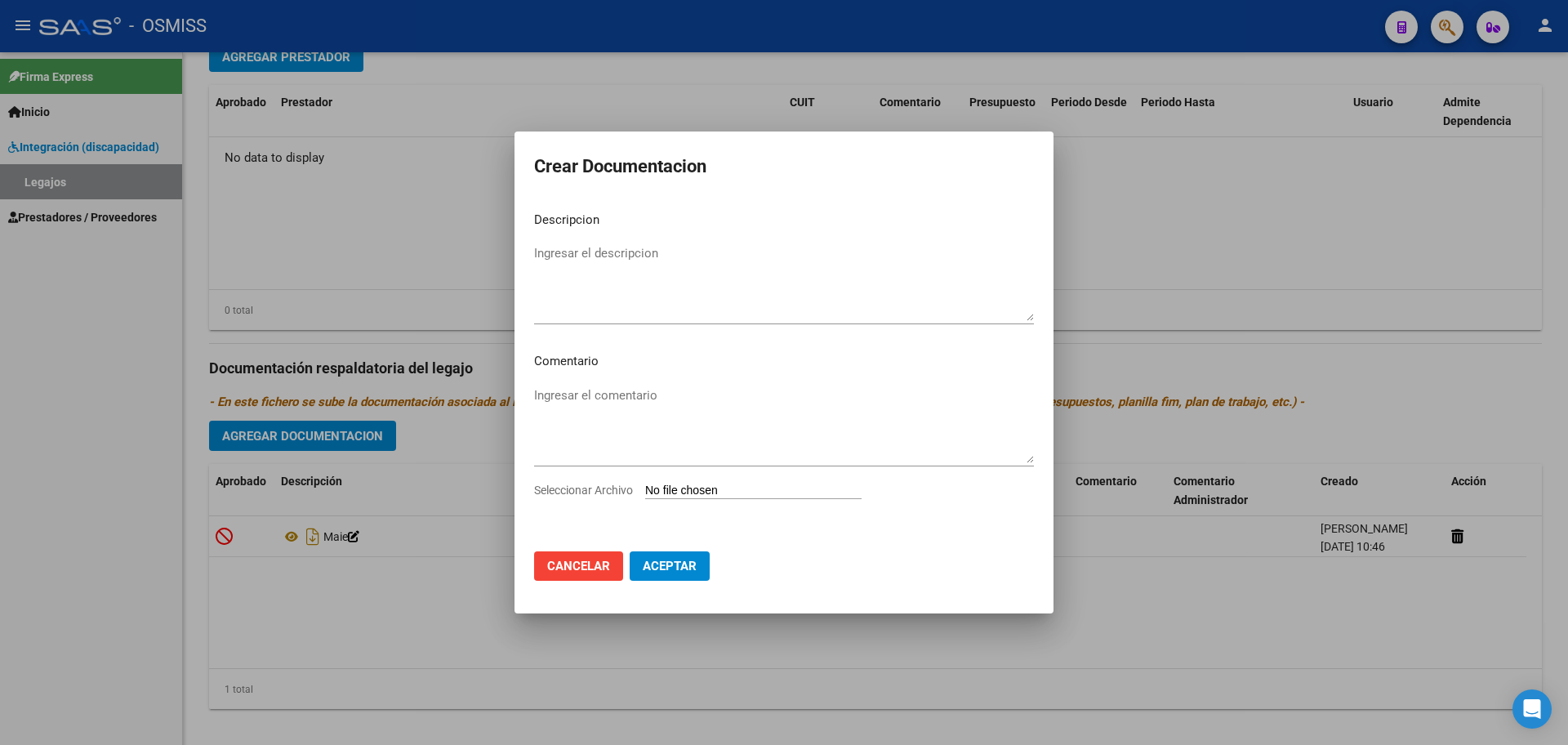
type input "C:\fakepath\.[PERSON_NAME] LIMA [PERSON_NAME]- MII OSMISS.pdf"
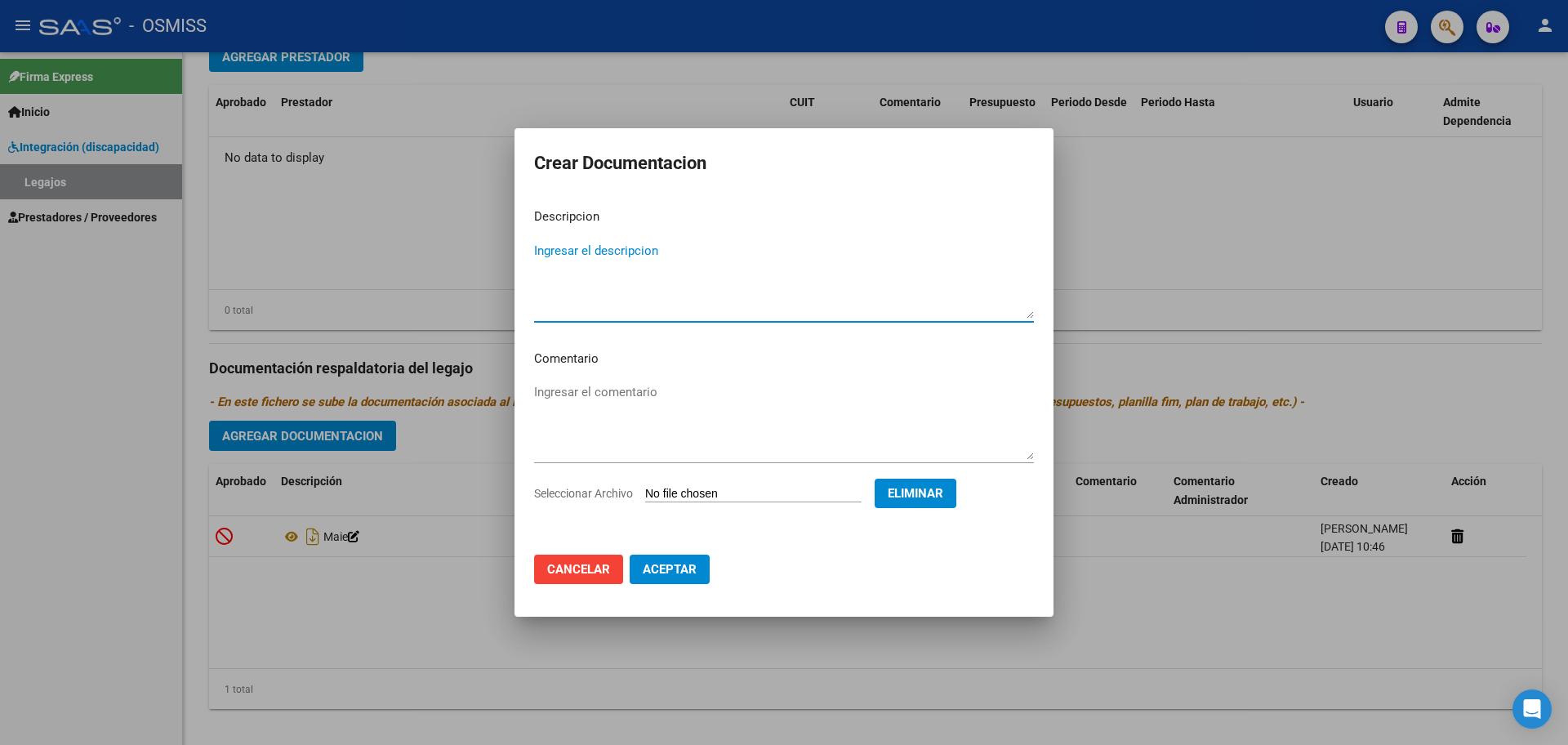
click at [594, 257] on textarea "Ingresar el descripcion" at bounding box center [784, 279] width 499 height 76
type textarea "MII"
click at [656, 562] on span "Aceptar" at bounding box center [669, 569] width 54 height 15
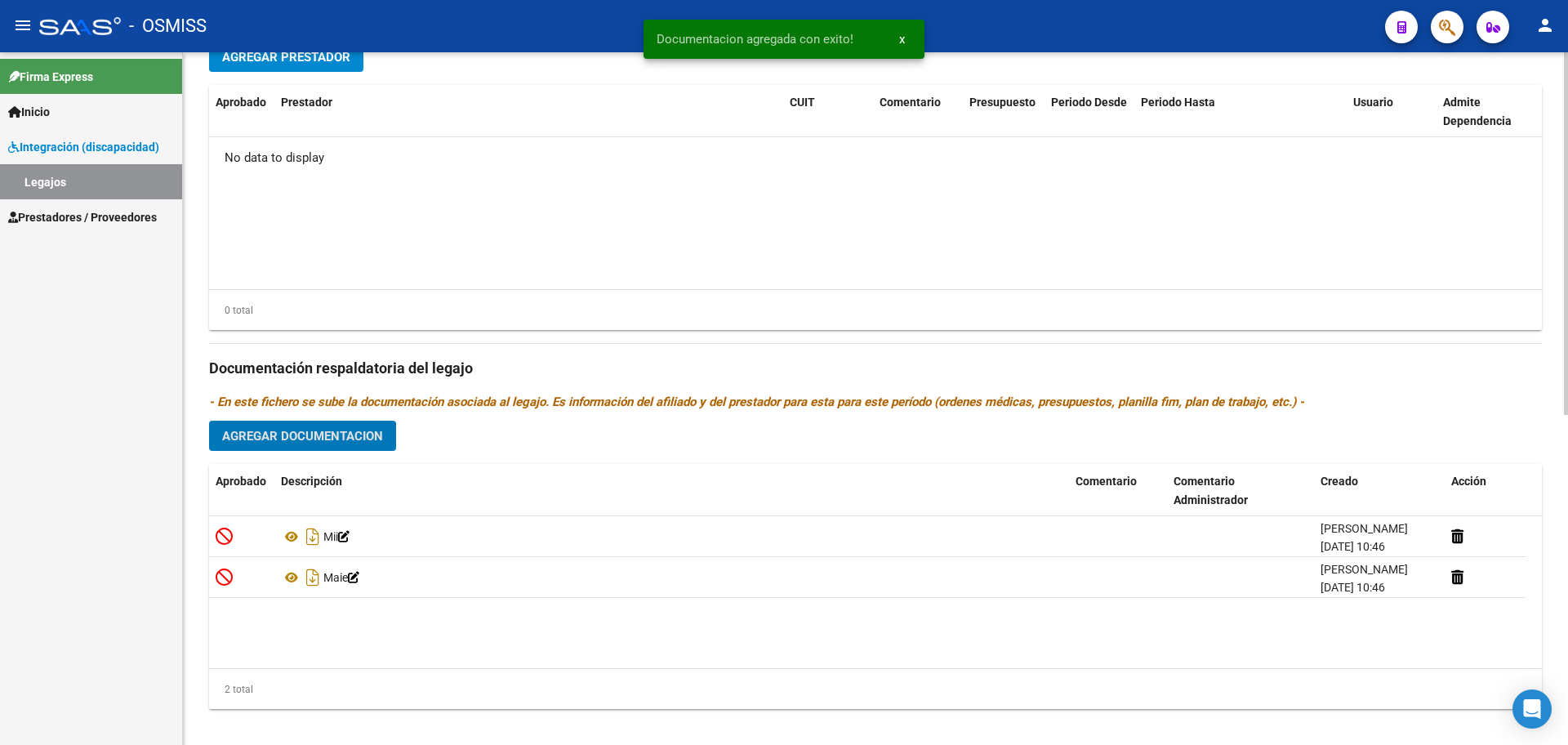
click at [289, 431] on span "Agregar Documentacion" at bounding box center [303, 436] width 161 height 15
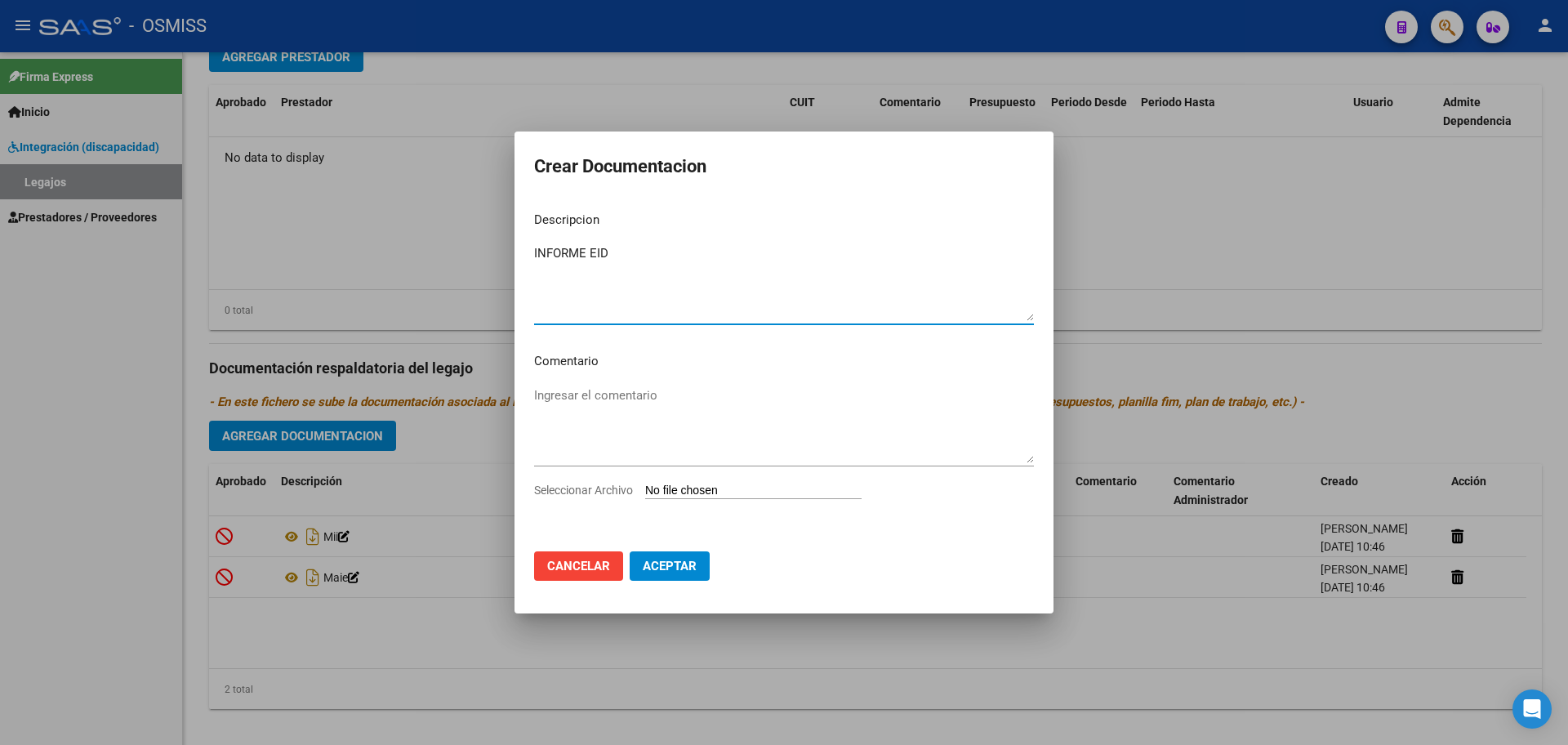
type textarea "INFORME EID"
click at [761, 495] on input "Seleccionar Archivo" at bounding box center [754, 492] width 216 height 16
type input "C:\fakepath\[PERSON_NAME] [PERSON_NAME] Belen2.pdf"
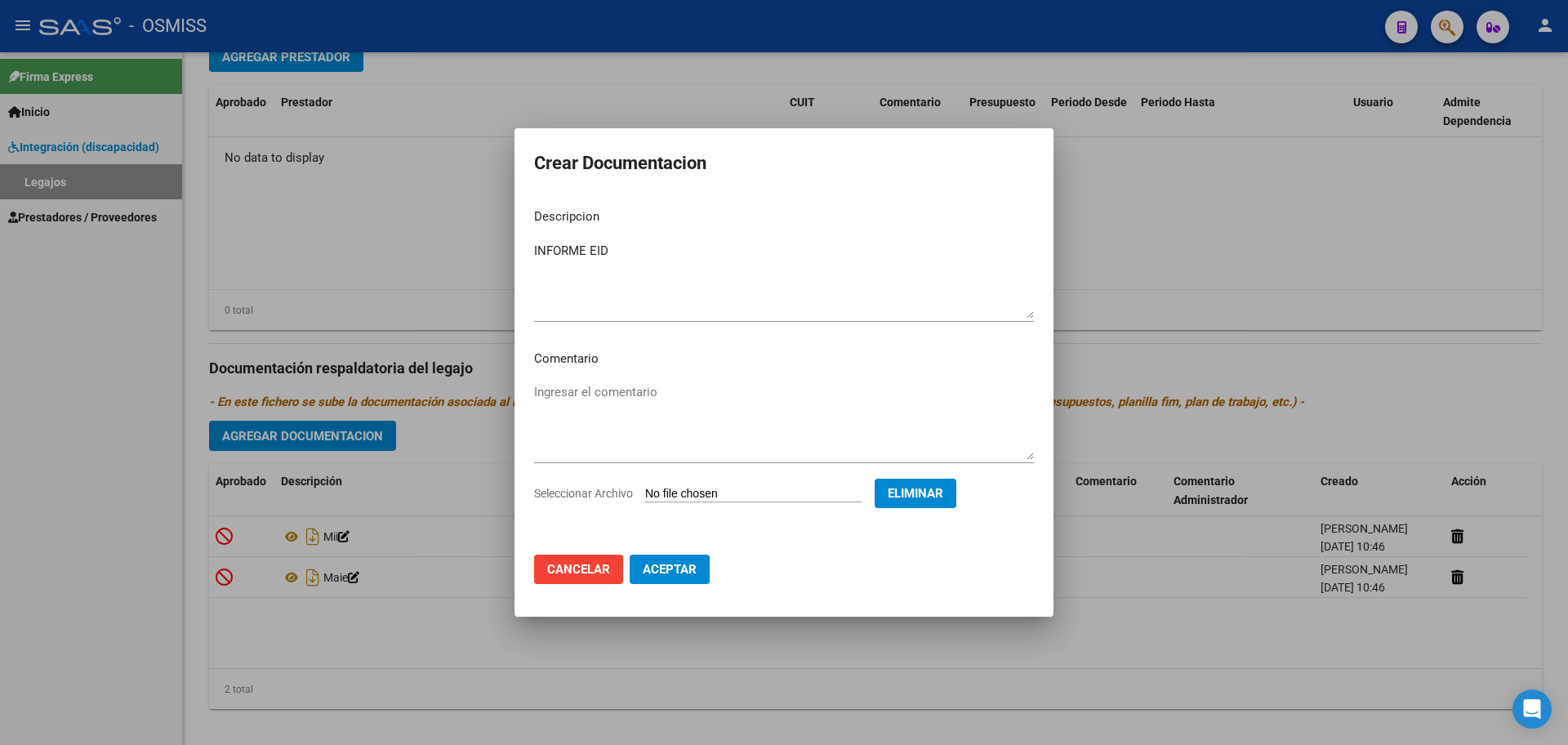
click at [670, 569] on span "Aceptar" at bounding box center [669, 569] width 54 height 15
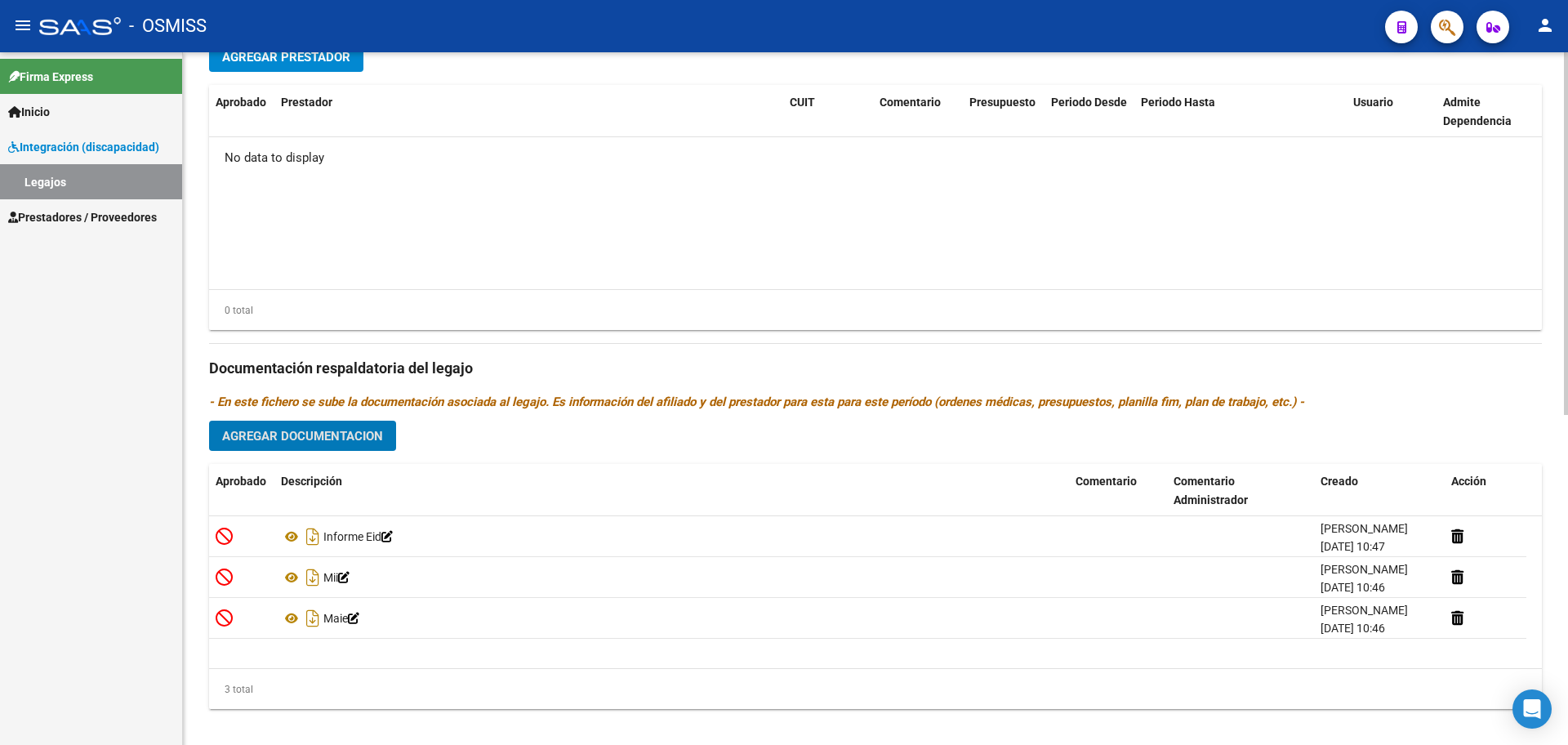
click at [294, 67] on button "Agregar Prestador" at bounding box center [286, 57] width 154 height 30
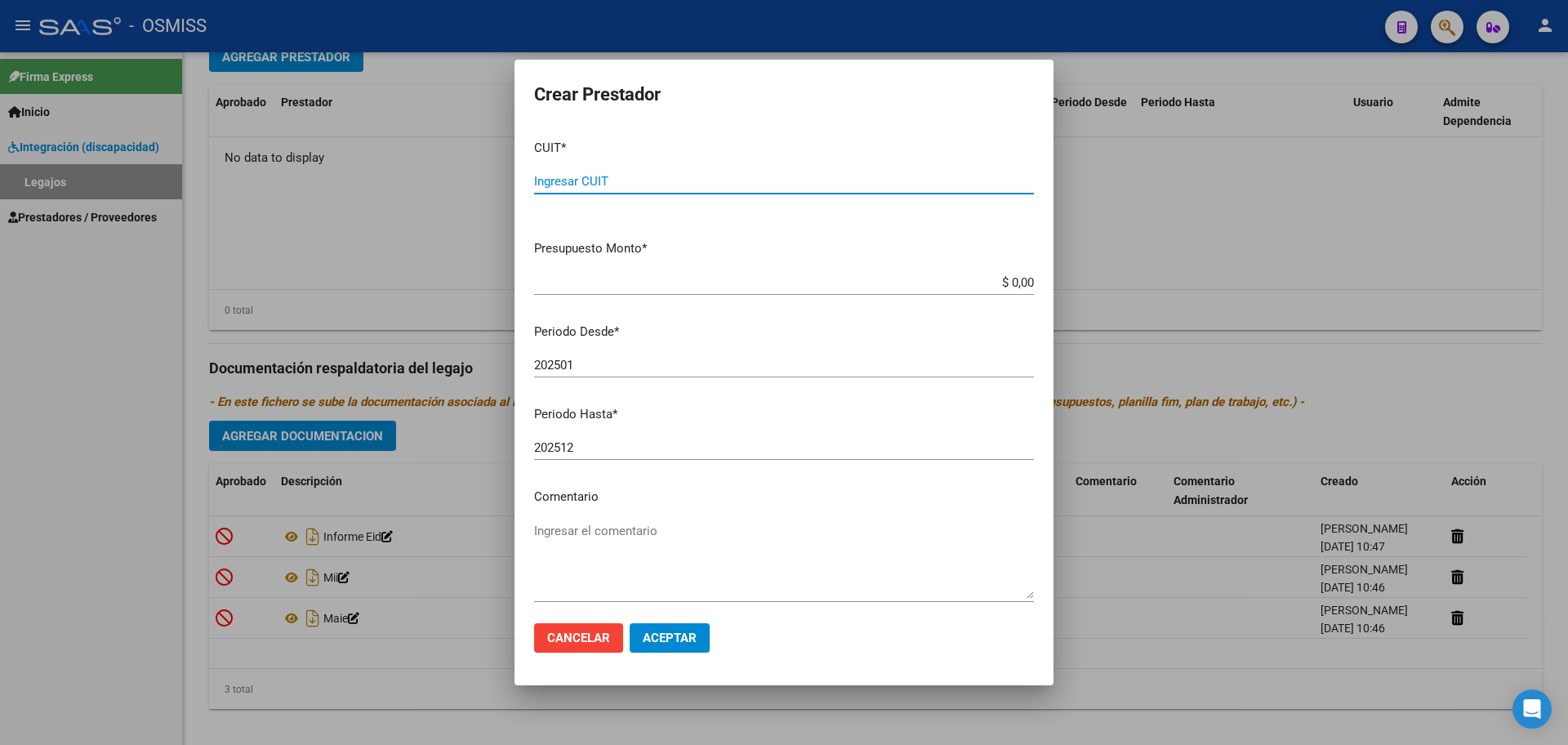
paste input "30-71496918-4"
type input "30-71496918-4"
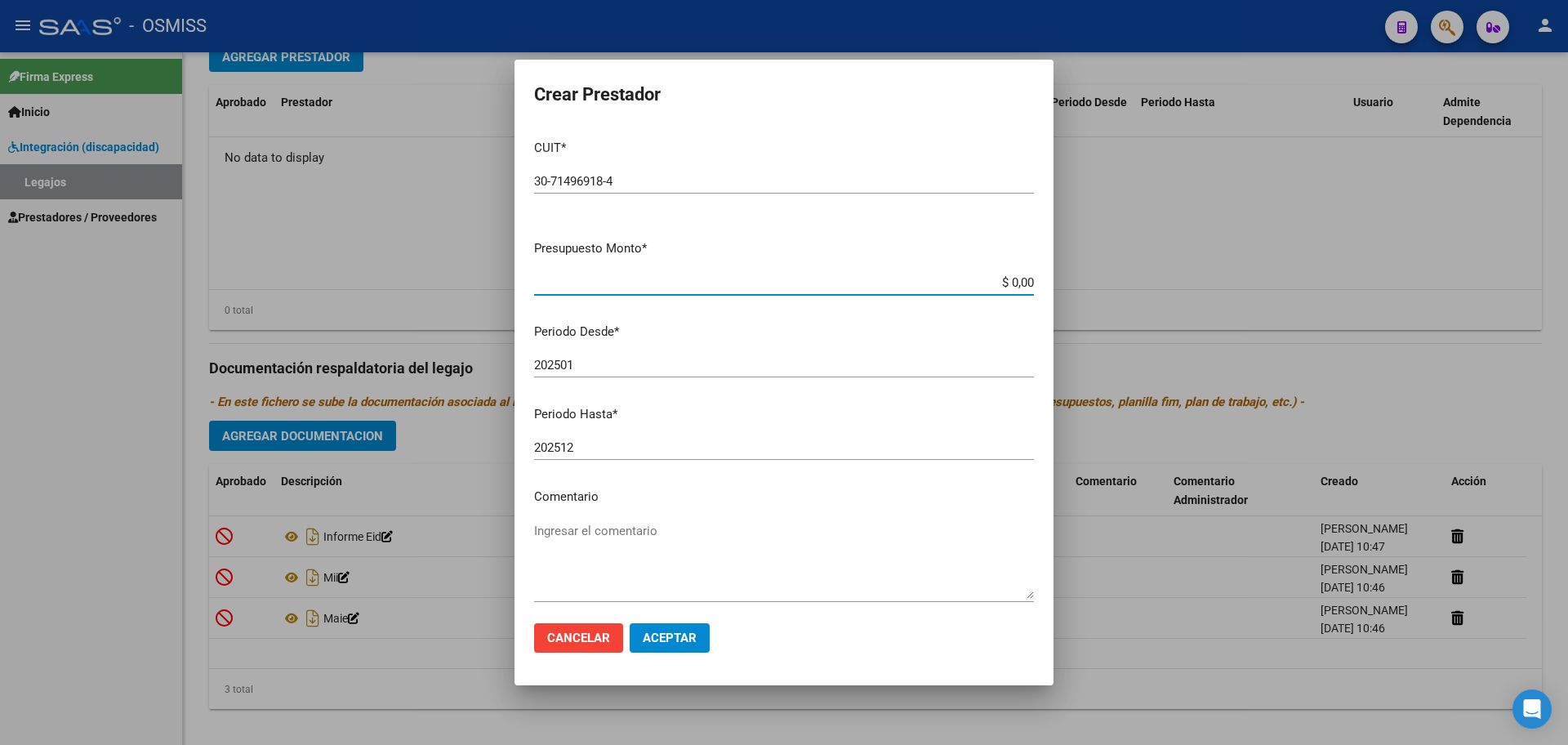
type input "$ 0,01"
click at [632, 373] on div "202501 Ingresar el periodo" at bounding box center [784, 365] width 499 height 25
click at [632, 362] on input "202501" at bounding box center [784, 365] width 499 height 15
type input "202509"
click at [670, 642] on span "Aceptar" at bounding box center [669, 638] width 54 height 15
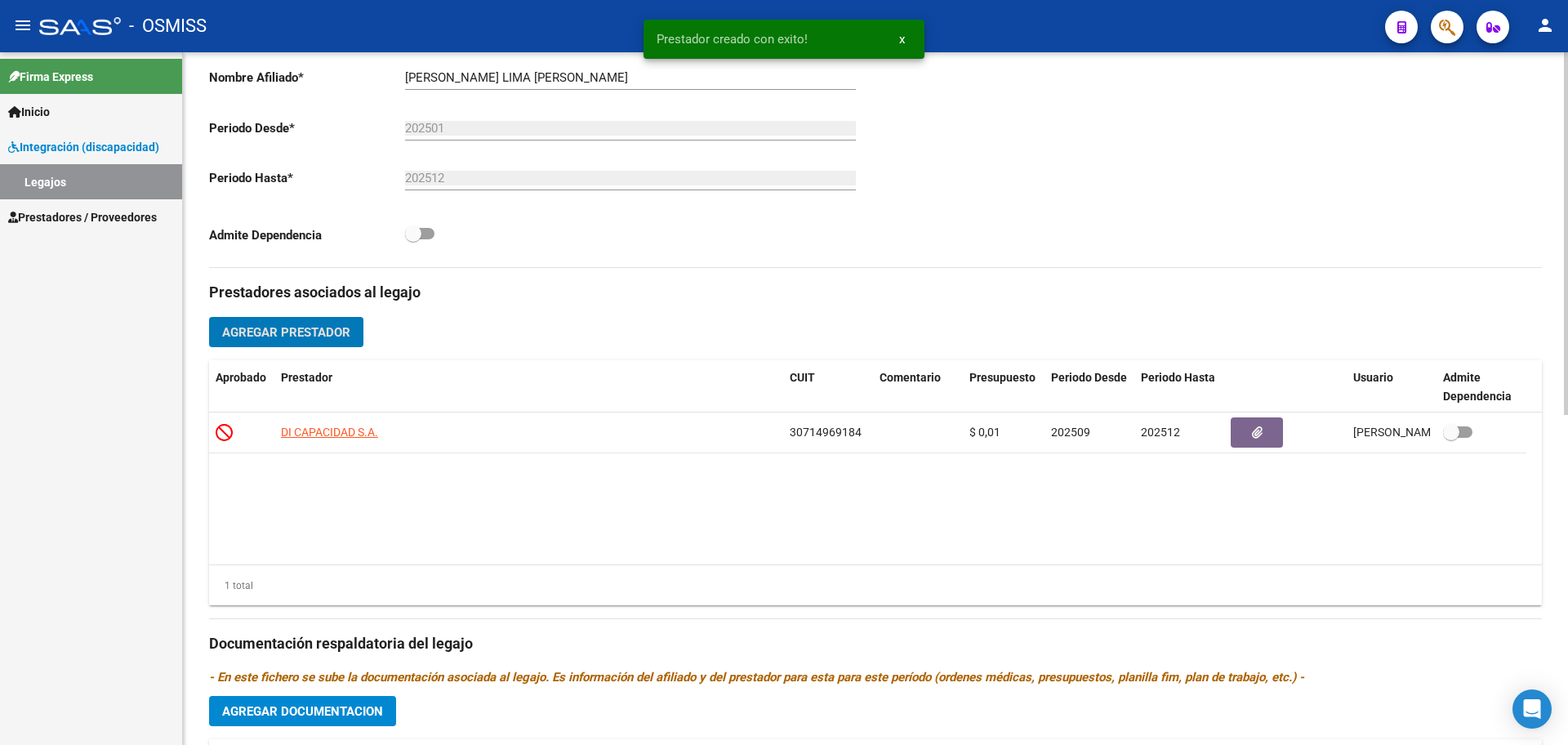
scroll to position [0, 0]
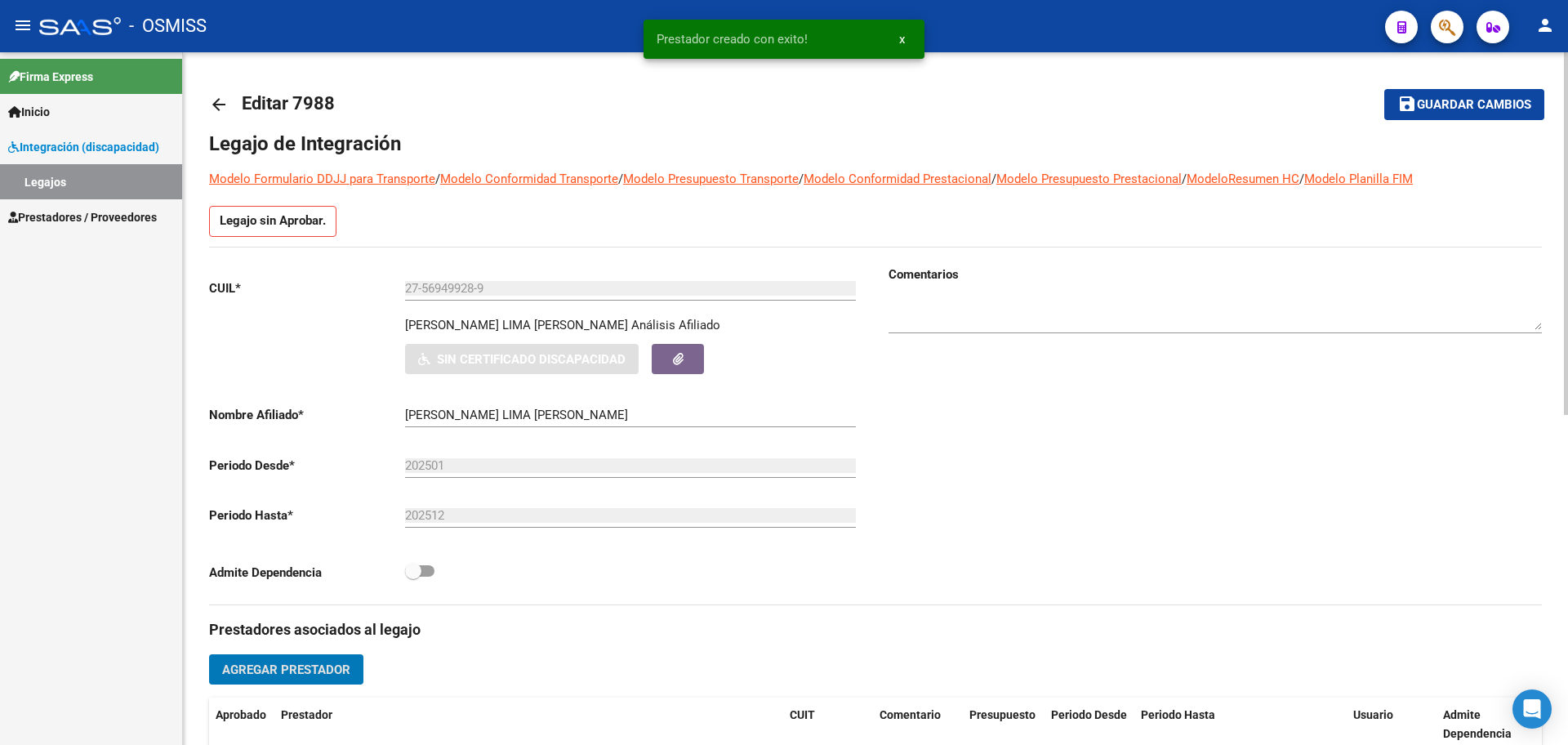
click at [1515, 95] on button "save Guardar cambios" at bounding box center [1464, 104] width 160 height 30
click at [216, 105] on mat-icon "arrow_back" at bounding box center [219, 104] width 20 height 20
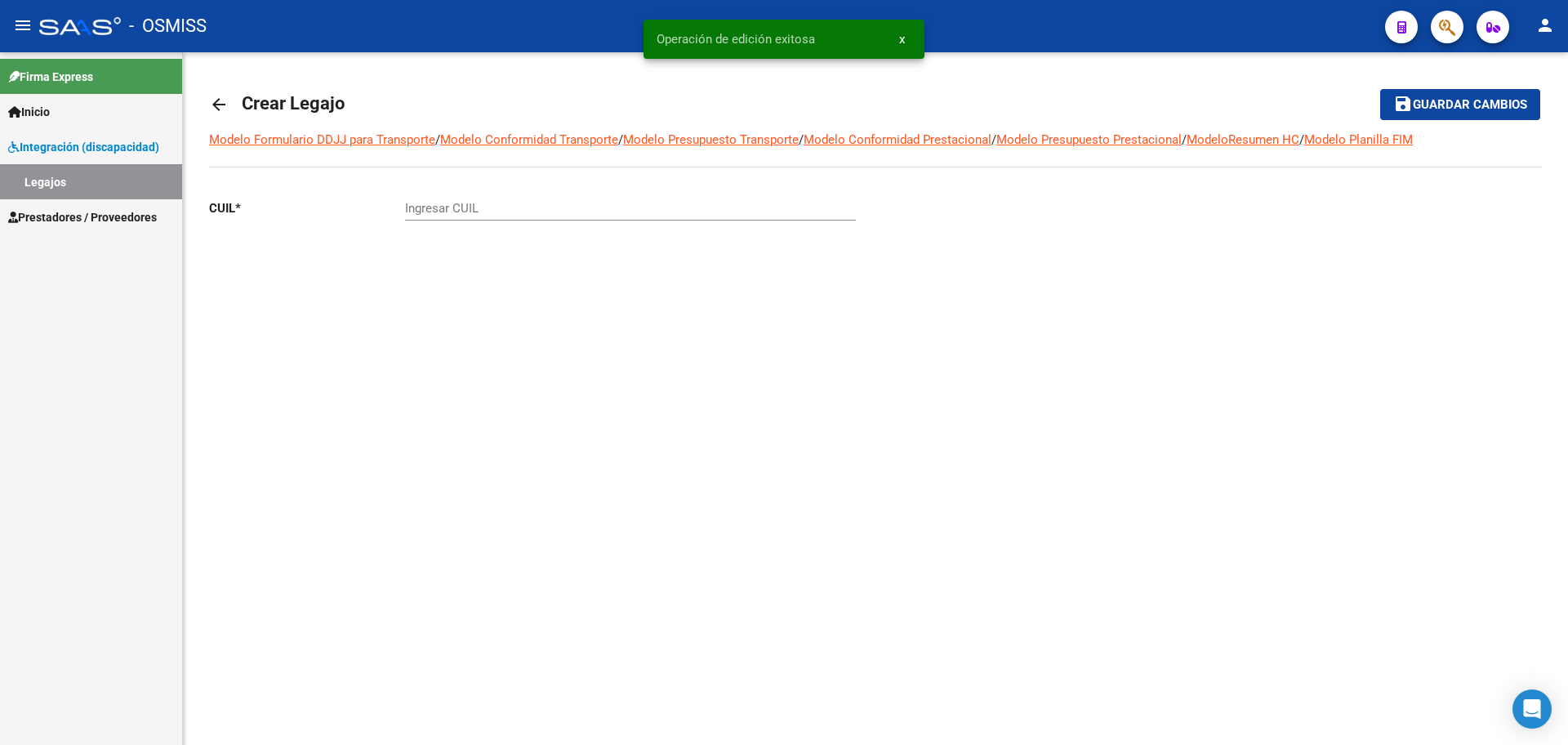
click at [215, 108] on mat-icon "arrow_back" at bounding box center [219, 104] width 20 height 20
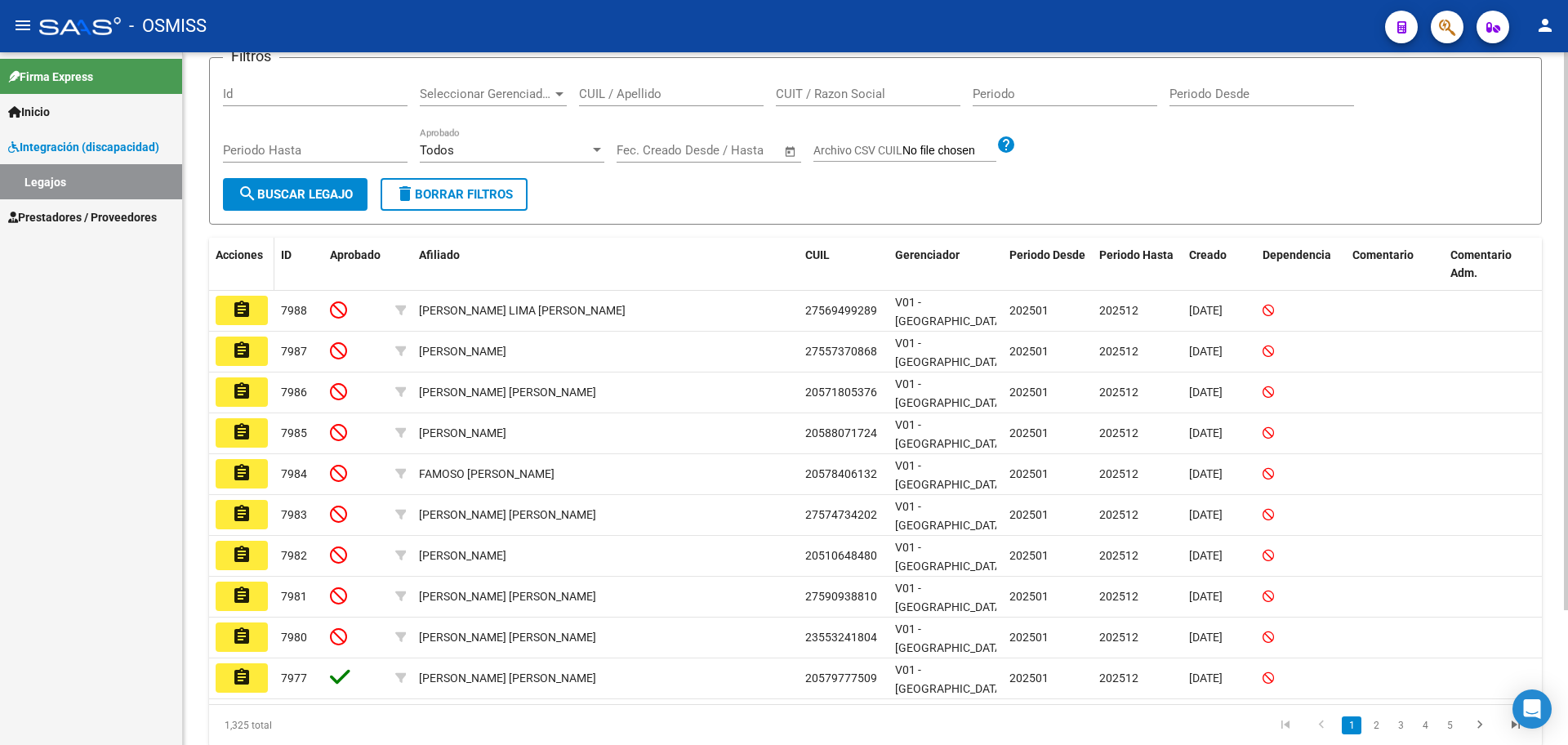
scroll to position [168, 0]
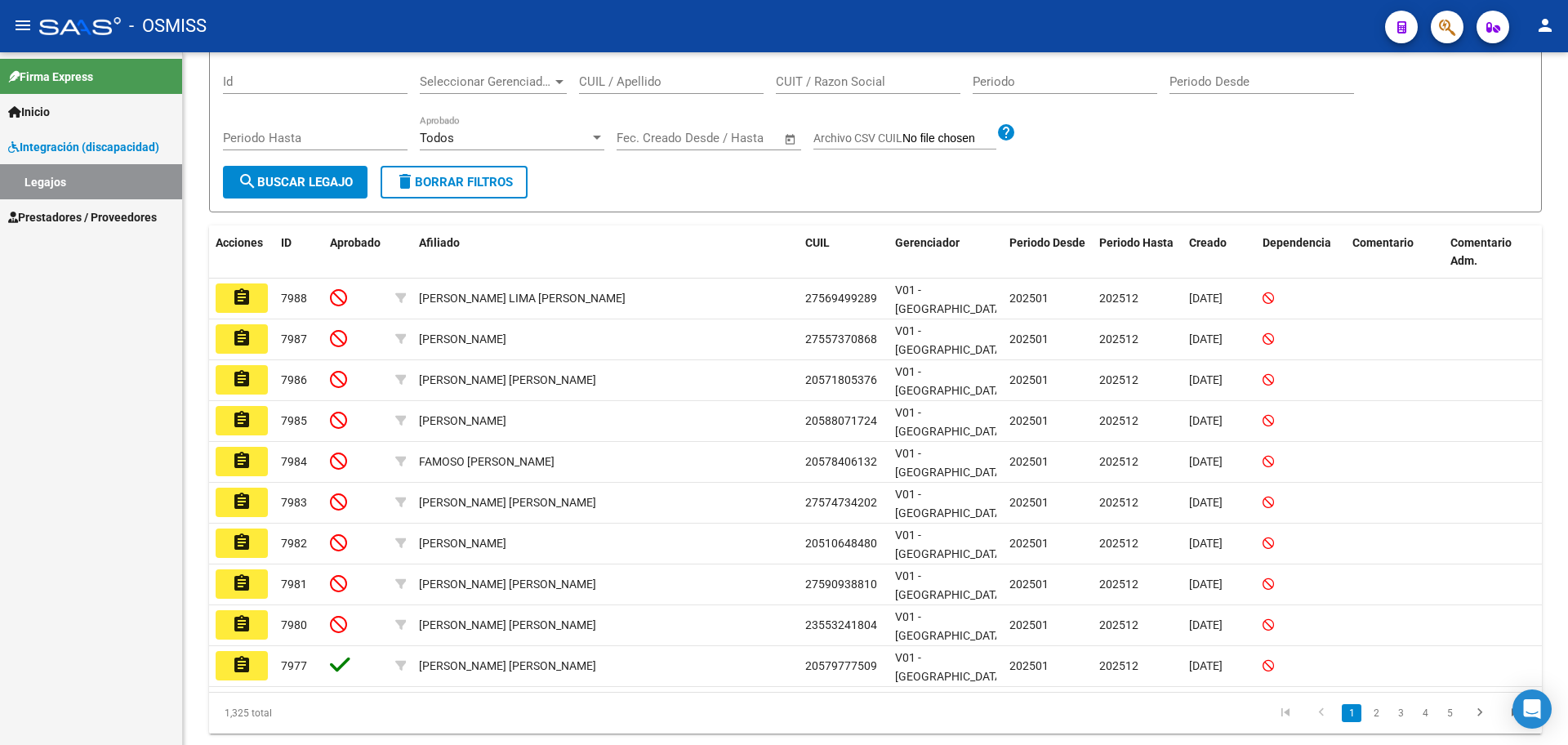
click at [96, 219] on span "Prestadores / Proveedores" at bounding box center [82, 218] width 149 height 18
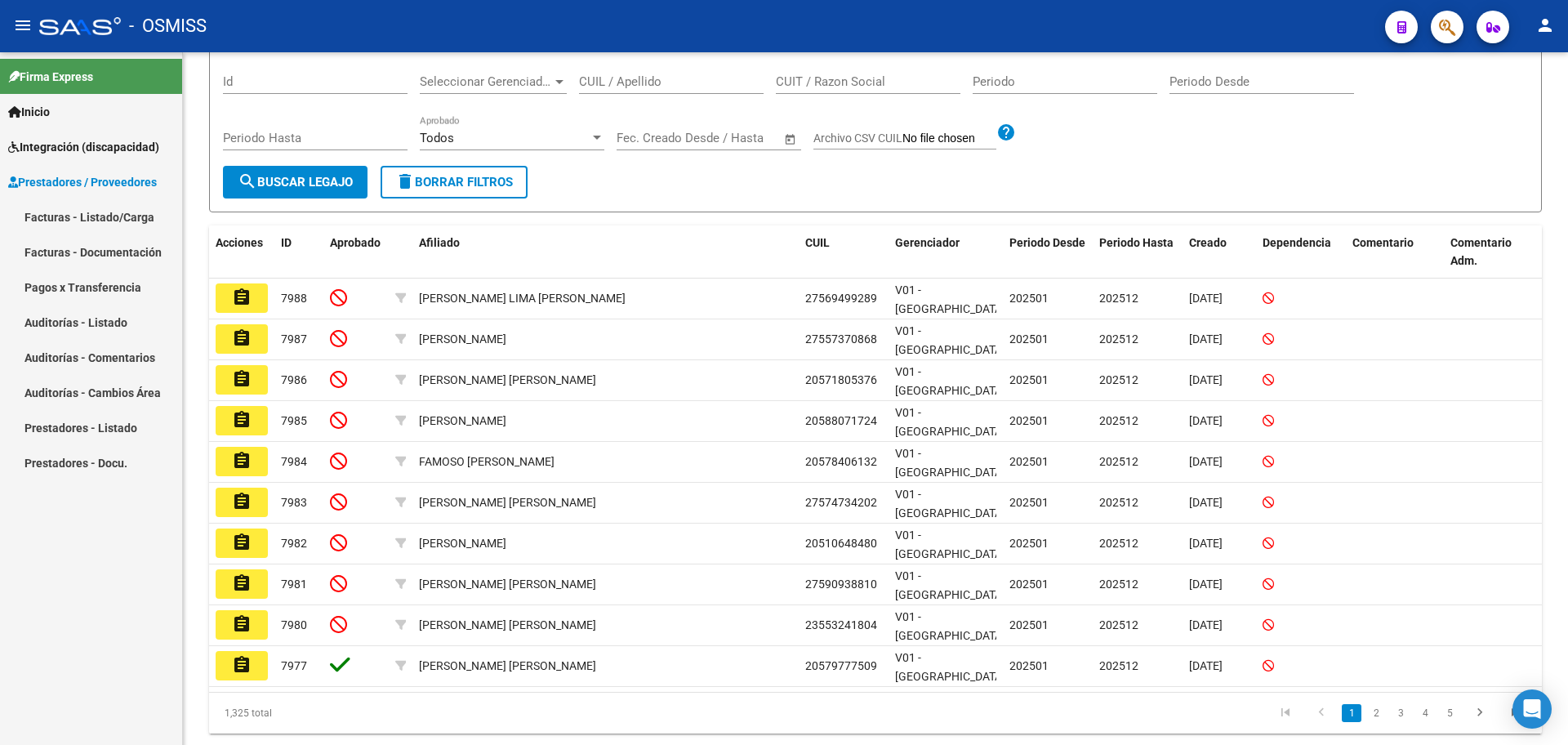
click at [86, 212] on link "Facturas - Listado/Carga" at bounding box center [90, 217] width 182 height 35
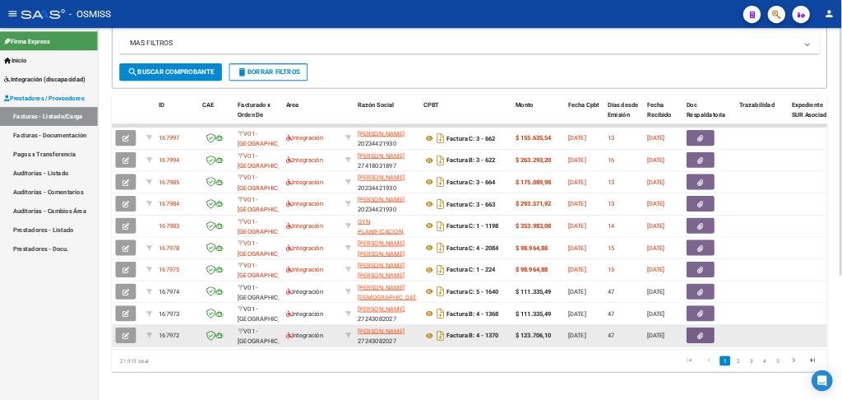
scroll to position [3, 0]
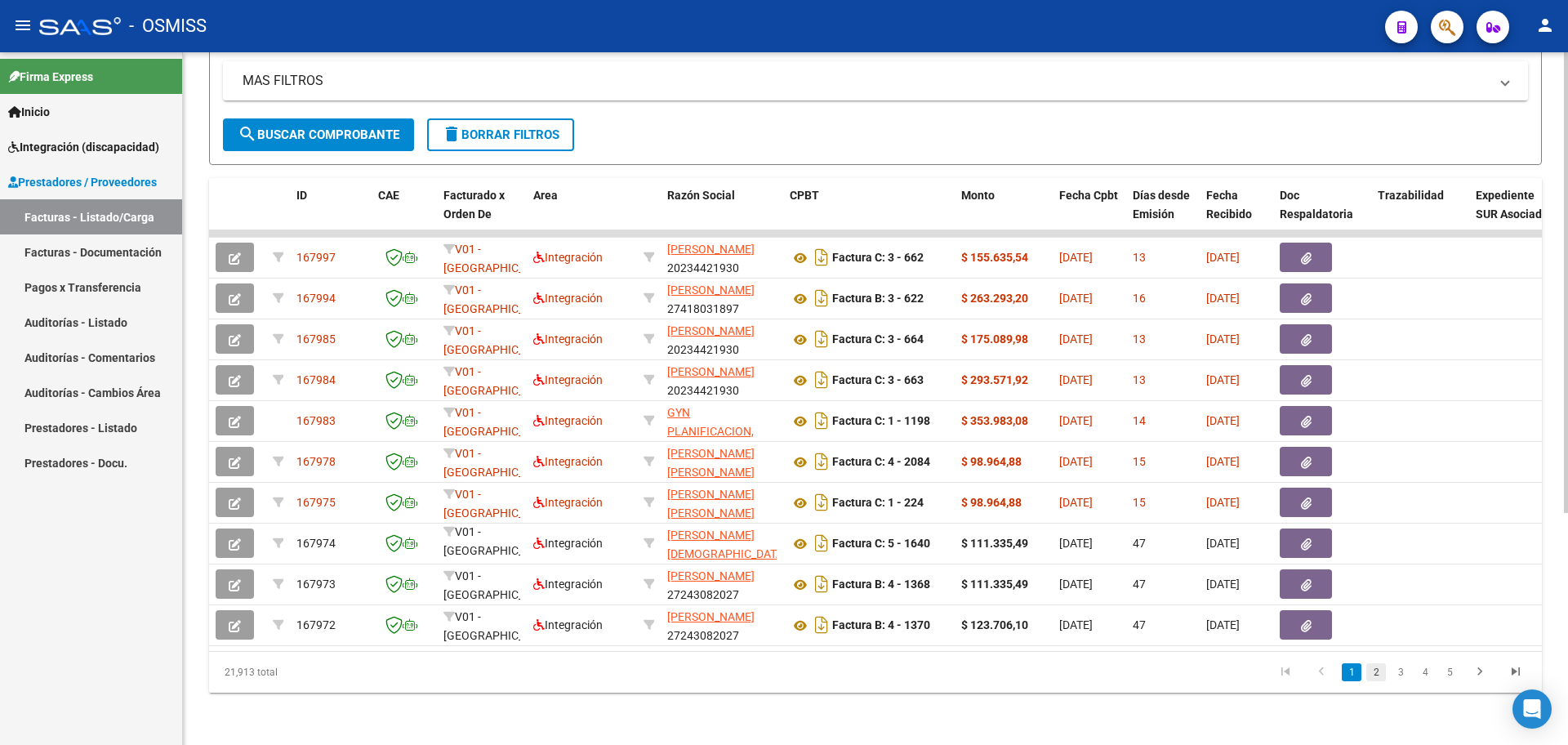
click at [1371, 674] on link "2" at bounding box center [1376, 672] width 20 height 18
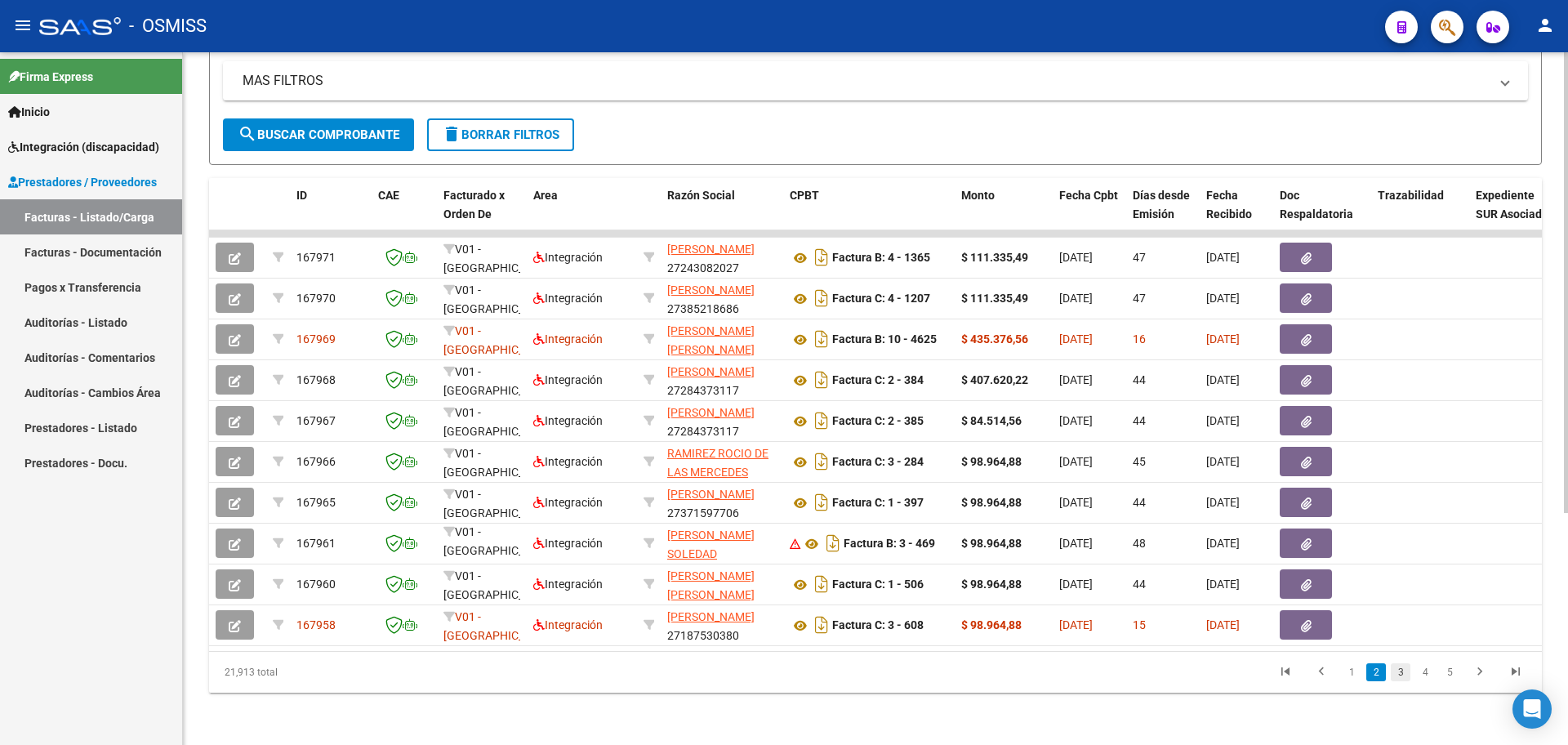
click at [1391, 674] on link "3" at bounding box center [1401, 672] width 20 height 18
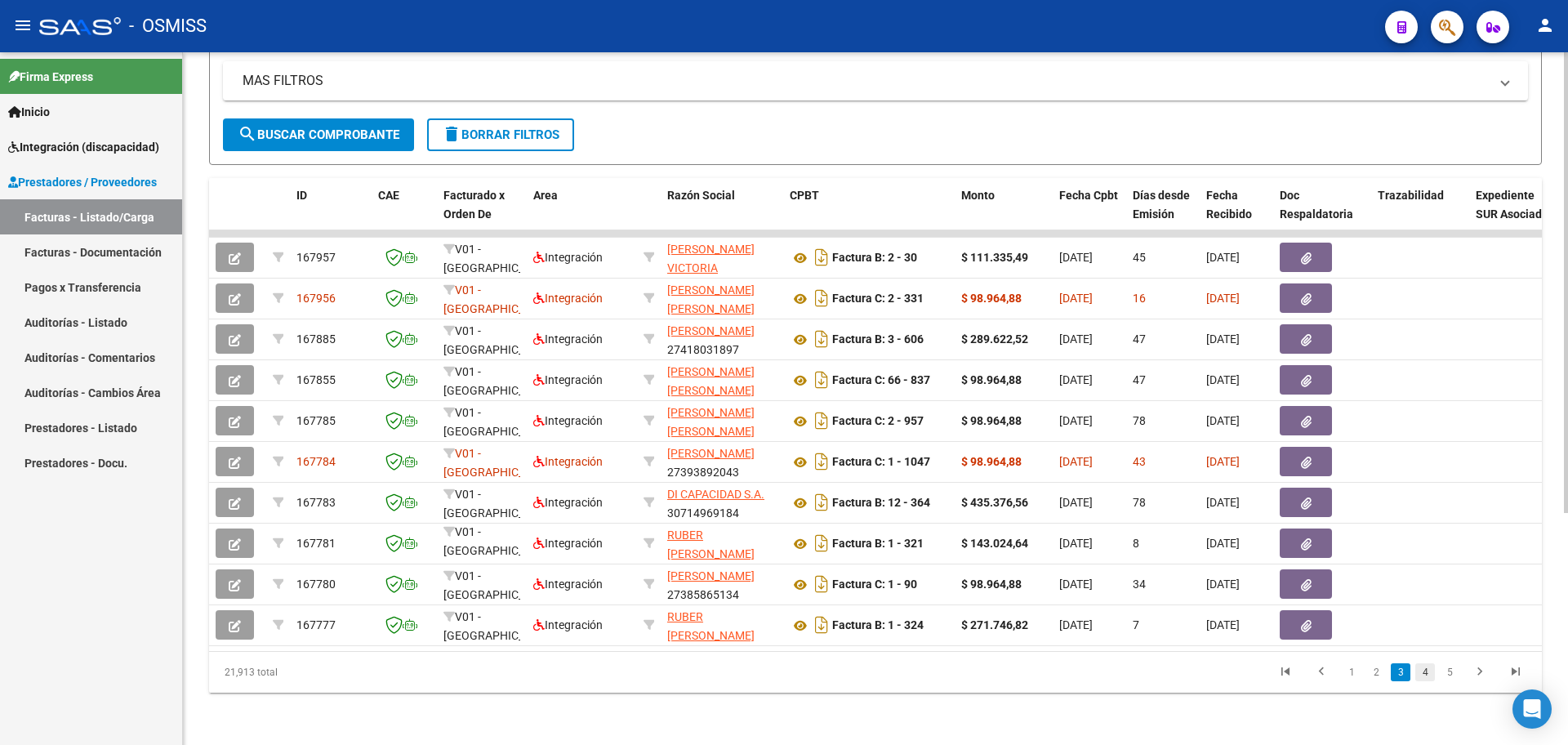
click at [1419, 666] on link "4" at bounding box center [1426, 672] width 20 height 18
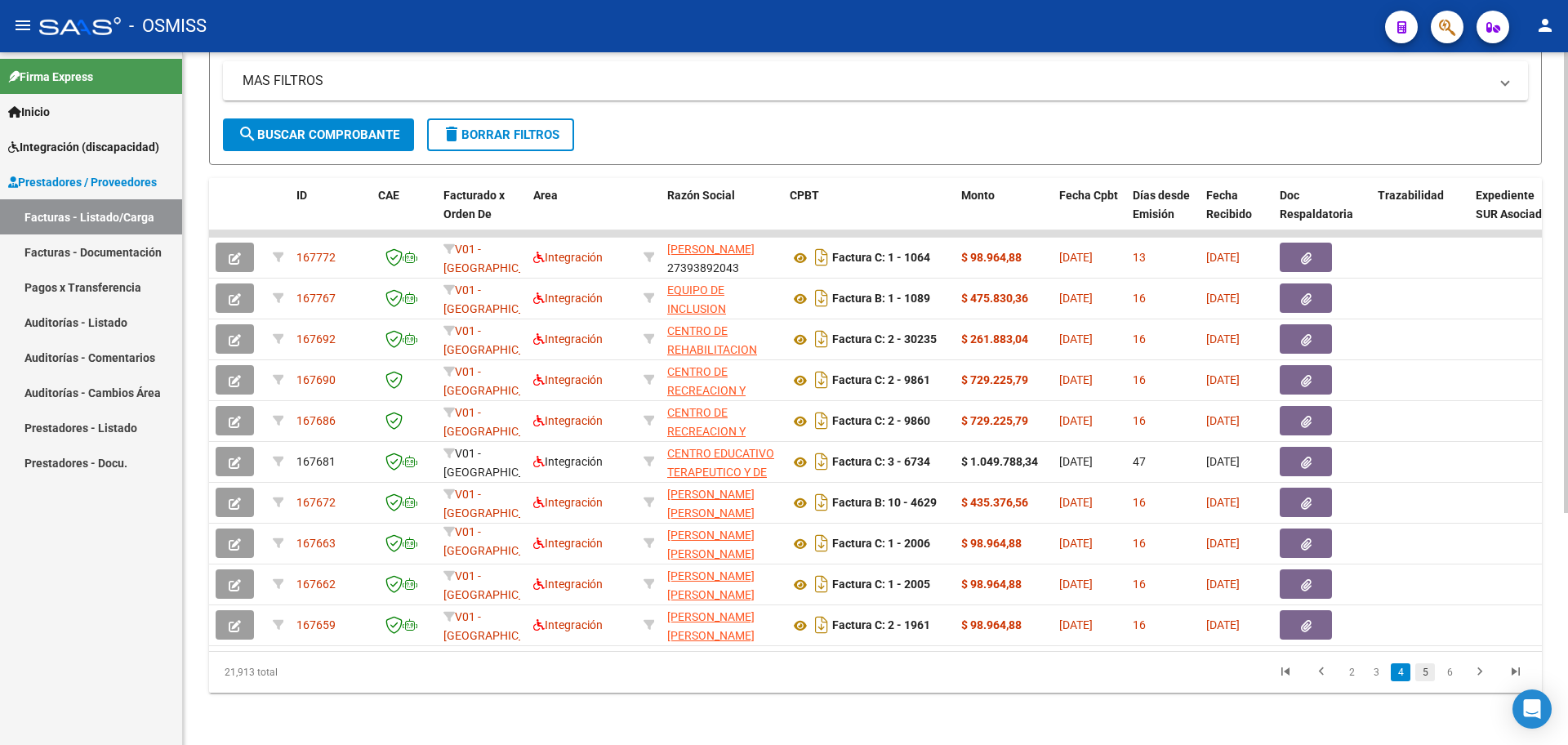
click at [1426, 670] on link "5" at bounding box center [1426, 672] width 20 height 18
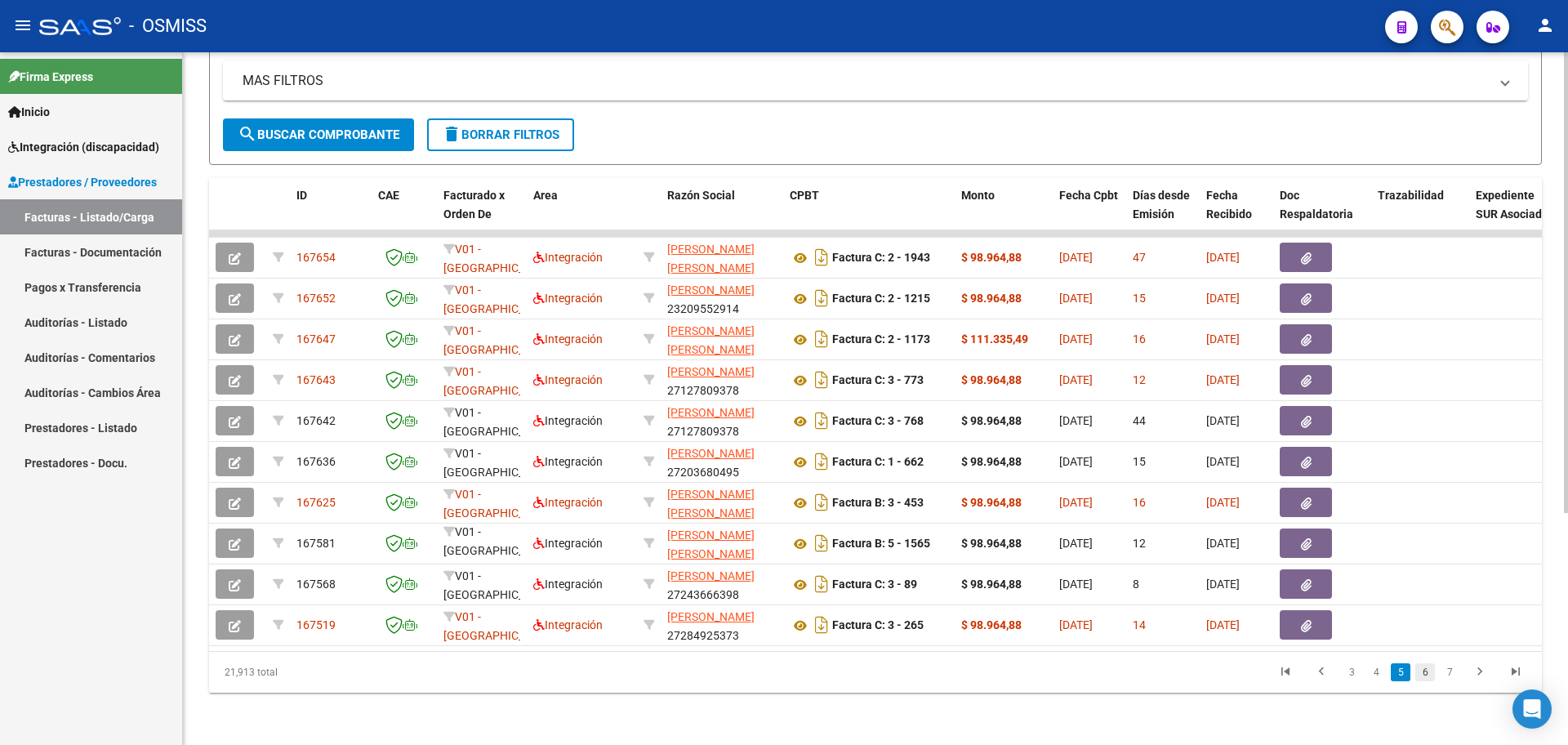
click at [1428, 670] on link "6" at bounding box center [1426, 672] width 20 height 18
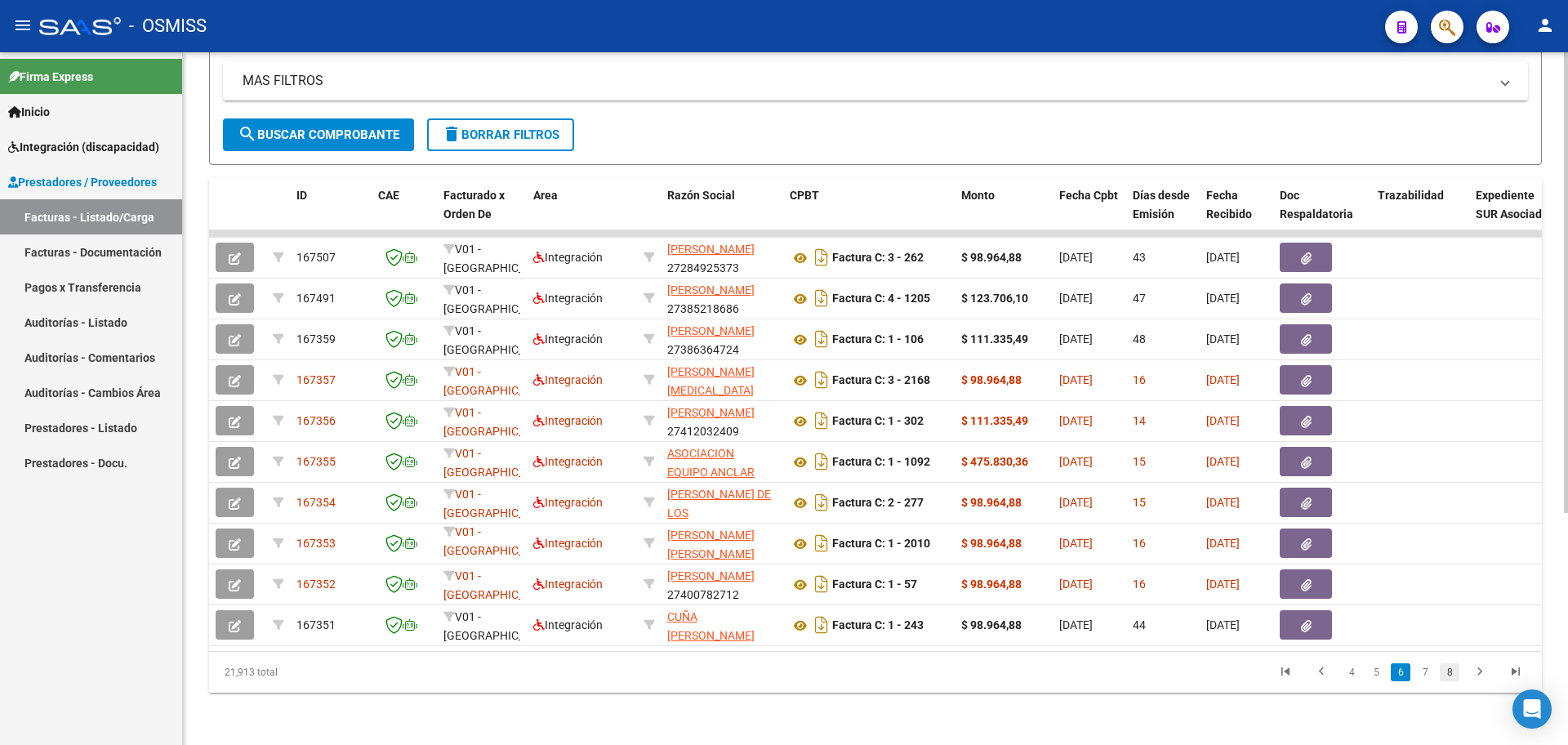
click at [1442, 671] on link "8" at bounding box center [1450, 672] width 20 height 18
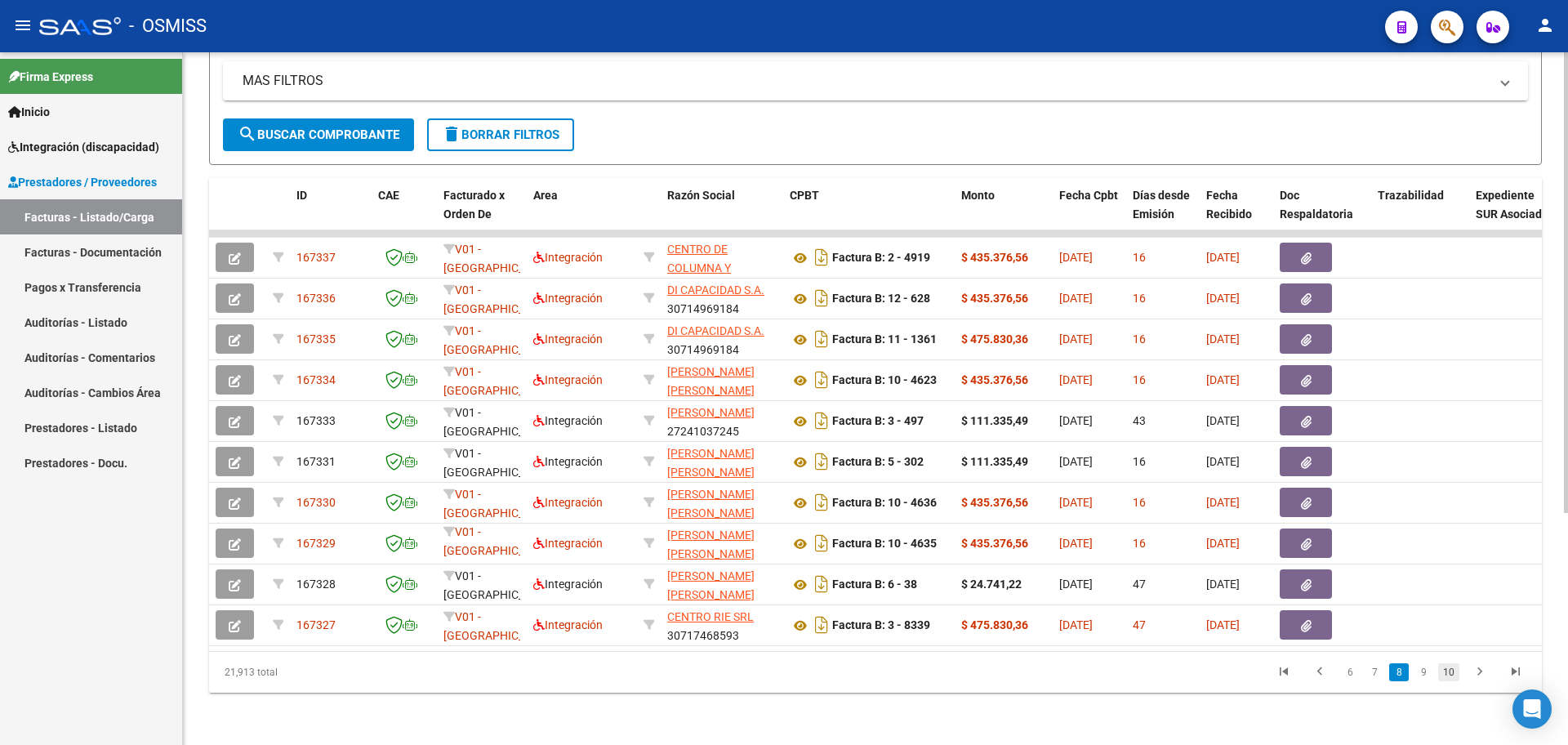
click at [1442, 671] on link "10" at bounding box center [1449, 672] width 21 height 18
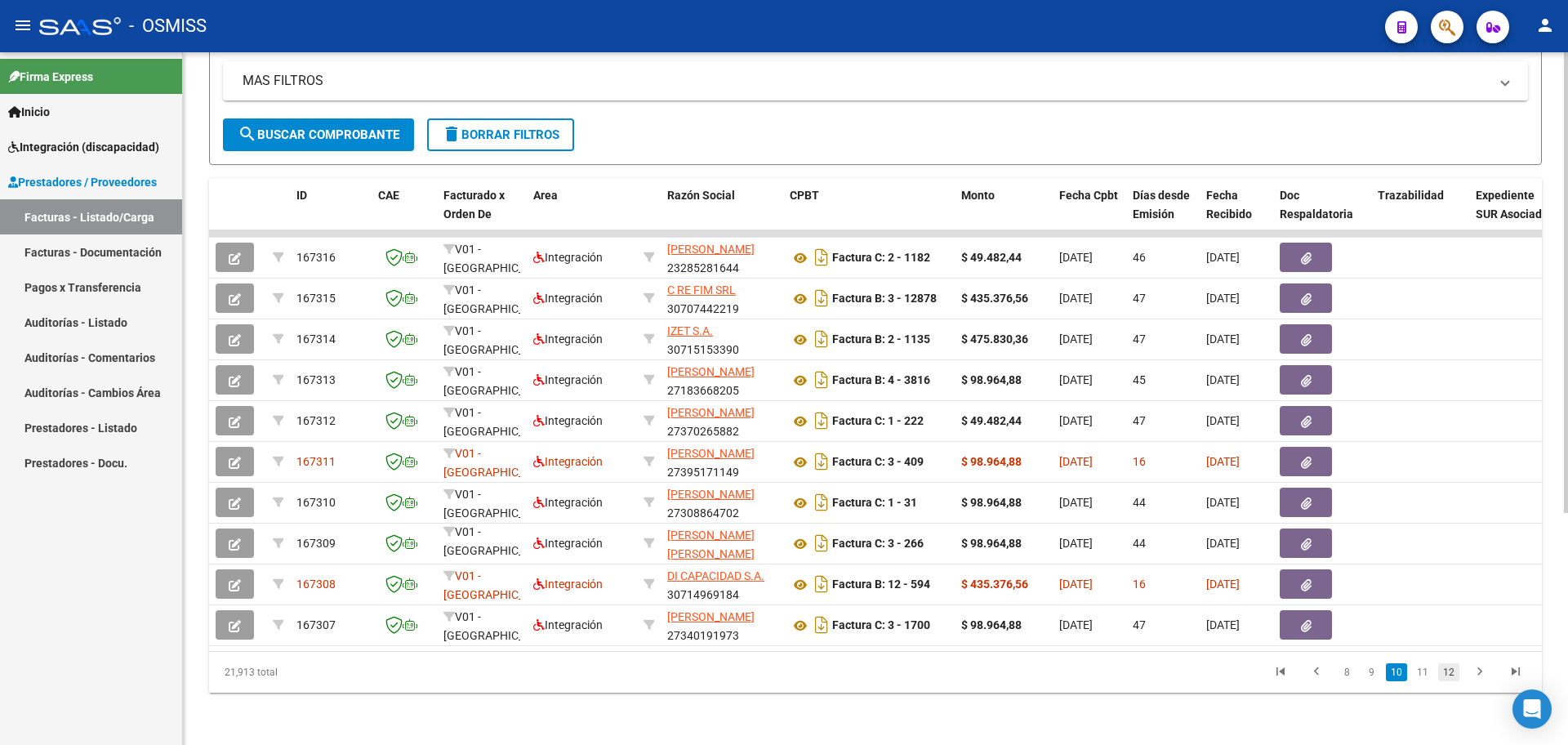
click at [1450, 671] on link "12" at bounding box center [1449, 672] width 21 height 18
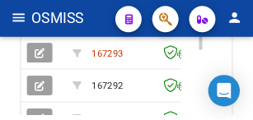
scroll to position [2, 0]
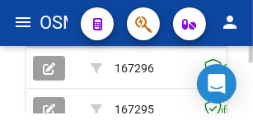
drag, startPoint x: 413, startPoint y: 2, endPoint x: 181, endPoint y: 93, distance: 249.3
click at [190, 93] on datatable-body-cell at bounding box center [223, 109] width 66 height 40
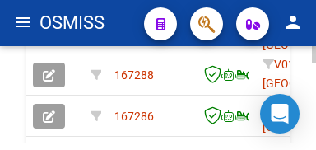
drag, startPoint x: 242, startPoint y: 2, endPoint x: 193, endPoint y: 132, distance: 138.7
click at [186, 133] on datatable-body-cell "167286" at bounding box center [149, 115] width 82 height 40
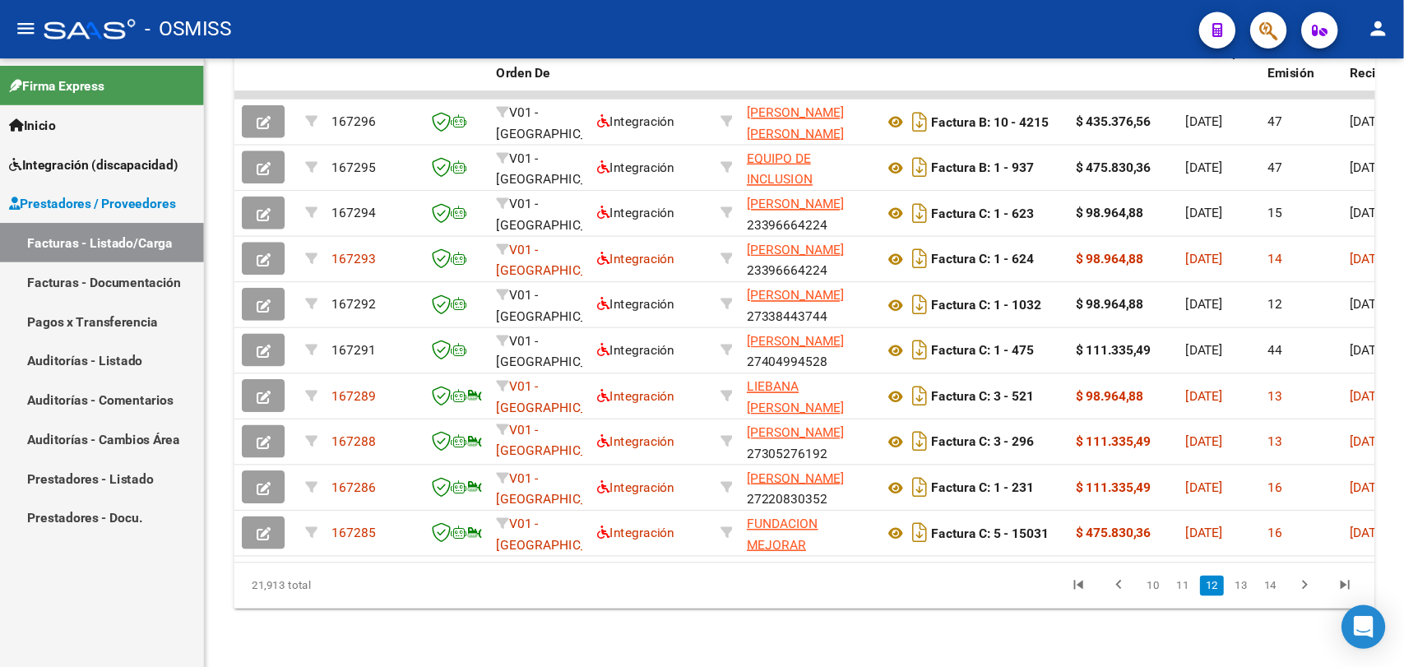
scroll to position [433, 0]
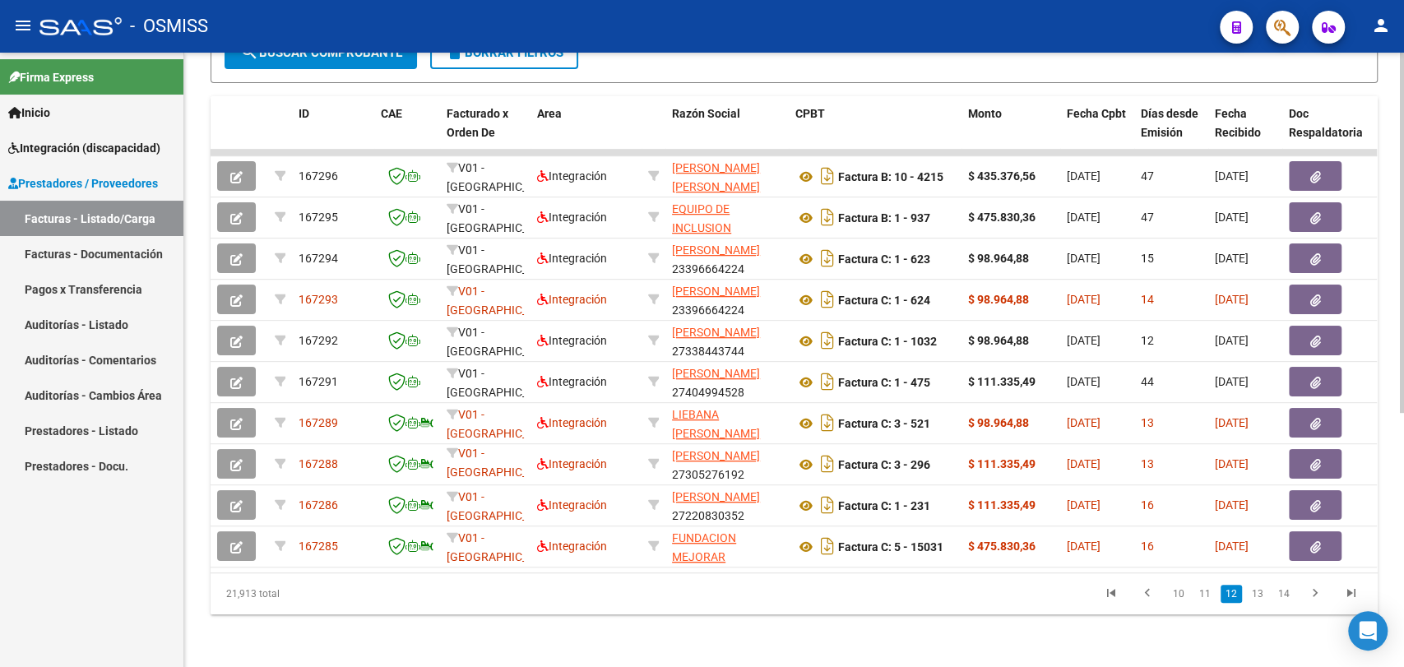
drag, startPoint x: 291, startPoint y: 4, endPoint x: 896, endPoint y: 640, distance: 877.4
click at [896, 640] on div "Video tutorial PRESTADORES -> Listado de CPBTs Emitidos por Prestadores / Prove…" at bounding box center [794, 150] width 1220 height 1034
click at [1112, 591] on icon "go to first page" at bounding box center [1111, 596] width 21 height 20
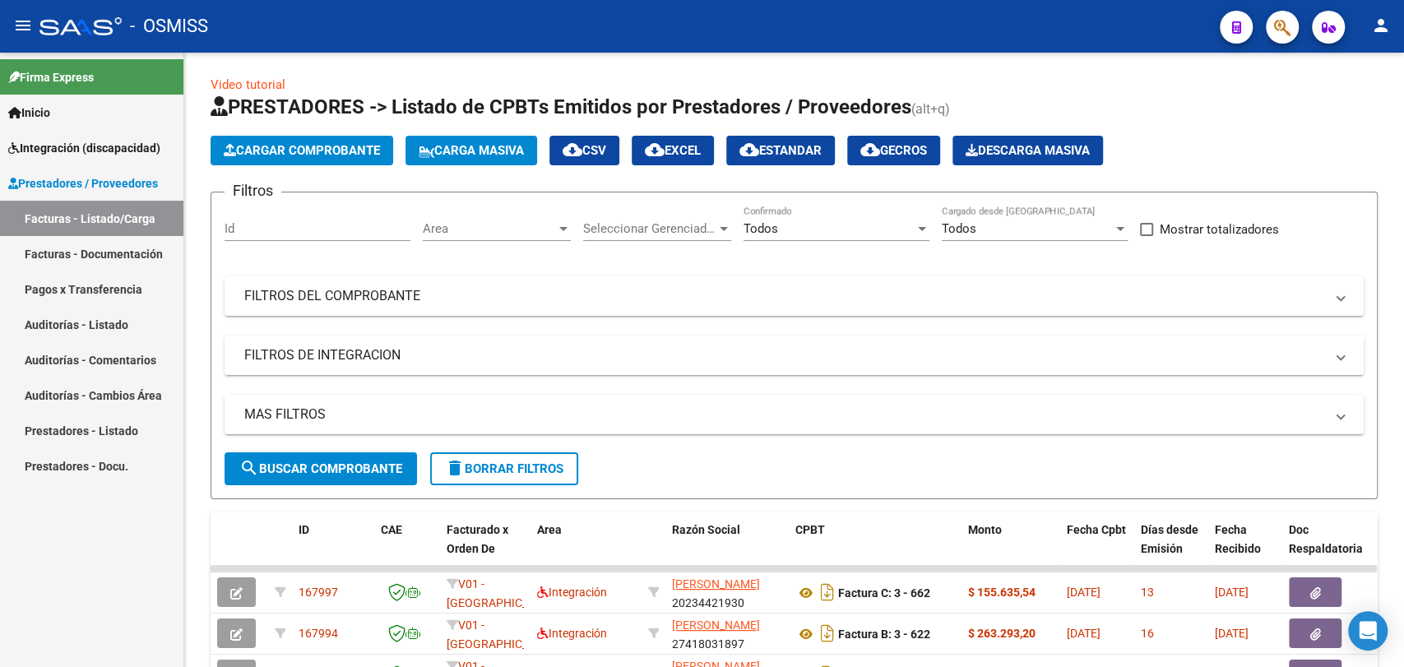
scroll to position [0, 0]
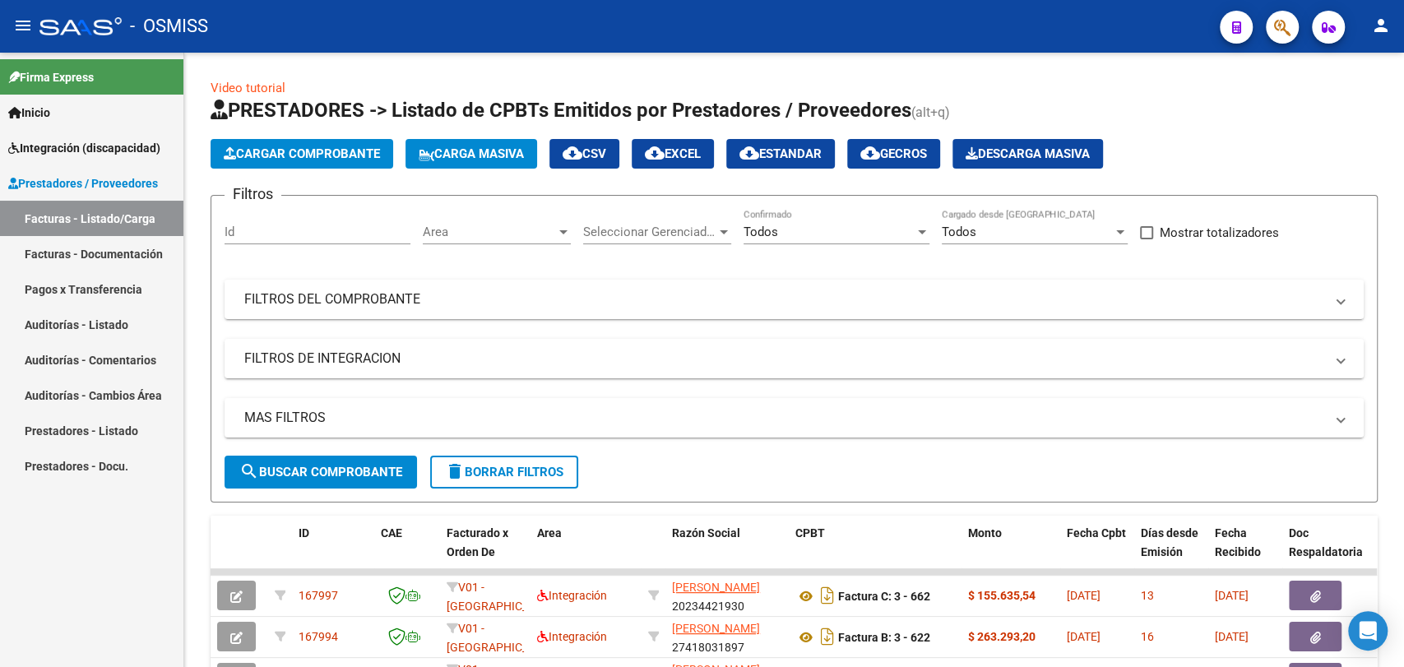
click at [1384, 20] on mat-icon "person" at bounding box center [1381, 26] width 20 height 20
click at [1219, 121] on div at bounding box center [702, 333] width 1404 height 667
click at [924, 232] on div at bounding box center [922, 232] width 8 height 4
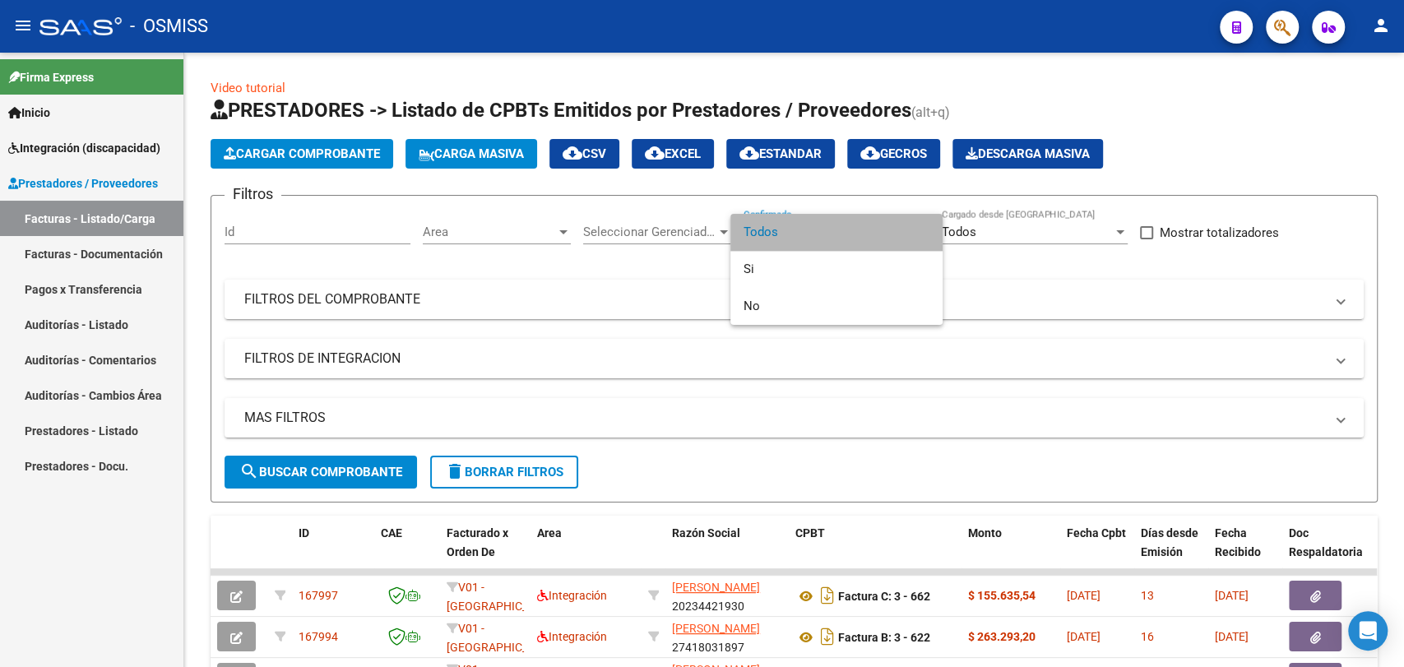
click at [777, 239] on span "Todos" at bounding box center [837, 232] width 186 height 37
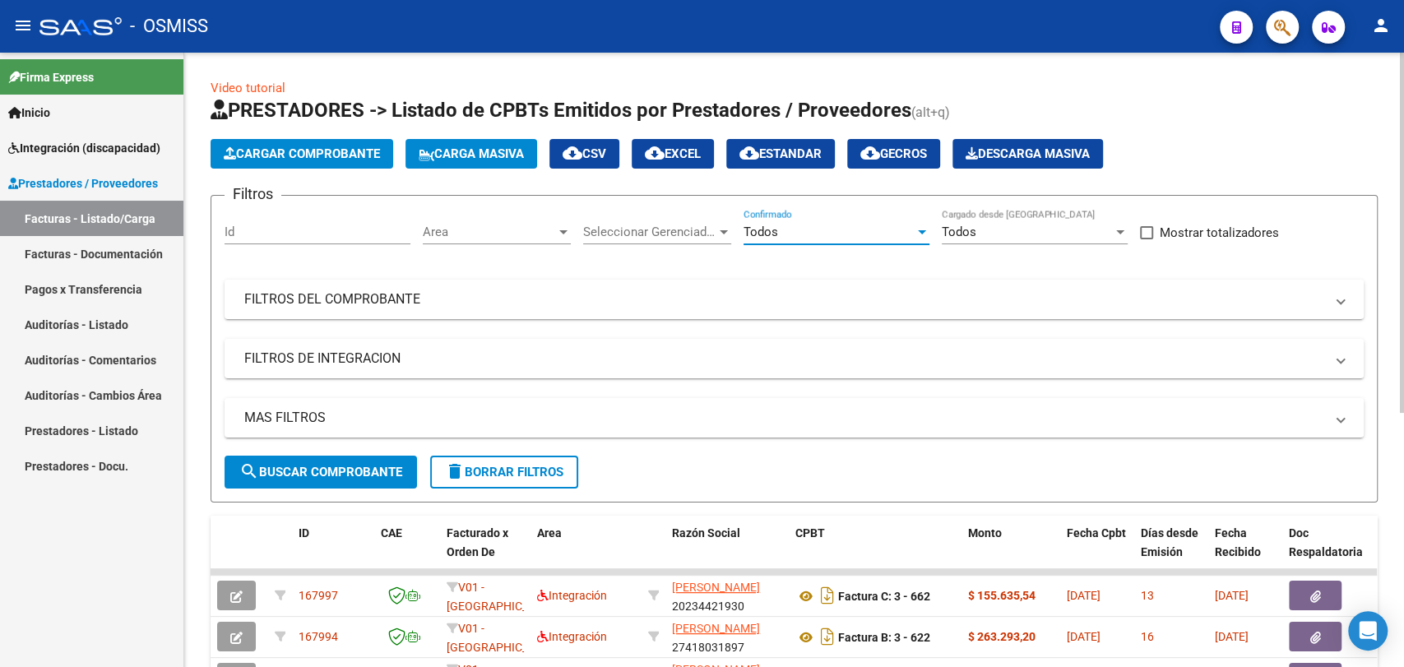
click at [1031, 233] on div "Todos" at bounding box center [1027, 232] width 171 height 15
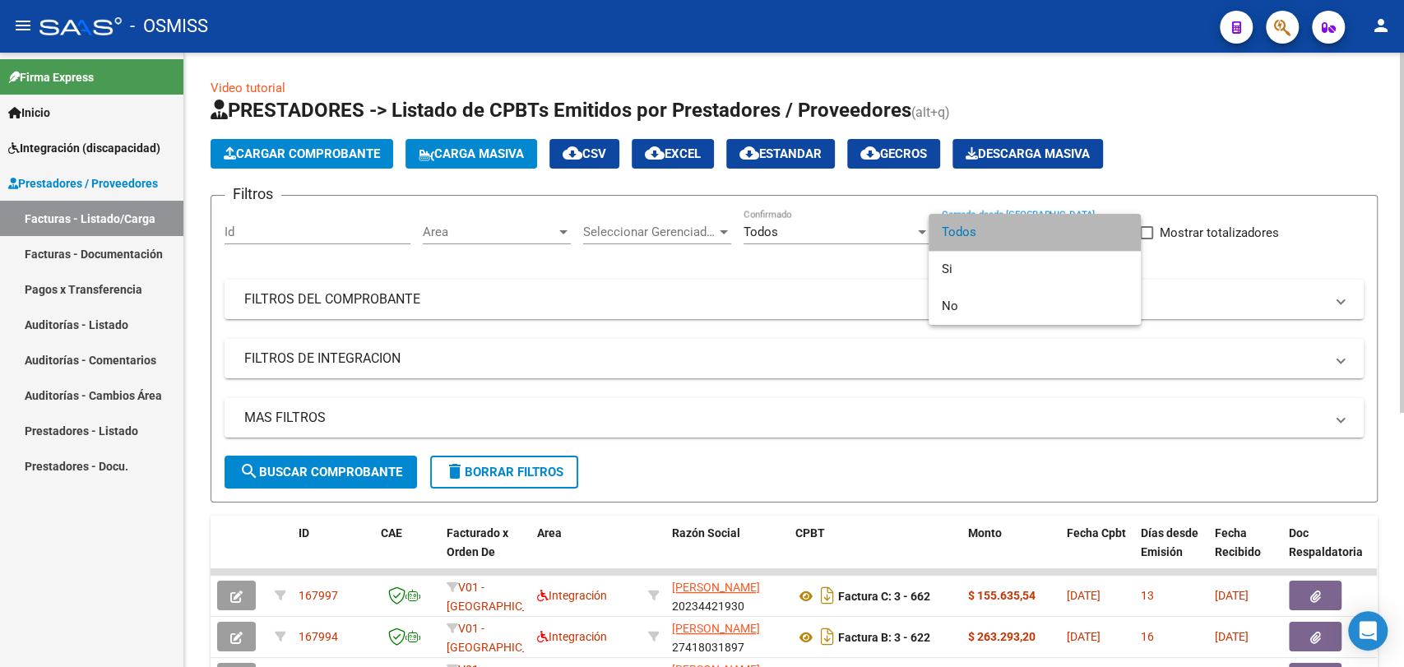
click at [1031, 233] on span "Todos" at bounding box center [1035, 232] width 186 height 37
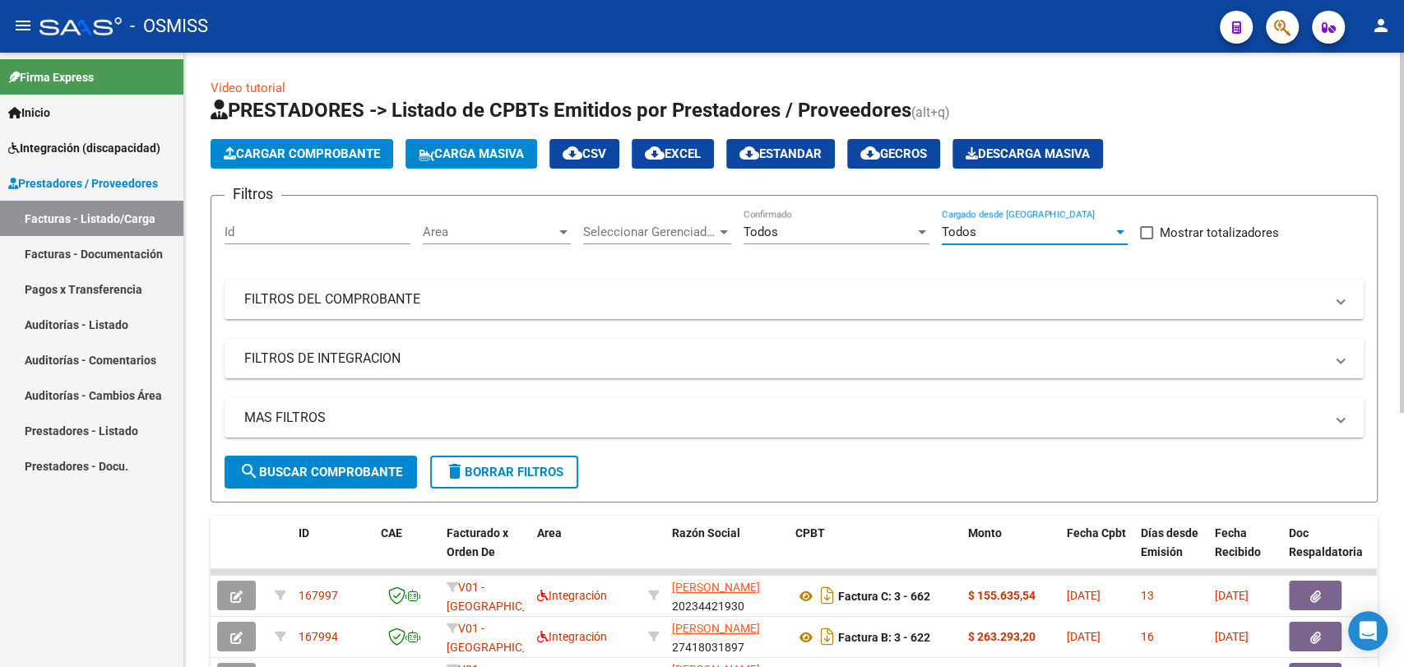
click at [330, 406] on mat-expansion-panel-header "MAS FILTROS" at bounding box center [794, 417] width 1139 height 39
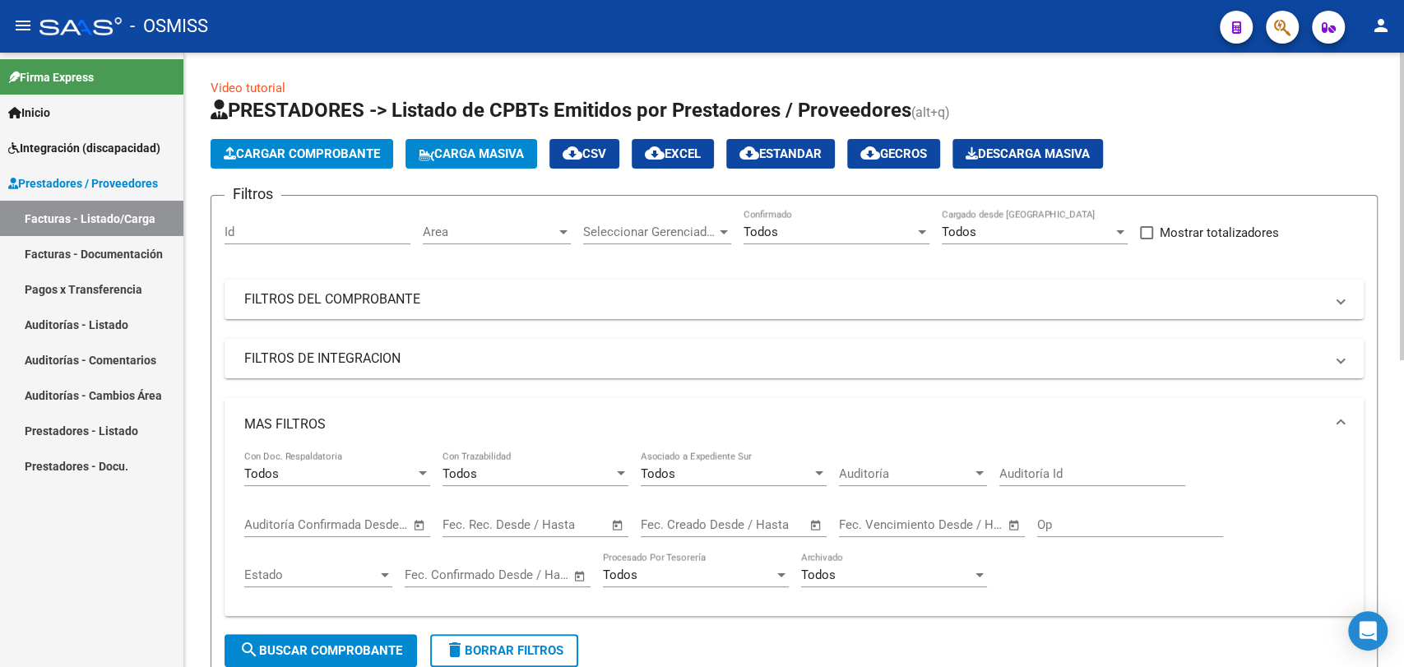
click at [332, 416] on mat-panel-title "MAS FILTROS" at bounding box center [784, 424] width 1080 height 18
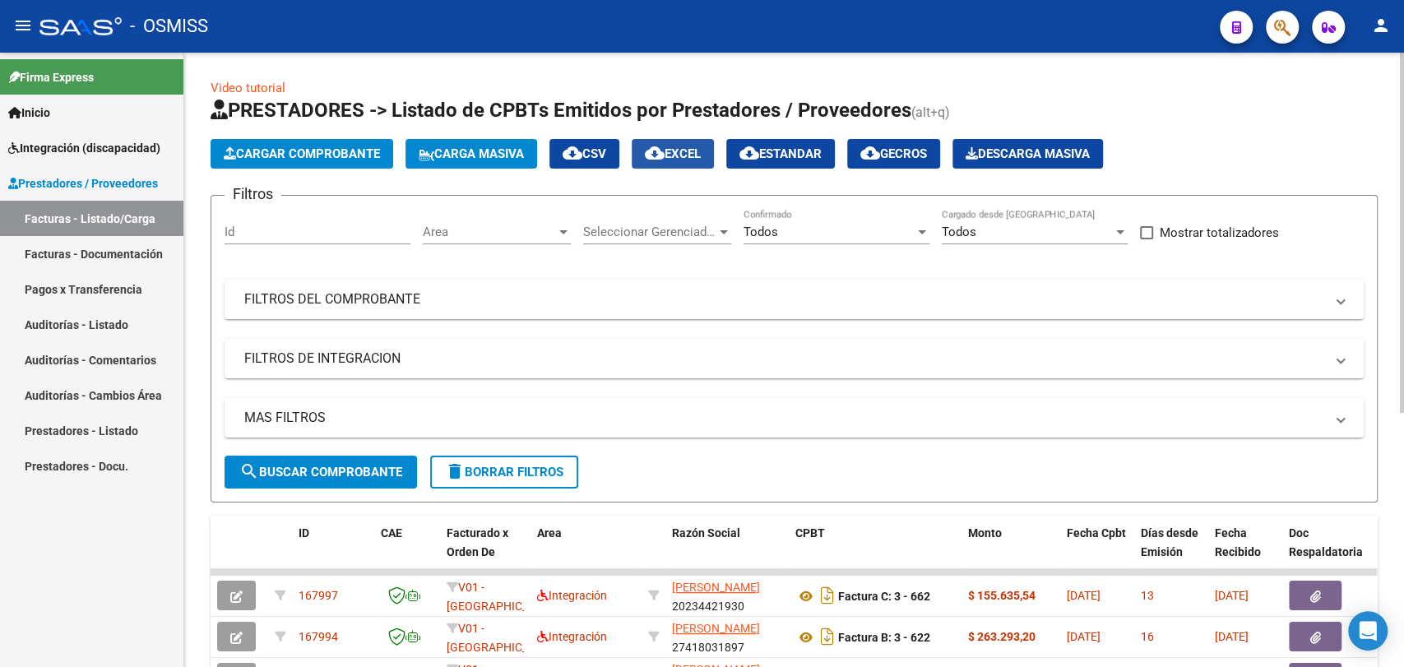
click at [665, 155] on mat-icon "cloud_download" at bounding box center [655, 153] width 20 height 20
click at [1380, 26] on mat-icon "person" at bounding box center [1381, 26] width 20 height 20
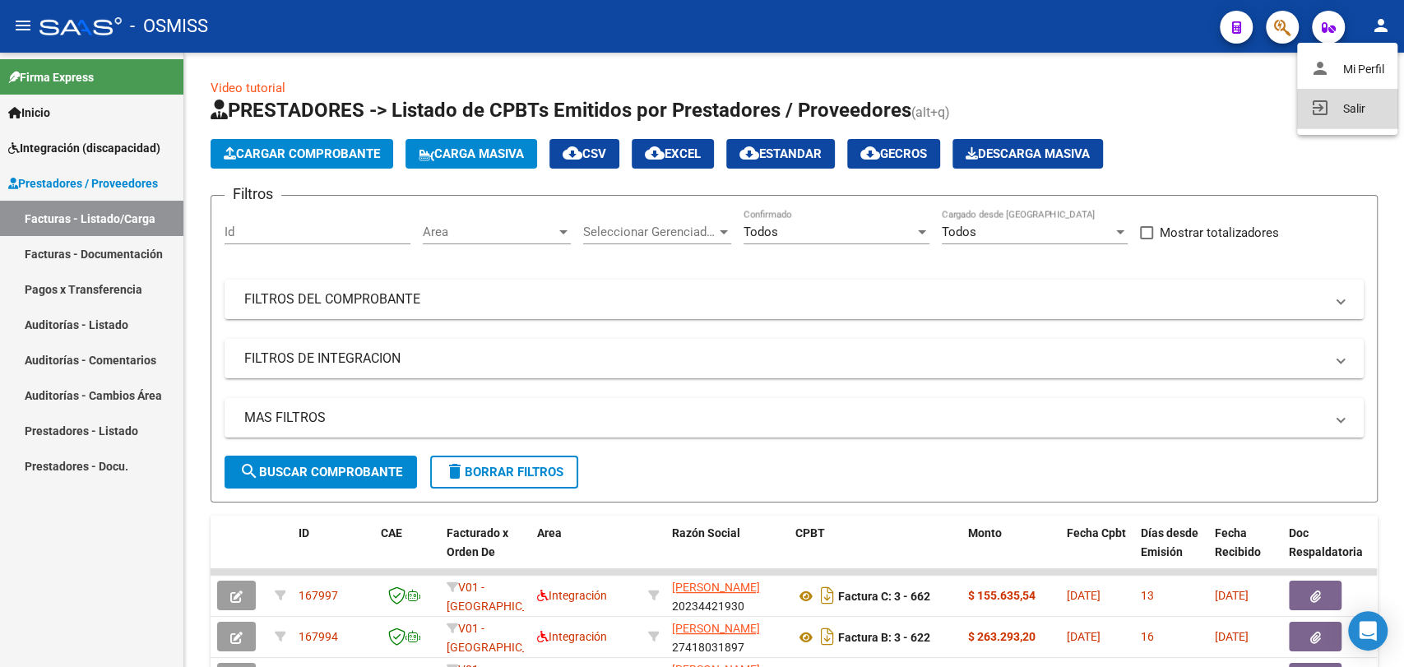
click at [1356, 119] on button "exit_to_app Salir" at bounding box center [1347, 108] width 100 height 39
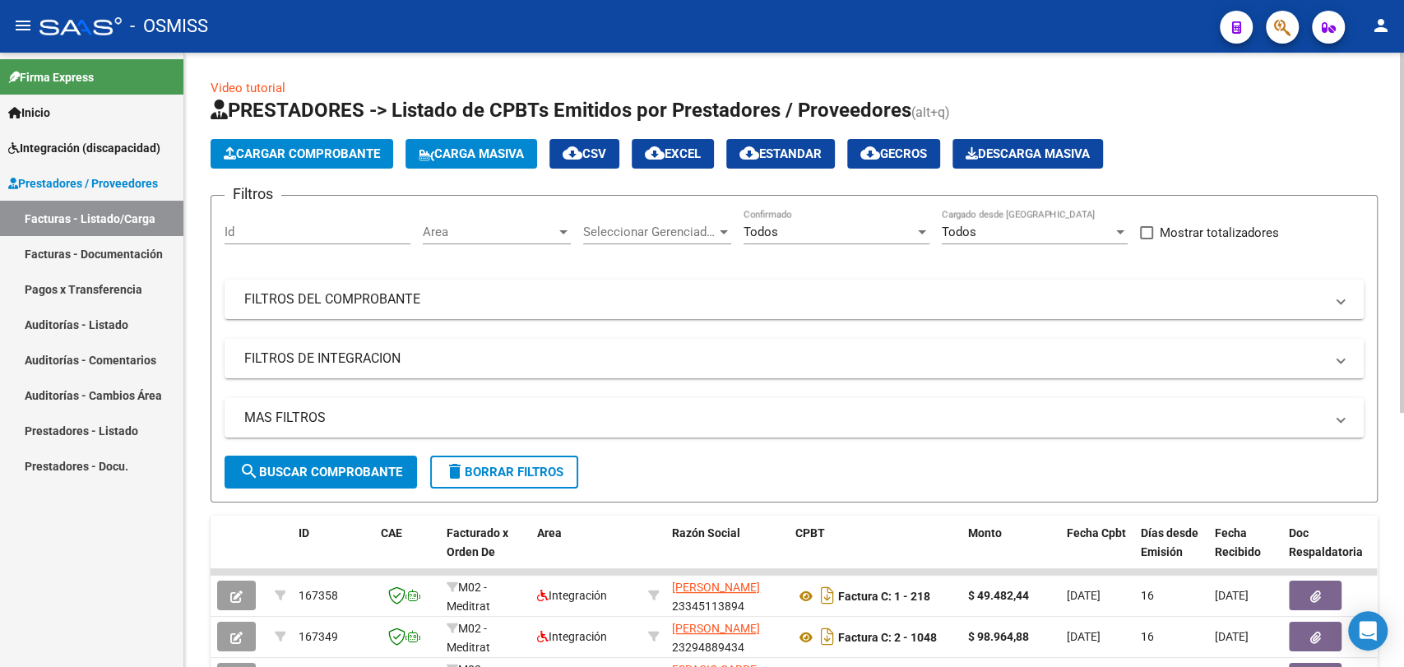
click at [692, 148] on span "cloud_download EXCEL" at bounding box center [673, 153] width 56 height 15
